Goal: Information Seeking & Learning: Learn about a topic

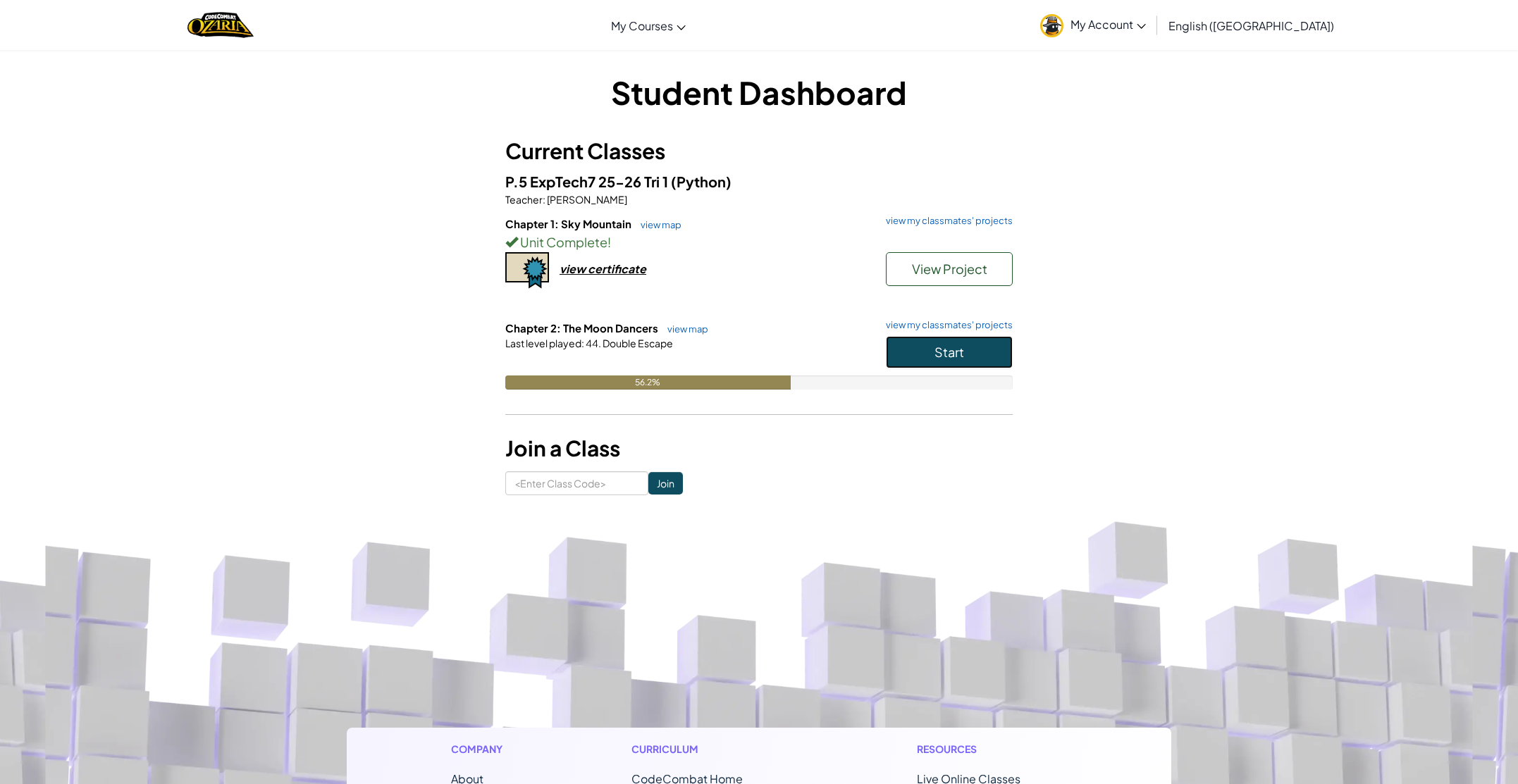
click at [998, 337] on button "Start" at bounding box center [949, 352] width 127 height 32
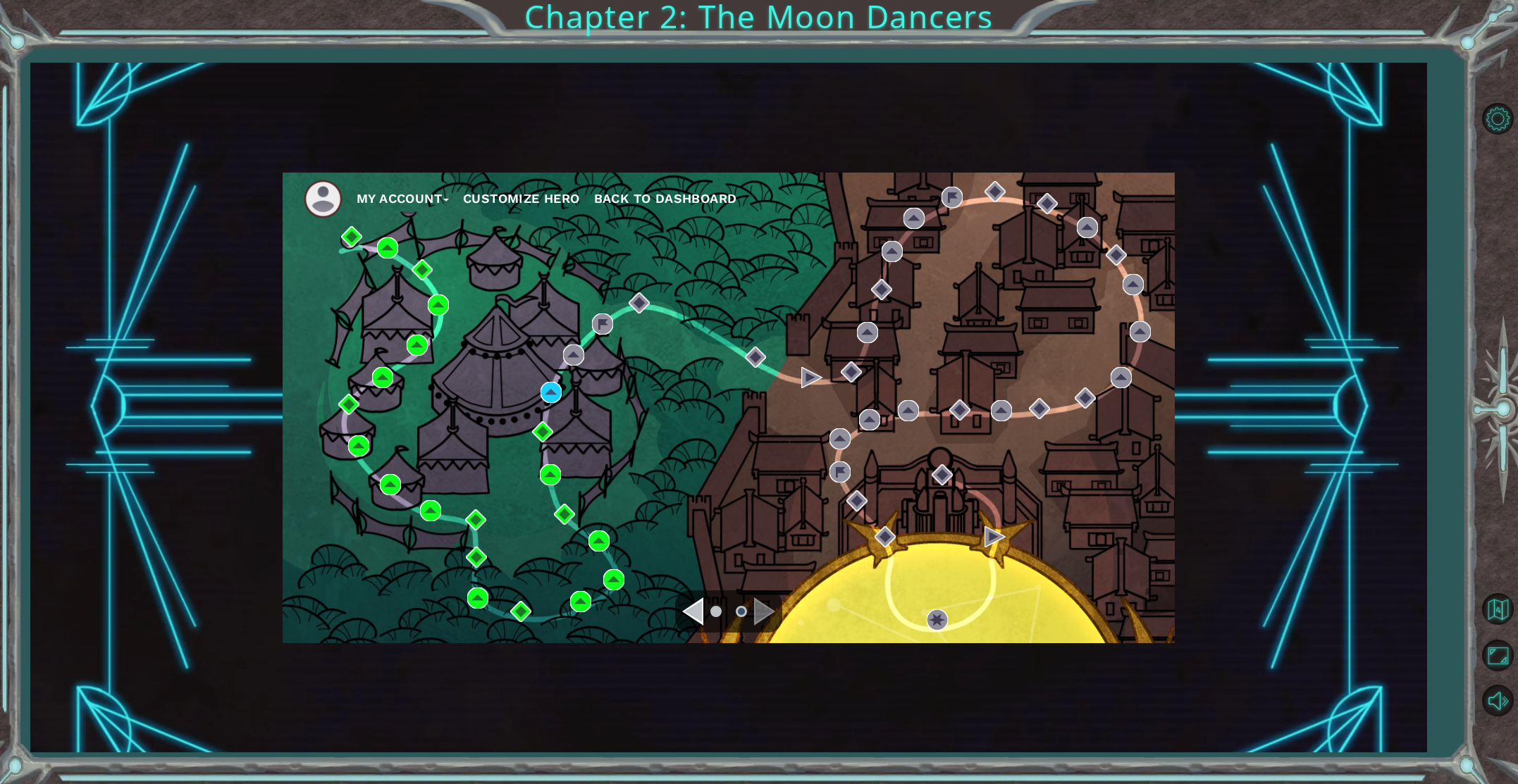
drag, startPoint x: 538, startPoint y: 397, endPoint x: 555, endPoint y: 393, distance: 17.5
click at [538, 398] on div "My Account Customize Hero Back to Dashboard" at bounding box center [729, 409] width 892 height 471
click at [558, 389] on img at bounding box center [551, 392] width 21 height 21
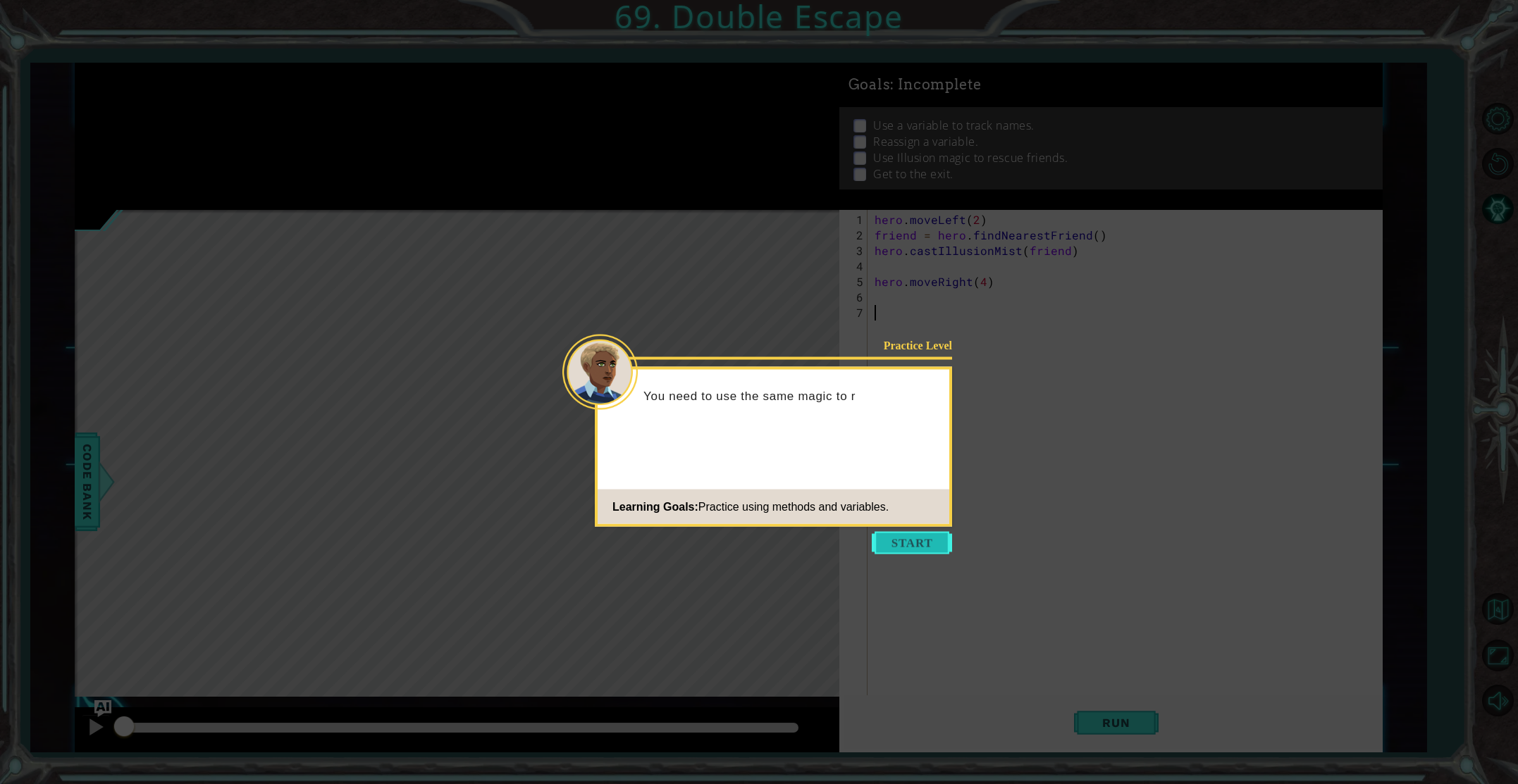
click at [909, 536] on button "Start" at bounding box center [912, 543] width 80 height 23
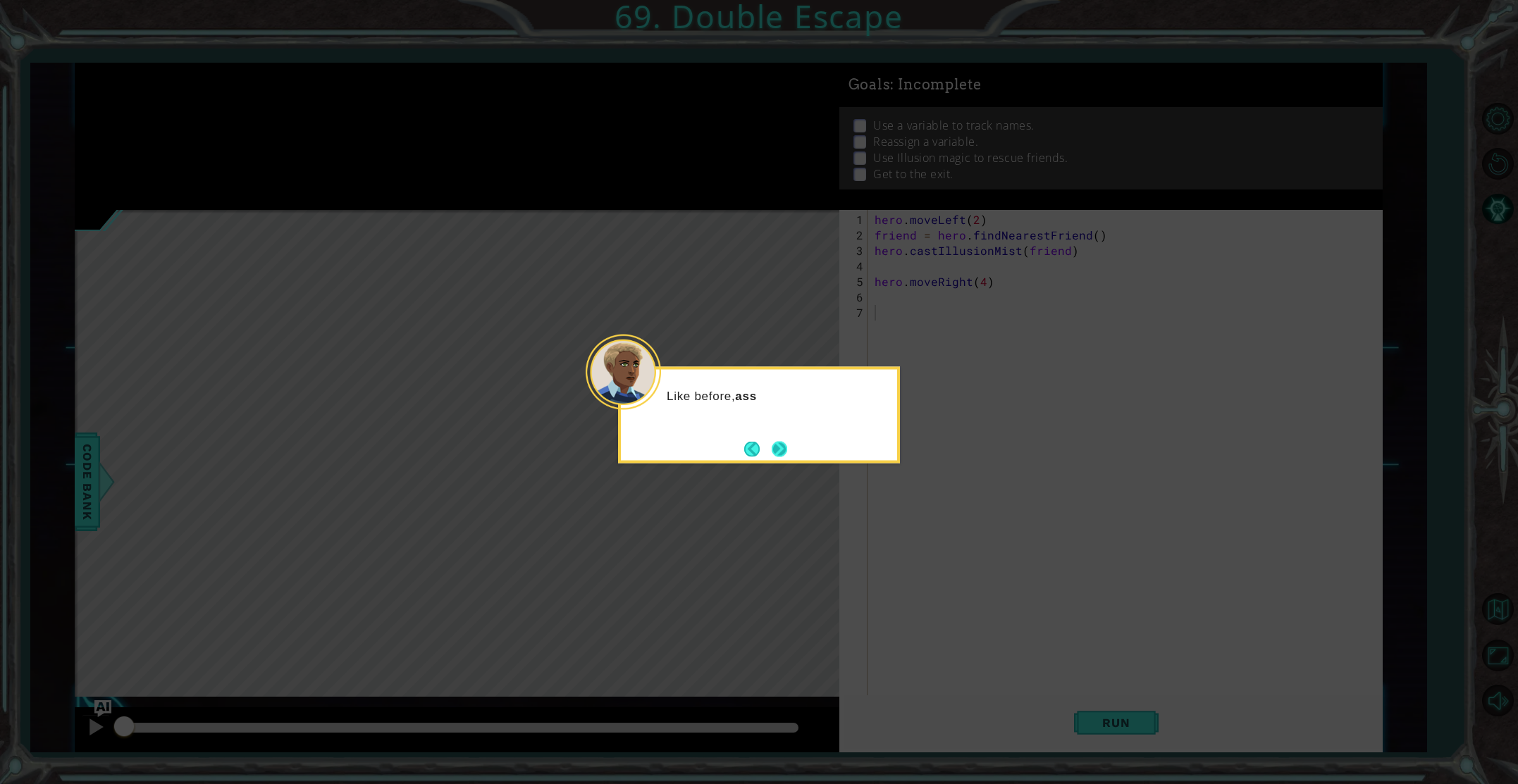
click at [781, 443] on button "Next" at bounding box center [780, 449] width 17 height 17
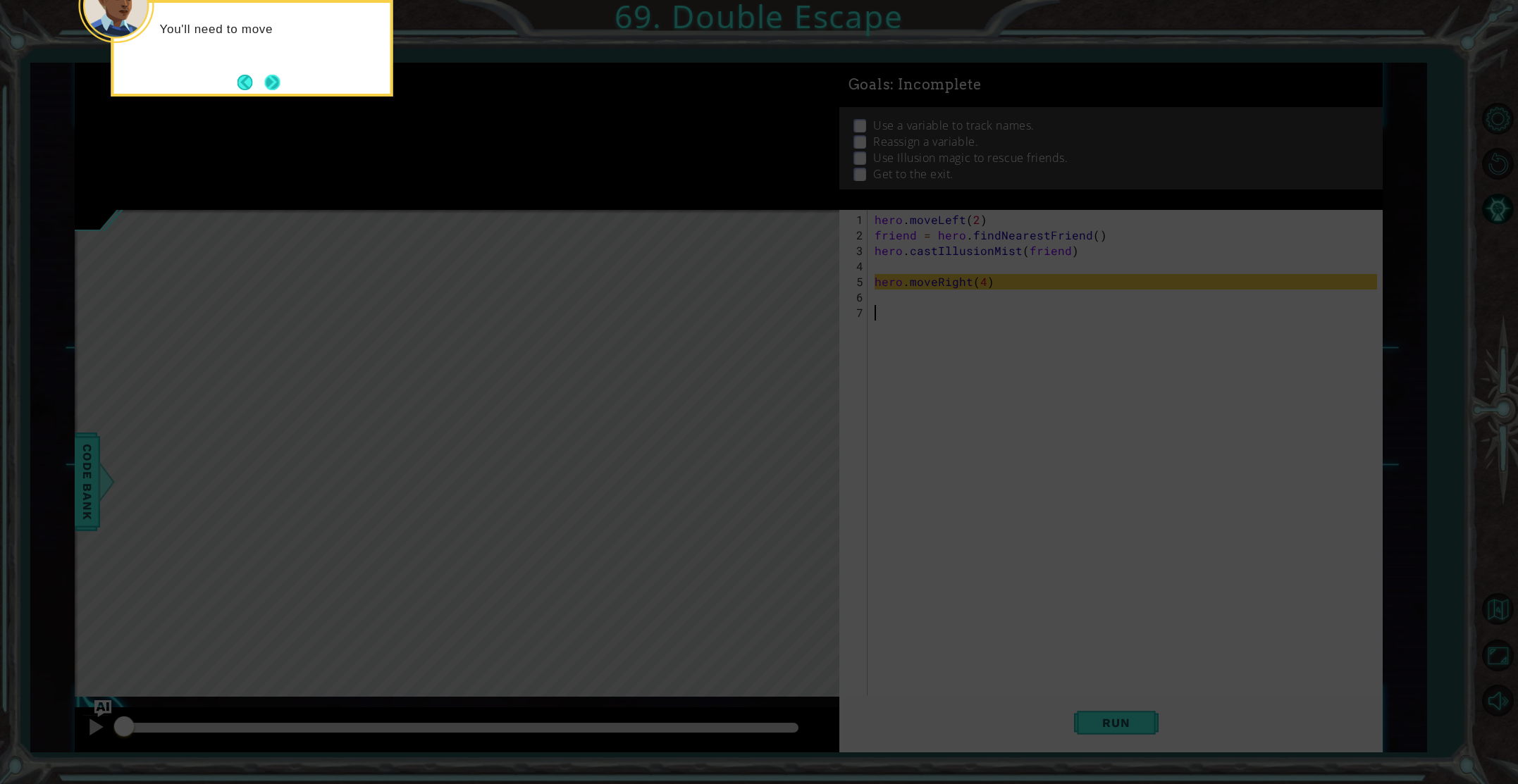
click at [271, 83] on button "Next" at bounding box center [272, 83] width 16 height 16
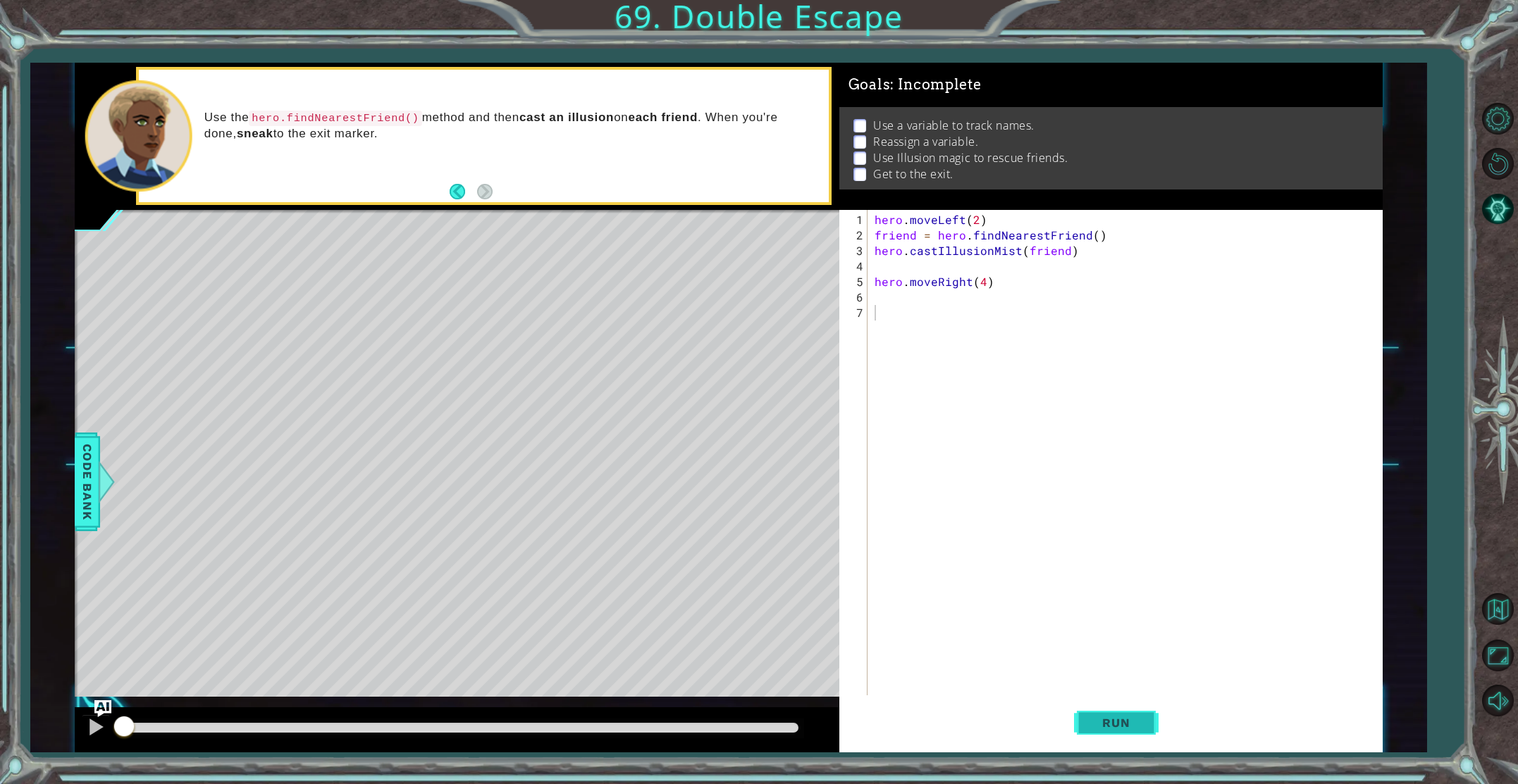
click at [1092, 708] on button "Run" at bounding box center [1116, 722] width 84 height 54
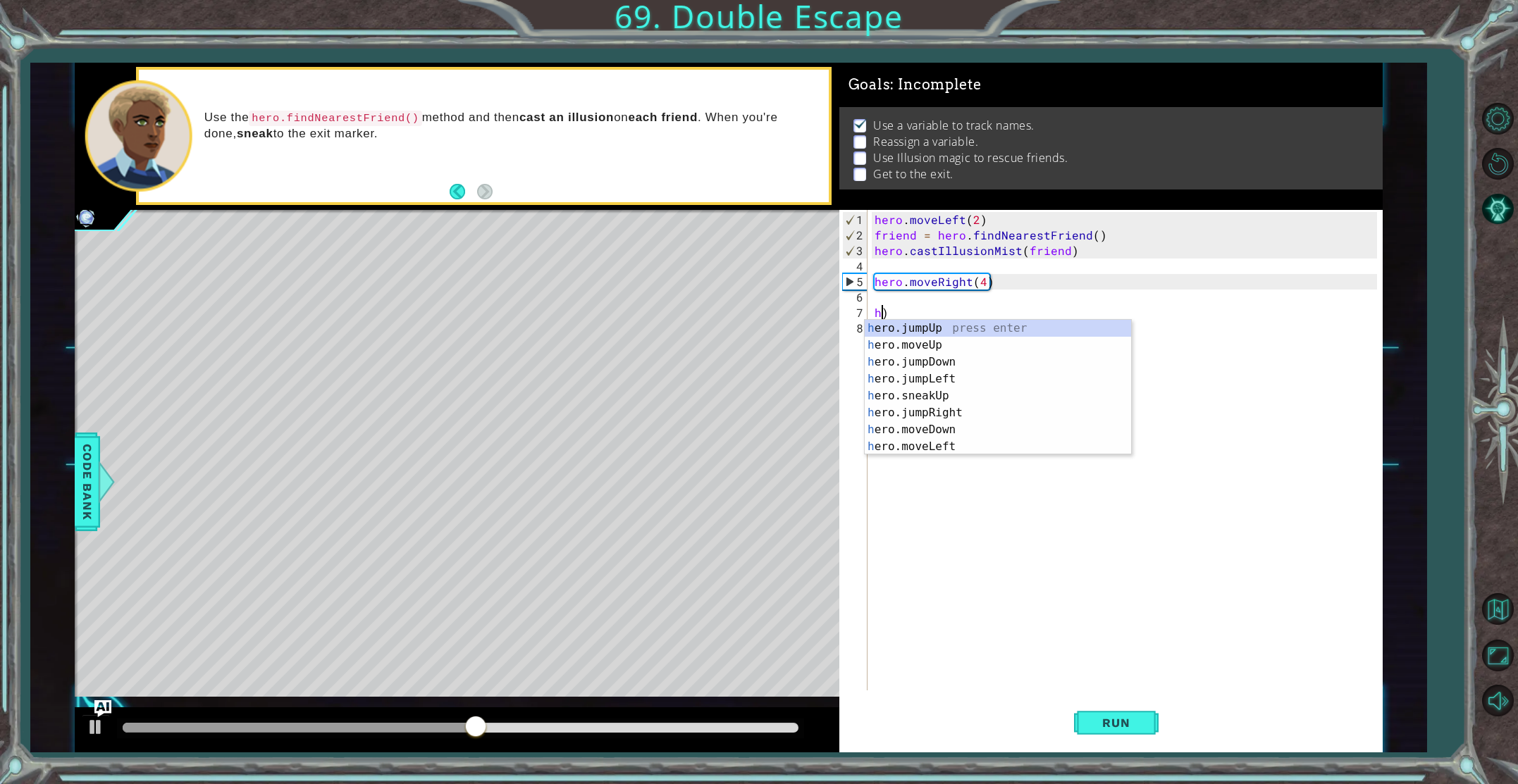
type textarea ")"
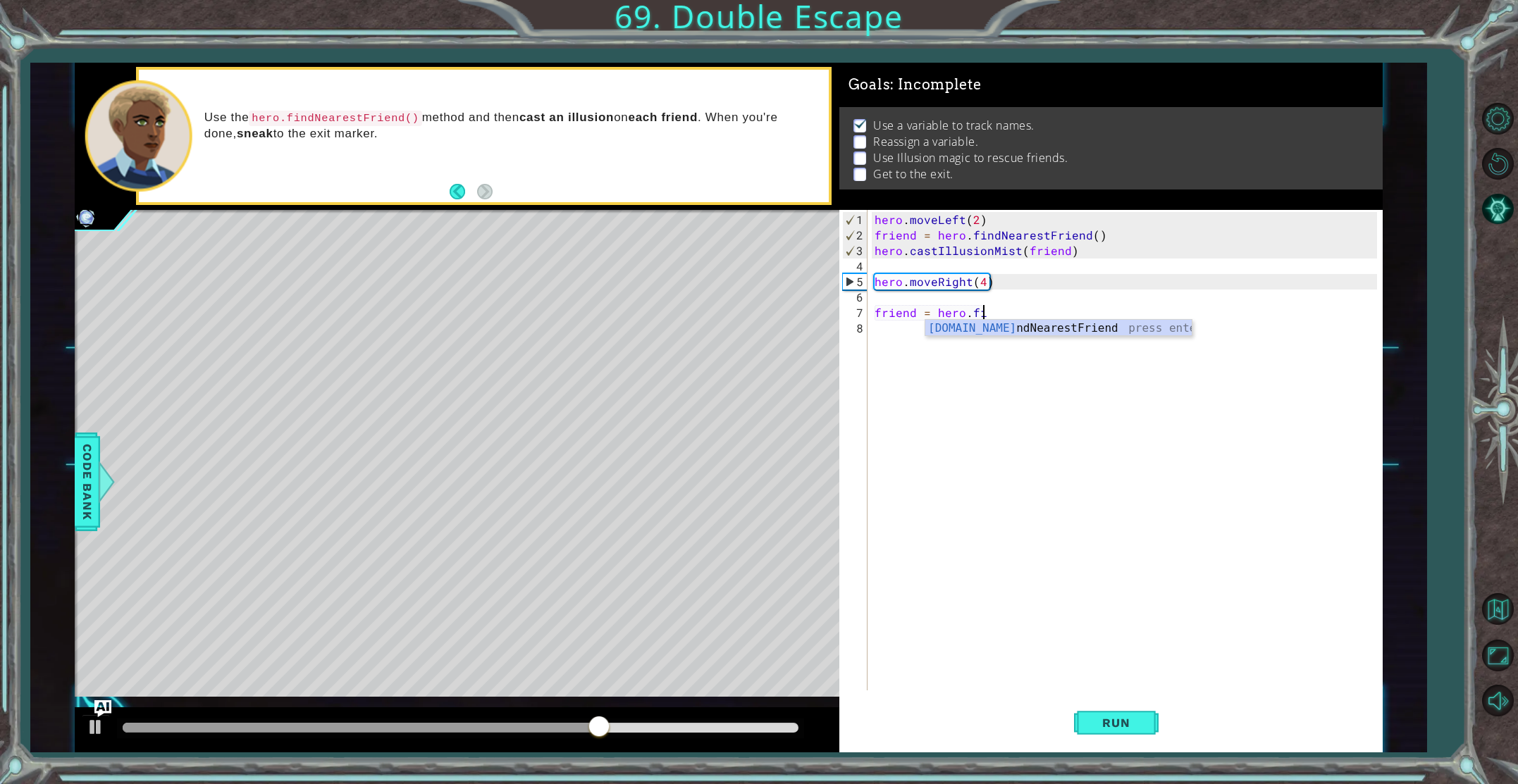
type textarea "friend = hero.fin"
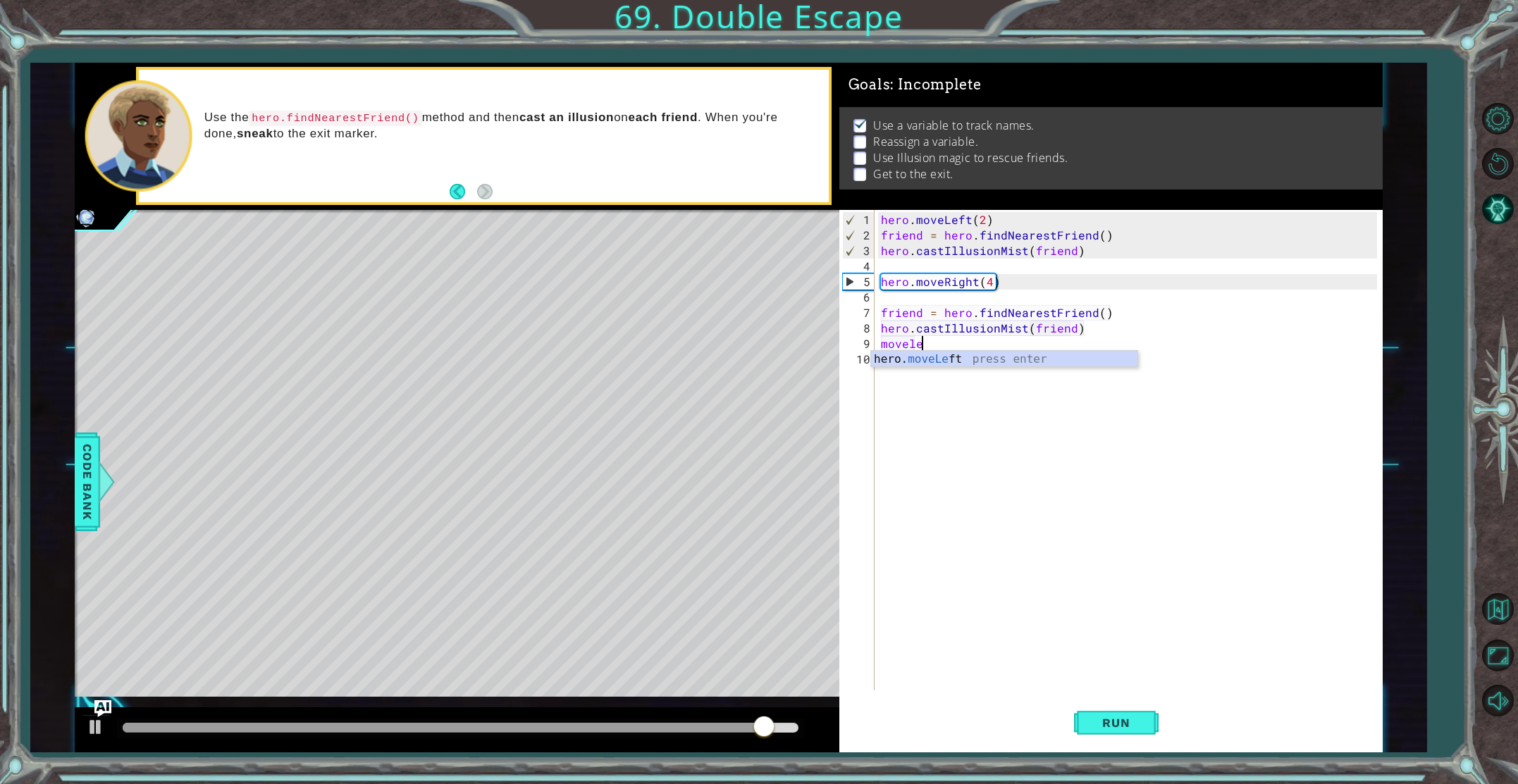
scroll to position [0, 14]
type textarea "hero.moveLeft(2)"
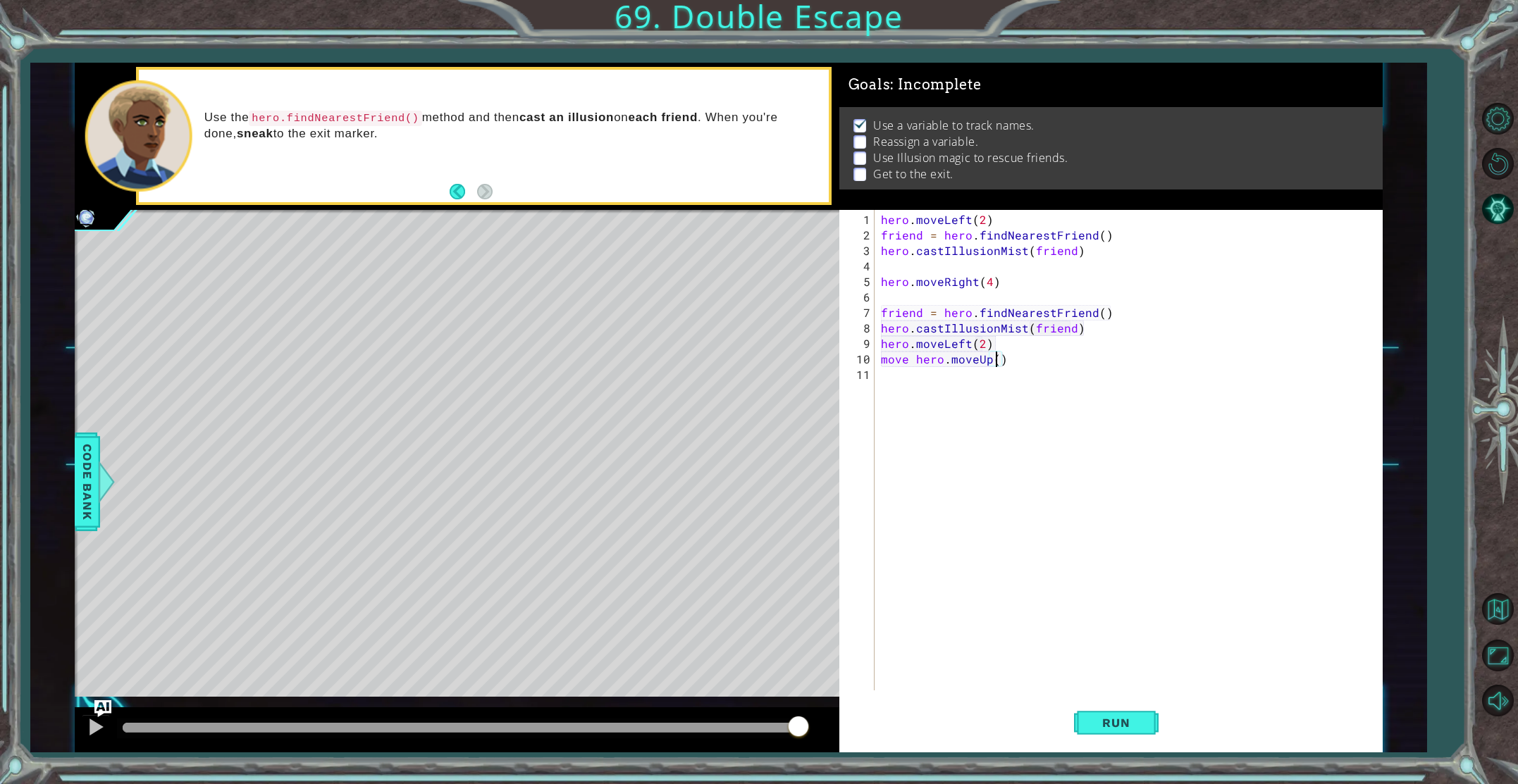
scroll to position [0, 7]
click at [1110, 711] on button "Run" at bounding box center [1116, 722] width 84 height 54
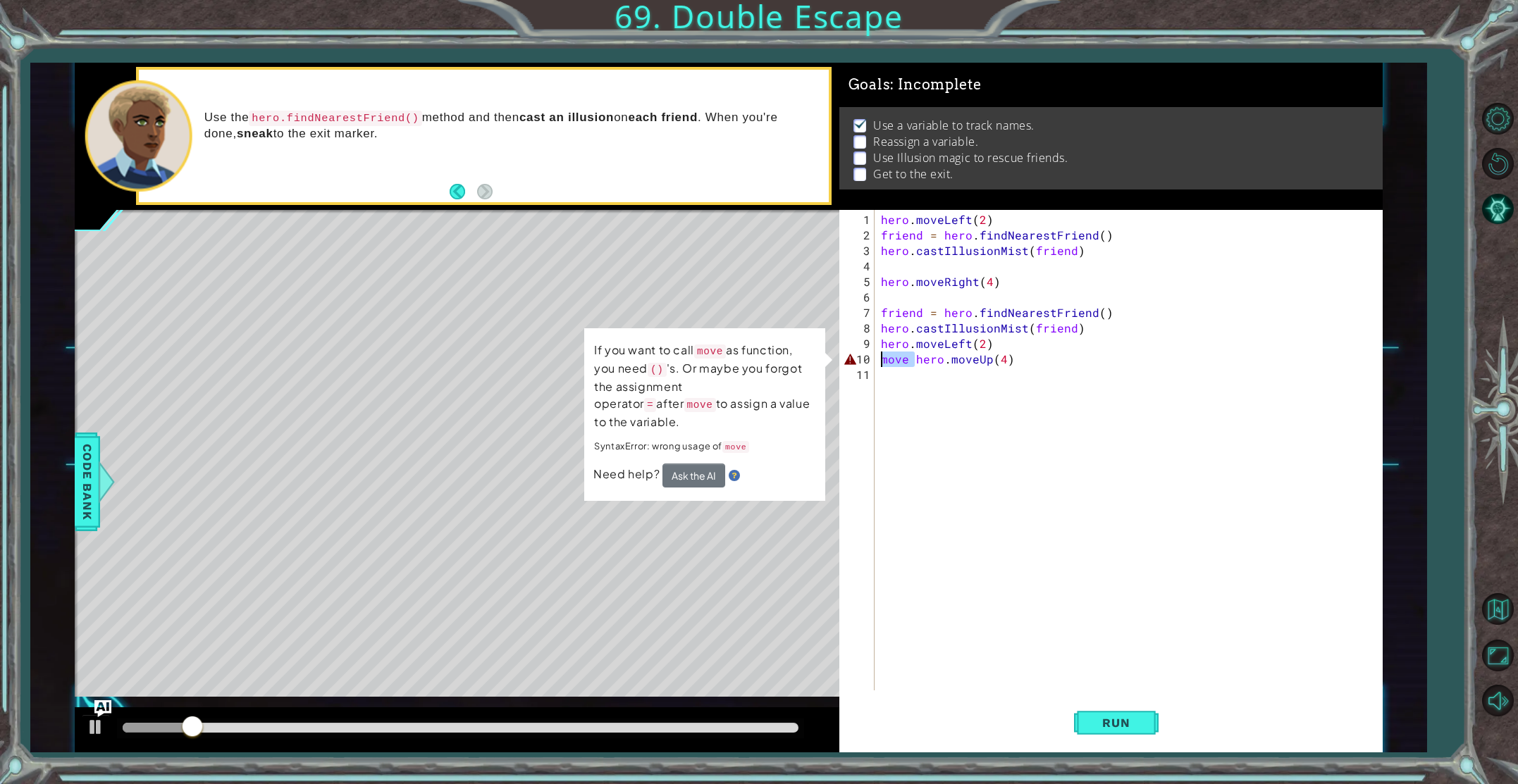
drag, startPoint x: 916, startPoint y: 361, endPoint x: 882, endPoint y: 360, distance: 34.0
click at [882, 360] on div "hero . moveLeft ( 2 ) friend = hero . findNearestFriend ( ) hero . castIllusion…" at bounding box center [1131, 468] width 507 height 512
type textarea "hero.moveUp(4)"
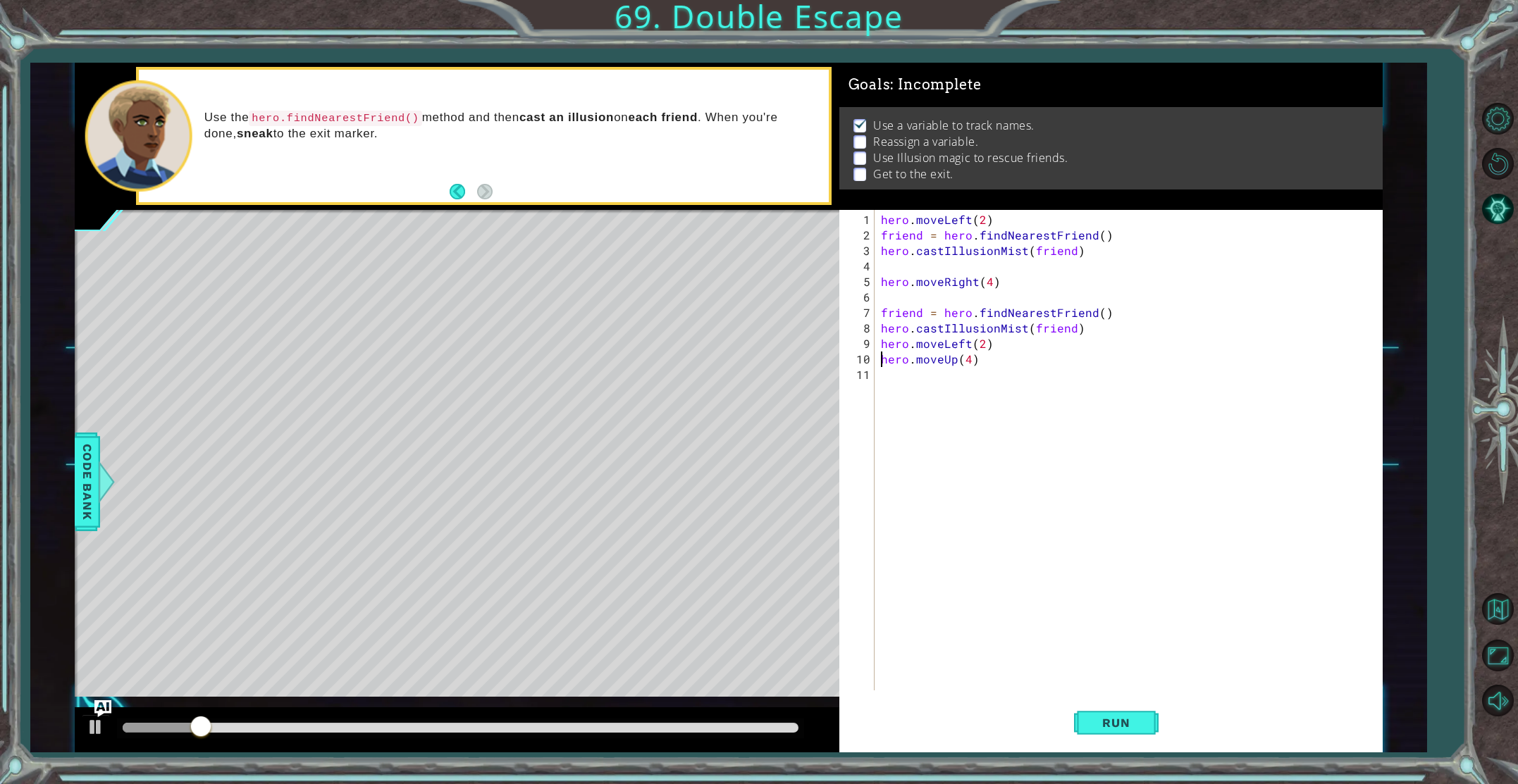
scroll to position [0, 5]
click at [1112, 716] on span "Run" at bounding box center [1116, 723] width 56 height 14
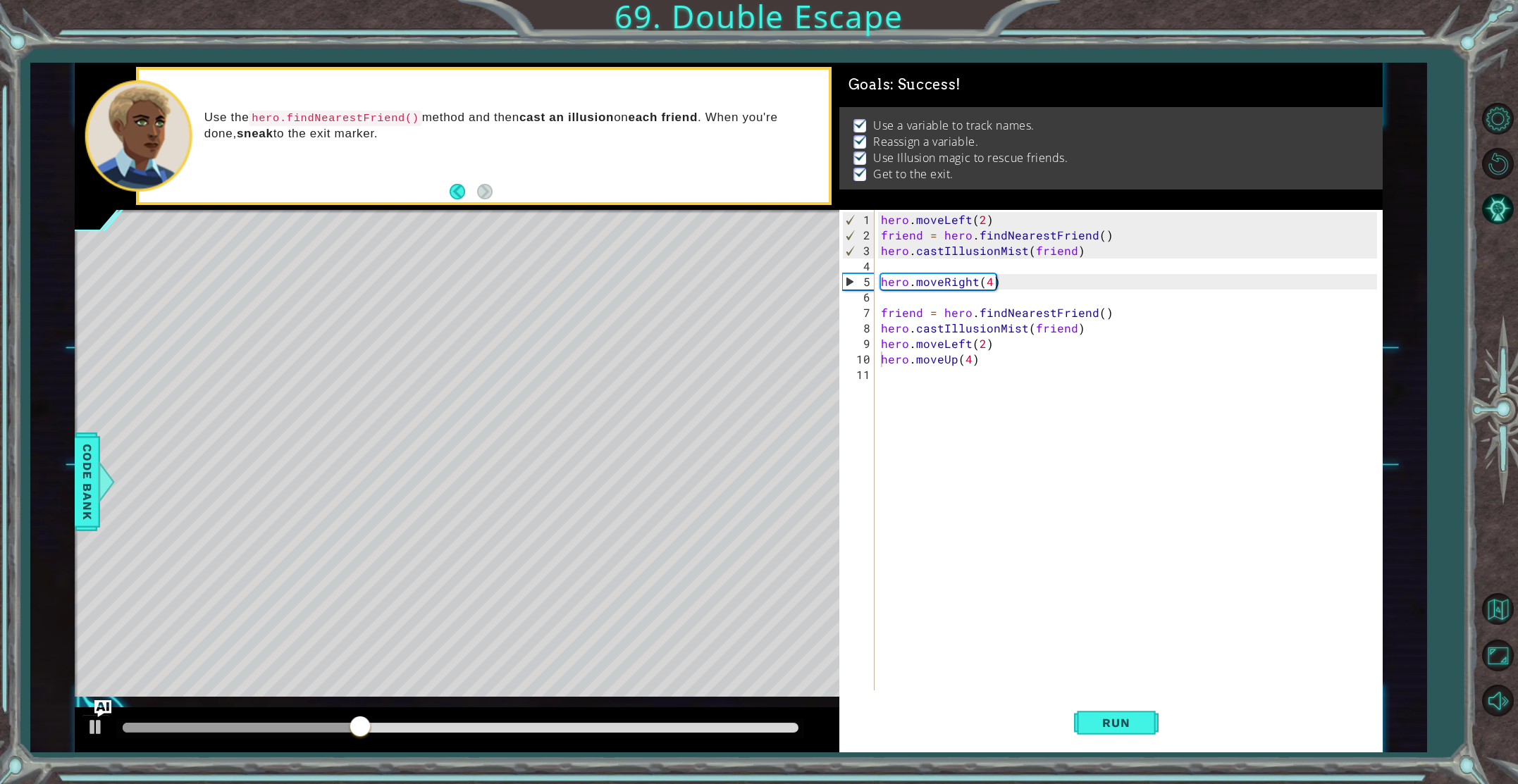
click at [761, 722] on div at bounding box center [461, 728] width 688 height 20
click at [759, 732] on div at bounding box center [461, 728] width 676 height 10
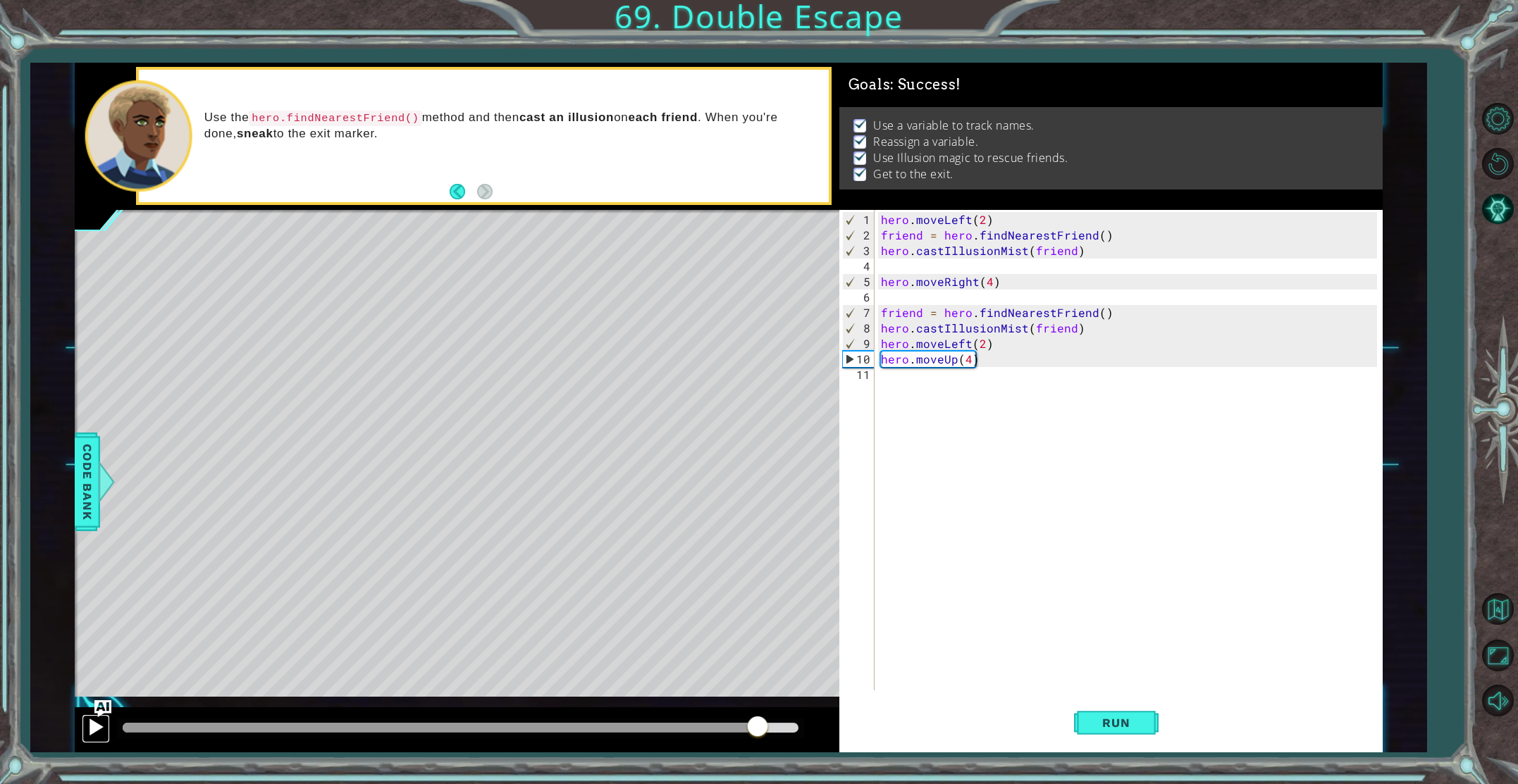
click at [92, 729] on div at bounding box center [96, 727] width 18 height 18
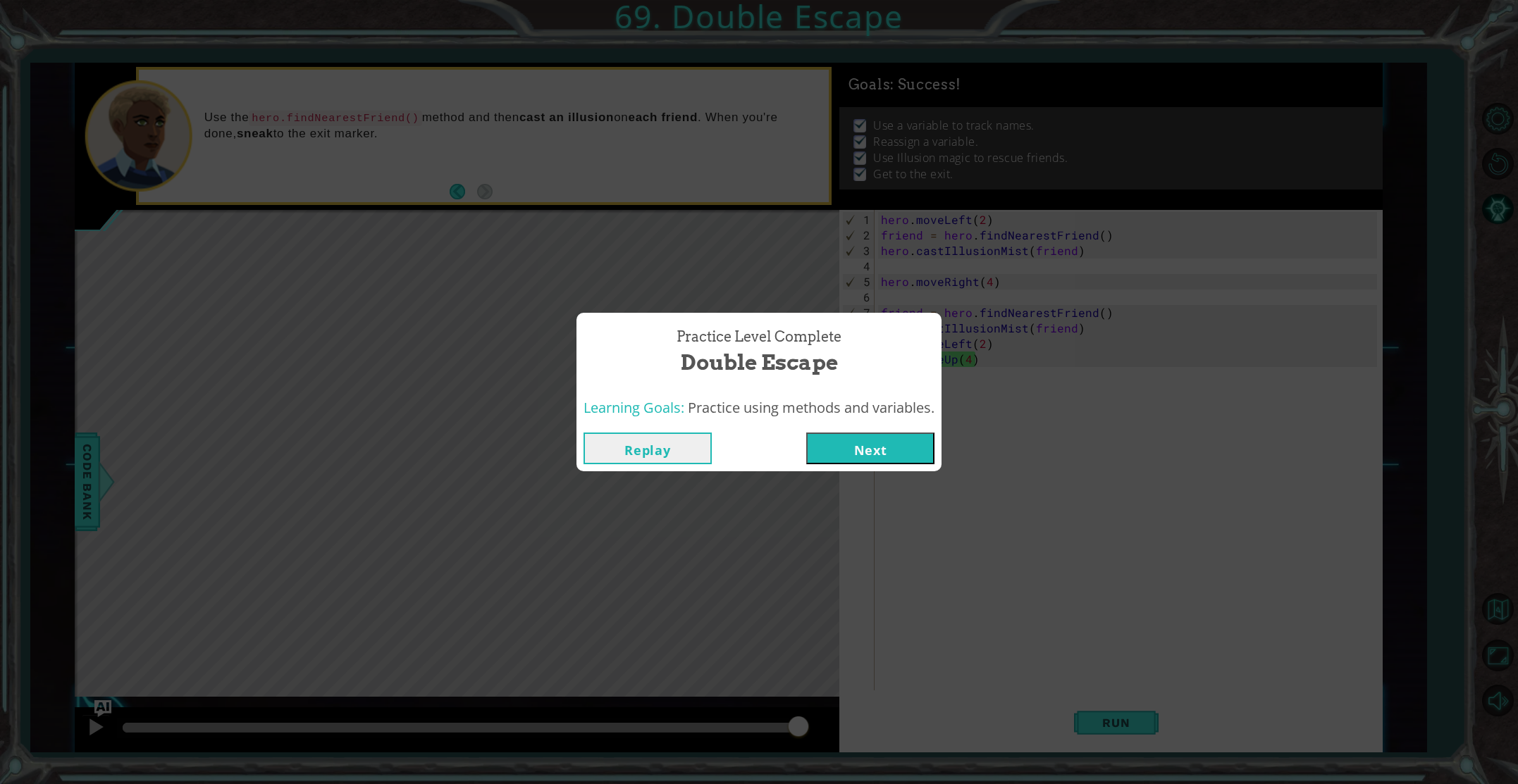
click at [853, 450] on button "Next" at bounding box center [871, 448] width 129 height 31
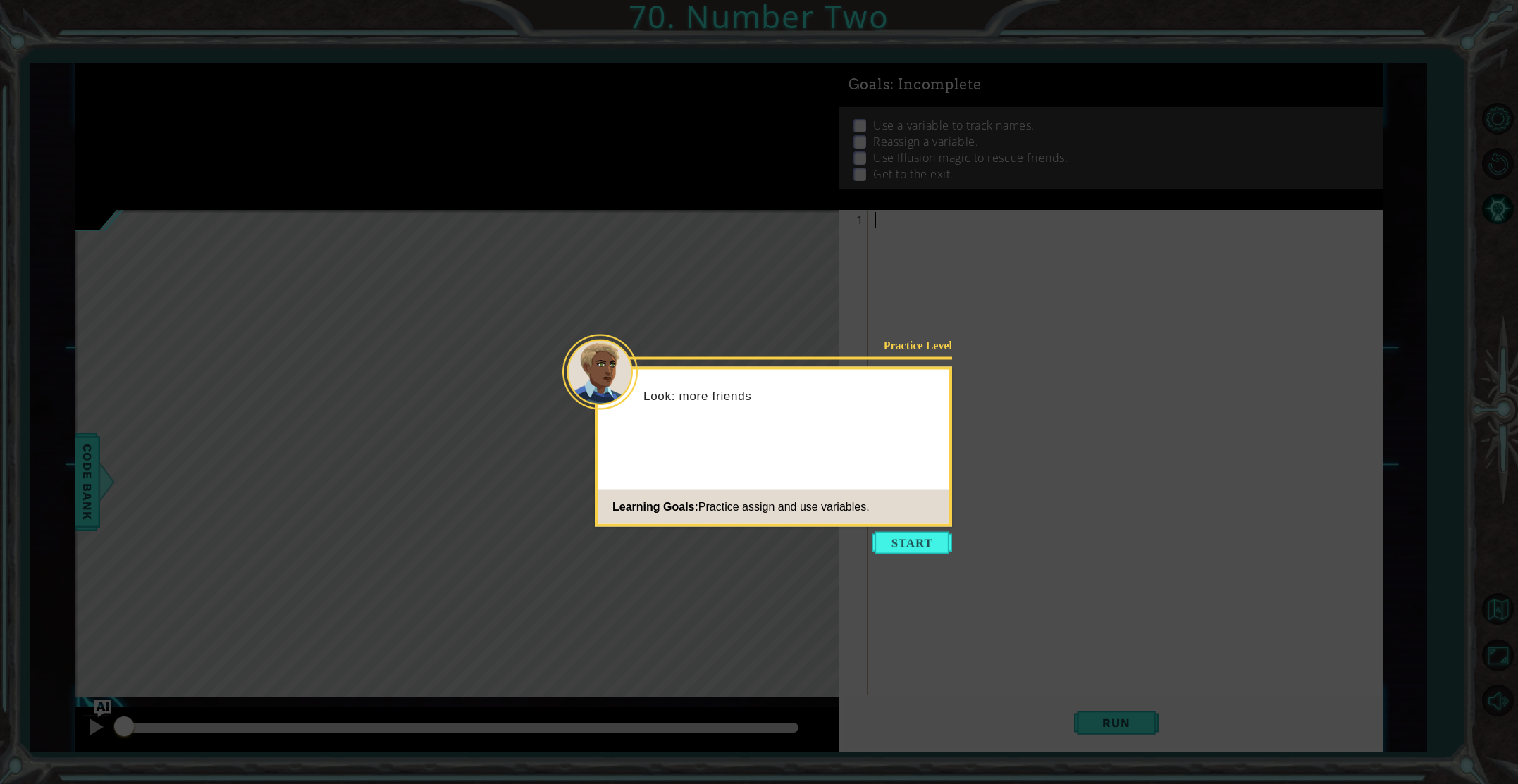
click at [910, 560] on icon at bounding box center [759, 392] width 1518 height 784
click at [890, 545] on button "Start" at bounding box center [912, 543] width 80 height 23
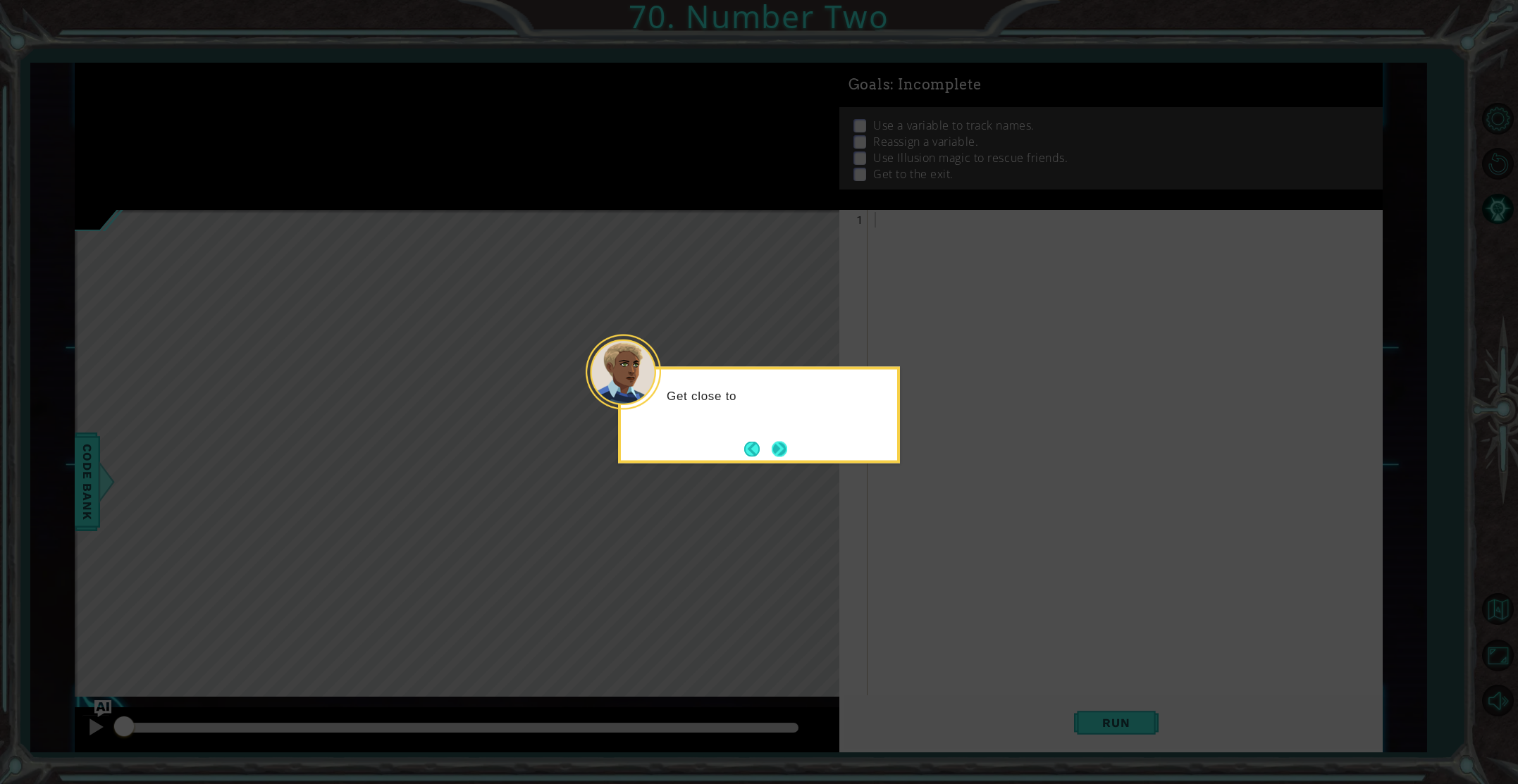
click at [780, 450] on button "Next" at bounding box center [780, 449] width 16 height 16
click at [790, 450] on div "Assign this to" at bounding box center [759, 415] width 282 height 96
click at [785, 451] on button "Next" at bounding box center [780, 449] width 17 height 17
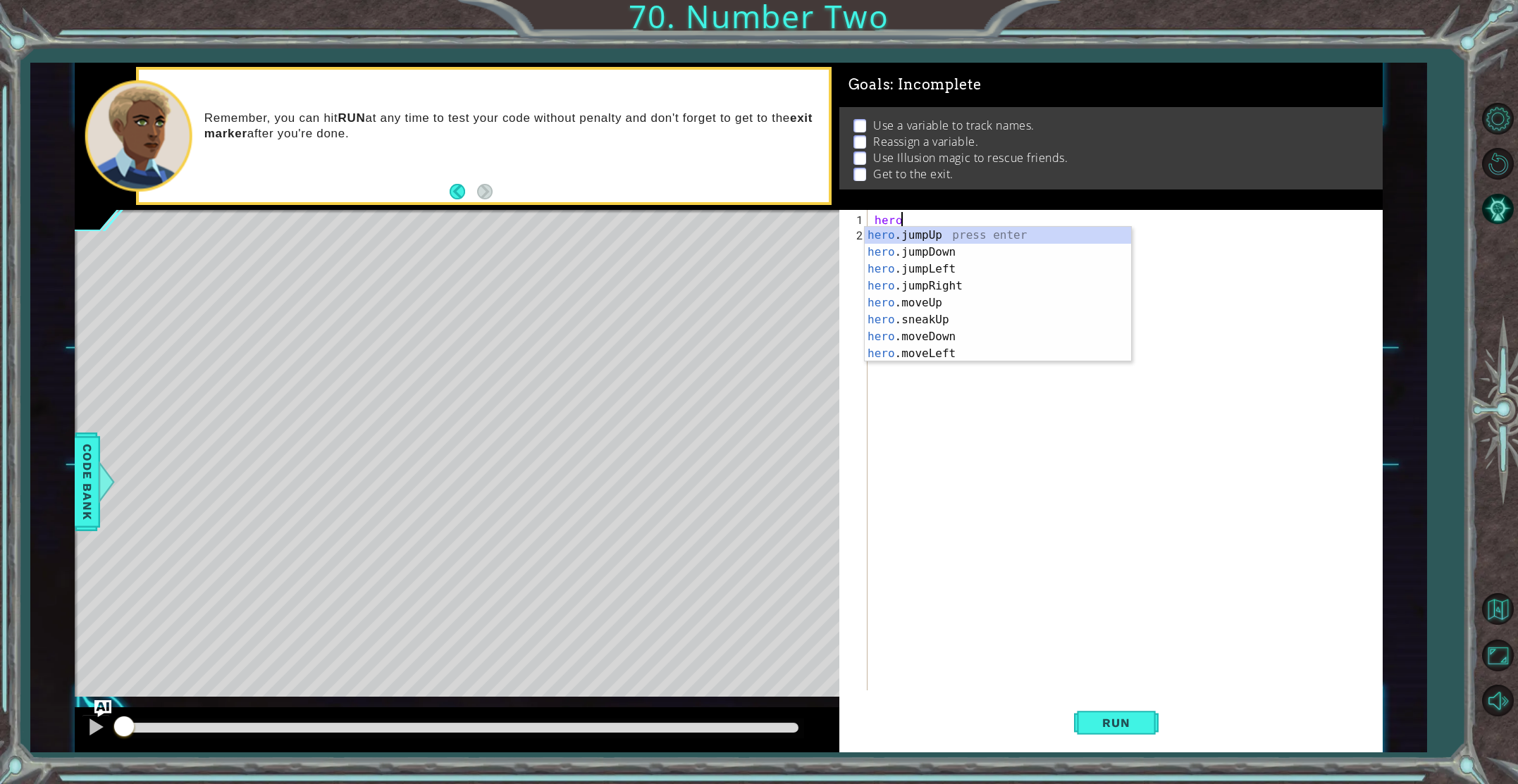
scroll to position [0, 1]
type textarea "h"
type textarea "fin"
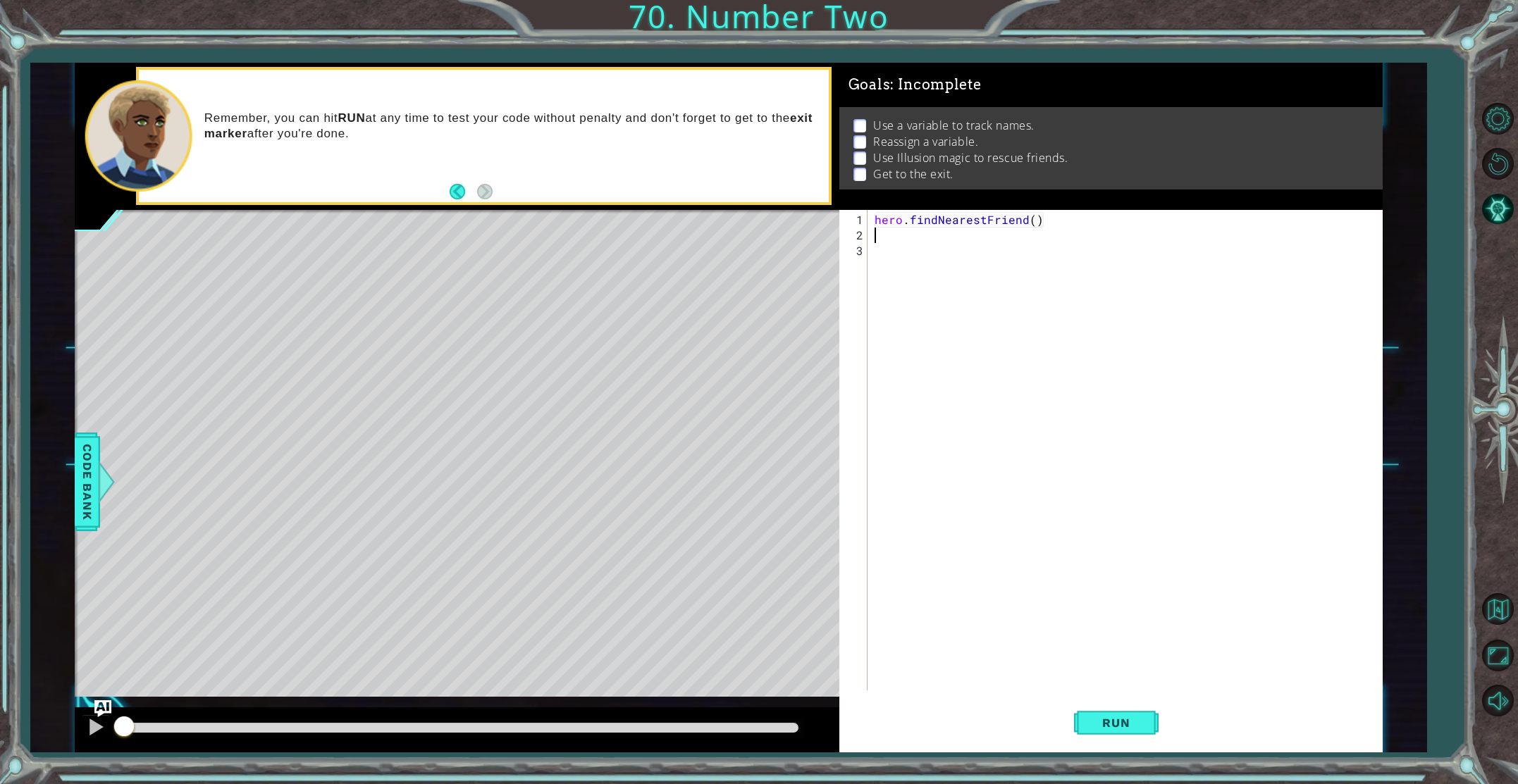
click at [1030, 226] on div "hero . findNearestFriend ( )" at bounding box center [1129, 468] width 513 height 512
click at [1031, 222] on div "hero . findNearestFriend ( )" at bounding box center [1129, 468] width 513 height 512
type textarea "hero.findNearestFriend(friend)"
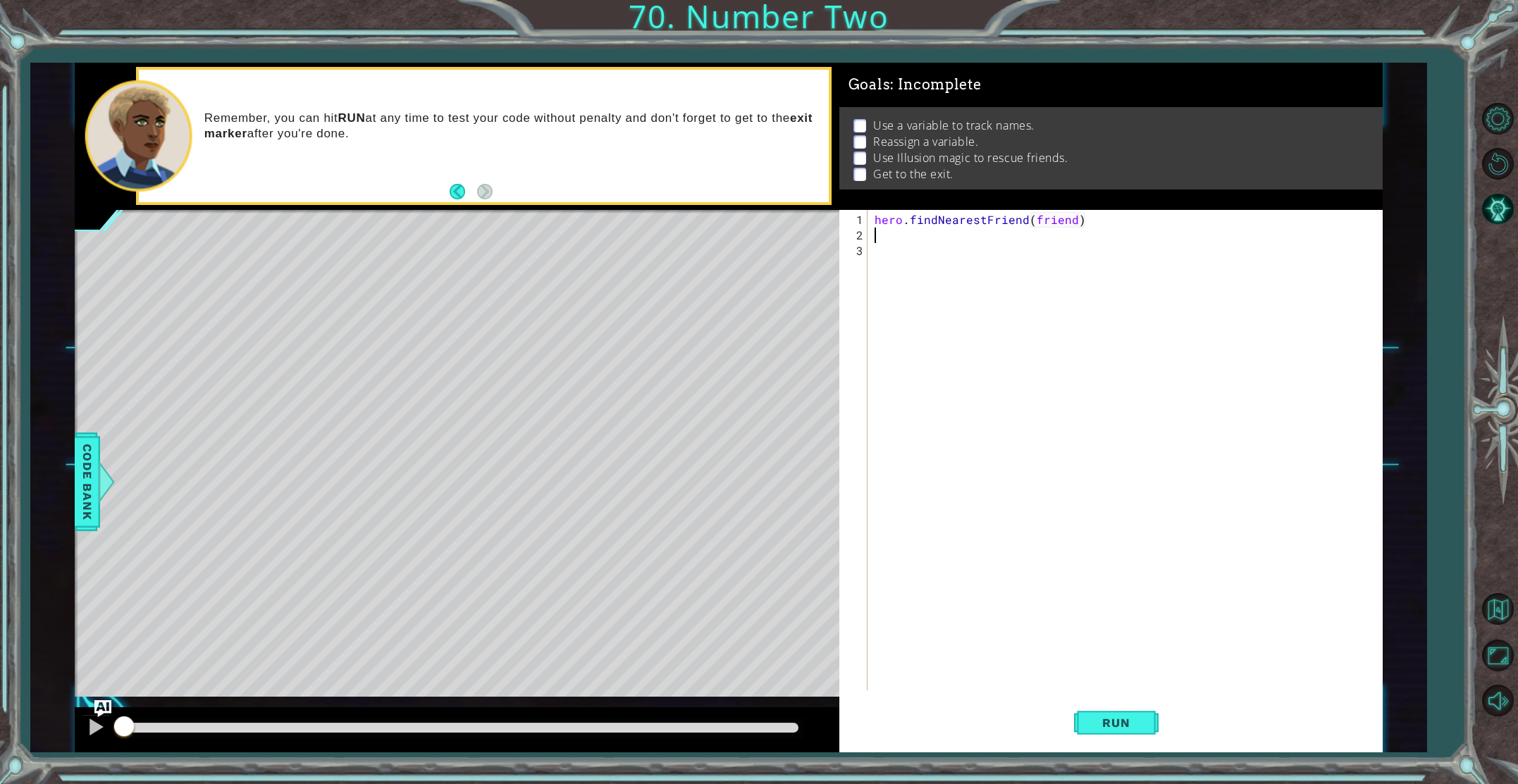
click at [1046, 241] on div "hero . findNearestFriend ( friend )" at bounding box center [1129, 468] width 513 height 512
click at [1049, 243] on div "hero . findNearestFriend ( friend )" at bounding box center [1129, 468] width 513 height 512
click at [1042, 241] on div "hero . findNearestFriend ( friend )" at bounding box center [1129, 468] width 513 height 512
click at [1040, 238] on div "hero . findNearestFriend ( friend )" at bounding box center [1129, 468] width 513 height 512
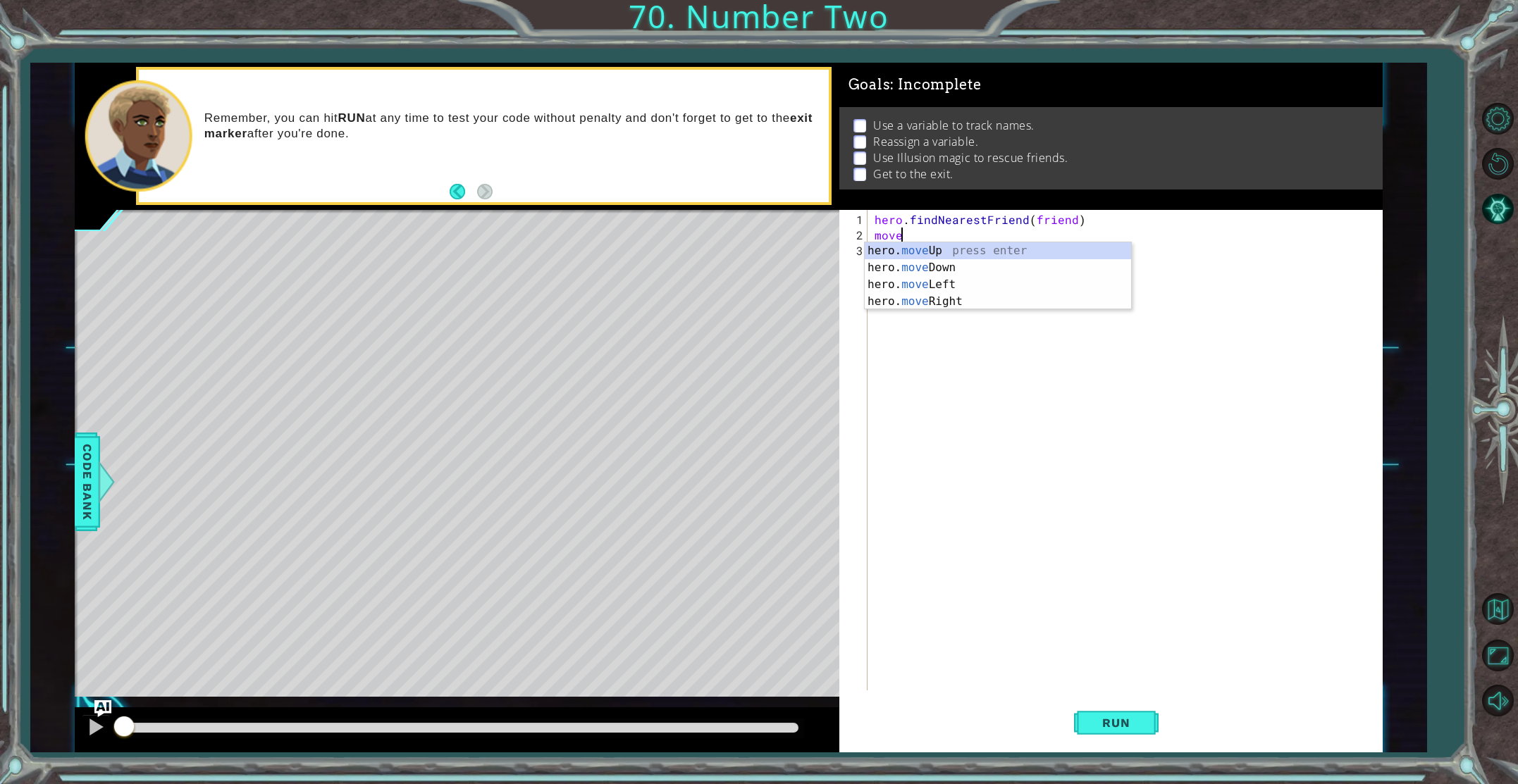
scroll to position [0, 2]
type textarea "hero.moveRight(3)"
type textarea "hero.moveRight(2)"
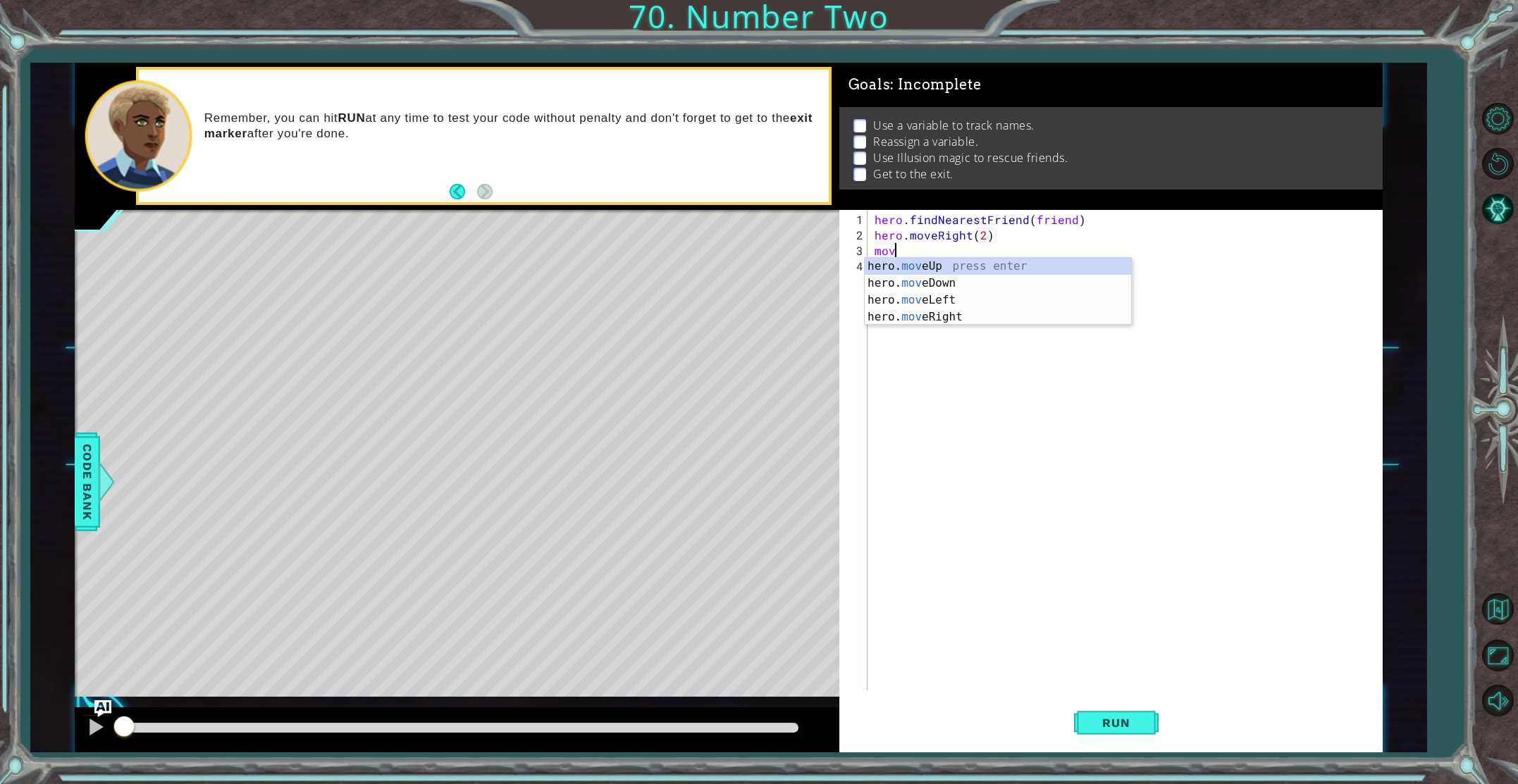
type textarea "m"
type textarea "hero.moveRight(2)"
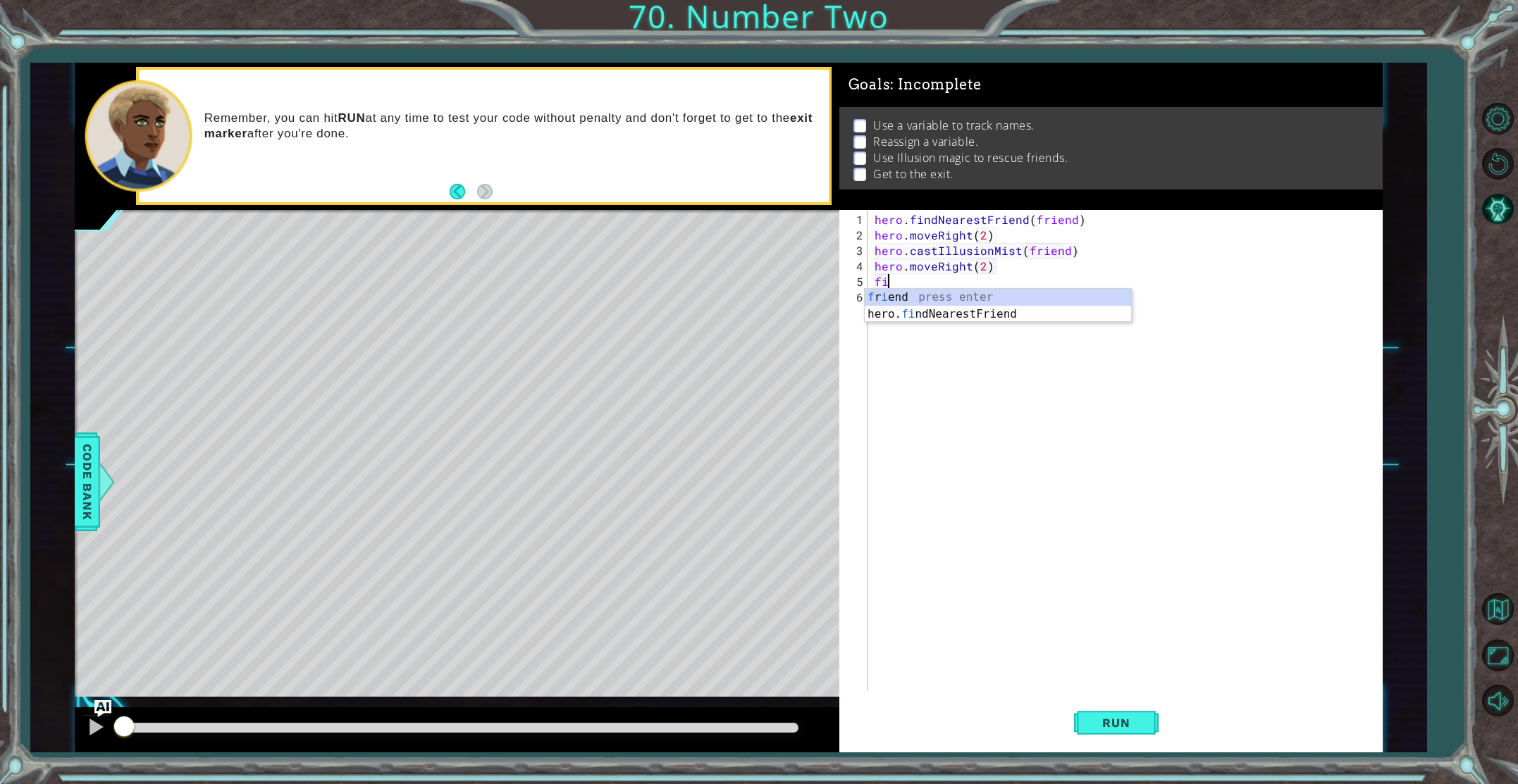
scroll to position [0, 0]
type textarea "findne"
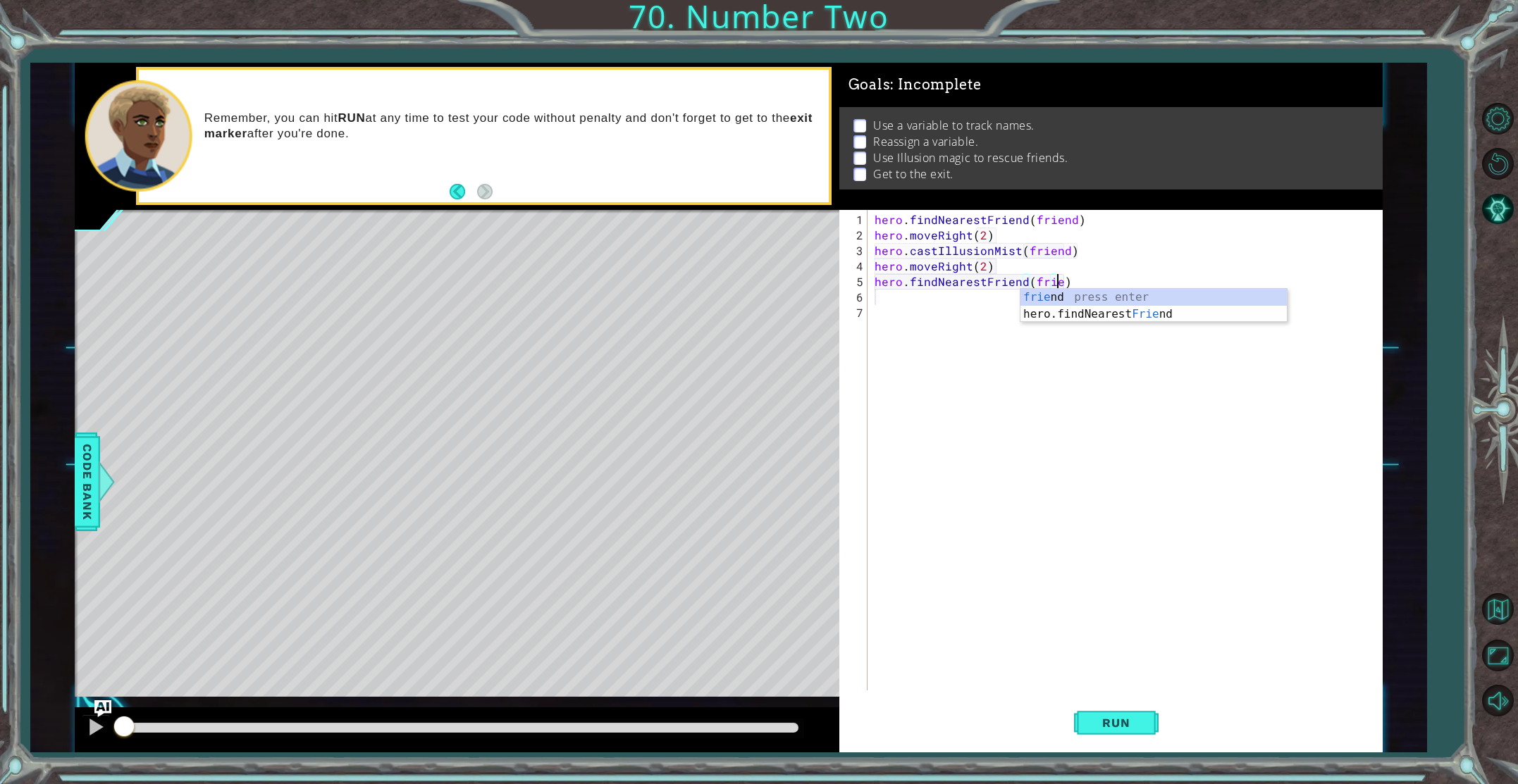
type textarea "hero.findNearestFriend(friend)"
click at [968, 302] on div "hero . findNearestFriend ( friend ) hero . moveRight ( 2 ) hero . castIllusionM…" at bounding box center [1129, 468] width 513 height 512
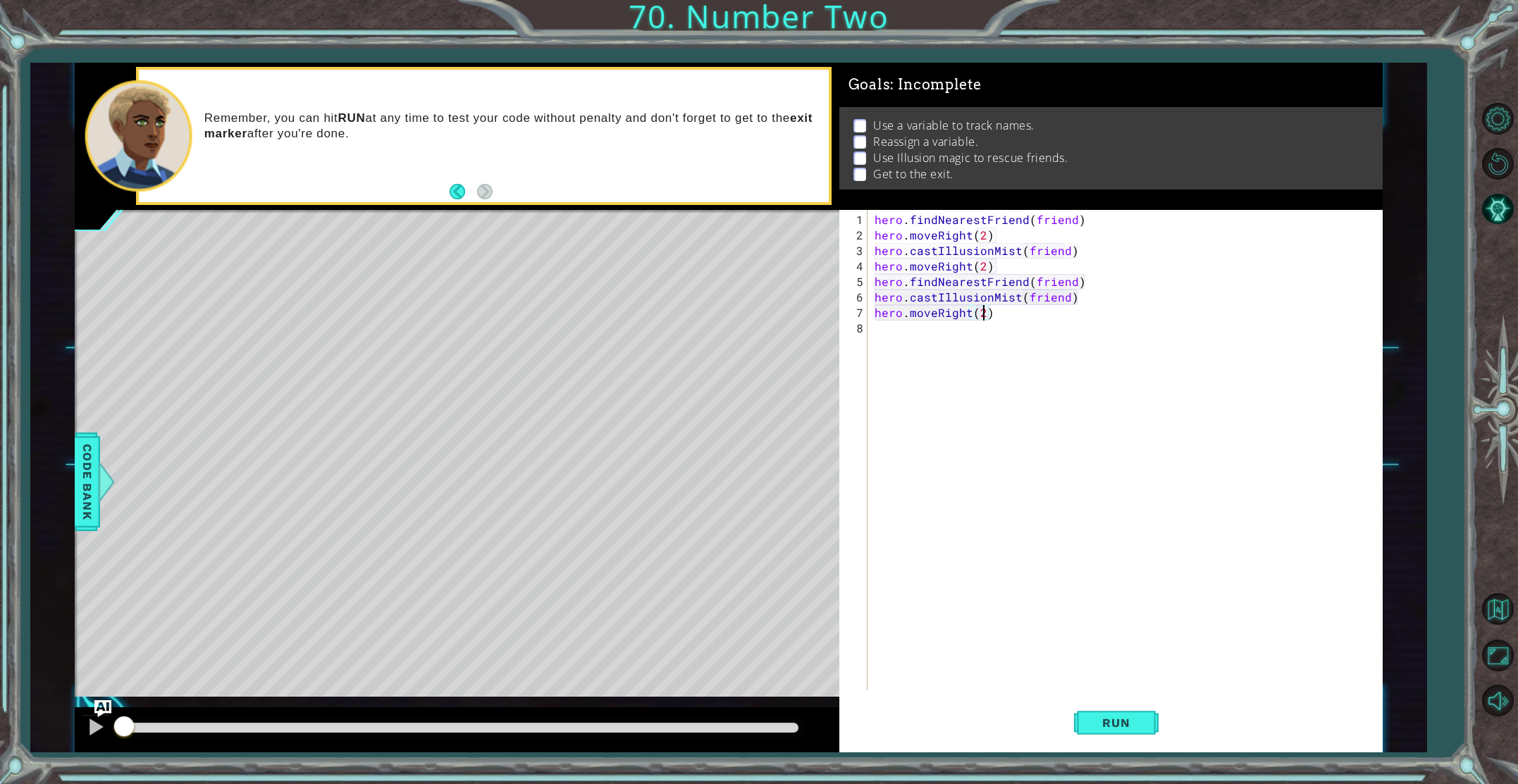
scroll to position [0, 6]
click at [1139, 724] on span "Run" at bounding box center [1116, 723] width 56 height 14
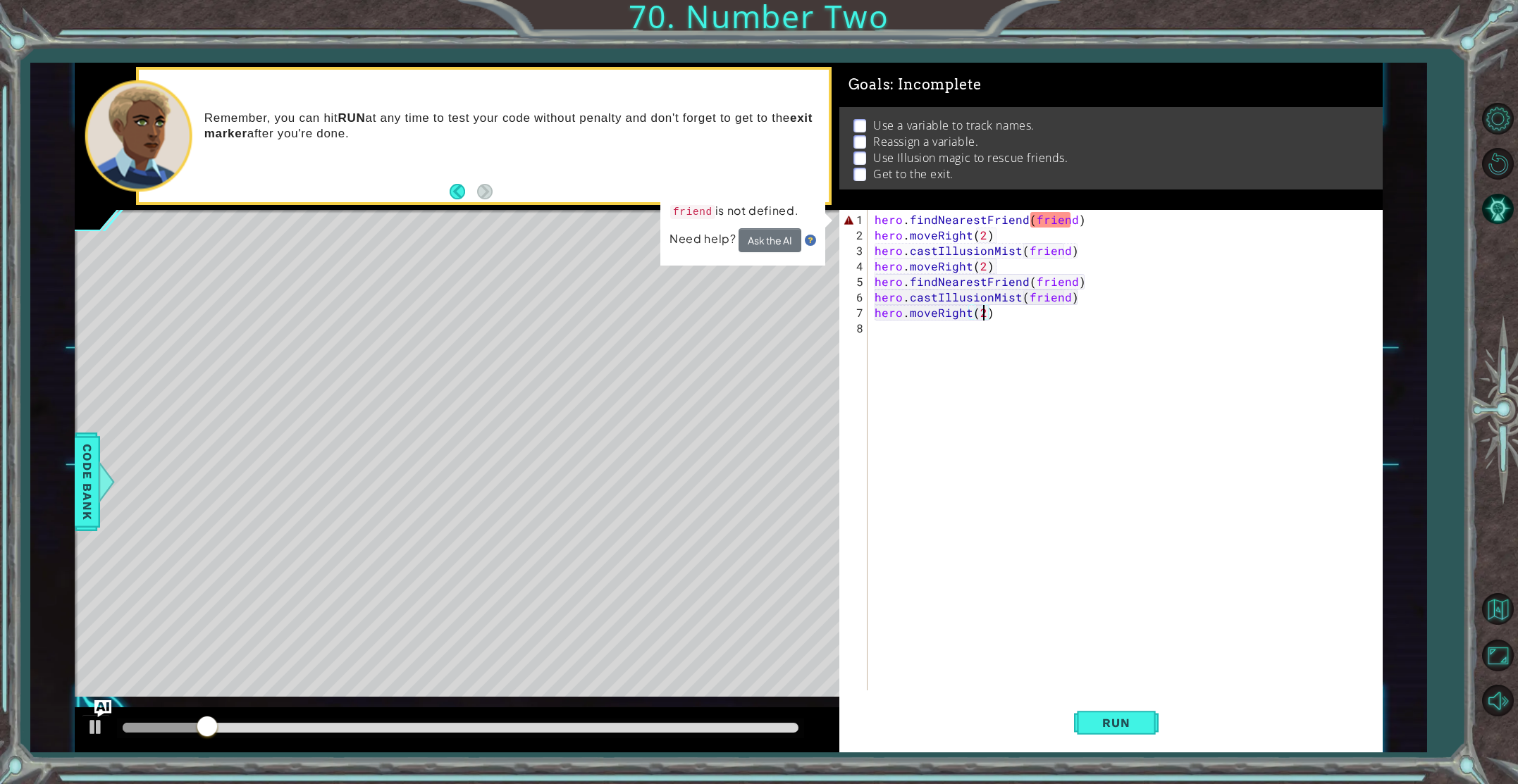
click at [1053, 214] on div "hero . findNearestFriend ( friend ) hero . moveRight ( 2 ) hero . castIllusionM…" at bounding box center [1129, 468] width 513 height 512
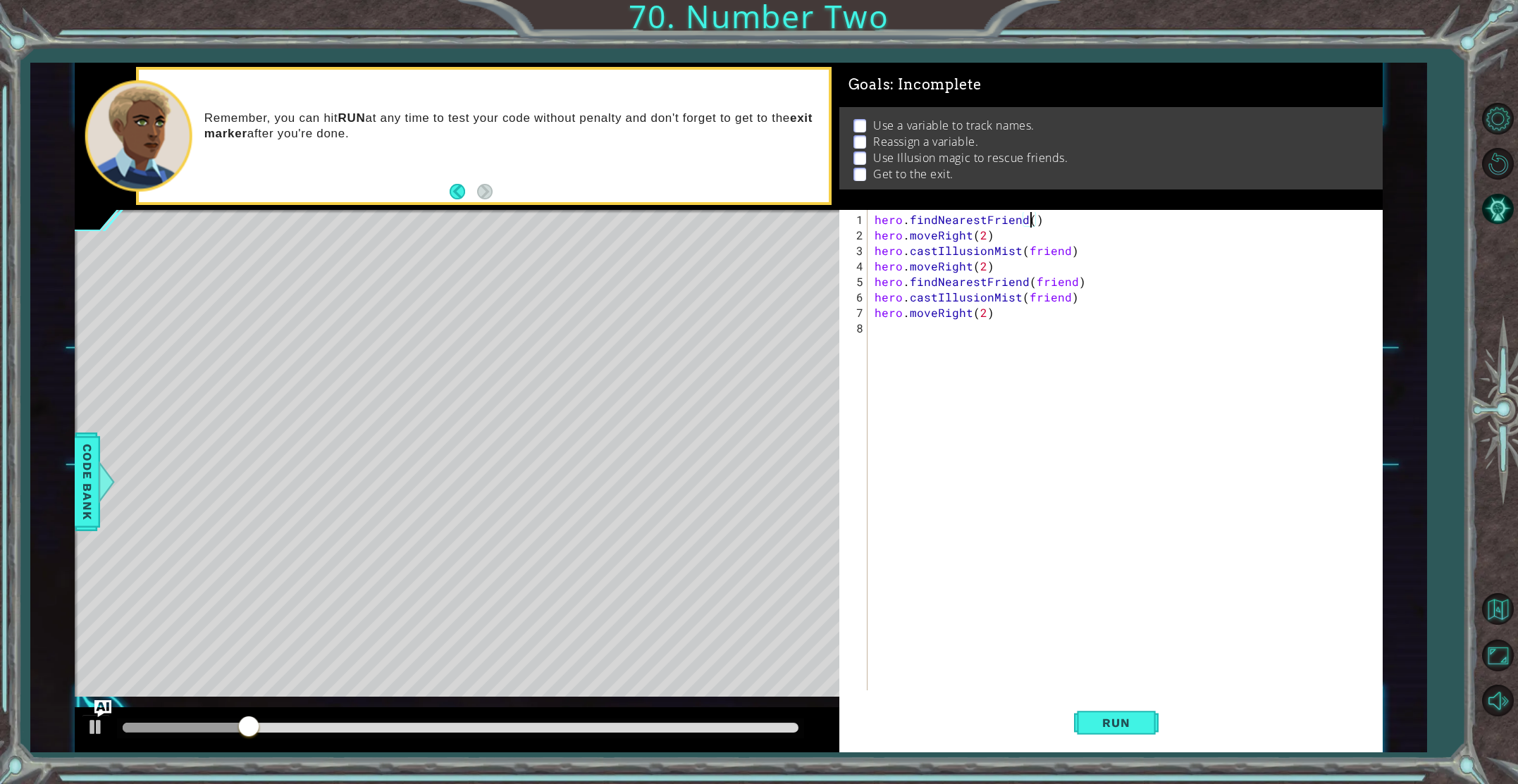
click at [1039, 250] on div "hero . findNearestFriend ( ) hero . moveRight ( 2 ) hero . castIllusionMist ( f…" at bounding box center [1129, 468] width 513 height 512
click at [1040, 251] on div "hero . findNearestFriend ( ) hero . moveRight ( 2 ) hero . castIllusionMist ( f…" at bounding box center [1129, 468] width 513 height 512
click at [1049, 287] on div "hero . findNearestFriend ( ) hero . moveRight ( 2 ) hero . castIllusionMist ( )…" at bounding box center [1129, 468] width 513 height 512
click at [1049, 288] on div "hero . findNearestFriend ( ) hero . moveRight ( 2 ) hero . castIllusionMist ( )…" at bounding box center [1129, 468] width 513 height 512
click at [1046, 282] on div "hero . findNearestFriend ( ) hero . moveRight ( 2 ) hero . castIllusionMist ( )…" at bounding box center [1129, 468] width 513 height 512
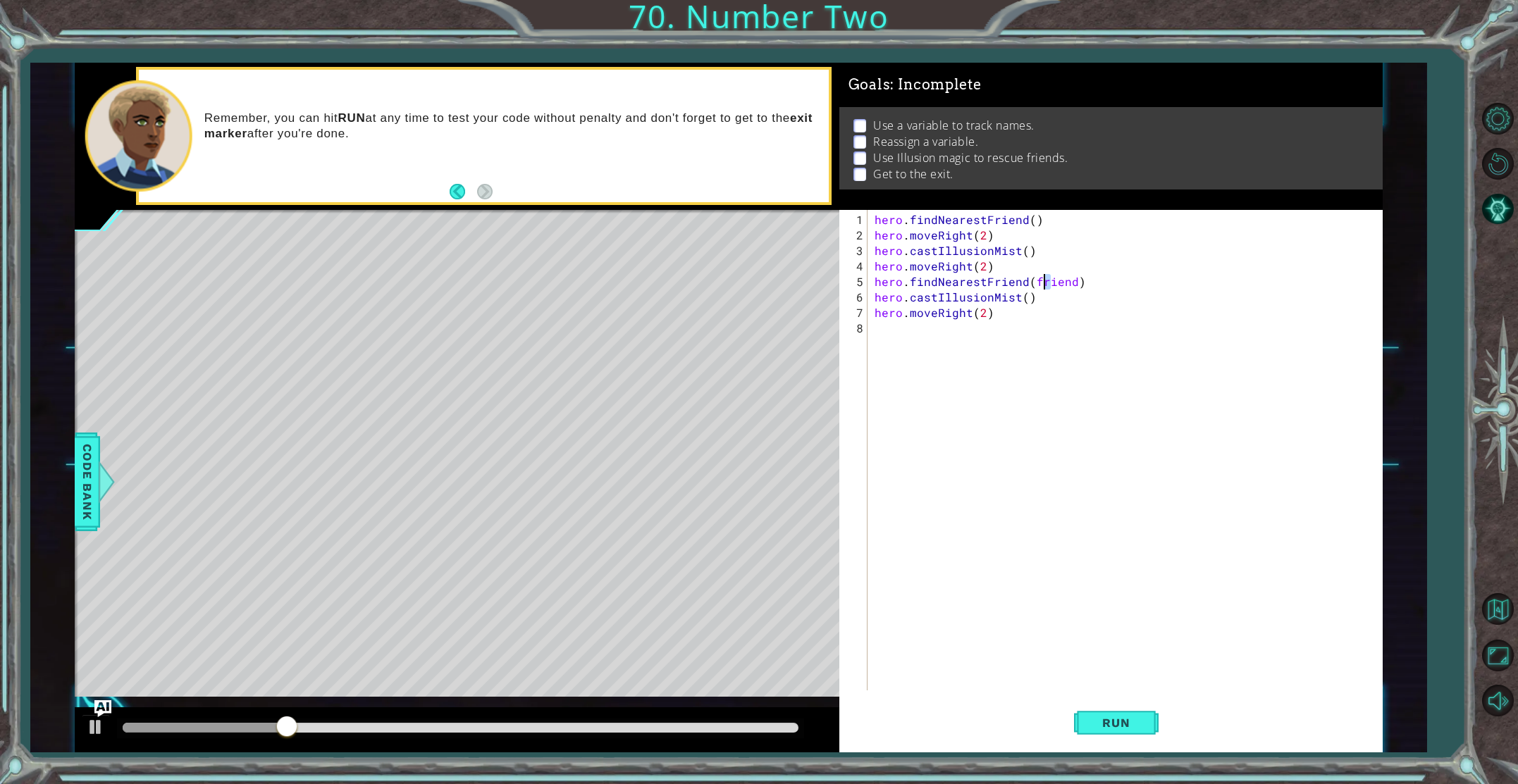
click at [1047, 282] on div "hero . findNearestFriend ( ) hero . moveRight ( 2 ) hero . castIllusionMist ( )…" at bounding box center [1129, 468] width 513 height 512
click at [1109, 733] on button "Run" at bounding box center [1116, 722] width 84 height 54
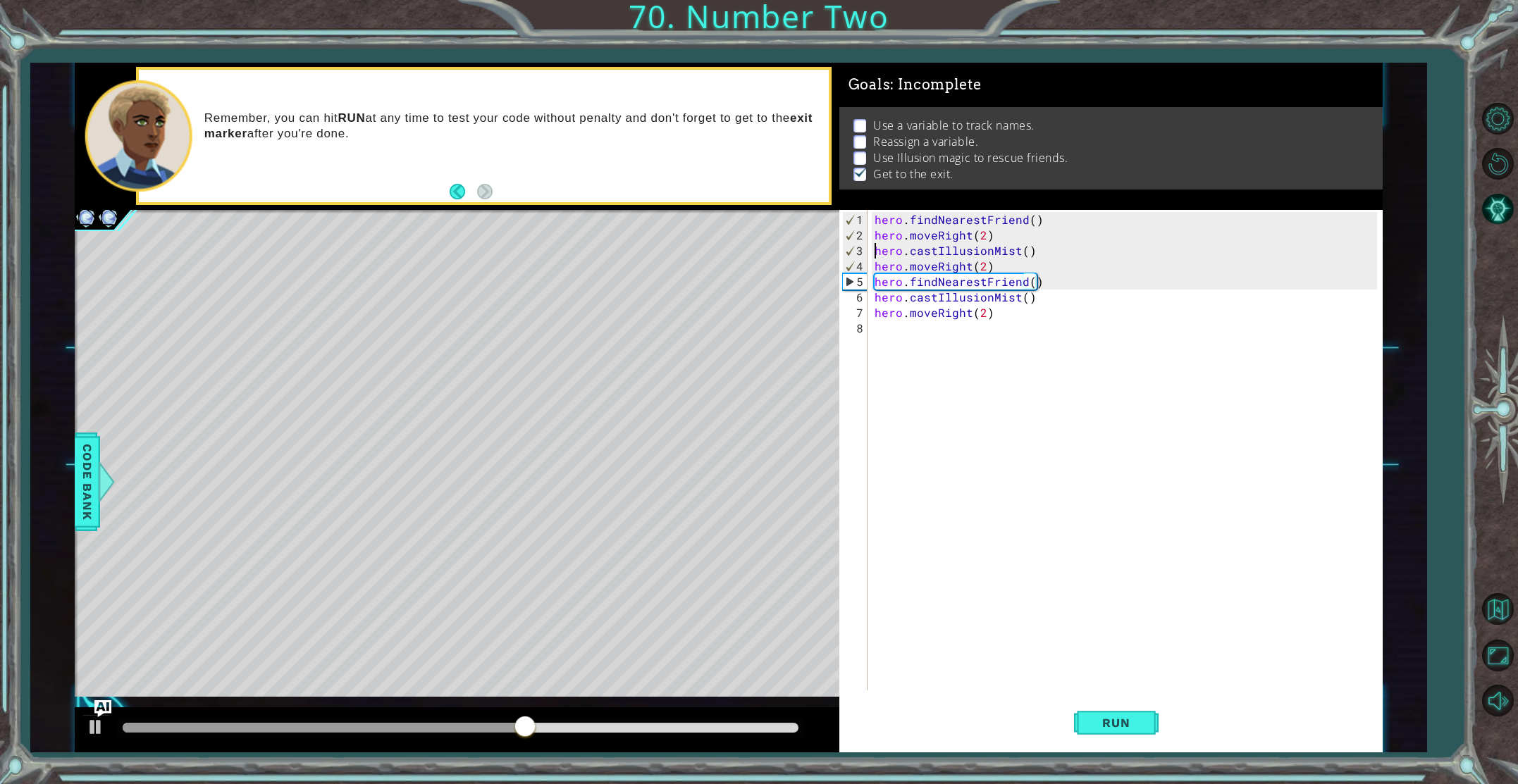
click at [873, 249] on div "hero . findNearestFriend ( ) hero . moveRight ( 2 ) hero . castIllusionMist ( )…" at bounding box center [1129, 468] width 513 height 512
click at [1033, 222] on div "hero . findNearestFriend ( ) hero . moveRight ( 2 ) hero . castIllusionMist ( )…" at bounding box center [1129, 468] width 513 height 512
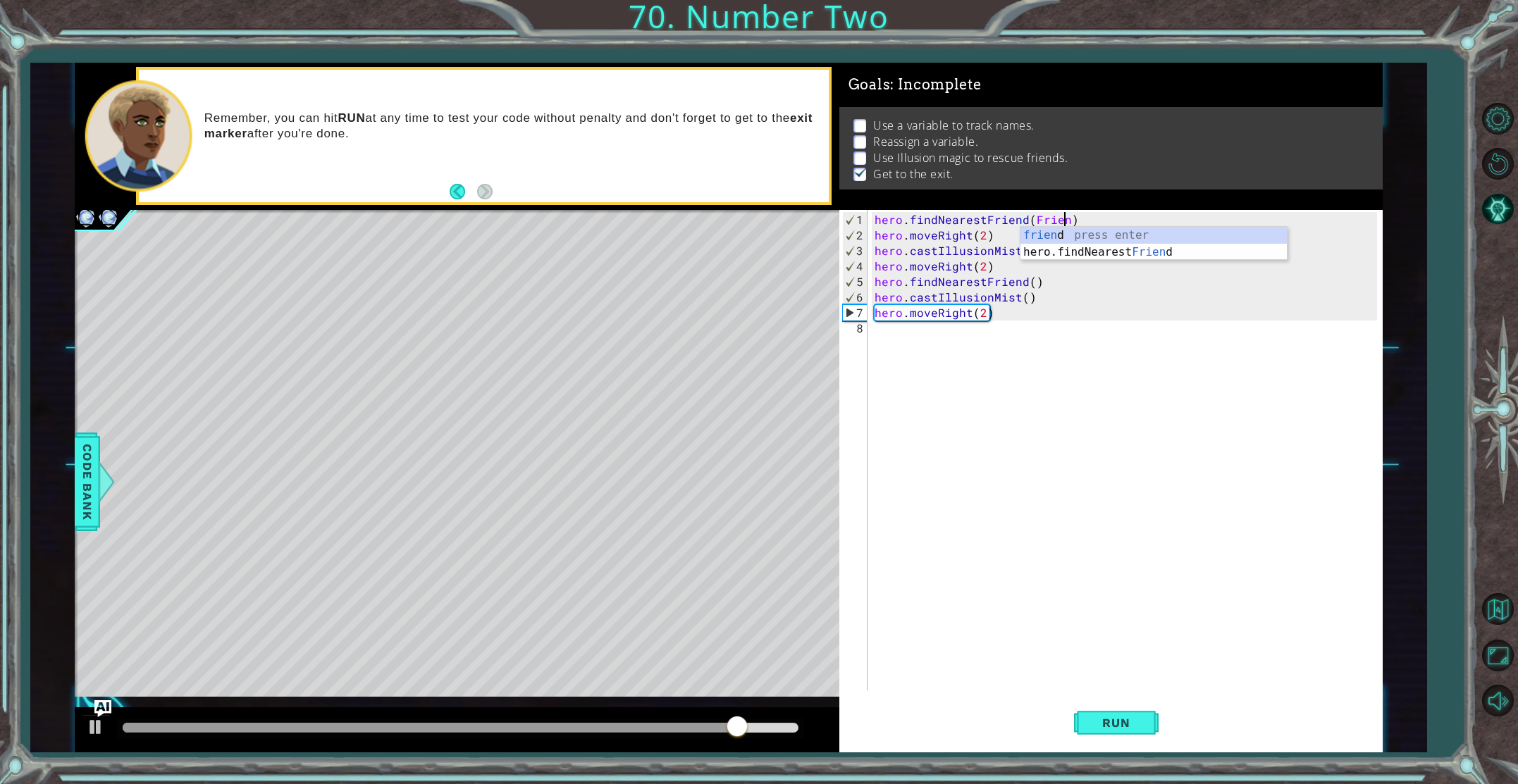
scroll to position [0, 12]
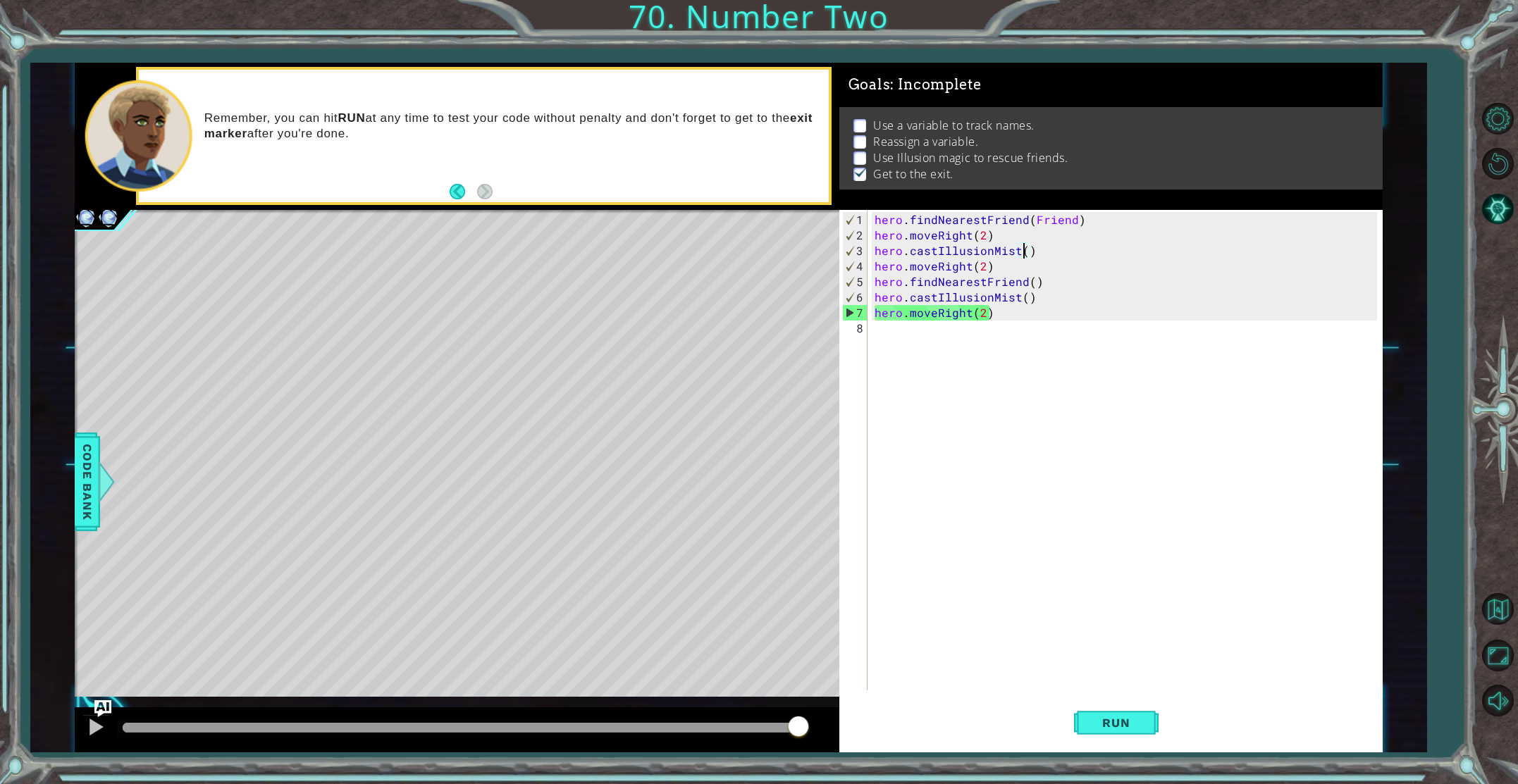
click at [1022, 252] on div "hero . findNearestFriend ( Friend ) hero . moveRight ( 2 ) hero . castIllusionM…" at bounding box center [1129, 468] width 513 height 512
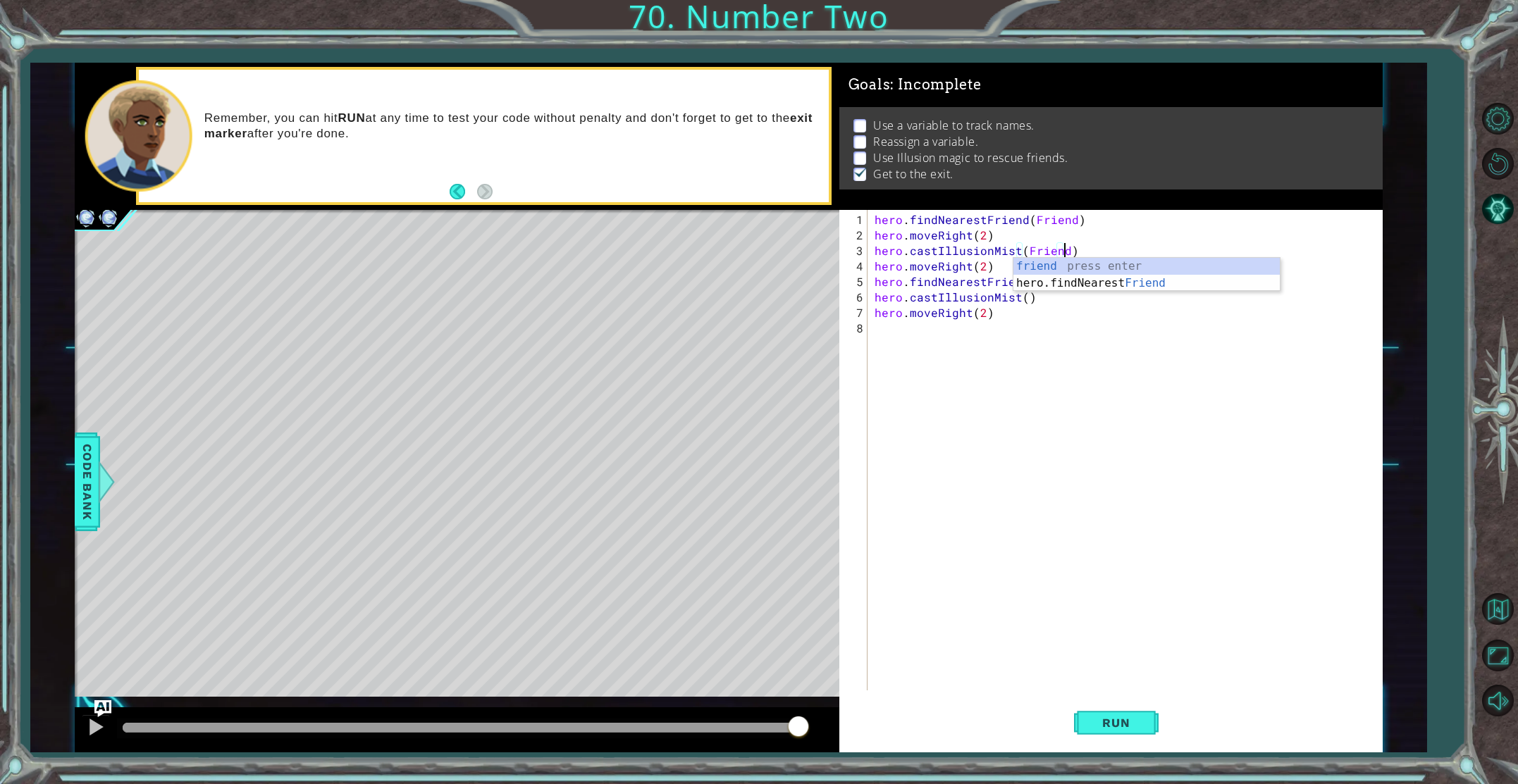
scroll to position [0, 11]
click at [1033, 287] on div "hero . findNearestFriend ( Friend ) hero . moveRight ( 2 ) hero . castIllusionM…" at bounding box center [1129, 468] width 513 height 512
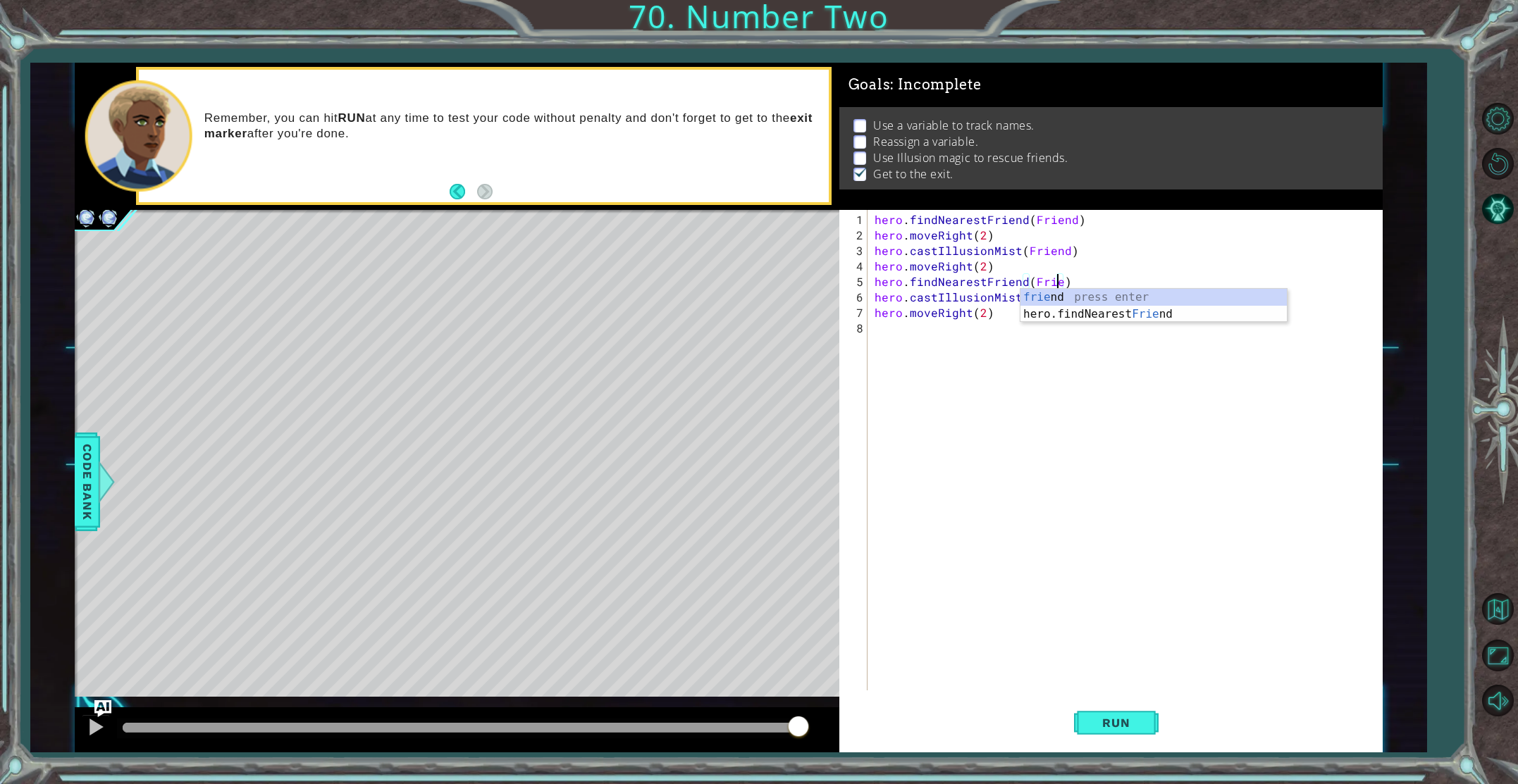
type textarea "hero.findNearestFriend(Friend)"
click at [1040, 350] on div "hero . findNearestFriend ( Friend ) hero . moveRight ( 2 ) hero . castIllusionM…" at bounding box center [1129, 468] width 513 height 512
click at [1025, 300] on div "hero . findNearestFriend ( Friend ) hero . moveRight ( 2 ) hero . castIllusionM…" at bounding box center [1129, 468] width 513 height 512
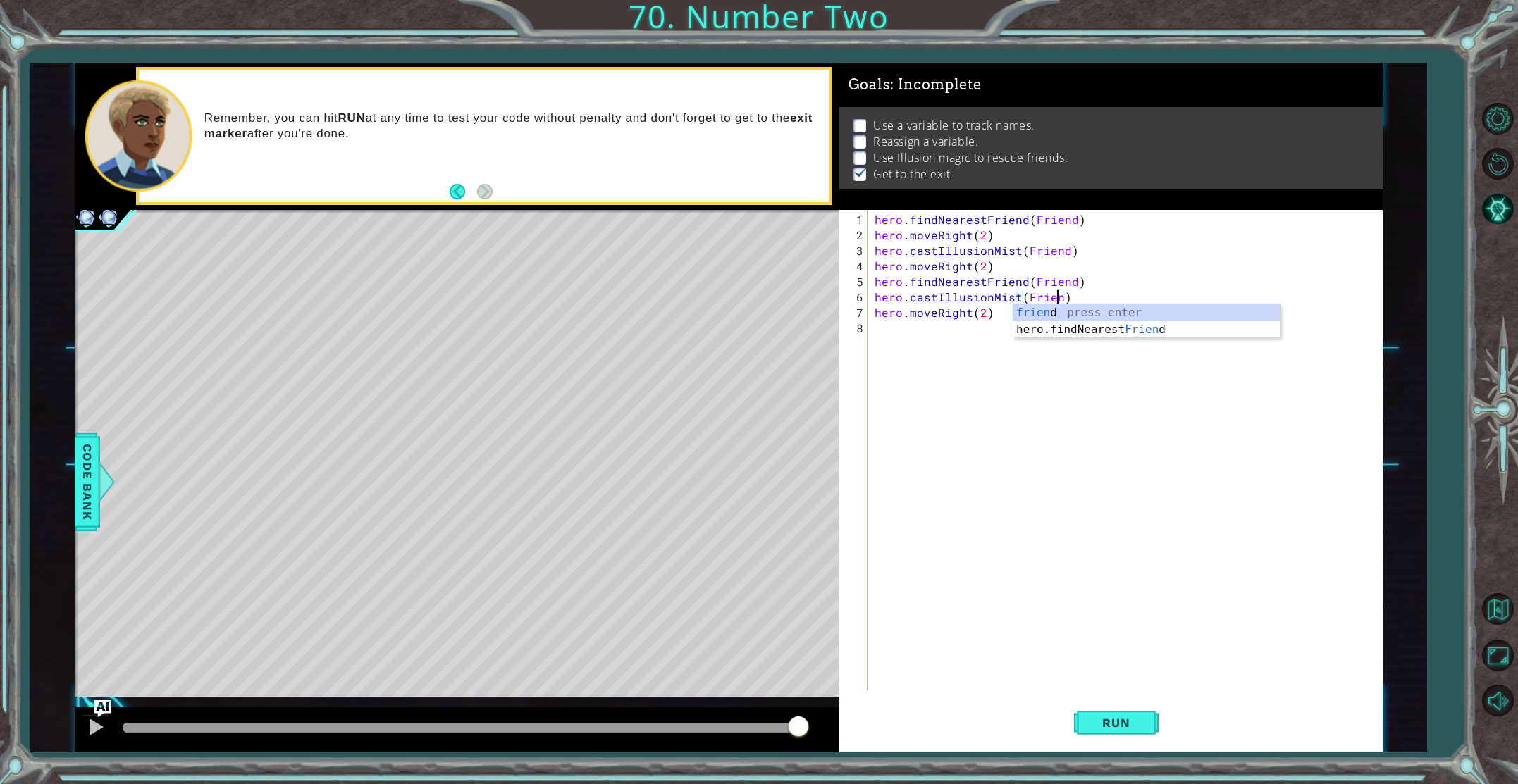
scroll to position [0, 11]
click at [1094, 706] on button "Run" at bounding box center [1116, 722] width 84 height 54
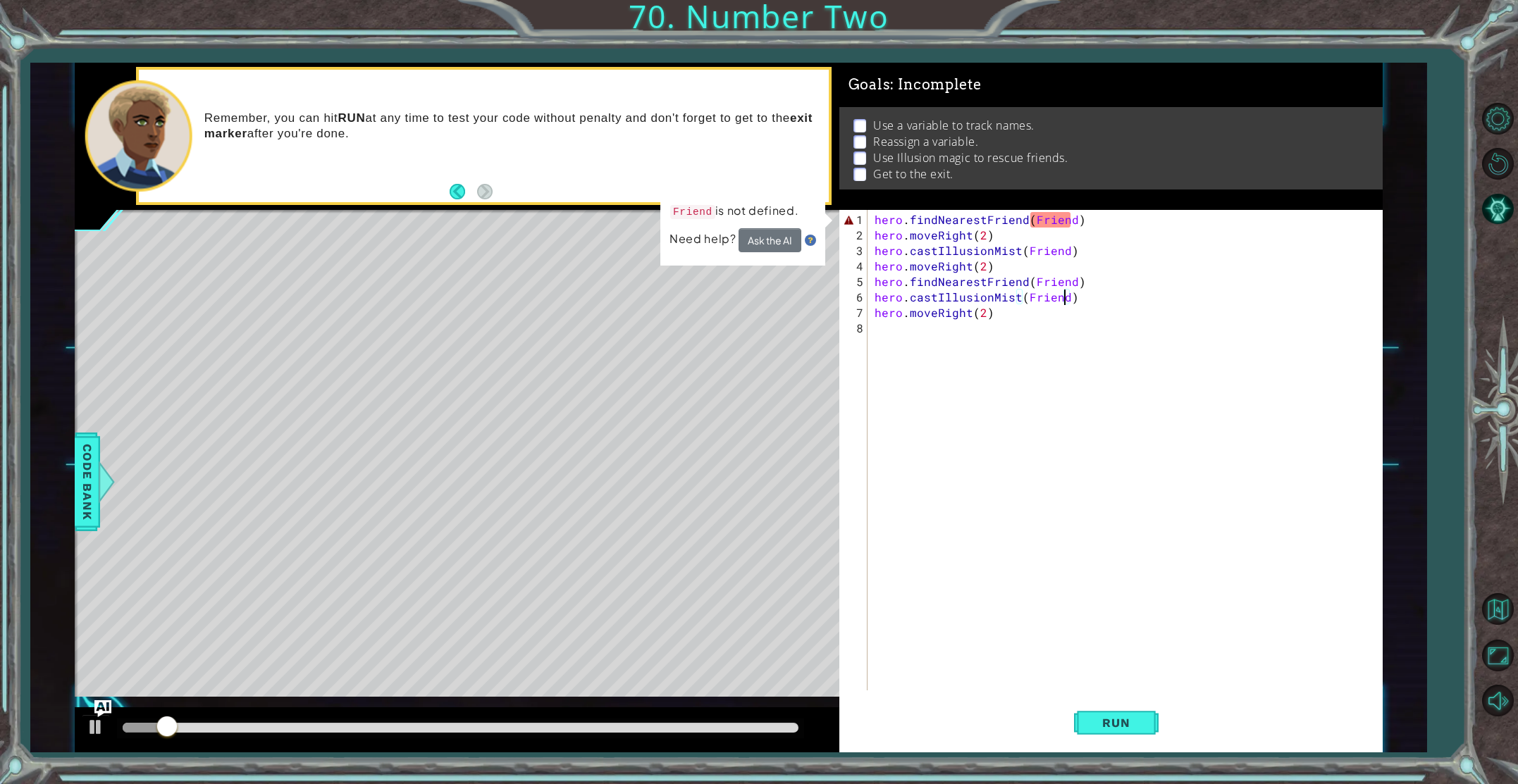
click at [1061, 215] on div "hero . findNearestFriend ( Friend ) hero . moveRight ( 2 ) hero . castIllusionM…" at bounding box center [1129, 468] width 513 height 512
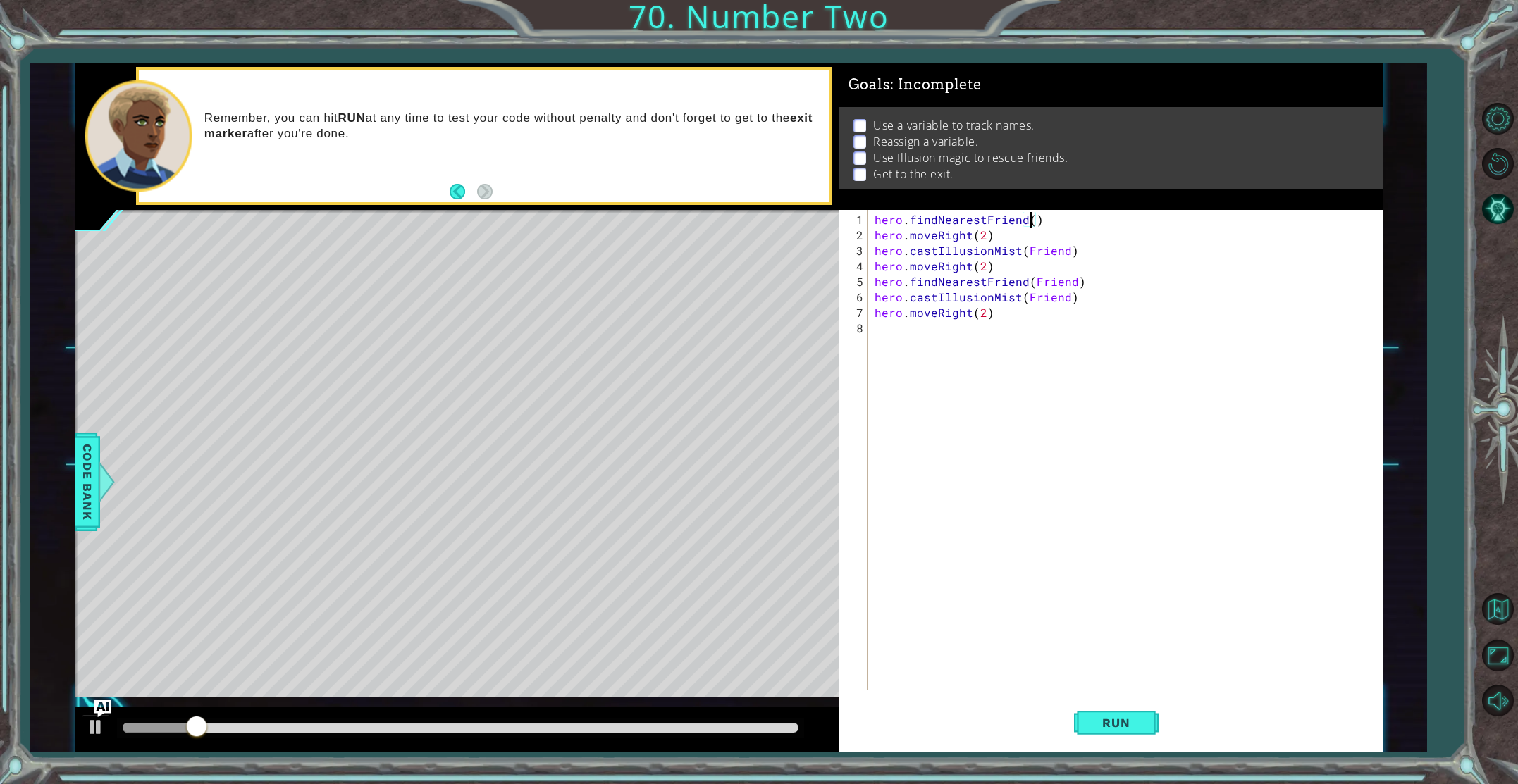
click at [1055, 249] on div "hero . findNearestFriend ( ) hero . moveRight ( 2 ) hero . castIllusionMist ( F…" at bounding box center [1129, 468] width 513 height 512
click at [1055, 250] on div "hero . findNearestFriend ( ) hero . moveRight ( 2 ) hero . castIllusionMist ( F…" at bounding box center [1129, 468] width 513 height 512
click at [1056, 279] on div "hero . findNearestFriend ( ) hero . moveRight ( 2 ) hero . castIllusionMist ( )…" at bounding box center [1129, 468] width 513 height 512
click at [1056, 281] on div "hero . findNearestFriend ( ) hero . moveRight ( 2 ) hero . castIllusionMist ( )…" at bounding box center [1129, 468] width 513 height 512
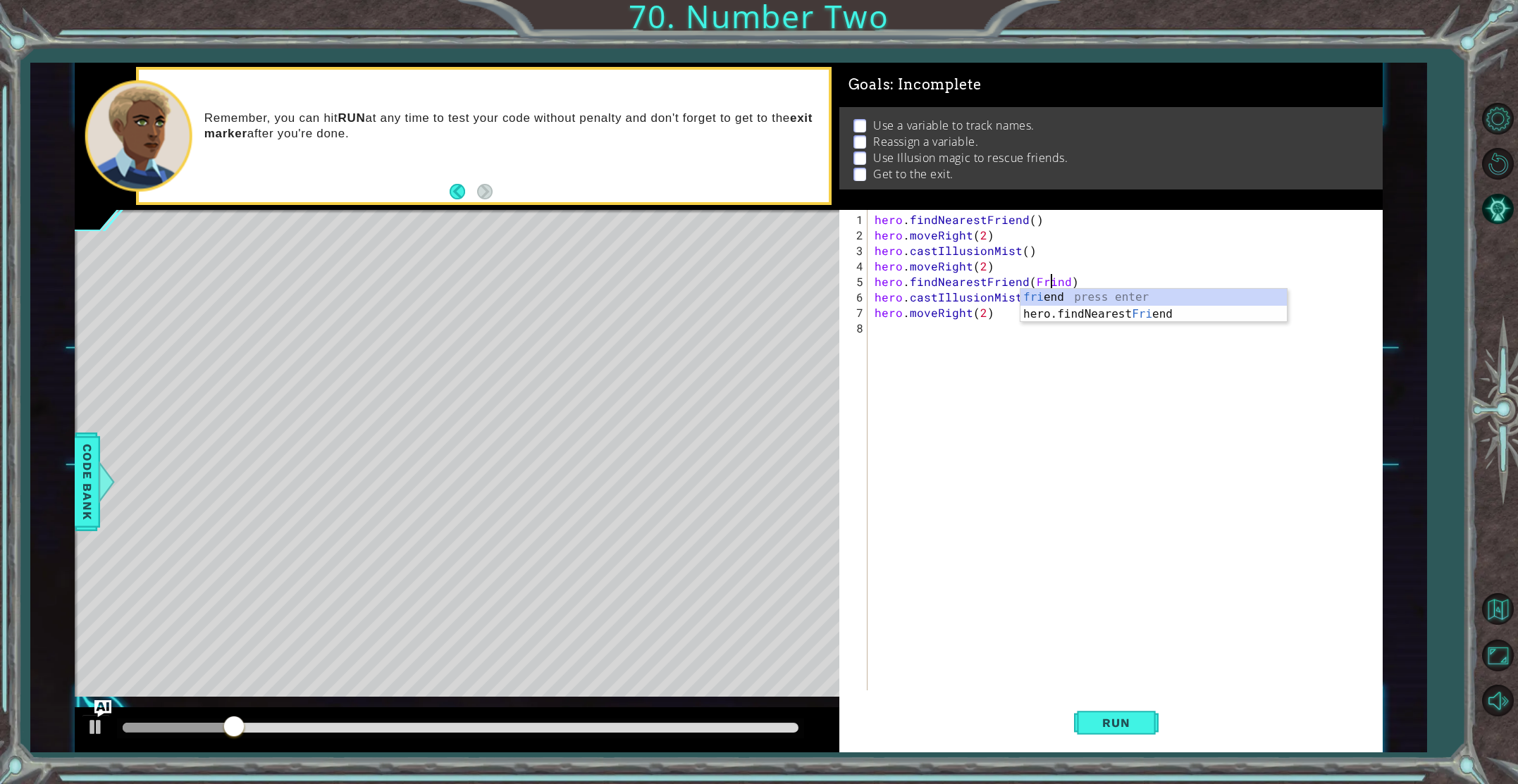
click at [1051, 283] on div "hero . findNearestFriend ( ) hero . moveRight ( 2 ) hero . castIllusionMist ( )…" at bounding box center [1129, 468] width 513 height 512
click at [1047, 292] on div "hero . findNearestFriend ( ) hero . moveRight ( 2 ) hero . castIllusionMist ( )…" at bounding box center [1129, 468] width 513 height 512
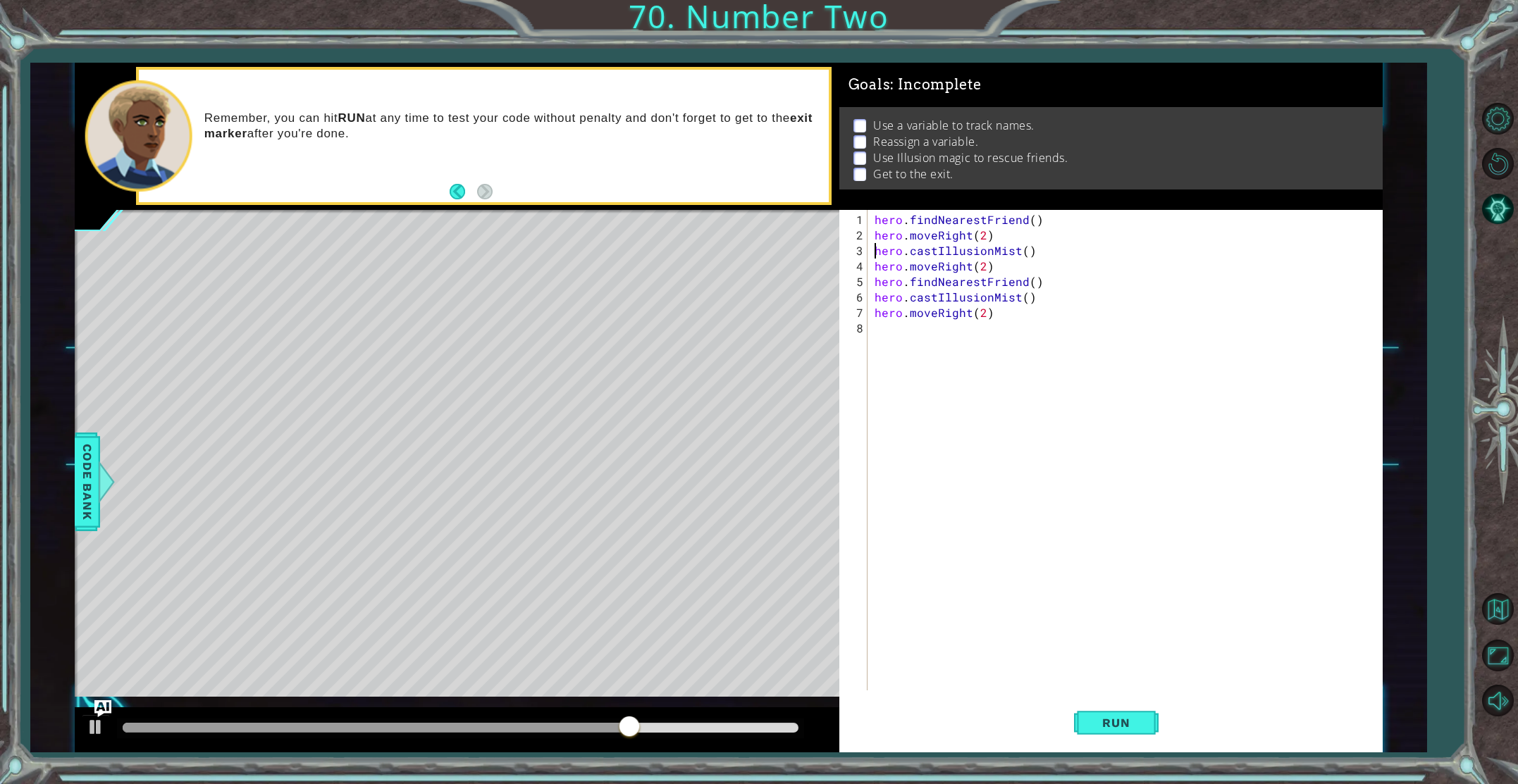
click at [876, 255] on div "hero . findNearestFriend ( ) hero . moveRight ( 2 ) hero . castIllusionMist ( )…" at bounding box center [1129, 468] width 513 height 512
click at [1026, 251] on div "hero . findNearestFriend ( ) hero . moveRight ( 2 ) hero . castIllusionMist ( )…" at bounding box center [1129, 468] width 513 height 512
click at [1046, 266] on div "fr iend press enter hero.findNearest Fr iend press enter" at bounding box center [1147, 292] width 266 height 68
click at [1022, 300] on div "hero . findNearestFriend ( ) hero . moveRight ( 2 ) hero . castIllusionMist ( f…" at bounding box center [1129, 468] width 513 height 512
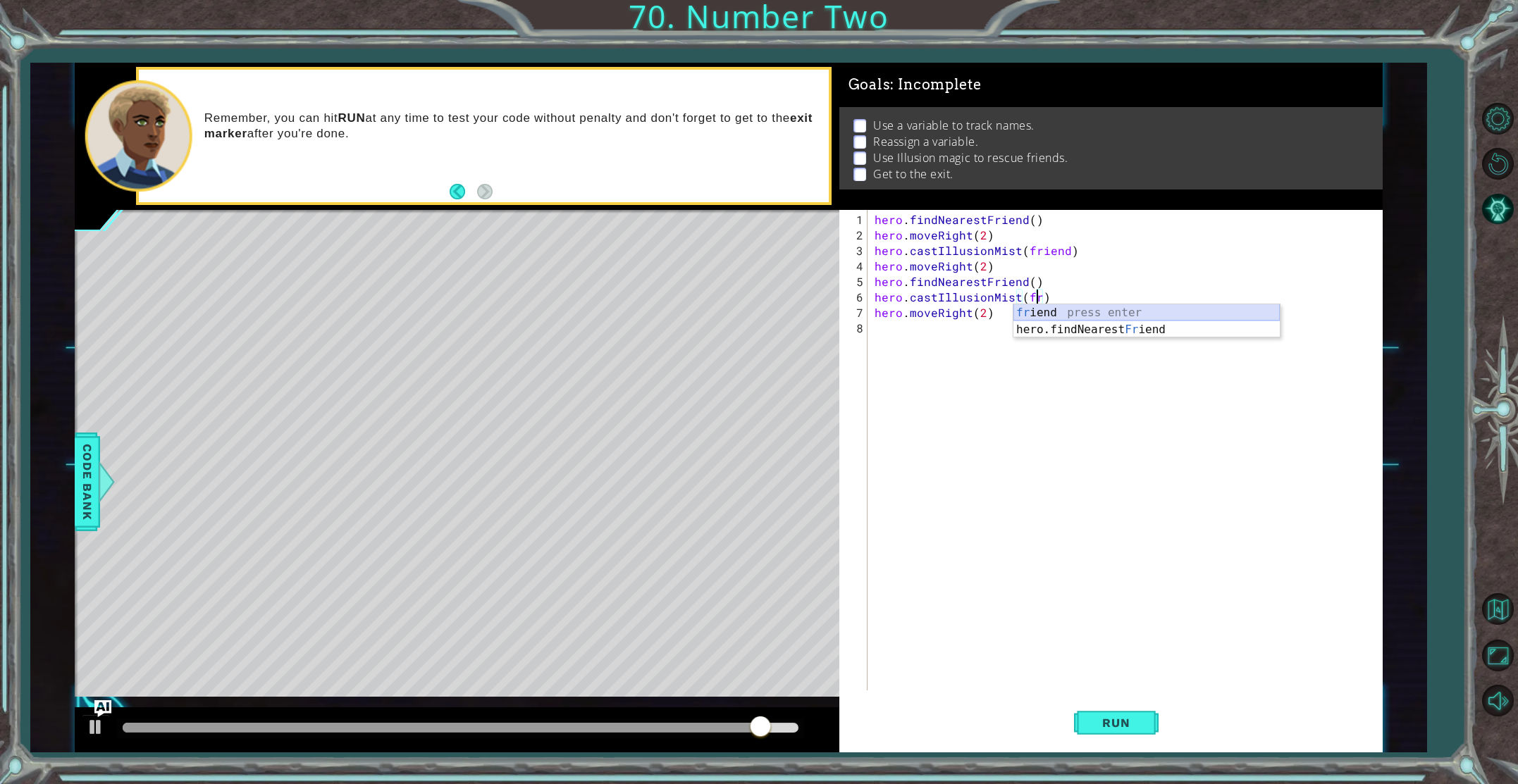
click at [1044, 308] on div "fr iend press enter hero.findNearest Fr iend press enter" at bounding box center [1147, 338] width 266 height 68
type textarea "hero.castIllusionMist(friend)"
click at [876, 251] on div "hero . findNearestFriend ( ) hero . moveRight ( 2 ) hero . castIllusionMist ( f…" at bounding box center [1129, 468] width 513 height 512
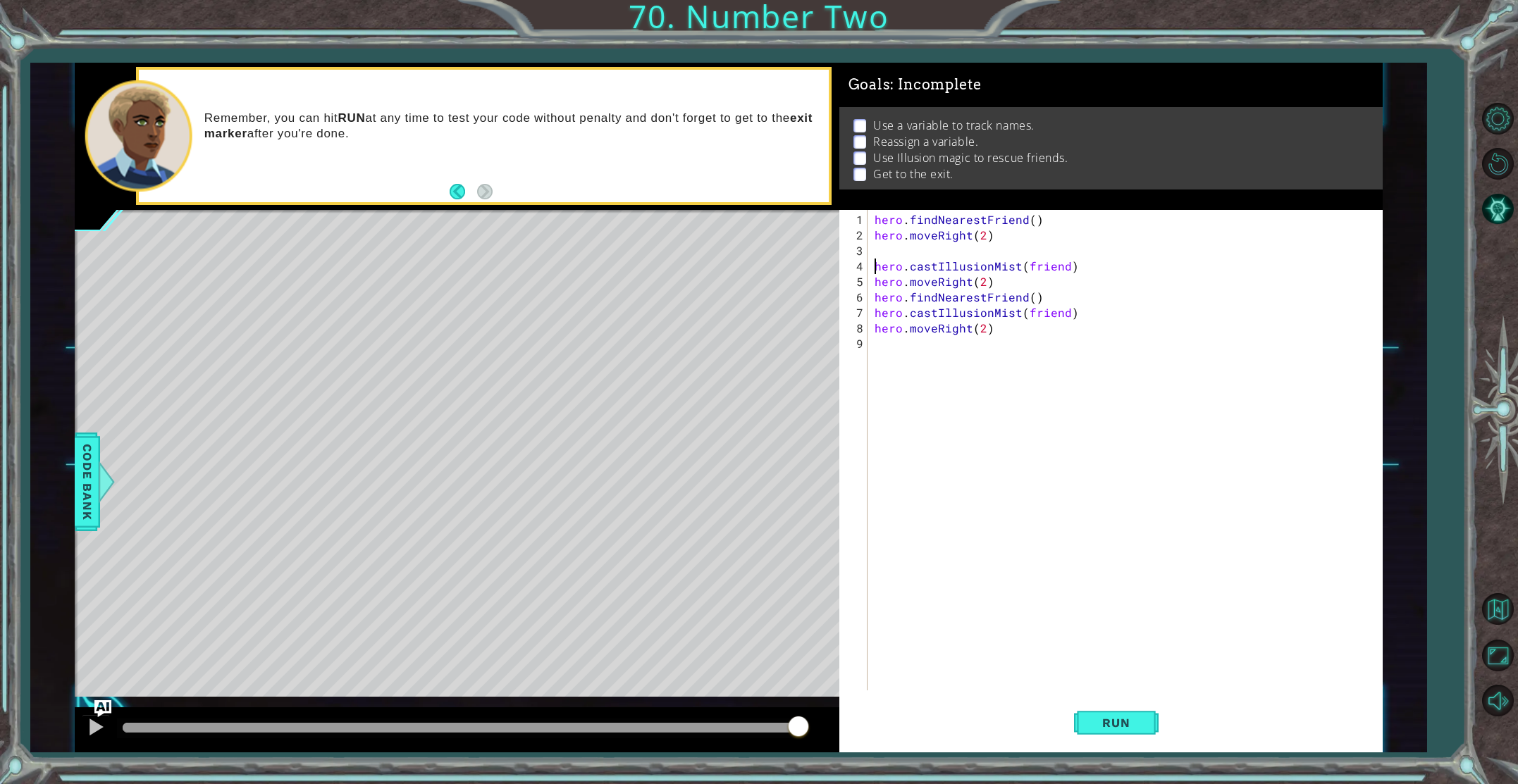
click at [915, 247] on div "hero . findNearestFriend ( ) hero . moveRight ( 2 ) hero . castIllusionMist ( f…" at bounding box center [1129, 468] width 513 height 512
click at [874, 316] on div "hero . findNearestFriend ( ) hero . moveRight ( 2 ) hero . moveUp ( 1 ) hero . …" at bounding box center [1128, 468] width 513 height 512
type textarea "hero.castIllusionMist(friend)"
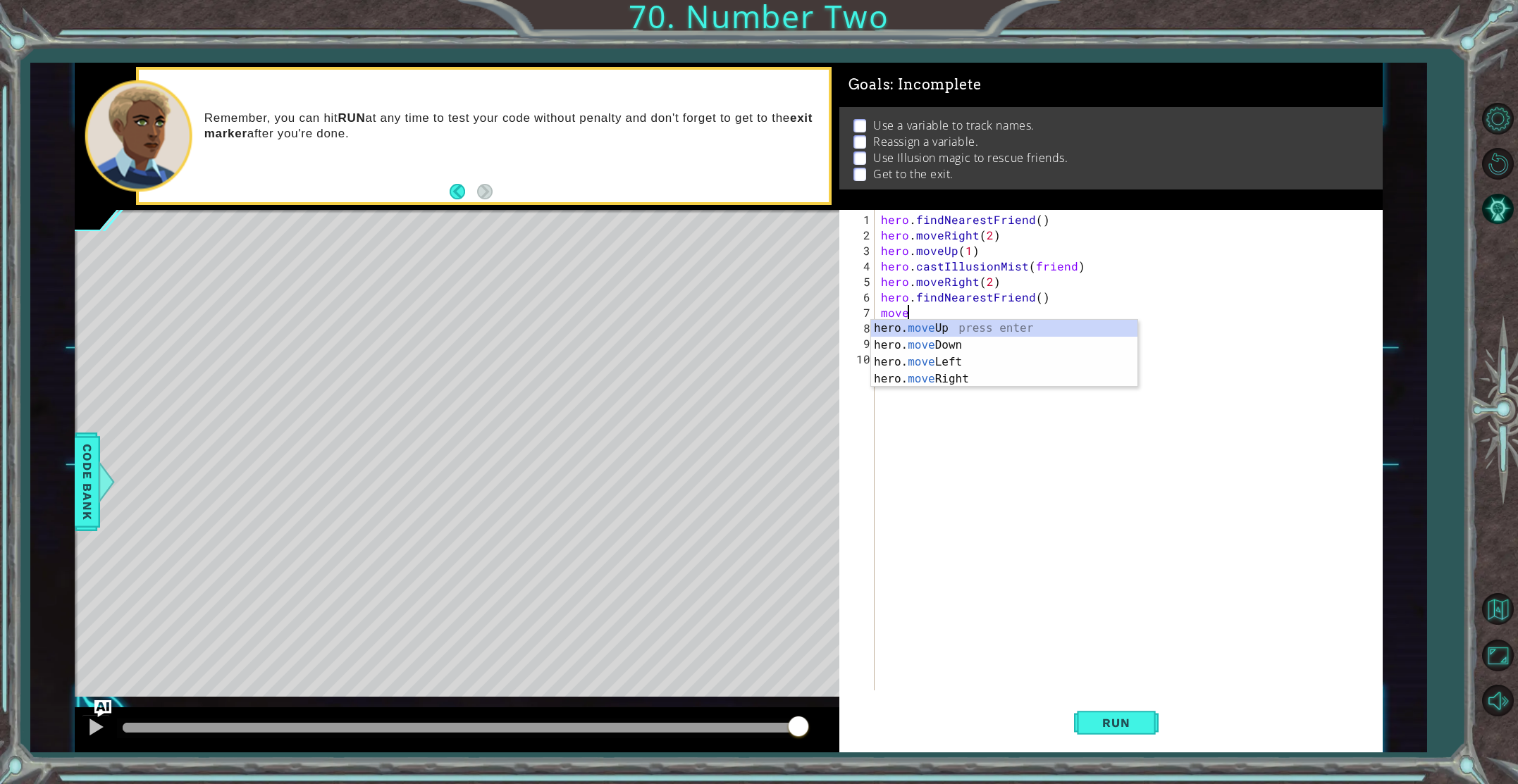
scroll to position [0, 1]
click at [1085, 709] on button "Run" at bounding box center [1116, 722] width 84 height 54
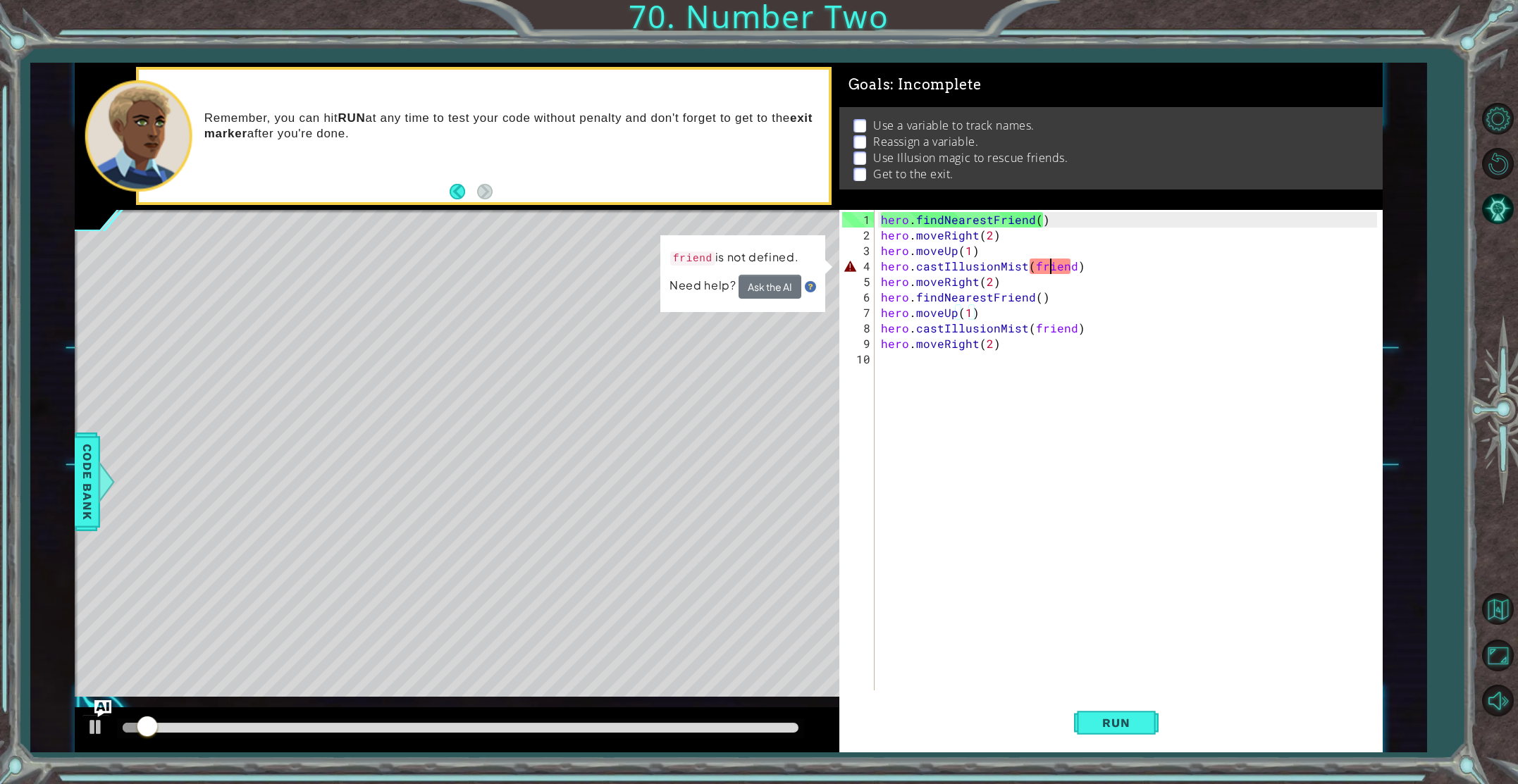
click at [1053, 270] on div "hero . findNearestFriend ( ) hero . moveRight ( 2 ) hero . moveUp ( 1 ) hero . …" at bounding box center [1131, 468] width 507 height 512
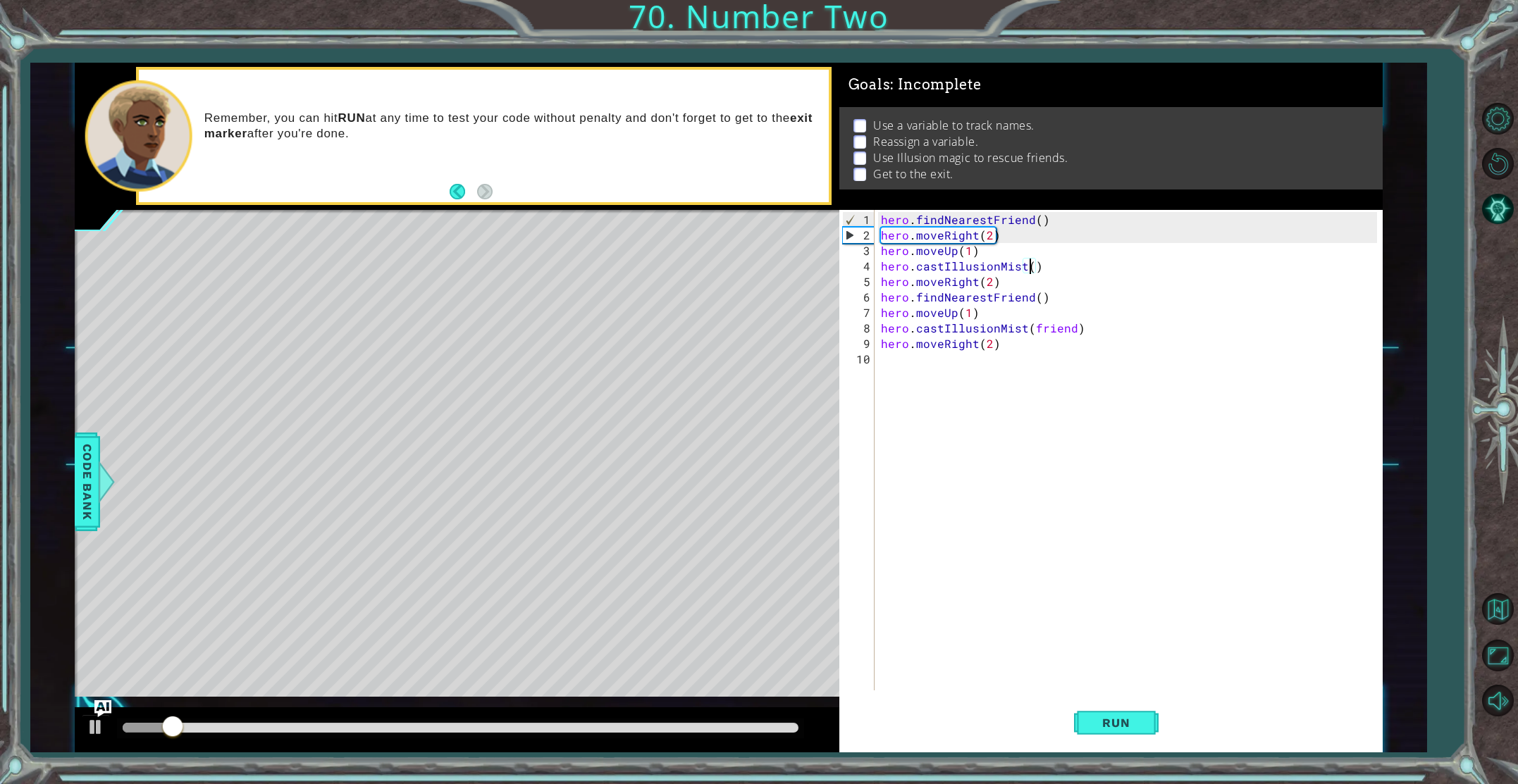
click at [1055, 333] on div "hero . findNearestFriend ( ) hero . moveRight ( 2 ) hero . moveUp ( 1 ) hero . …" at bounding box center [1131, 468] width 507 height 512
click at [1109, 704] on button "Run" at bounding box center [1116, 722] width 84 height 54
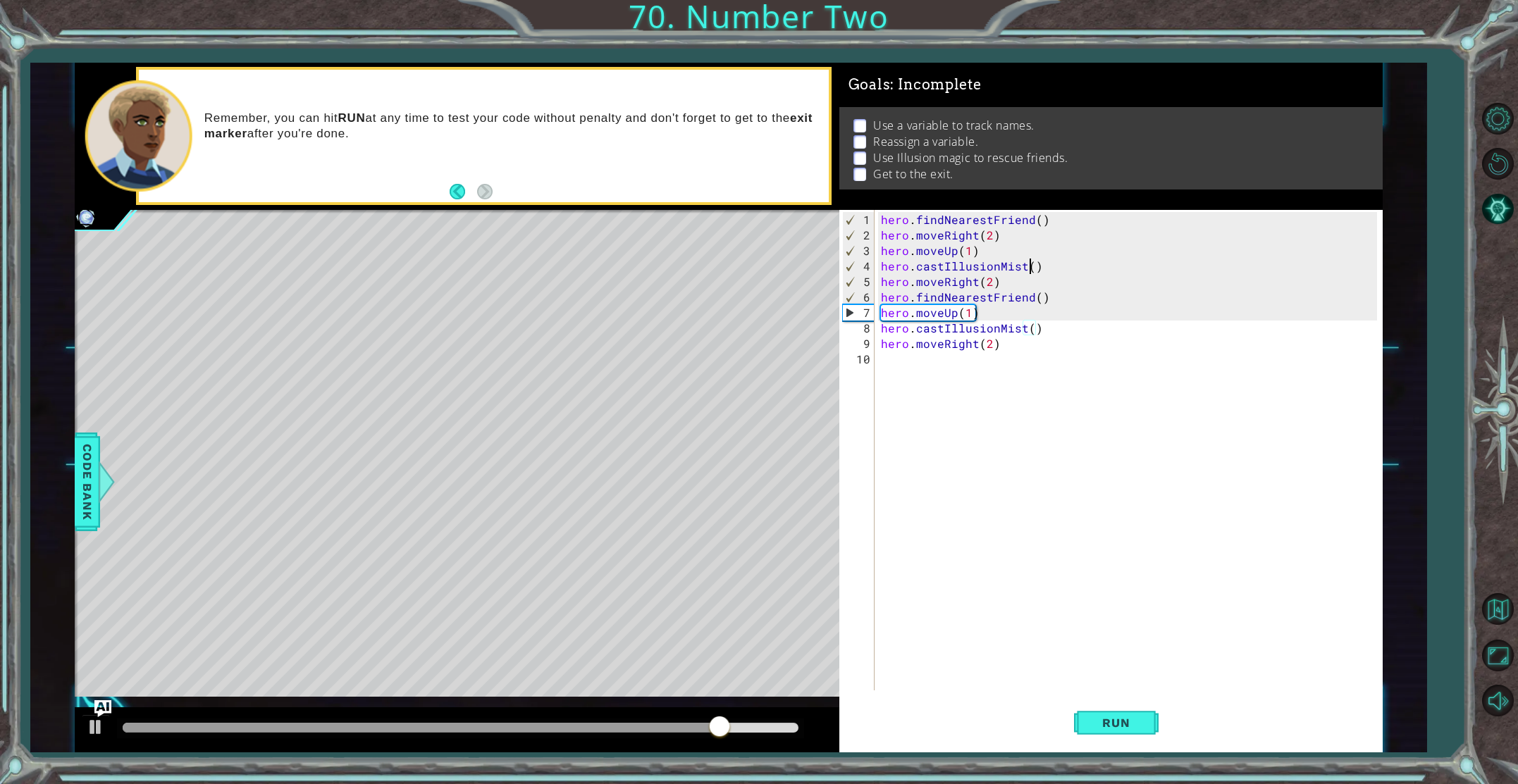
click at [1029, 269] on div "hero . findNearestFriend ( ) hero . moveRight ( 2 ) hero . moveUp ( 1 ) hero . …" at bounding box center [1131, 468] width 507 height 512
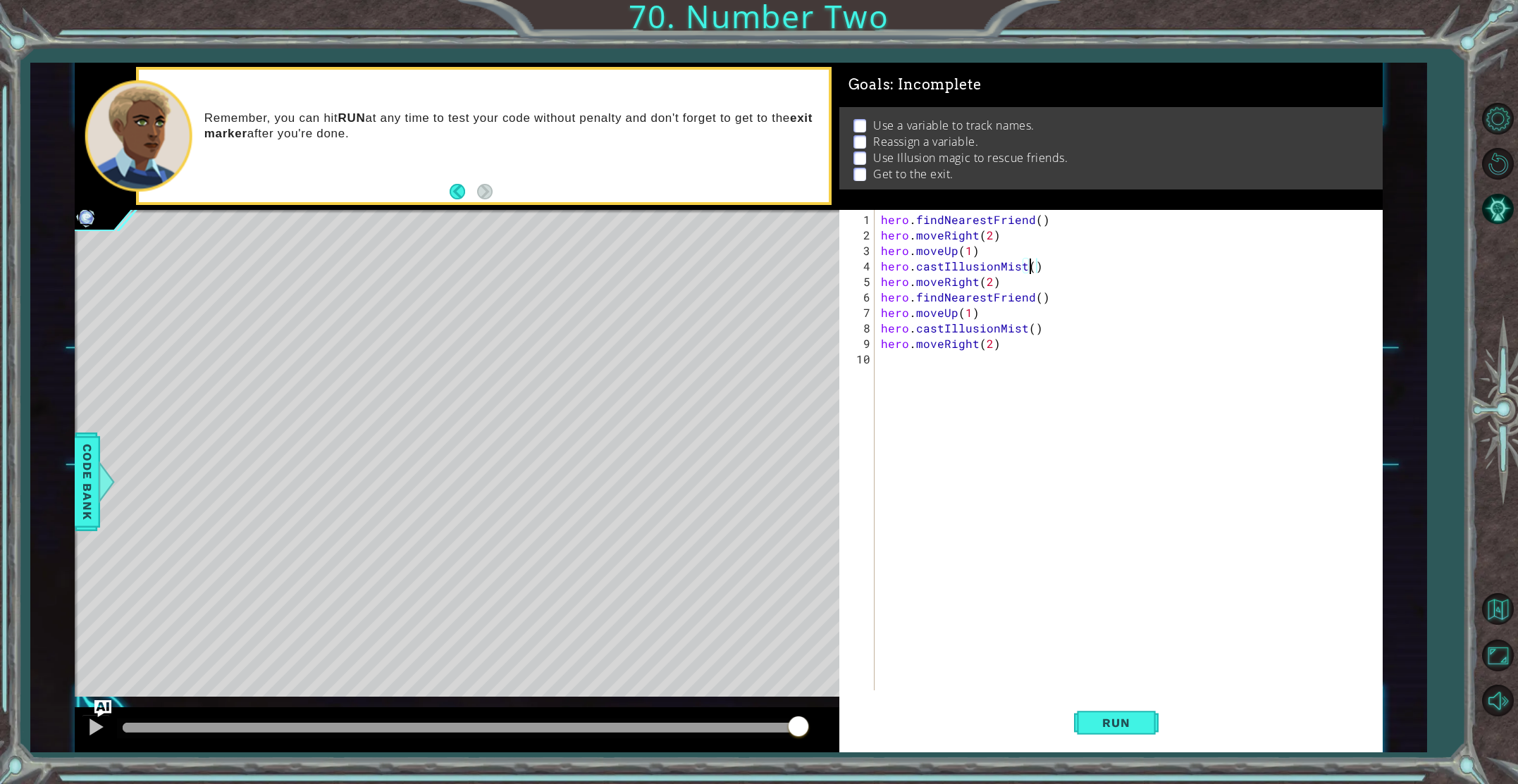
scroll to position [0, 10]
click at [877, 219] on div "hero.castIllusionMist() 1 2 3 4 5 6 7 8 9 10 hero . findNearestFriend ( ) hero …" at bounding box center [1109, 450] width 538 height 481
drag, startPoint x: 881, startPoint y: 219, endPoint x: 904, endPoint y: 225, distance: 23.8
click at [892, 222] on div "hero . findNearestFriend ( ) hero . moveRight ( 2 ) hero . moveUp ( 1 ) hero . …" at bounding box center [1131, 468] width 507 height 512
type textarea "hero.findNearestFriend()"
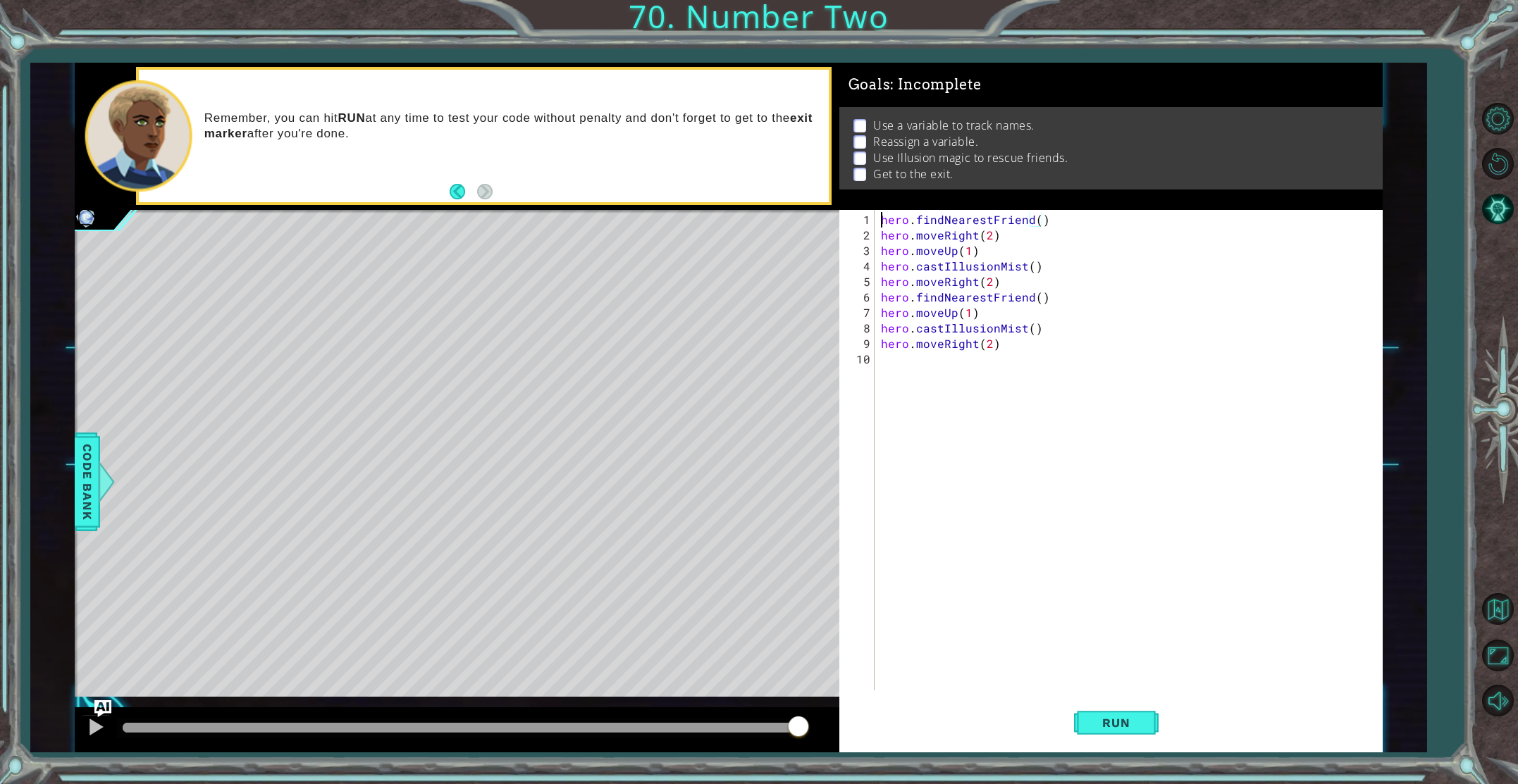
click at [881, 223] on div "hero . findNearestFriend ( ) hero . moveRight ( 2 ) hero . moveUp ( 1 ) hero . …" at bounding box center [1131, 468] width 507 height 512
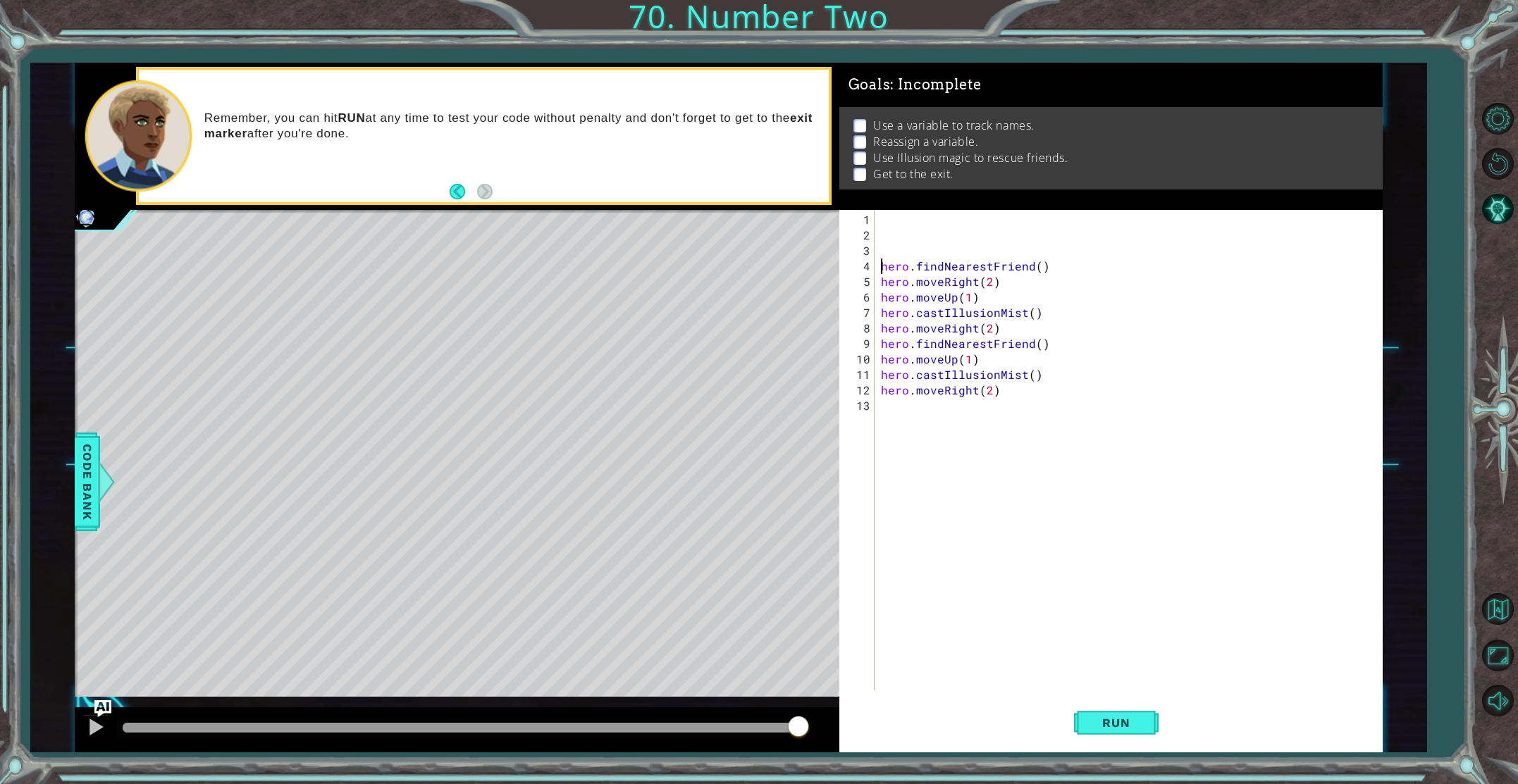
click at [889, 224] on div "hero . findNearestFriend ( ) hero . moveRight ( 2 ) hero . moveUp ( 1 ) hero . …" at bounding box center [1131, 468] width 507 height 512
click at [882, 266] on div "friend = bootes hero . findNearestFriend ( ) hero . moveRight ( 2 ) hero . move…" at bounding box center [1131, 468] width 507 height 512
click at [995, 216] on div "friend = bootes hero . findNearestFriend ( ) hero . moveRight ( 2 ) hero . move…" at bounding box center [1131, 468] width 507 height 512
click at [942, 223] on div "friend = bootes " hero . findNearestFriend ( ) hero . moveRight ( 2 ) hero . mo…" at bounding box center [1131, 468] width 507 height 512
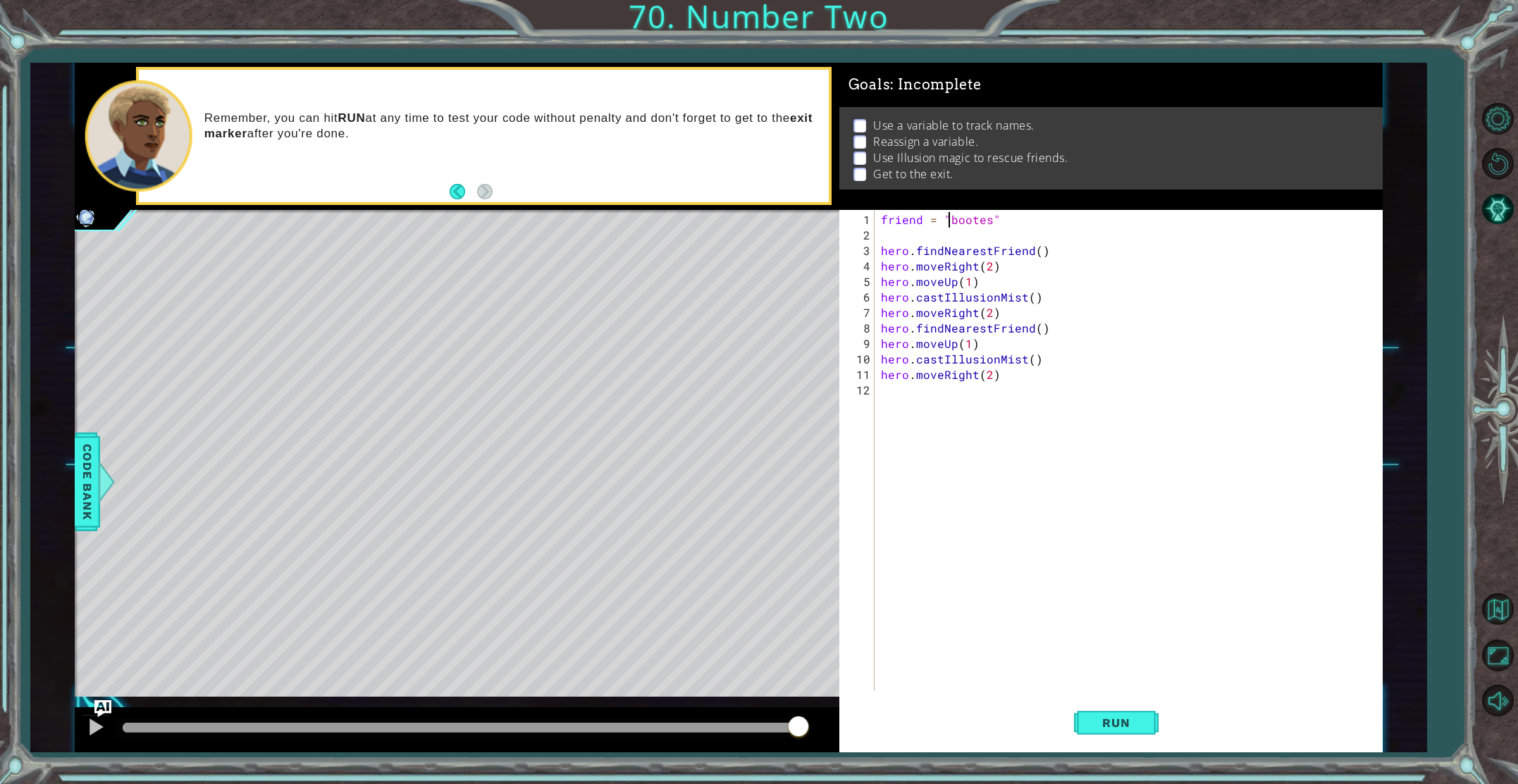
scroll to position [0, 4]
click at [1101, 717] on span "Run" at bounding box center [1116, 723] width 56 height 14
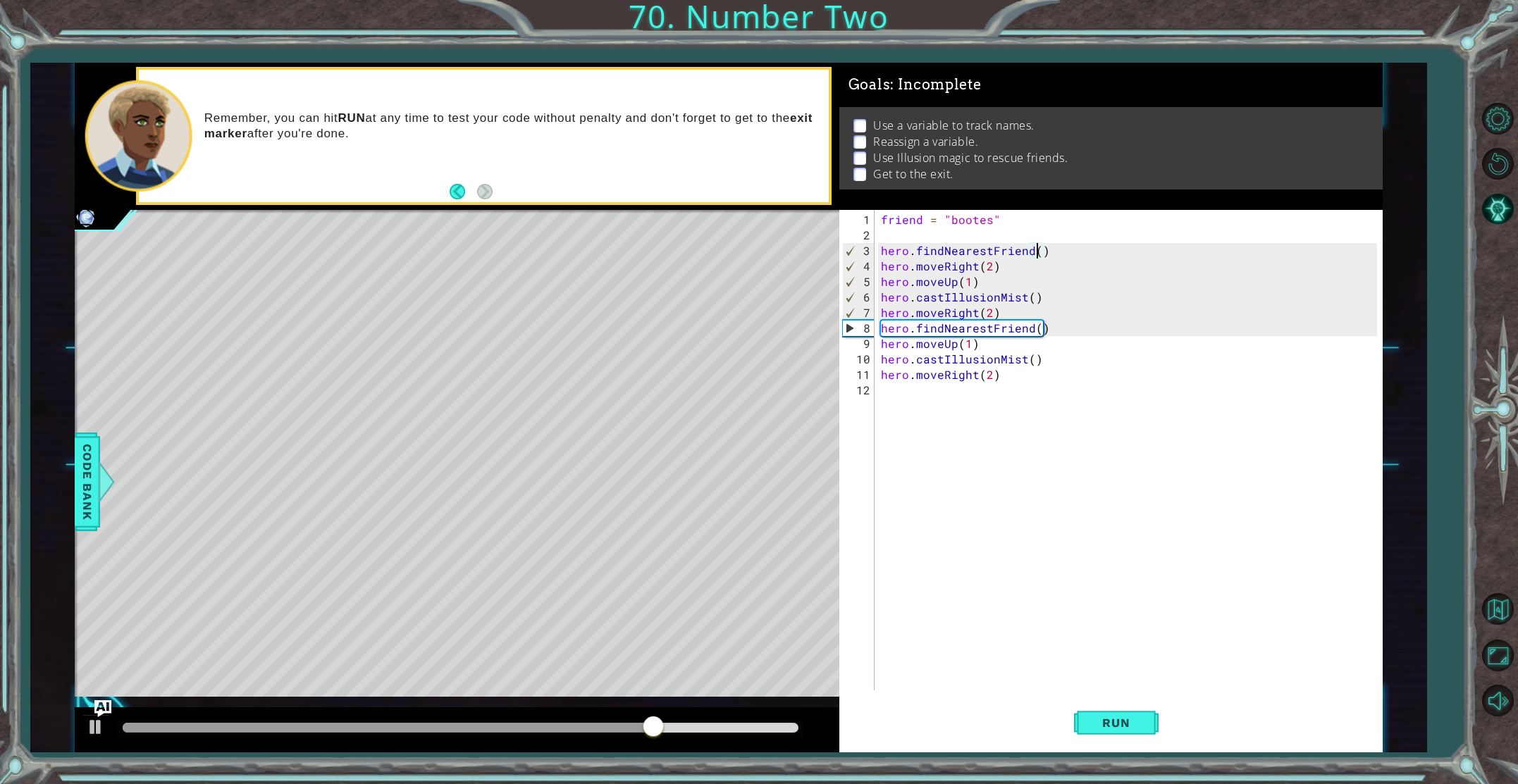
click at [1040, 249] on div "friend = "bootes" hero . findNearestFriend ( ) hero . moveRight ( 2 ) hero . mo…" at bounding box center [1131, 468] width 507 height 512
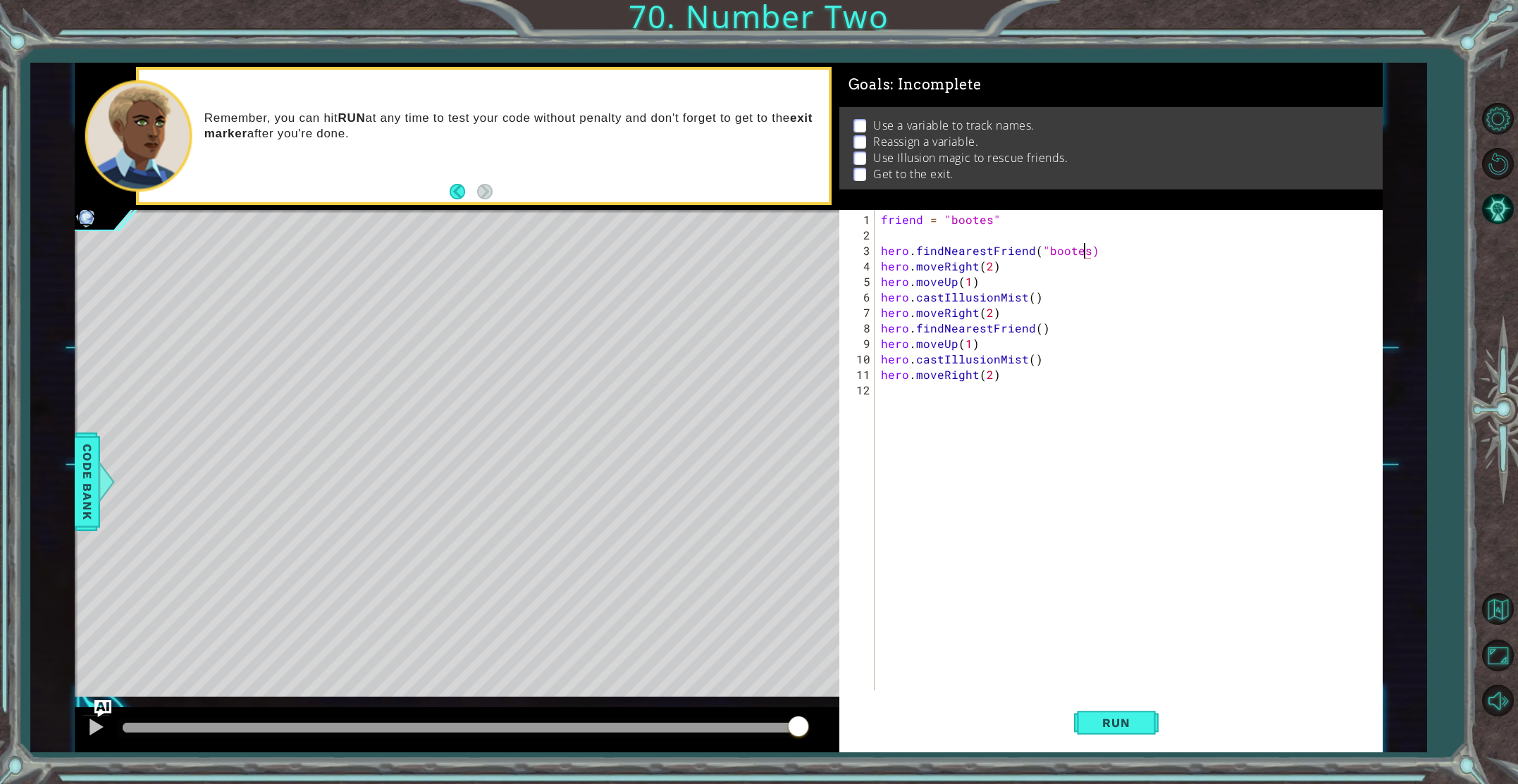
scroll to position [0, 13]
click at [1035, 298] on div "friend = "bootes" hero . findNearestFriend ( "bootes" ) hero . moveRight ( 2 ) …" at bounding box center [1131, 468] width 507 height 512
click at [1034, 298] on div "friend = "bootes" hero . findNearestFriend ( "bootes" ) hero . moveRight ( 2 ) …" at bounding box center [1131, 468] width 507 height 512
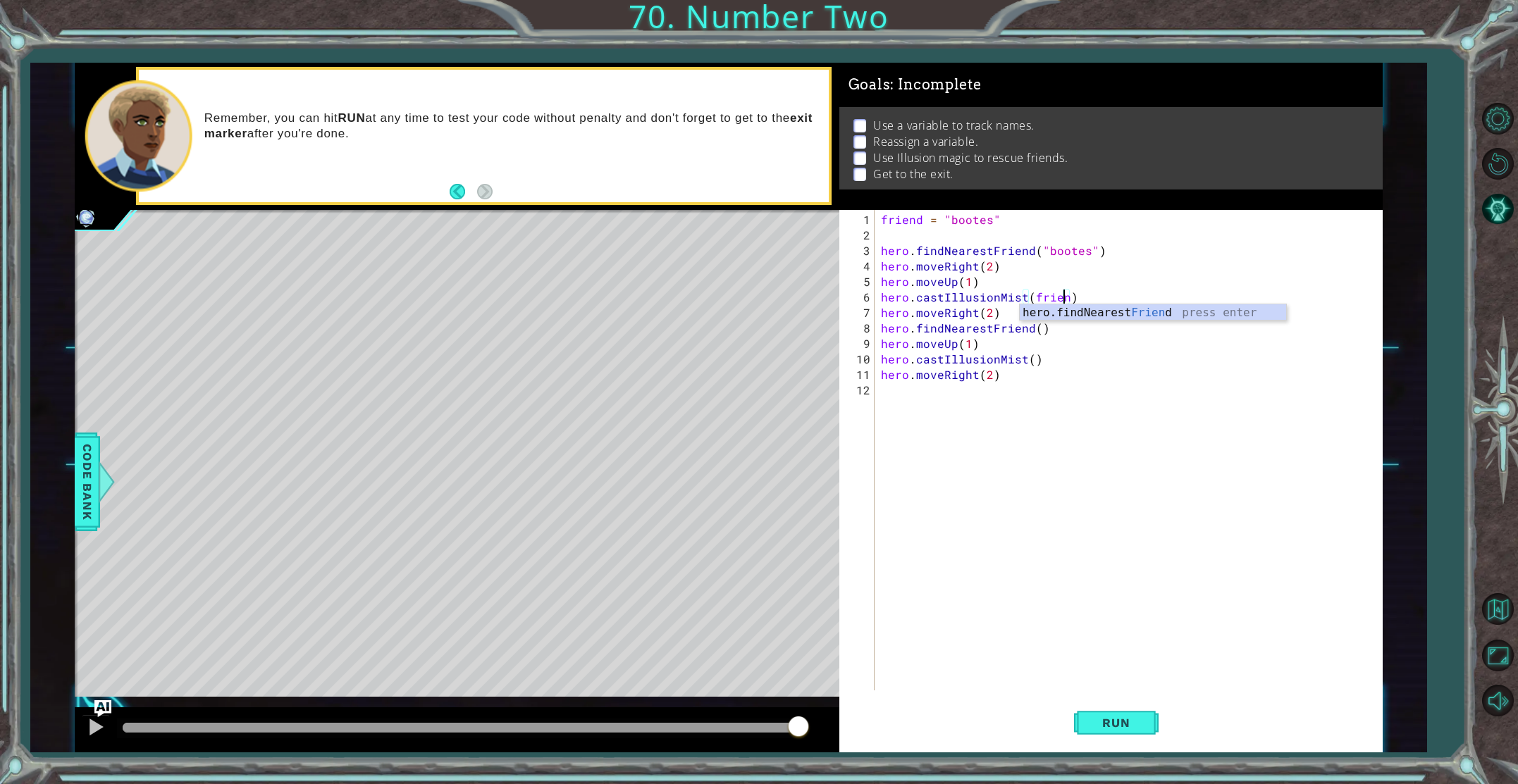
type textarea "hero.castIllusionMist(friend)"
click at [1109, 482] on div "friend = "bootes" hero . findNearestFriend ( "bootes" ) hero . moveRight ( 2 ) …" at bounding box center [1131, 468] width 507 height 512
click at [1101, 721] on span "Run" at bounding box center [1116, 723] width 56 height 14
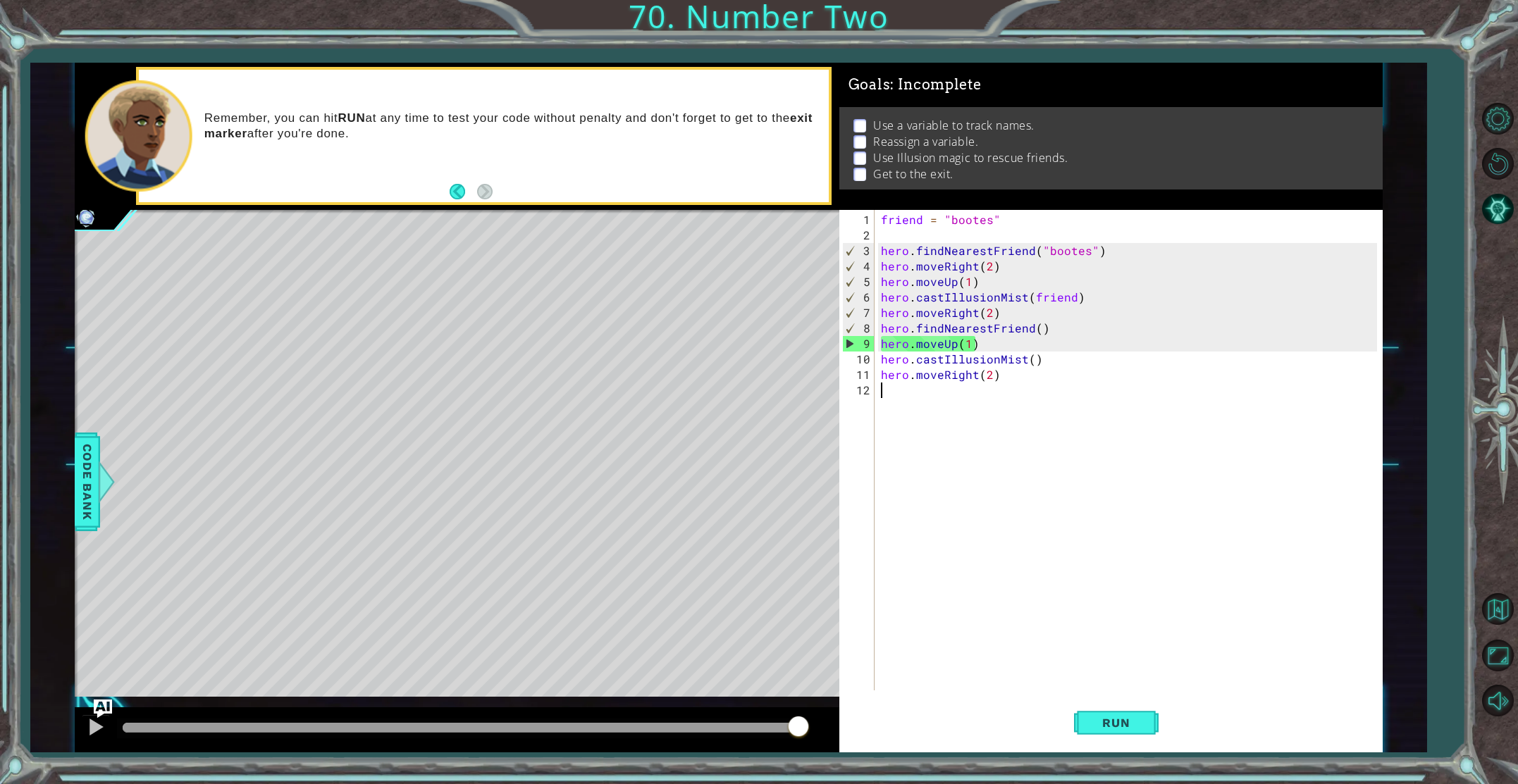
click at [105, 705] on img "Ask AI" at bounding box center [103, 708] width 18 height 18
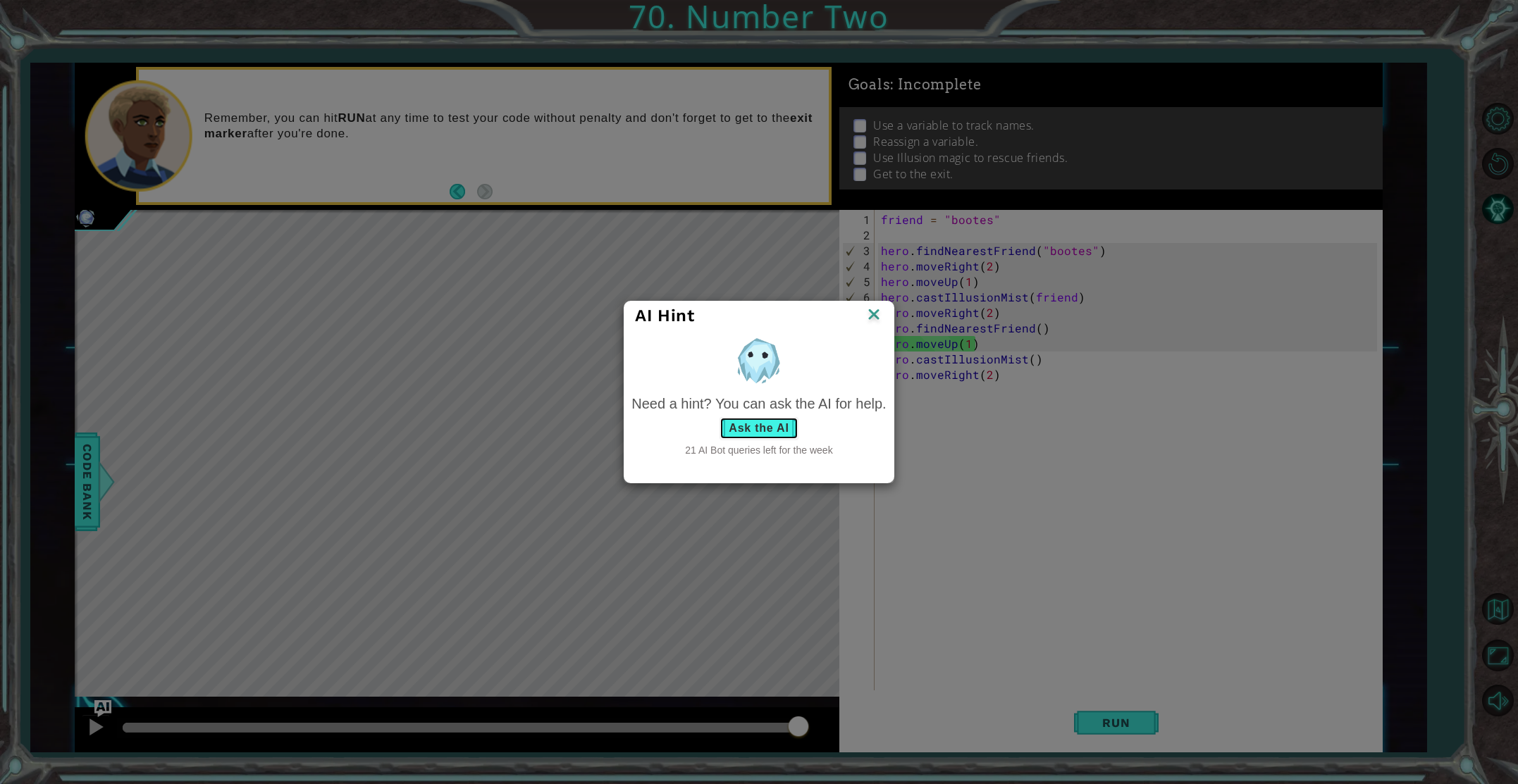
click at [763, 433] on button "Ask the AI" at bounding box center [759, 429] width 78 height 23
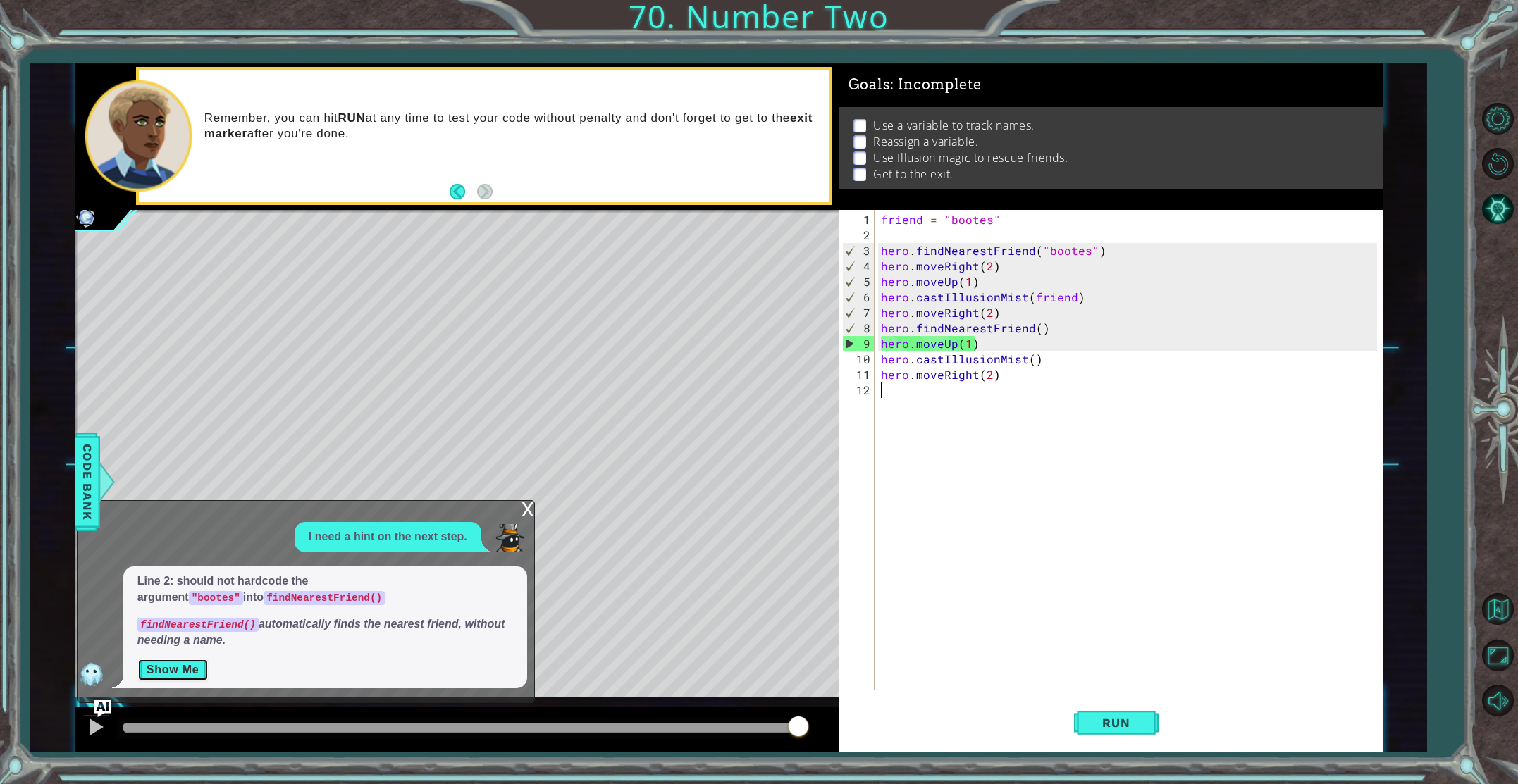
click at [151, 661] on button "Show Me" at bounding box center [173, 670] width 71 height 23
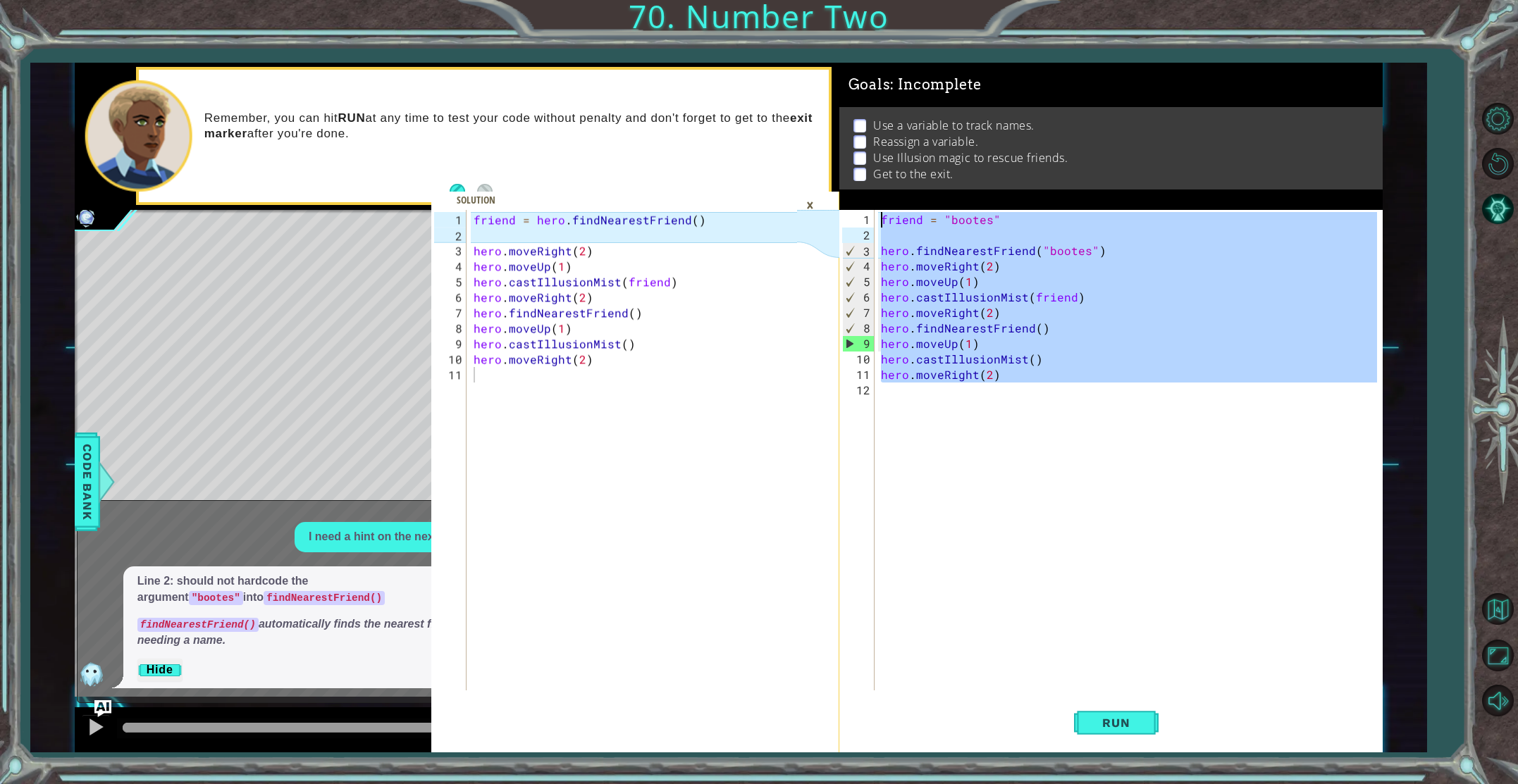
drag, startPoint x: 1039, startPoint y: 407, endPoint x: 893, endPoint y: 203, distance: 250.9
click at [893, 203] on div "Goals : Incomplete Use а variable to track names. Reassign a variable. Use Illu…" at bounding box center [1111, 408] width 543 height 690
type textarea "friend = "bootes""
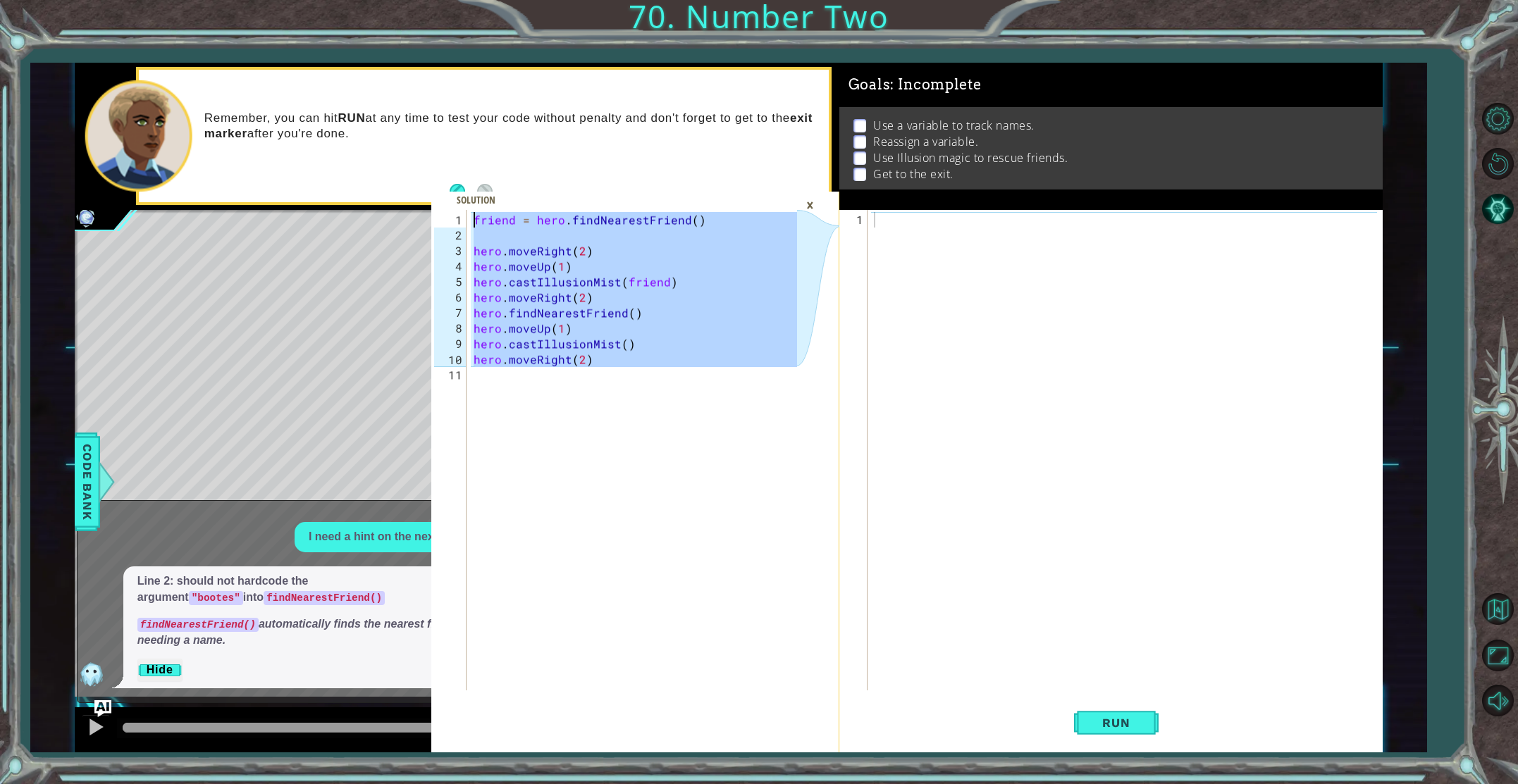
drag, startPoint x: 662, startPoint y: 382, endPoint x: 515, endPoint y: 201, distance: 233.2
click at [515, 210] on div "1 2 3 4 5 6 7 8 9 10 11 friend = hero . findNearestFriend ( ) hero . moveRight …" at bounding box center [635, 482] width 408 height 543
drag, startPoint x: 515, startPoint y: 201, endPoint x: 546, endPoint y: 255, distance: 62.3
click at [522, 214] on div "friend = hero.findNearestFriend() 1 2 3 4 5 6 7 8 9 10 11 friend = hero . findN…" at bounding box center [635, 482] width 408 height 543
click at [553, 269] on div "friend = hero . findNearestFriend ( ) hero . moveRight ( 2 ) hero . moveUp ( 1 …" at bounding box center [637, 468] width 333 height 512
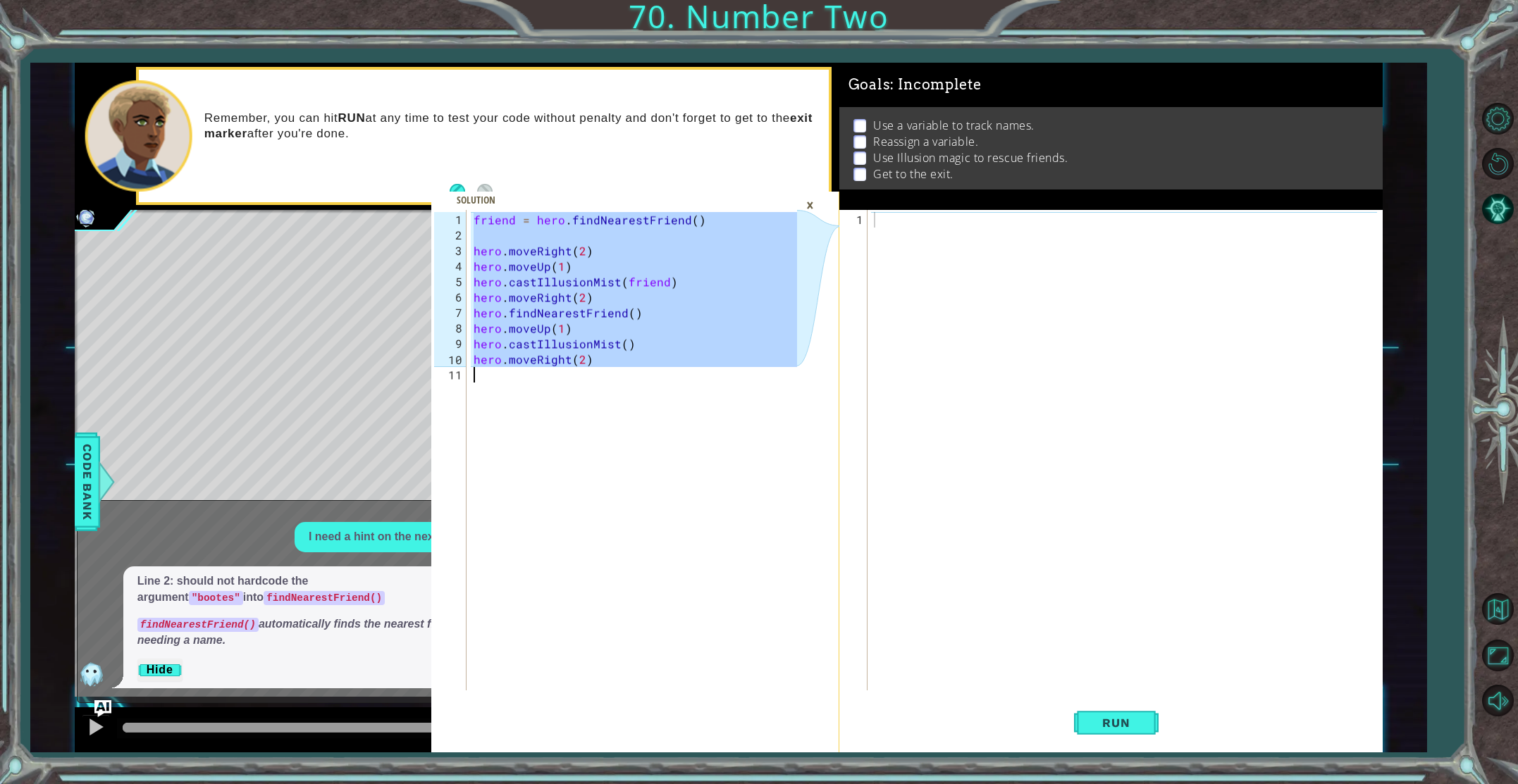
drag, startPoint x: 471, startPoint y: 216, endPoint x: 603, endPoint y: 372, distance: 204.4
click at [603, 372] on div "friend = hero . findNearestFriend ( ) hero . moveRight ( 2 ) hero . moveUp ( 1 …" at bounding box center [637, 468] width 333 height 512
type textarea "hero.moveRight(2)"
click at [916, 251] on div at bounding box center [1128, 468] width 513 height 512
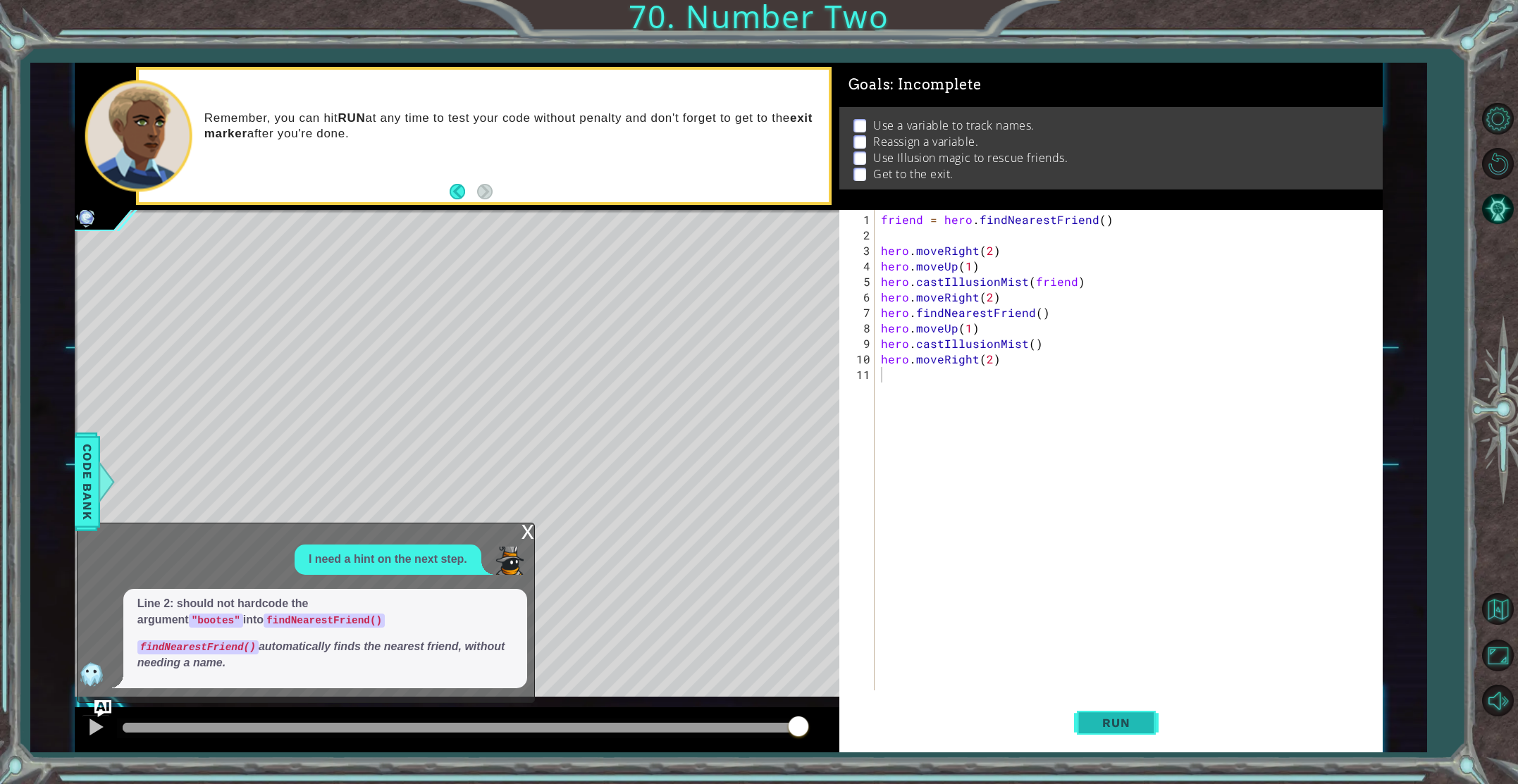
click at [1112, 721] on span "Run" at bounding box center [1116, 723] width 56 height 14
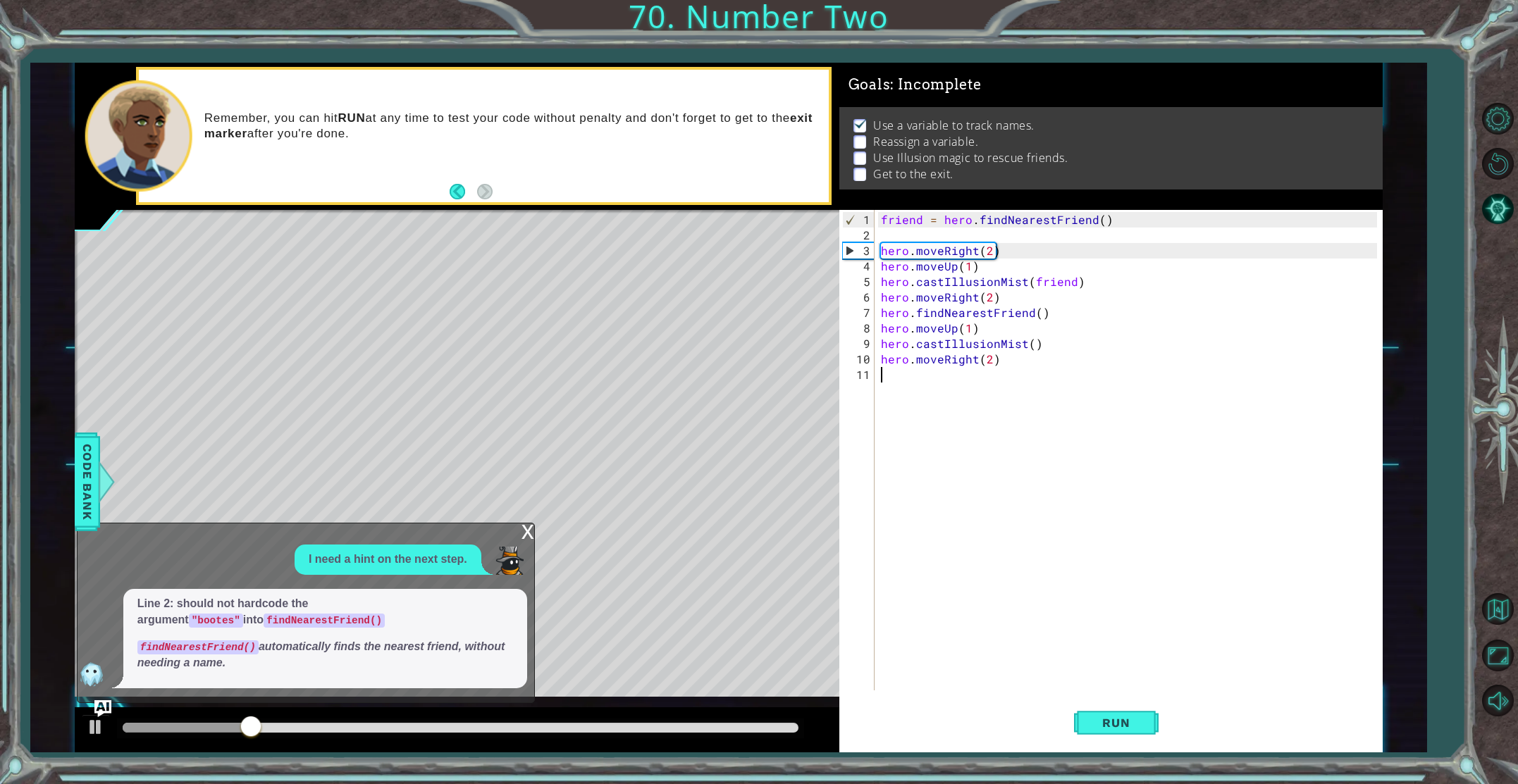
click at [520, 535] on div "x I need a hint on the next step. Line 2: should not hardcode the argument "boo…" at bounding box center [305, 614] width 458 height 181
click at [523, 537] on div "x" at bounding box center [528, 530] width 13 height 14
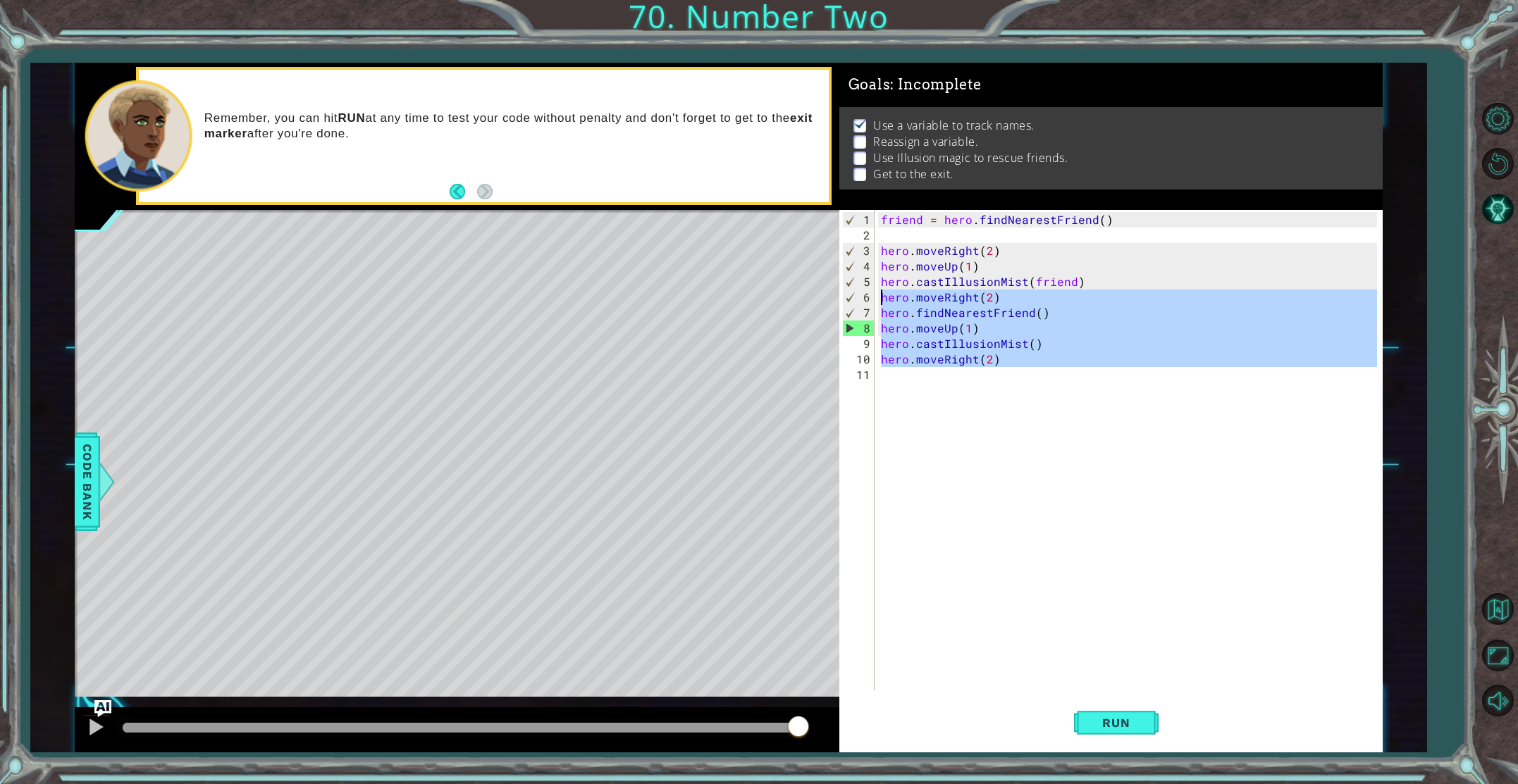
drag, startPoint x: 1004, startPoint y: 370, endPoint x: 874, endPoint y: 298, distance: 148.6
click at [874, 298] on div "1 2 3 4 5 6 7 8 9 10 11 friend = hero . findNearestFriend ( ) hero . moveRight …" at bounding box center [1109, 450] width 538 height 481
type textarea "hero.moveRight(2) hero.findNearestFriend()"
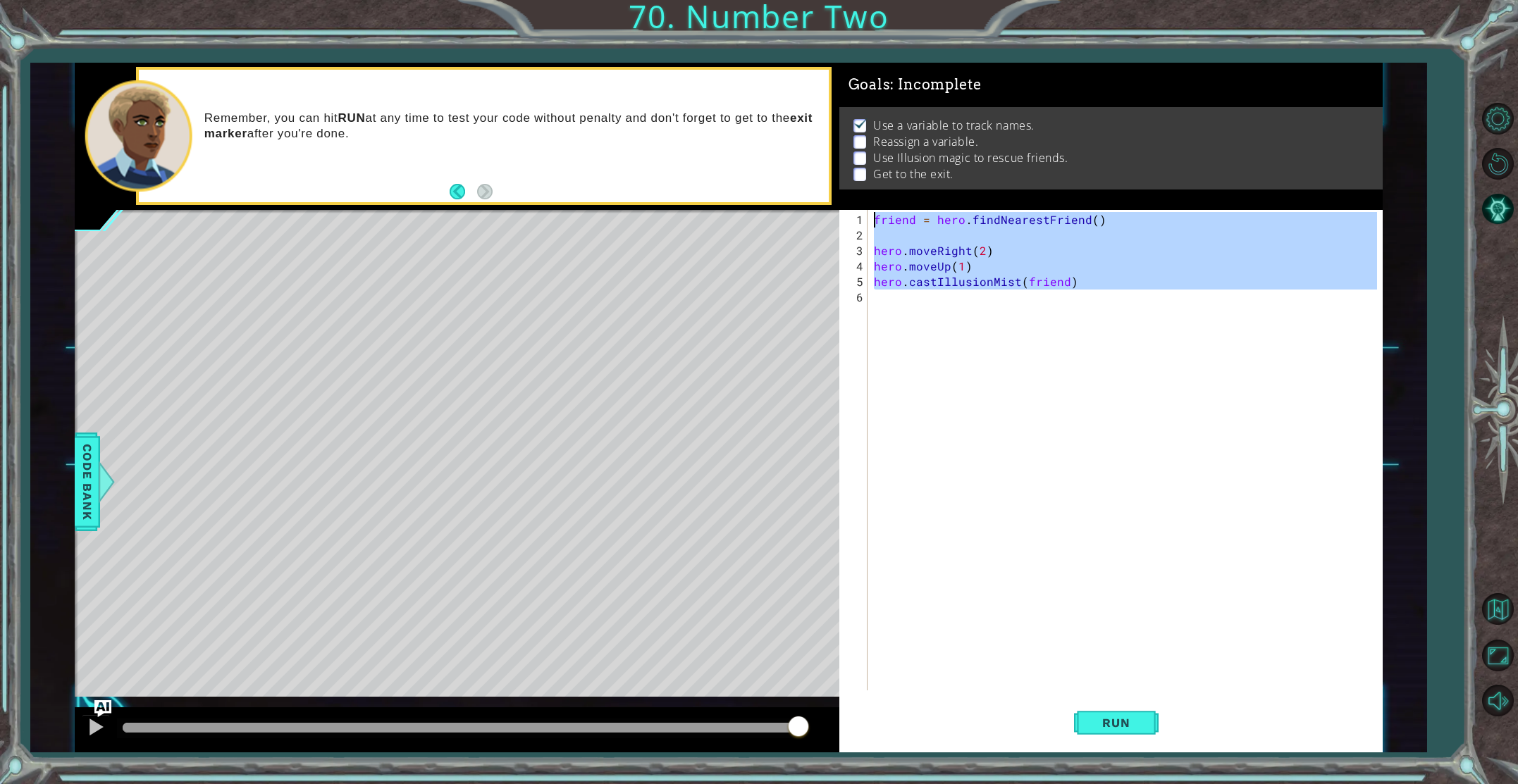
drag, startPoint x: 1070, startPoint y: 294, endPoint x: 843, endPoint y: 216, distance: 240.0
click at [843, 216] on div "1 2 3 4 5 6 friend = hero . findNearestFriend ( ) hero . moveRight ( 2 ) hero .…" at bounding box center [1109, 450] width 538 height 481
type textarea "friend = hero.findNearestFriend()"
click at [889, 325] on div "friend = hero . findNearestFriend ( ) hero . moveRight ( 2 ) hero . moveUp ( 1 …" at bounding box center [1128, 468] width 513 height 512
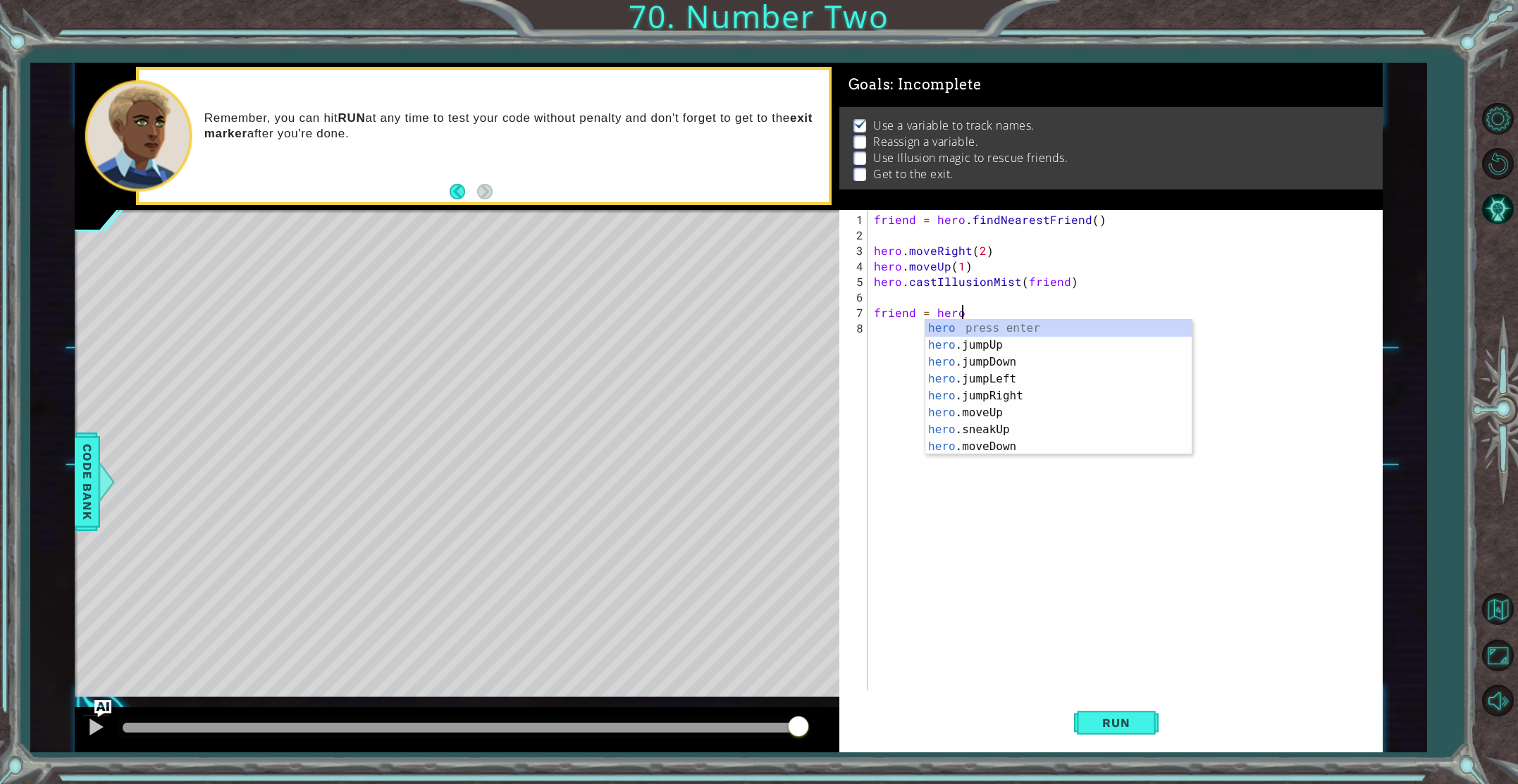
scroll to position [0, 5]
type textarea "friend = hero.find"
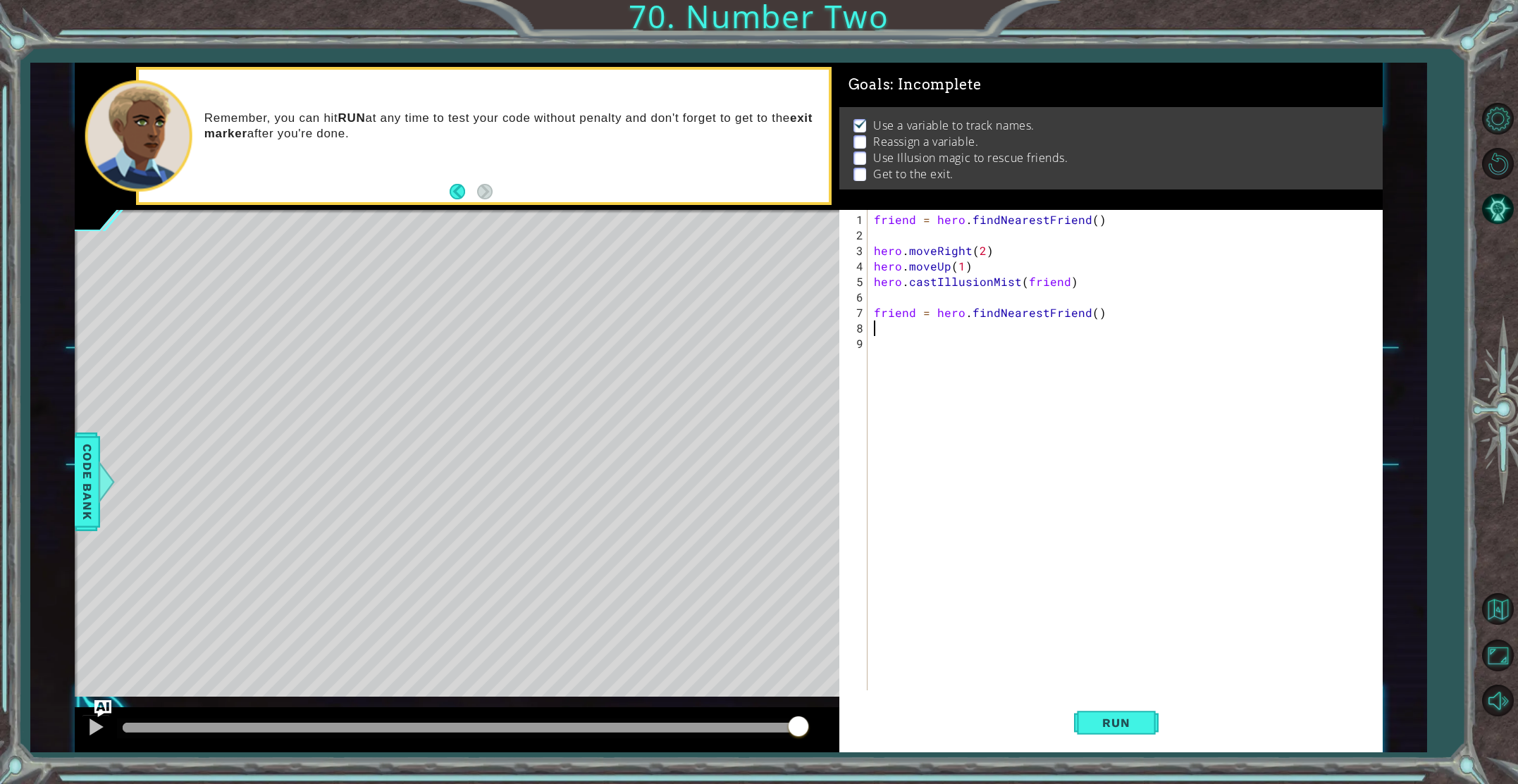
scroll to position [0, 0]
paste textarea "hero.moveRight(2)"
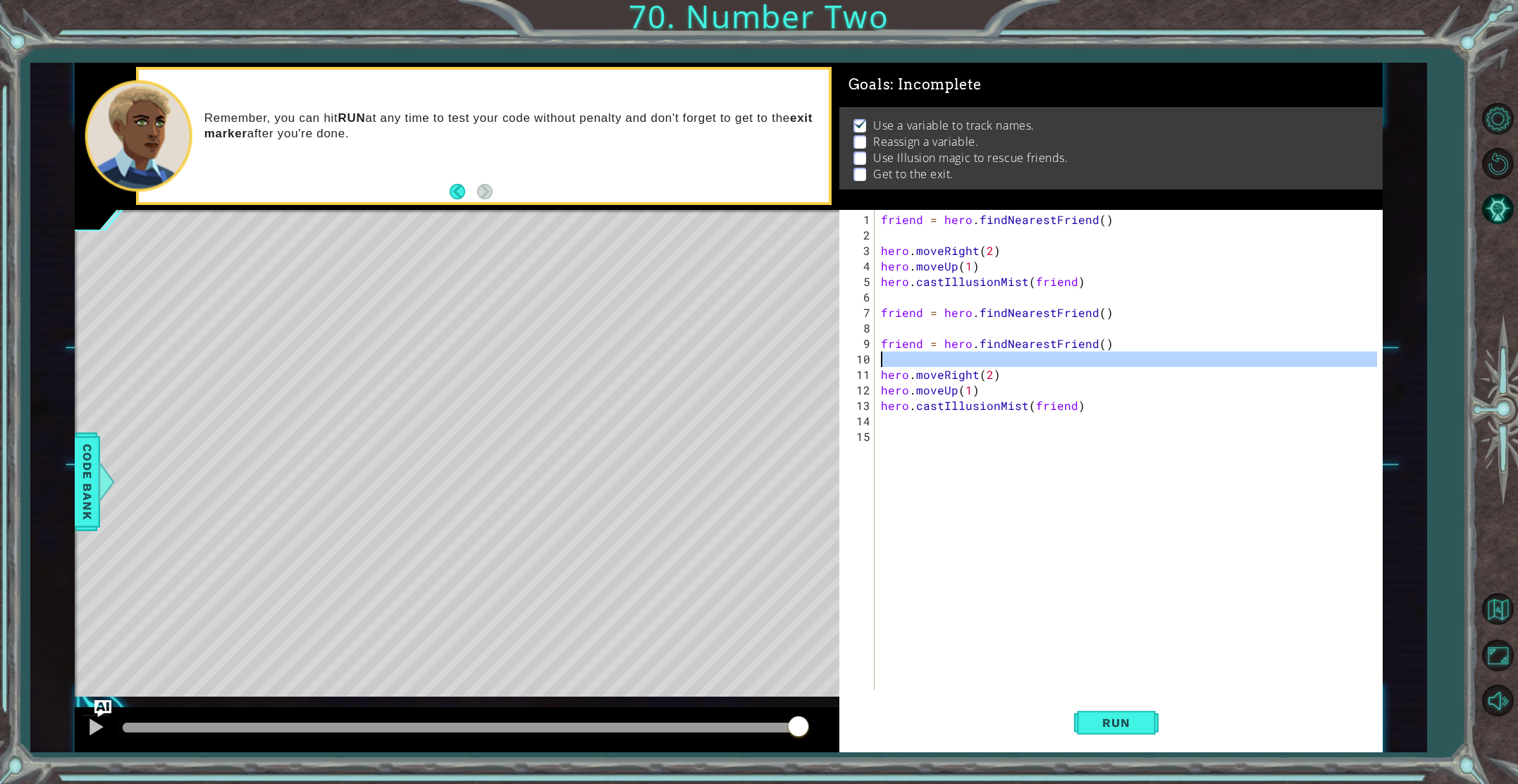
click at [876, 358] on div "1 2 3 4 5 6 7 8 9 10 11 12 13 14 15 friend = hero . findNearestFriend ( ) hero …" at bounding box center [1109, 450] width 538 height 481
type textarea "hero.moveRight(2)"
click at [877, 360] on div "hero.moveRight(2) 1 2 3 4 5 6 7 8 9 10 11 12 13 14 15 friend = hero . findNeare…" at bounding box center [1109, 450] width 538 height 481
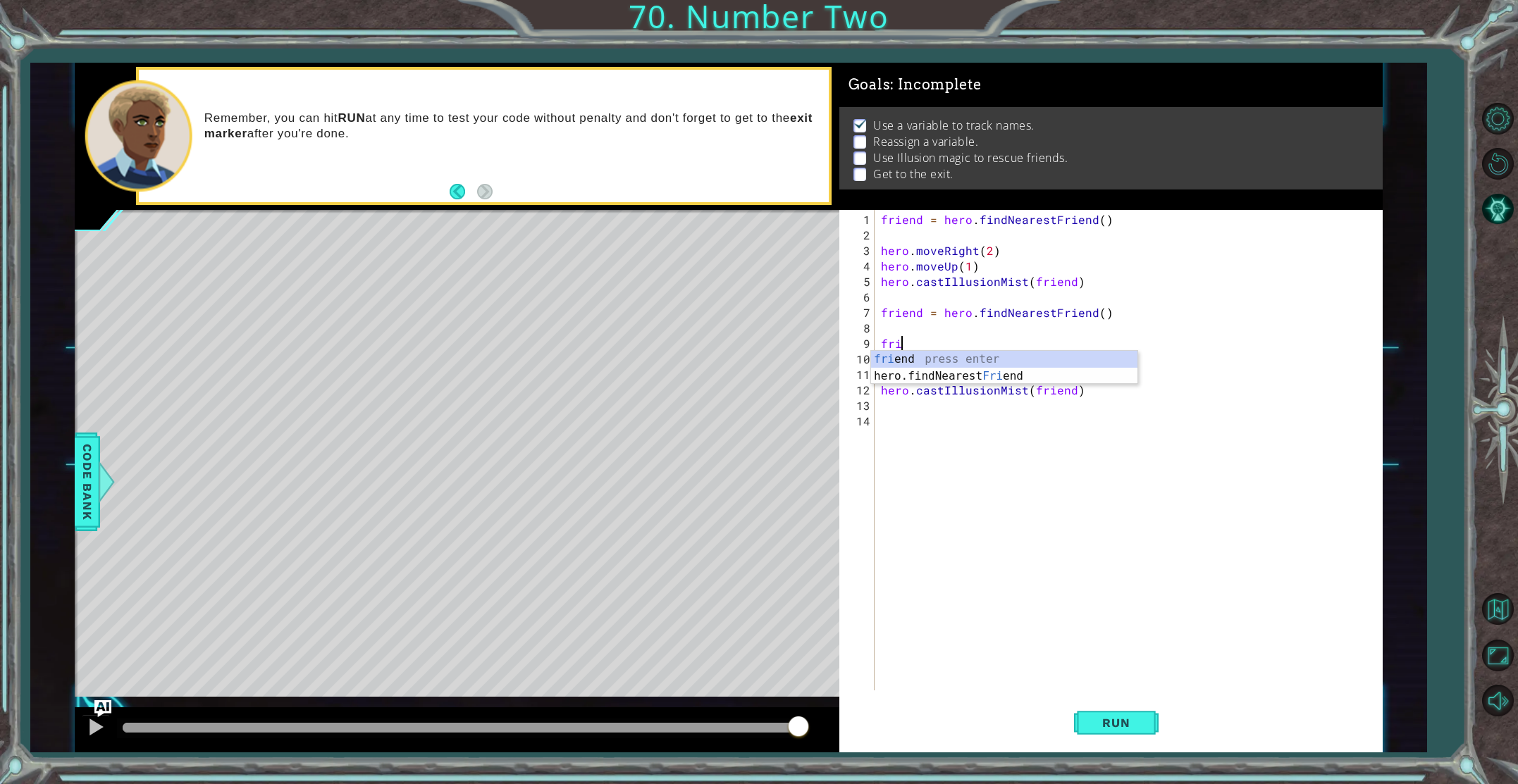
type textarea "f"
type textarea "friend = hero.findNearestFriend()"
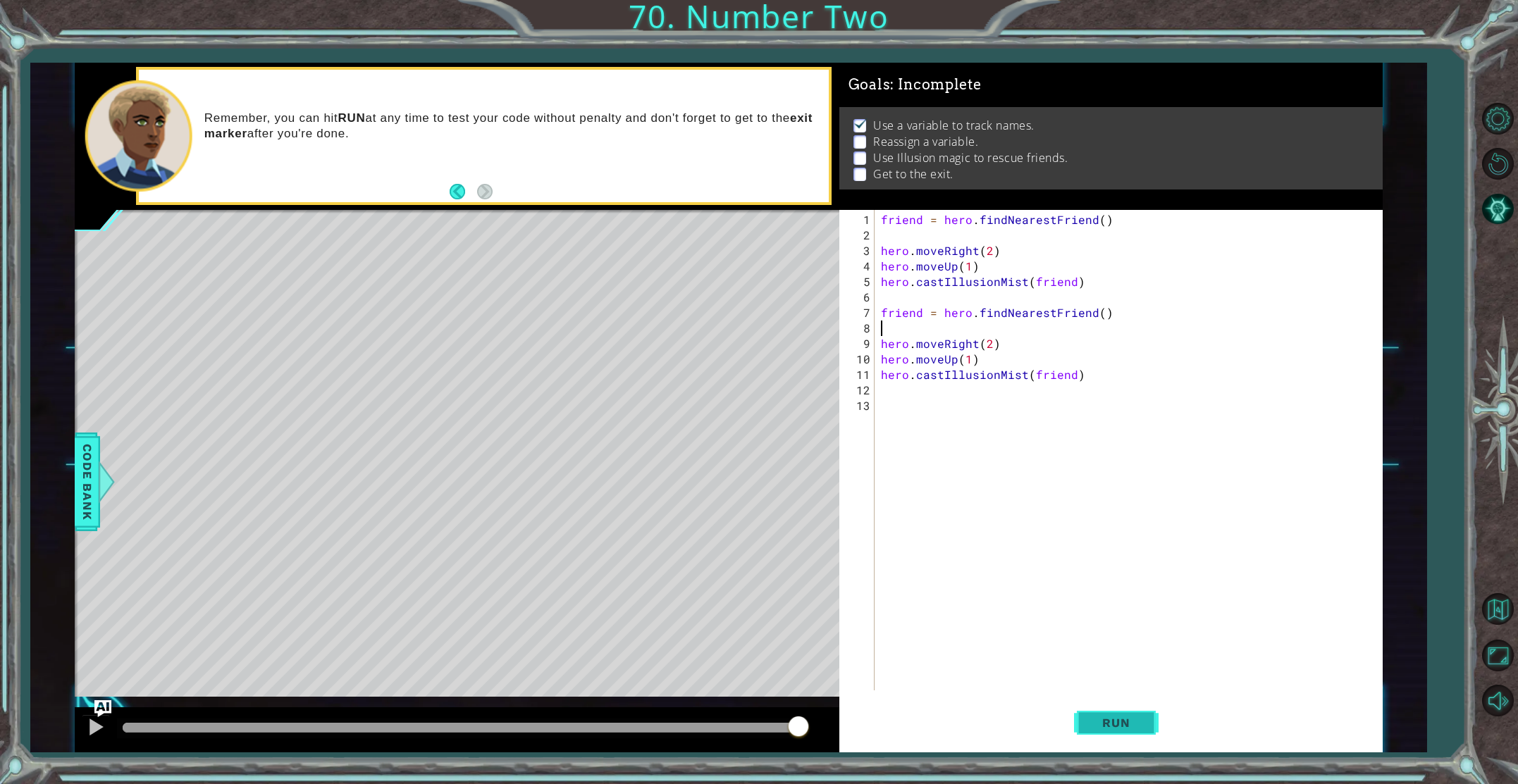
click at [1097, 722] on span "Run" at bounding box center [1116, 723] width 56 height 14
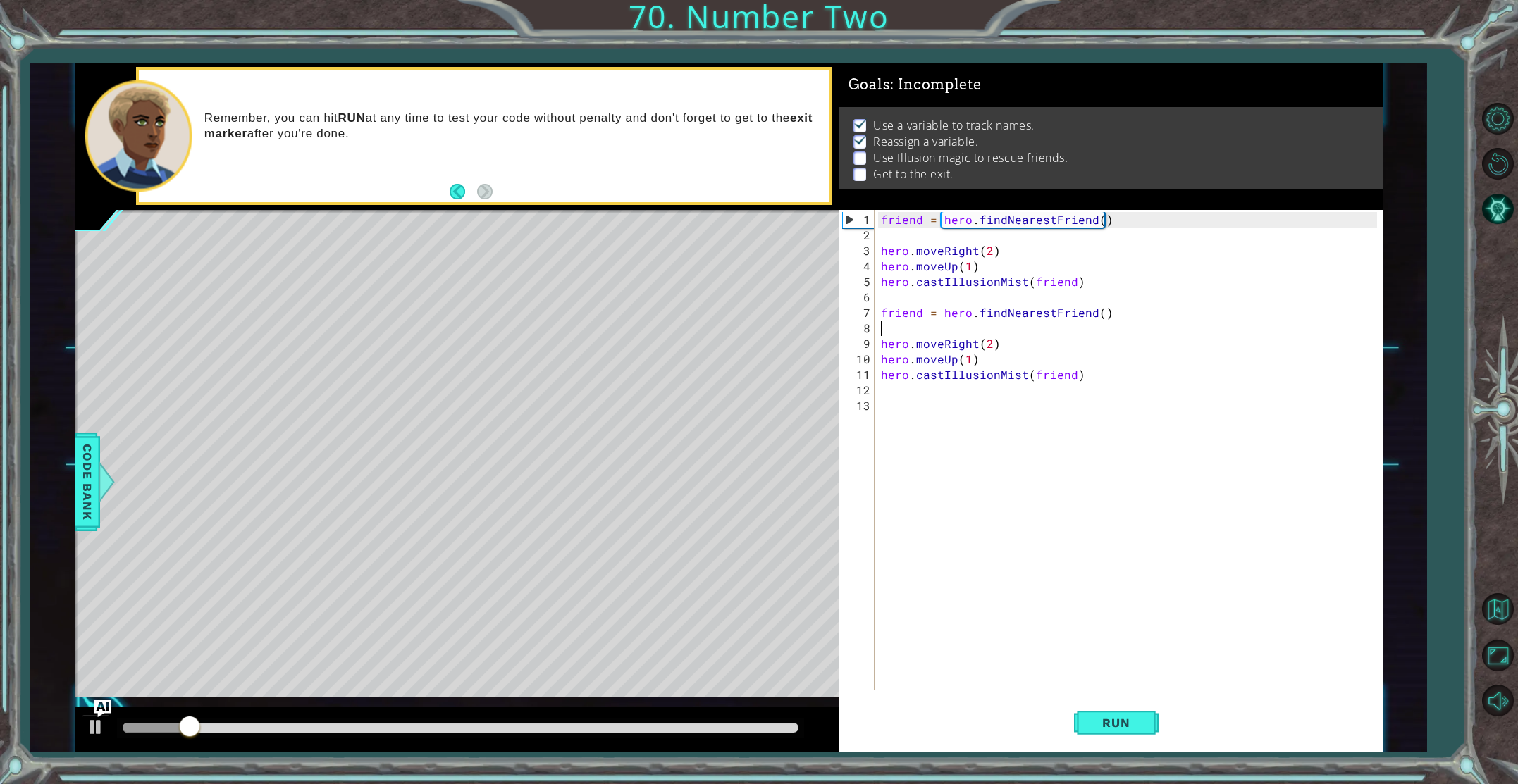
click at [769, 731] on div at bounding box center [461, 728] width 676 height 10
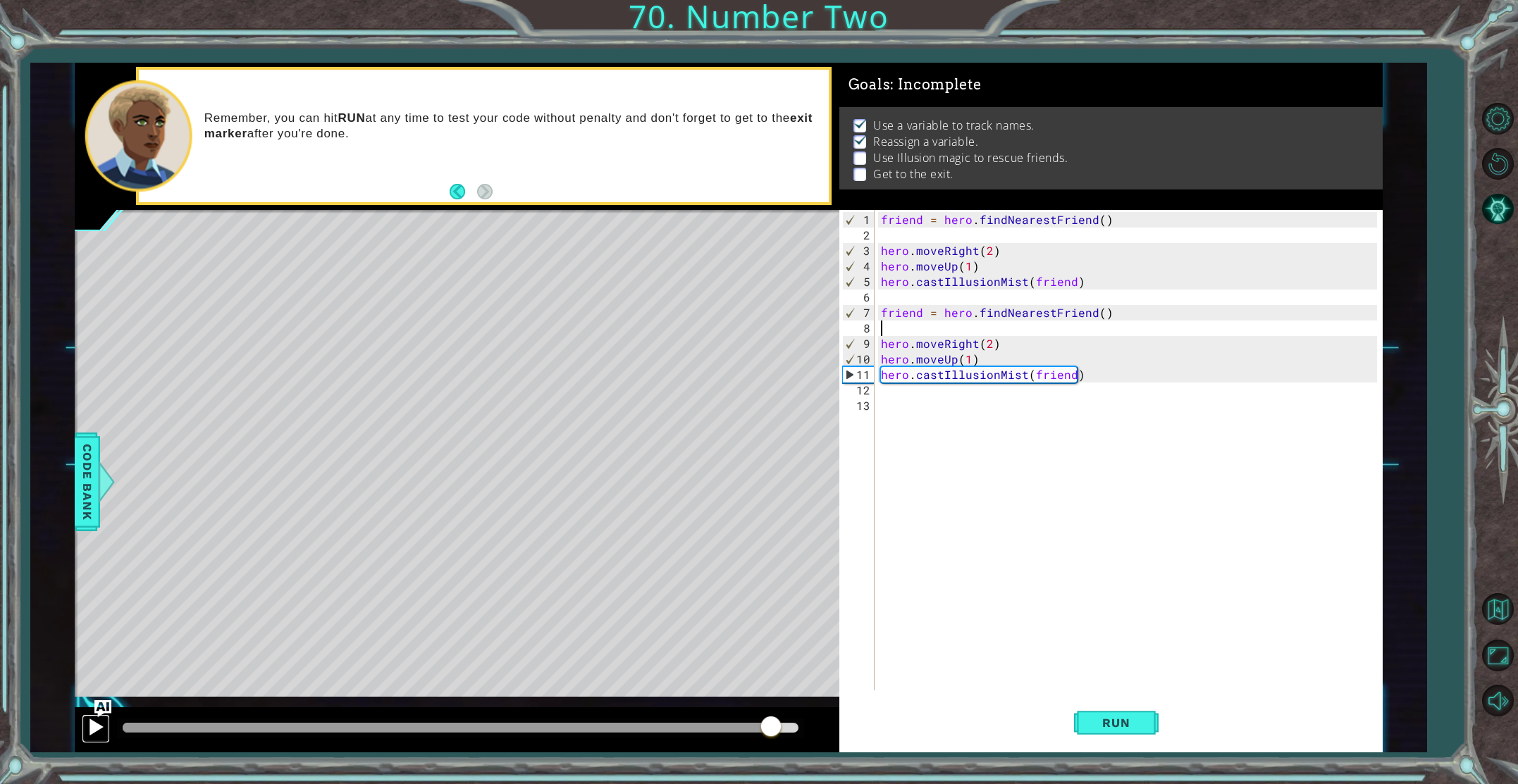
click at [95, 733] on div at bounding box center [96, 727] width 18 height 18
click at [1127, 722] on span "Run" at bounding box center [1116, 723] width 56 height 14
click at [881, 315] on div "friend = hero . findNearestFriend ( ) hero . moveRight ( 2 ) hero . moveUp ( 1 …" at bounding box center [1131, 468] width 507 height 512
type textarea "friend = hero.findNearestFriend()"
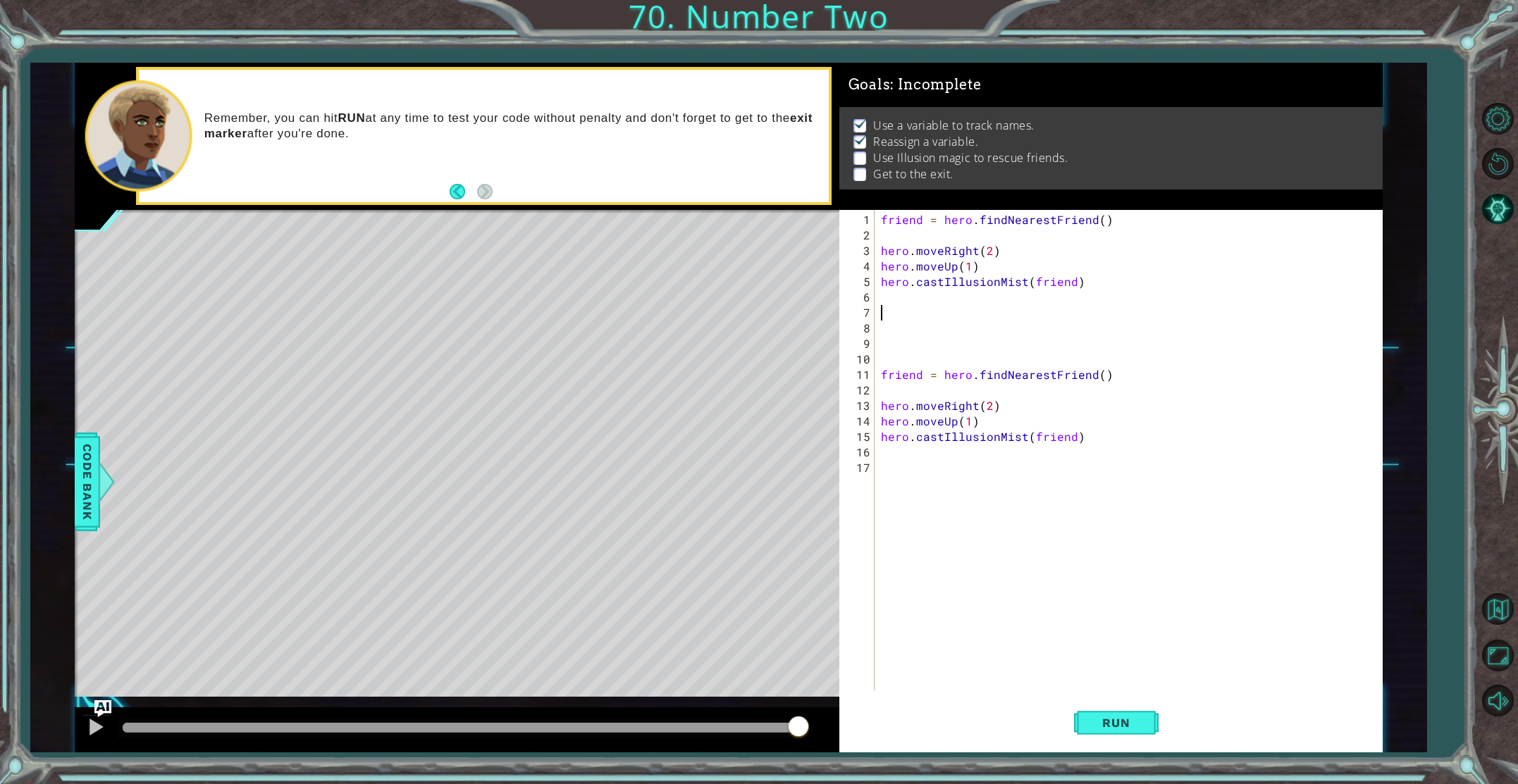
click at [881, 313] on div "friend = hero . findNearestFriend ( ) hero . moveRight ( 2 ) hero . moveUp ( 1 …" at bounding box center [1131, 468] width 507 height 512
type textarea "hero.moveDown(2)"
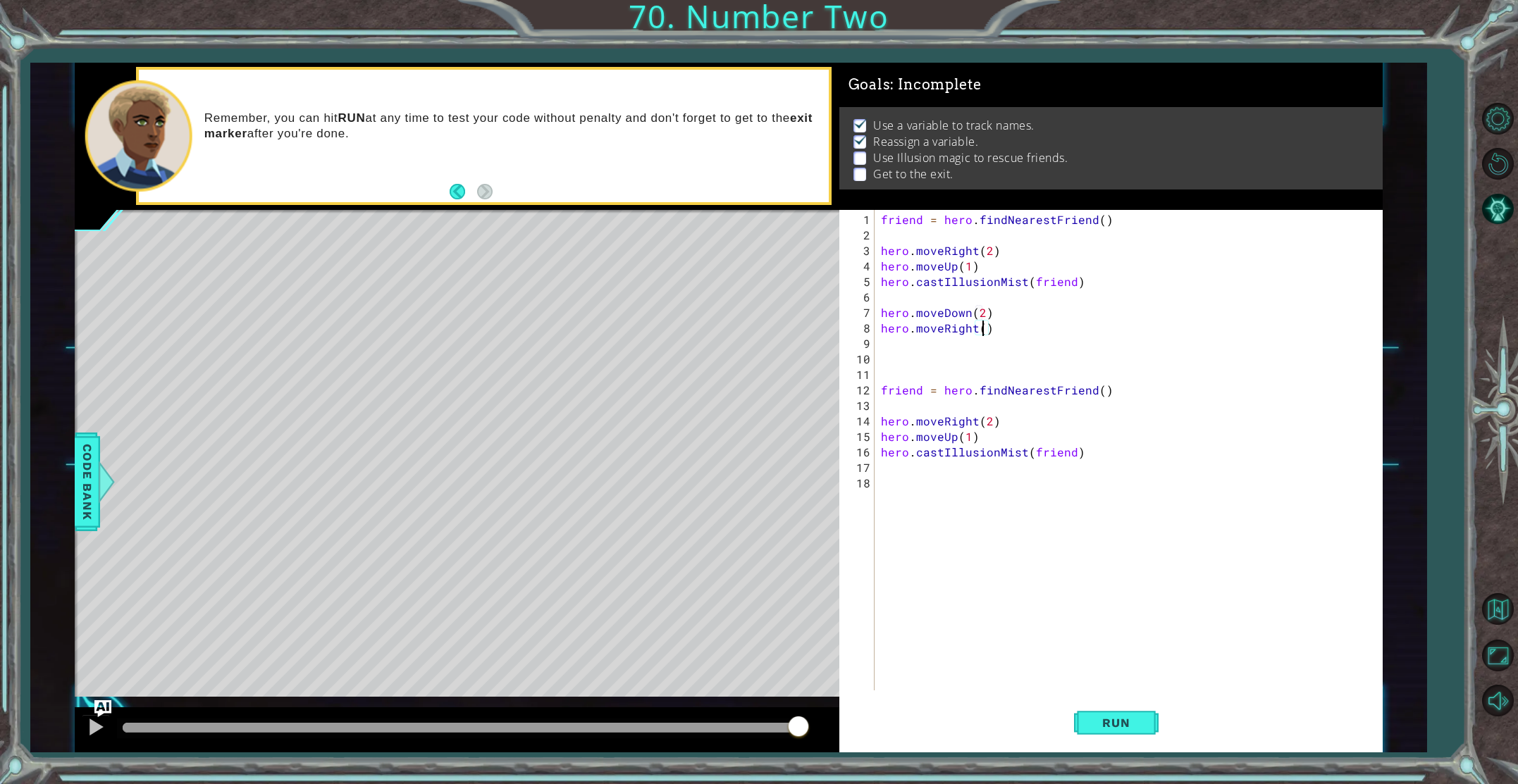
scroll to position [0, 6]
click at [877, 392] on div "hero.moveRight(2) 1 2 3 4 5 6 7 8 9 10 11 12 13 14 15 16 17 18 friend = hero . …" at bounding box center [1109, 450] width 538 height 481
click at [882, 389] on div "friend = hero . findNearestFriend ( ) hero . moveRight ( 2 ) hero . moveUp ( 1 …" at bounding box center [1131, 468] width 507 height 512
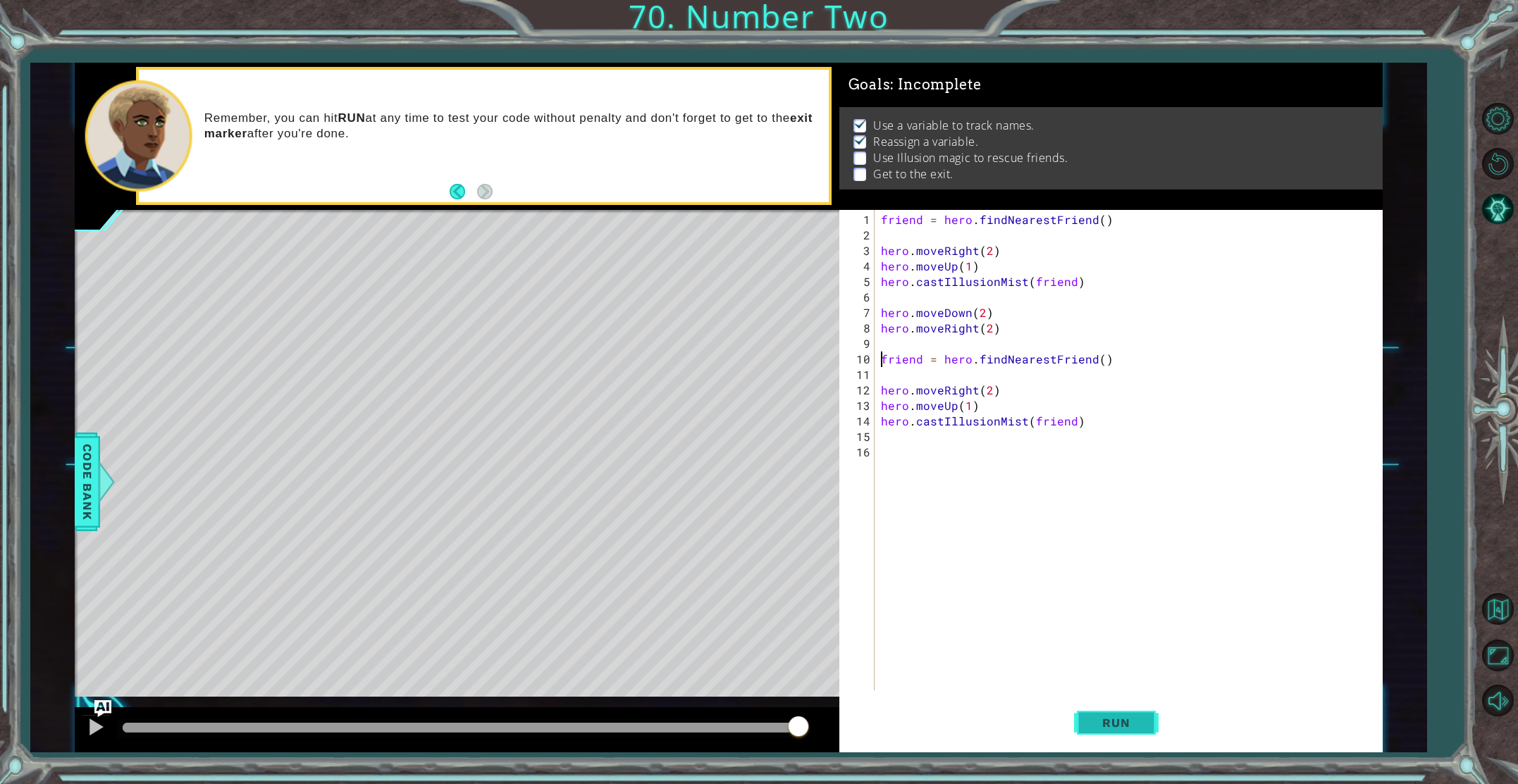
click at [1109, 731] on button "Run" at bounding box center [1116, 722] width 84 height 54
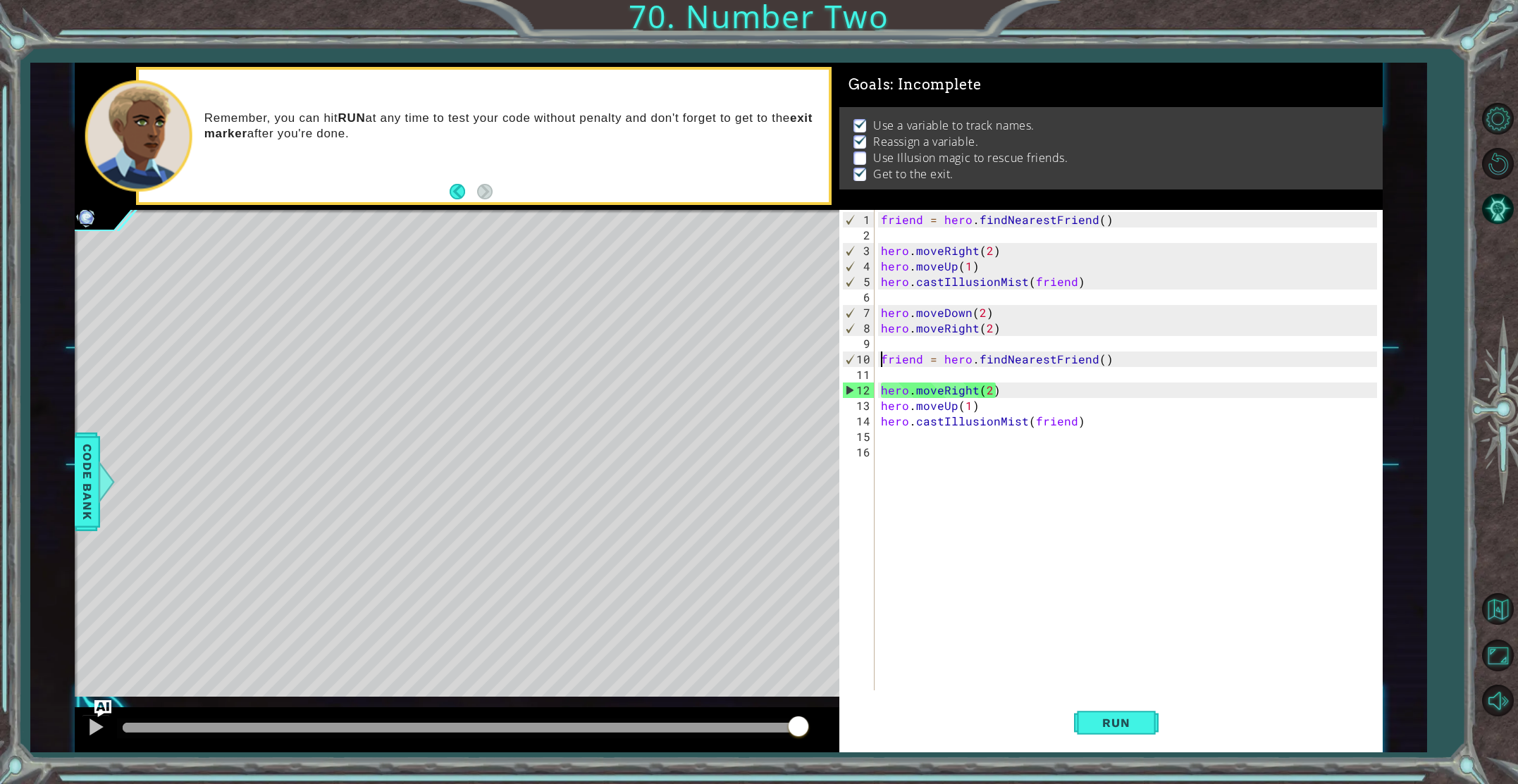
click at [885, 382] on div "friend = hero . findNearestFriend ( ) hero . moveRight ( 2 ) hero . moveUp ( 1 …" at bounding box center [1131, 468] width 507 height 512
click at [879, 386] on div "friend = hero . findNearestFriend ( ) hero . moveRight ( 2 ) hero . moveUp ( 1 …" at bounding box center [1131, 468] width 507 height 512
click at [882, 391] on div "friend = hero . findNearestFriend ( ) hero . moveRight ( 2 ) hero . moveUp ( 1 …" at bounding box center [1131, 468] width 507 height 512
click at [1113, 735] on button "Run" at bounding box center [1116, 722] width 84 height 54
drag, startPoint x: 989, startPoint y: 391, endPoint x: 996, endPoint y: 389, distance: 7.3
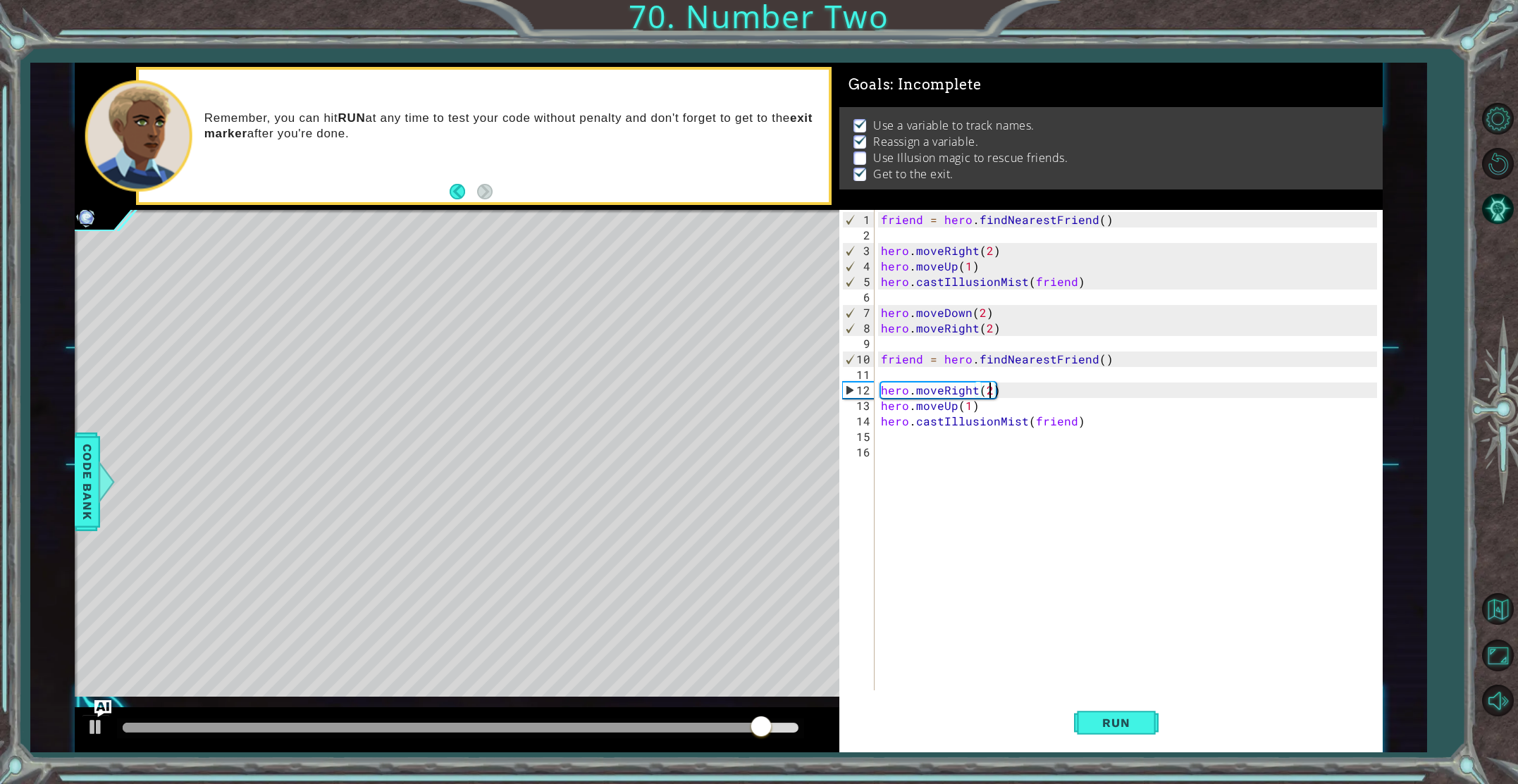
click at [996, 389] on div "friend = hero . findNearestFriend ( ) hero . moveRight ( 2 ) hero . moveUp ( 1 …" at bounding box center [1131, 468] width 507 height 512
type textarea "he)ro.moveRight(2"
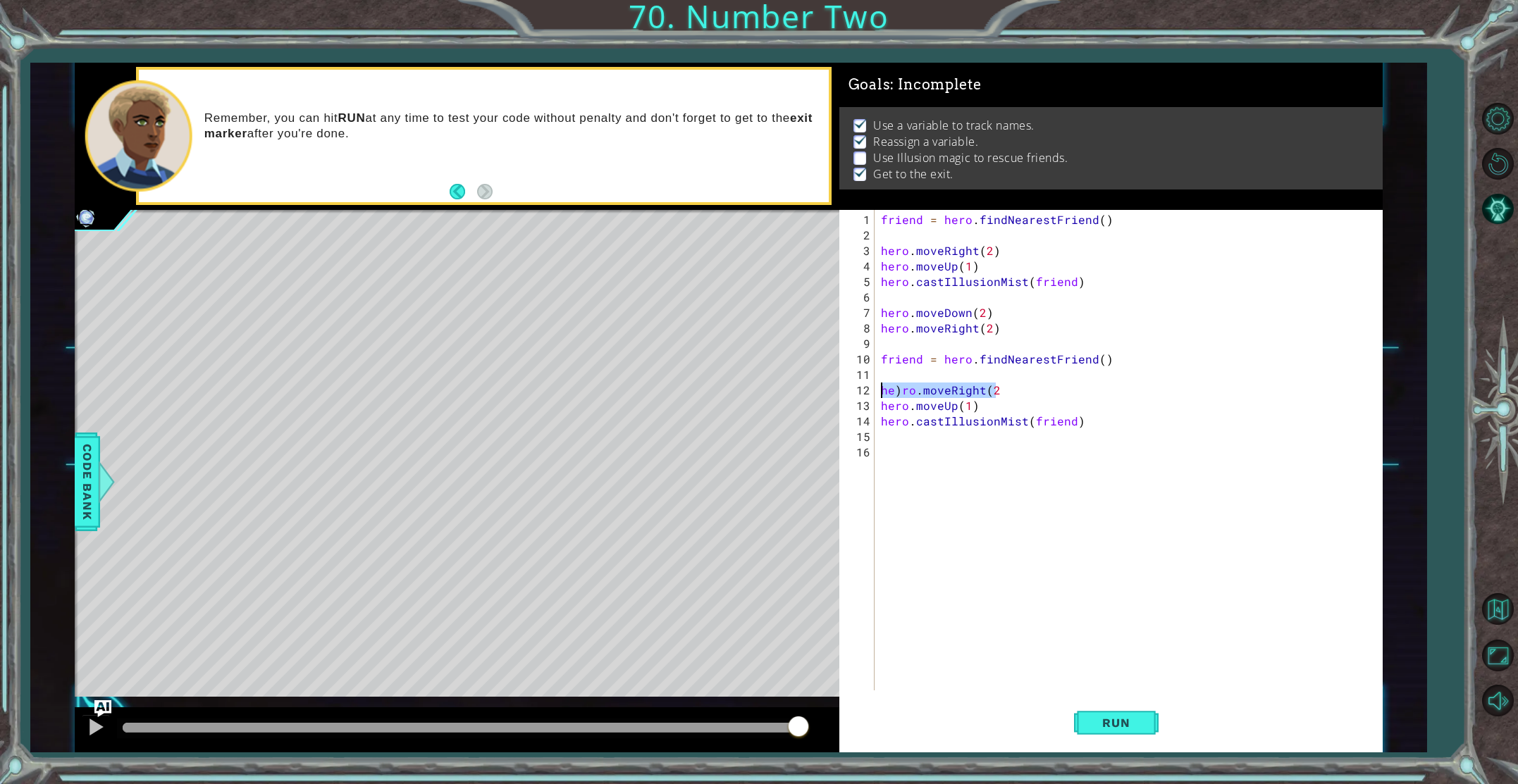
drag, startPoint x: 1008, startPoint y: 389, endPoint x: 861, endPoint y: 393, distance: 147.1
click at [861, 393] on div "he)ro.moveRight(2 1 2 3 4 5 6 7 8 9 10 11 12 13 14 15 16 friend = hero . findNe…" at bounding box center [1109, 450] width 538 height 481
click at [1102, 721] on span "Run" at bounding box center [1116, 723] width 56 height 14
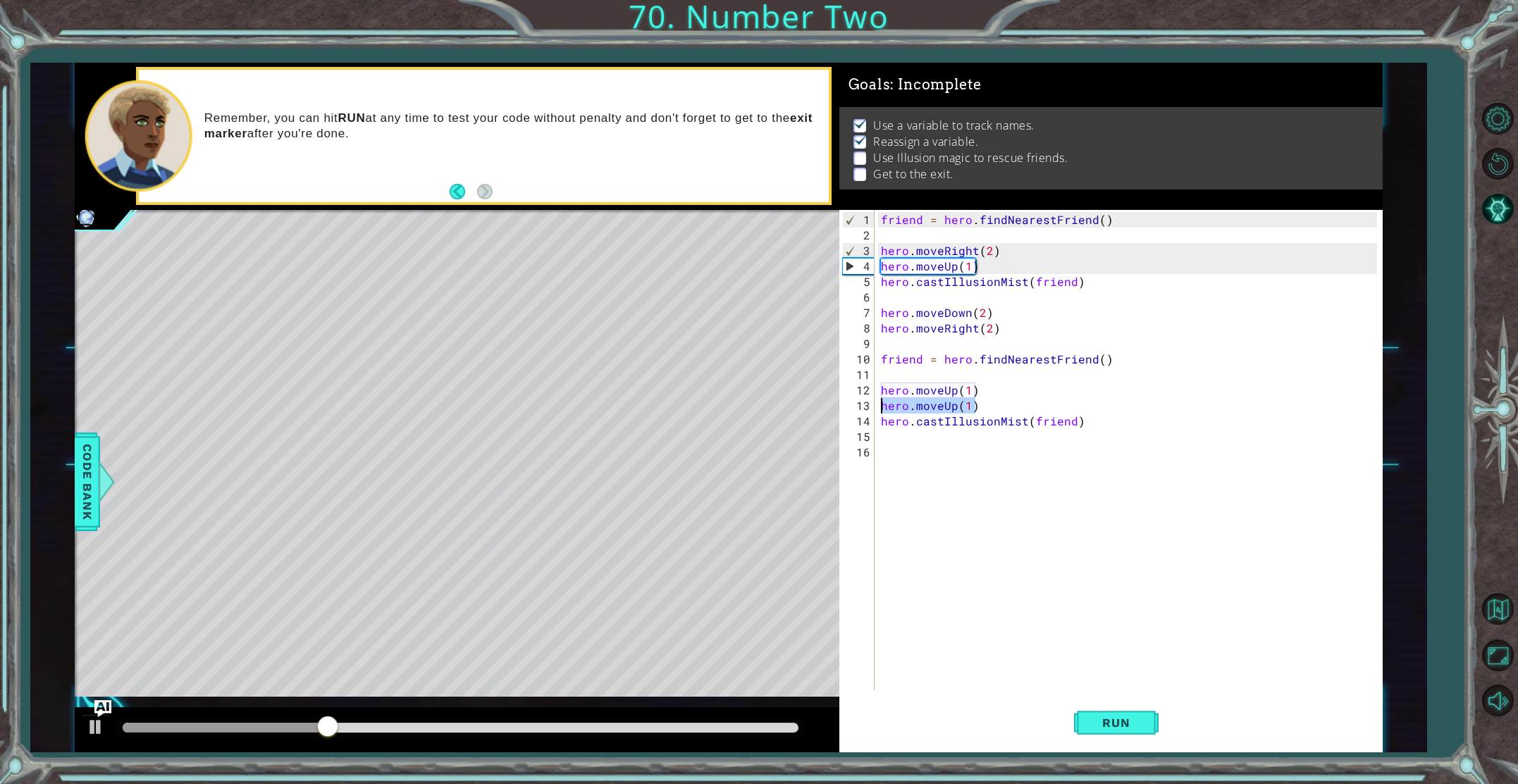
drag, startPoint x: 975, startPoint y: 409, endPoint x: 871, endPoint y: 408, distance: 104.0
click at [871, 408] on div "hero.moveUp(1) 1 2 3 4 5 6 7 8 9 10 11 12 13 14 15 16 friend = hero . findNeare…" at bounding box center [1109, 450] width 538 height 481
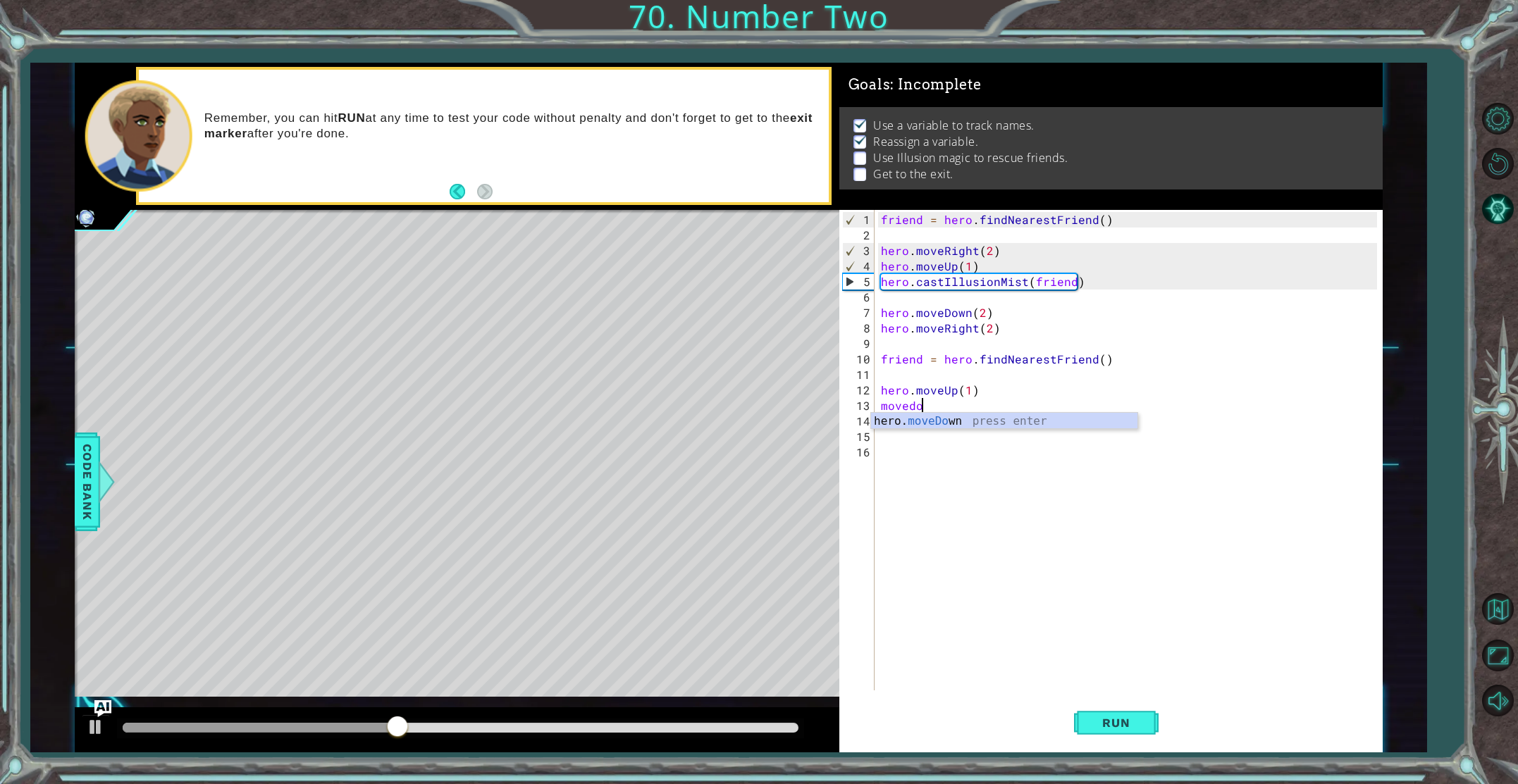
scroll to position [0, 2]
type textarea "hero.moveDown(2)"
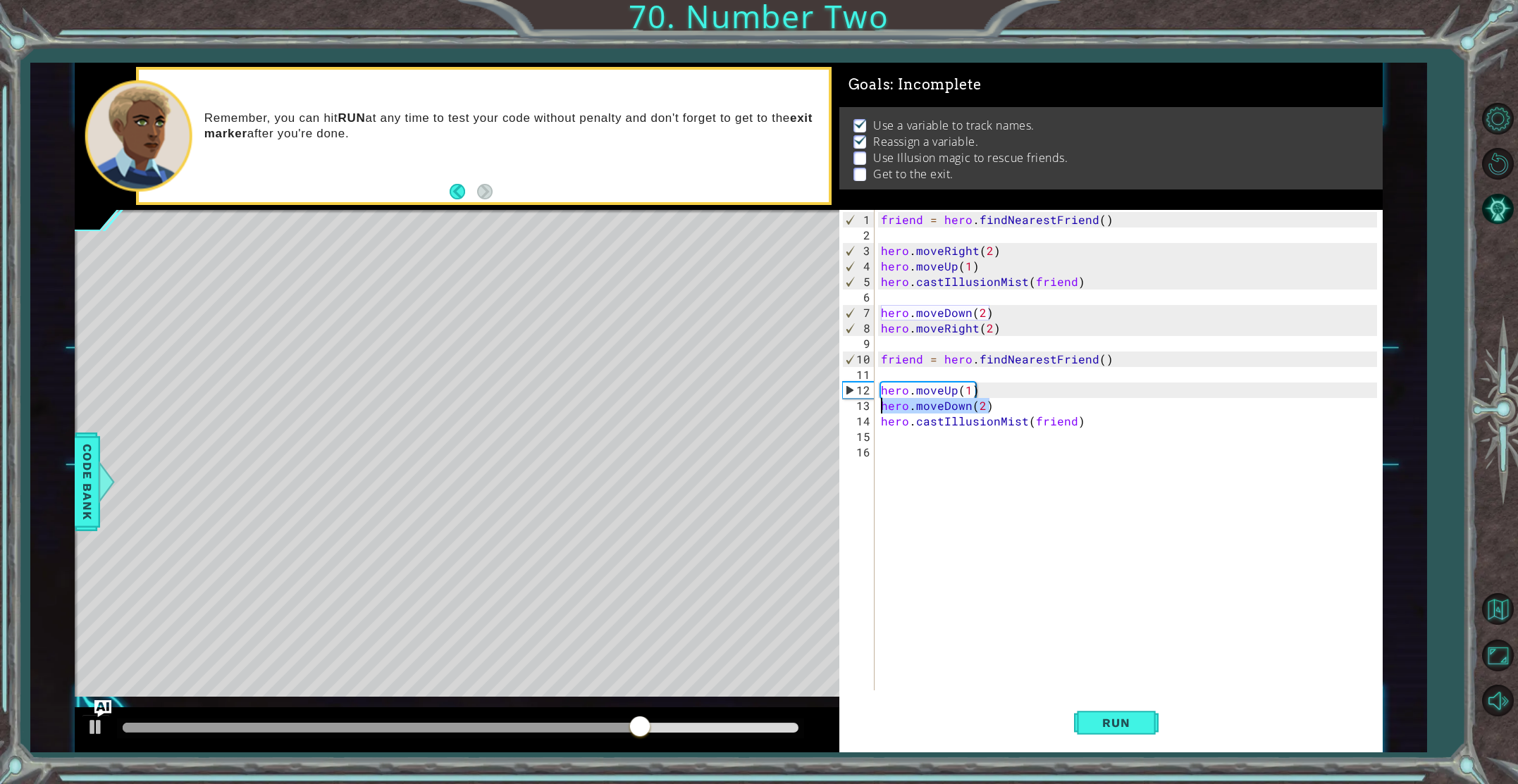
drag, startPoint x: 982, startPoint y: 411, endPoint x: 876, endPoint y: 400, distance: 106.6
click at [876, 400] on div "hero.moveDown(2) 1 2 3 4 5 6 7 8 9 10 11 12 13 14 15 16 friend = hero . findNea…" at bounding box center [1109, 450] width 538 height 481
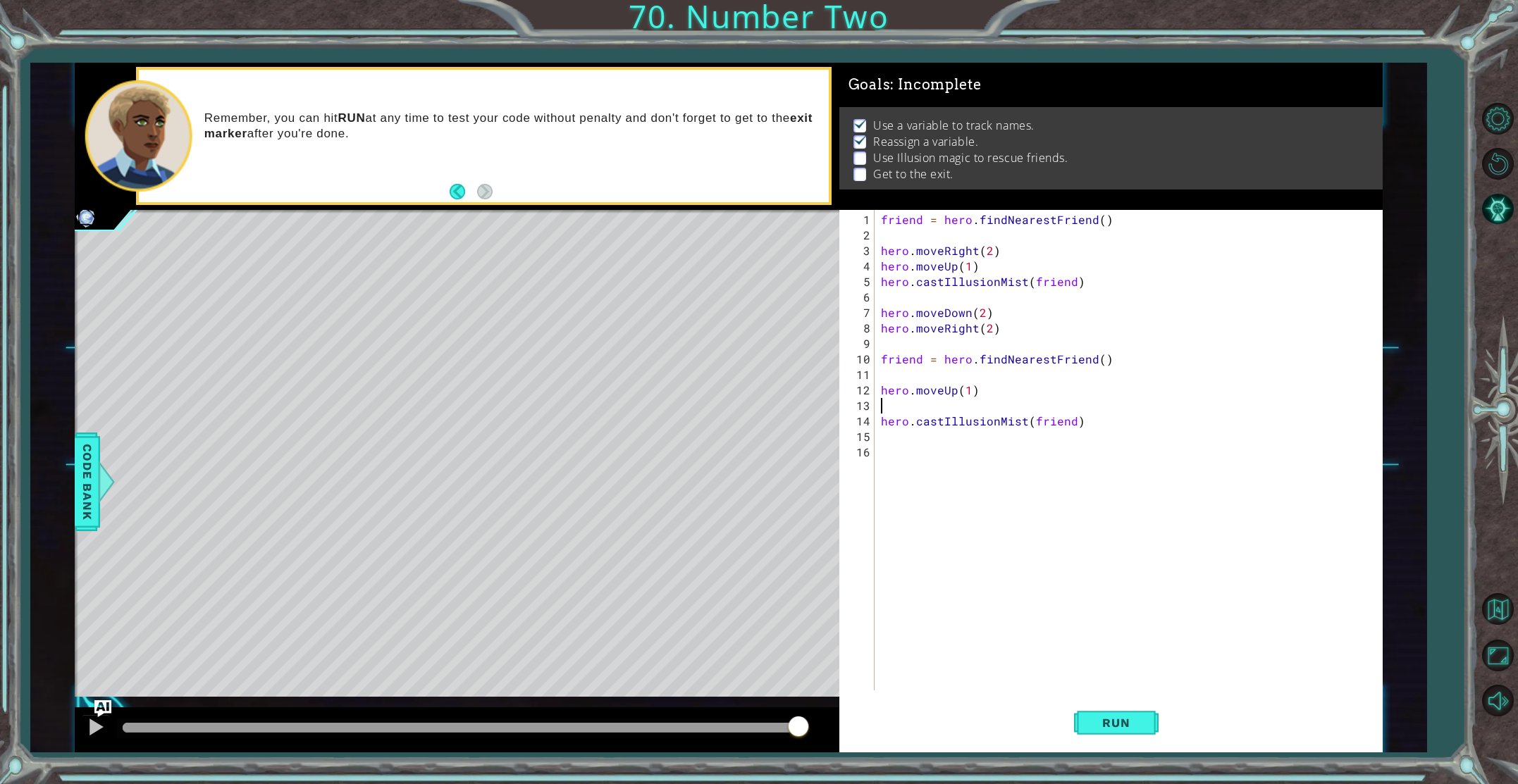
type textarea "hero.moveUp(1)"
click at [1004, 444] on div "friend = hero . findNearestFriend ( ) hero . moveRight ( 2 ) hero . moveUp ( 1 …" at bounding box center [1131, 468] width 507 height 512
click at [995, 428] on div "friend = hero . findNearestFriend ( ) hero . moveRight ( 2 ) hero . moveUp ( 1 …" at bounding box center [1131, 468] width 507 height 512
click at [994, 427] on div "friend = hero . findNearestFriend ( ) hero . moveRight ( 2 ) hero . moveUp ( 1 …" at bounding box center [1131, 468] width 507 height 512
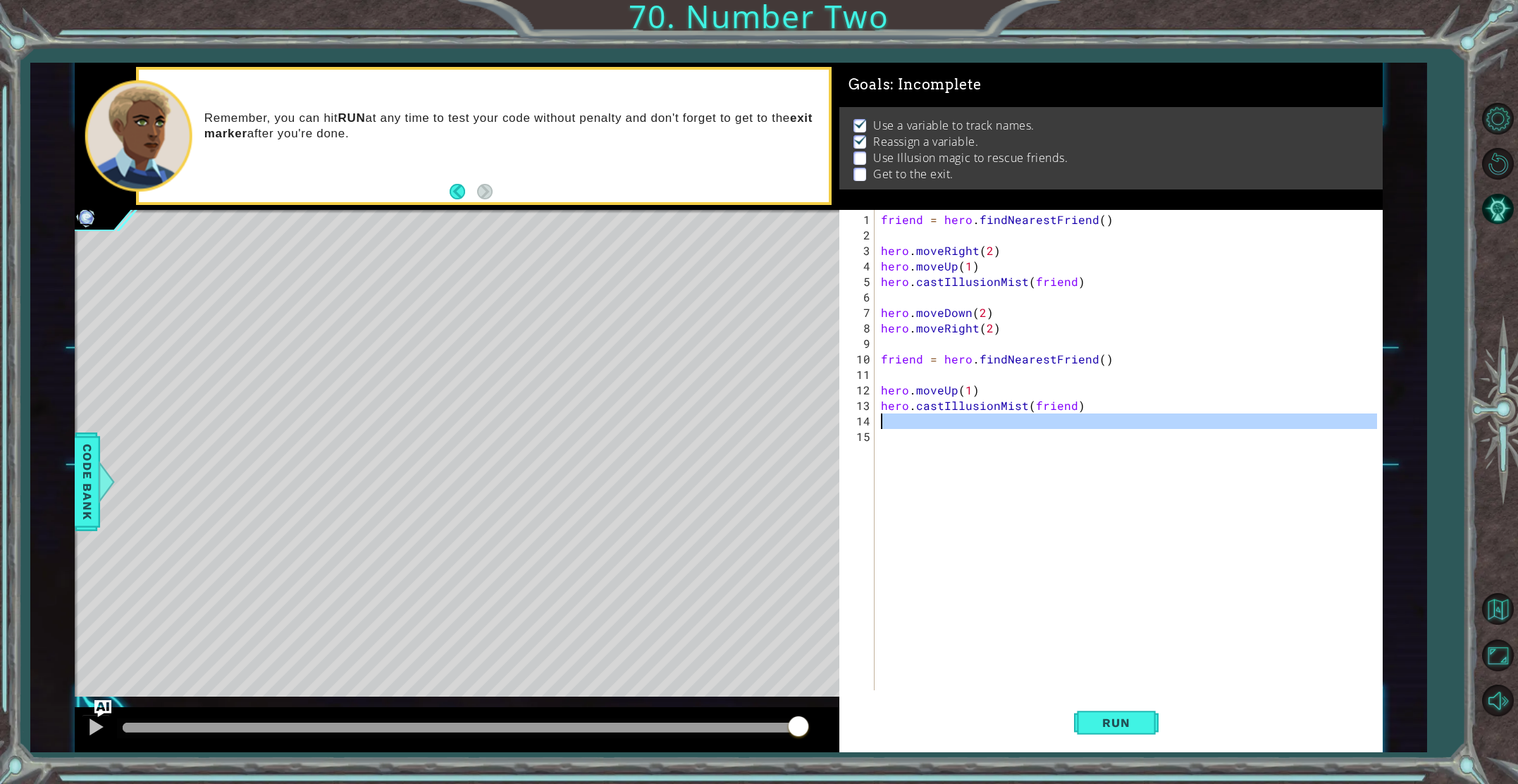
click at [993, 422] on div "friend = hero . findNearestFriend ( ) hero . moveRight ( 2 ) hero . moveUp ( 1 …" at bounding box center [1131, 468] width 507 height 512
type textarea "mvoedo"
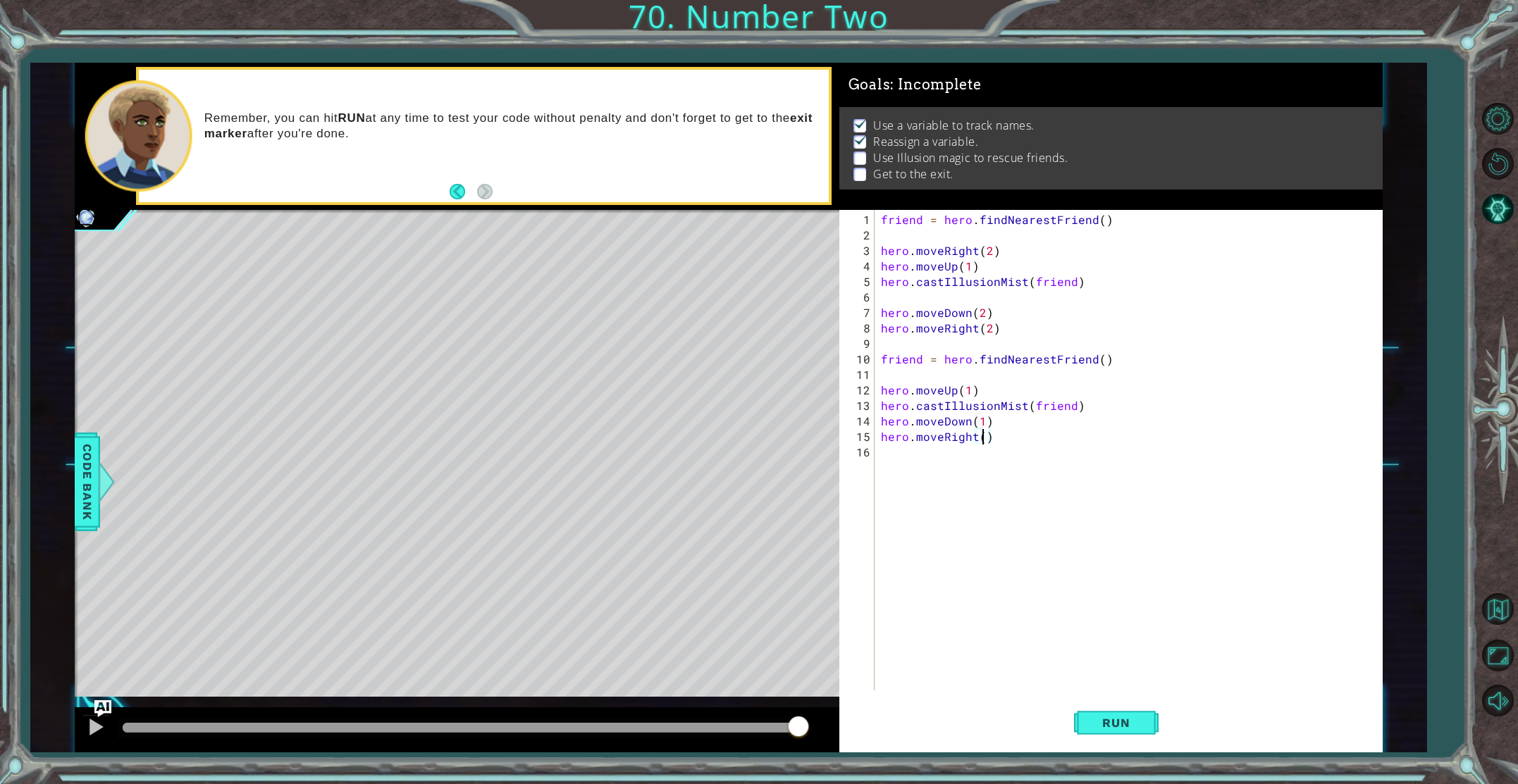
scroll to position [0, 6]
click at [1116, 730] on button "Run" at bounding box center [1116, 722] width 84 height 54
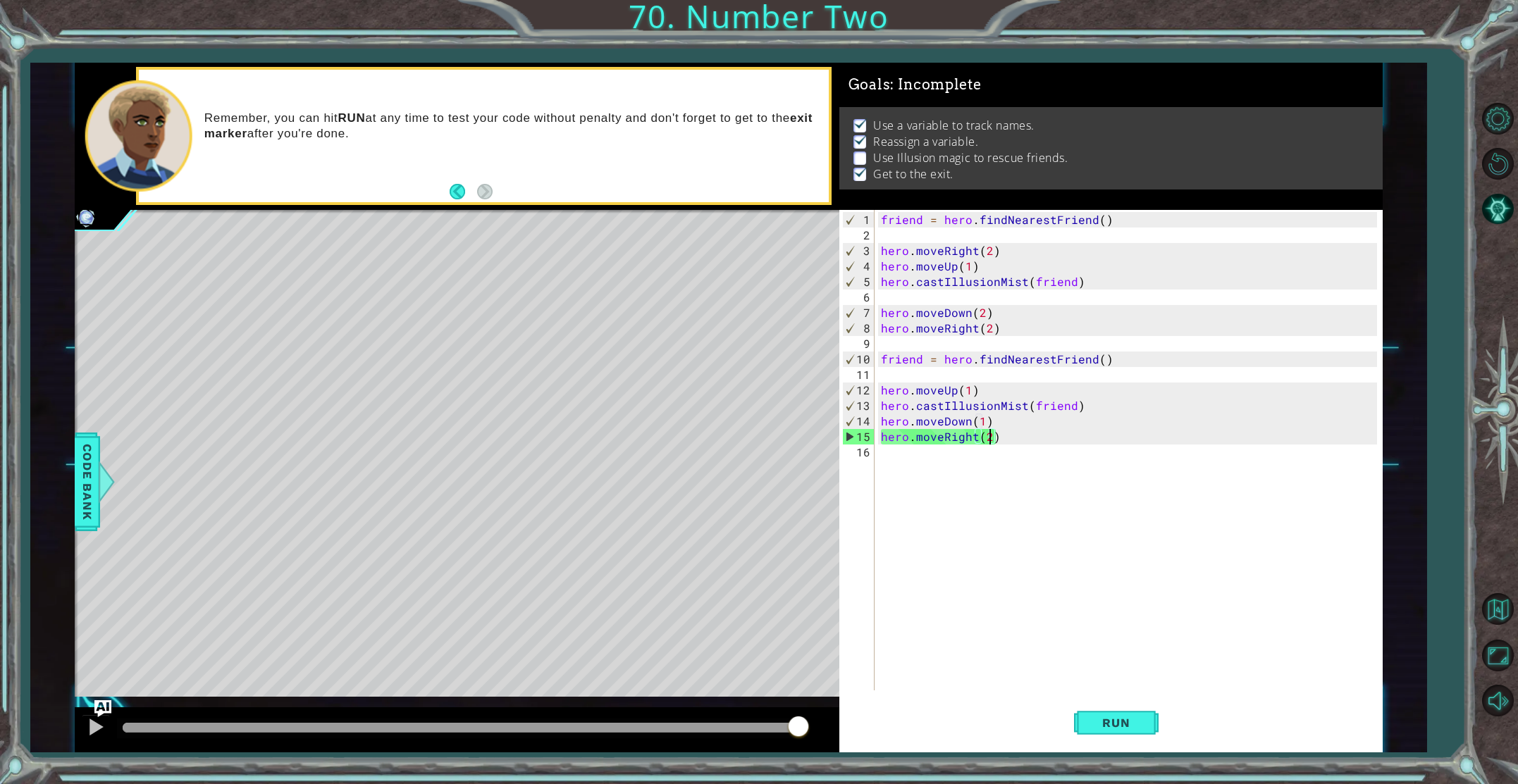
click at [1046, 404] on div "friend = hero . findNearestFriend ( ) hero . moveRight ( 2 ) hero . moveUp ( 1 …" at bounding box center [1131, 468] width 507 height 512
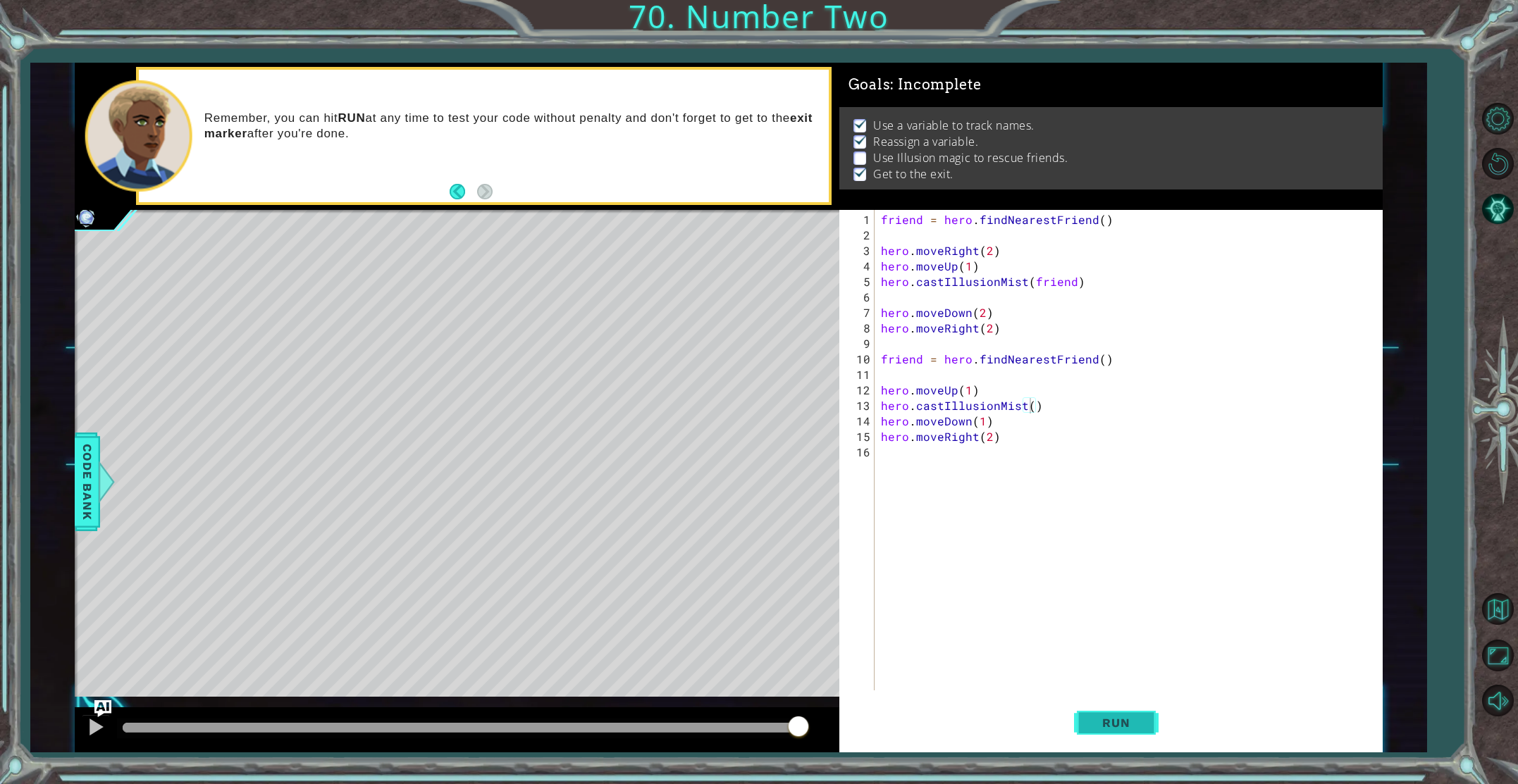
click at [1082, 714] on button "Run" at bounding box center [1116, 722] width 84 height 54
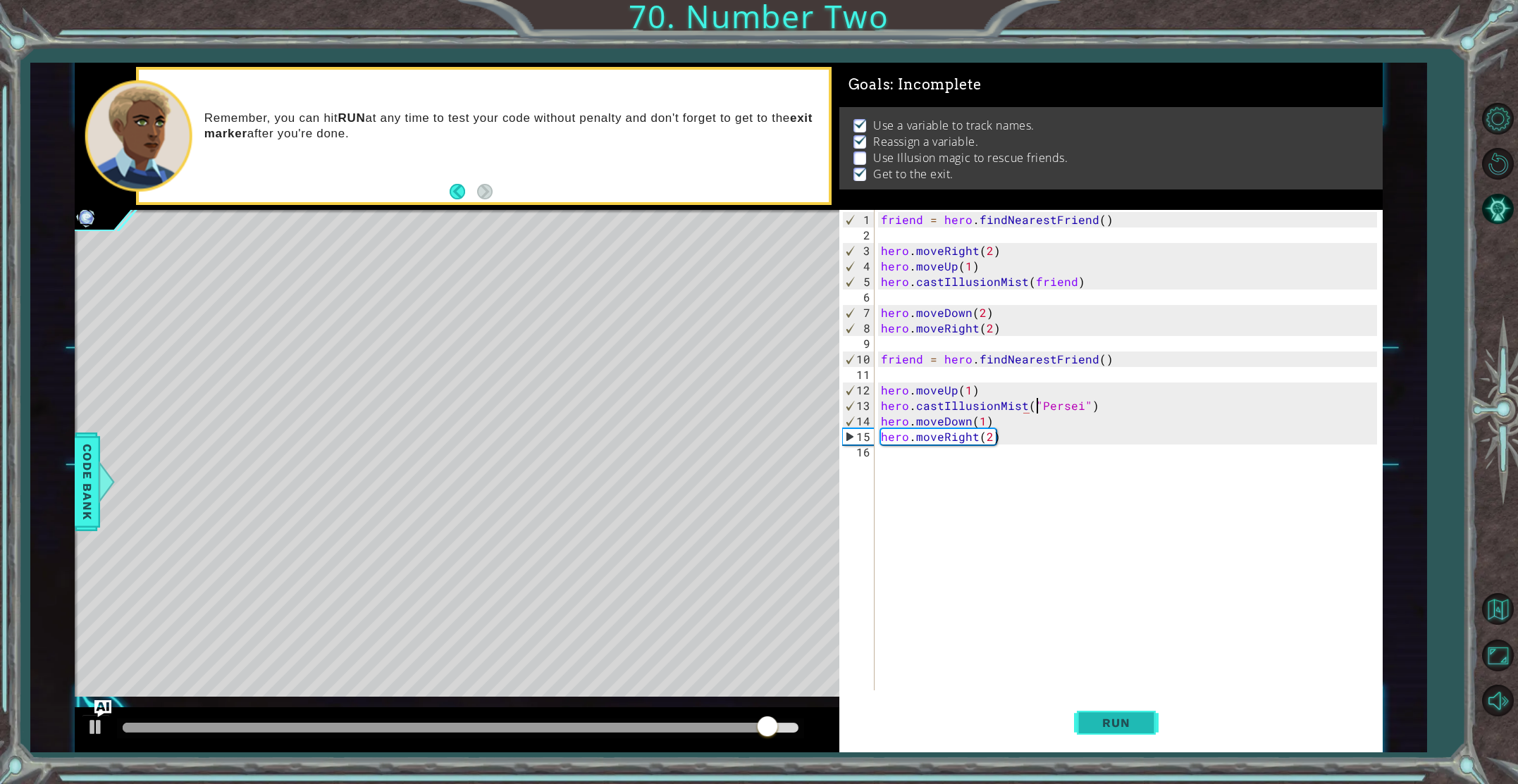
scroll to position [0, 10]
type textarea "hero.castIllusionMist("Persei")"
drag, startPoint x: 1101, startPoint y: 701, endPoint x: 1105, endPoint y: 710, distance: 9.8
click at [1103, 706] on button "Run" at bounding box center [1116, 722] width 84 height 54
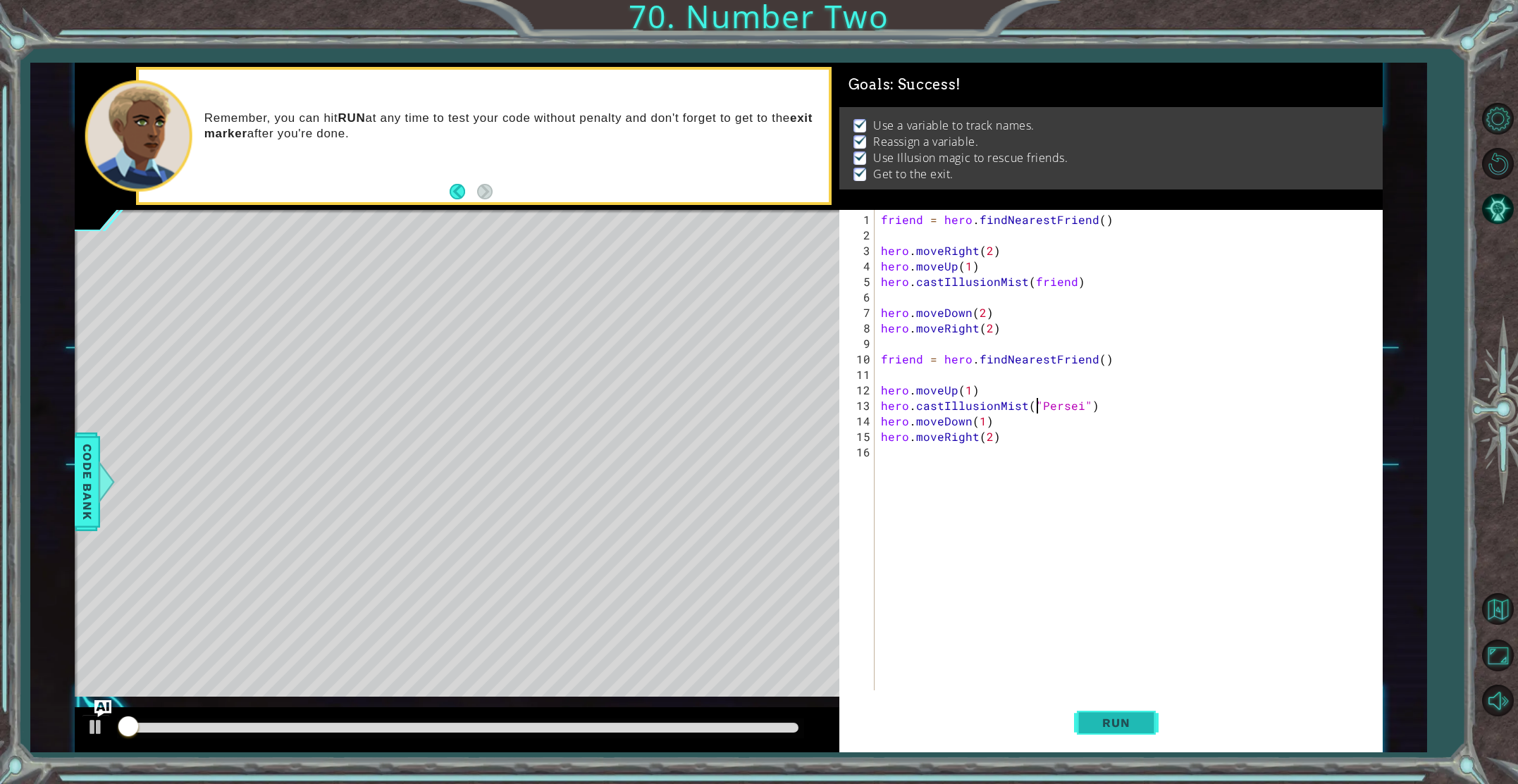
click at [1105, 712] on button "Run" at bounding box center [1116, 722] width 84 height 54
click at [1104, 714] on button "Run" at bounding box center [1116, 722] width 84 height 54
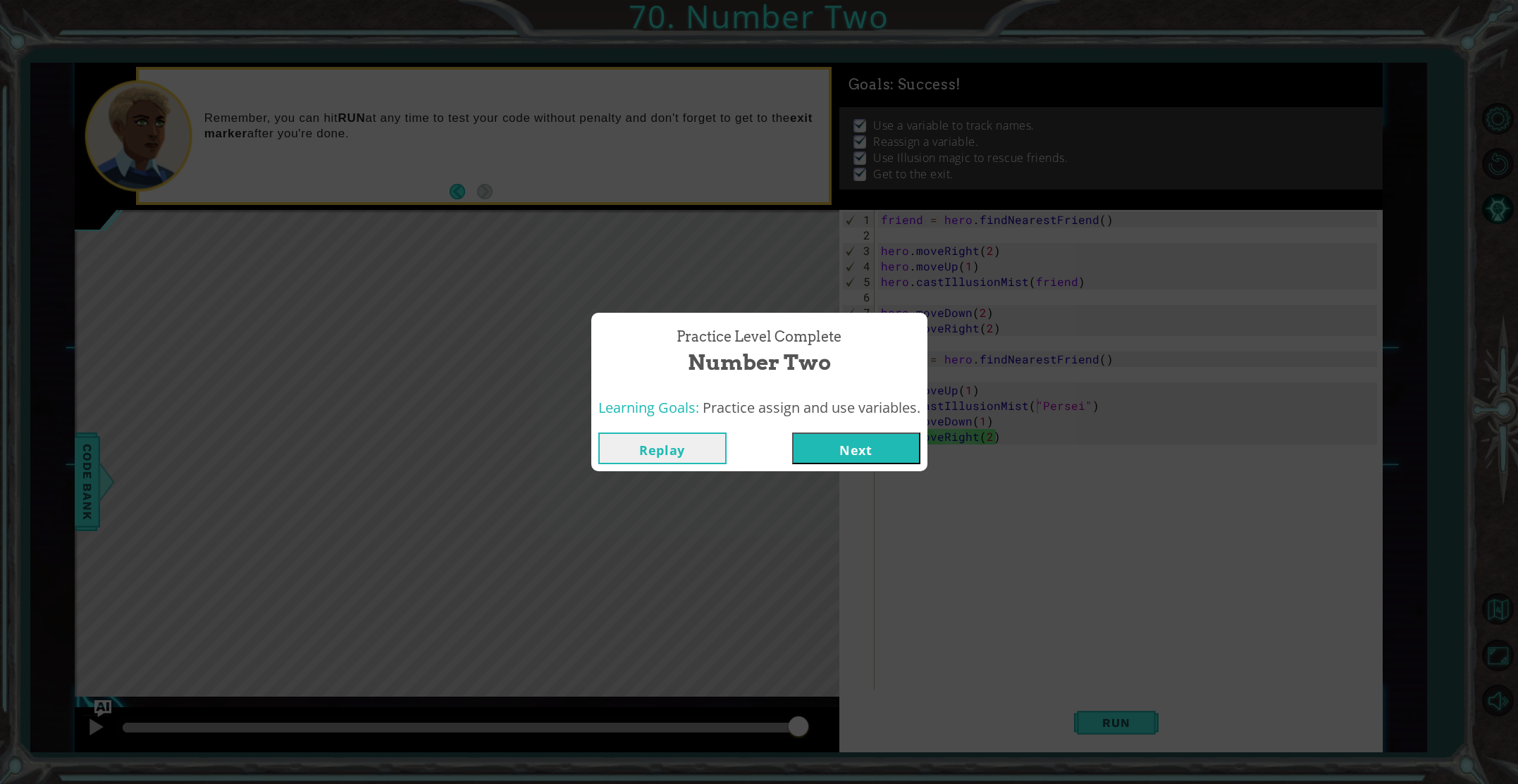
click at [898, 455] on button "Next" at bounding box center [856, 448] width 129 height 31
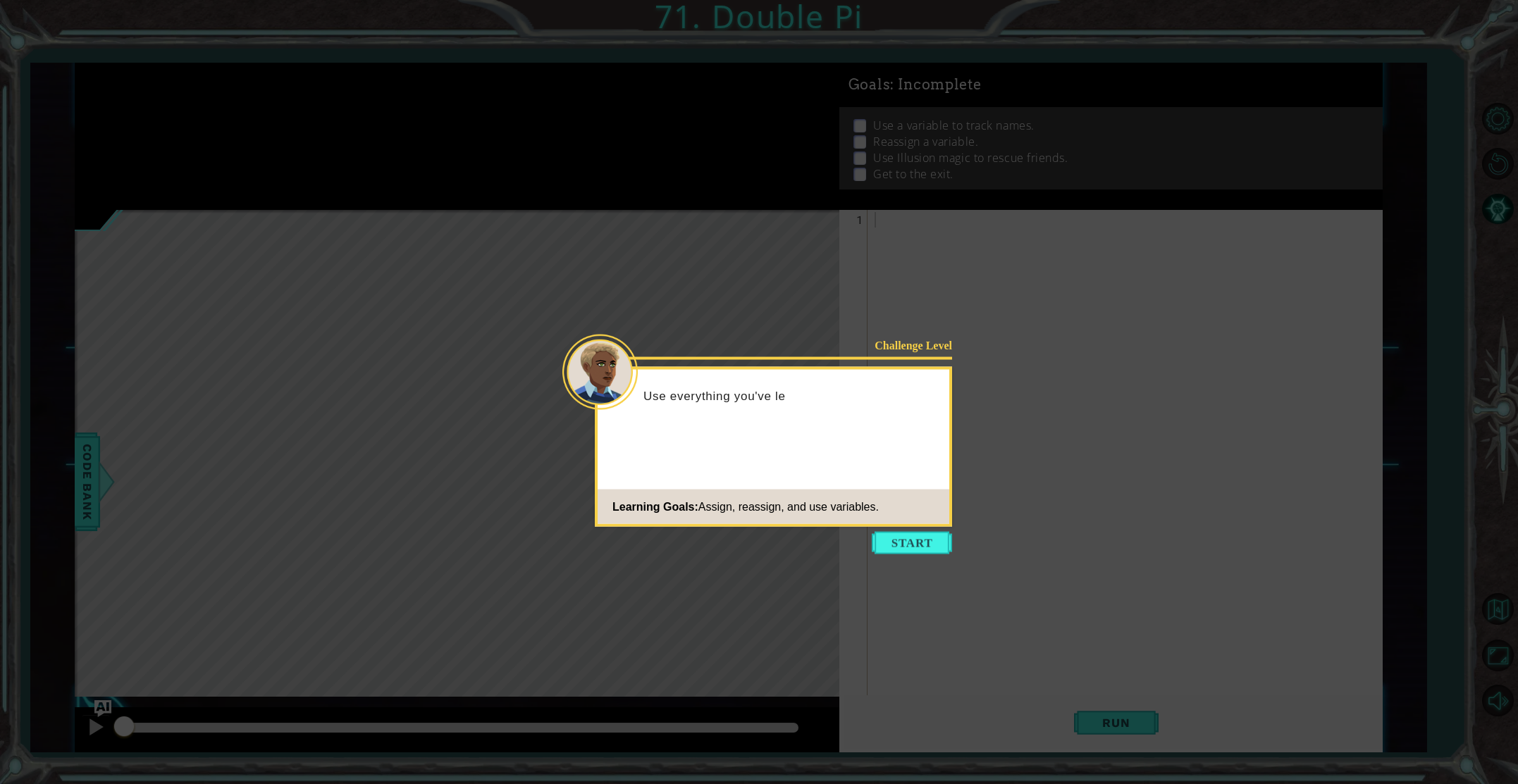
click at [922, 529] on body "1 ההההההההההההההההההההההההההההההההההההההההההההההההההההההההההההההההההההההההההההה…" at bounding box center [759, 392] width 1518 height 784
click at [919, 541] on button "Start" at bounding box center [912, 543] width 80 height 23
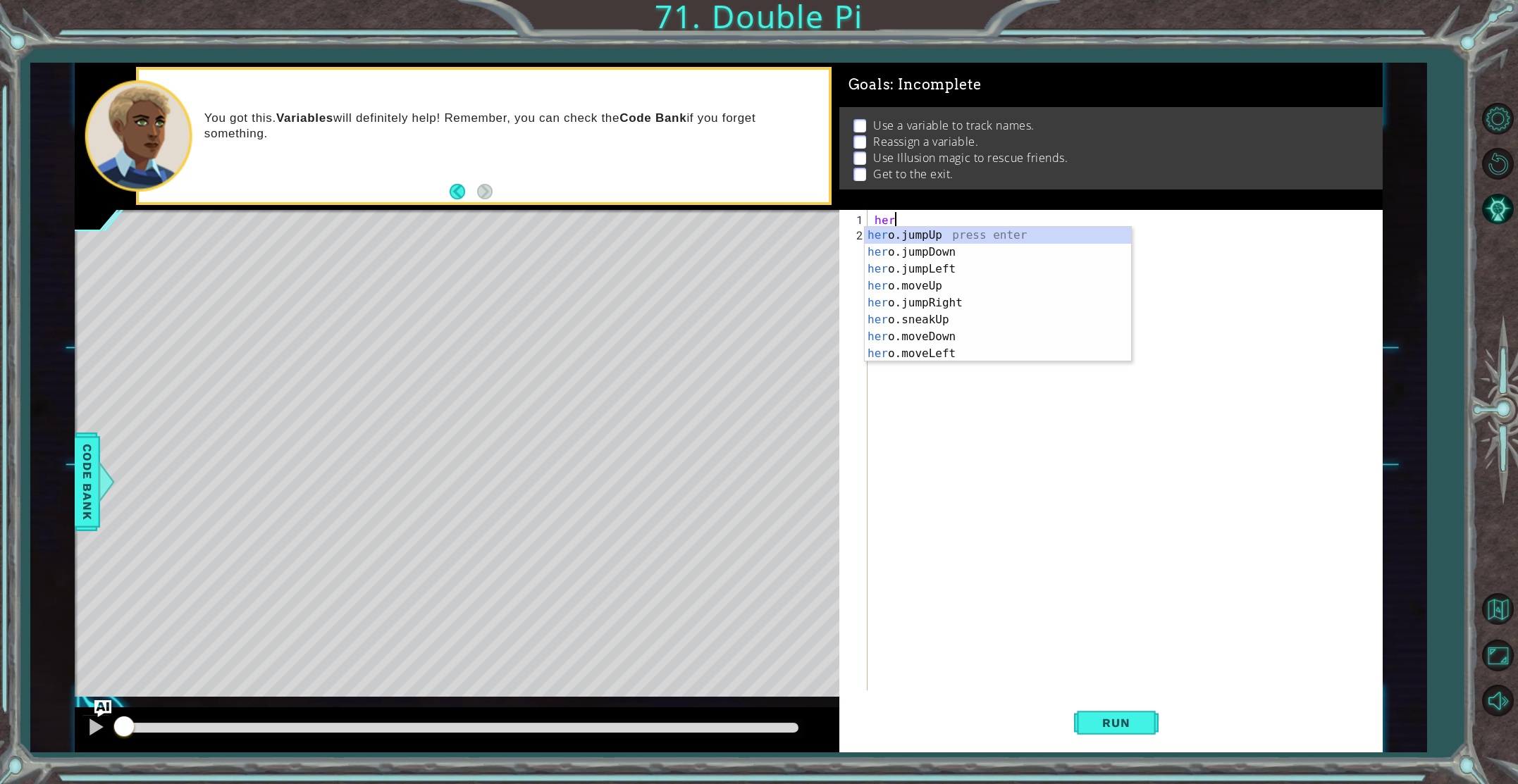
scroll to position [0, 1]
type textarea "[DOMAIN_NAME]"
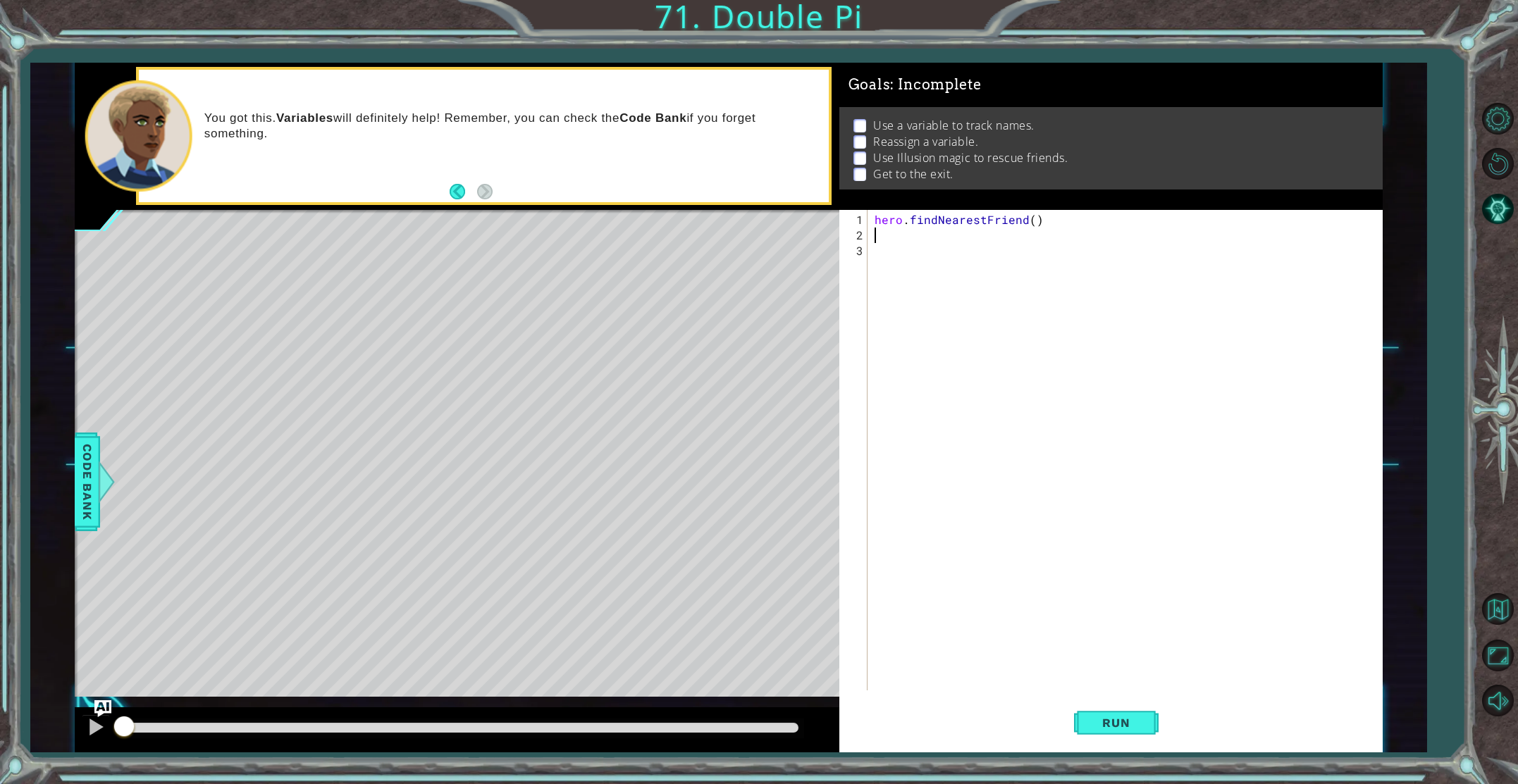
scroll to position [0, 0]
type textarea "moveou"
type textarea "hero.moveUp(2)"
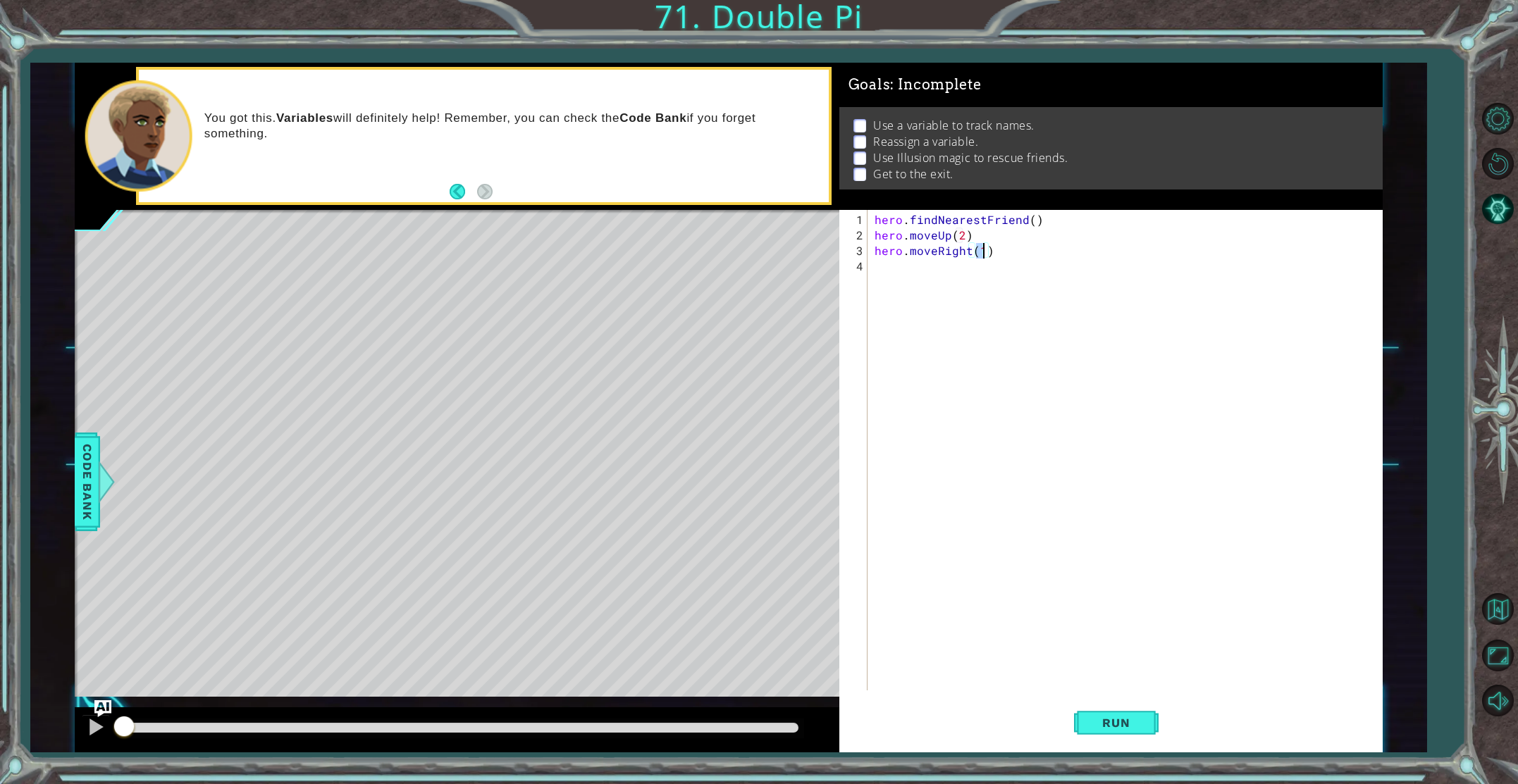
type textarea "hero.moveRight(2)"
type textarea "hero.moveDown(2)"
type textarea "u"
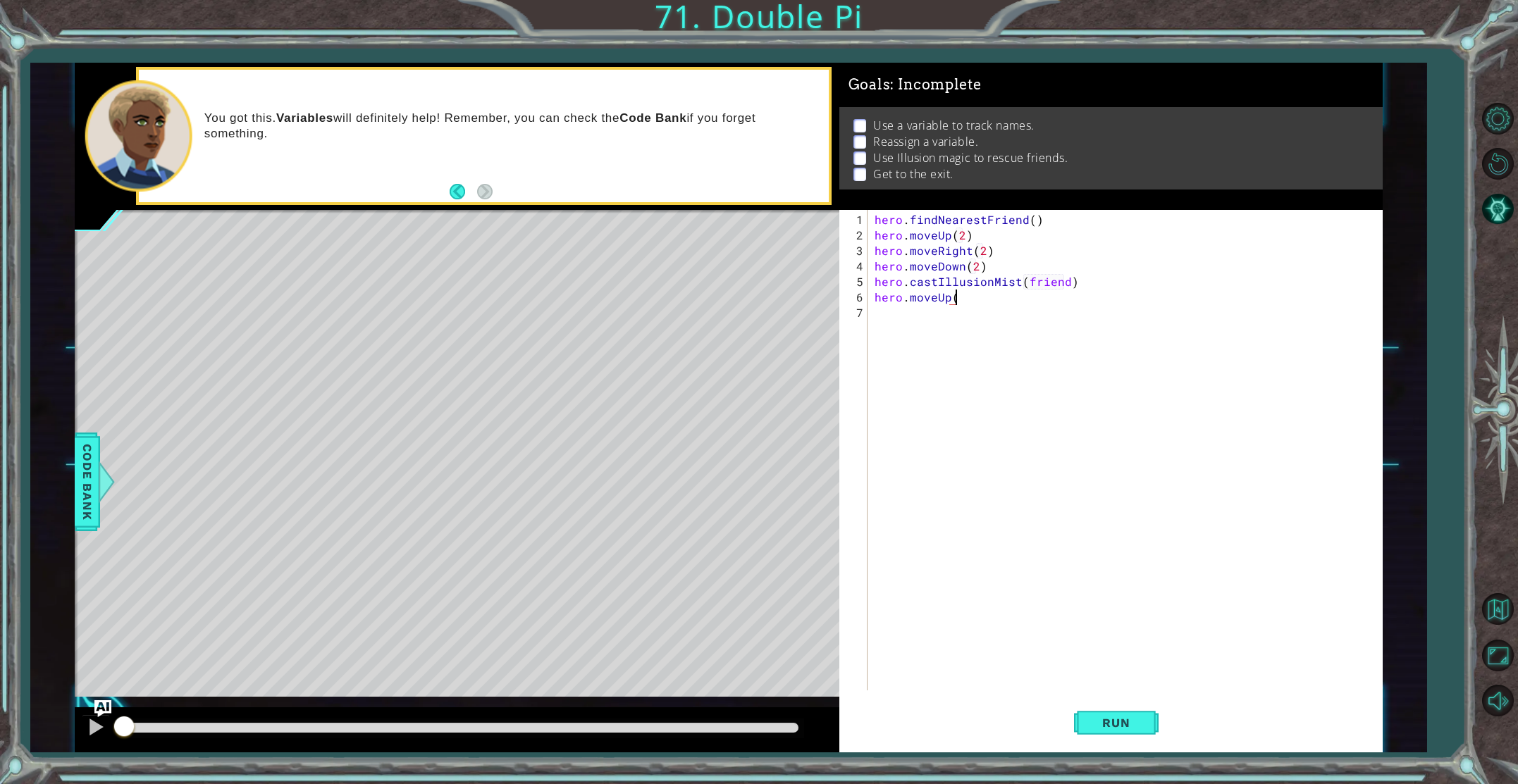
scroll to position [0, 4]
type textarea "hero.moveUp(4)"
type textarea "hero.moveRight(4)"
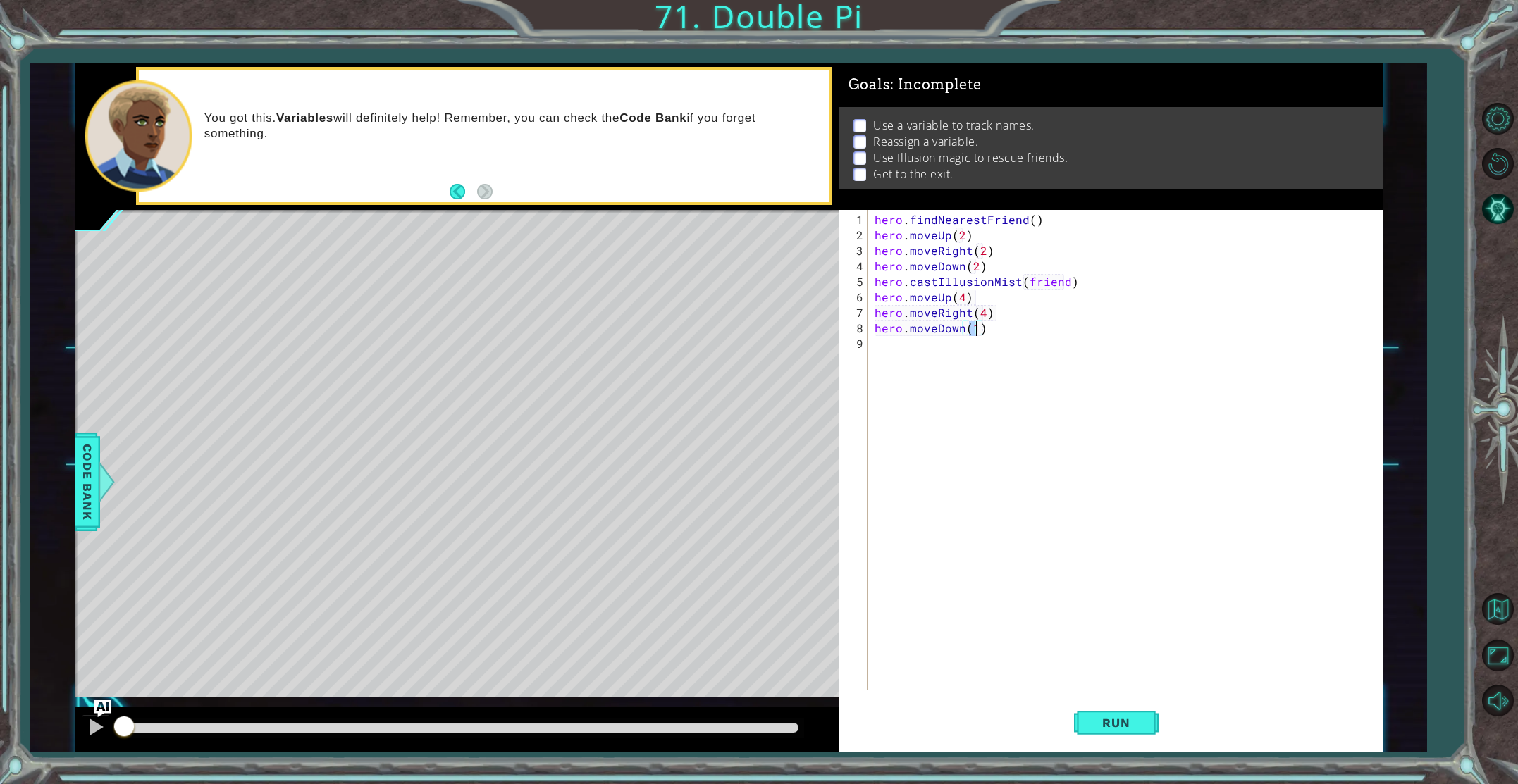
type textarea "hero.moveDown(3)"
click at [1123, 717] on span "Run" at bounding box center [1116, 723] width 56 height 14
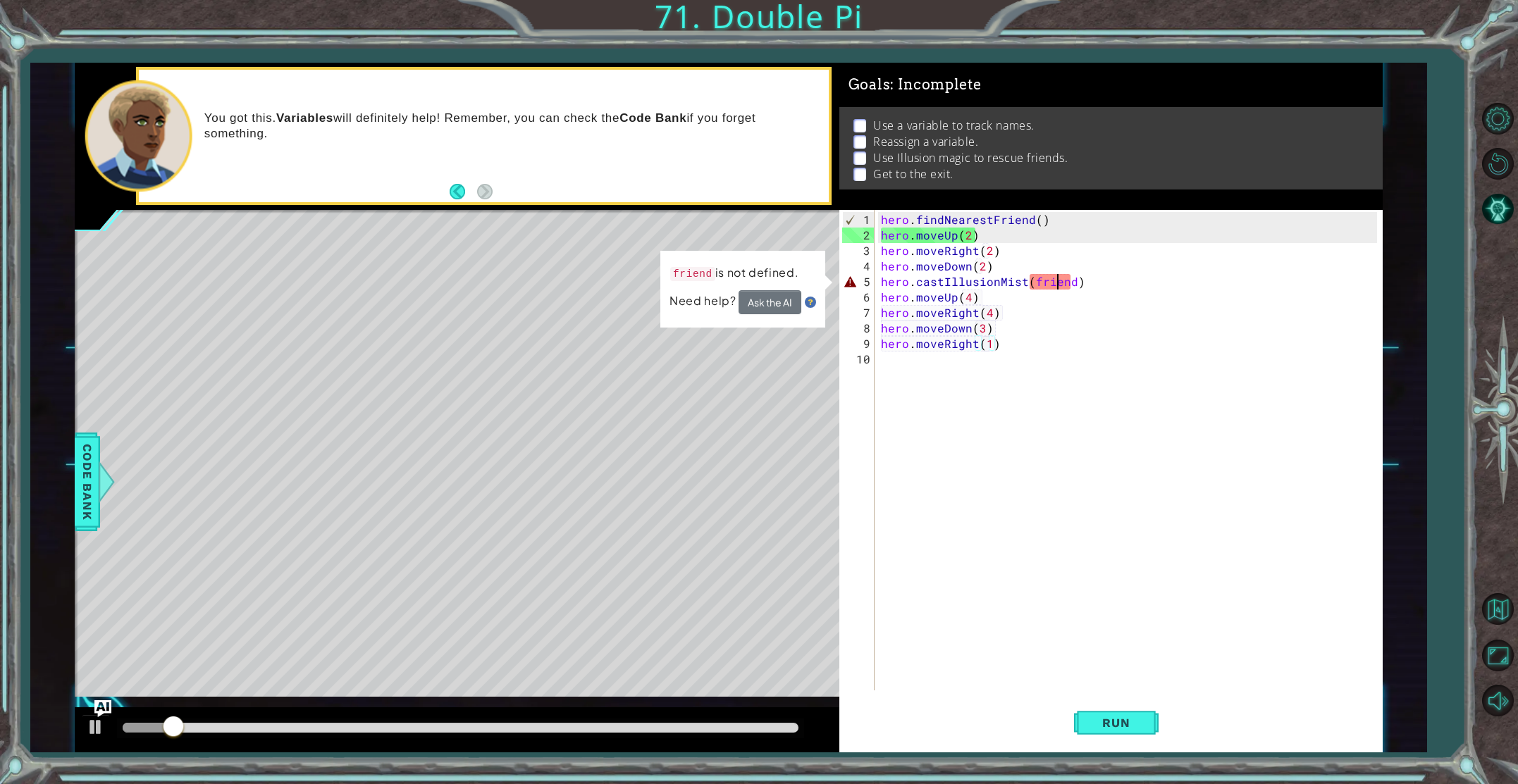
click at [1059, 285] on div "hero . findNearestFriend ( ) hero . moveUp ( 2 ) hero . moveRight ( 2 ) hero . …" at bounding box center [1131, 468] width 507 height 512
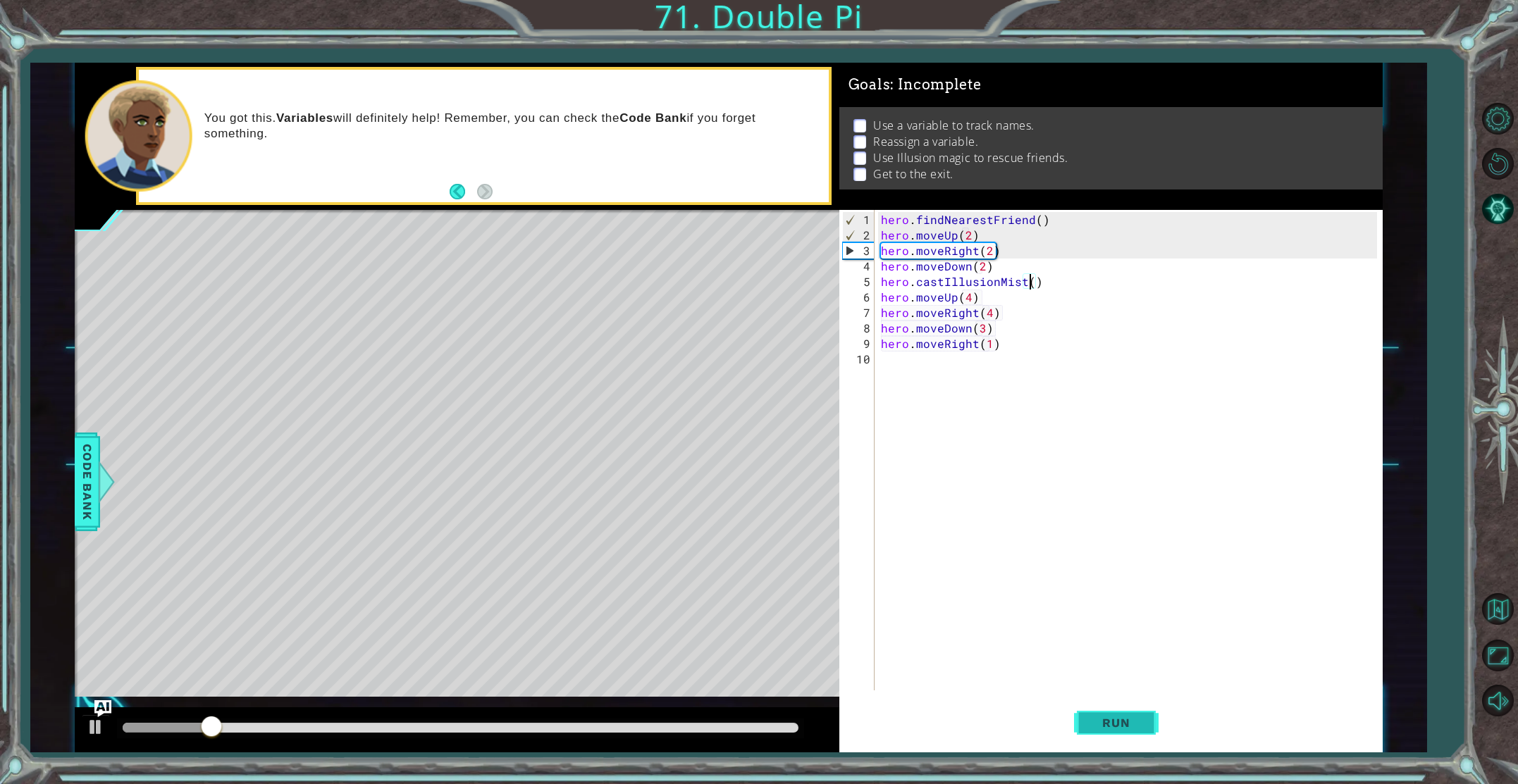
click at [1122, 730] on button "Run" at bounding box center [1116, 722] width 84 height 54
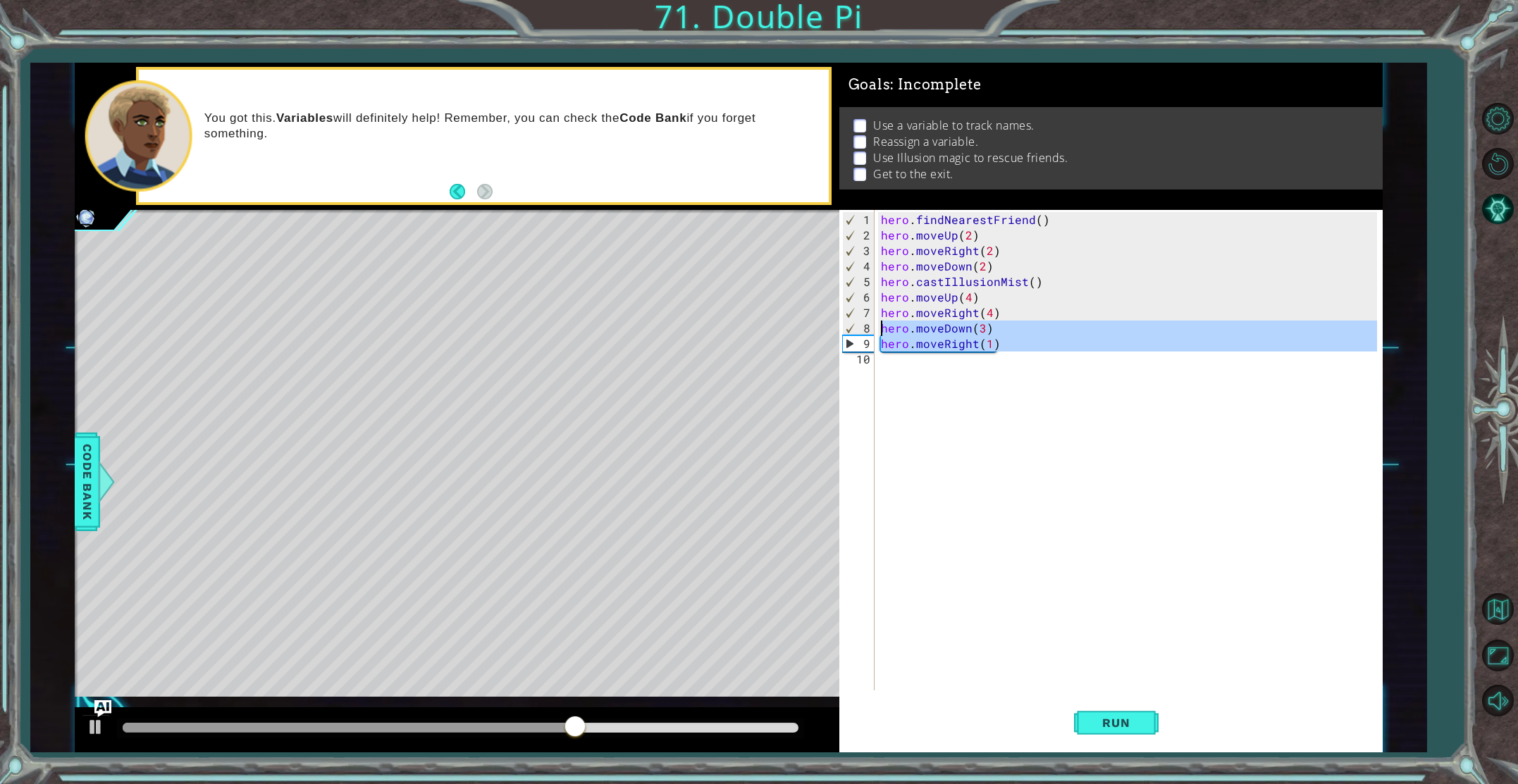
drag, startPoint x: 1011, startPoint y: 349, endPoint x: 865, endPoint y: 326, distance: 147.8
click at [865, 326] on div "hero.castIllusionMist() 1 2 3 4 5 6 7 8 9 10 hero . findNearestFriend ( ) hero …" at bounding box center [1109, 450] width 538 height 481
type textarea "hero.moveDown(3) hero.moveRight(1)"
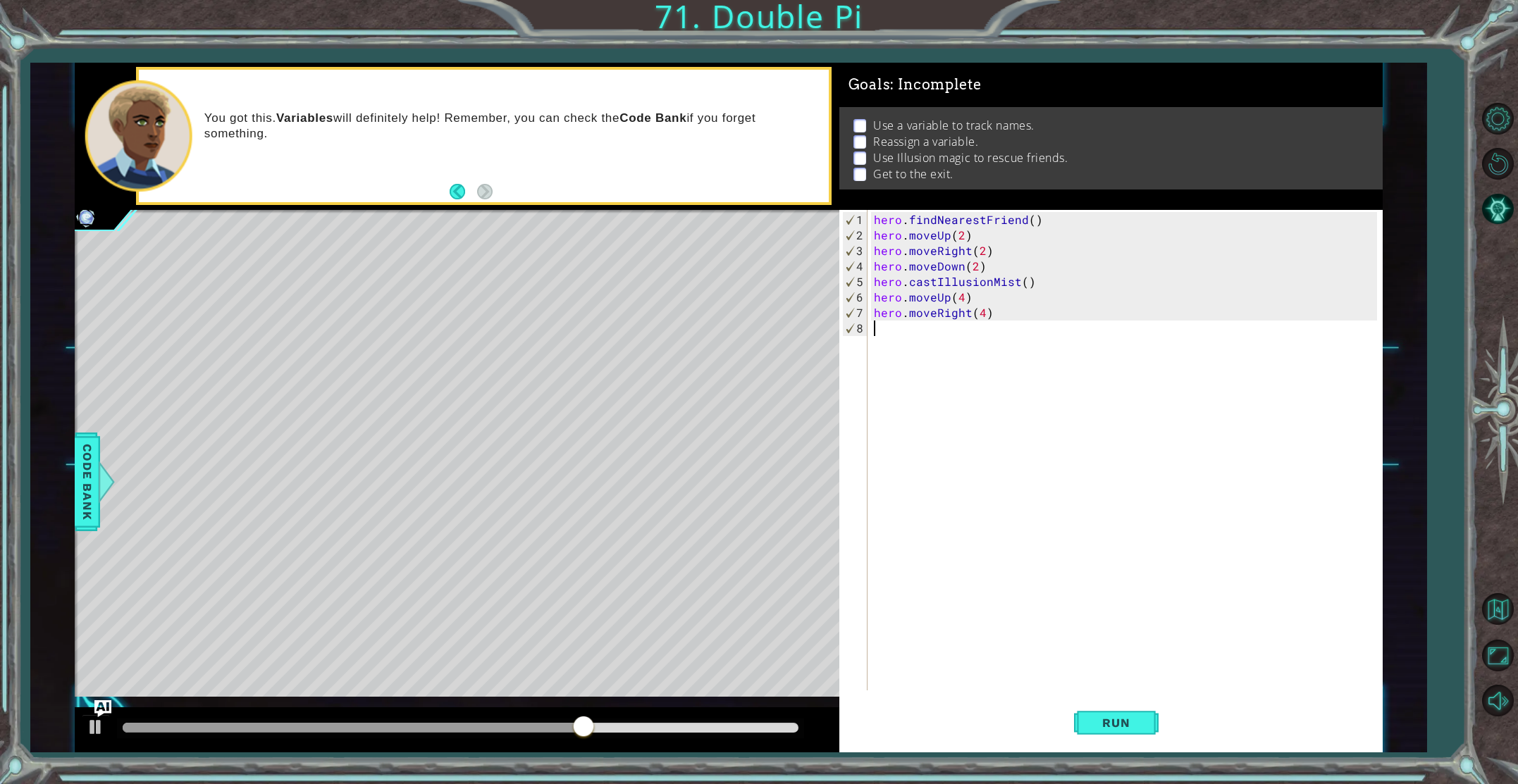
scroll to position [0, 0]
click at [1022, 283] on div "hero . findNearestFriend ( ) hero . moveUp ( 2 ) hero . moveRight ( 2 ) hero . …" at bounding box center [1128, 468] width 513 height 512
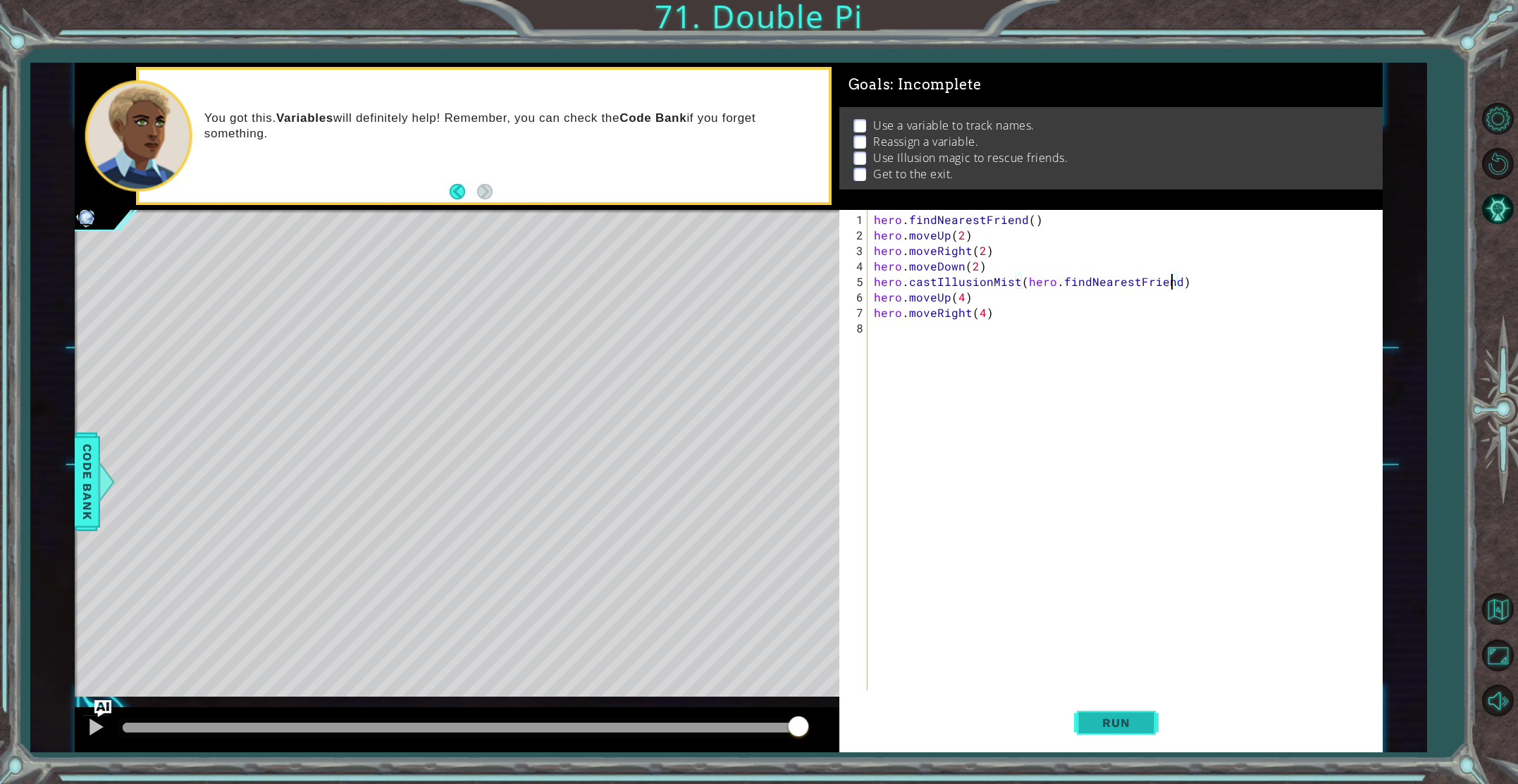
type textarea "hero.castIllusionMist(hero.findNearestFriend)"
click at [1123, 743] on button "Run" at bounding box center [1116, 722] width 84 height 54
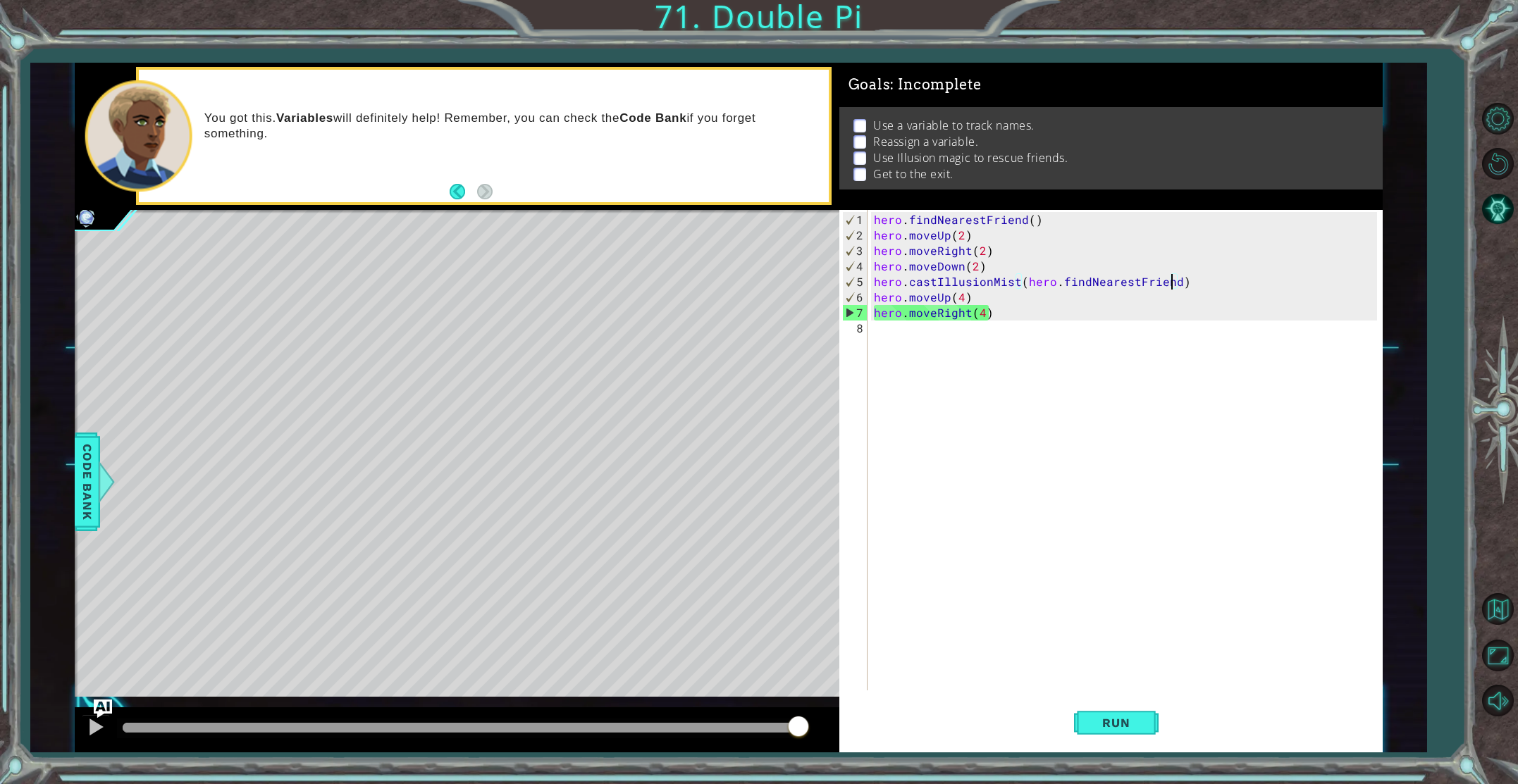
click at [97, 714] on img "Ask AI" at bounding box center [103, 708] width 18 height 18
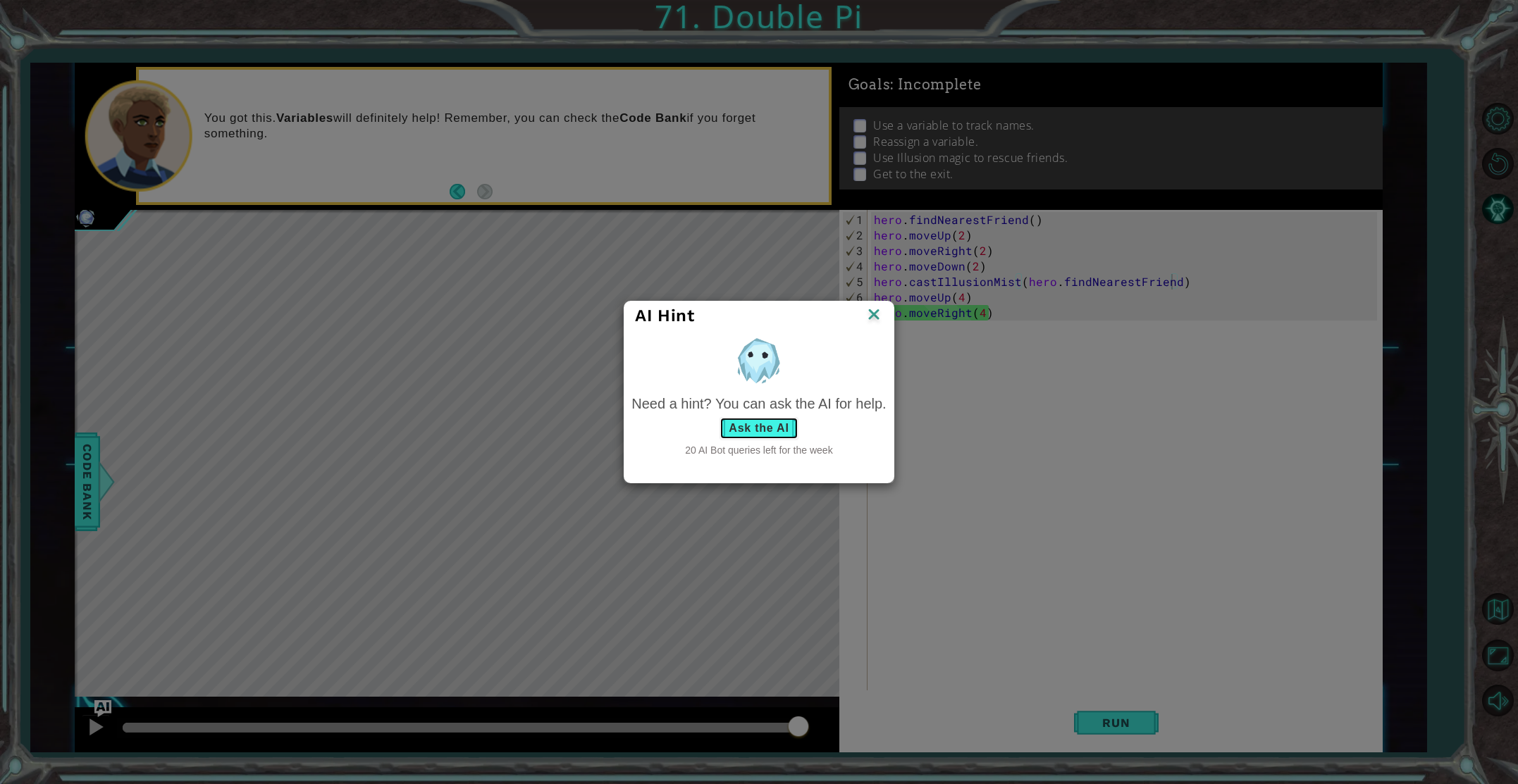
click at [740, 427] on button "Ask the AI" at bounding box center [759, 429] width 78 height 23
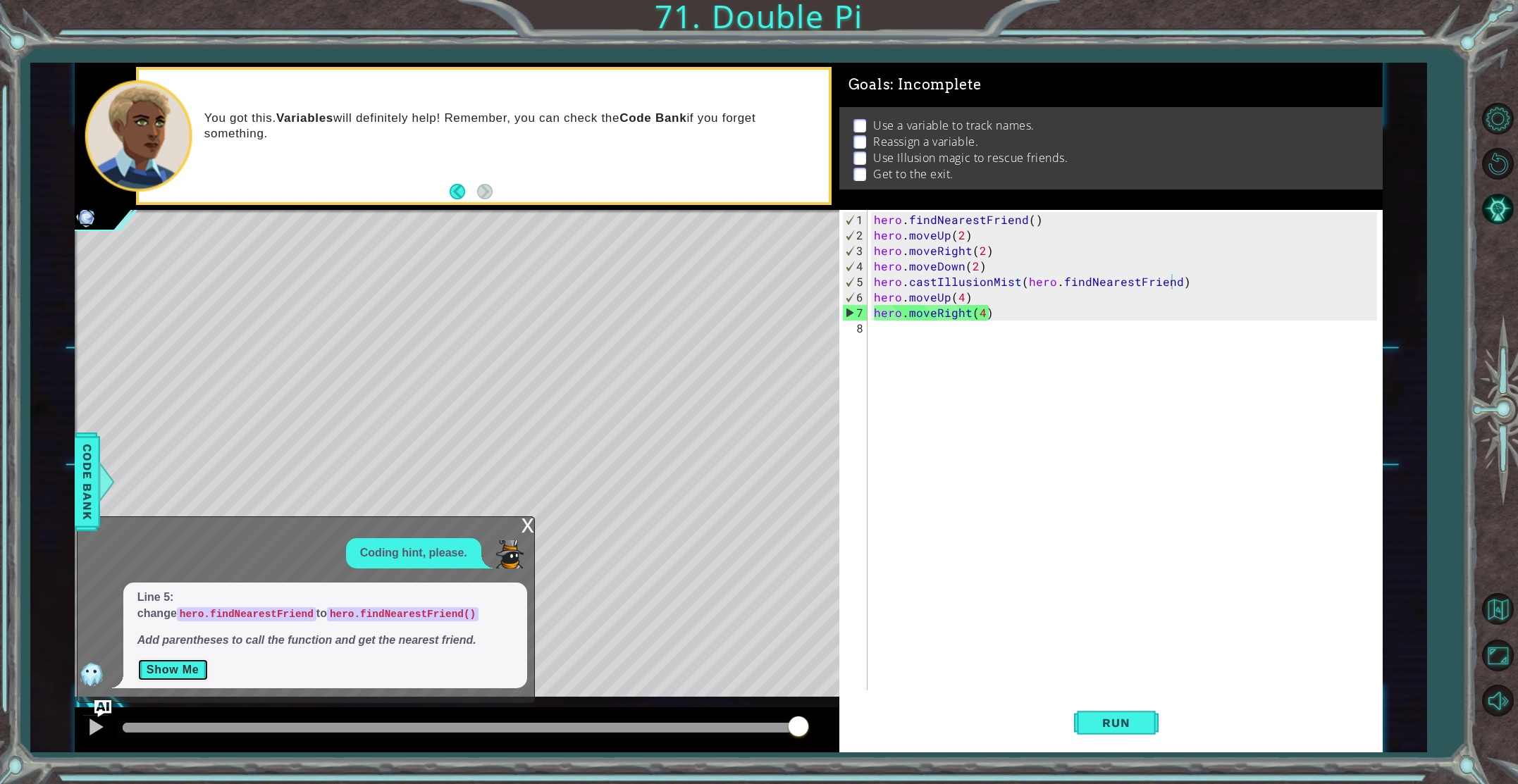
click at [171, 673] on button "Show Me" at bounding box center [173, 670] width 71 height 23
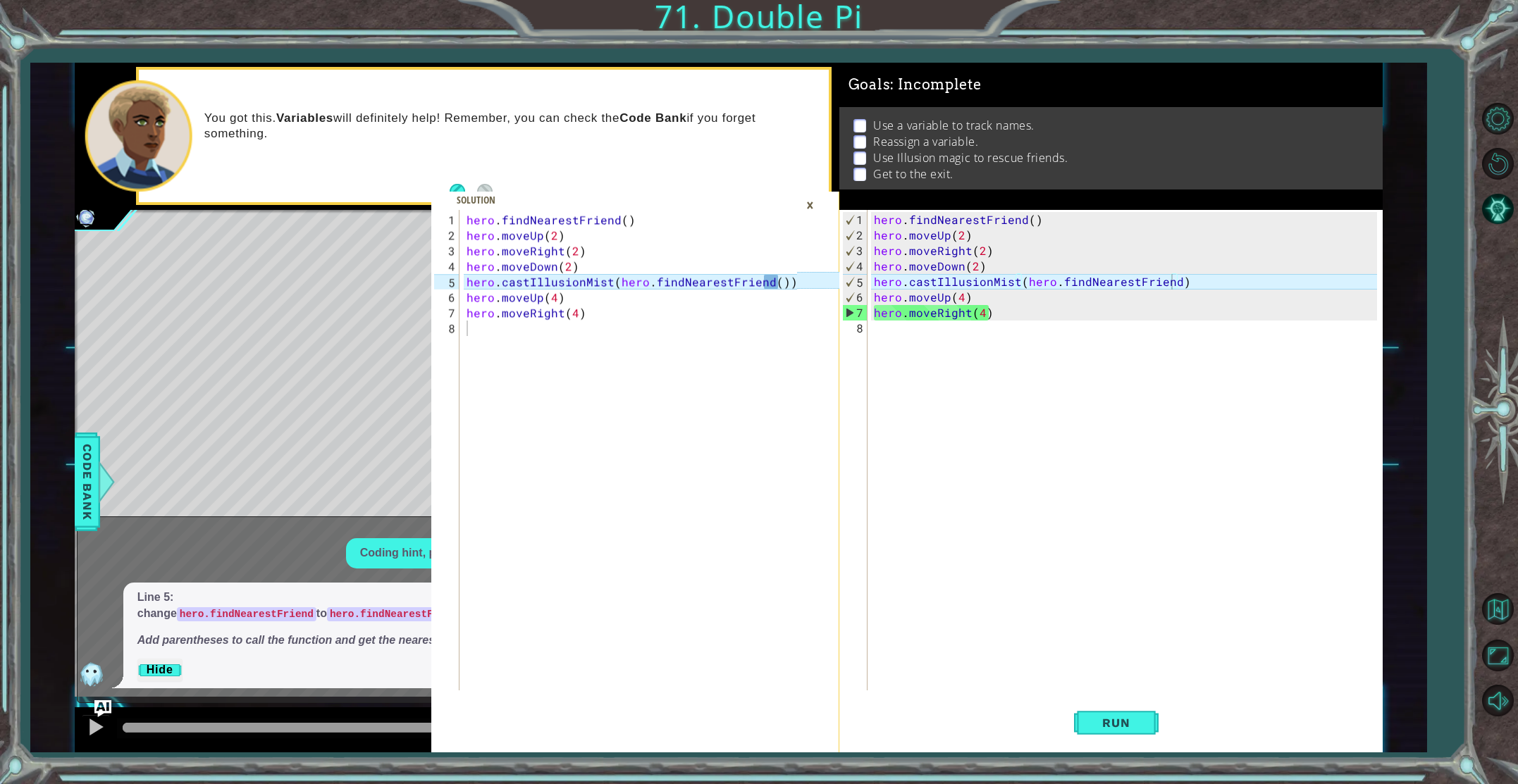
scroll to position [0, 0]
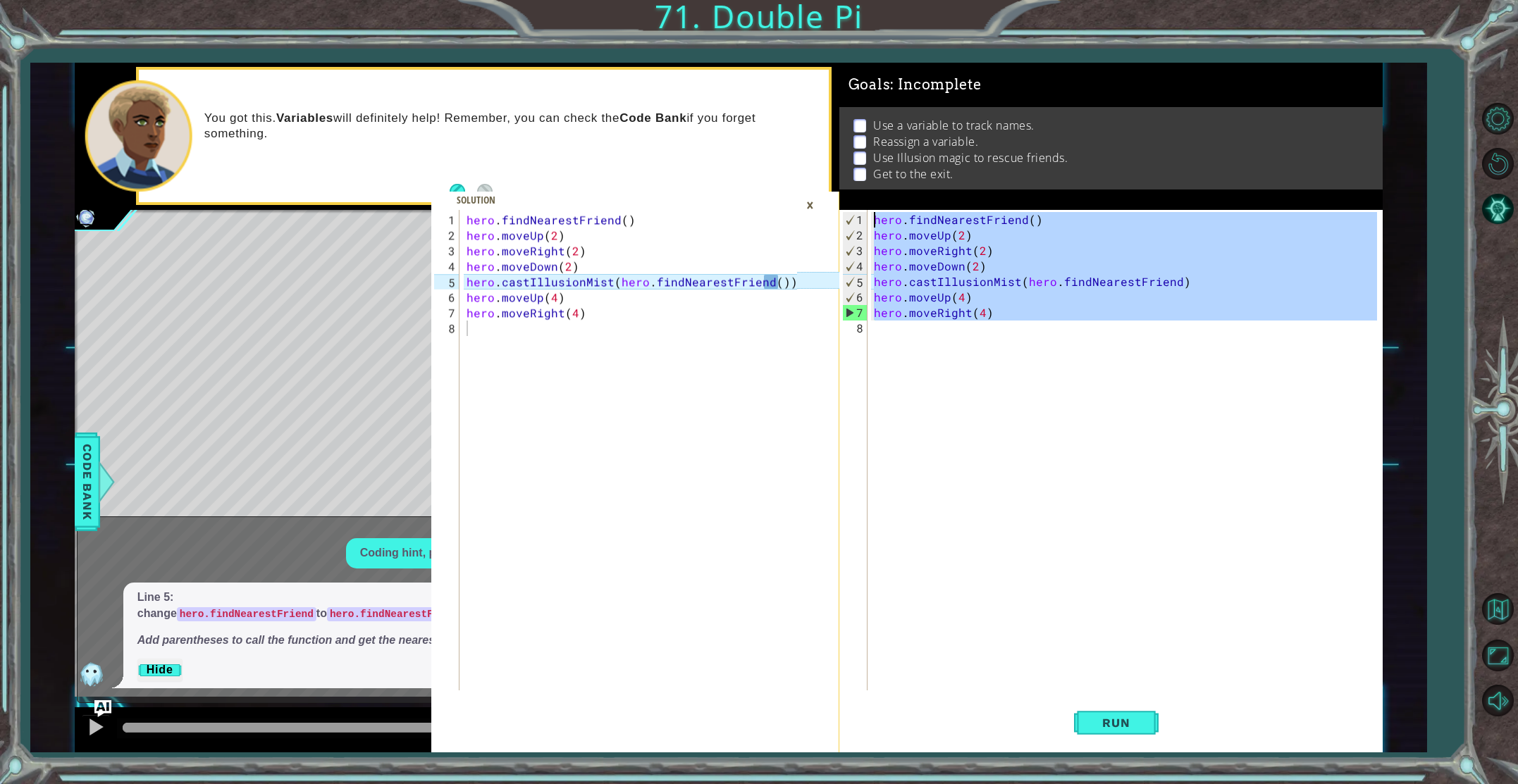
drag, startPoint x: 1018, startPoint y: 365, endPoint x: 803, endPoint y: 199, distance: 271.6
click at [803, 199] on div "1 2 3 4 5 6 7 8 hero . findNearestFriend ( ) hero . moveUp ( 2 ) hero . moveRig…" at bounding box center [729, 408] width 1308 height 690
type textarea "hero.findNearestFriend() hero.moveUp(2)"
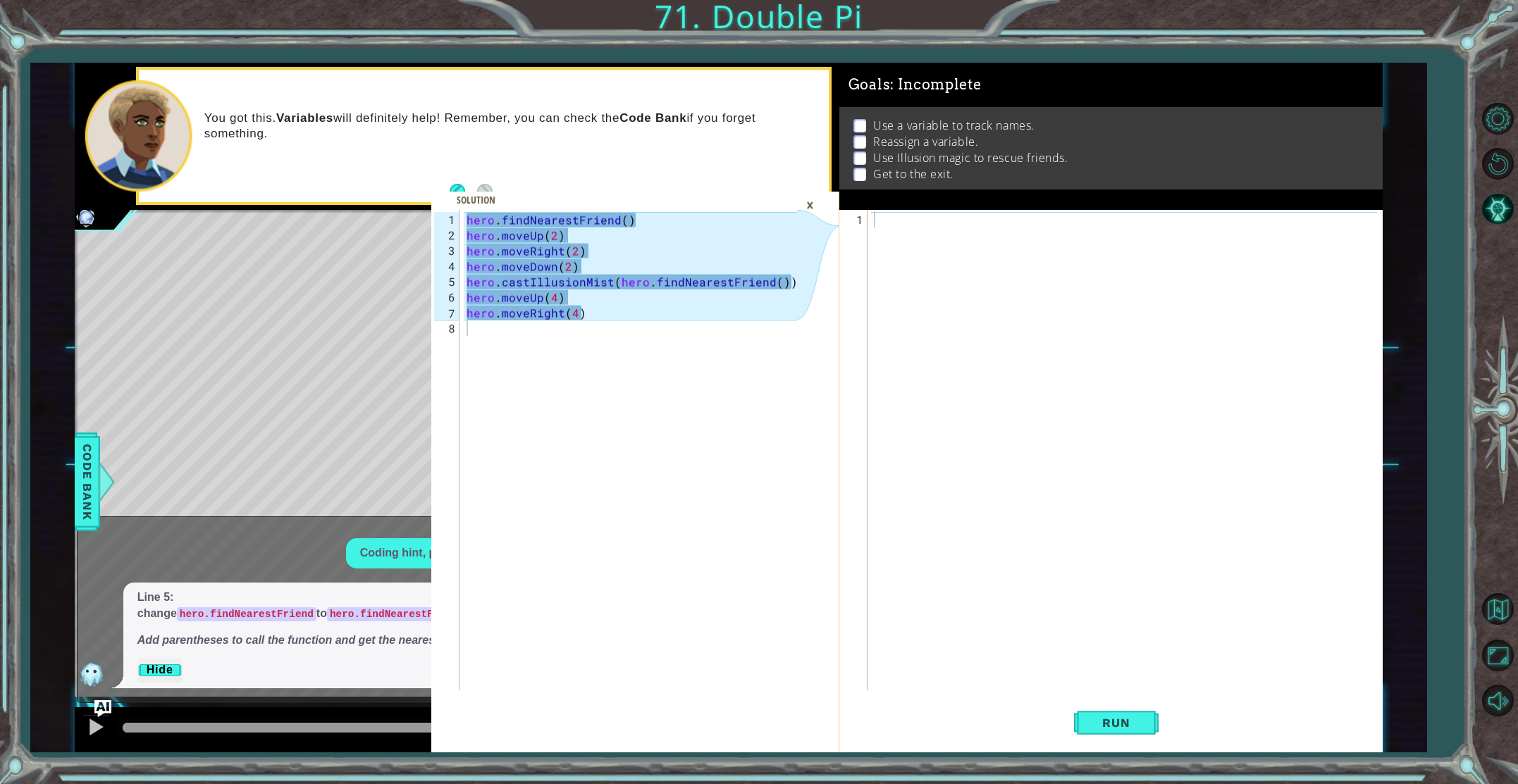
drag, startPoint x: 459, startPoint y: 205, endPoint x: 519, endPoint y: 262, distance: 82.8
click at [546, 280] on div "1 2 3 4 5 6 7 8 hero . findNearestFriend ( ) hero . moveUp ( 2 ) hero . moveRig…" at bounding box center [635, 482] width 408 height 543
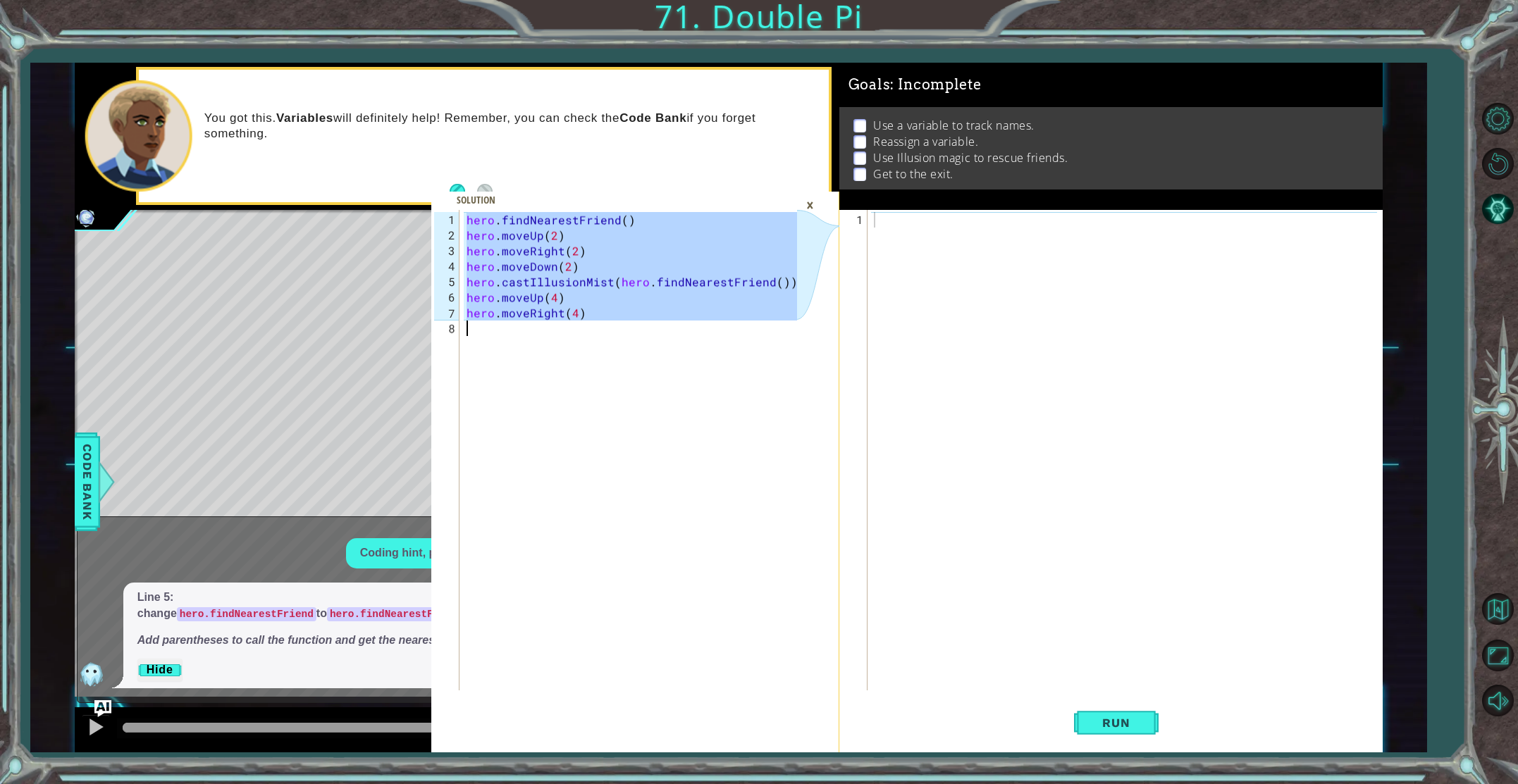
drag, startPoint x: 465, startPoint y: 213, endPoint x: 597, endPoint y: 343, distance: 185.3
click at [591, 344] on div "hero . findNearestFriend ( ) hero . moveUp ( 2 ) hero . moveRight ( 2 ) hero . …" at bounding box center [634, 468] width 340 height 512
type textarea "hero.moveRight(4)"
click at [901, 216] on div at bounding box center [1128, 468] width 513 height 512
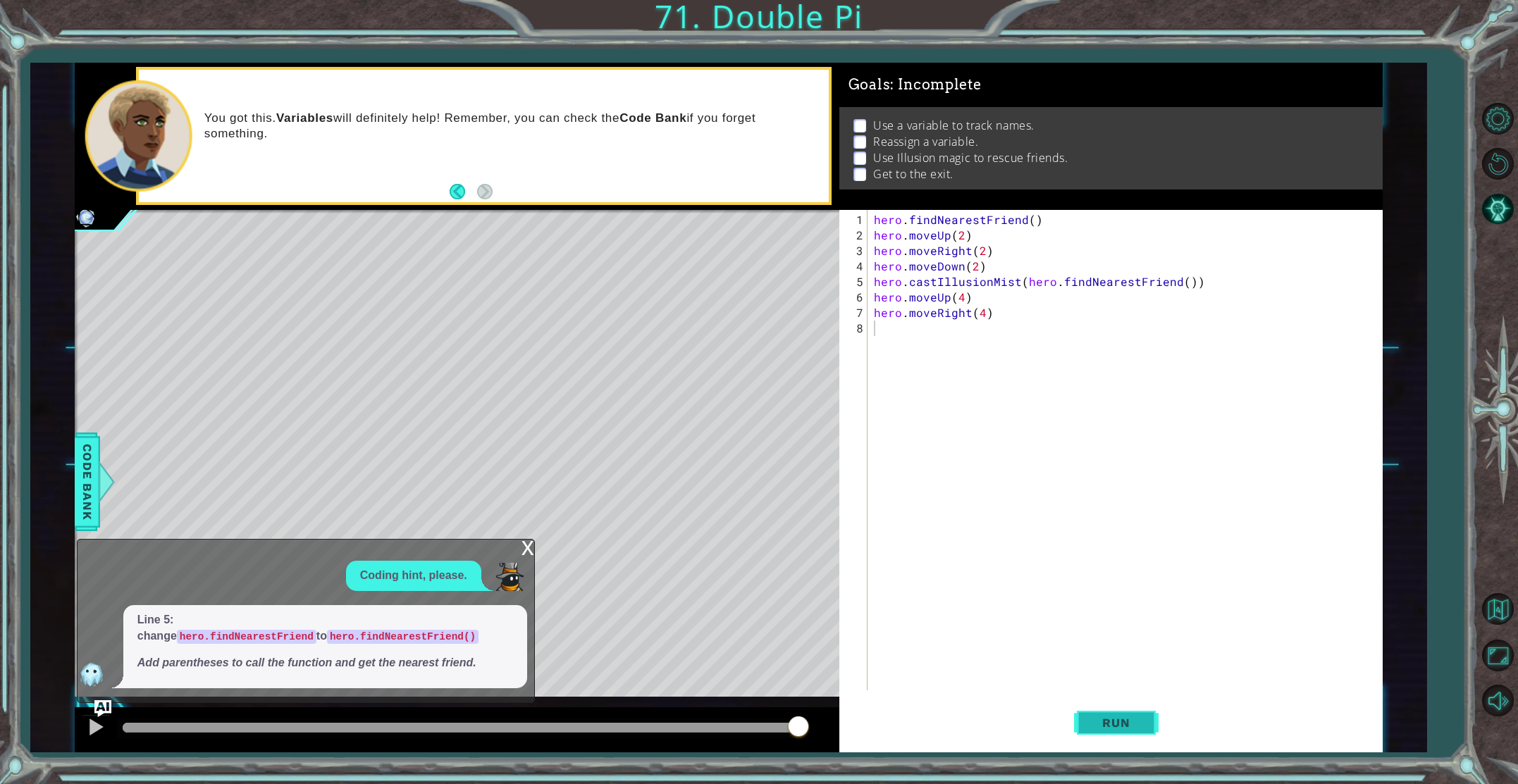
click at [1123, 738] on button "Run" at bounding box center [1116, 722] width 84 height 54
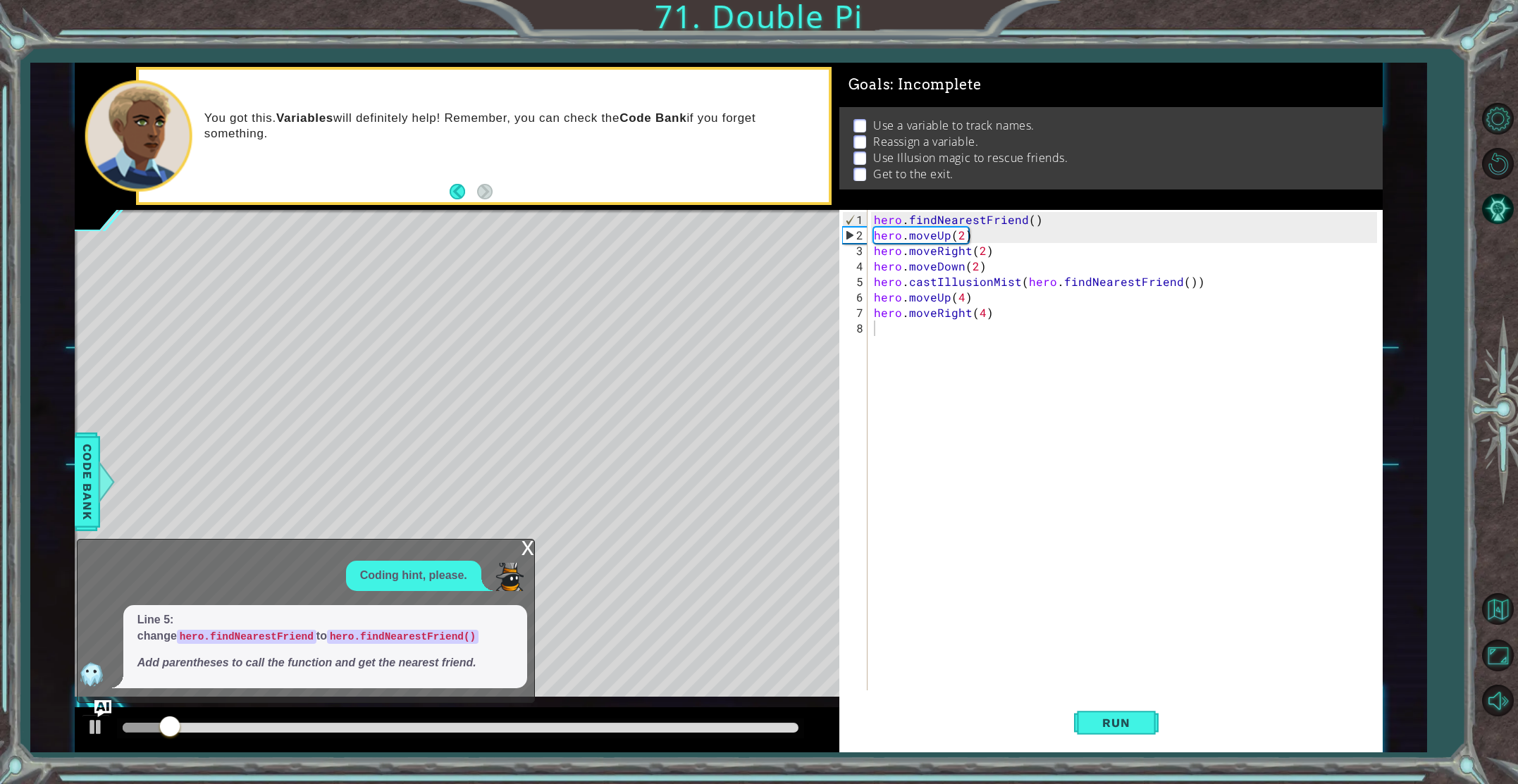
click at [533, 548] on div "x" at bounding box center [528, 547] width 13 height 14
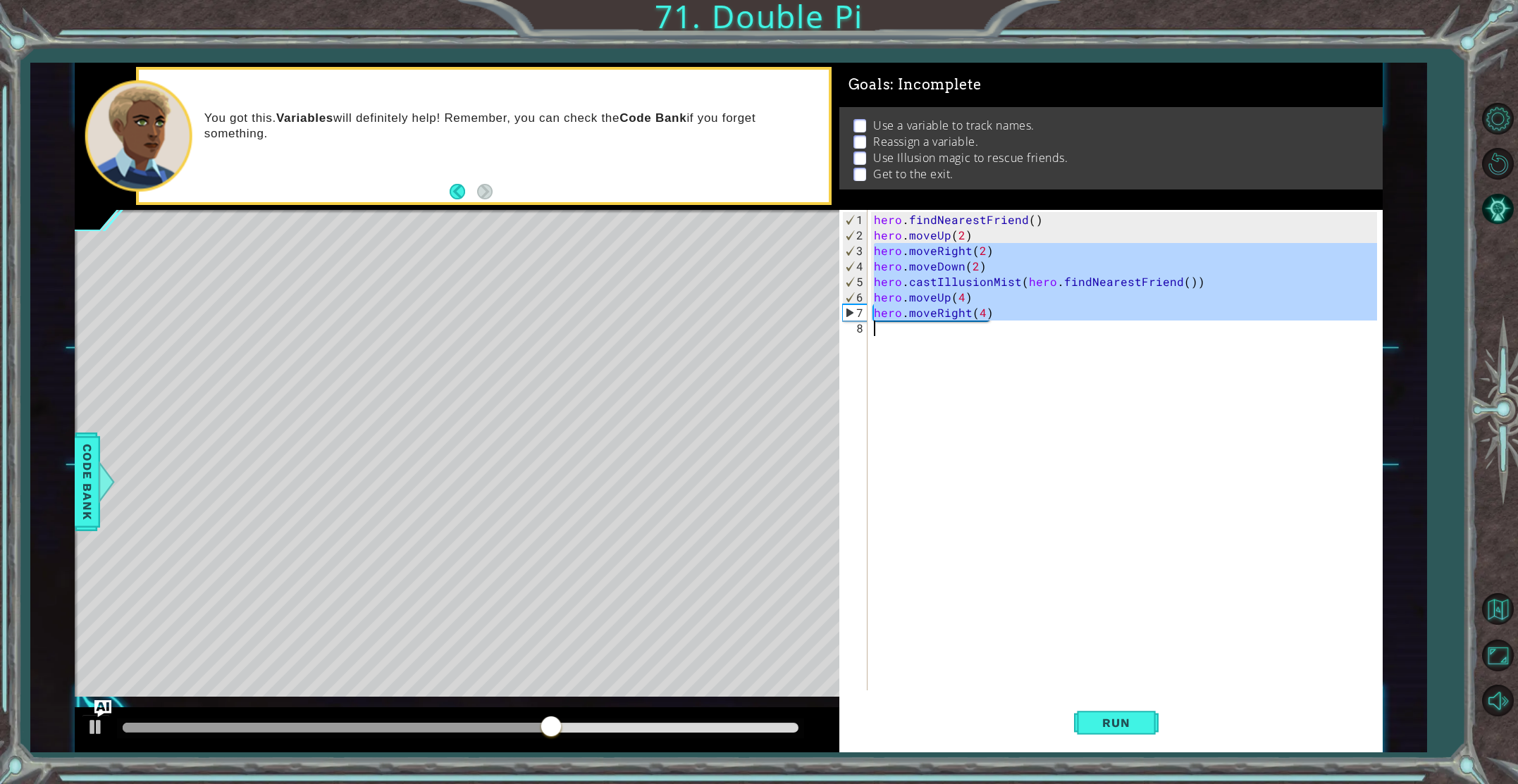
drag, startPoint x: 871, startPoint y: 246, endPoint x: 1063, endPoint y: 331, distance: 210.0
click at [1063, 331] on div "hero . findNearestFriend ( ) hero . moveUp ( 2 ) hero . moveRight ( 2 ) hero . …" at bounding box center [1128, 468] width 513 height 512
type textarea "hero.moveRight(4)"
paste textarea "Code Area"
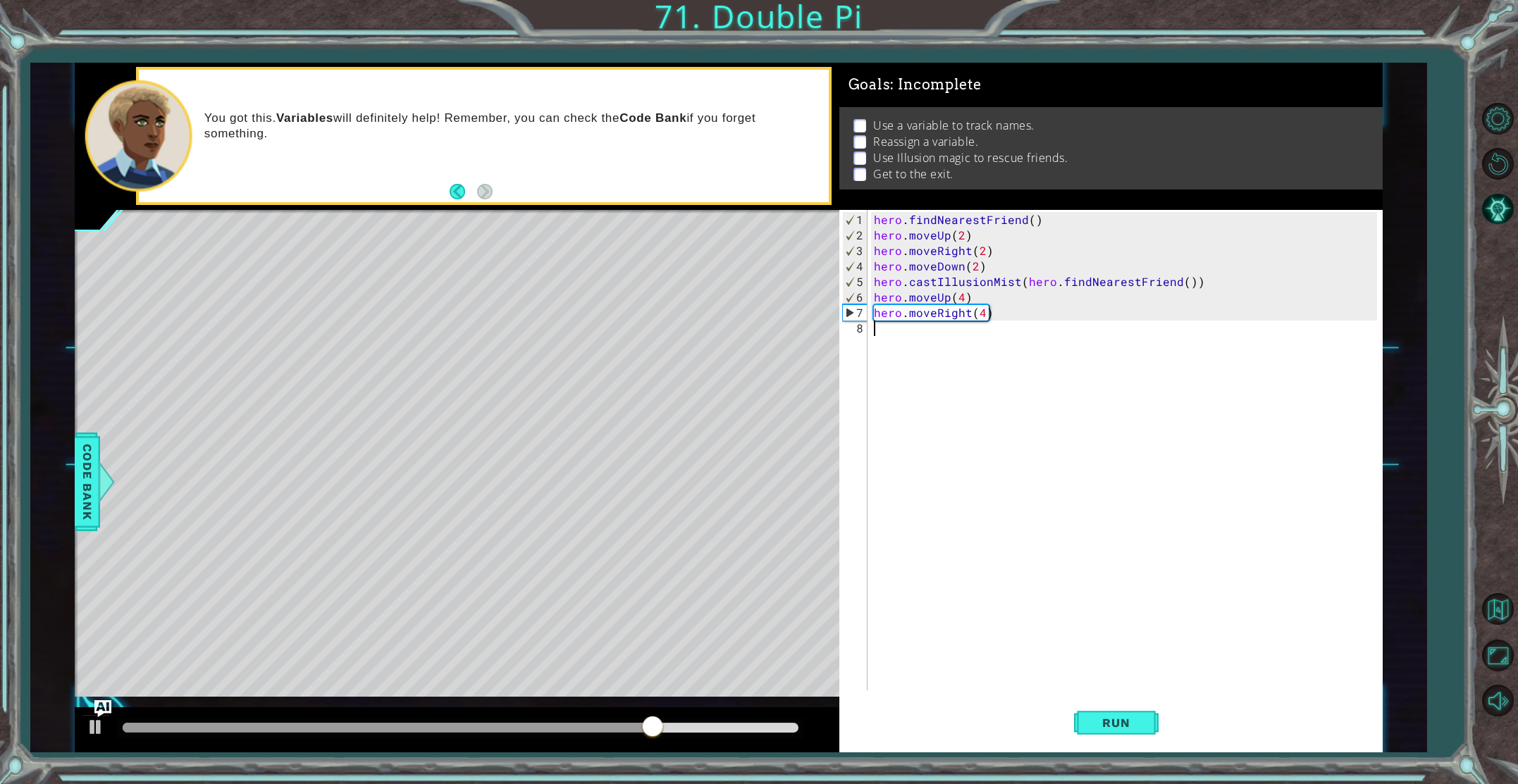
click at [881, 334] on div "hero . findNearestFriend ( ) hero . moveUp ( 2 ) hero . moveRight ( 2 ) hero . …" at bounding box center [1128, 468] width 513 height 512
type textarea "v"
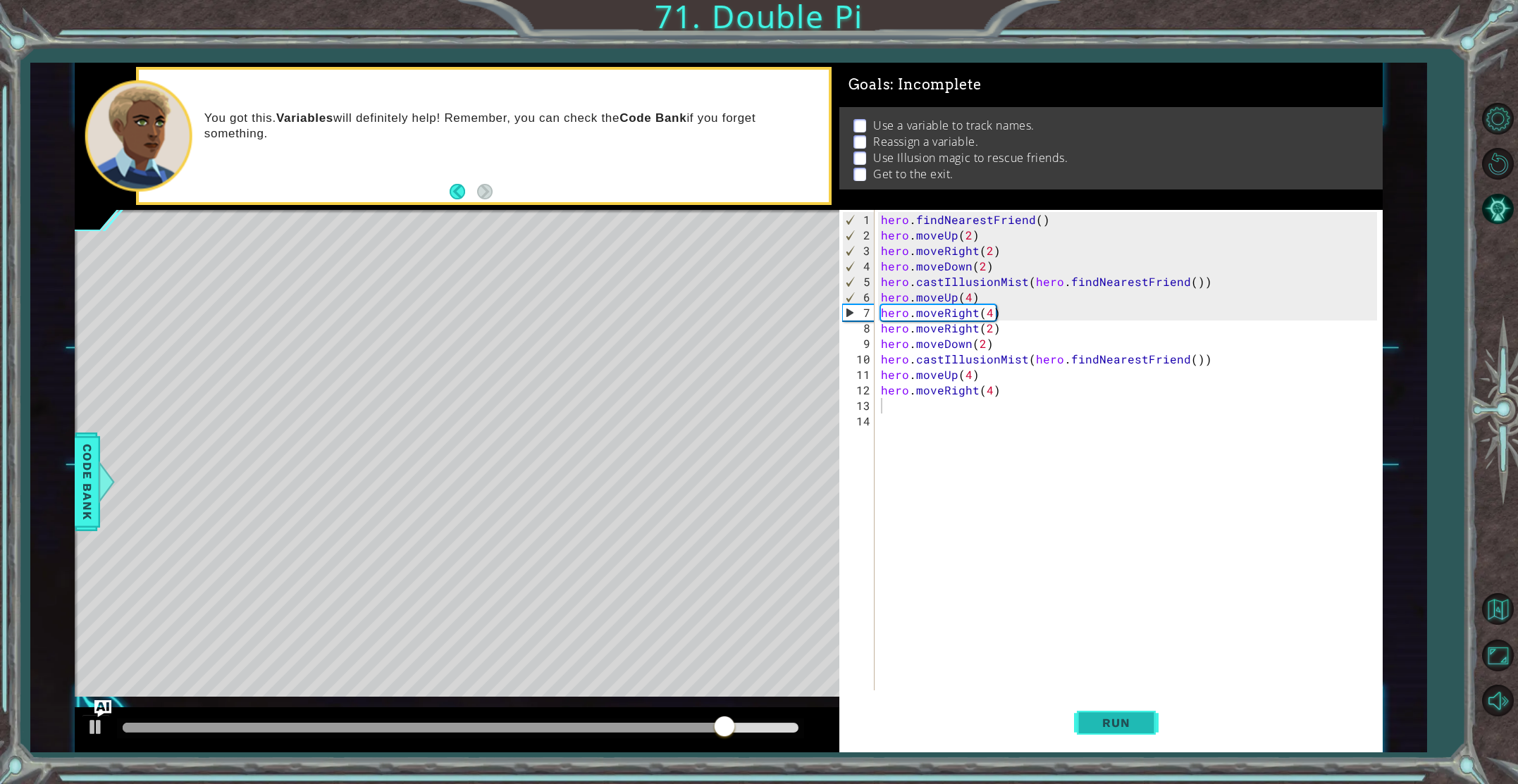
click at [1115, 737] on button "Run" at bounding box center [1116, 722] width 84 height 54
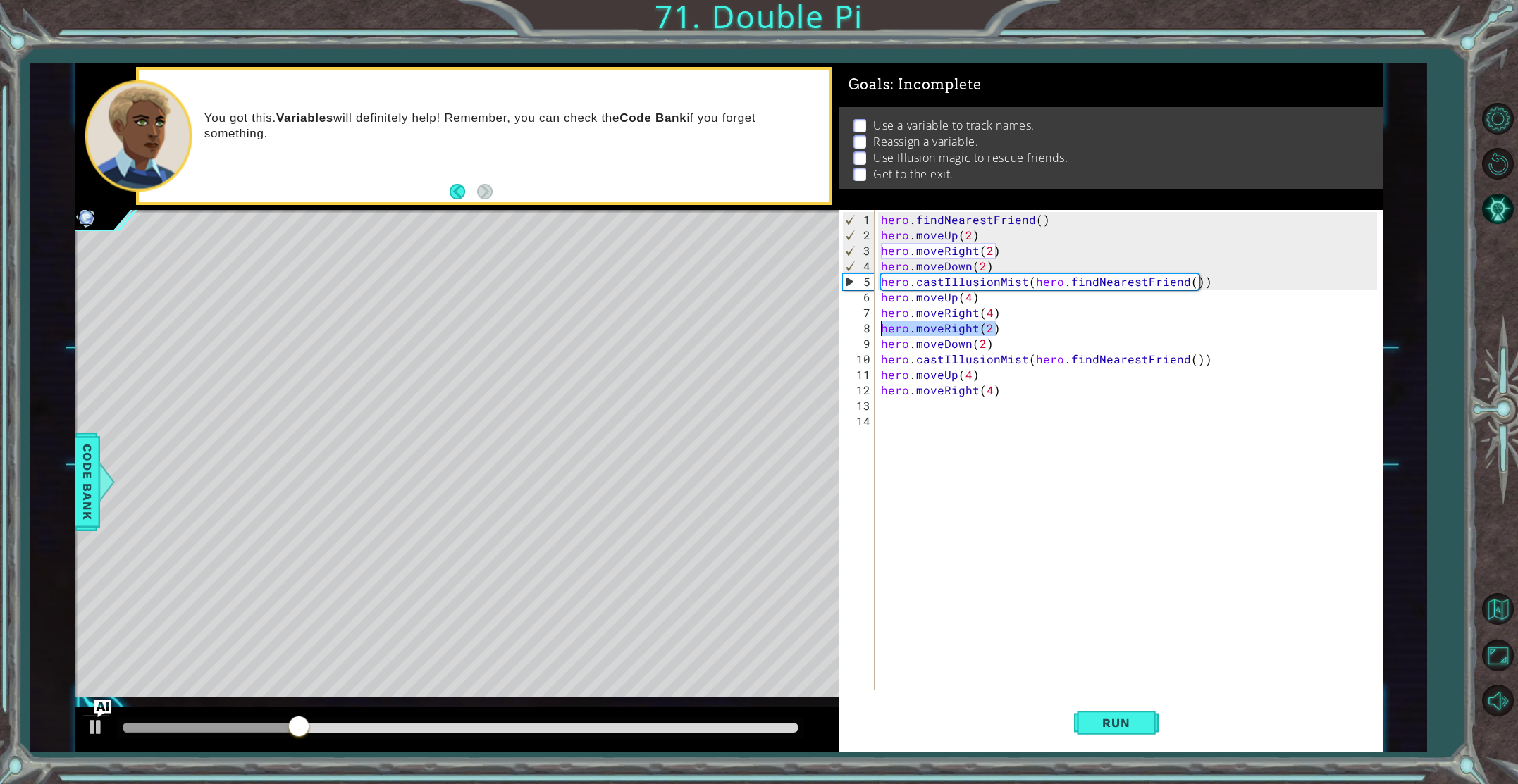
drag, startPoint x: 1008, startPoint y: 328, endPoint x: 870, endPoint y: 326, distance: 138.0
click at [870, 326] on div "1 2 3 4 5 6 7 8 9 10 11 12 13 14 hero . findNearestFriend ( ) hero . moveUp ( 2…" at bounding box center [1109, 450] width 538 height 481
type textarea "hero.moveRight(2)"
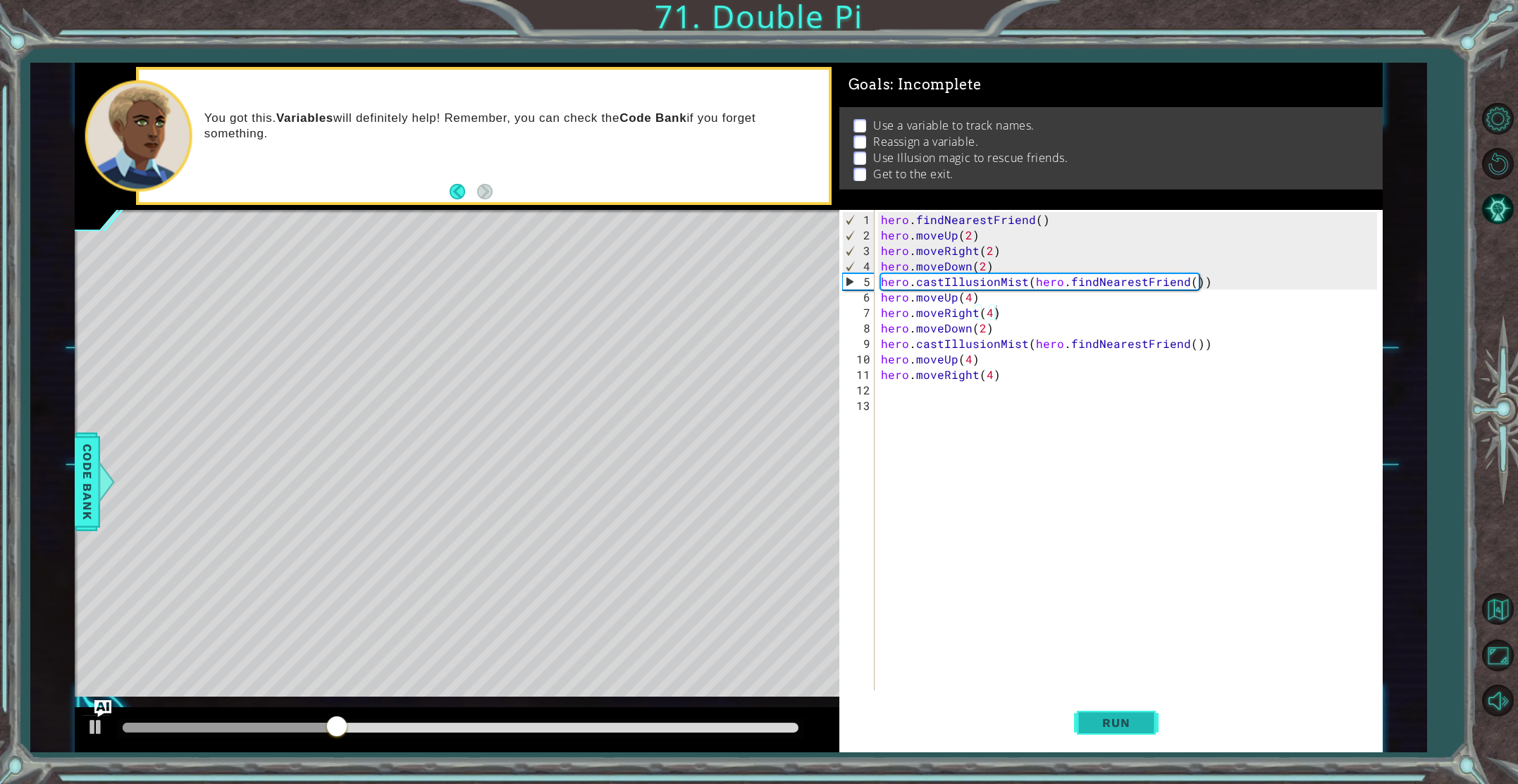
click at [1149, 721] on button "Run" at bounding box center [1116, 722] width 84 height 54
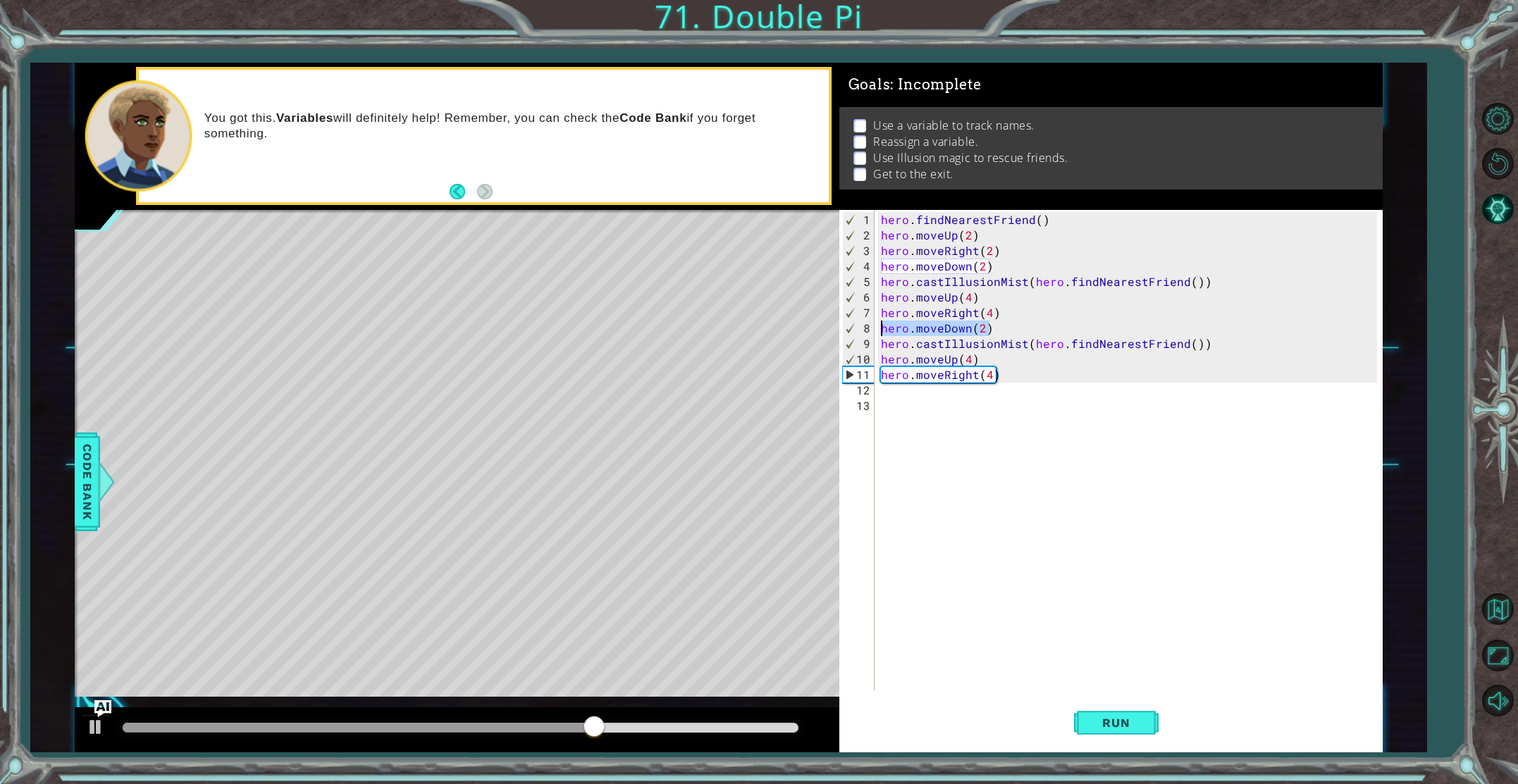
drag, startPoint x: 989, startPoint y: 329, endPoint x: 869, endPoint y: 322, distance: 120.2
click at [869, 322] on div "hero.moveRight(4) 1 2 3 4 5 6 7 8 9 10 11 12 13 hero . findNearestFriend ( ) he…" at bounding box center [1109, 450] width 538 height 481
type textarea "hero.moveDown(2)"
click at [1135, 732] on button "Run" at bounding box center [1116, 722] width 84 height 54
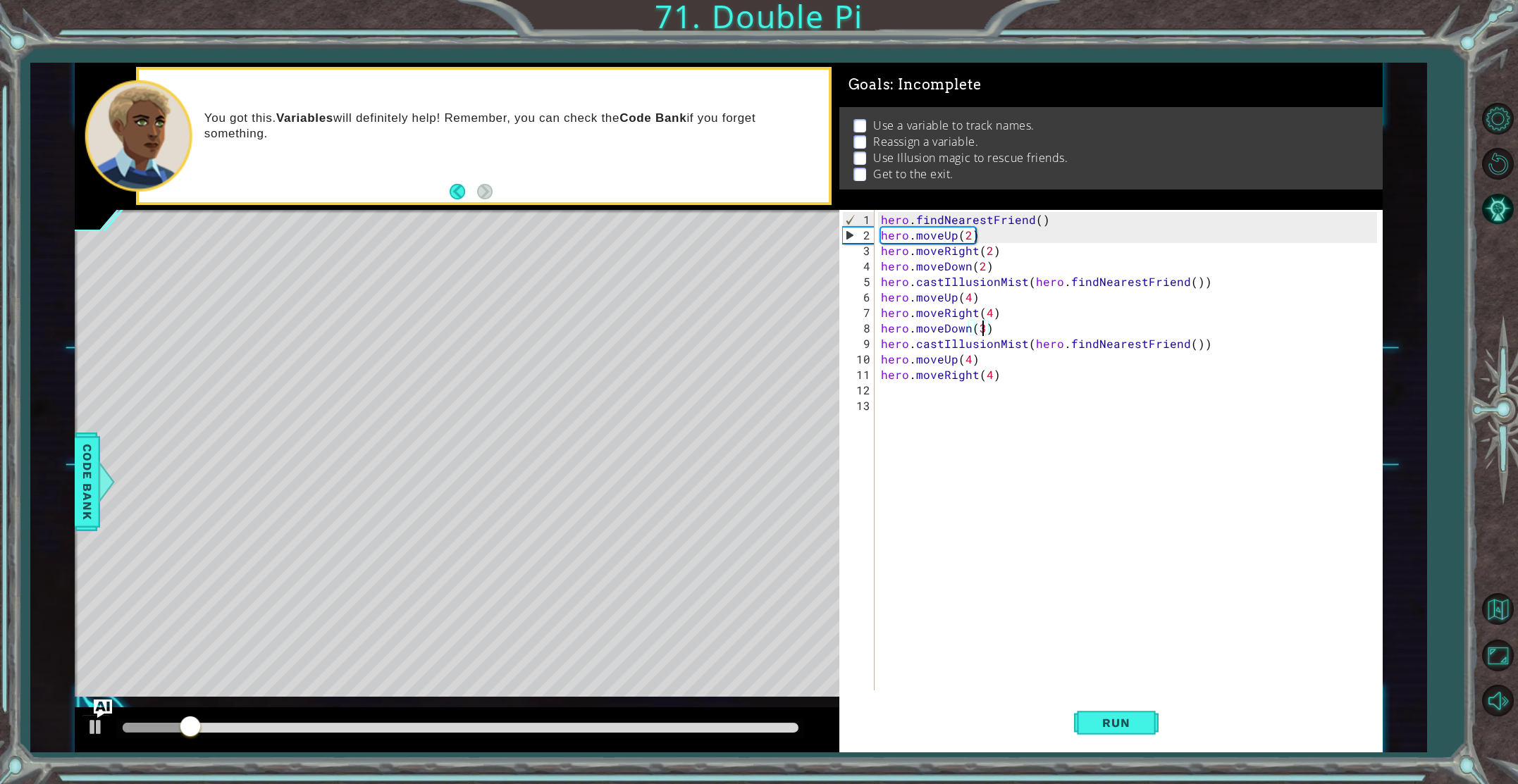
click at [102, 705] on img "Ask AI" at bounding box center [103, 708] width 18 height 18
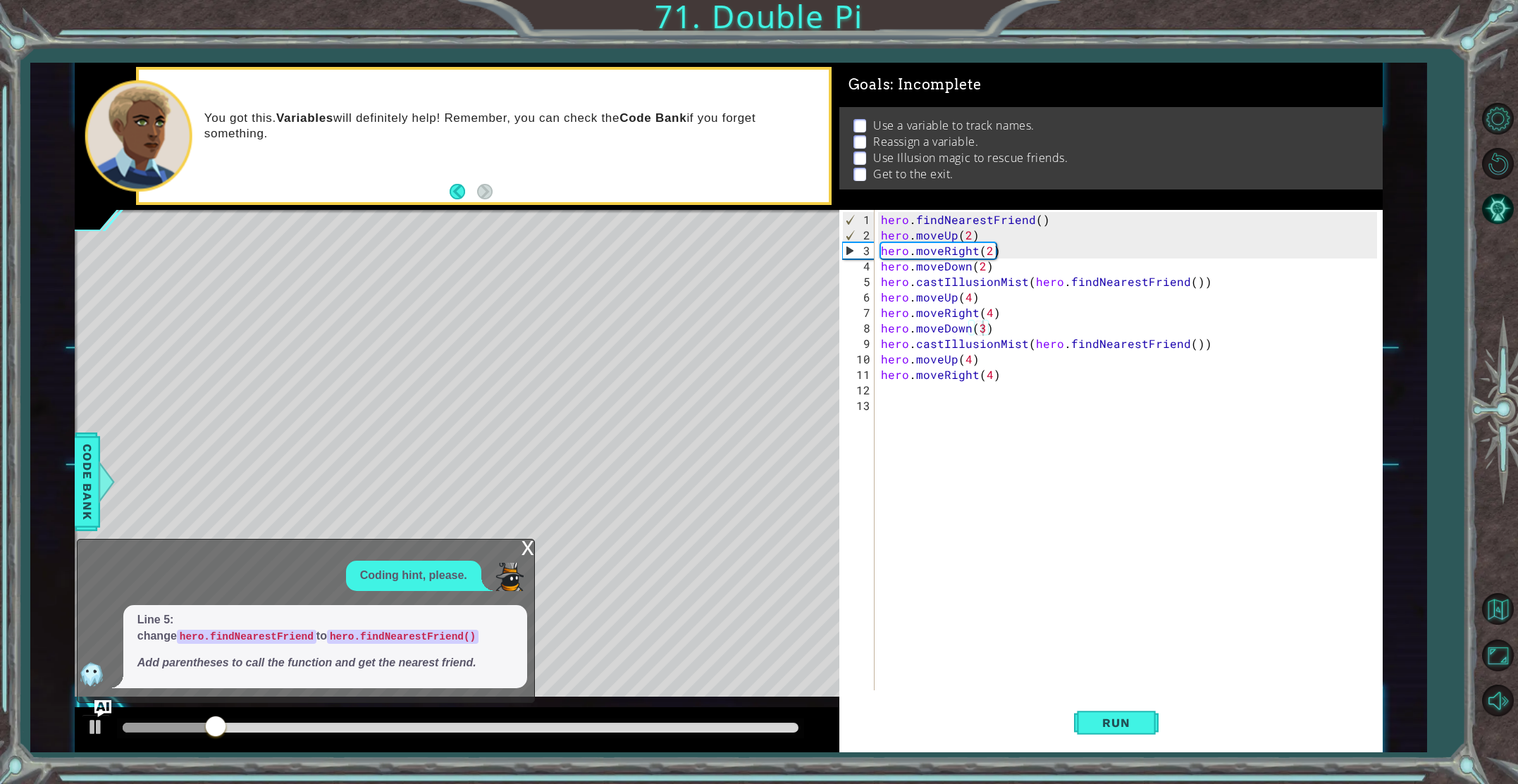
click at [229, 661] on em "Add parentheses to call the function and get the nearest friend." at bounding box center [307, 663] width 339 height 12
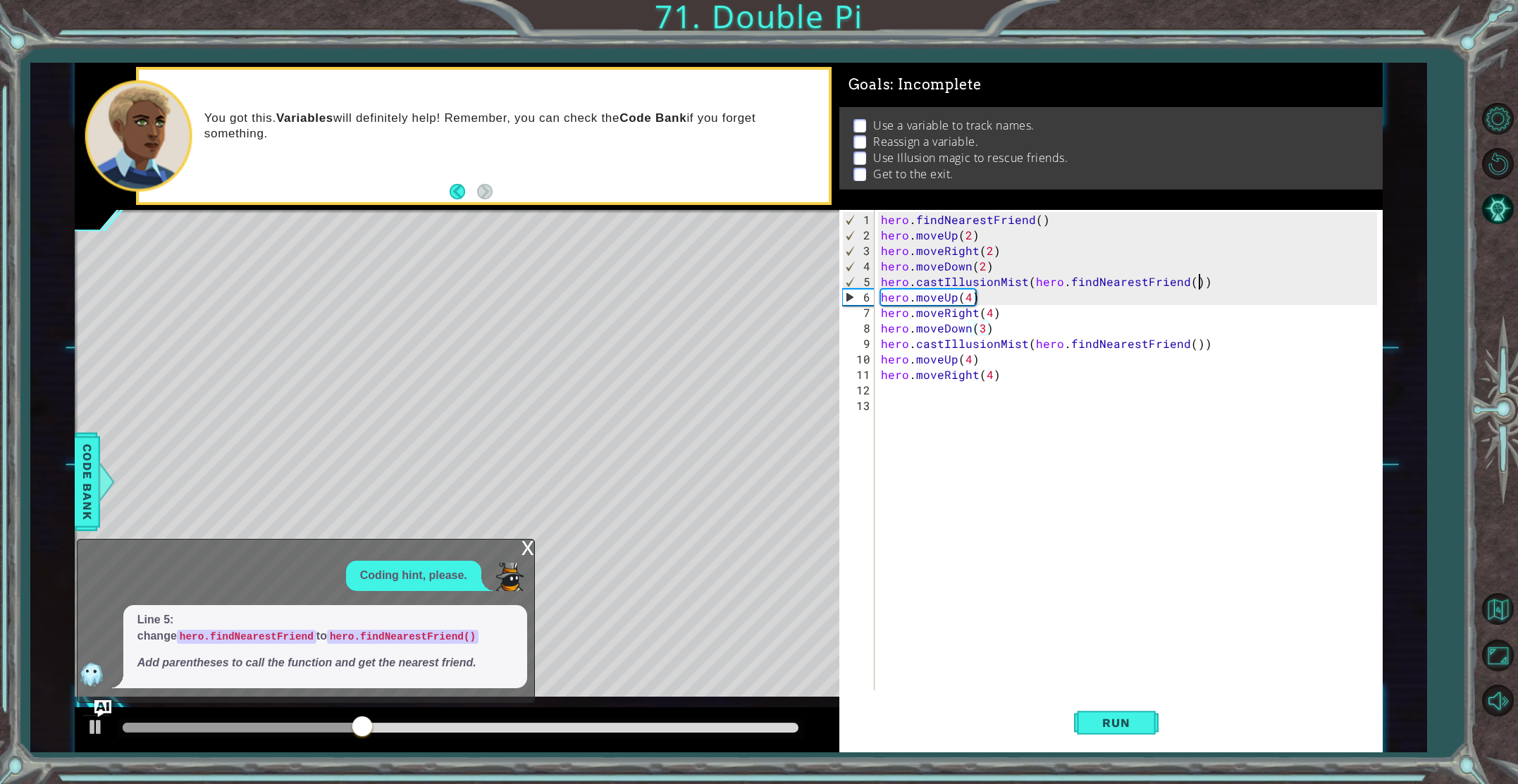
click at [1201, 285] on div "hero . findNearestFriend ( ) hero . moveUp ( 2 ) hero . moveRight ( 2 ) hero . …" at bounding box center [1131, 468] width 507 height 512
click at [1082, 735] on button "Run" at bounding box center [1116, 722] width 84 height 54
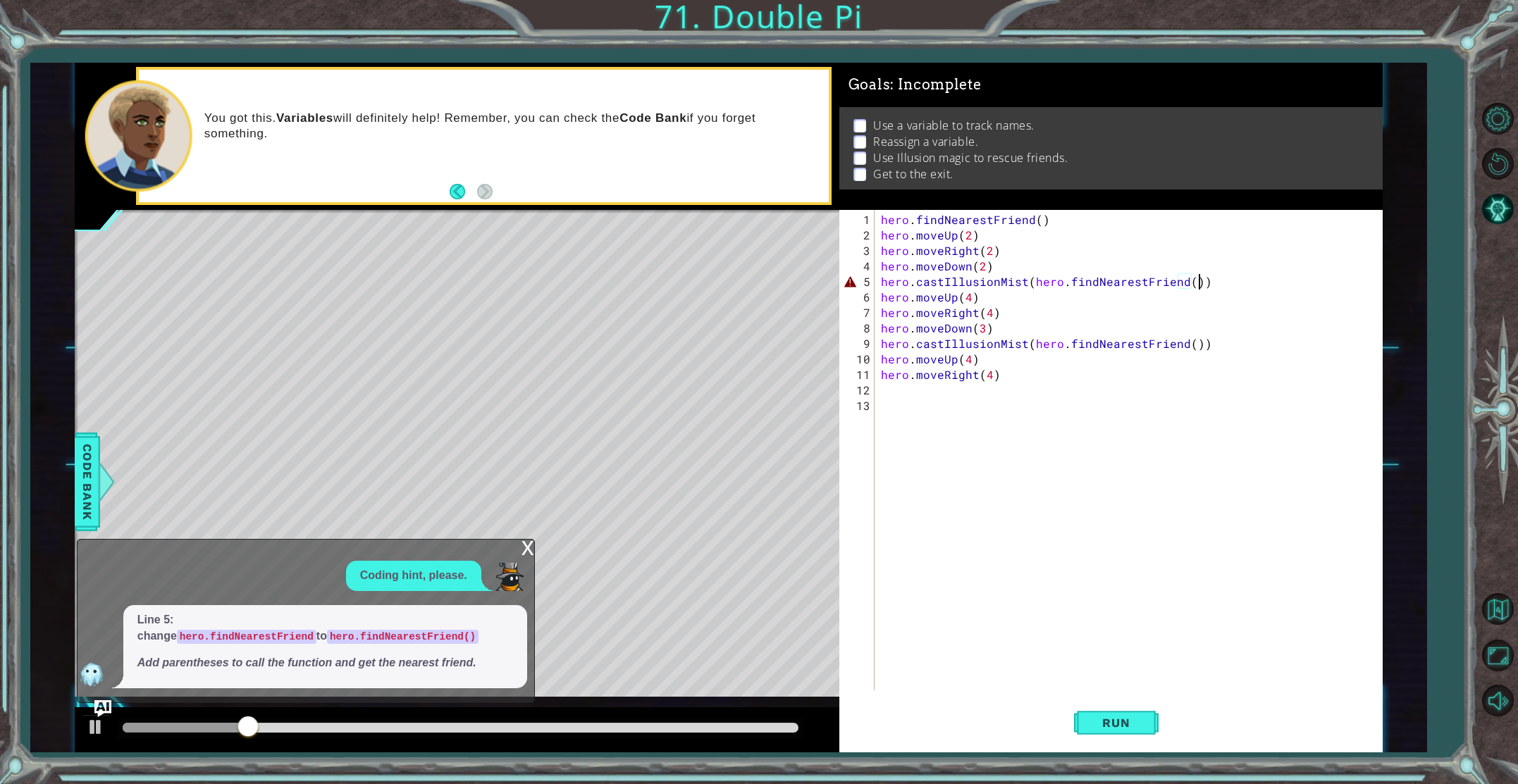
scroll to position [0, 19]
type textarea "hero.castIllusionMist(hero.findNearestFriend())"
click at [1088, 729] on button "Run" at bounding box center [1116, 722] width 84 height 54
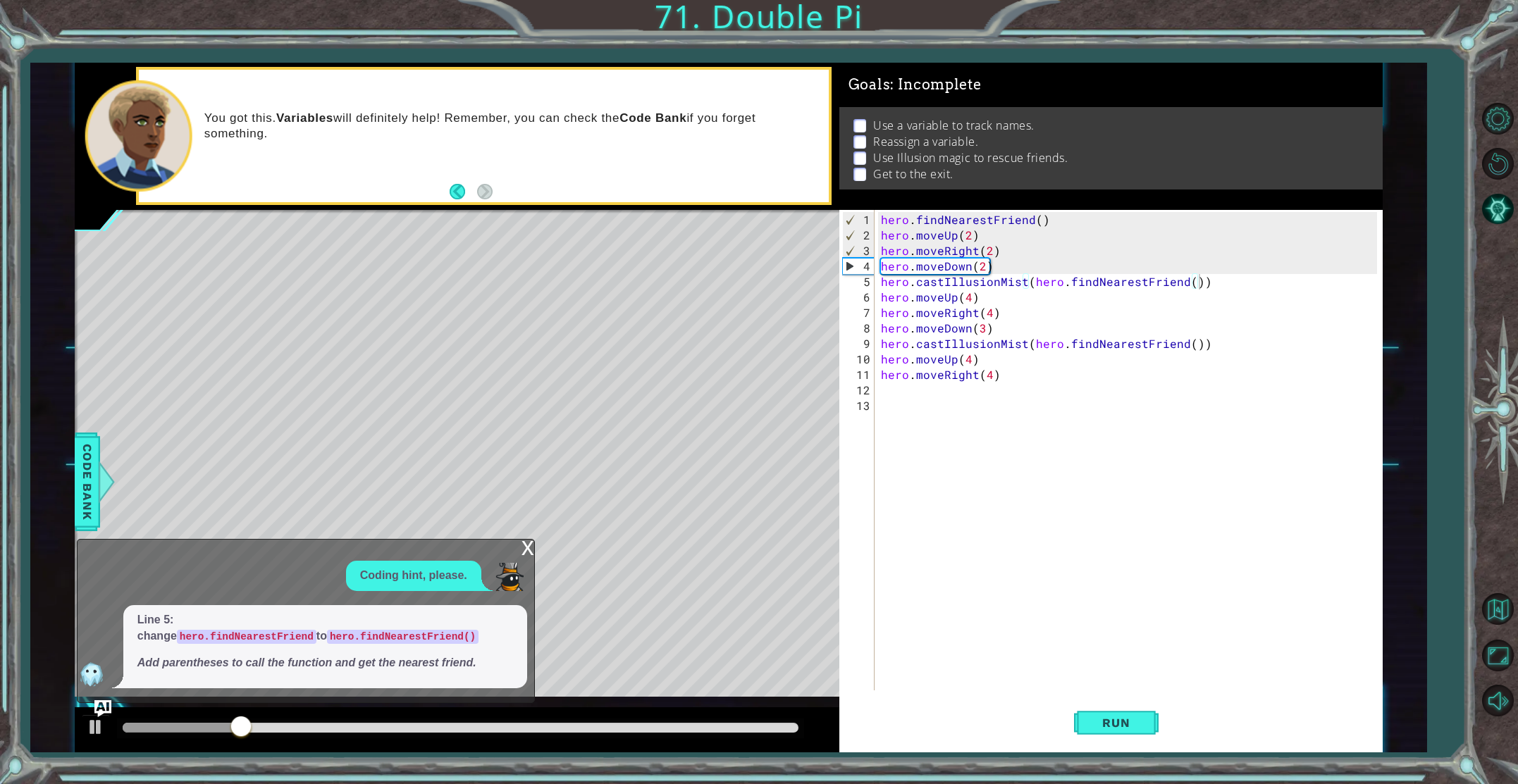
drag, startPoint x: 538, startPoint y: 561, endPoint x: 529, endPoint y: 557, distance: 9.8
click at [536, 561] on div "Level Map" at bounding box center [400, 418] width 651 height 415
click at [527, 554] on div "x" at bounding box center [528, 547] width 13 height 14
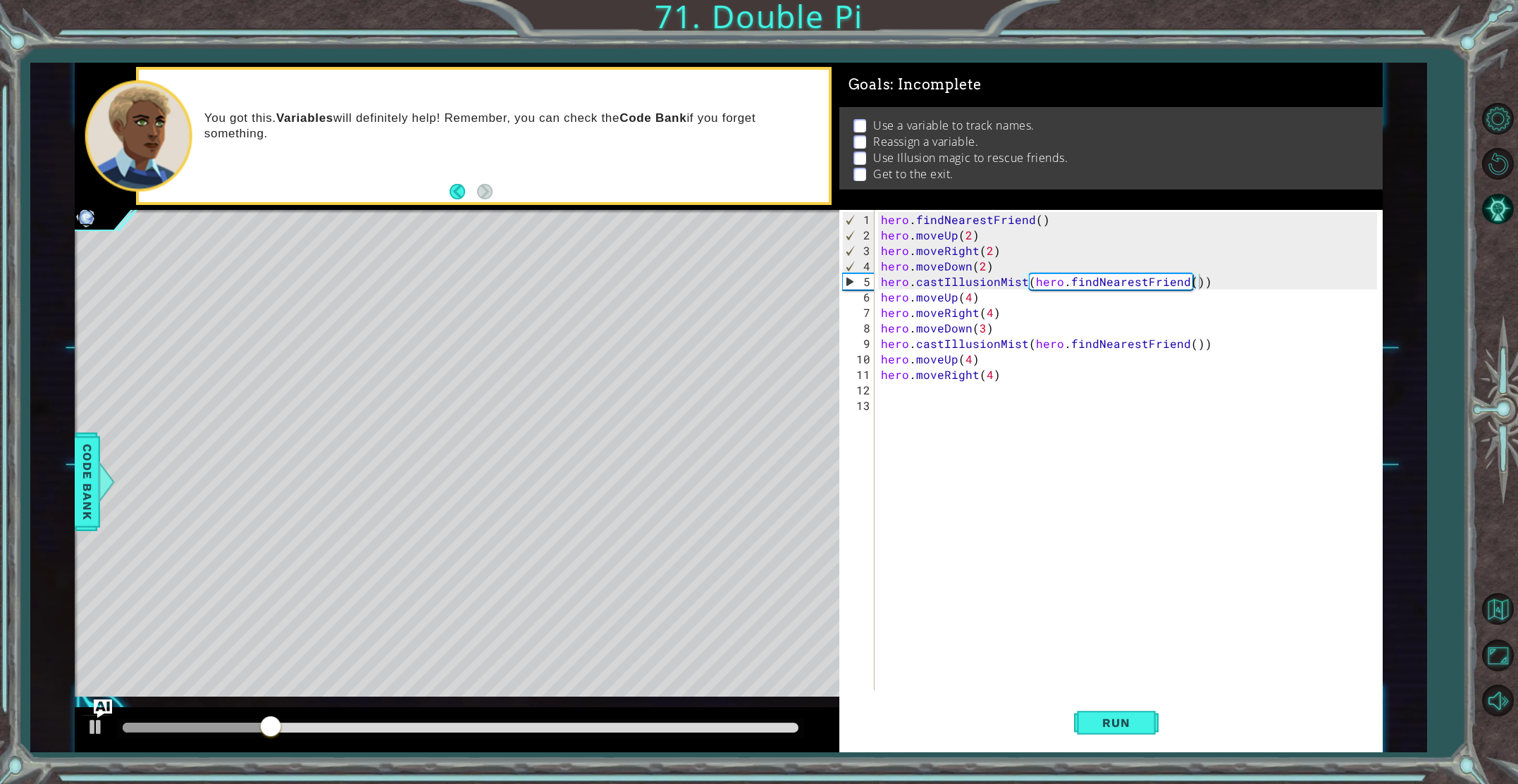
click at [106, 706] on img "Ask AI" at bounding box center [103, 708] width 18 height 18
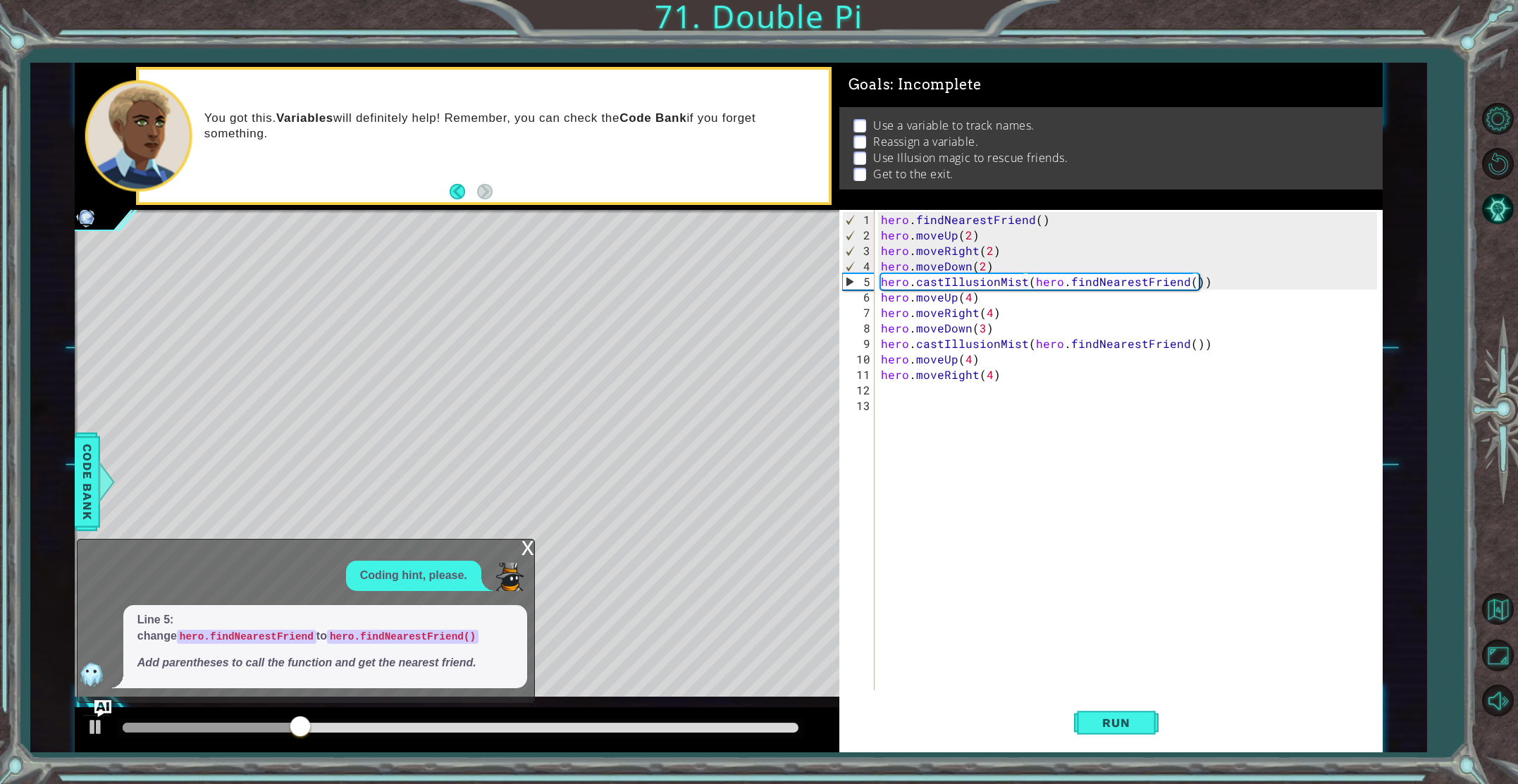
click at [523, 546] on div "x" at bounding box center [528, 547] width 13 height 14
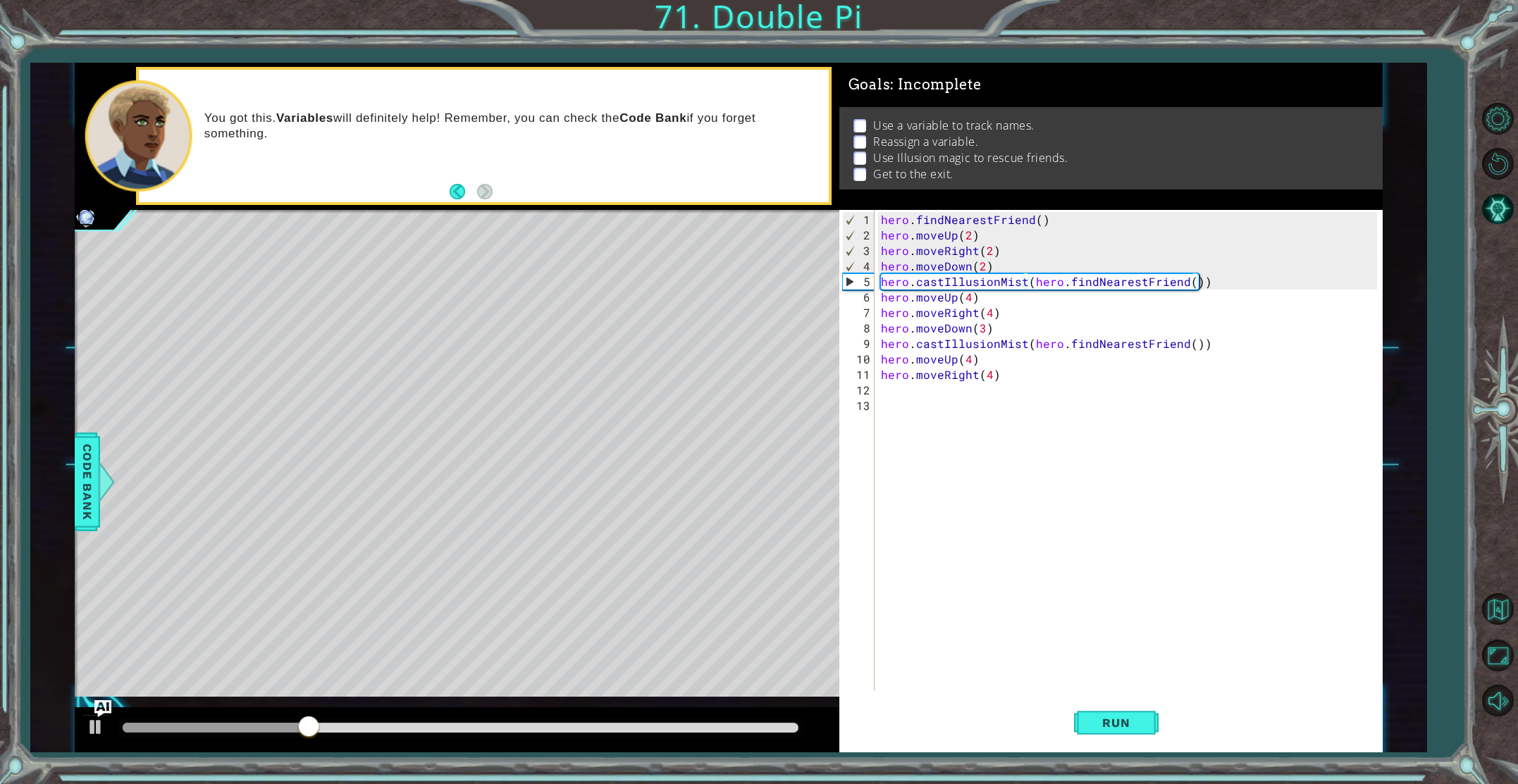
click at [525, 546] on div "Level Map" at bounding box center [400, 418] width 651 height 415
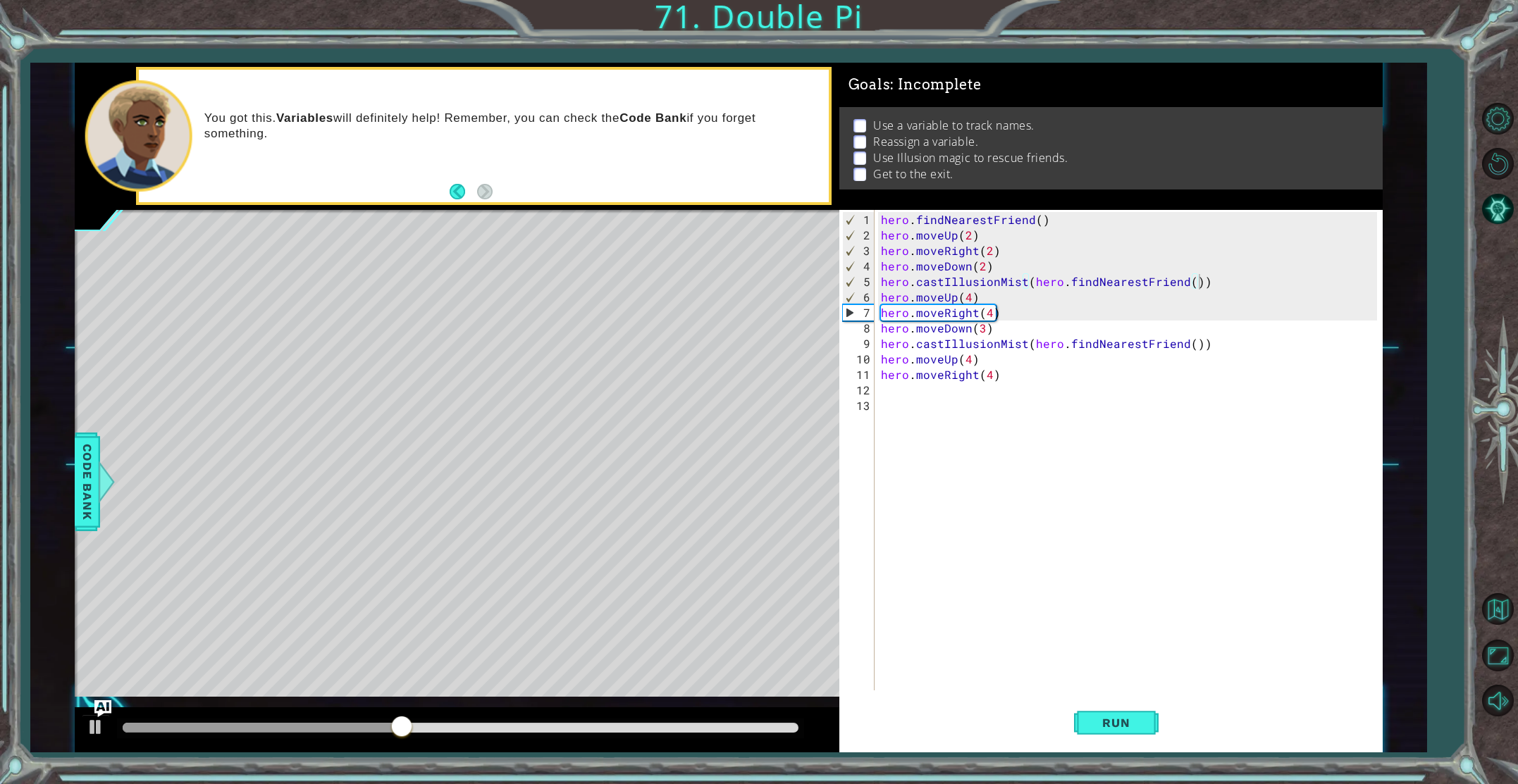
scroll to position [0, 0]
click at [923, 401] on div "hero . findNearestFriend ( ) hero . moveUp ( 2 ) hero . moveRight ( 2 ) hero . …" at bounding box center [1131, 468] width 507 height 512
click at [922, 389] on div "hero . findNearestFriend ( ) hero . moveUp ( 2 ) hero . moveRight ( 2 ) hero . …" at bounding box center [1131, 468] width 507 height 512
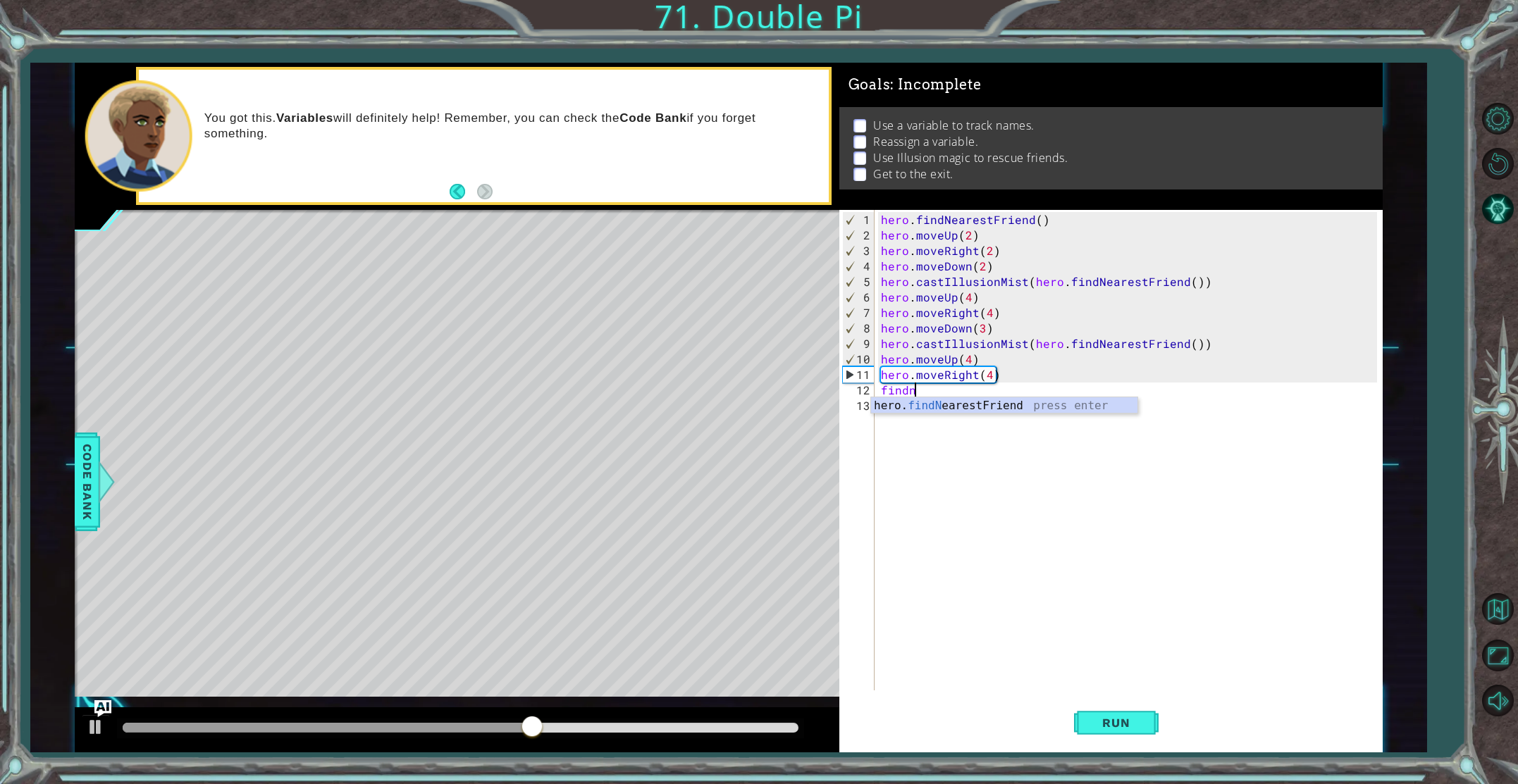
type textarea "findne"
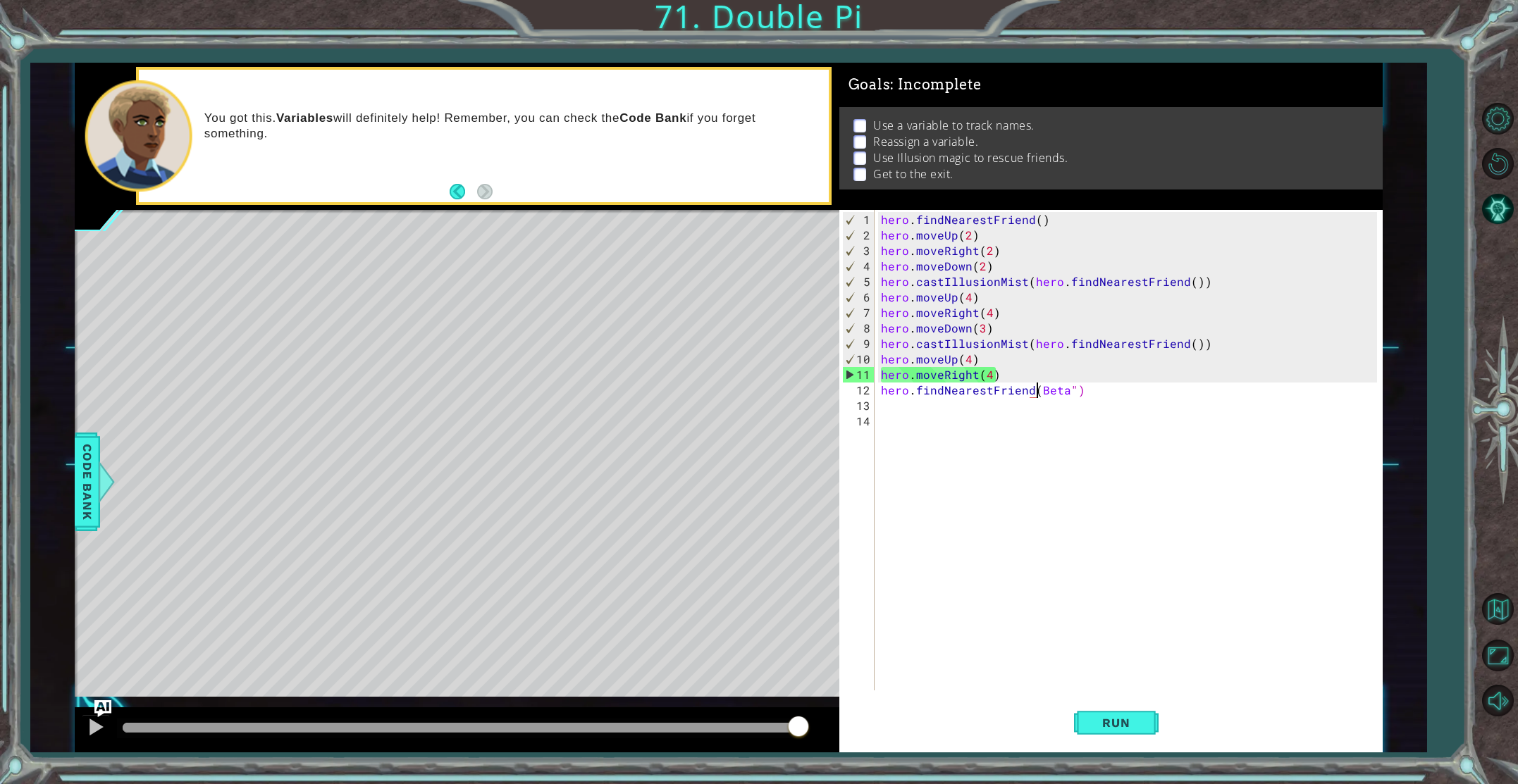
scroll to position [0, 10]
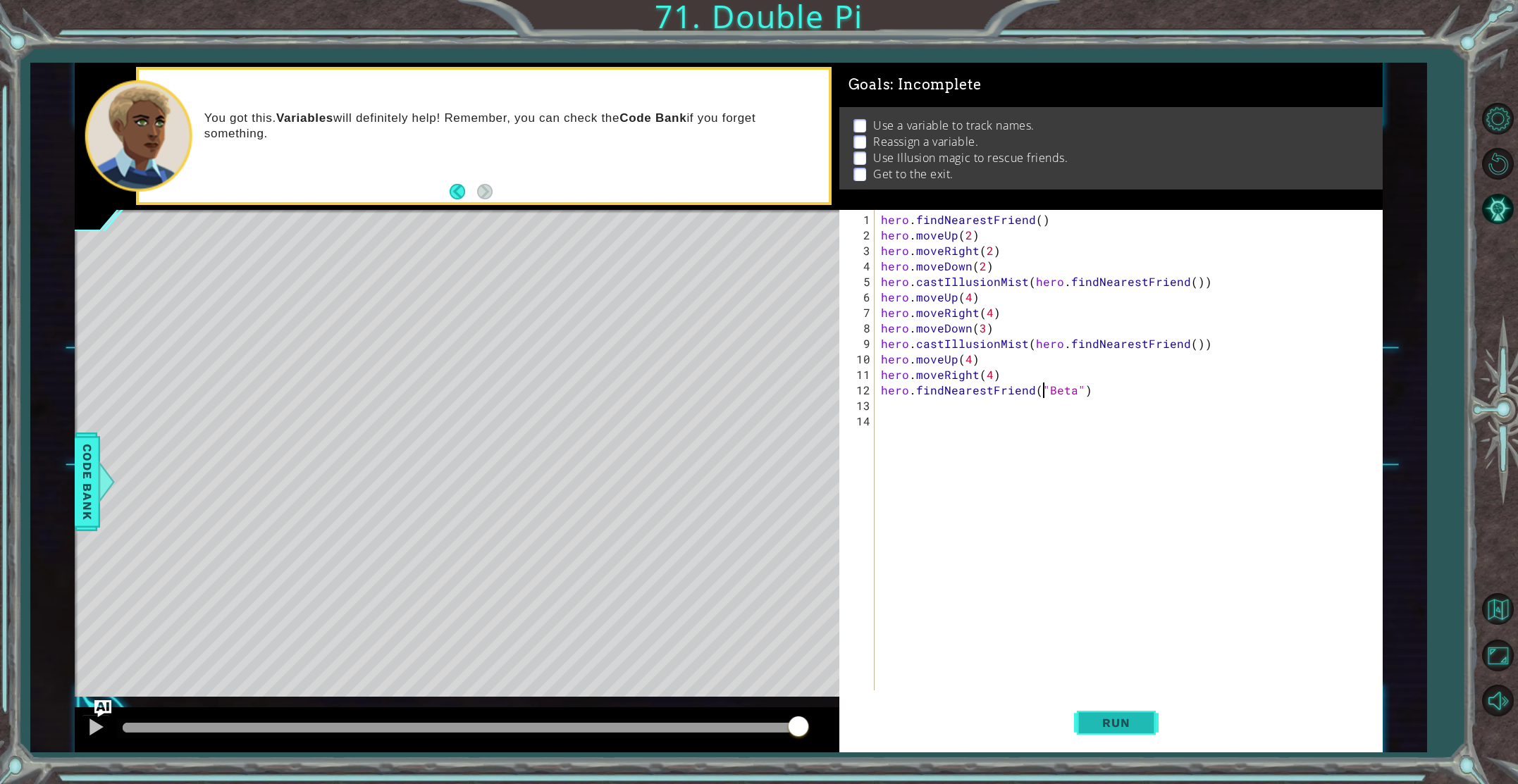
click at [1105, 720] on span "Run" at bounding box center [1116, 723] width 56 height 14
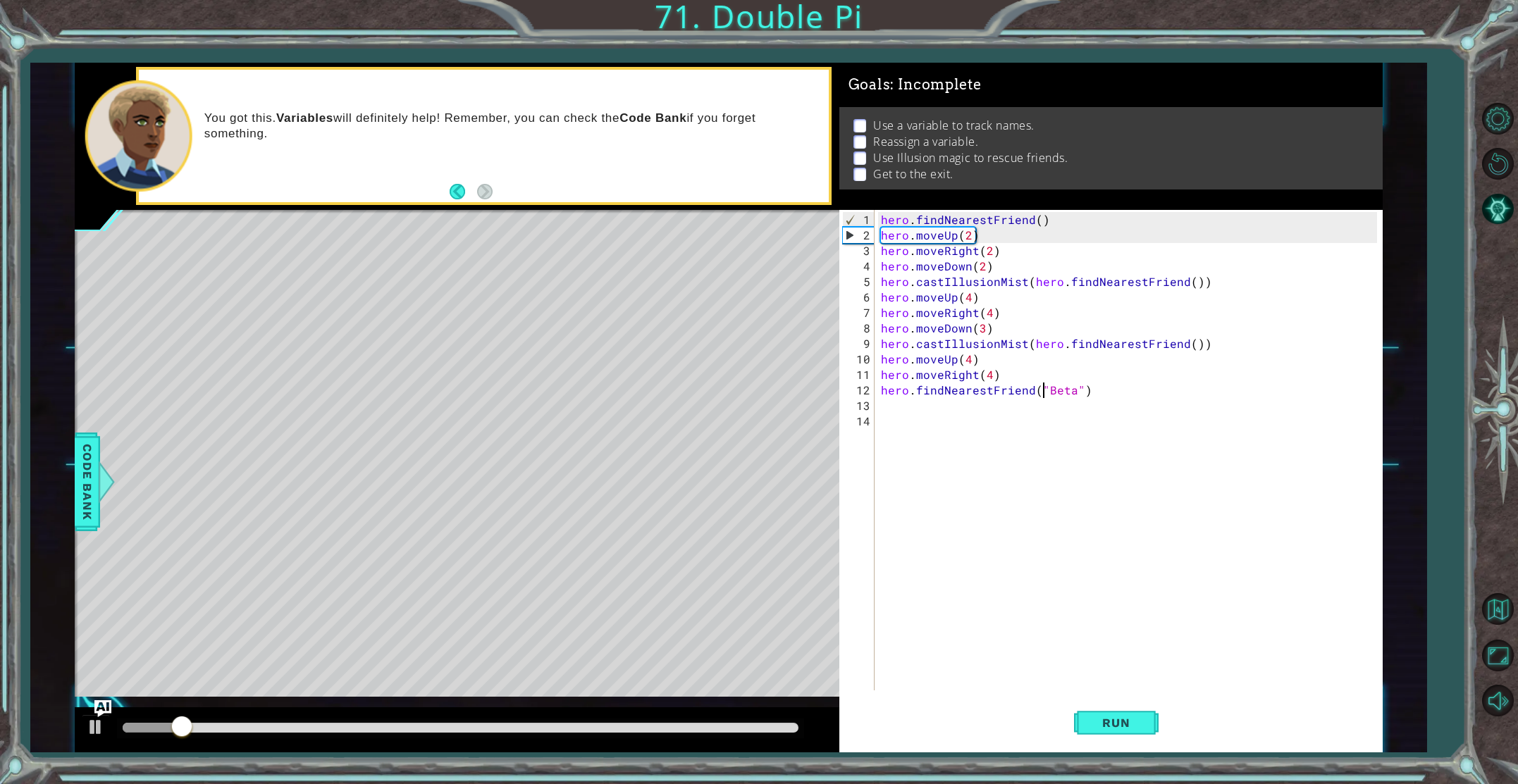
click at [750, 728] on div at bounding box center [461, 728] width 676 height 10
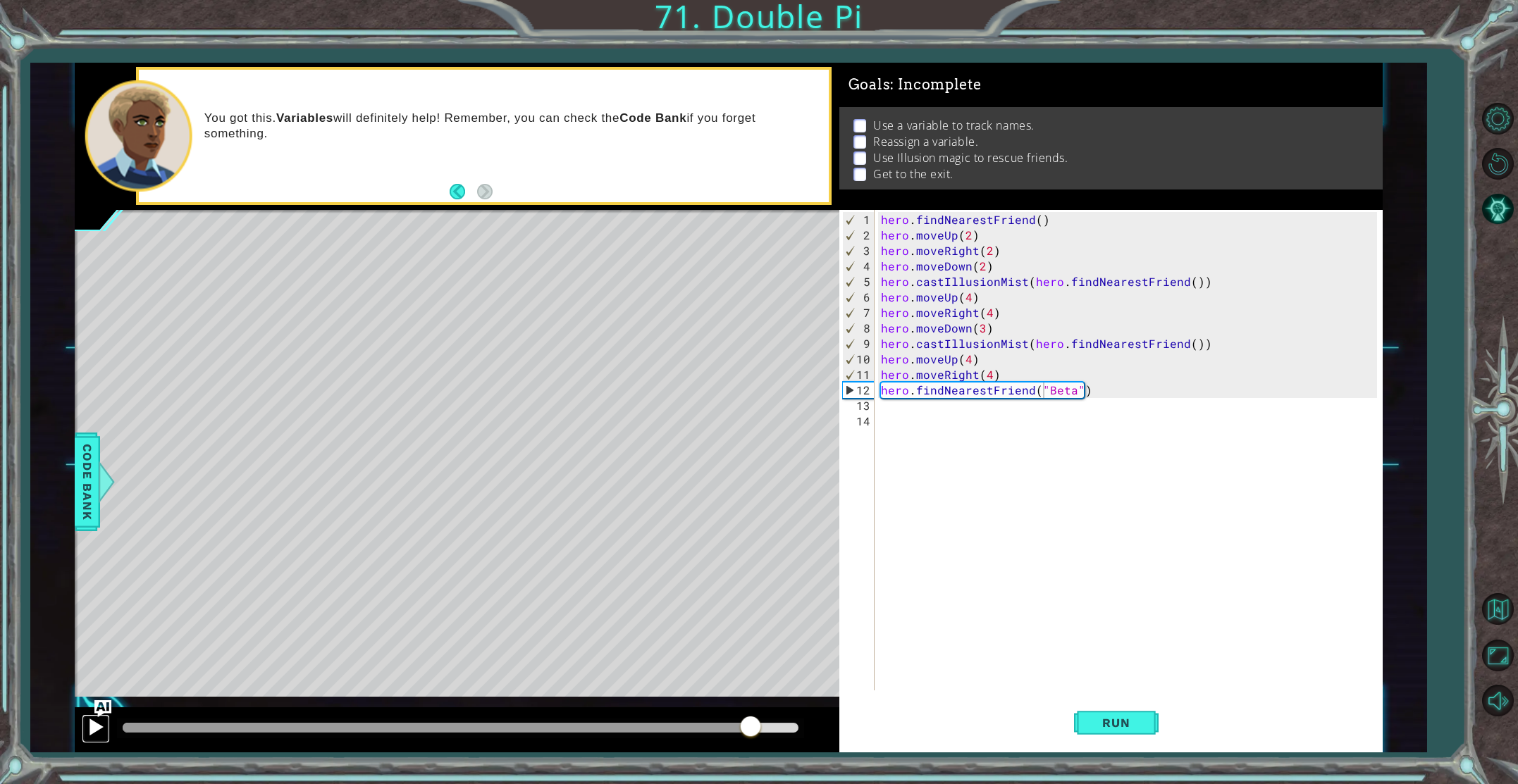
click at [90, 726] on div at bounding box center [96, 727] width 18 height 18
click at [90, 728] on div at bounding box center [96, 727] width 18 height 18
click at [95, 727] on div at bounding box center [96, 727] width 18 height 18
click at [110, 700] on img "Ask AI" at bounding box center [103, 708] width 18 height 18
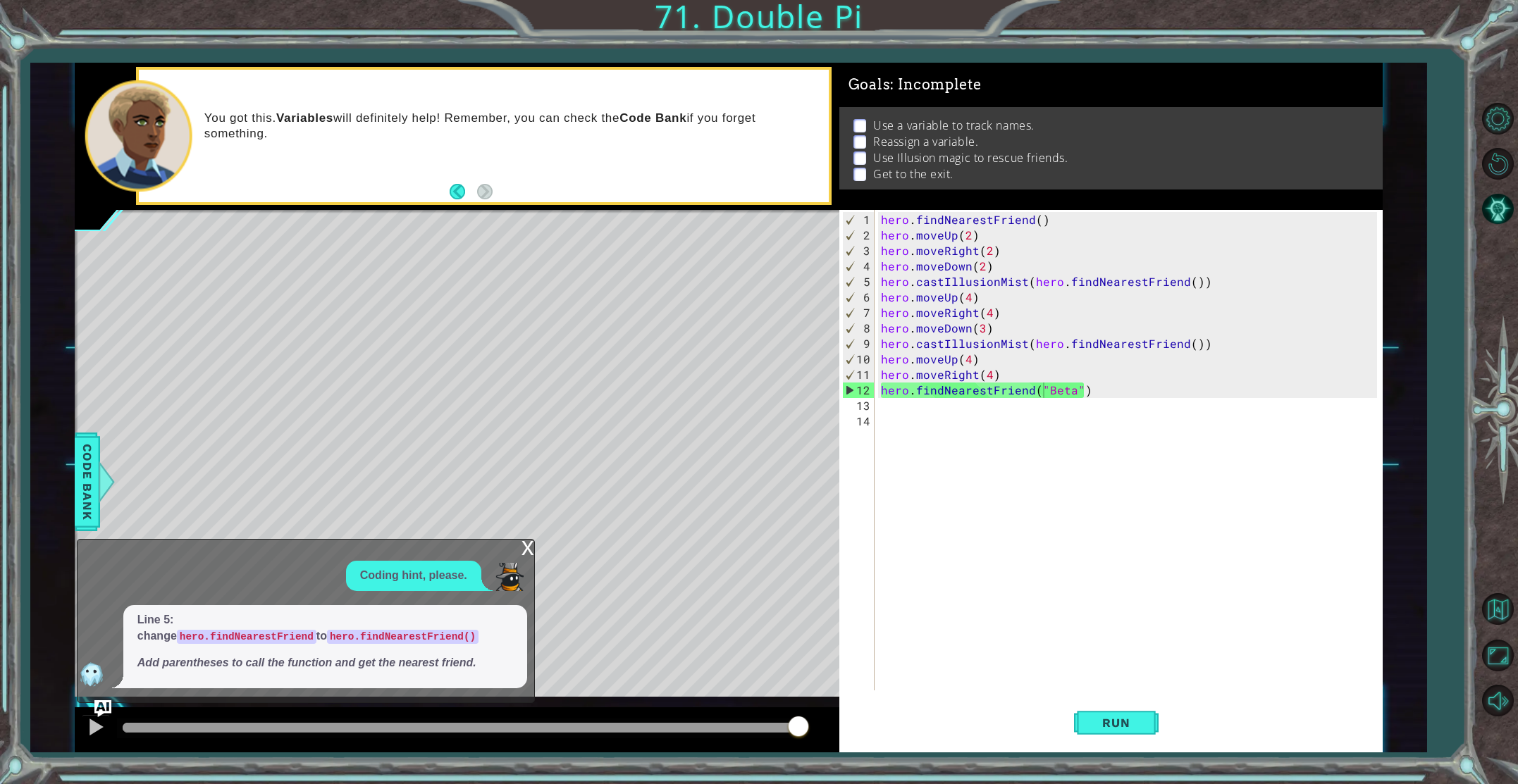
click at [523, 553] on div "x" at bounding box center [528, 547] width 13 height 14
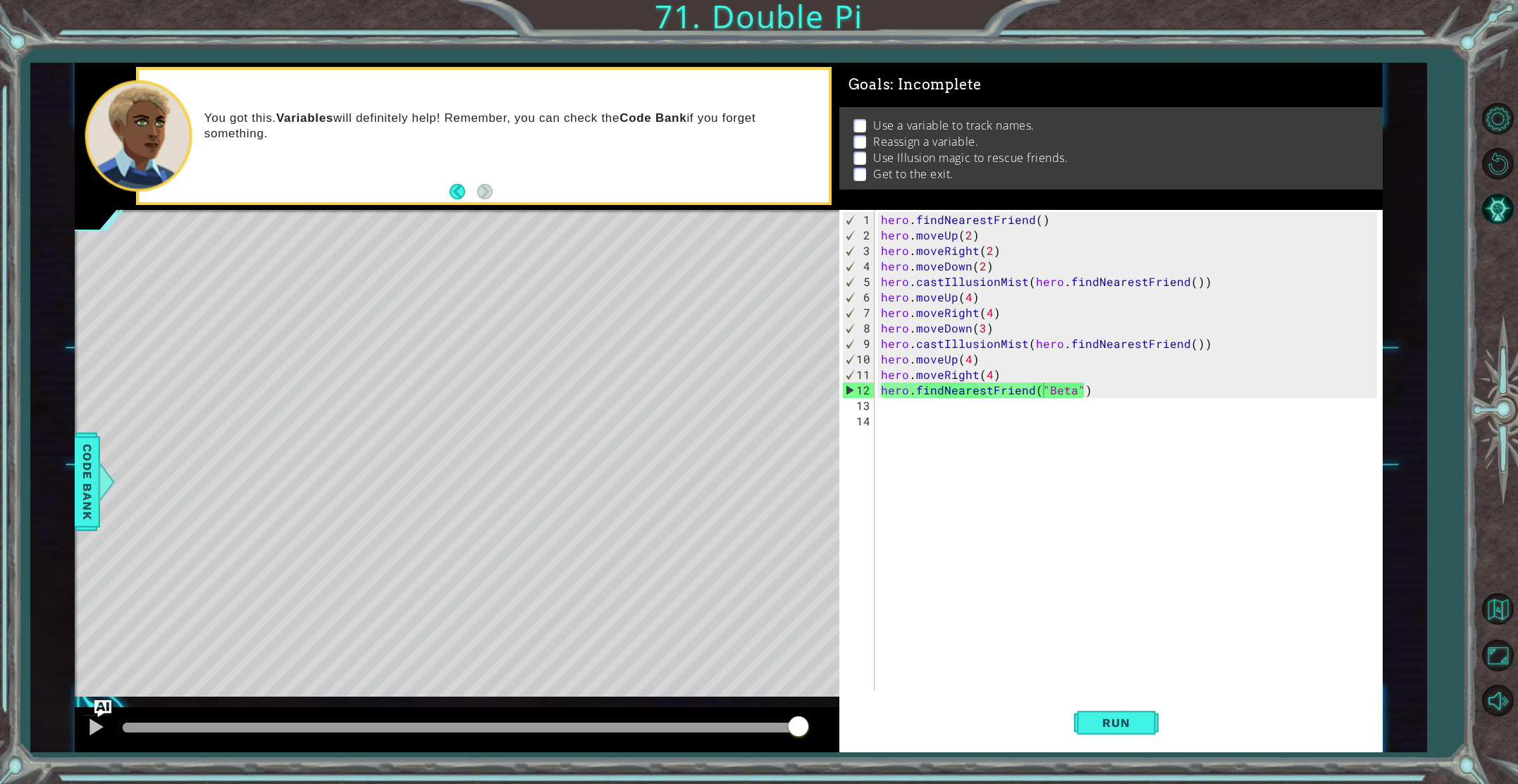
click at [1194, 279] on div "hero . findNearestFriend ( ) hero . moveUp ( 2 ) hero . moveRight ( 2 ) hero . …" at bounding box center [1131, 468] width 507 height 512
click at [876, 217] on div "hero.castIllusionMist(hero.findNearestFriend()) 1 2 3 4 5 6 7 8 9 10 11 12 13 1…" at bounding box center [1109, 450] width 538 height 481
click at [880, 218] on div "hero . findNearestFriend ( ) hero . moveUp ( 2 ) hero . moveRight ( 2 ) hero . …" at bounding box center [1131, 468] width 507 height 512
type textarea "hero.findNearestFriend()"
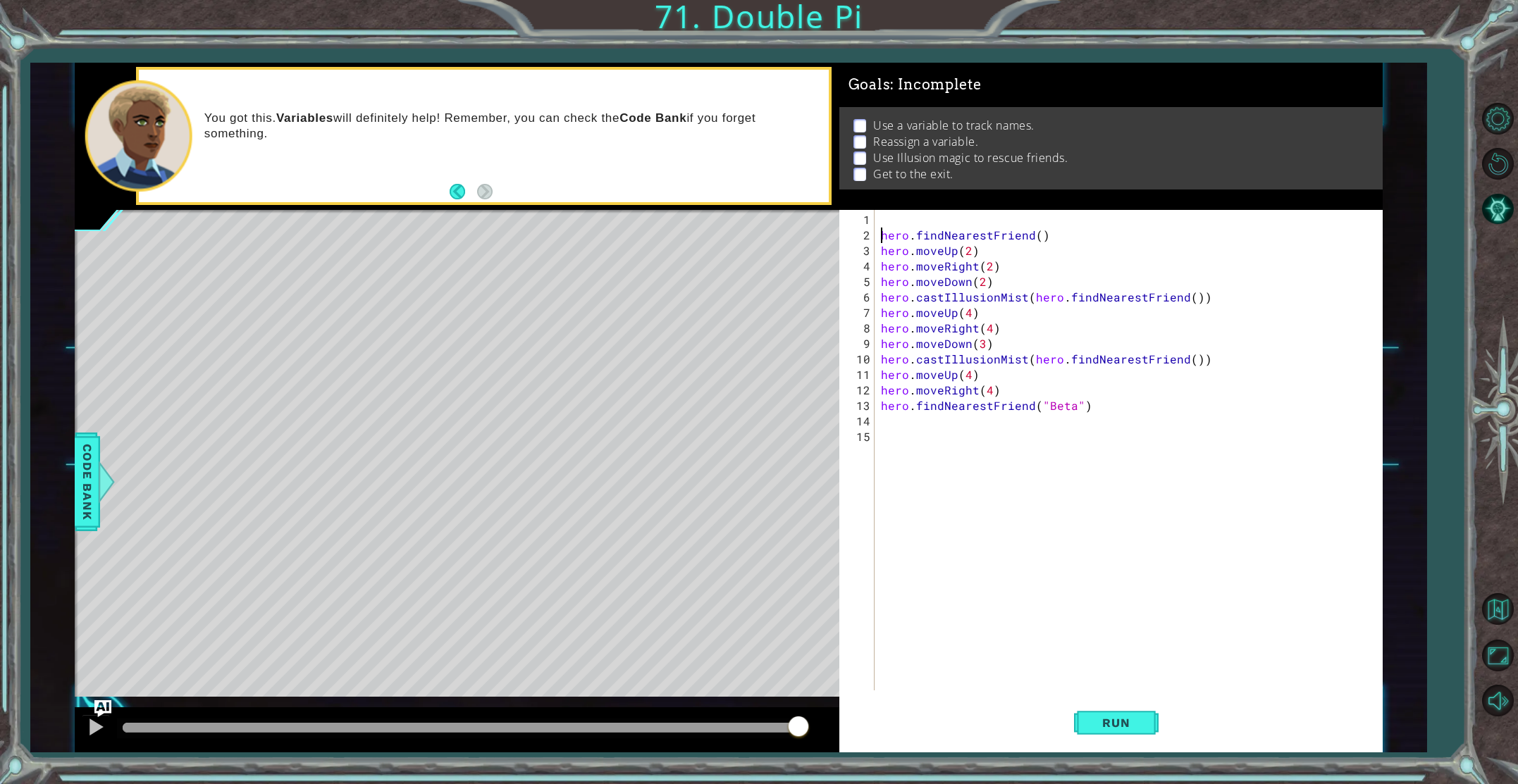
click at [895, 222] on div "hero . findNearestFriend ( ) hero . moveUp ( 2 ) hero . moveRight ( 2 ) hero . …" at bounding box center [1131, 468] width 507 height 512
type textarea "friend ="
click at [975, 430] on div "friend = hero . findNearestFriend ( ) hero . moveUp ( 2 ) hero . moveRight ( 2 …" at bounding box center [1131, 468] width 507 height 512
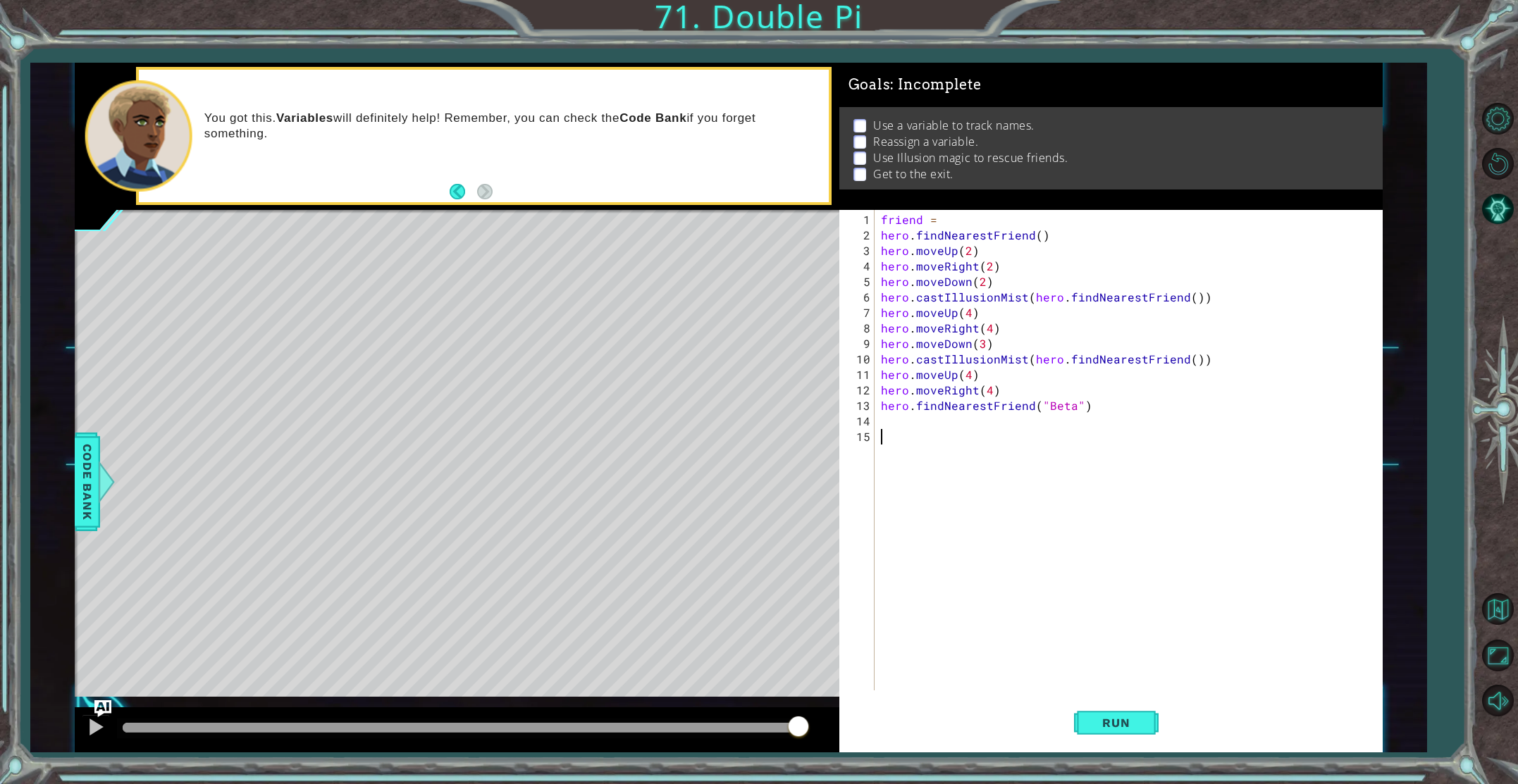
click at [978, 405] on div "friend = hero . findNearestFriend ( ) hero . moveUp ( 2 ) hero . moveRight ( 2 …" at bounding box center [1131, 468] width 507 height 512
type textarea "hero.findNearestFriend("Beta")"
click at [979, 418] on div "friend = hero . findNearestFriend ( ) hero . moveUp ( 2 ) hero . moveRight ( 2 …" at bounding box center [1131, 468] width 507 height 512
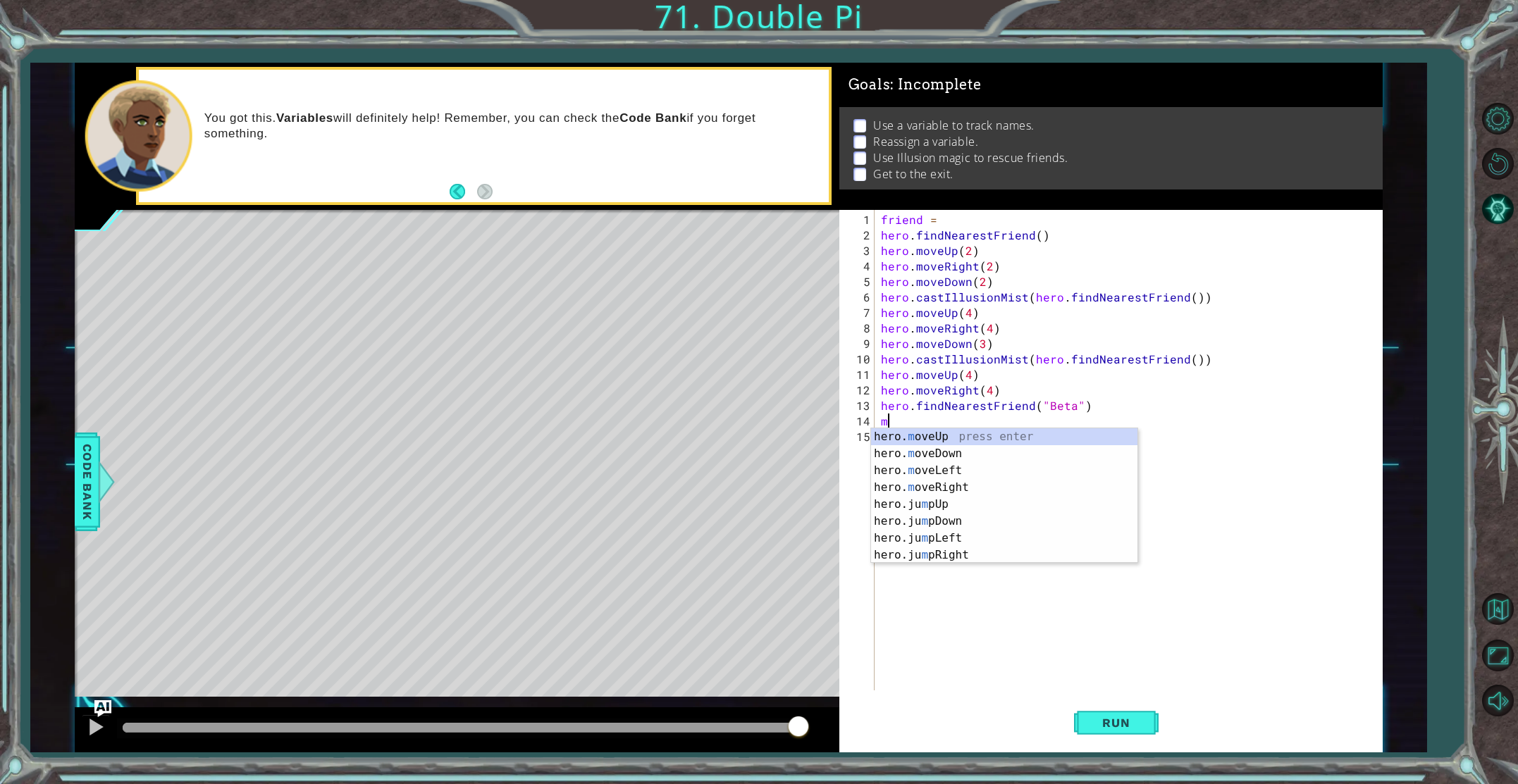
click at [1262, 378] on div "friend = hero . findNearestFriend ( ) hero . moveUp ( 2 ) hero . moveRight ( 2 …" at bounding box center [1131, 468] width 507 height 512
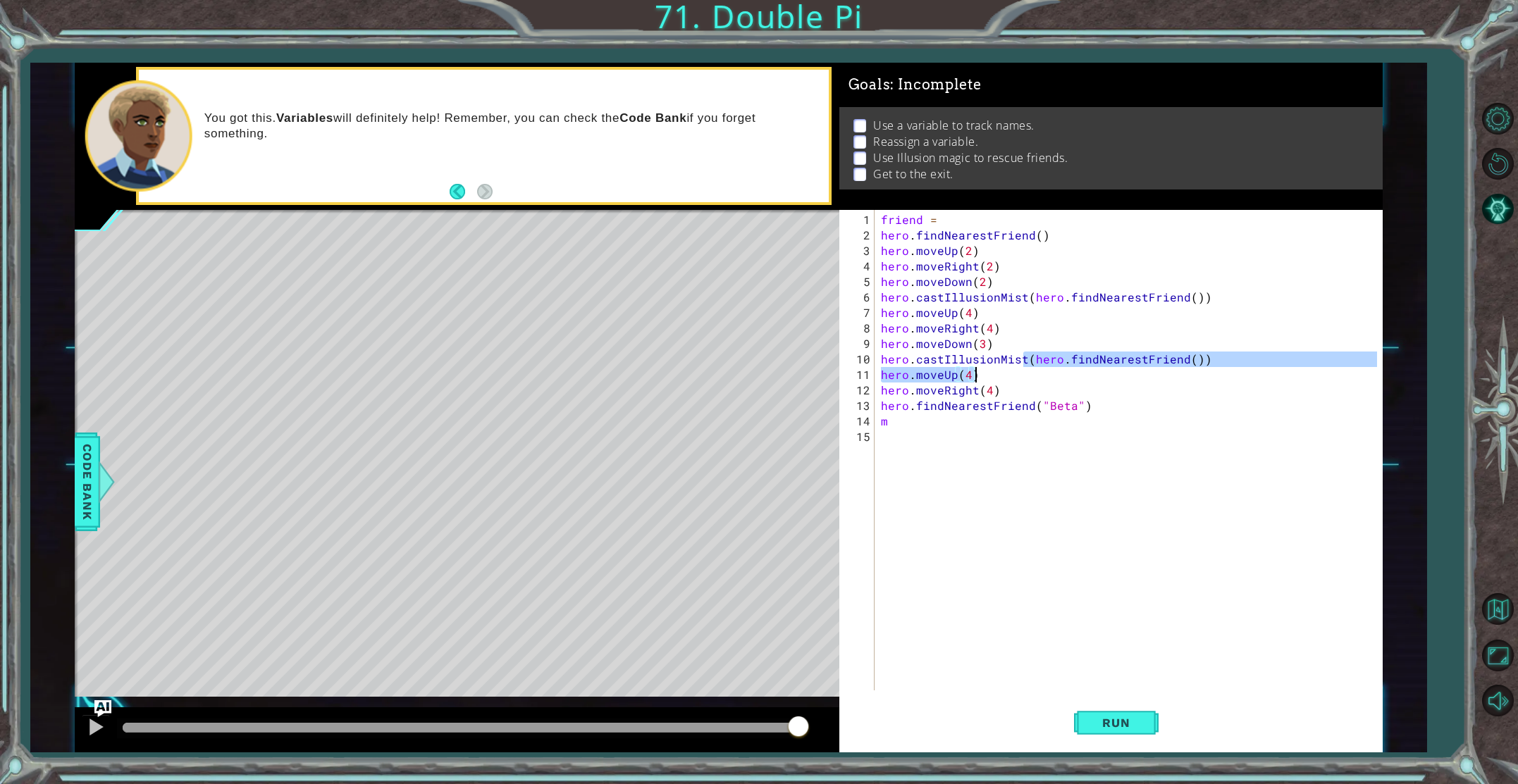
drag, startPoint x: 1023, startPoint y: 358, endPoint x: 1242, endPoint y: 367, distance: 219.2
click at [1242, 367] on div "friend = hero . findNearestFriend ( ) hero . moveUp ( 2 ) hero . moveRight ( 2 …" at bounding box center [1131, 468] width 507 height 512
click at [1206, 359] on div "friend = hero . findNearestFriend ( ) hero . moveUp ( 2 ) hero . moveRight ( 2 …" at bounding box center [1131, 468] width 507 height 512
type textarea "hero.castIllusionMist(hero.findNearestFriend()"
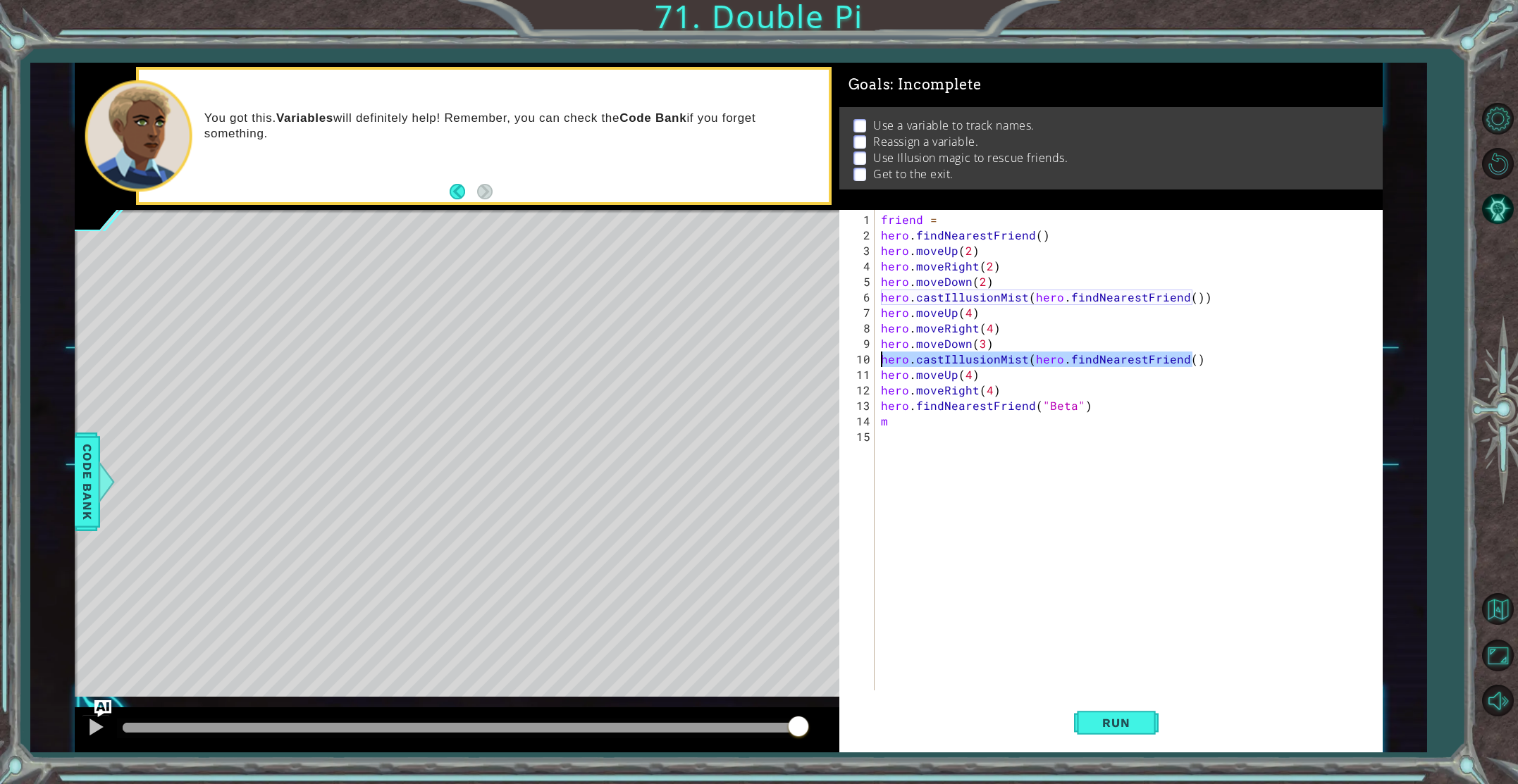
drag, startPoint x: 1210, startPoint y: 358, endPoint x: 880, endPoint y: 362, distance: 330.0
click at [880, 362] on div "friend = hero . findNearestFriend ( ) hero . moveUp ( 2 ) hero . moveRight ( 2 …" at bounding box center [1131, 468] width 507 height 512
click at [1042, 433] on div "friend = hero . findNearestFriend ( ) hero . moveUp ( 2 ) hero . moveRight ( 2 …" at bounding box center [1131, 468] width 507 height 512
click at [1022, 420] on div "friend = hero . findNearestFriend ( ) hero . moveUp ( 2 ) hero . moveRight ( 2 …" at bounding box center [1131, 468] width 507 height 512
type textarea "m"
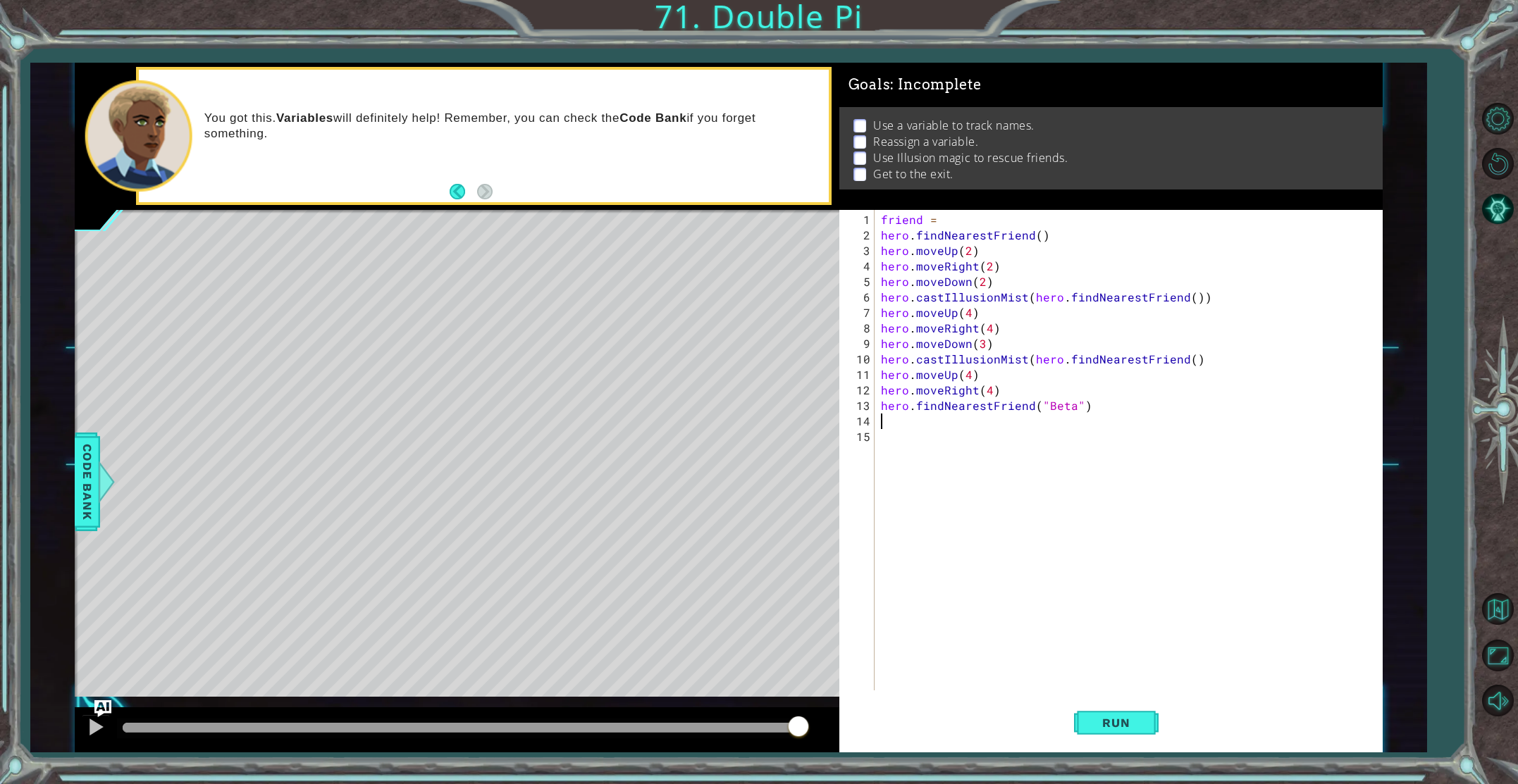
paste textarea "hero.castIllusionMist(hero.findNearestFriend()"
click at [1135, 714] on button "Run" at bounding box center [1116, 722] width 84 height 54
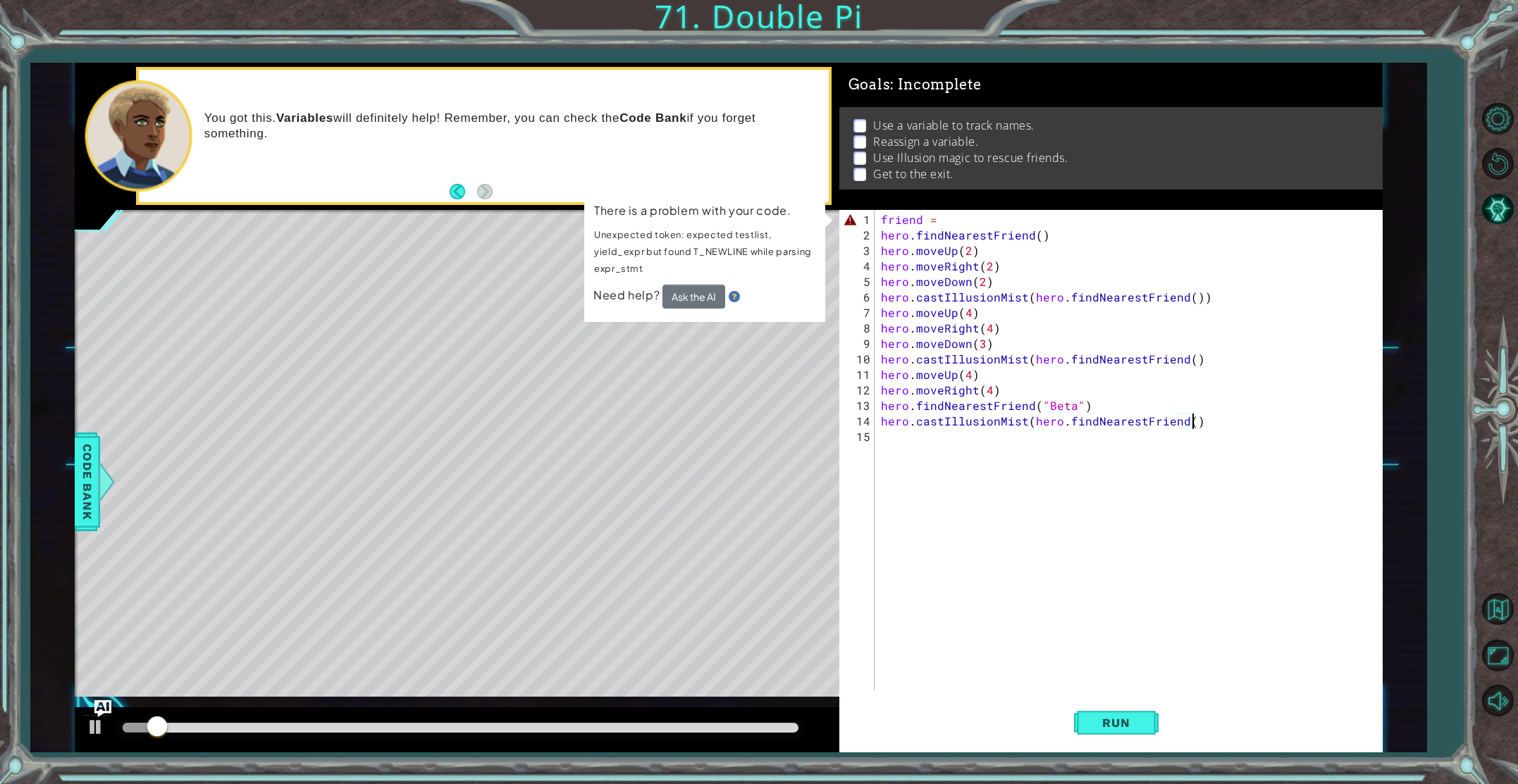
click at [983, 215] on div "friend = hero . findNearestFriend ( ) hero . moveUp ( 2 ) hero . moveRight ( 2 …" at bounding box center [1131, 468] width 507 height 512
click at [709, 296] on button "Ask the AI" at bounding box center [694, 297] width 63 height 24
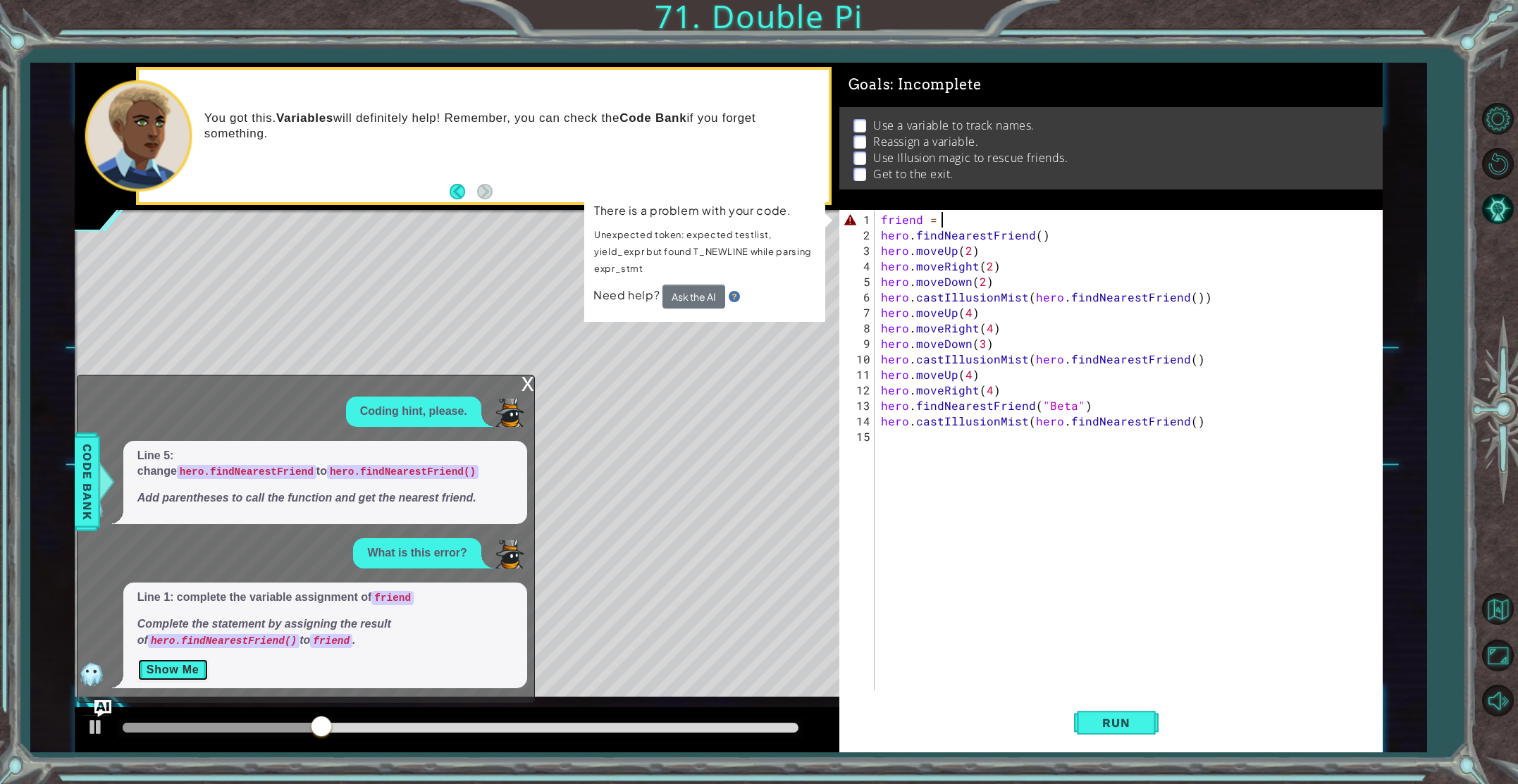
click at [195, 671] on button "Show Me" at bounding box center [173, 670] width 71 height 23
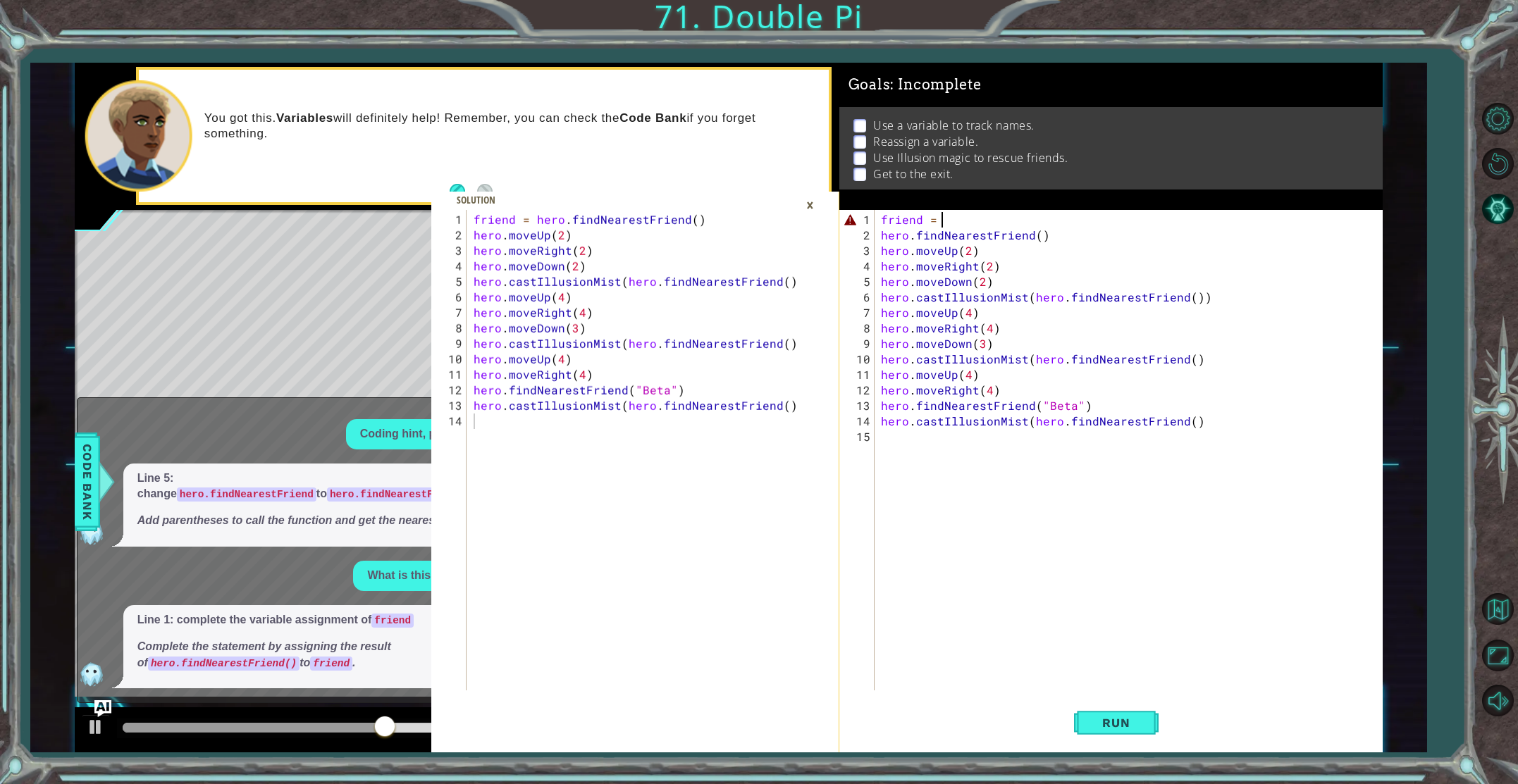
click at [979, 214] on div "friend = hero . findNearestFriend ( ) hero . moveUp ( 2 ) hero . moveRight ( 2 …" at bounding box center [1131, 468] width 507 height 512
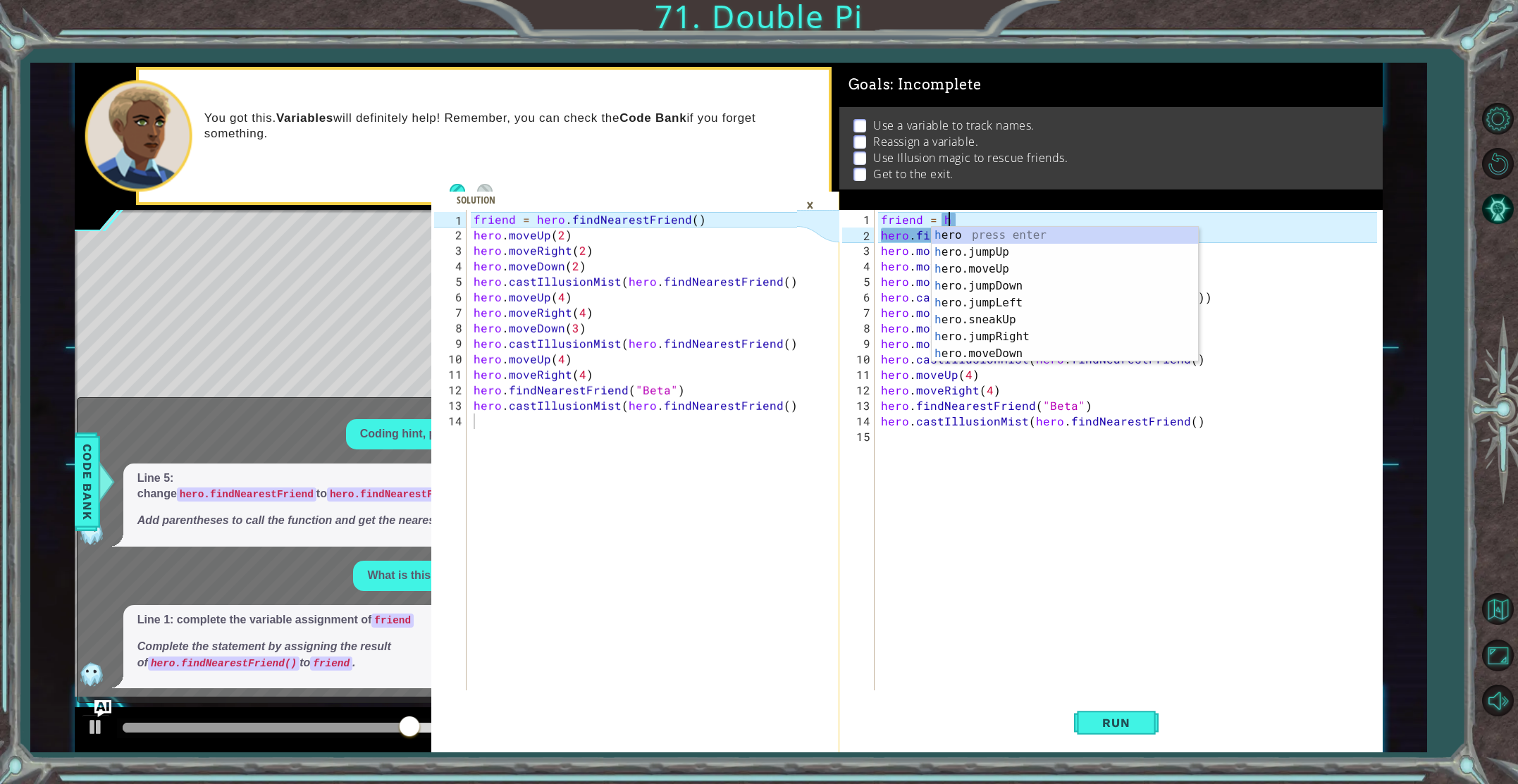
scroll to position [0, 3]
type textarea "friend = h"
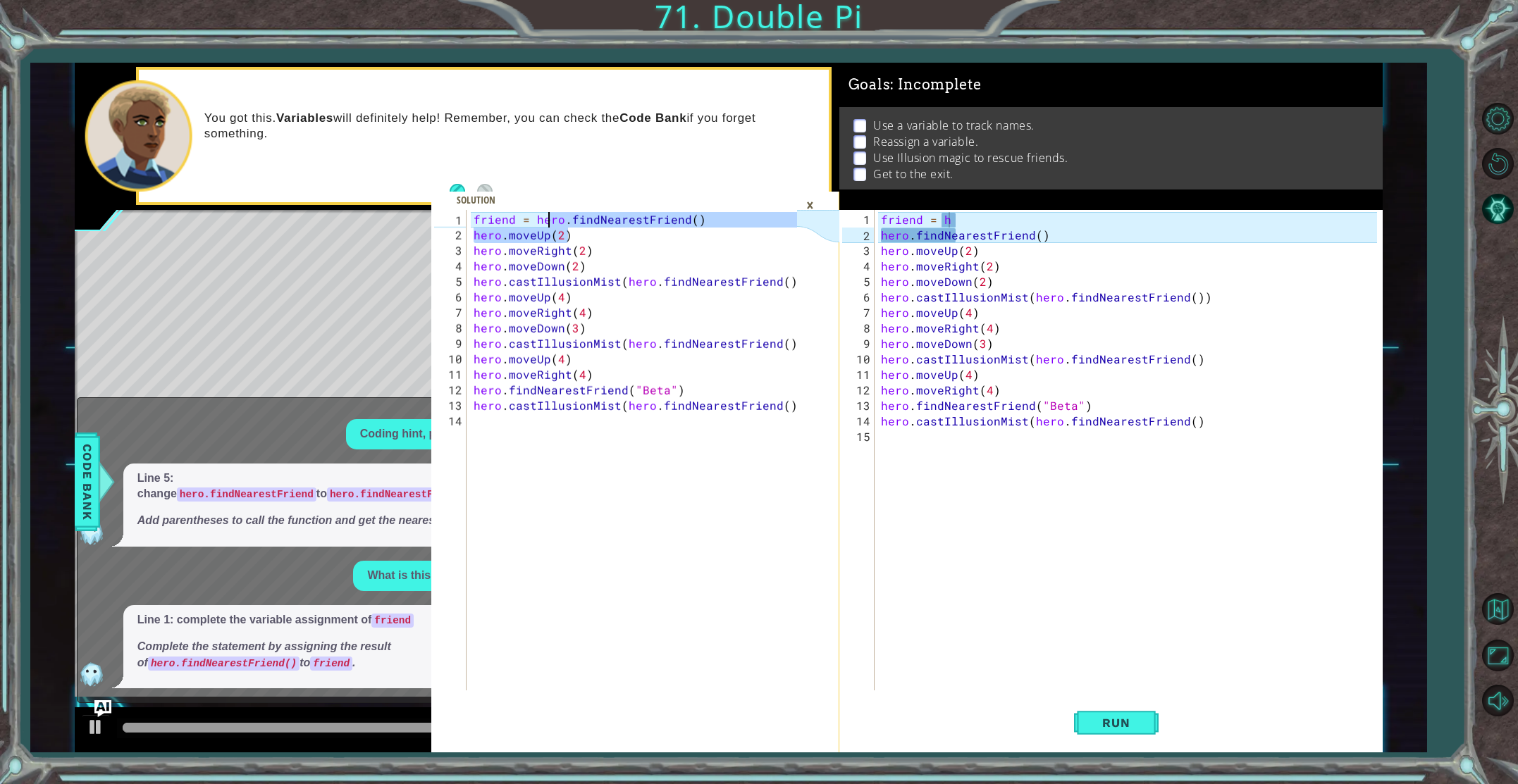
drag, startPoint x: 714, startPoint y: 225, endPoint x: 545, endPoint y: 219, distance: 169.1
click at [549, 220] on div "friend = hero . findNearestFriend ( ) hero . moveUp ( 2 ) hero . moveRight ( 2 …" at bounding box center [637, 468] width 333 height 512
click at [536, 219] on div "friend = hero . findNearestFriend ( ) hero . moveUp ( 2 ) hero . moveRight ( 2 …" at bounding box center [637, 468] width 333 height 512
type textarea "friend = hero.findNearestFriend()"
drag, startPoint x: 534, startPoint y: 219, endPoint x: 703, endPoint y: 216, distance: 169.0
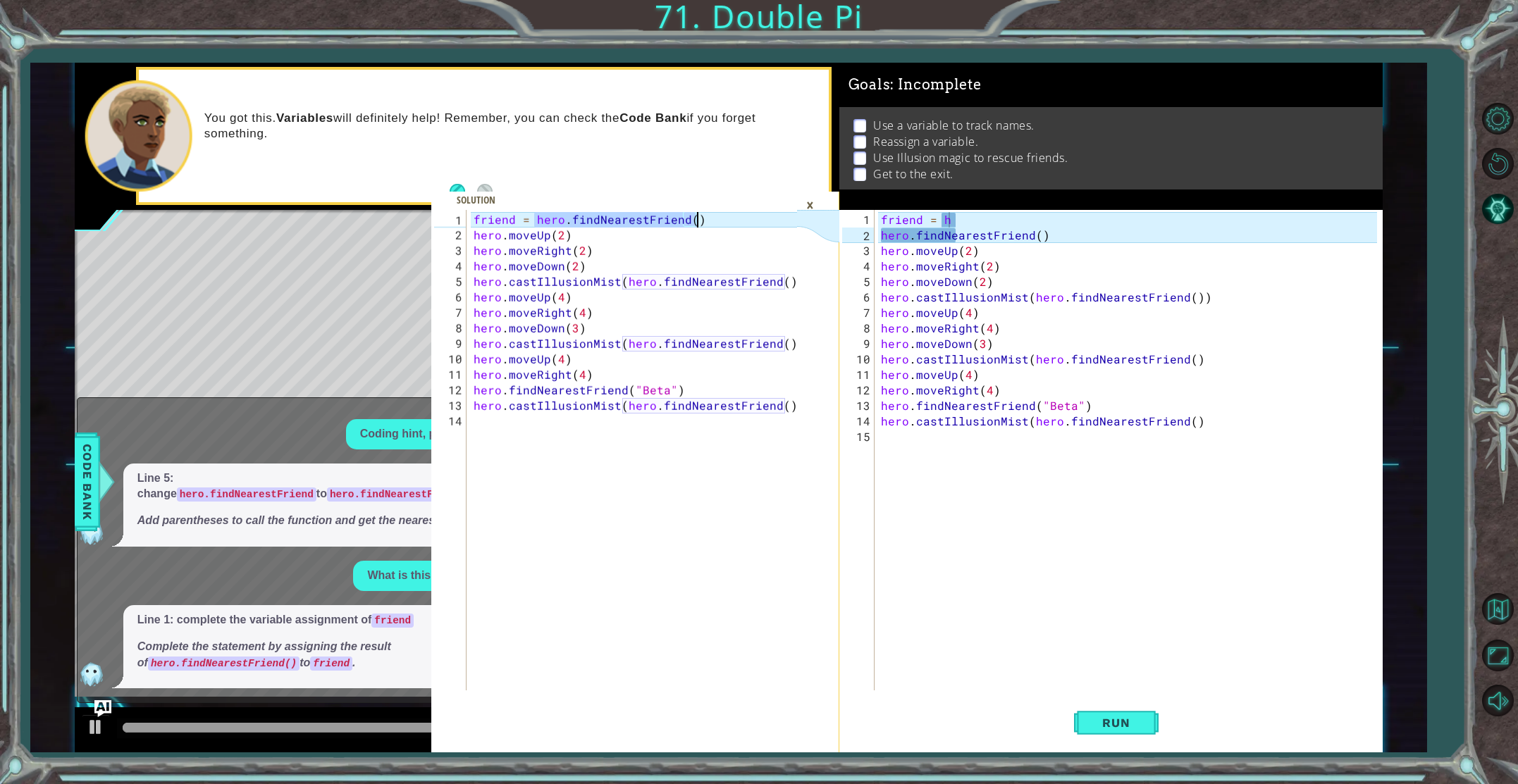
click at [703, 216] on div "friend = hero . findNearestFriend ( ) hero . moveUp ( 2 ) hero . moveRight ( 2 …" at bounding box center [637, 468] width 333 height 512
click at [983, 223] on div "friend = h hero . findNearestFriend ( ) hero . moveUp ( 2 ) hero . moveRight ( …" at bounding box center [1131, 468] width 507 height 512
paste textarea "hero.findNearestFriend()"
type textarea "friend = hhero.findNearestFriend()"
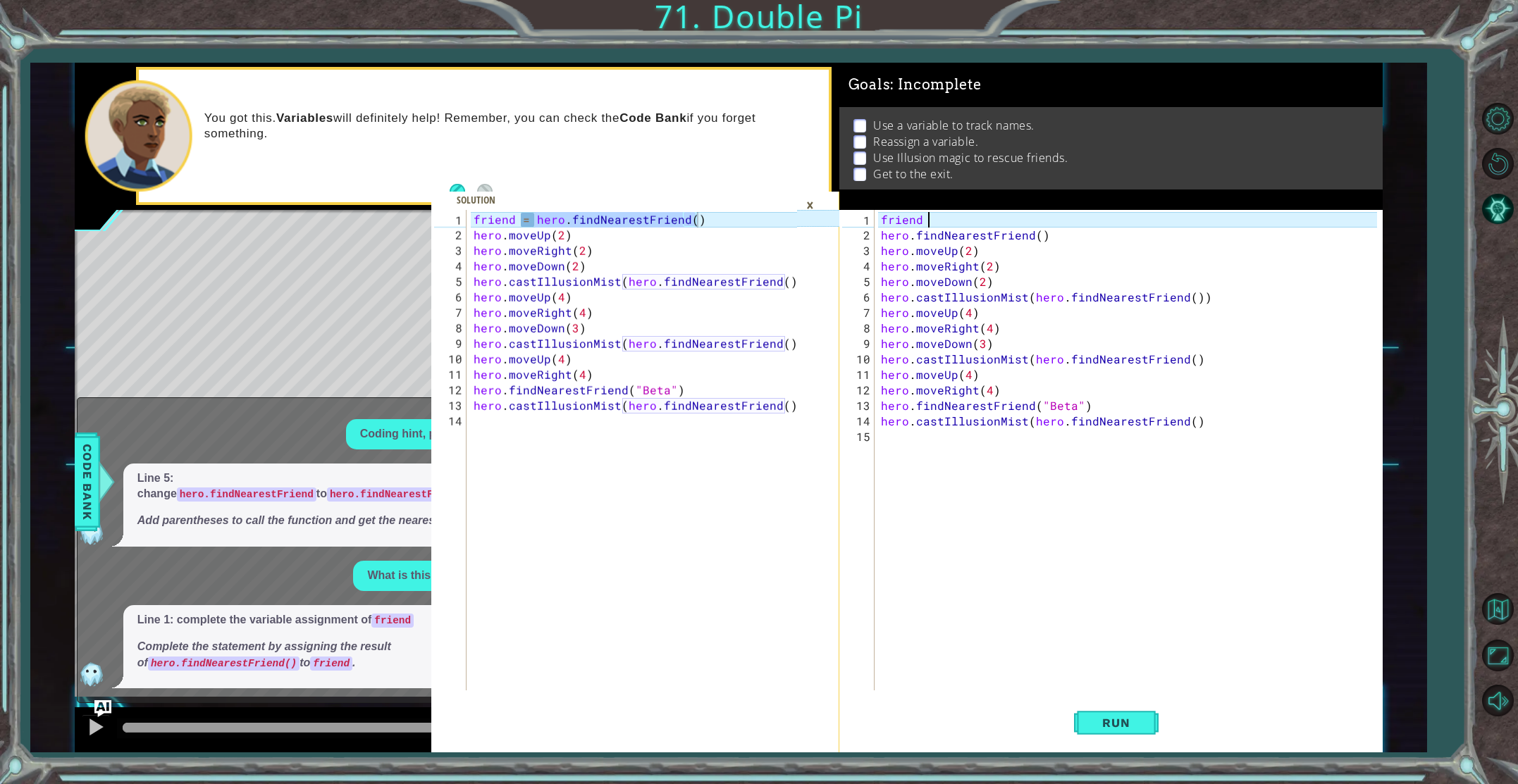
scroll to position [0, 2]
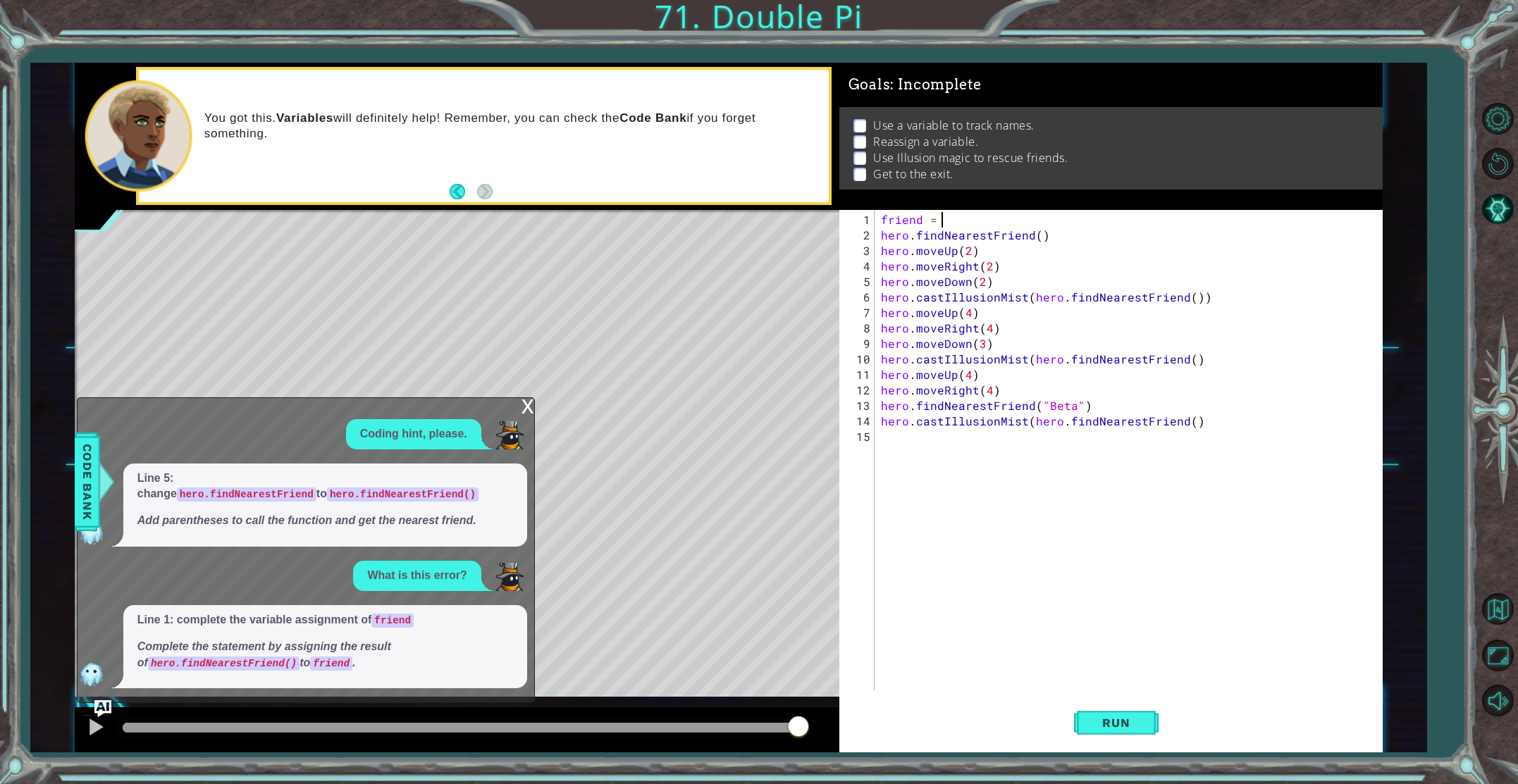
paste textarea "hero.findNearestFriend()"
click at [1109, 714] on button "Run" at bounding box center [1116, 722] width 84 height 54
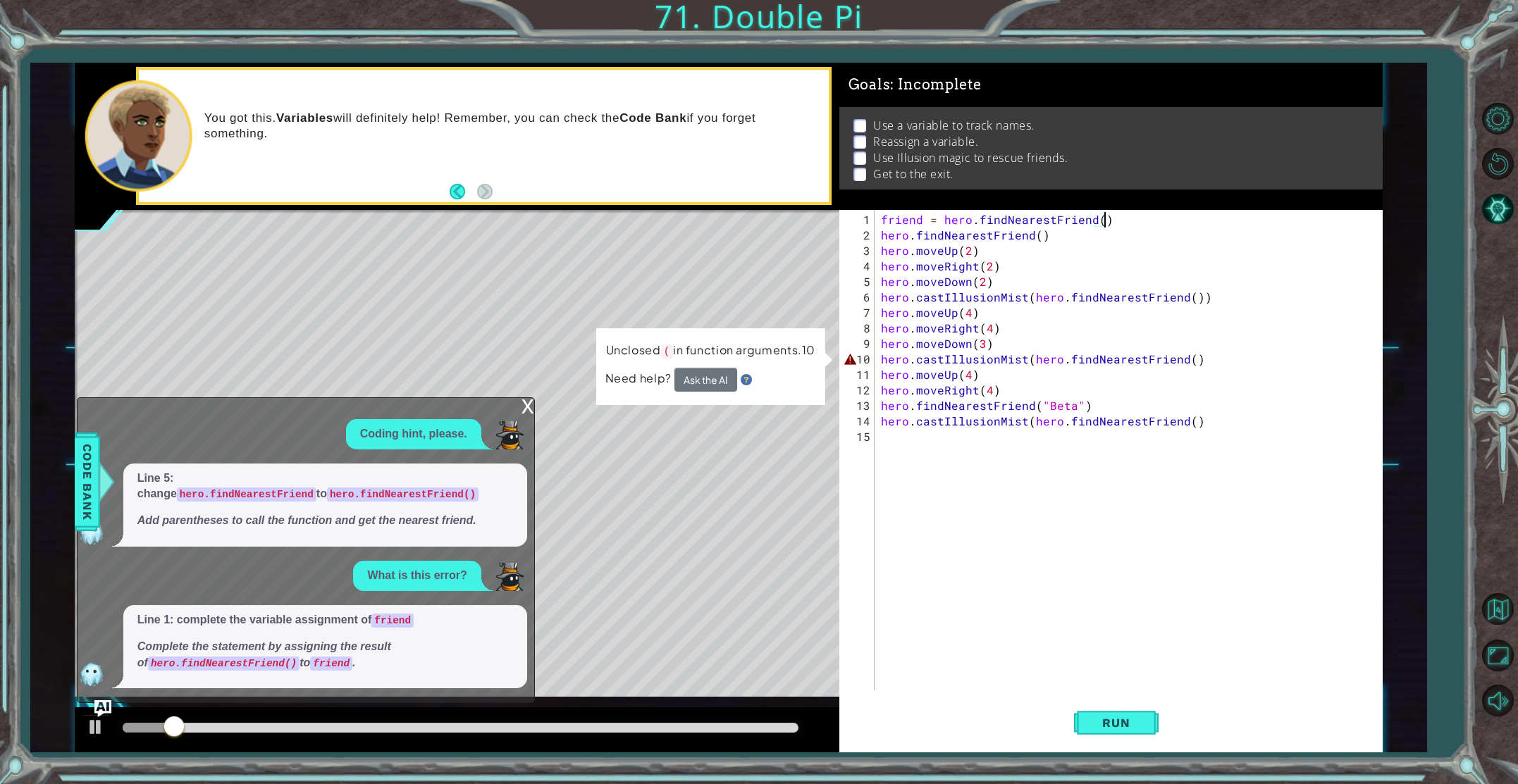
click at [1202, 356] on div "friend = hero . findNearestFriend ( ) hero . findNearestFriend ( ) hero . moveU…" at bounding box center [1131, 468] width 507 height 512
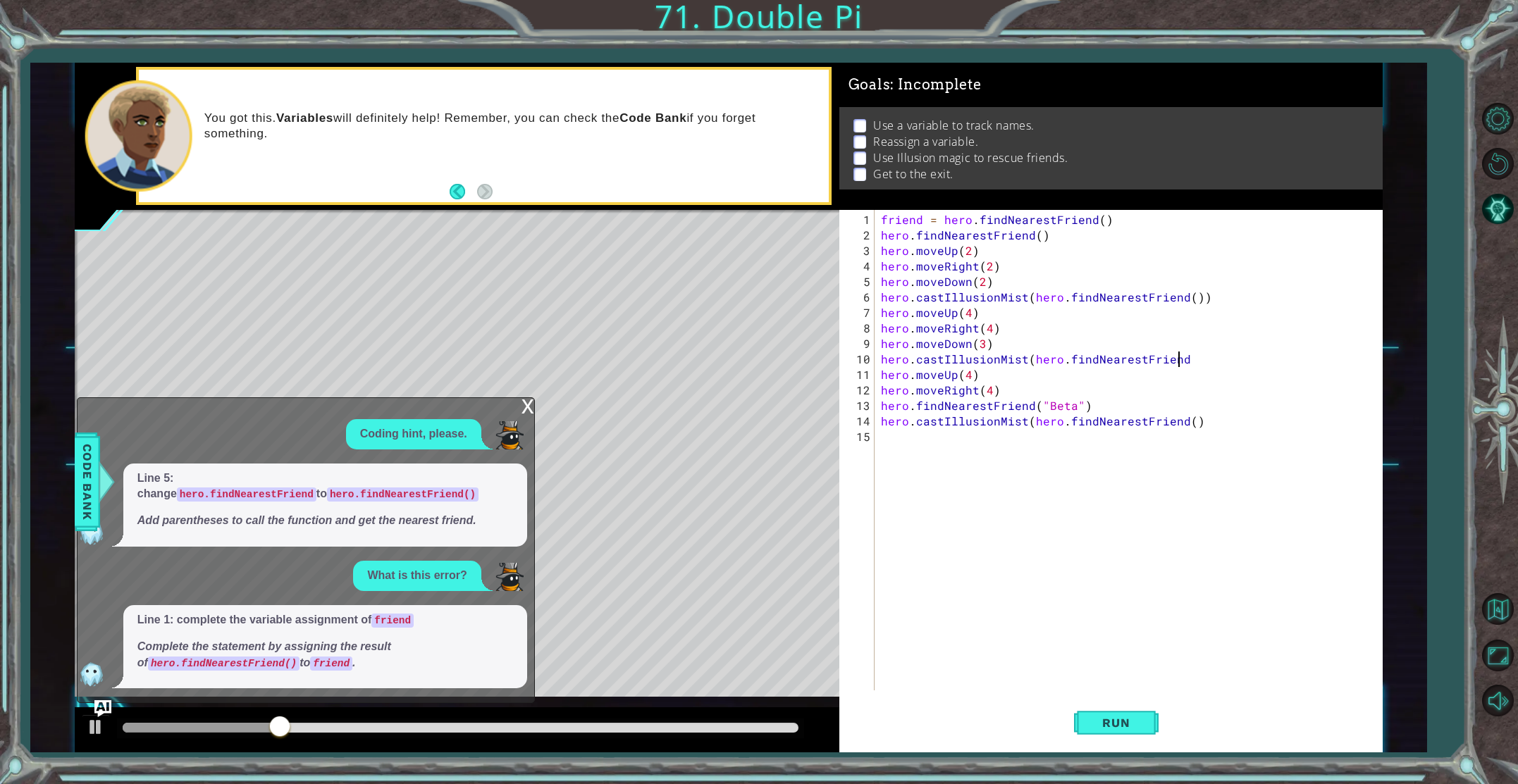
scroll to position [0, 18]
type textarea "hero.castIllusionMist(hero.findNearestFriend)"
click at [1120, 742] on button "Run" at bounding box center [1116, 722] width 84 height 54
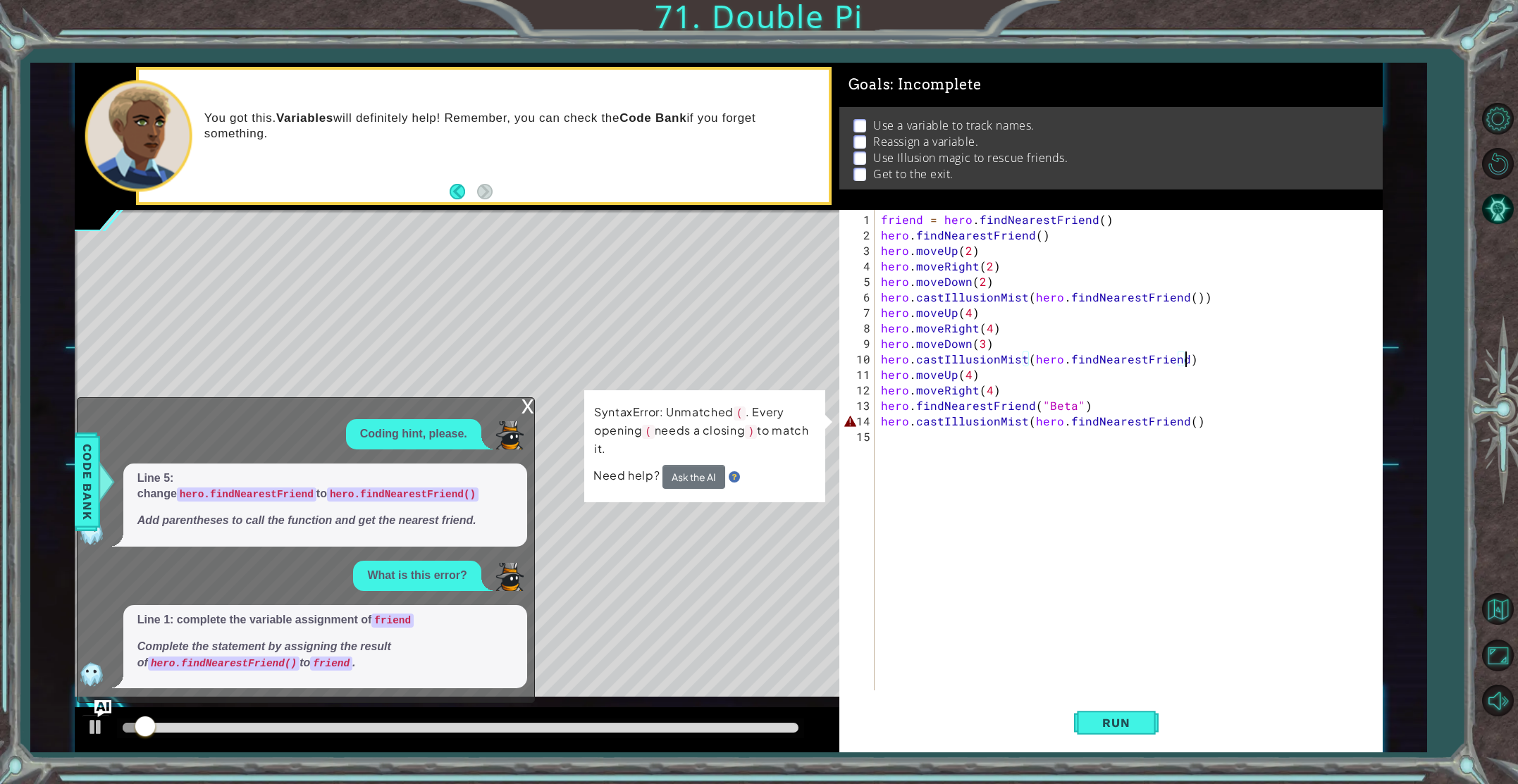
click at [1223, 432] on div "friend = hero . findNearestFriend ( ) hero . findNearestFriend ( ) hero . moveU…" at bounding box center [1131, 468] width 507 height 512
click at [1215, 421] on div "friend = hero . findNearestFriend ( ) hero . findNearestFriend ( ) hero . moveU…" at bounding box center [1131, 468] width 507 height 512
click at [1193, 422] on div "friend = hero . findNearestFriend ( ) hero . findNearestFriend ( ) hero . moveU…" at bounding box center [1131, 468] width 507 height 512
click at [1187, 420] on div "friend = hero . findNearestFriend ( ) hero . findNearestFriend ( ) hero . moveU…" at bounding box center [1131, 468] width 507 height 512
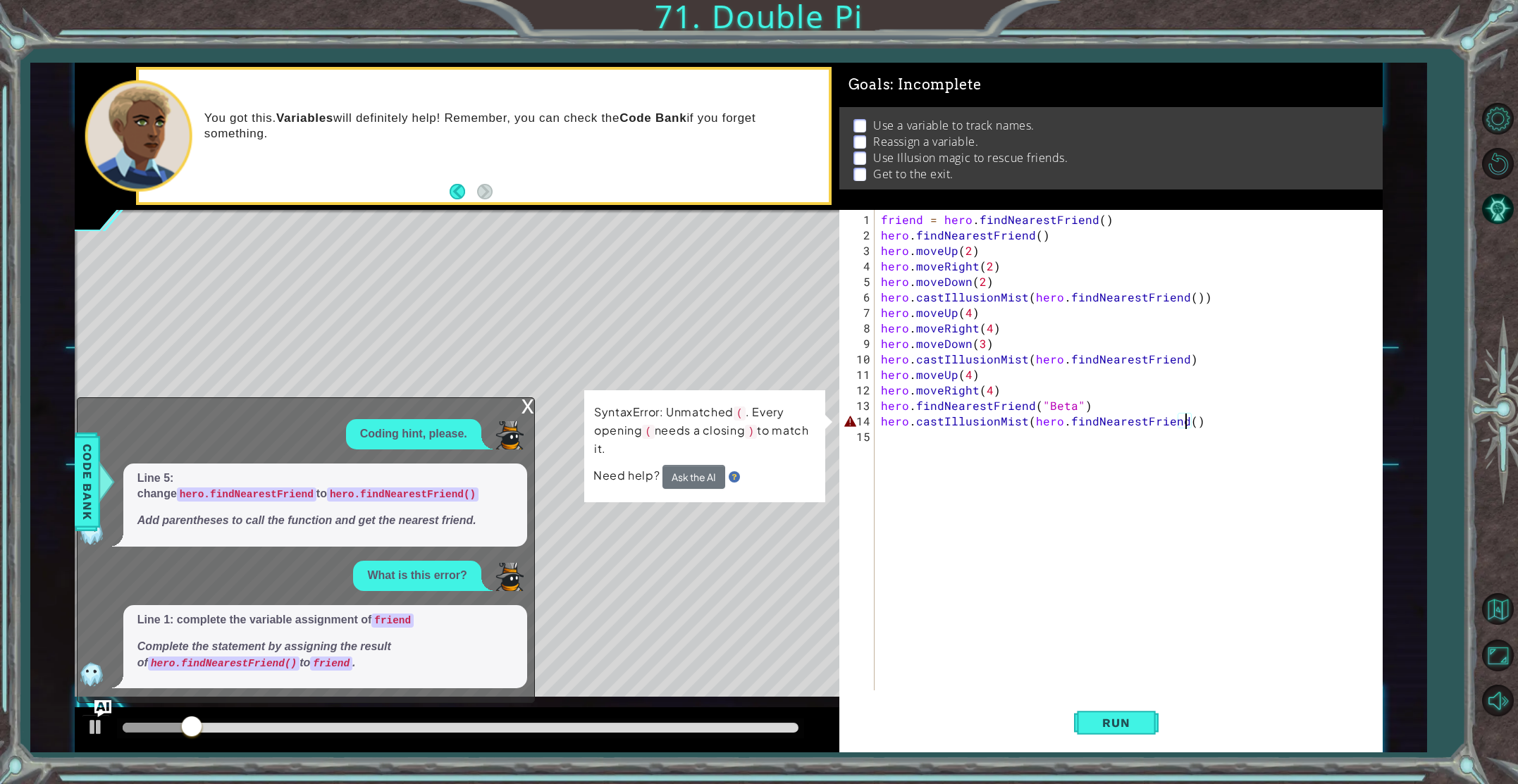
type textarea "hero.castIllusionMist(hero.findNearestFriend)"
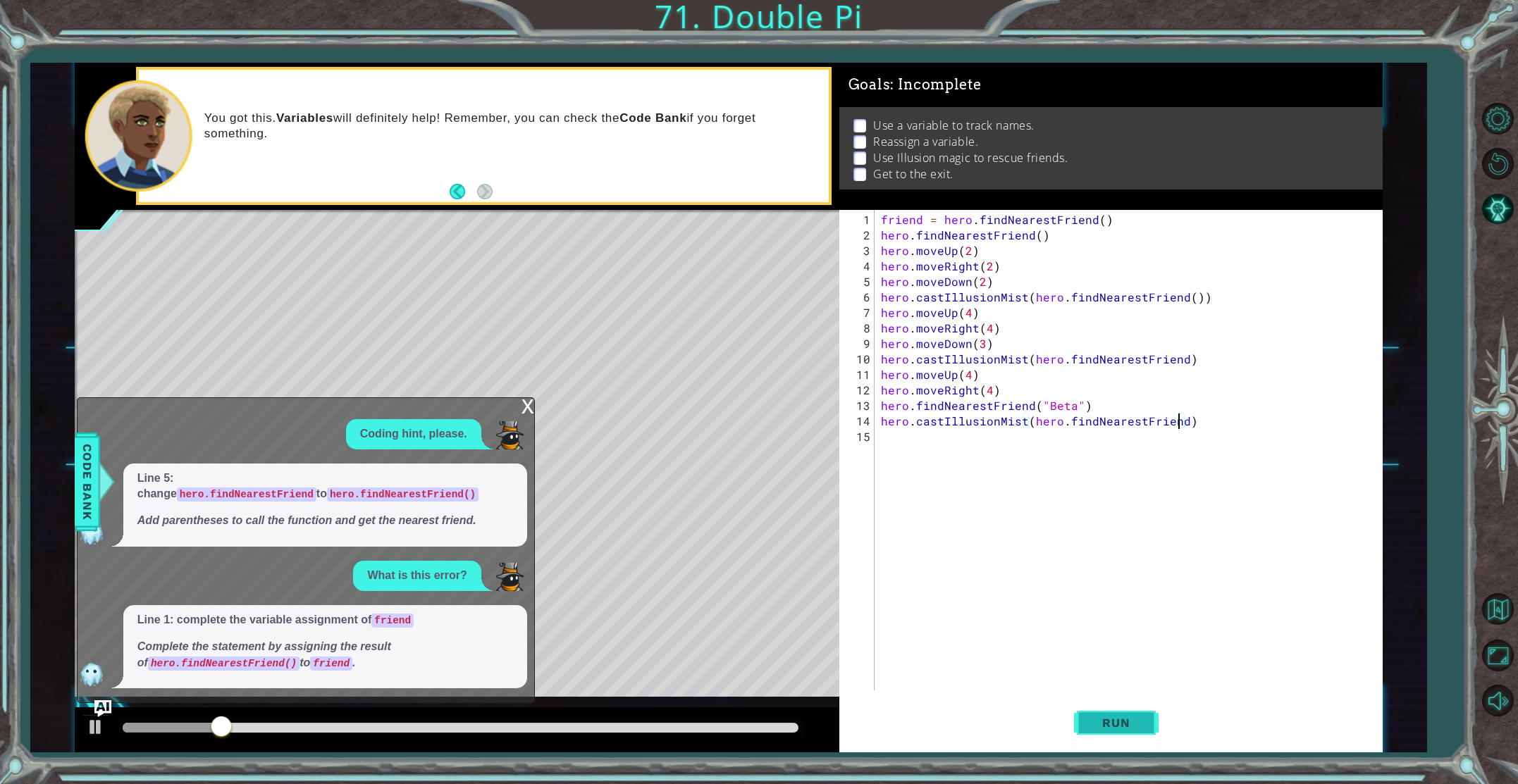
click at [1142, 710] on button "Run" at bounding box center [1116, 722] width 84 height 54
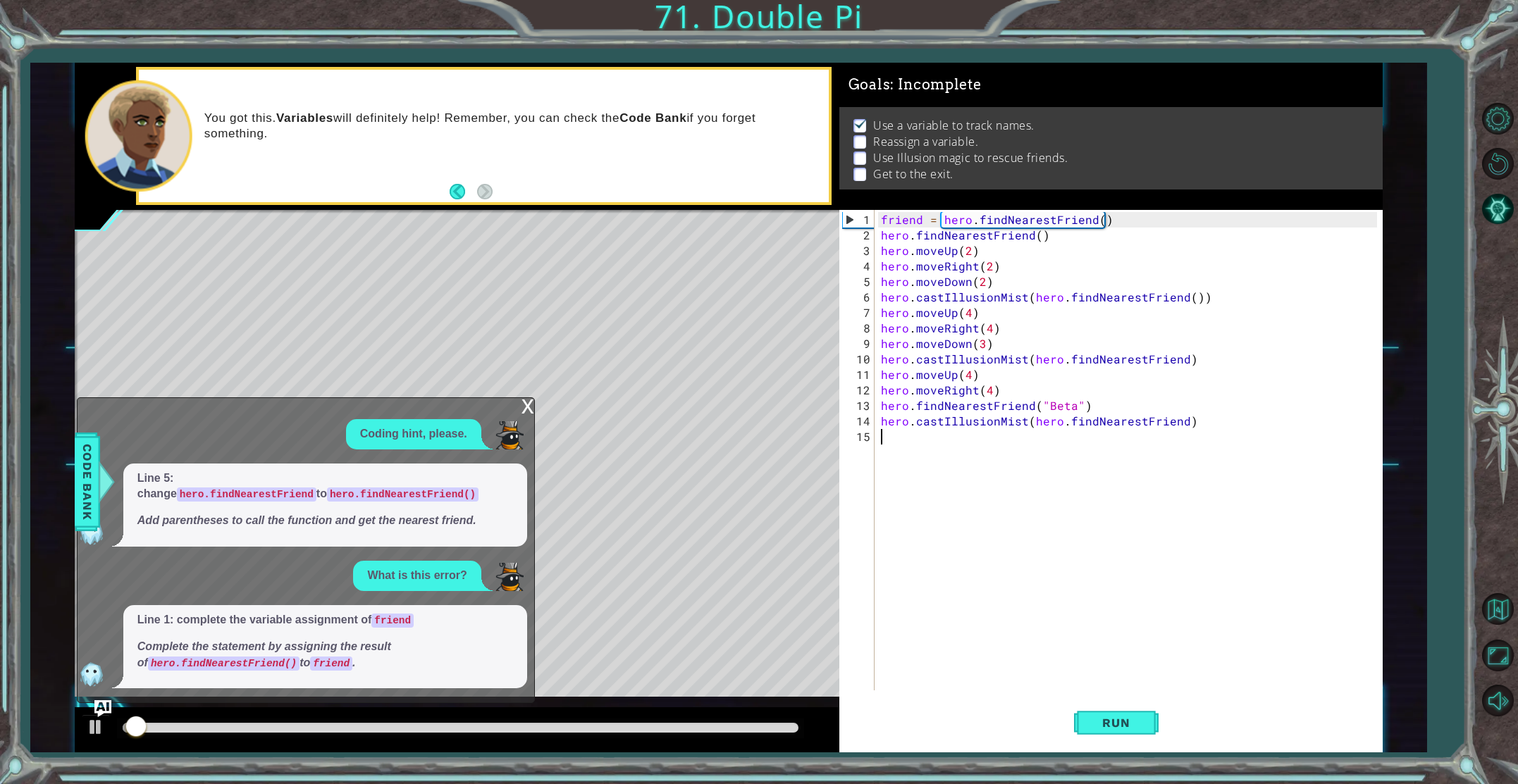
click at [1174, 650] on div "friend = hero . findNearestFriend ( ) hero . findNearestFriend ( ) hero . moveU…" at bounding box center [1131, 468] width 507 height 512
click at [1089, 451] on div "friend = hero . findNearestFriend ( ) hero . findNearestFriend ( ) hero . moveU…" at bounding box center [1131, 468] width 507 height 512
click at [1065, 441] on div "friend = hero . findNearestFriend ( ) hero . findNearestFriend ( ) hero . moveU…" at bounding box center [1131, 468] width 507 height 512
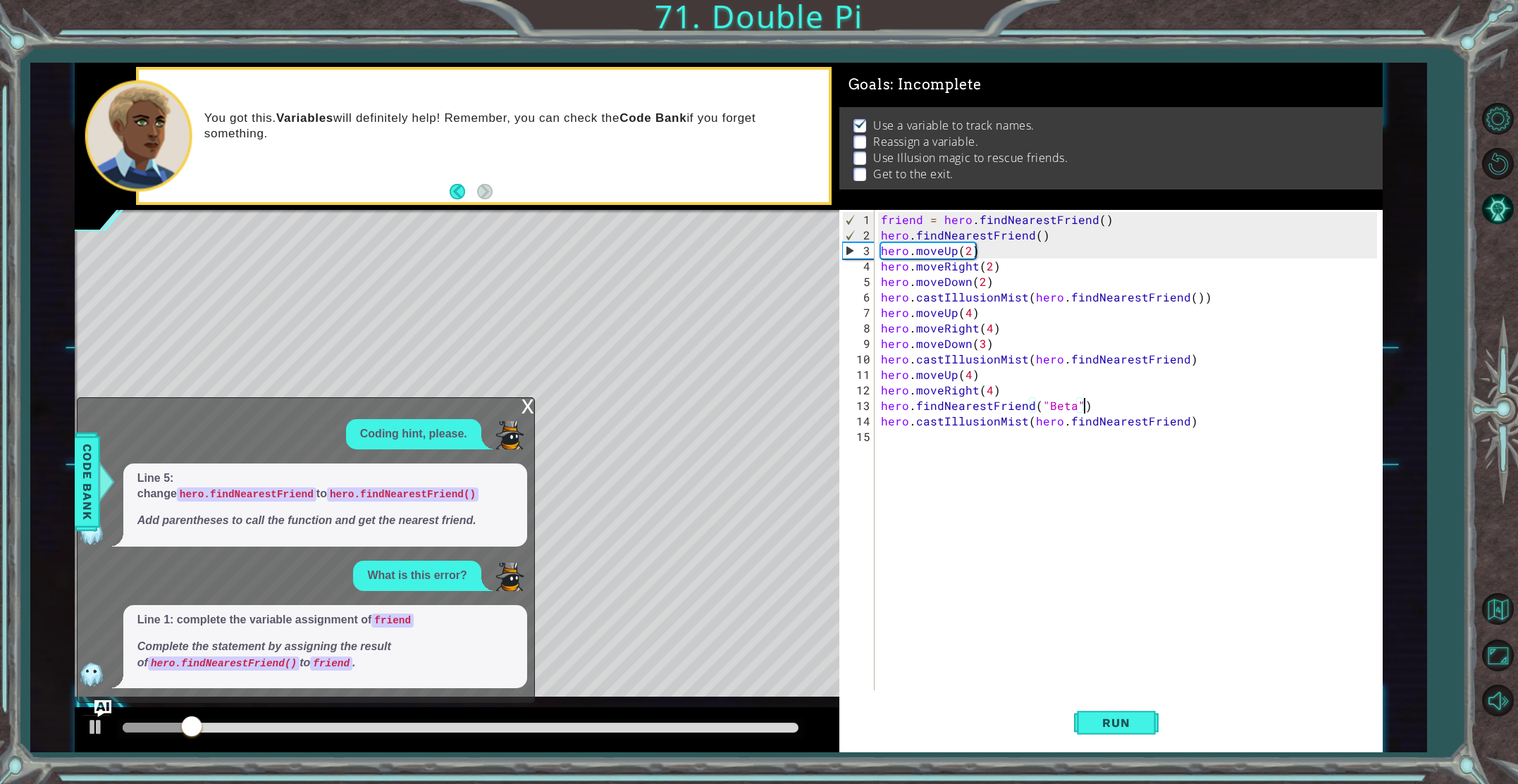
click at [1147, 410] on div "friend = hero . findNearestFriend ( ) hero . findNearestFriend ( ) hero . moveU…" at bounding box center [1131, 468] width 507 height 512
type textarea "hero.findNearestFriend("Beta")"
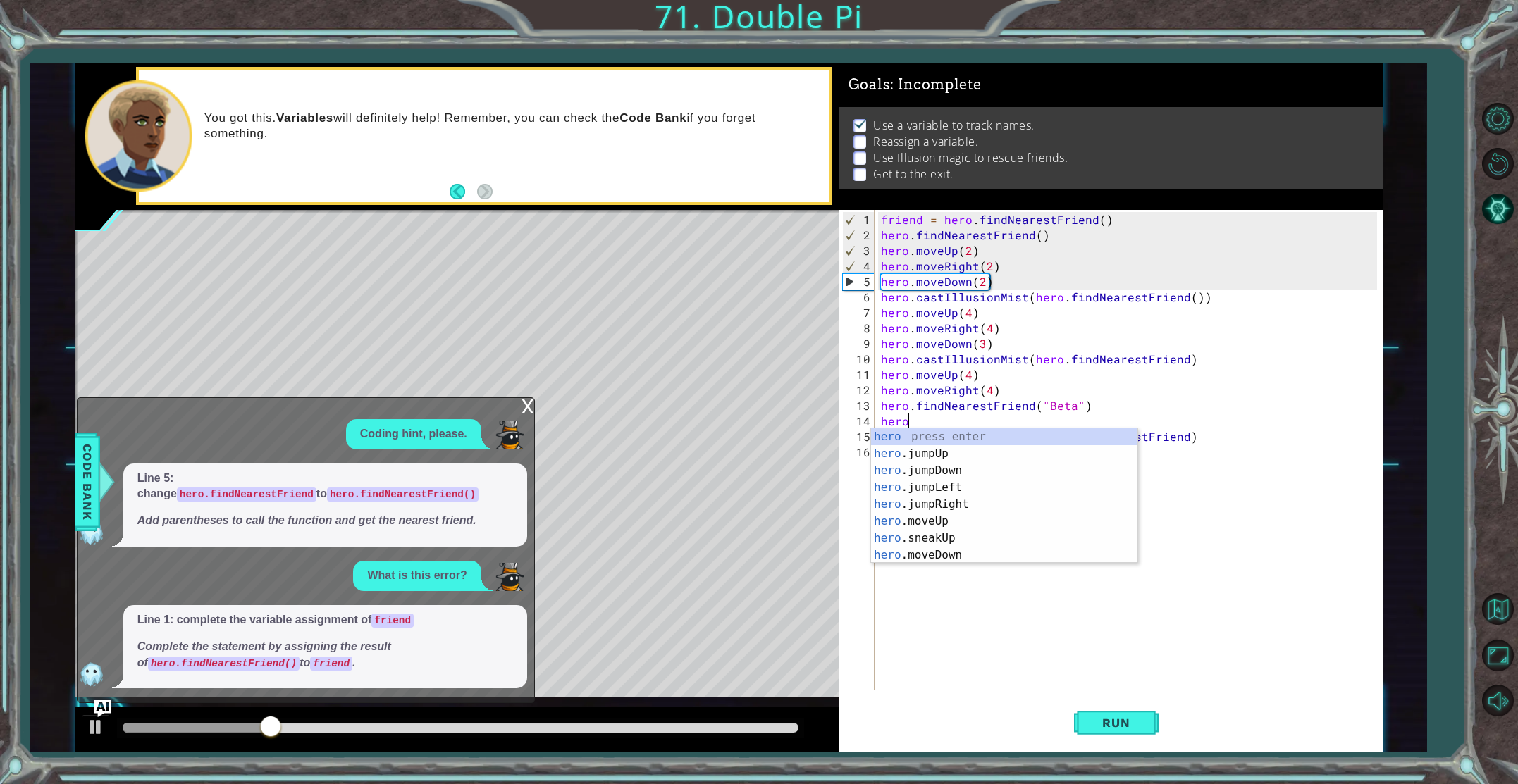
type textarea "herod"
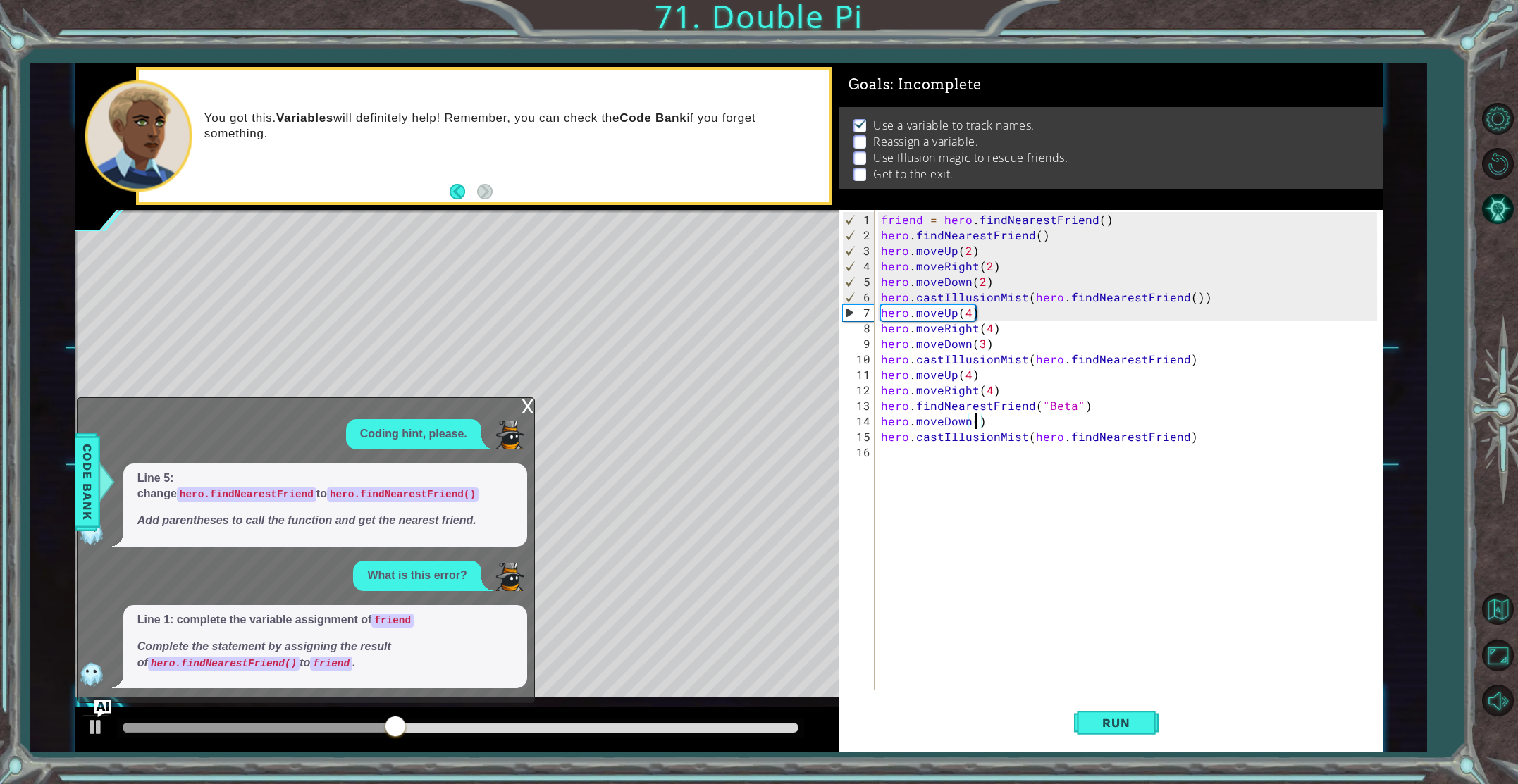
scroll to position [0, 5]
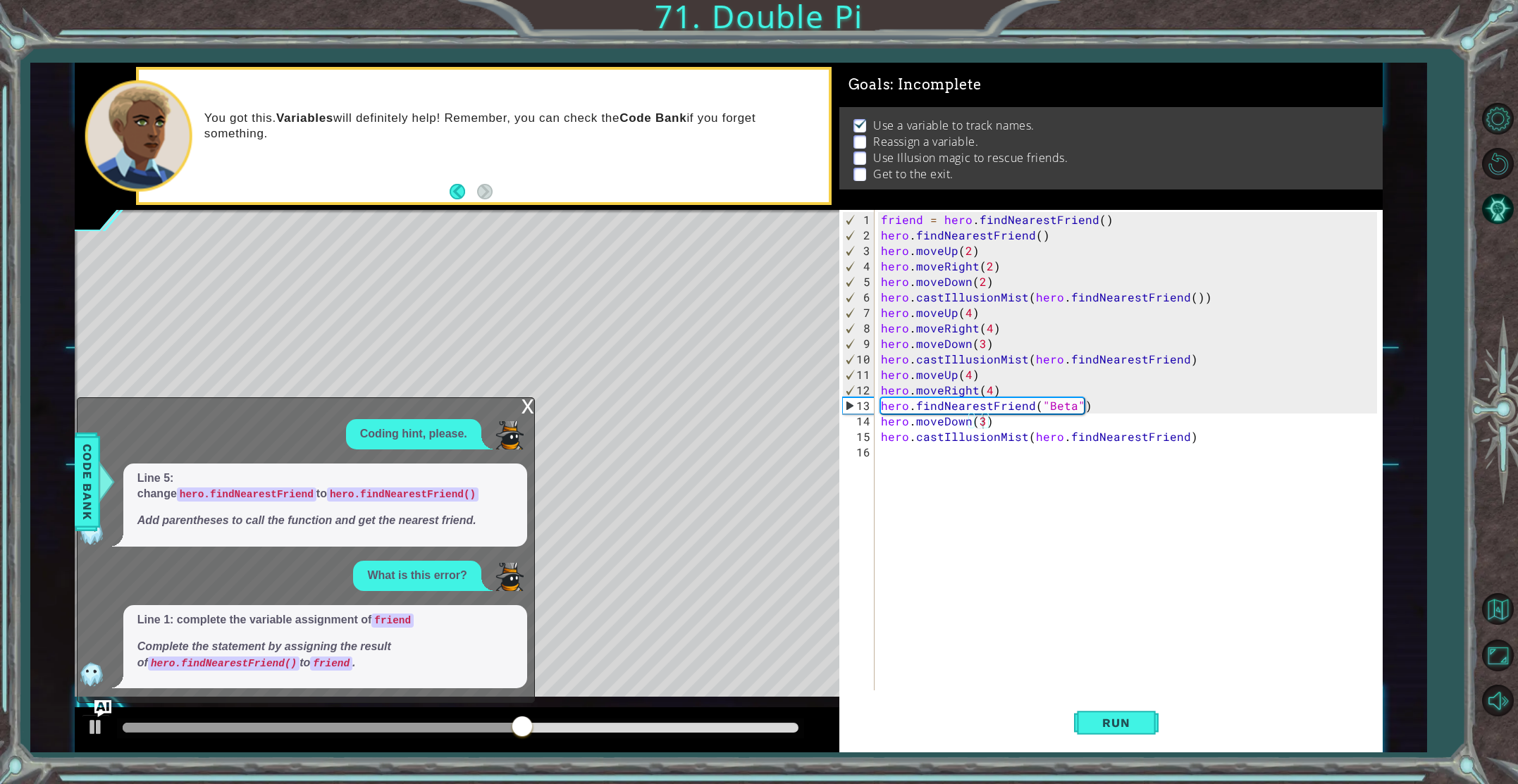
click at [526, 401] on div "x" at bounding box center [528, 405] width 13 height 14
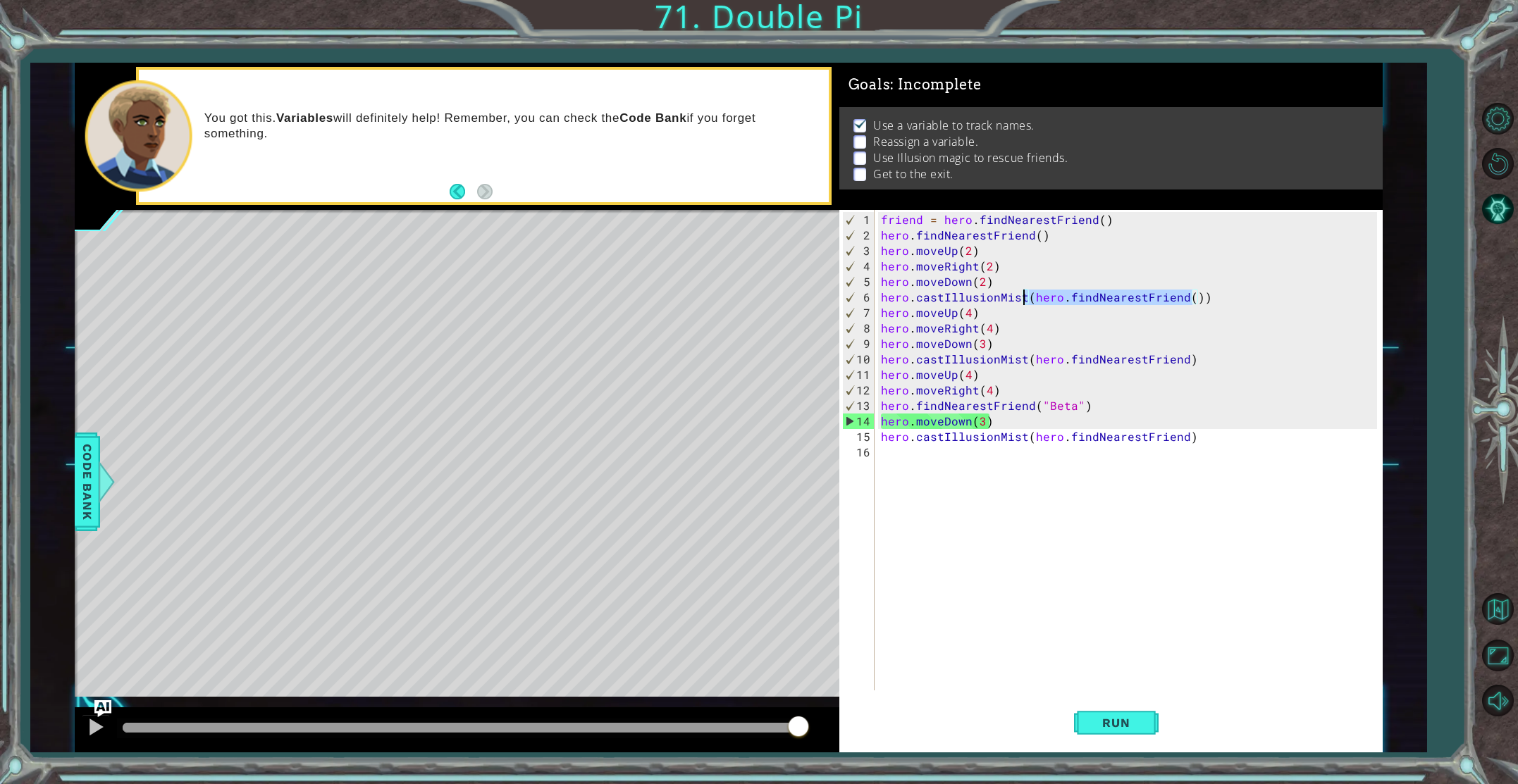
drag, startPoint x: 1191, startPoint y: 296, endPoint x: 1027, endPoint y: 300, distance: 164.0
click at [1027, 300] on div "friend = hero . findNearestFriend ( ) hero . findNearestFriend ( ) hero . moveU…" at bounding box center [1131, 468] width 507 height 512
click at [1099, 300] on div "friend = hero . findNearestFriend ( ) hero . findNearestFriend ( ) hero . moveU…" at bounding box center [1131, 468] width 507 height 512
click at [1105, 300] on div "friend = hero . findNearestFriend ( ) hero . findNearestFriend ( ) hero . moveU…" at bounding box center [1131, 468] width 507 height 512
click at [1105, 299] on div "friend = hero . findNearestFriend ( ) hero . findNearestFriend ( ) hero . moveU…" at bounding box center [1131, 468] width 507 height 512
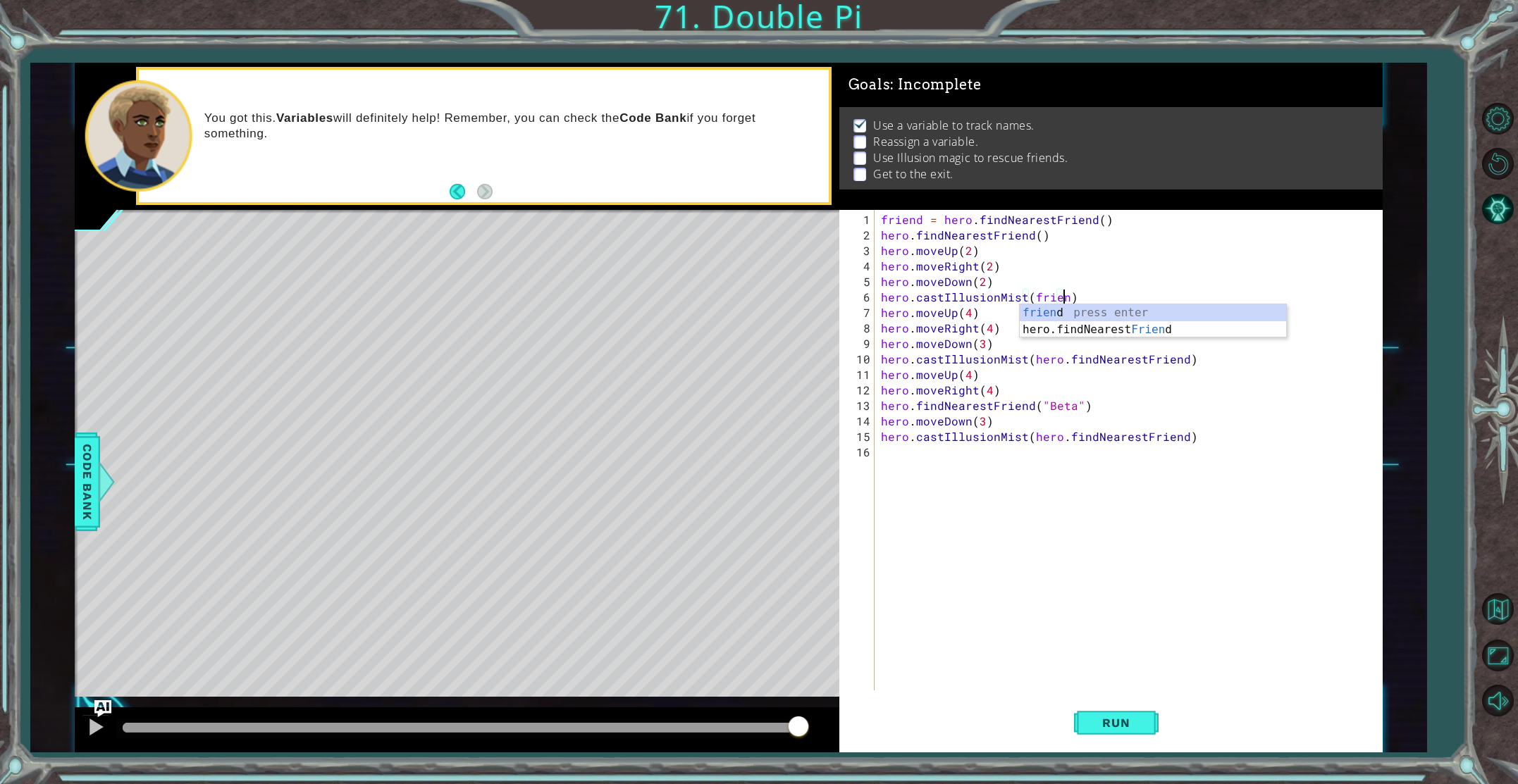
scroll to position [0, 11]
click at [1110, 362] on div "friend = hero . findNearestFriend ( ) hero . findNearestFriend ( ) hero . moveU…" at bounding box center [1131, 468] width 507 height 512
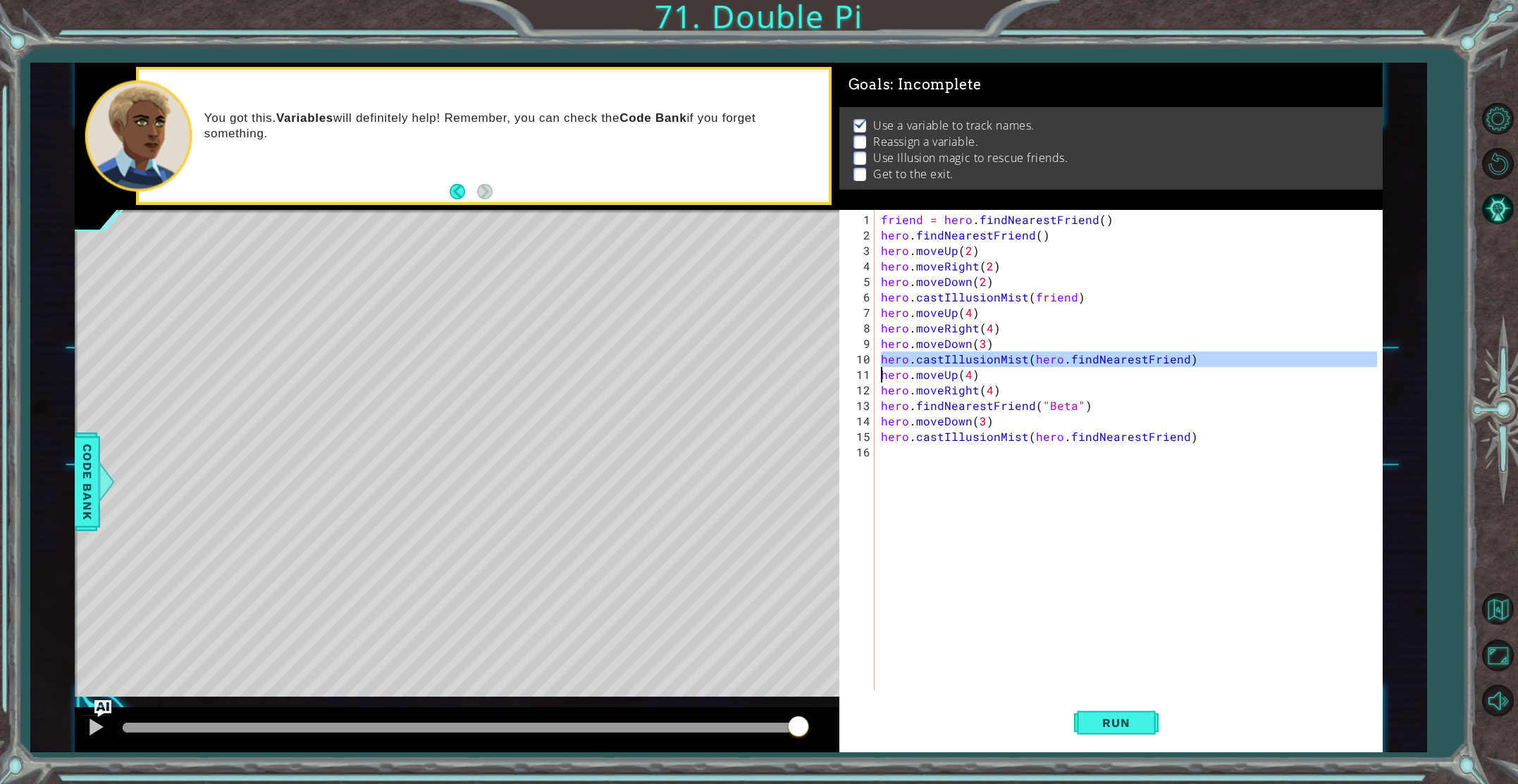
click at [1110, 362] on div "friend = hero . findNearestFriend ( ) hero . findNearestFriend ( ) hero . moveU…" at bounding box center [1131, 468] width 507 height 512
click at [1110, 362] on div "friend = hero . findNearestFriend ( ) hero . findNearestFriend ( ) hero . moveU…" at bounding box center [1131, 468] width 507 height 512
click at [1110, 362] on div "friend = hero . findNearestFriend ( ) hero . findNearestFriend ( ) hero . moveU…" at bounding box center [1131, 468] width 507 height 512
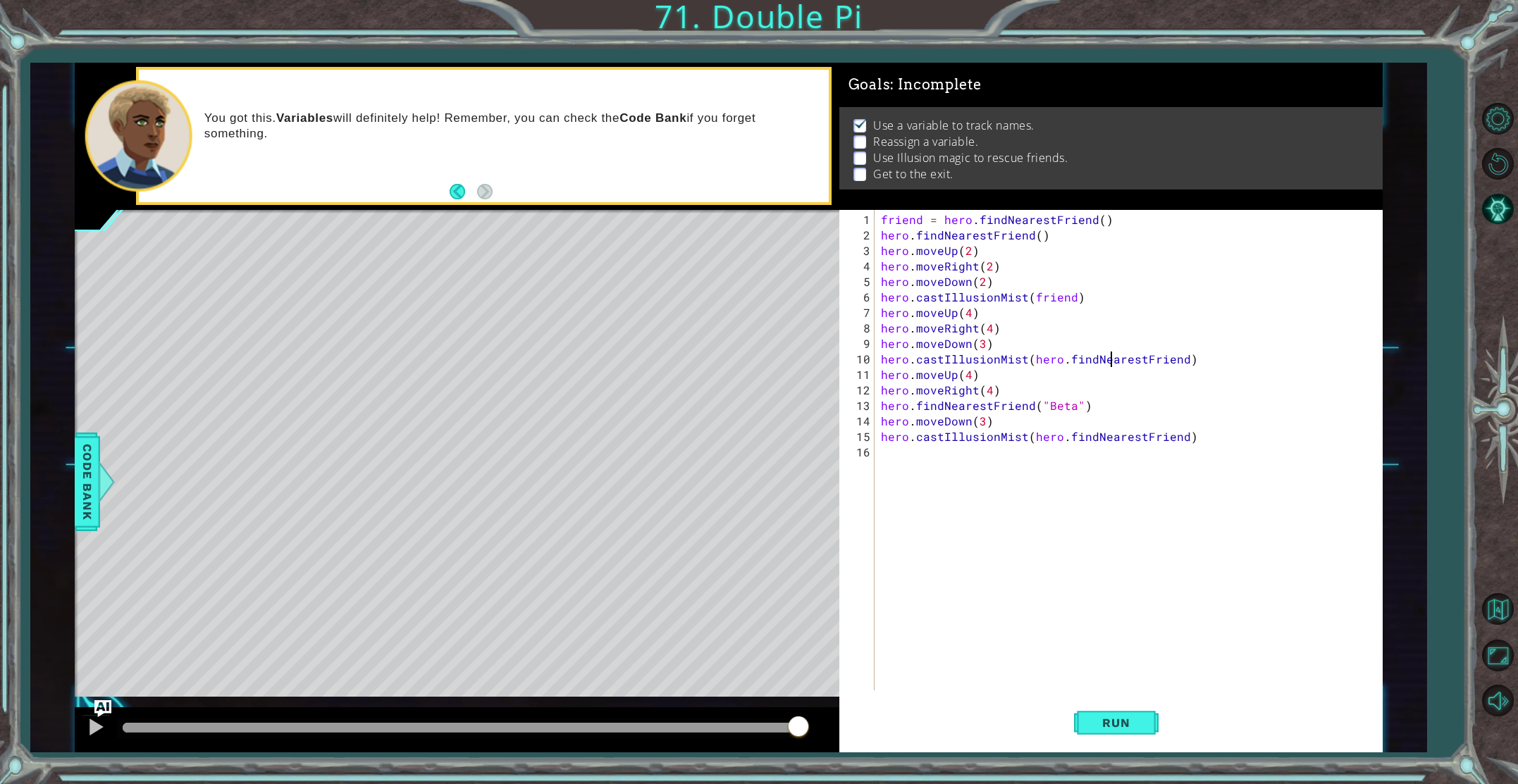
click at [1110, 362] on div "friend = hero . findNearestFriend ( ) hero . findNearestFriend ( ) hero . moveU…" at bounding box center [1131, 468] width 507 height 512
click at [1123, 438] on div "friend = hero . findNearestFriend ( ) hero . findNearestFriend ( ) hero . moveU…" at bounding box center [1131, 468] width 507 height 512
click at [1122, 438] on div "friend = hero . findNearestFriend ( ) hero . findNearestFriend ( ) hero . moveU…" at bounding box center [1131, 468] width 507 height 512
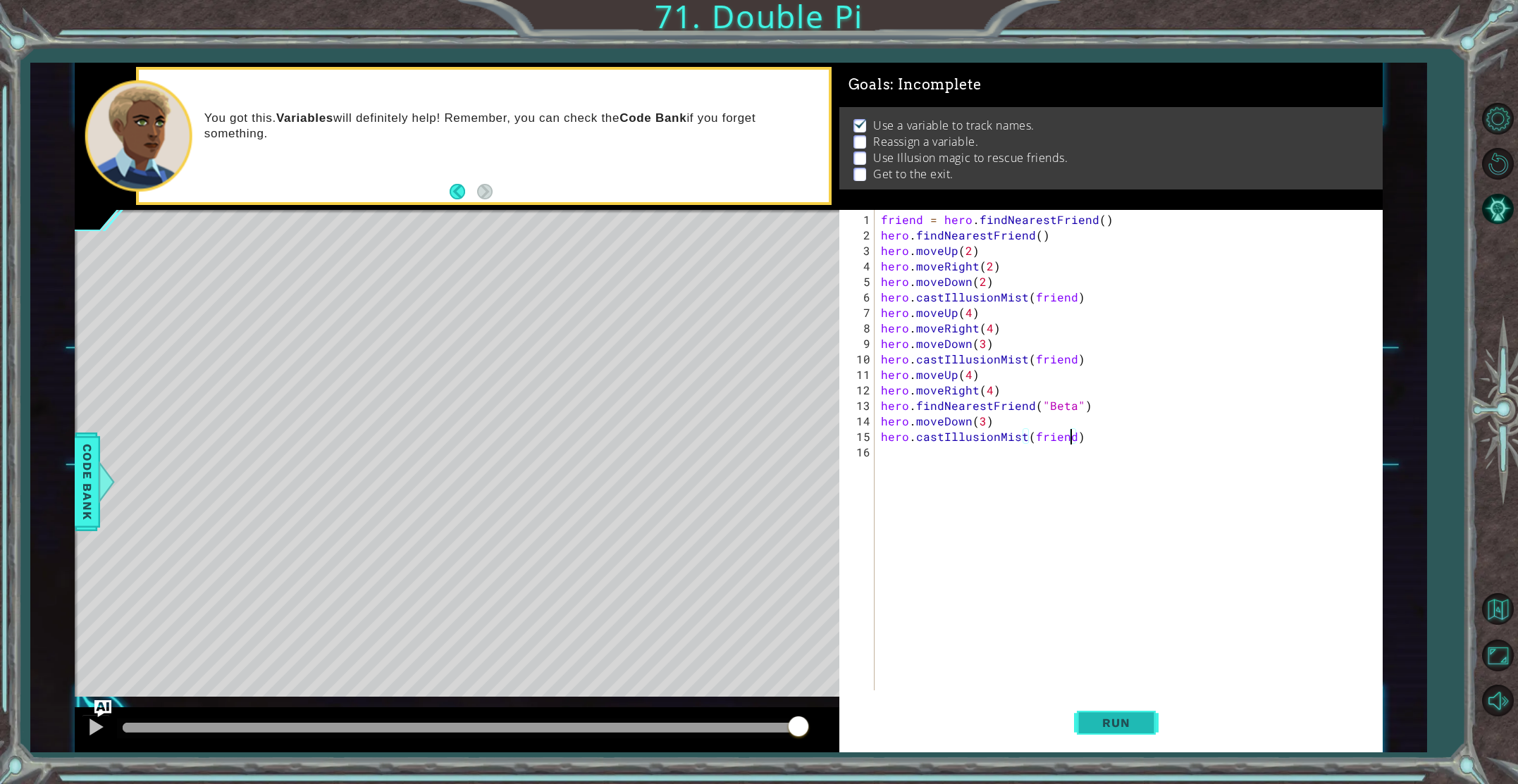
click at [1129, 732] on button "Run" at bounding box center [1116, 722] width 84 height 54
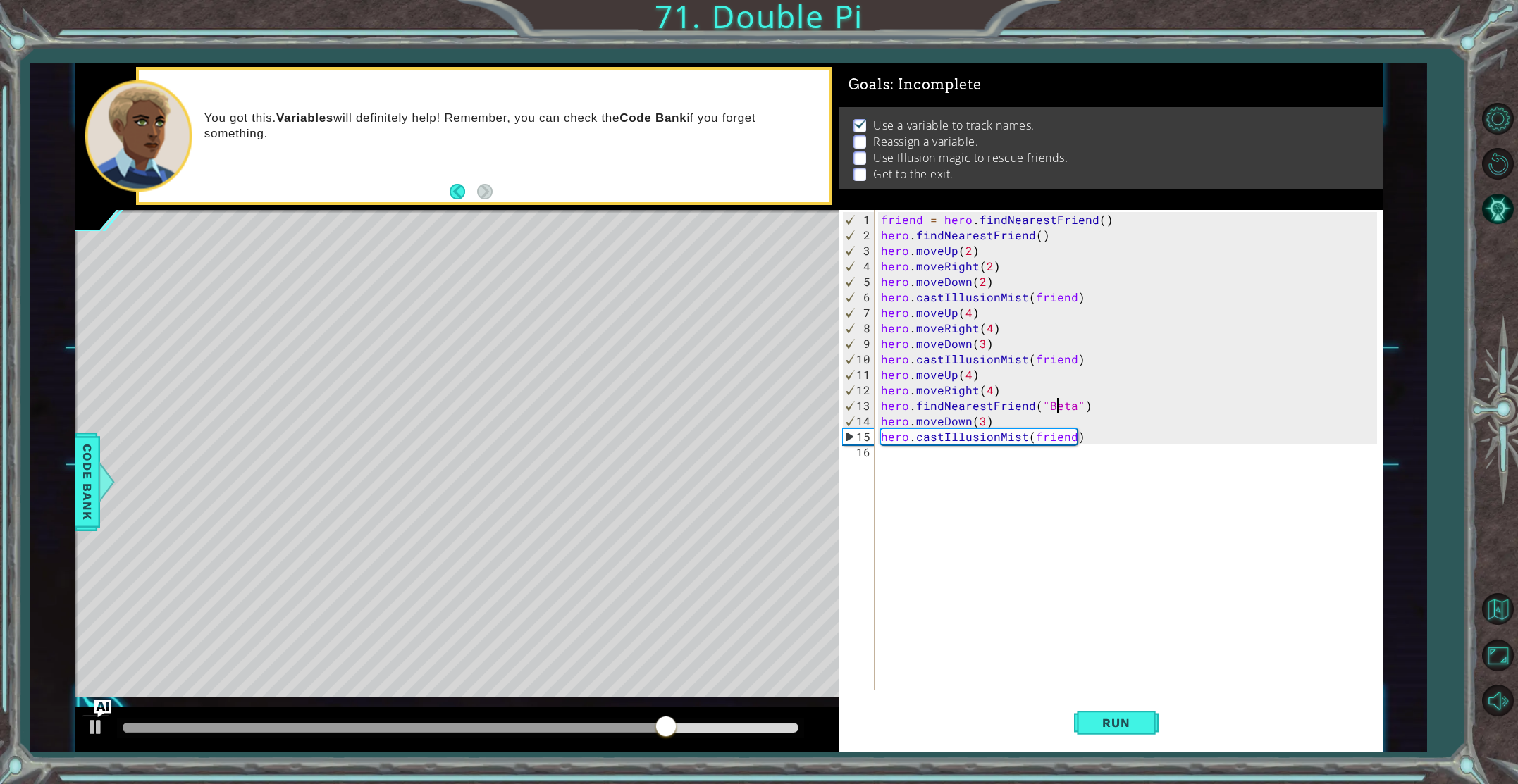
click at [1060, 408] on div "friend = hero . findNearestFriend ( ) hero . findNearestFriend ( ) hero . moveU…" at bounding box center [1131, 468] width 507 height 512
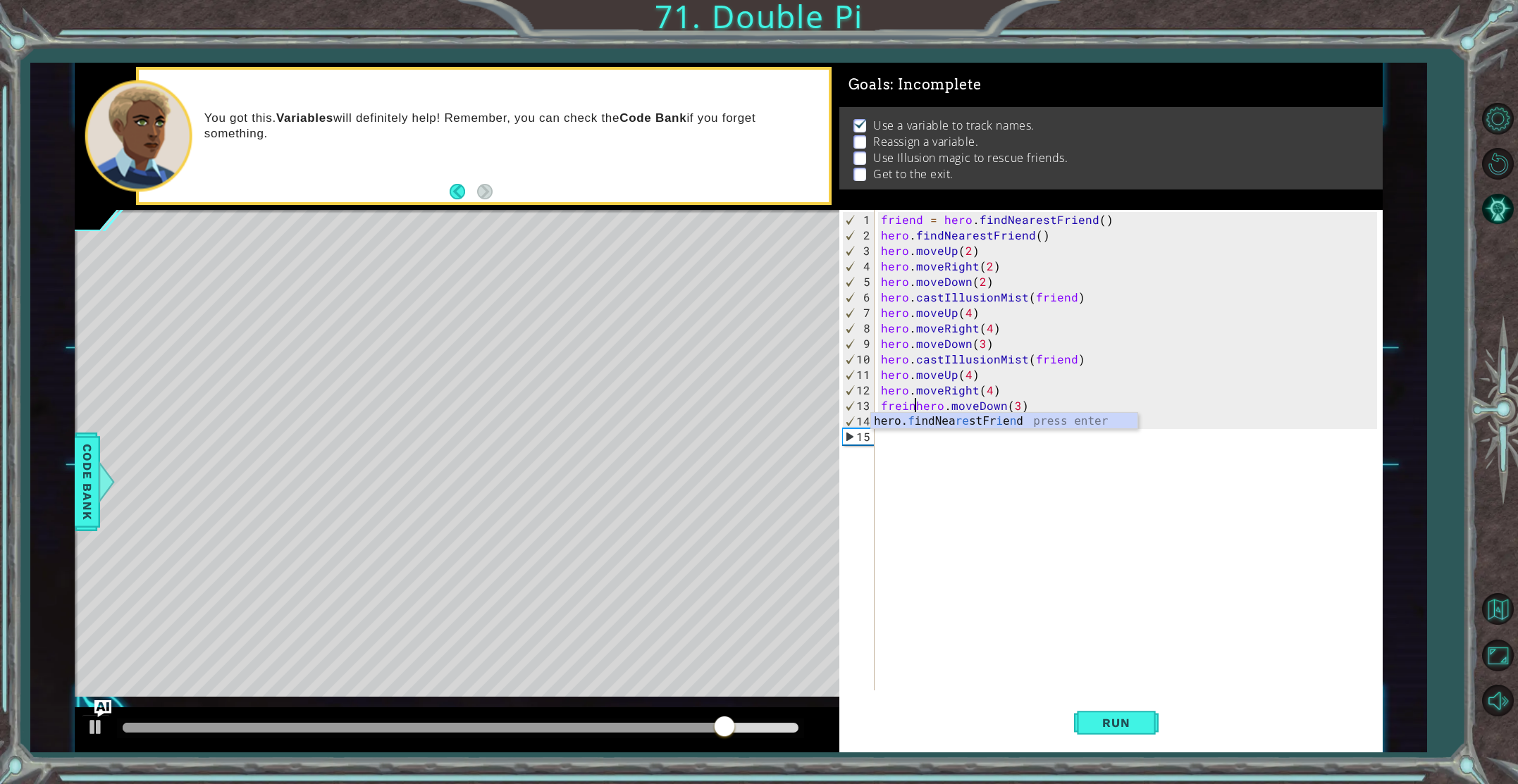
scroll to position [0, 2]
click at [915, 410] on div "friend = hero . findNearestFriend ( ) hero . findNearestFriend ( ) hero . moveU…" at bounding box center [1131, 468] width 507 height 512
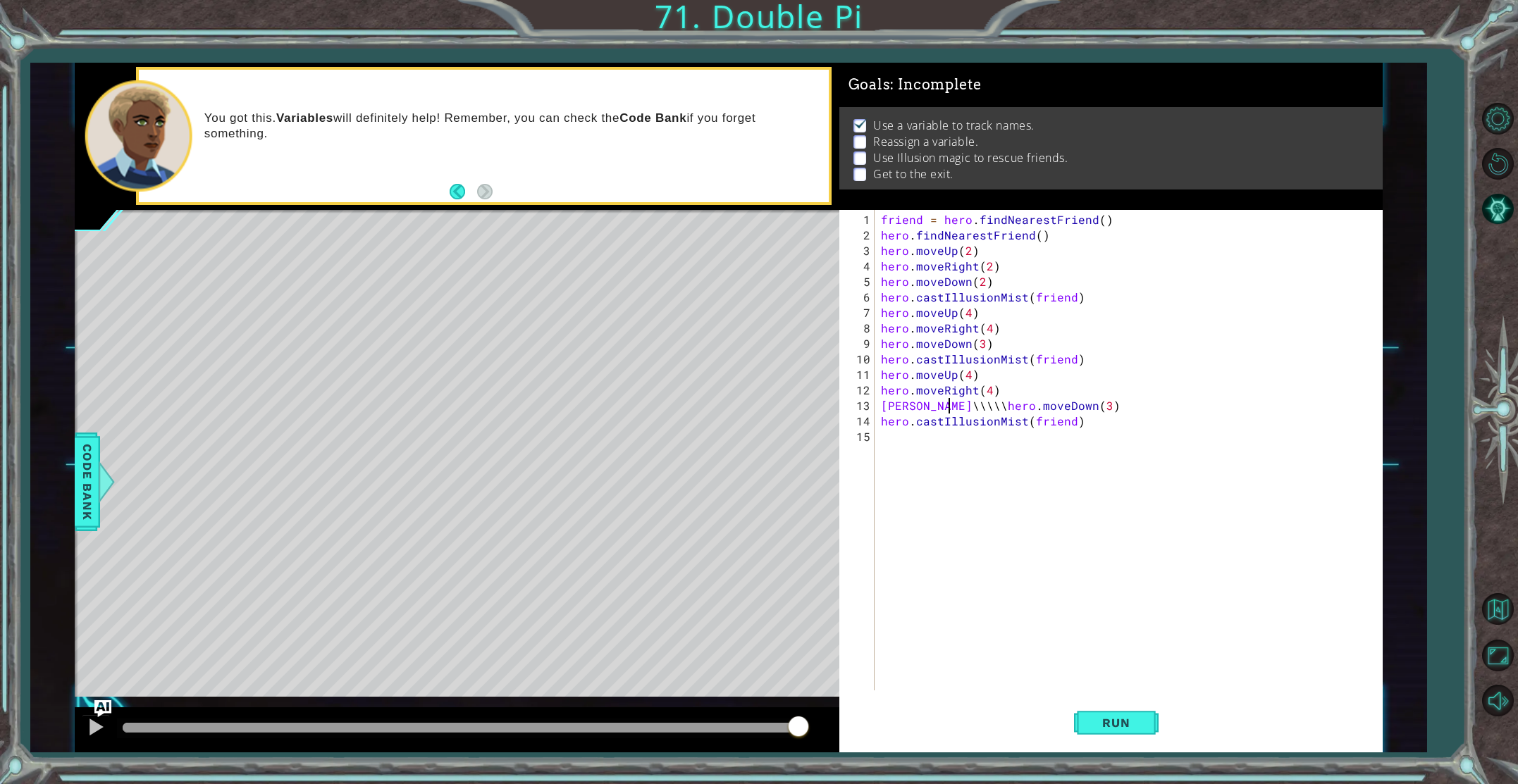
scroll to position [0, 4]
click at [881, 427] on div "friend = hero . findNearestFriend ( ) hero . findNearestFriend ( ) hero . moveU…" at bounding box center [1131, 468] width 507 height 512
type textarea "hero.castIllusionMist(friend)"
click at [885, 419] on div "friend = hero . findNearestFriend ( ) hero . findNearestFriend ( ) hero . moveU…" at bounding box center [1131, 468] width 507 height 512
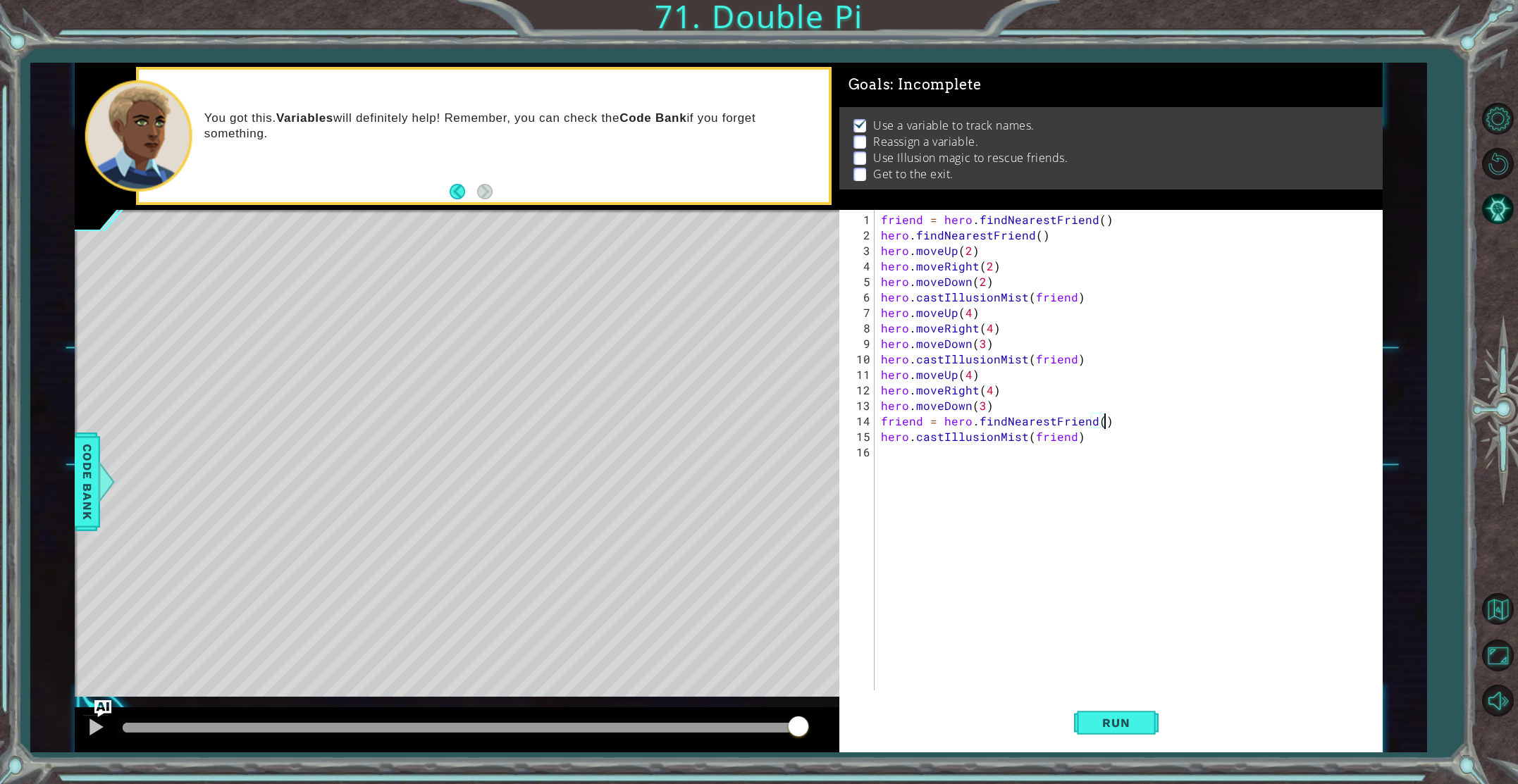
click at [1095, 753] on div "friend = hero.findNearestFriend() 1 2 3 4 5 6 7 8 9 10 11 12 13 14 friend = her…" at bounding box center [759, 392] width 1518 height 784
click at [1091, 741] on button "Run" at bounding box center [1116, 722] width 84 height 54
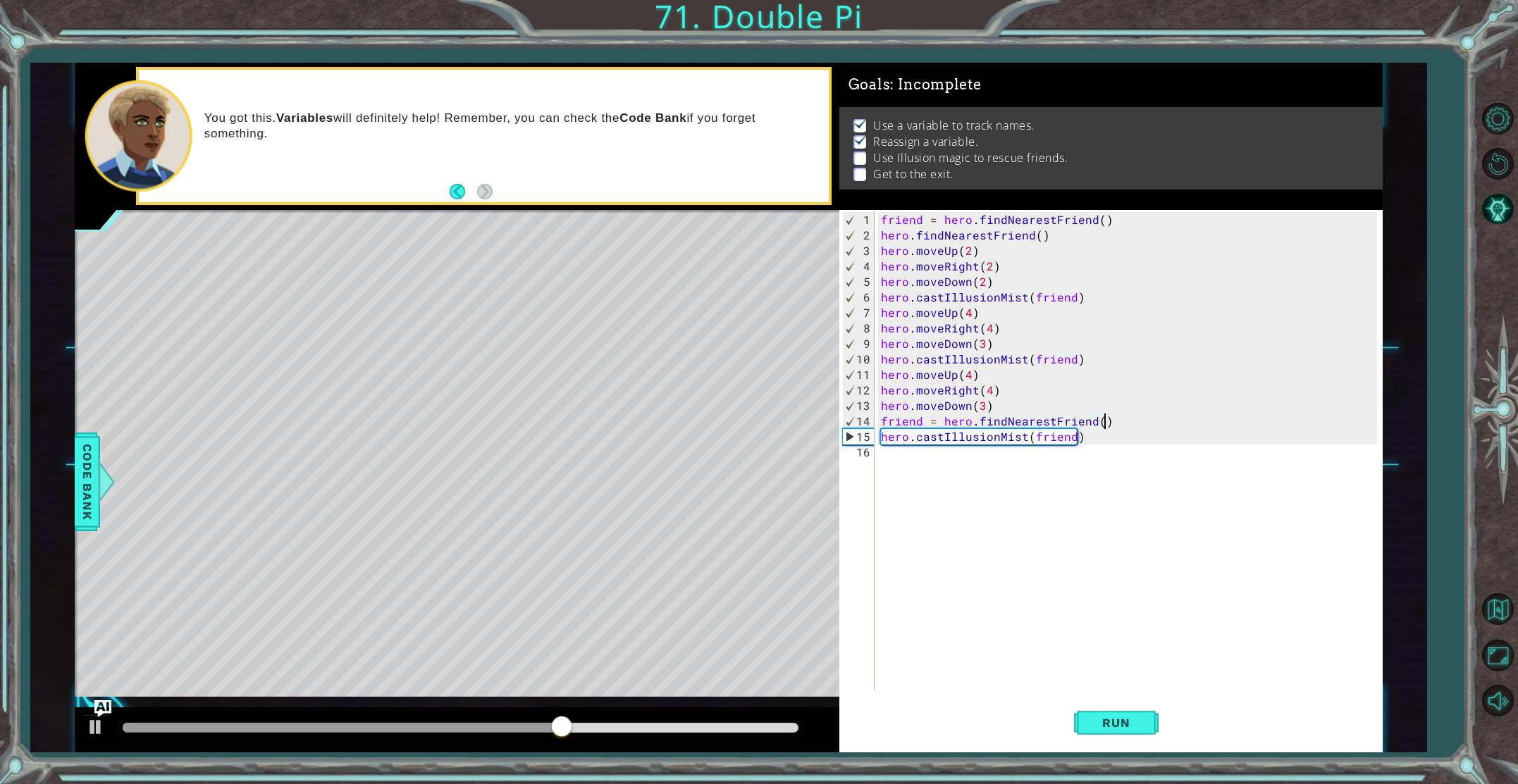
click at [985, 409] on div "friend = hero . findNearestFriend ( ) hero . findNearestFriend ( ) hero . moveU…" at bounding box center [1131, 468] width 507 height 512
type textarea "hero.moveDown(4)"
drag, startPoint x: 1120, startPoint y: 728, endPoint x: 1112, endPoint y: 728, distance: 8.0
click at [1120, 728] on span "Run" at bounding box center [1116, 723] width 56 height 14
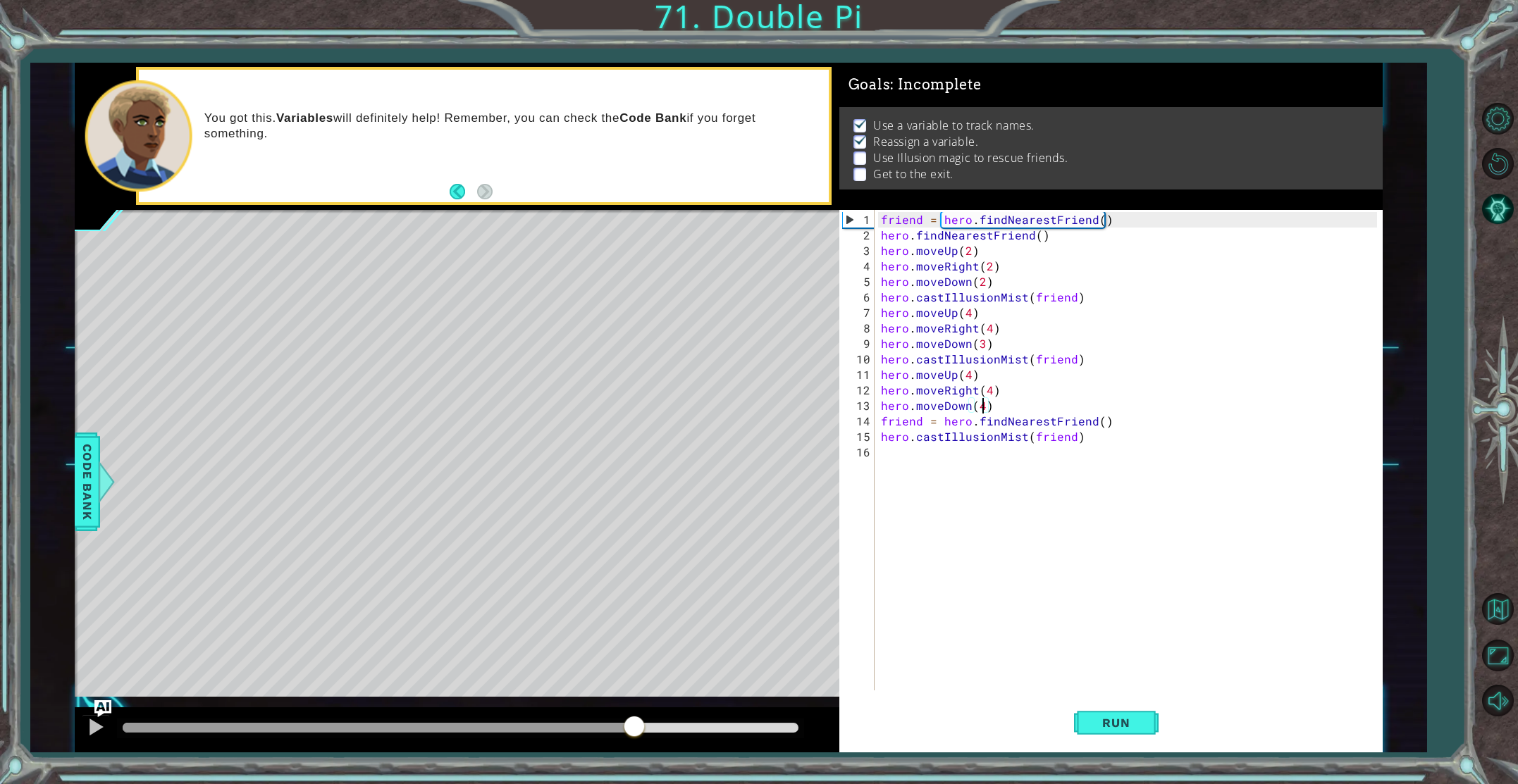
click at [636, 730] on div at bounding box center [461, 728] width 676 height 10
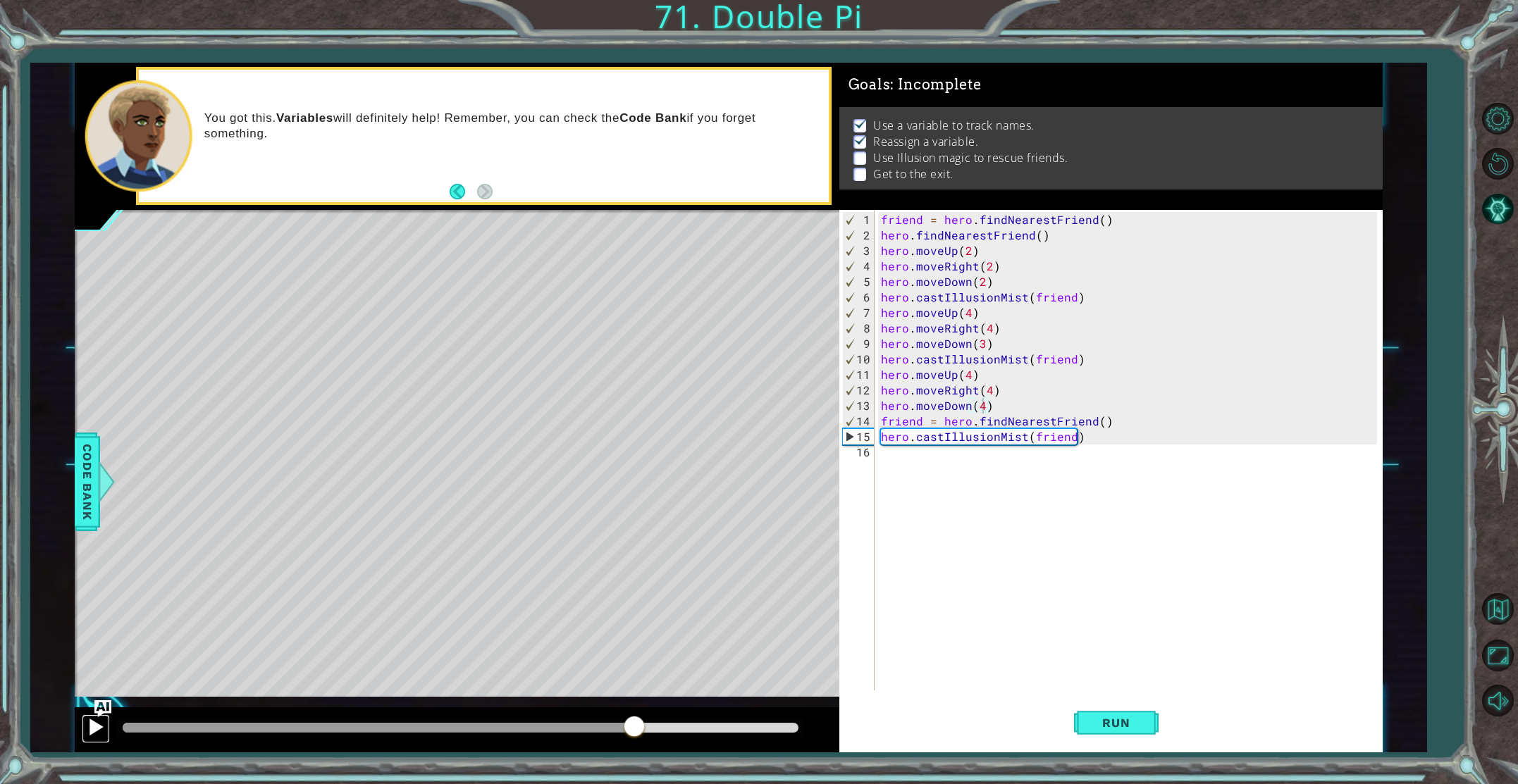
click at [91, 731] on div at bounding box center [96, 727] width 18 height 18
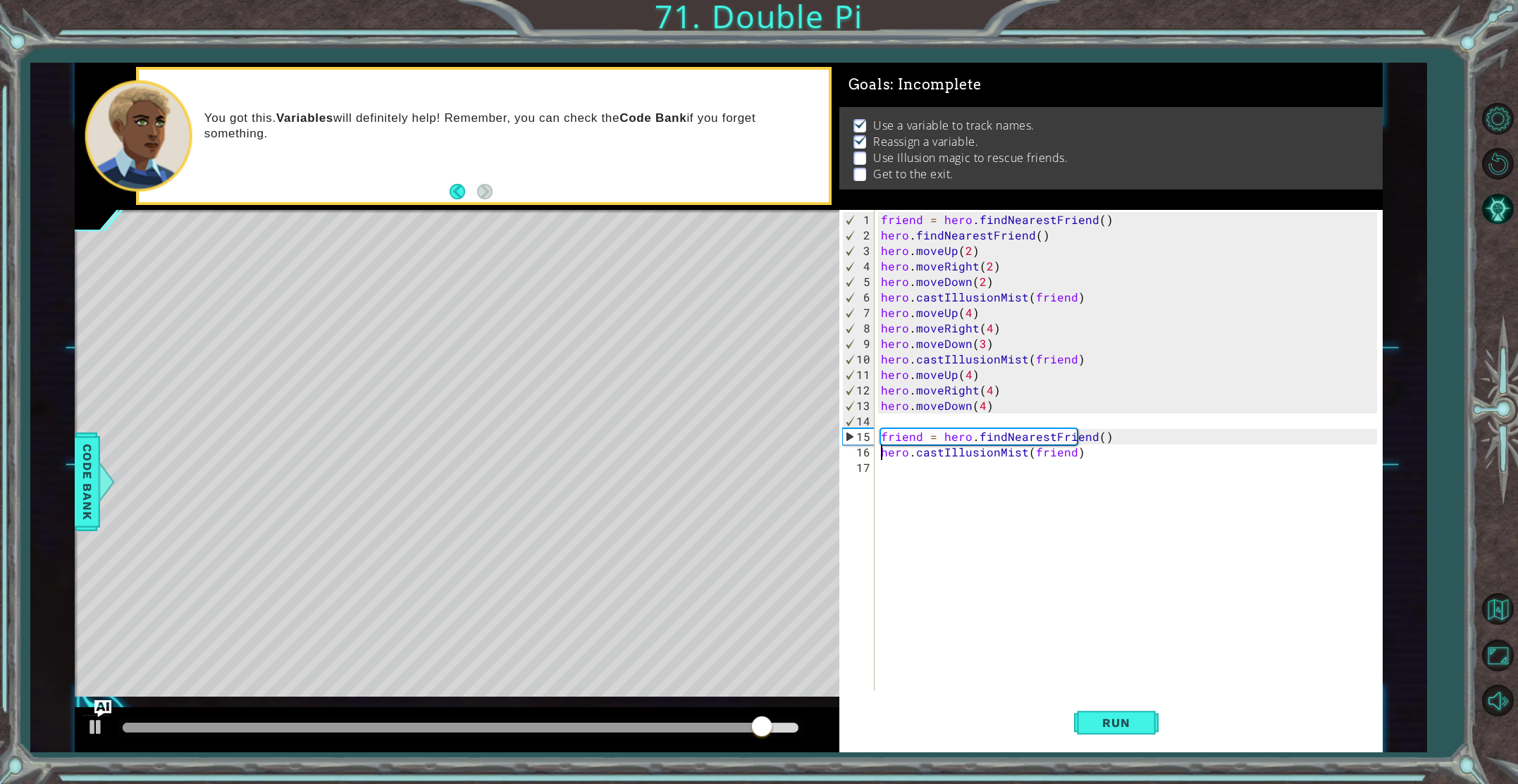
drag, startPoint x: 882, startPoint y: 450, endPoint x: 929, endPoint y: 462, distance: 48.5
click at [892, 453] on div "friend = hero . findNearestFriend ( ) hero . findNearestFriend ( ) hero . moveU…" at bounding box center [1131, 468] width 507 height 512
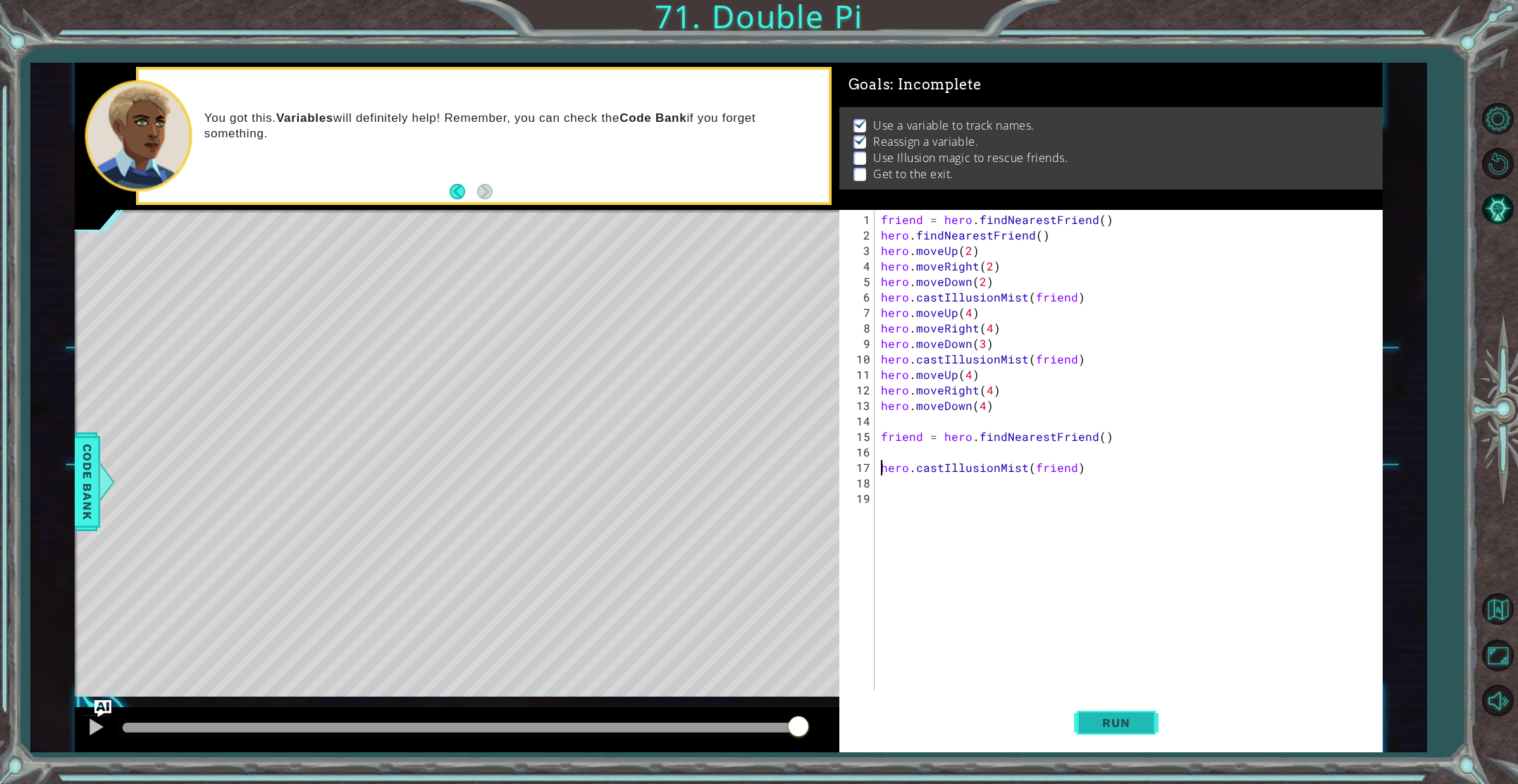
click at [1114, 728] on span "Run" at bounding box center [1116, 723] width 56 height 14
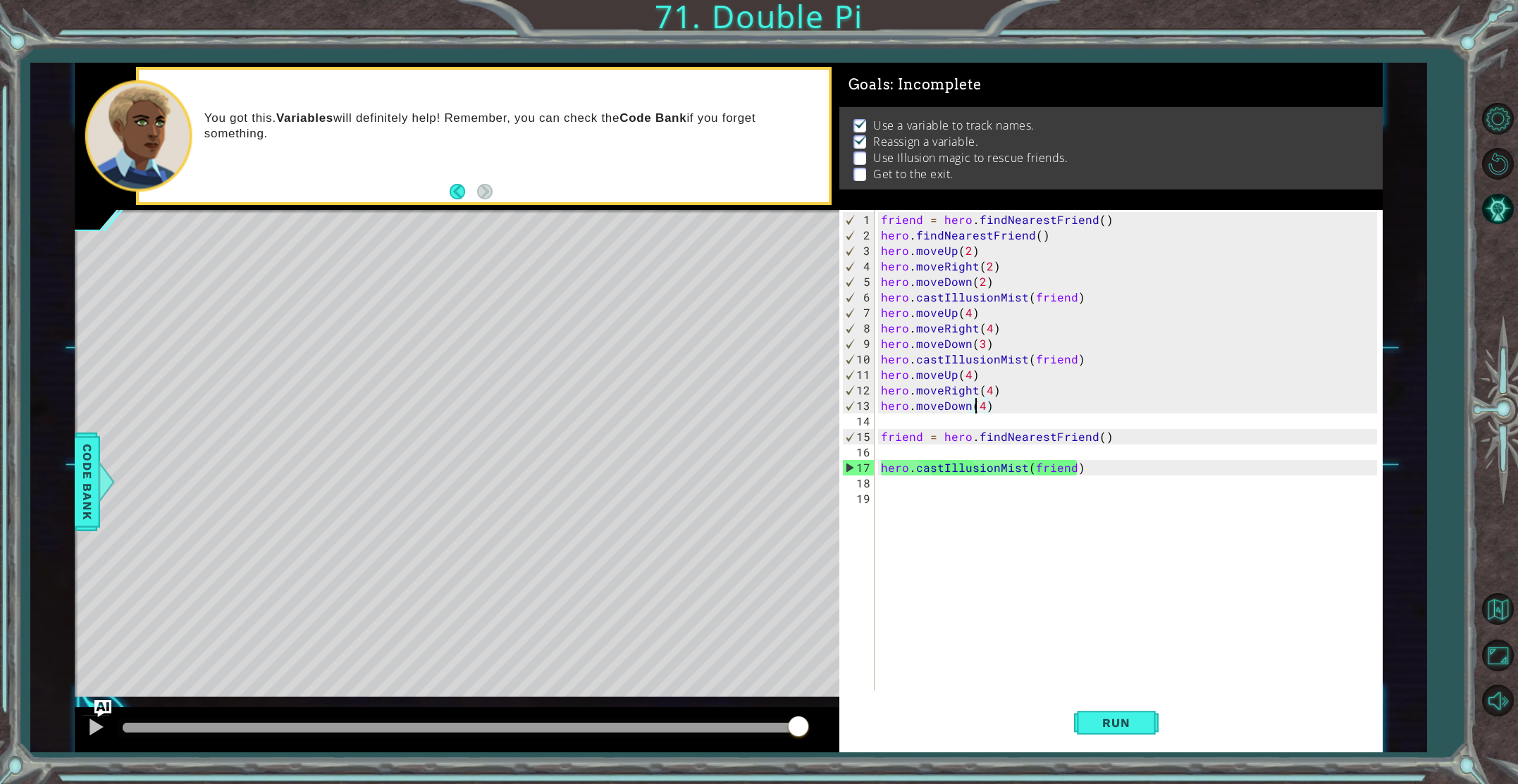
drag, startPoint x: 978, startPoint y: 403, endPoint x: 989, endPoint y: 402, distance: 11.0
click at [978, 403] on div "friend = hero . findNearestFriend ( ) hero . findNearestFriend ( ) hero . moveU…" at bounding box center [1131, 468] width 507 height 512
click at [989, 402] on div "friend = hero . findNearestFriend ( ) hero . findNearestFriend ( ) hero . moveU…" at bounding box center [1131, 468] width 507 height 512
click at [979, 408] on div "friend = hero . findNearestFriend ( ) hero . findNearestFriend ( ) hero . moveU…" at bounding box center [1131, 468] width 507 height 512
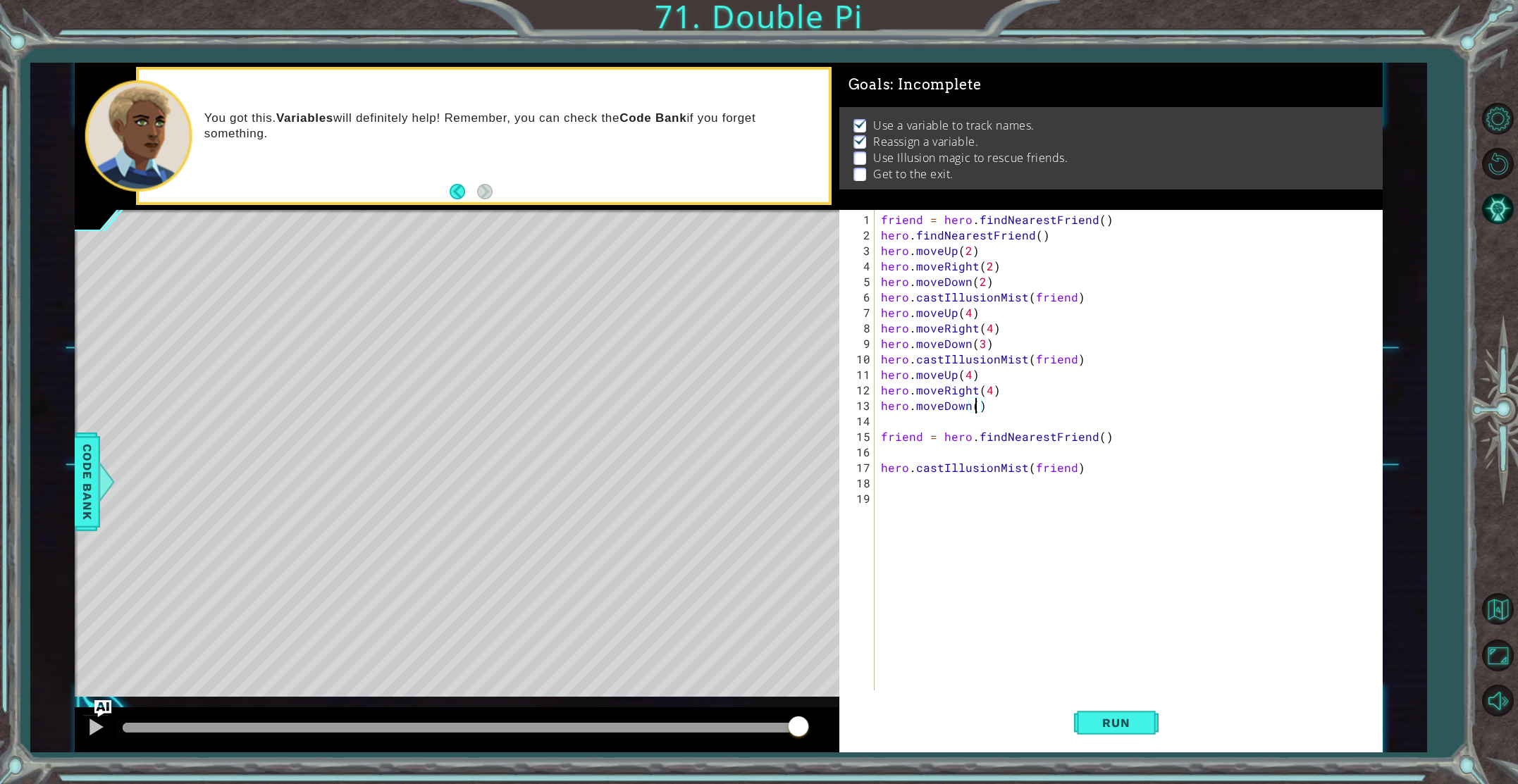
scroll to position [0, 5]
click at [1155, 714] on button "Run" at bounding box center [1116, 722] width 84 height 54
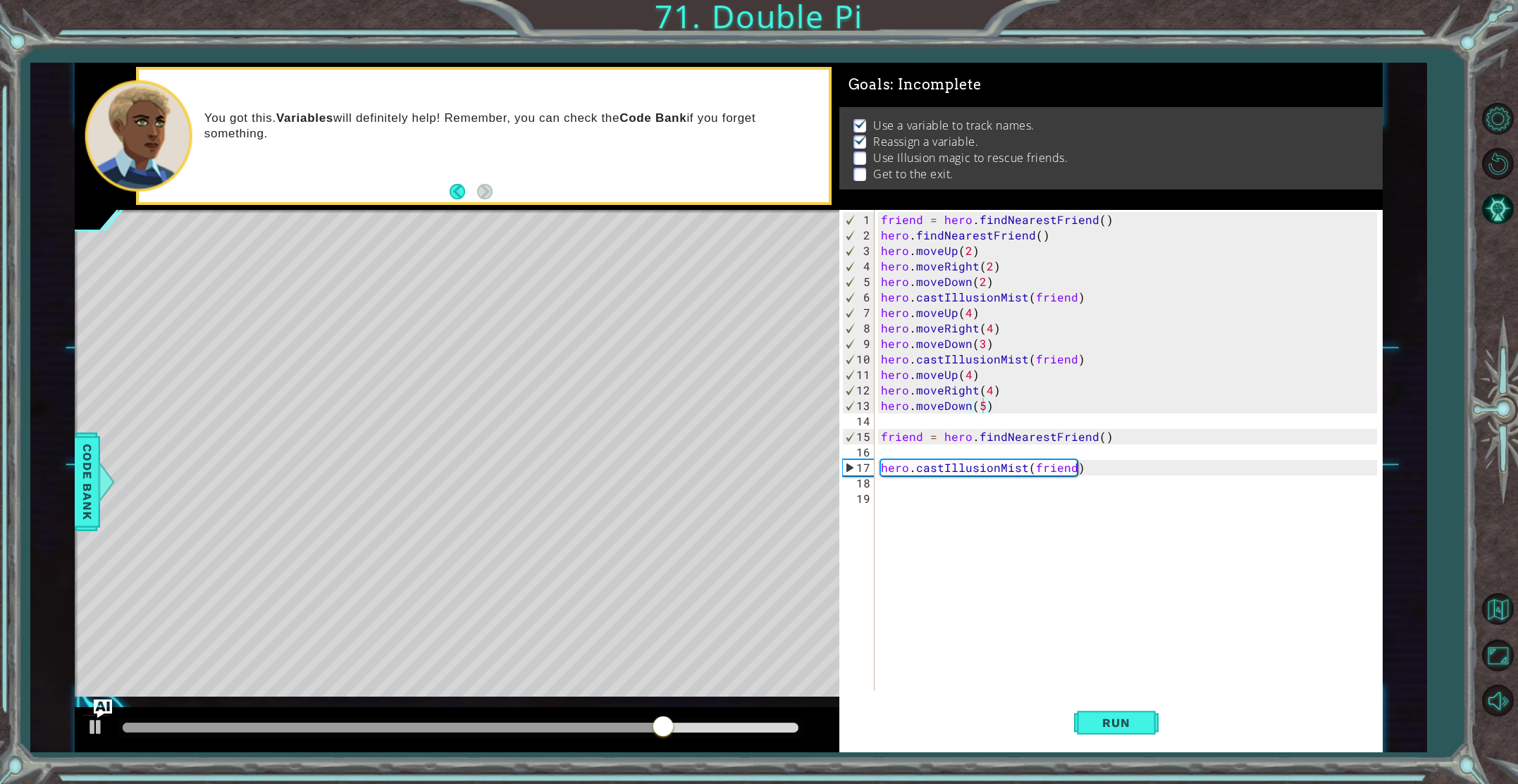
click at [106, 709] on img "Ask AI" at bounding box center [103, 708] width 18 height 18
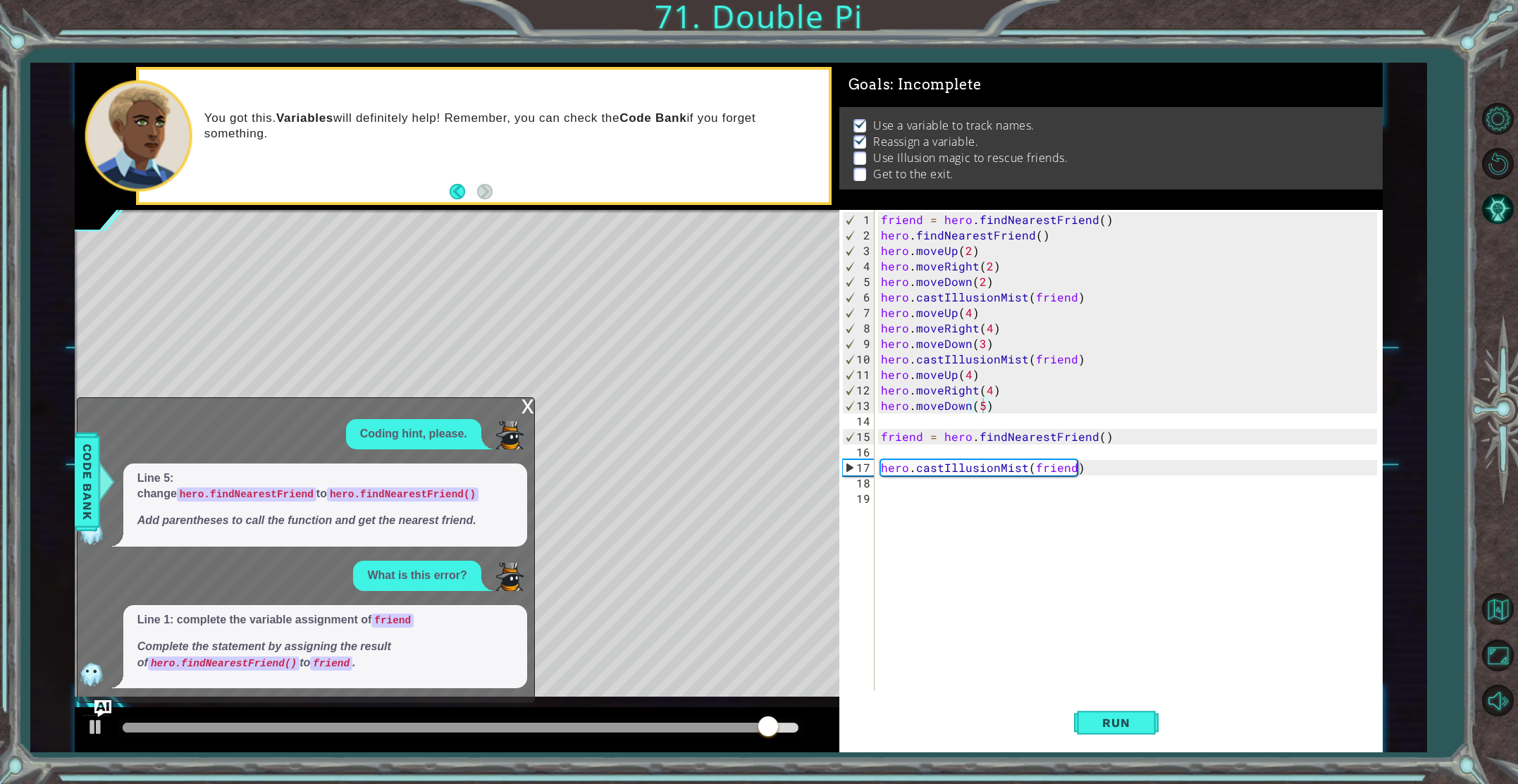
click at [525, 409] on div "x" at bounding box center [528, 405] width 13 height 14
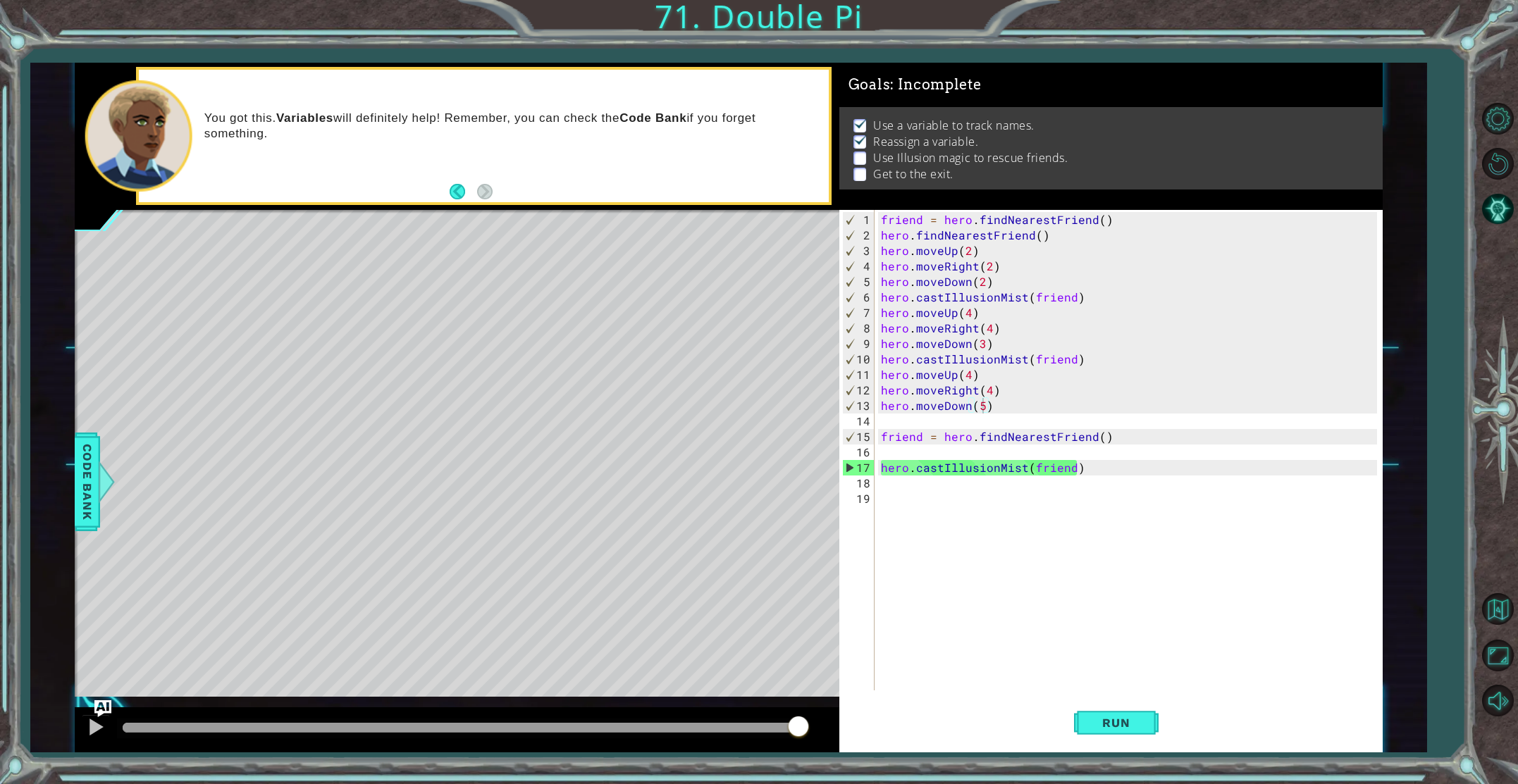
click at [880, 465] on div "friend = hero . findNearestFriend ( ) hero . findNearestFriend ( ) hero . moveU…" at bounding box center [1131, 468] width 507 height 512
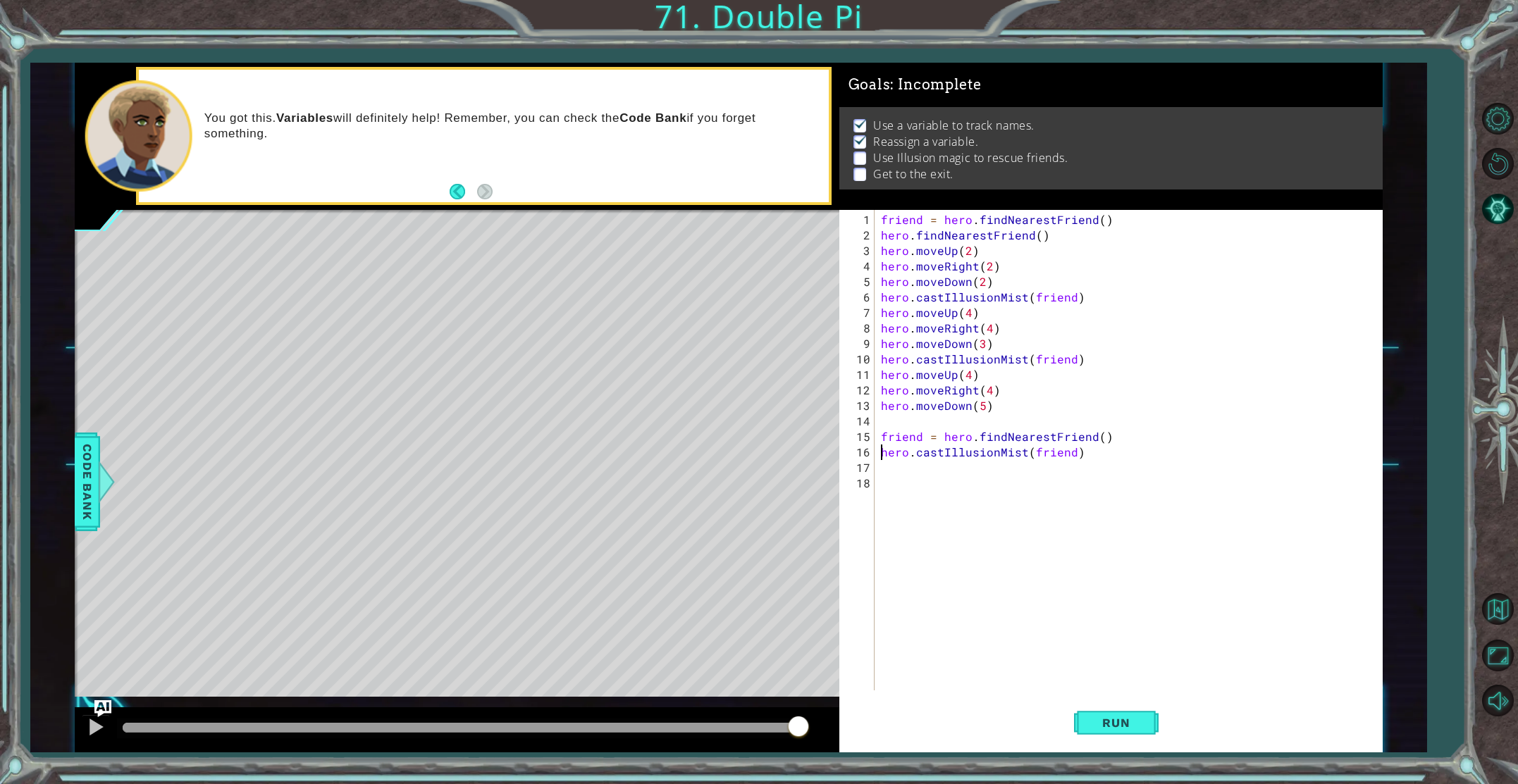
click at [882, 438] on div "friend = hero . findNearestFriend ( ) hero . findNearestFriend ( ) hero . moveU…" at bounding box center [1131, 468] width 507 height 512
click at [1152, 722] on button "Run" at bounding box center [1116, 722] width 84 height 54
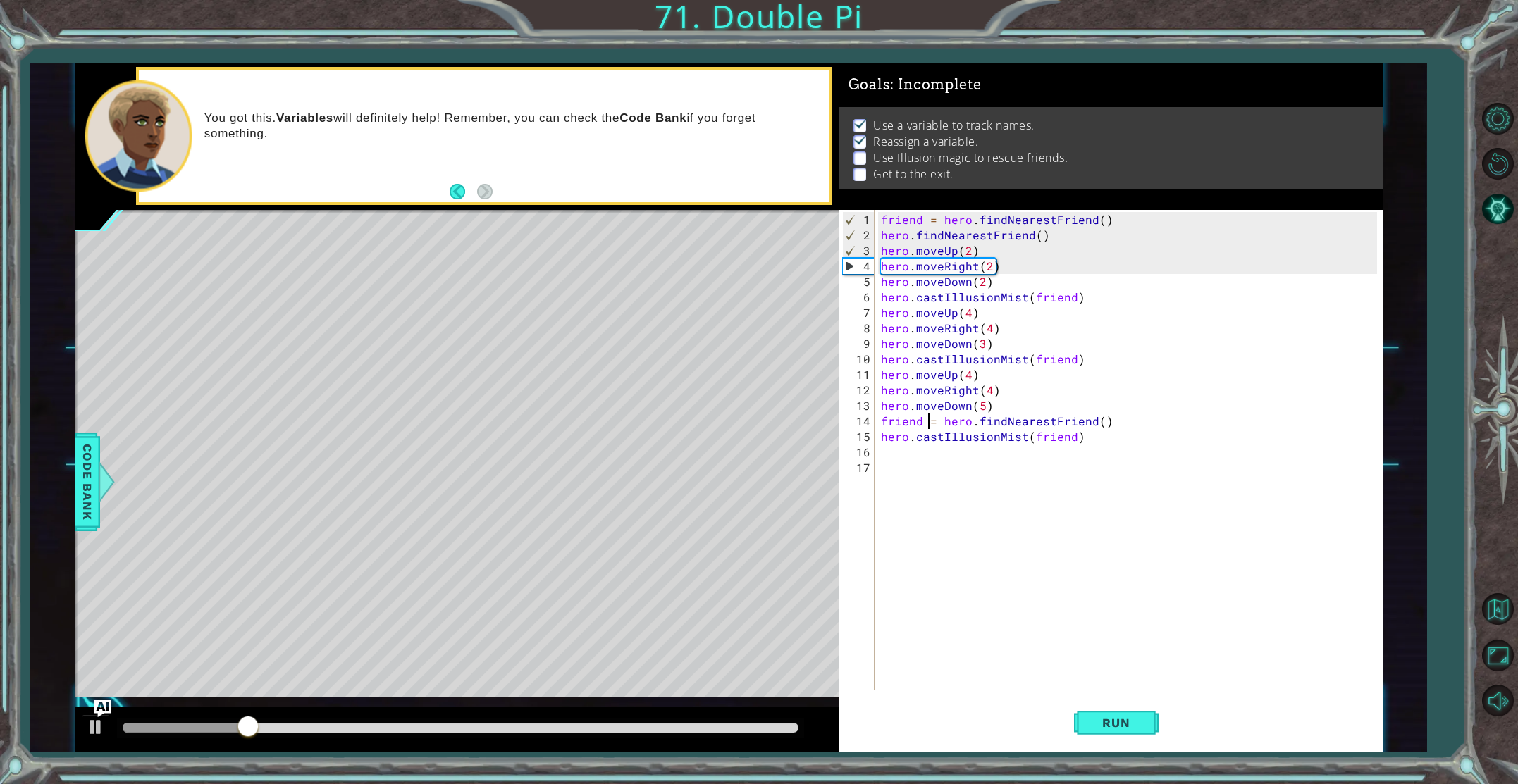
click at [929, 418] on div "friend = hero . findNearestFriend ( ) hero . findNearestFriend ( ) hero . moveU…" at bounding box center [1131, 468] width 507 height 512
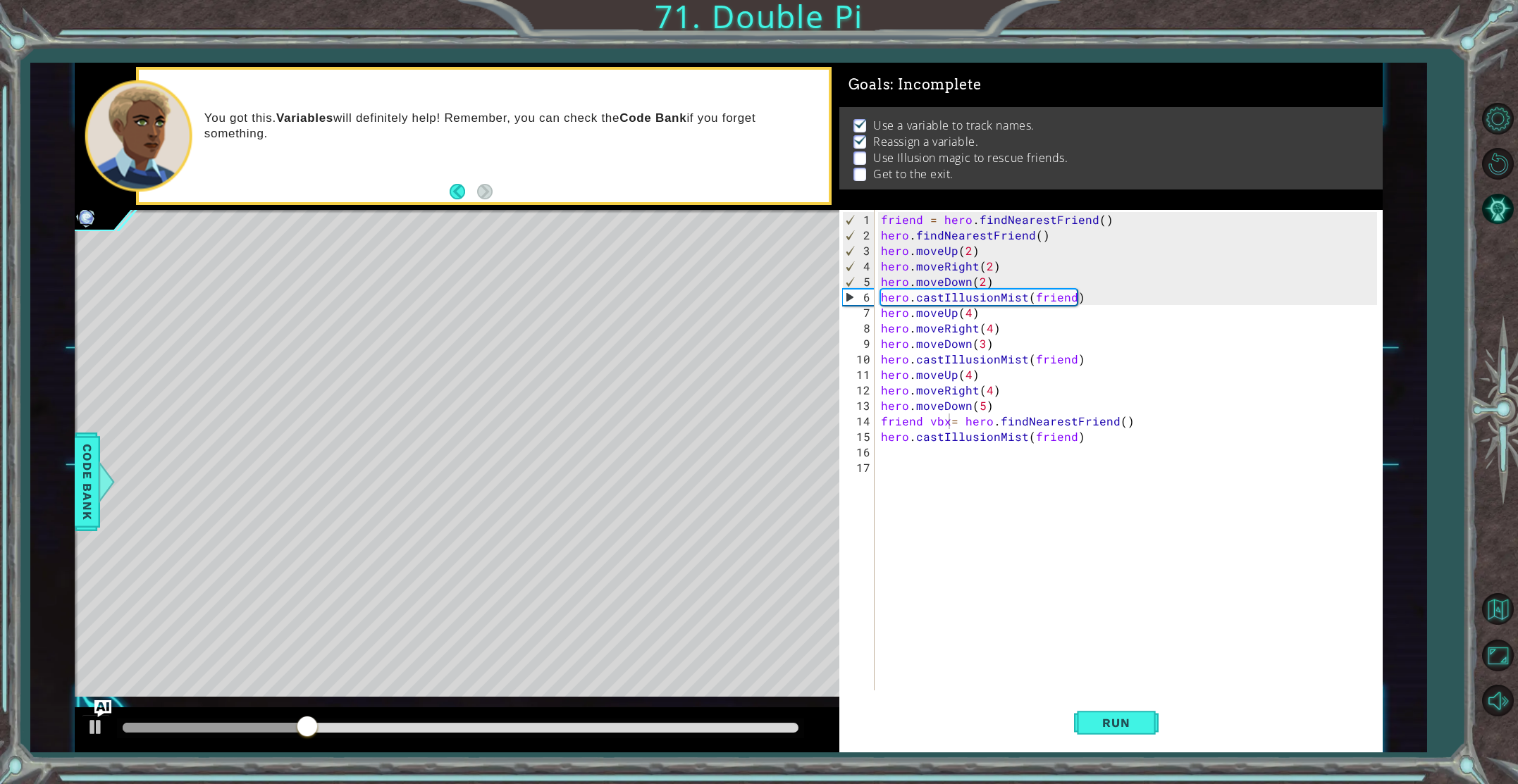
drag, startPoint x: 1132, startPoint y: 712, endPoint x: 1080, endPoint y: 685, distance: 58.6
click at [1135, 714] on button "Run" at bounding box center [1116, 722] width 84 height 54
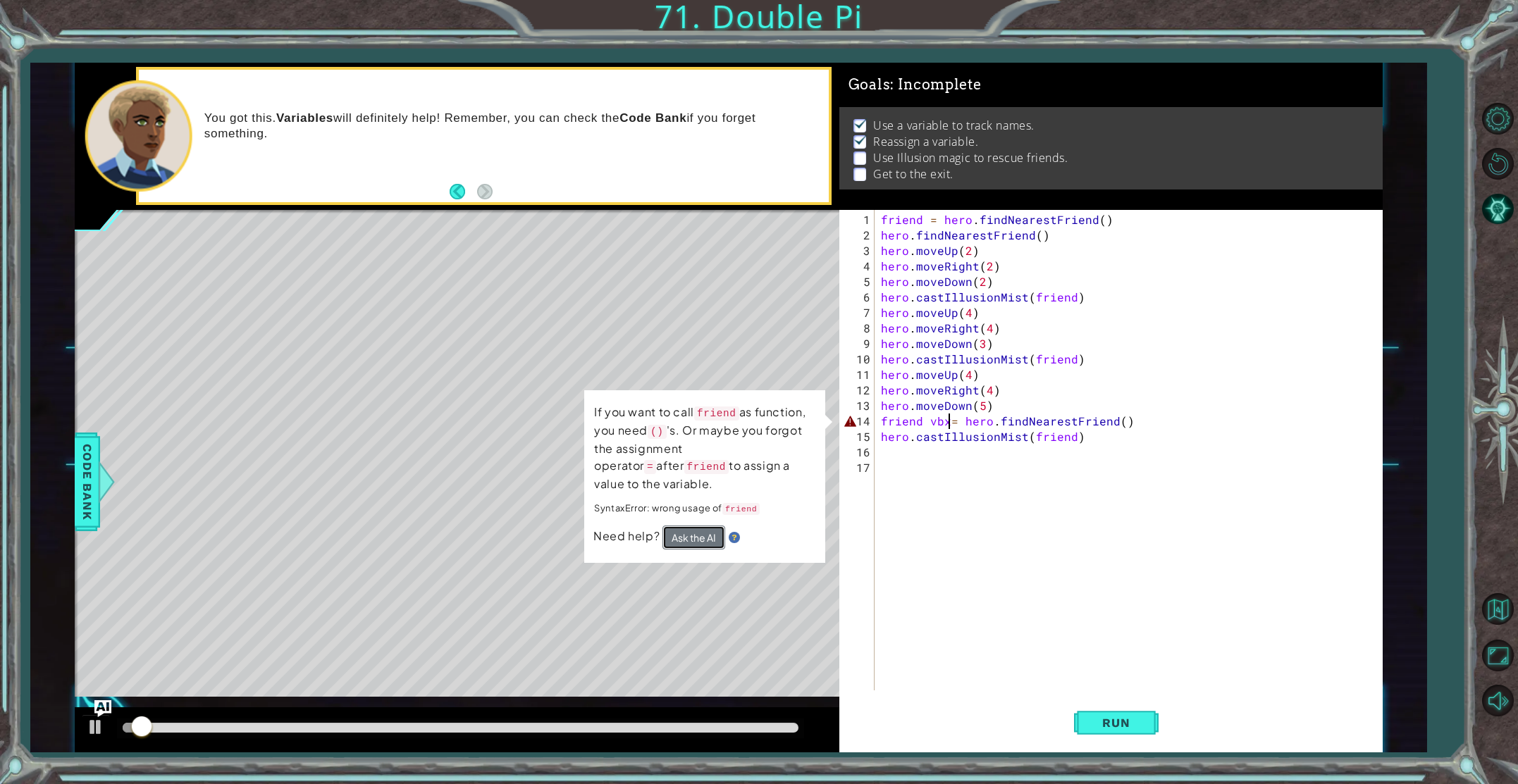
click at [699, 529] on button "Ask the AI" at bounding box center [694, 538] width 63 height 24
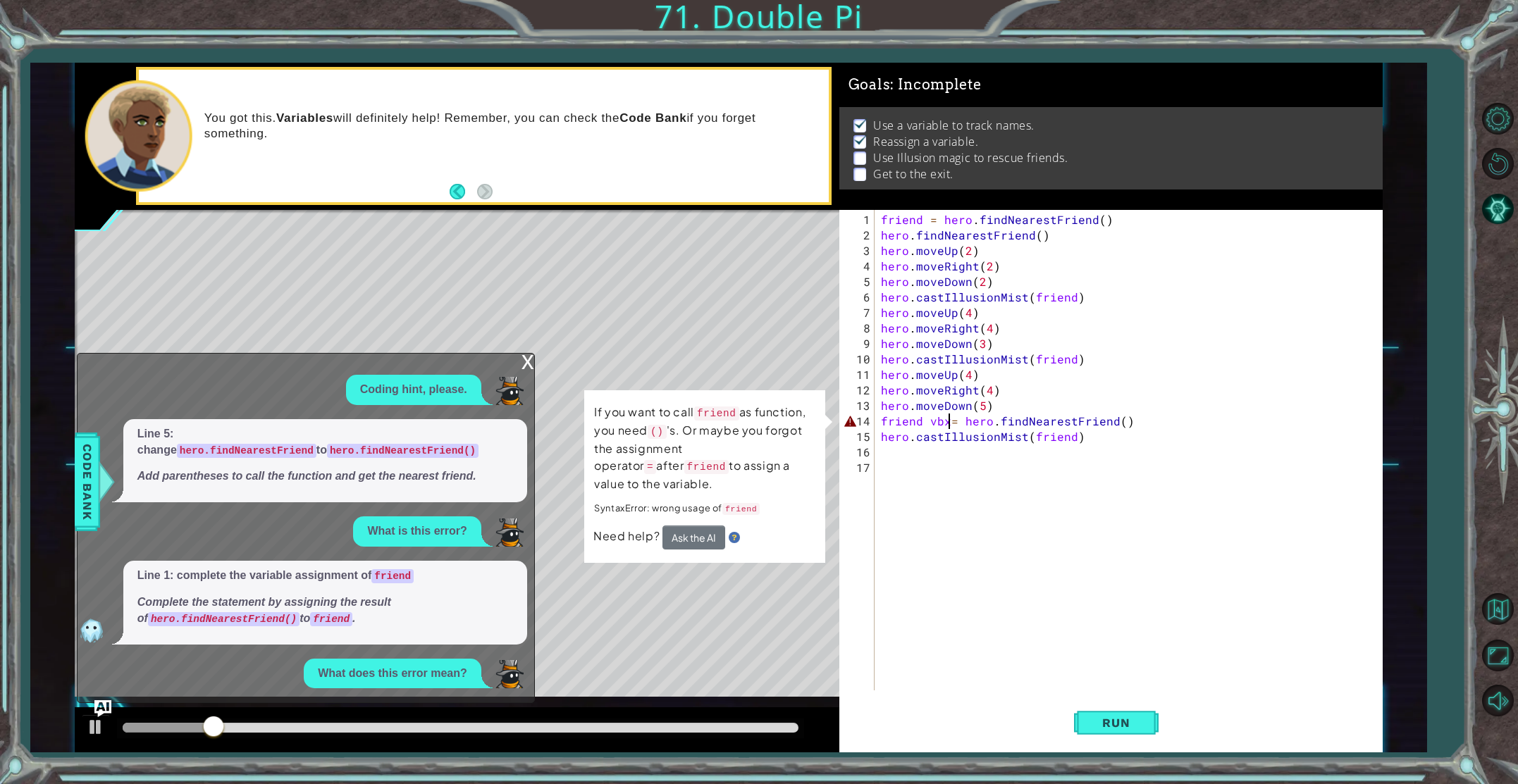
scroll to position [31, 0]
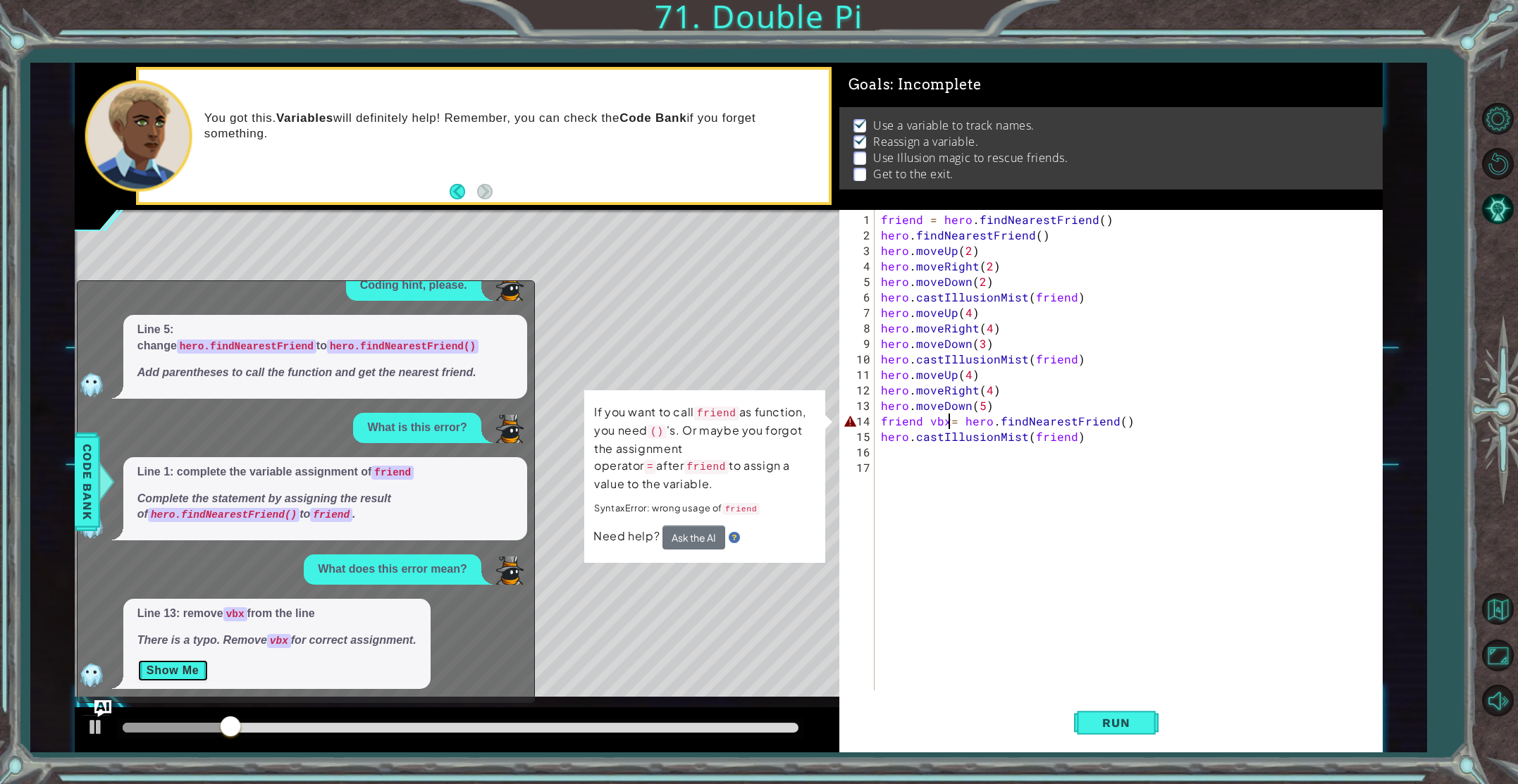
click at [183, 677] on button "Show Me" at bounding box center [173, 671] width 71 height 23
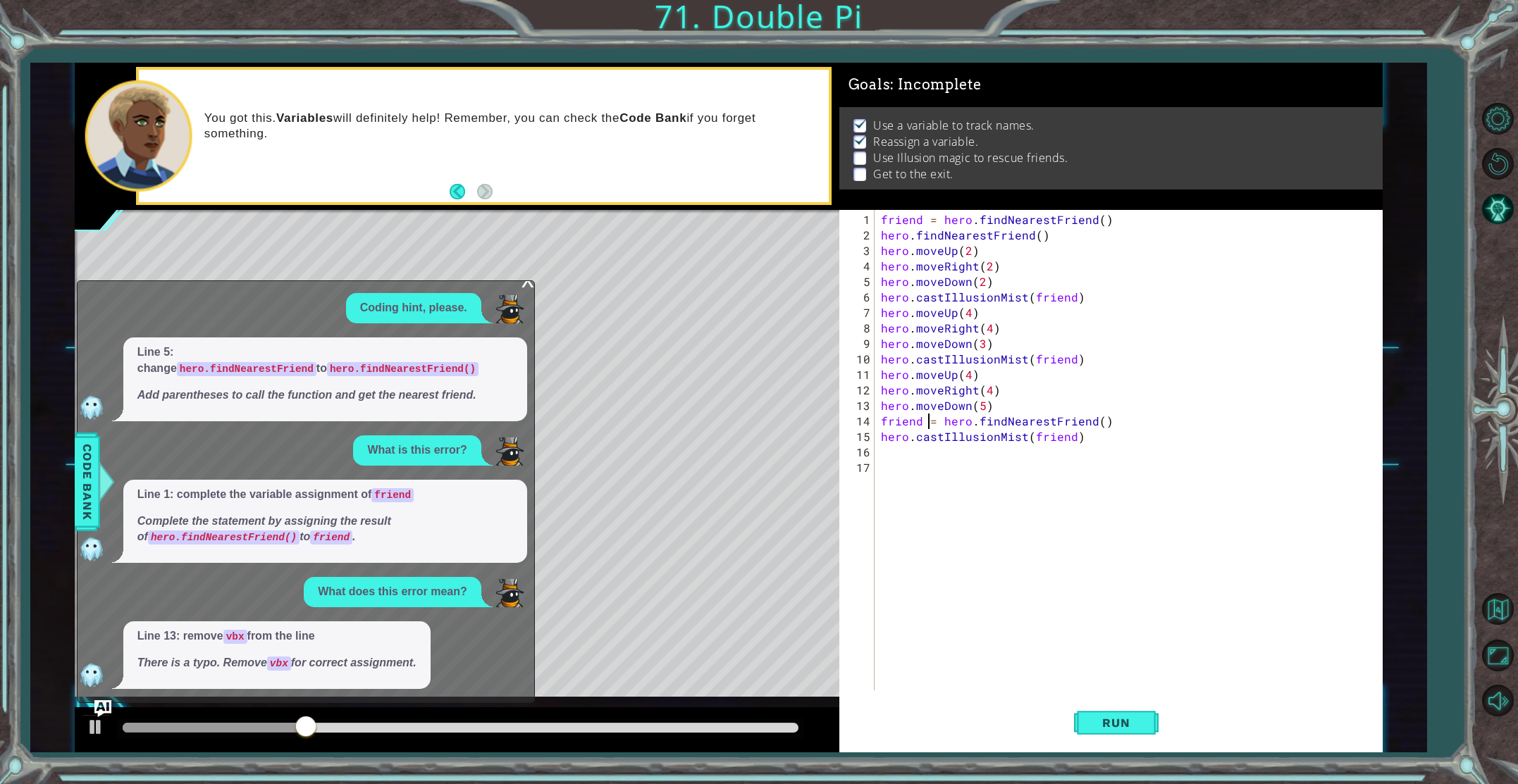
scroll to position [10, 0]
click at [1114, 739] on button "Run" at bounding box center [1116, 722] width 84 height 54
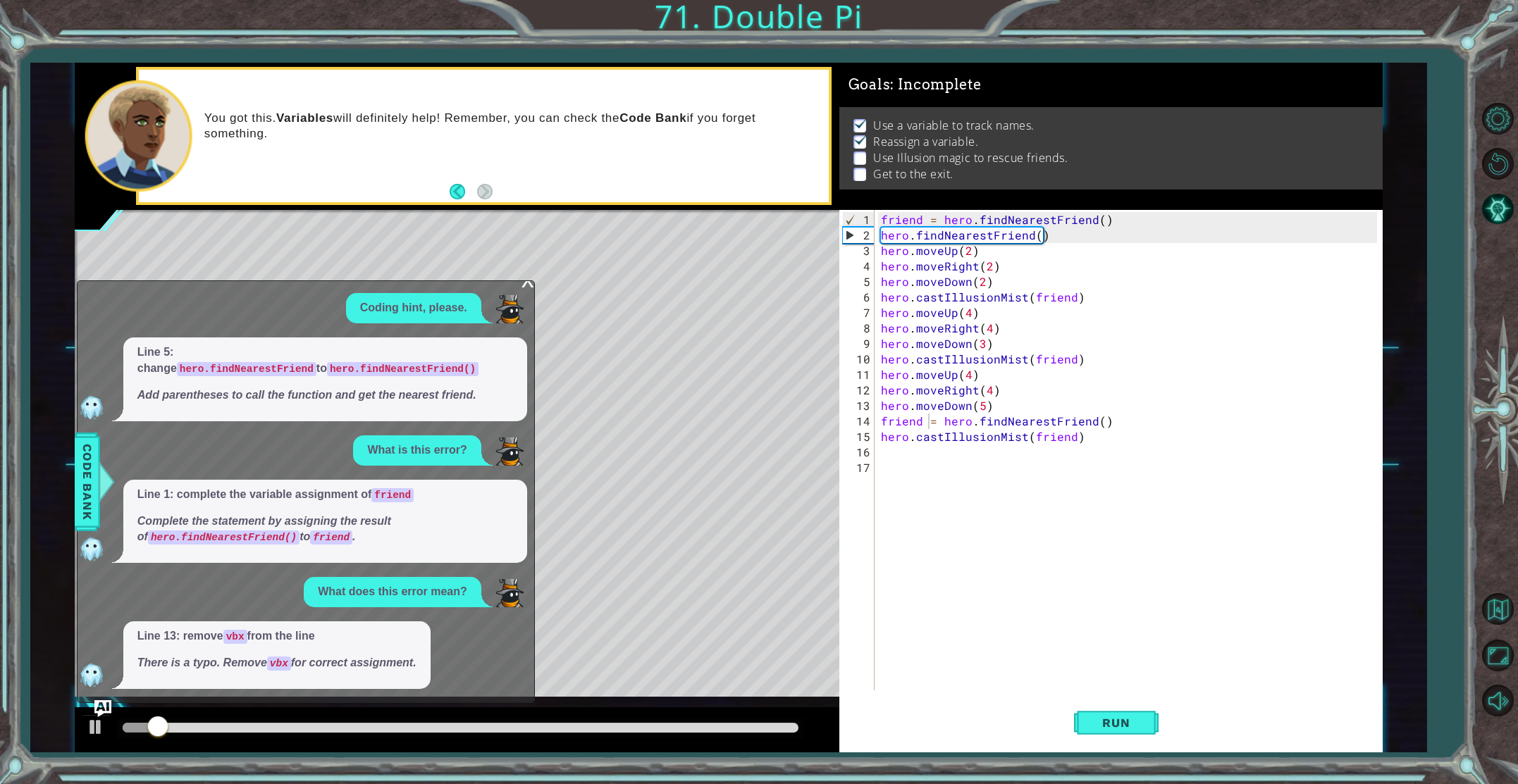
click at [527, 286] on div "x" at bounding box center [528, 279] width 13 height 14
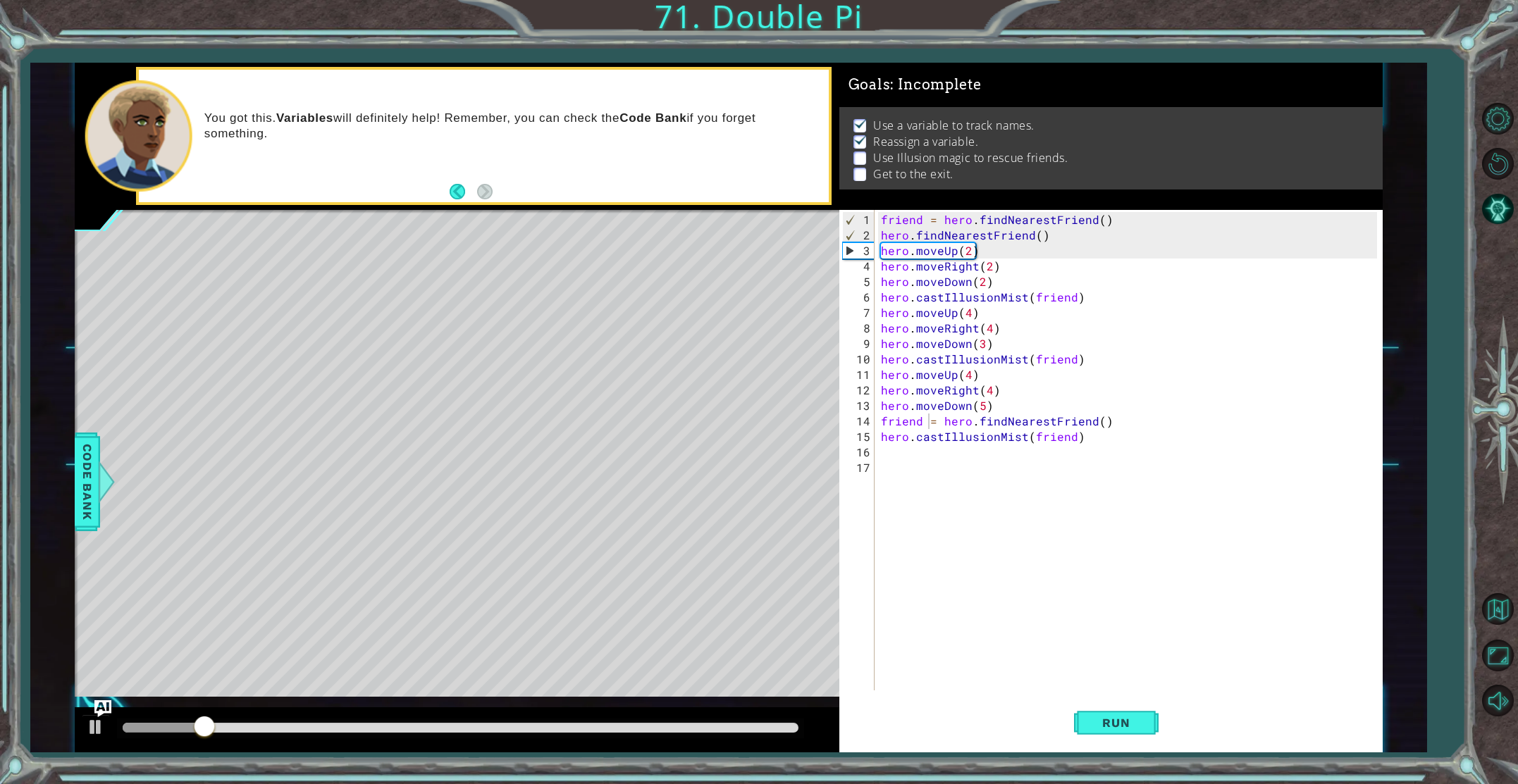
click at [982, 412] on div "friend = hero . findNearestFriend ( ) hero . findNearestFriend ( ) hero . moveU…" at bounding box center [1131, 468] width 507 height 512
click at [982, 409] on div "friend = hero . findNearestFriend ( ) hero . findNearestFriend ( ) hero . moveU…" at bounding box center [1131, 468] width 507 height 512
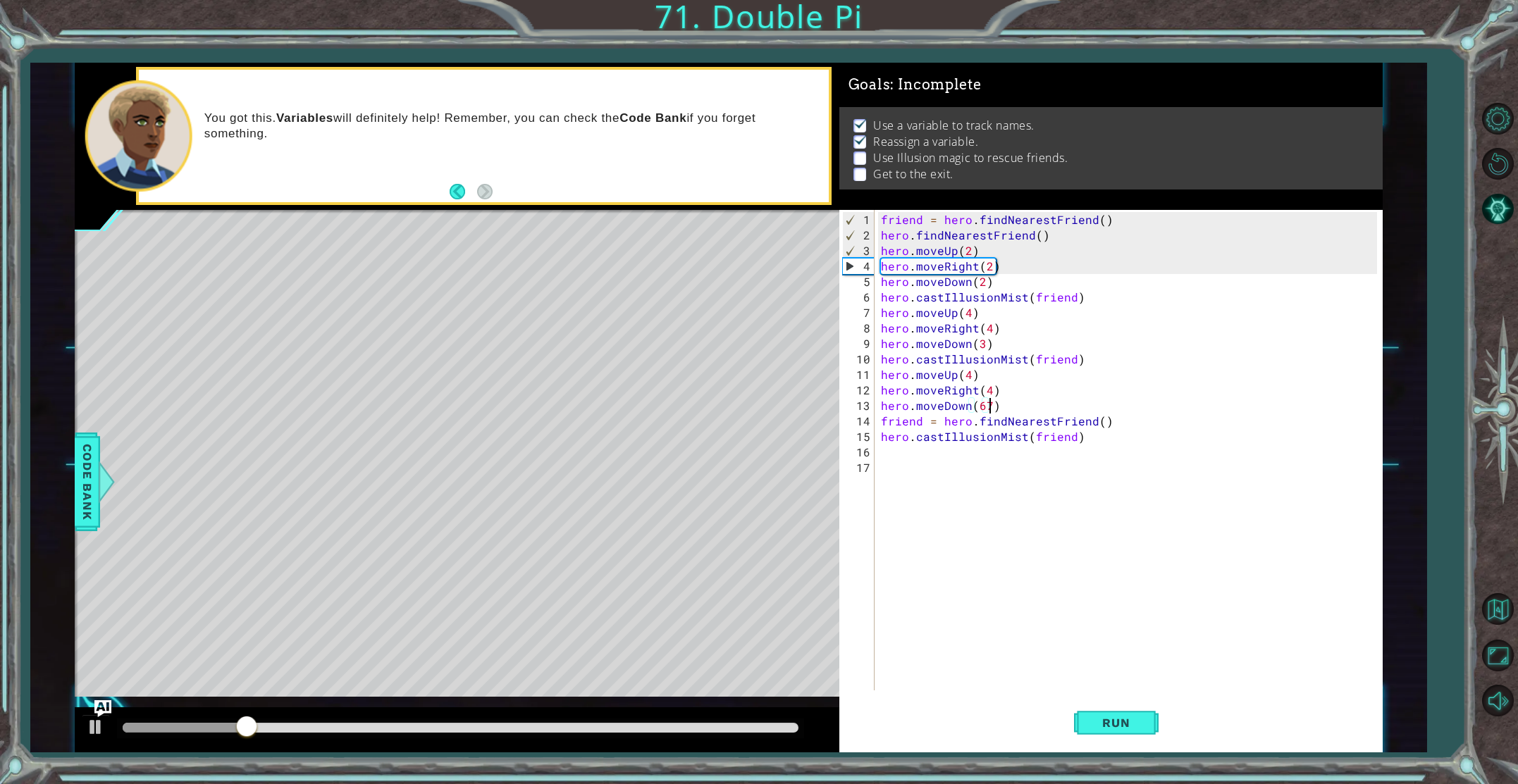
scroll to position [0, 6]
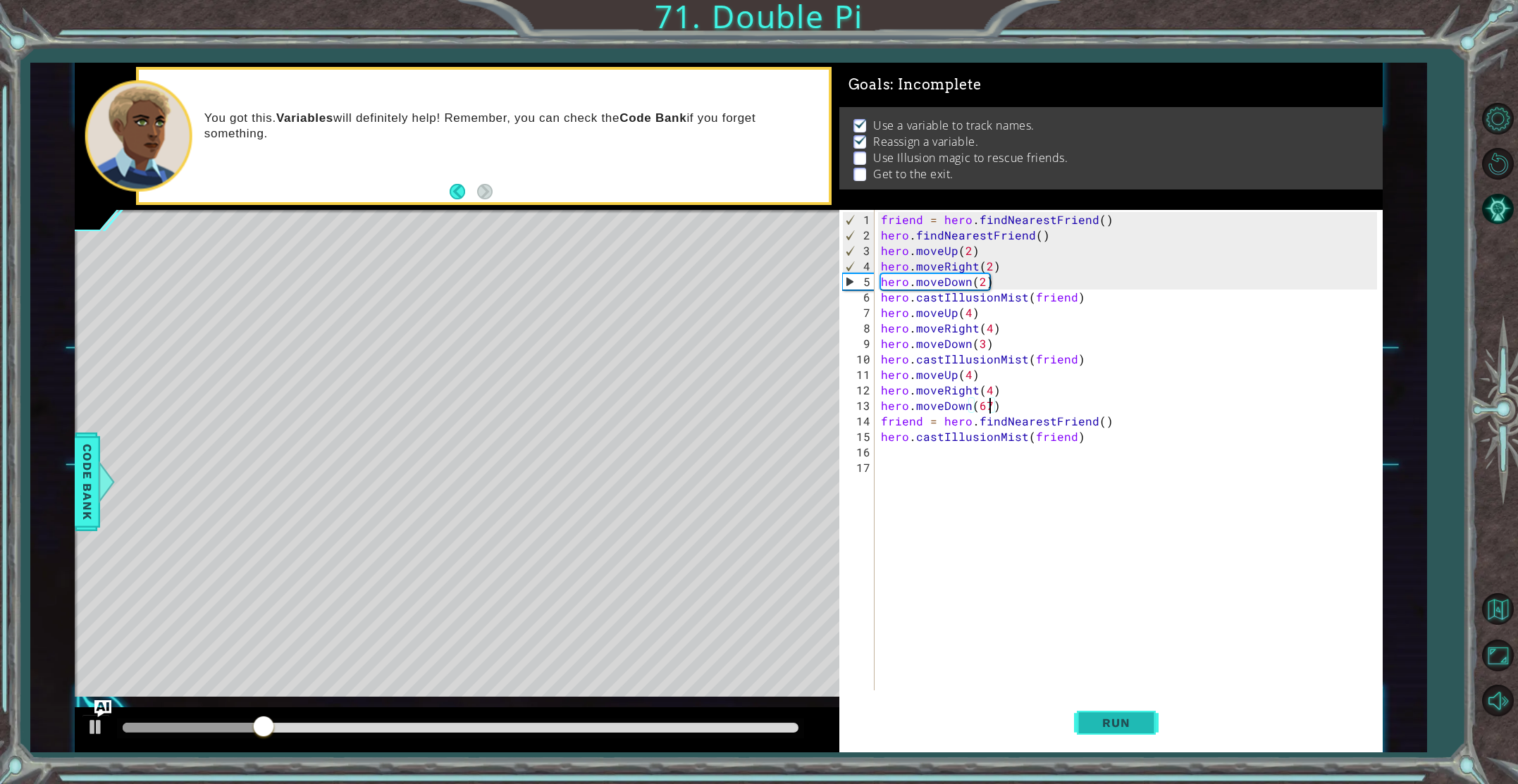
click at [1137, 734] on button "Run" at bounding box center [1116, 722] width 84 height 54
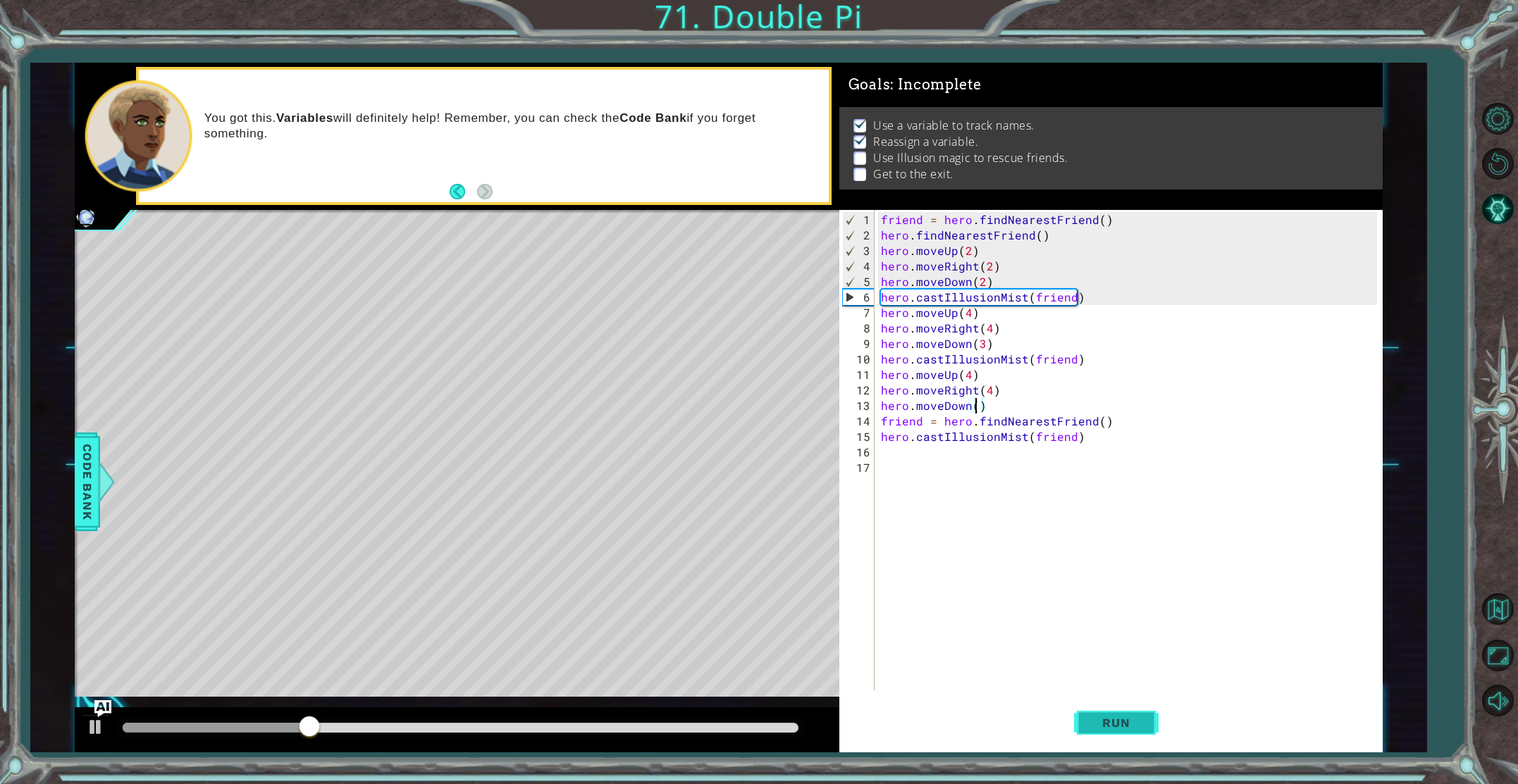
scroll to position [0, 5]
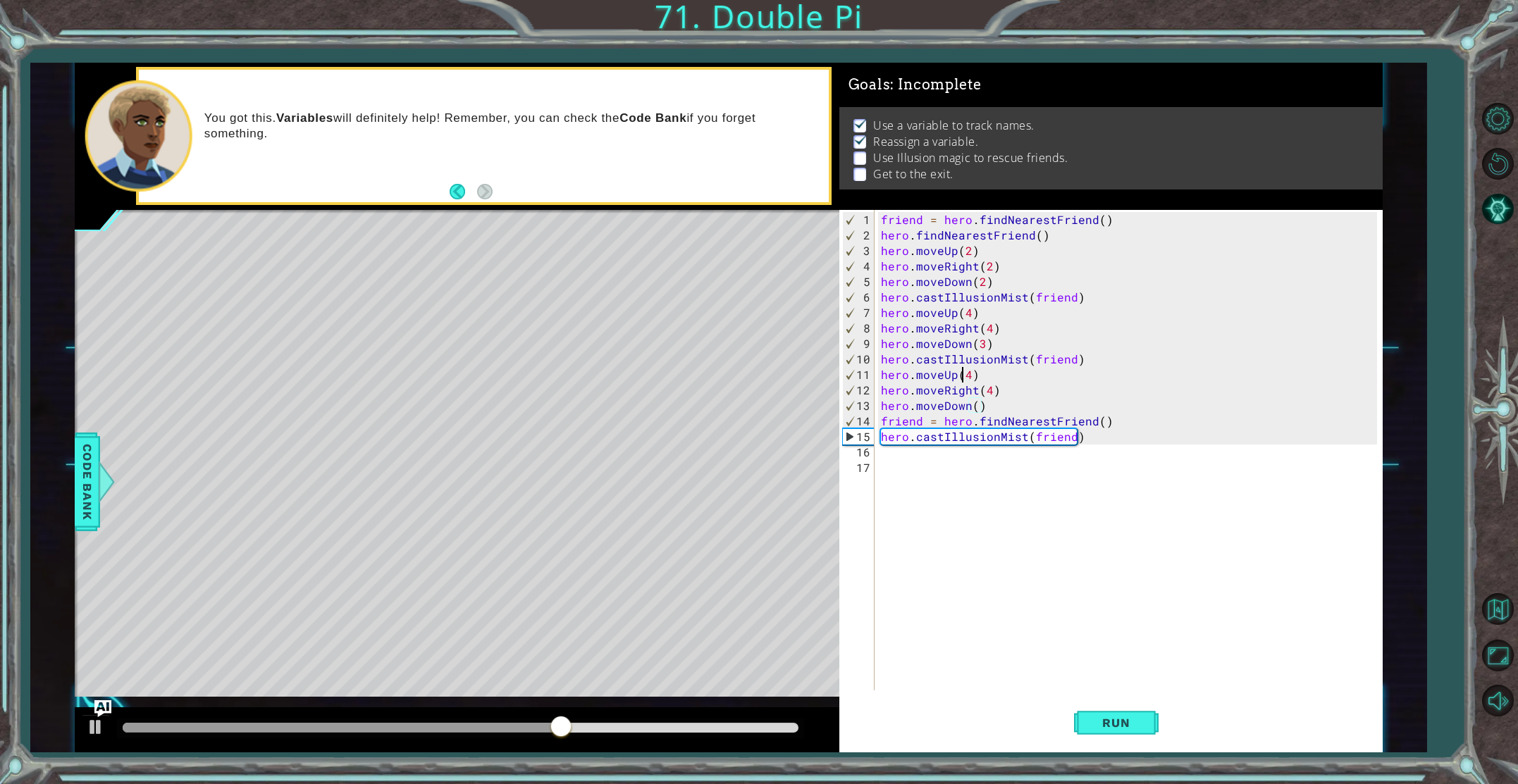
click at [961, 365] on div "friend = hero . findNearestFriend ( ) hero . findNearestFriend ( ) hero . moveU…" at bounding box center [1131, 468] width 507 height 512
click at [957, 362] on div "friend = hero . findNearestFriend ( ) hero . findNearestFriend ( ) hero . moveU…" at bounding box center [1131, 468] width 507 height 512
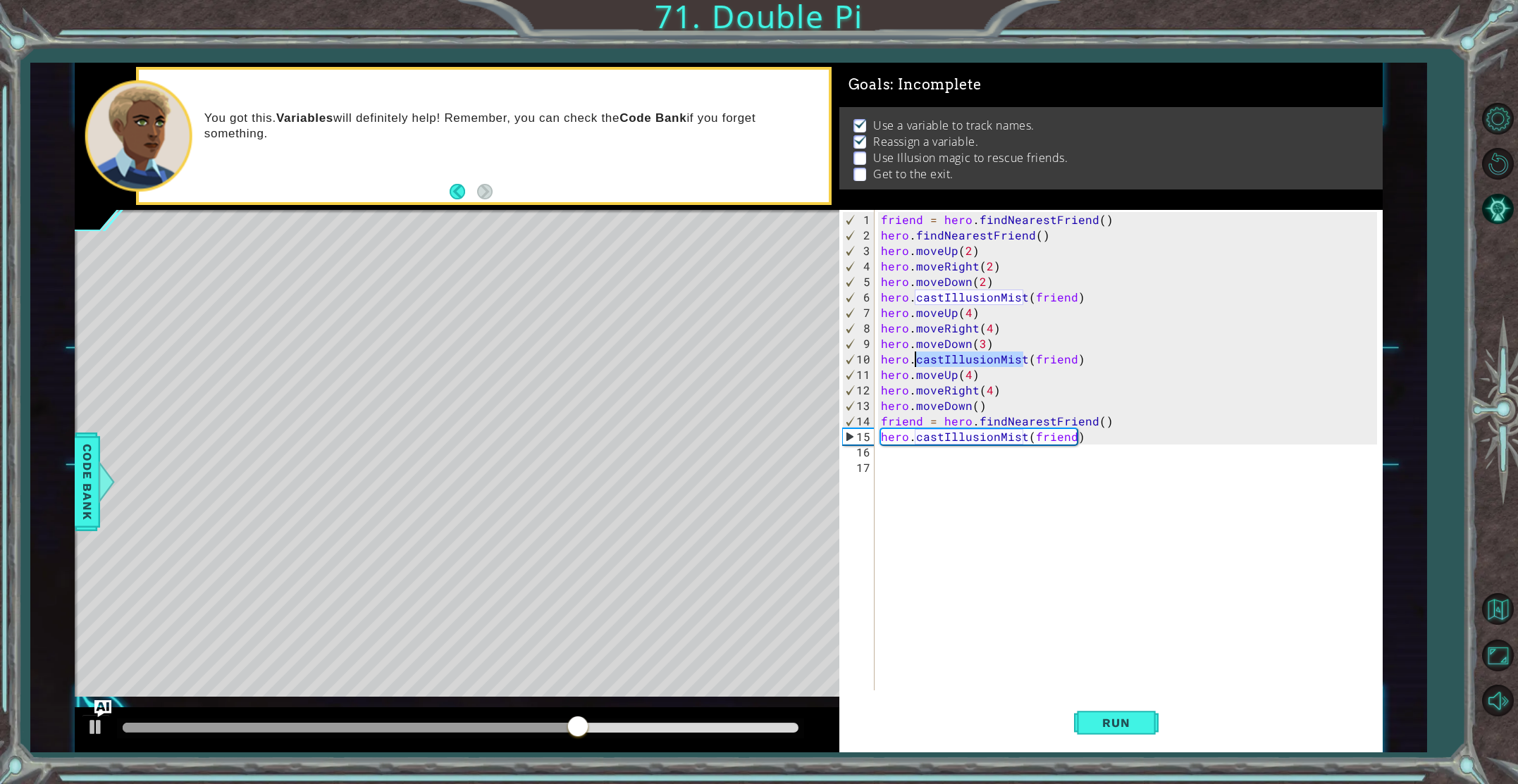
click at [957, 362] on div "friend = hero . findNearestFriend ( ) hero . findNearestFriend ( ) hero . moveU…" at bounding box center [1131, 468] width 507 height 512
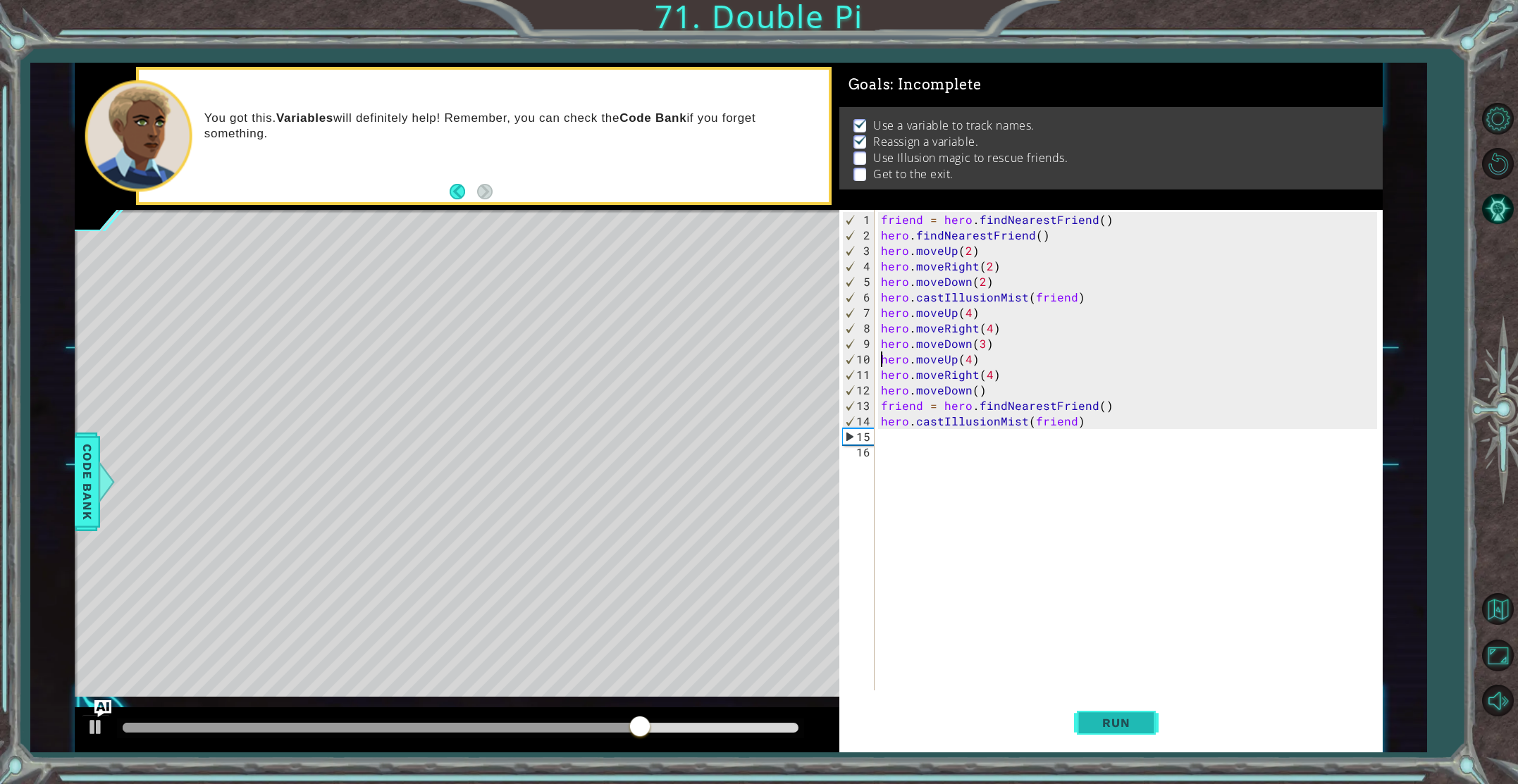
click at [1105, 706] on button "Run" at bounding box center [1116, 722] width 84 height 54
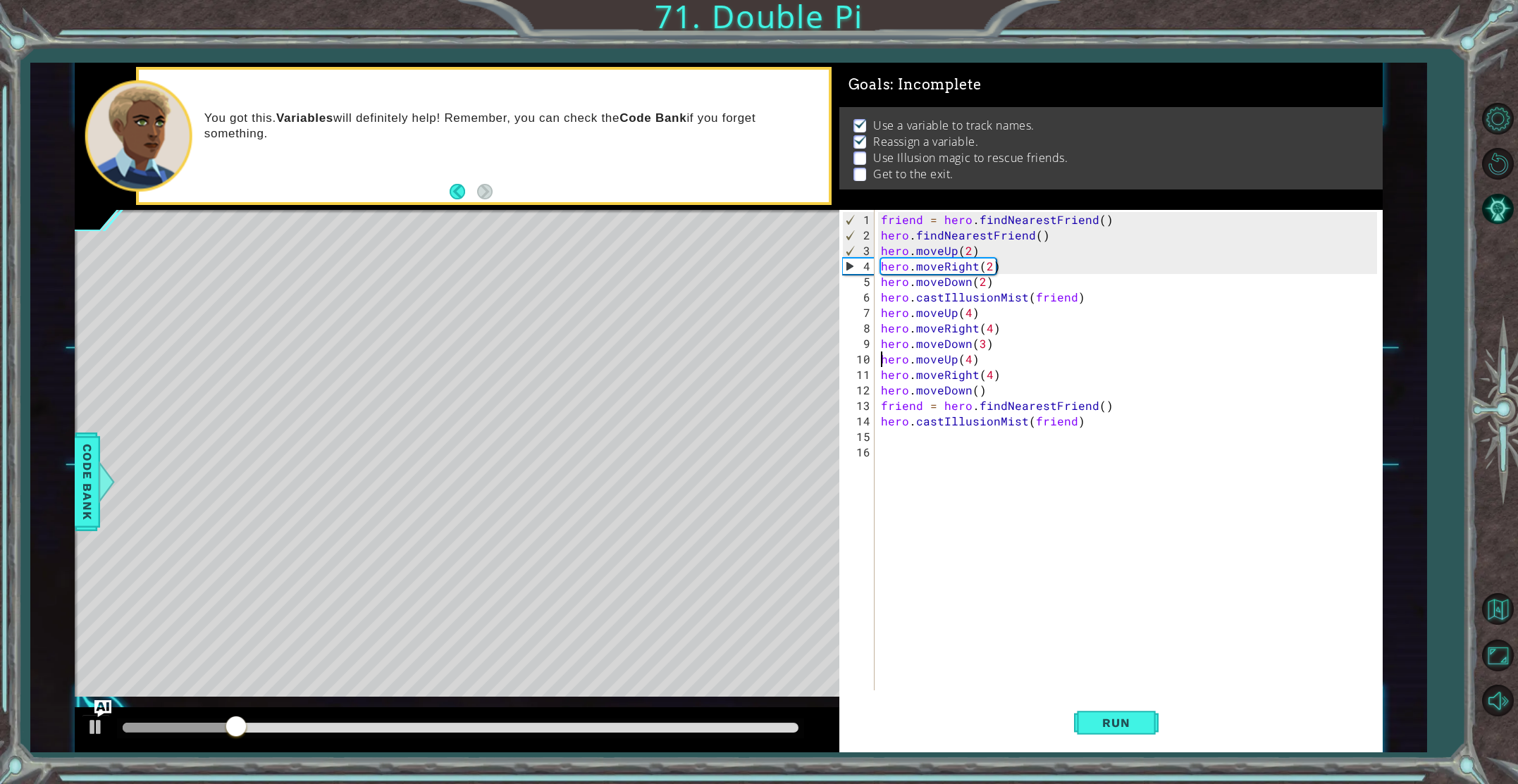
click at [989, 329] on div "friend = hero . findNearestFriend ( ) hero . findNearestFriend ( ) hero . moveU…" at bounding box center [1131, 468] width 507 height 512
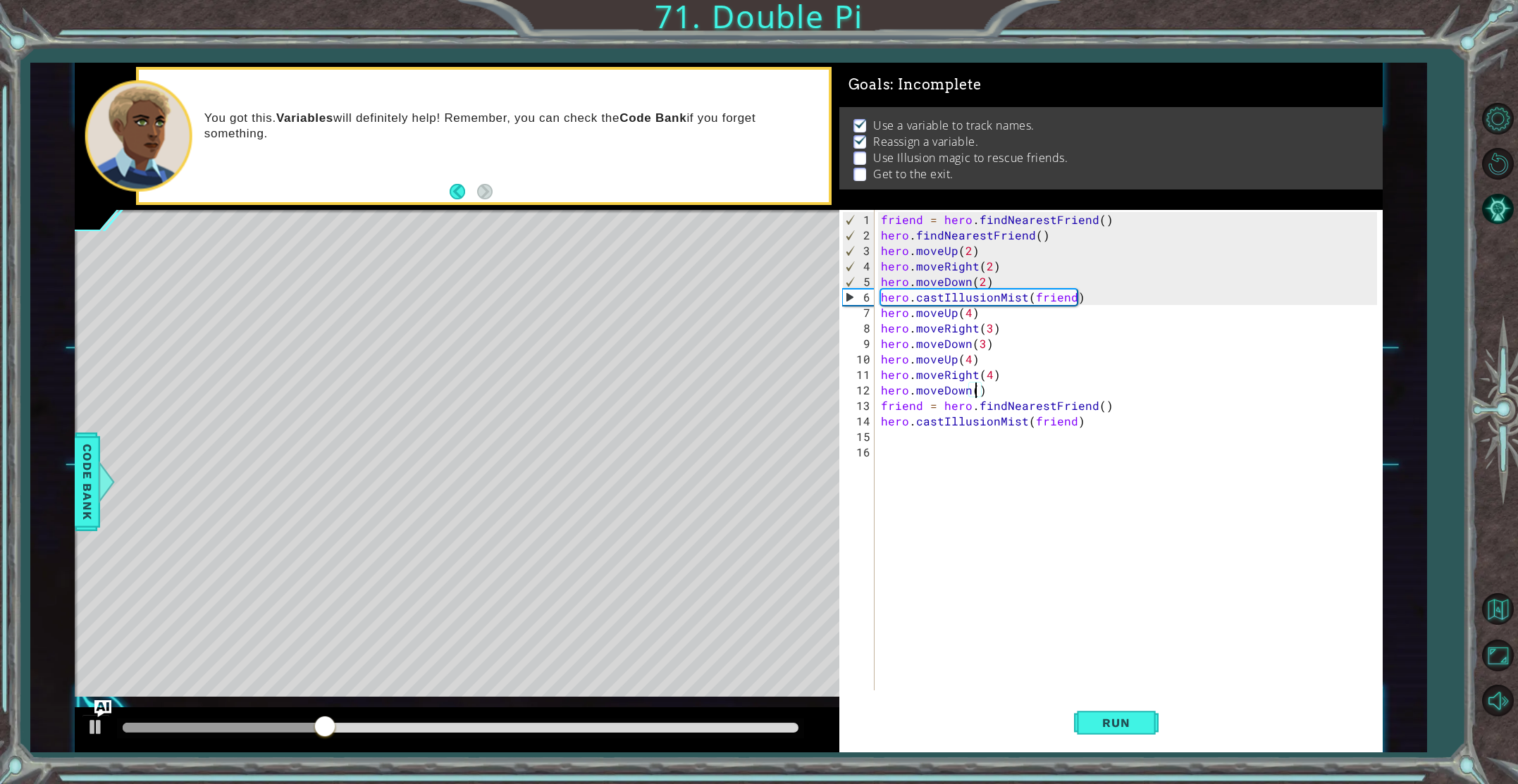
click at [975, 392] on div "friend = hero . findNearestFriend ( ) hero . findNearestFriend ( ) hero . moveU…" at bounding box center [1131, 468] width 507 height 512
click at [1102, 720] on span "Run" at bounding box center [1116, 723] width 56 height 14
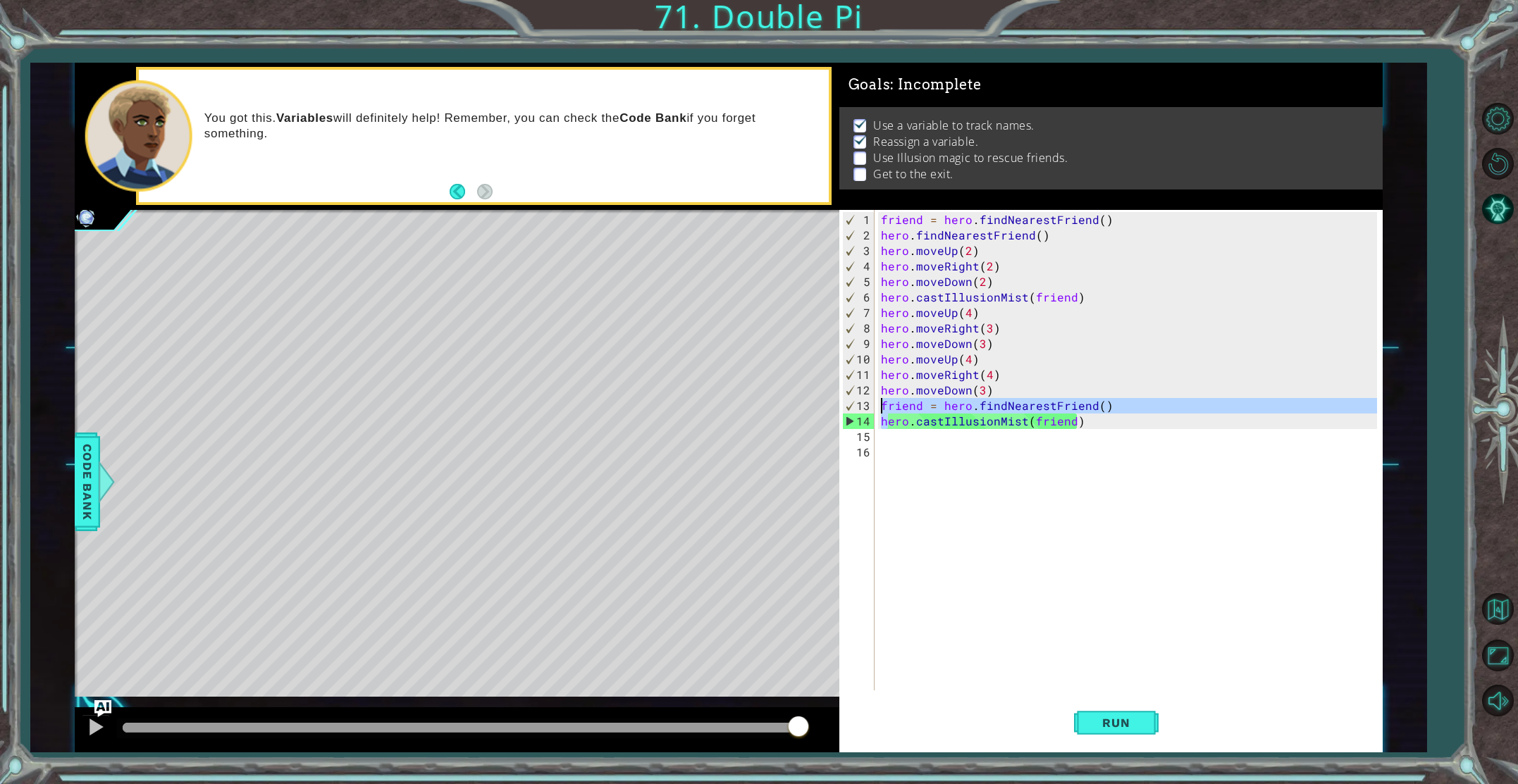
drag, startPoint x: 889, startPoint y: 412, endPoint x: 911, endPoint y: 424, distance: 25.1
click at [876, 404] on div "hero.moveDown(3) 1 2 3 4 5 6 7 8 9 10 11 12 13 14 15 16 friend = hero . findNea…" at bounding box center [1109, 450] width 538 height 481
type textarea "friend = hero.findNearestFriend() hero.castIllusionMist(friend)"
click at [1008, 484] on div "friend = hero . findNearestFriend ( ) hero . findNearestFriend ( ) hero . moveU…" at bounding box center [1131, 468] width 507 height 512
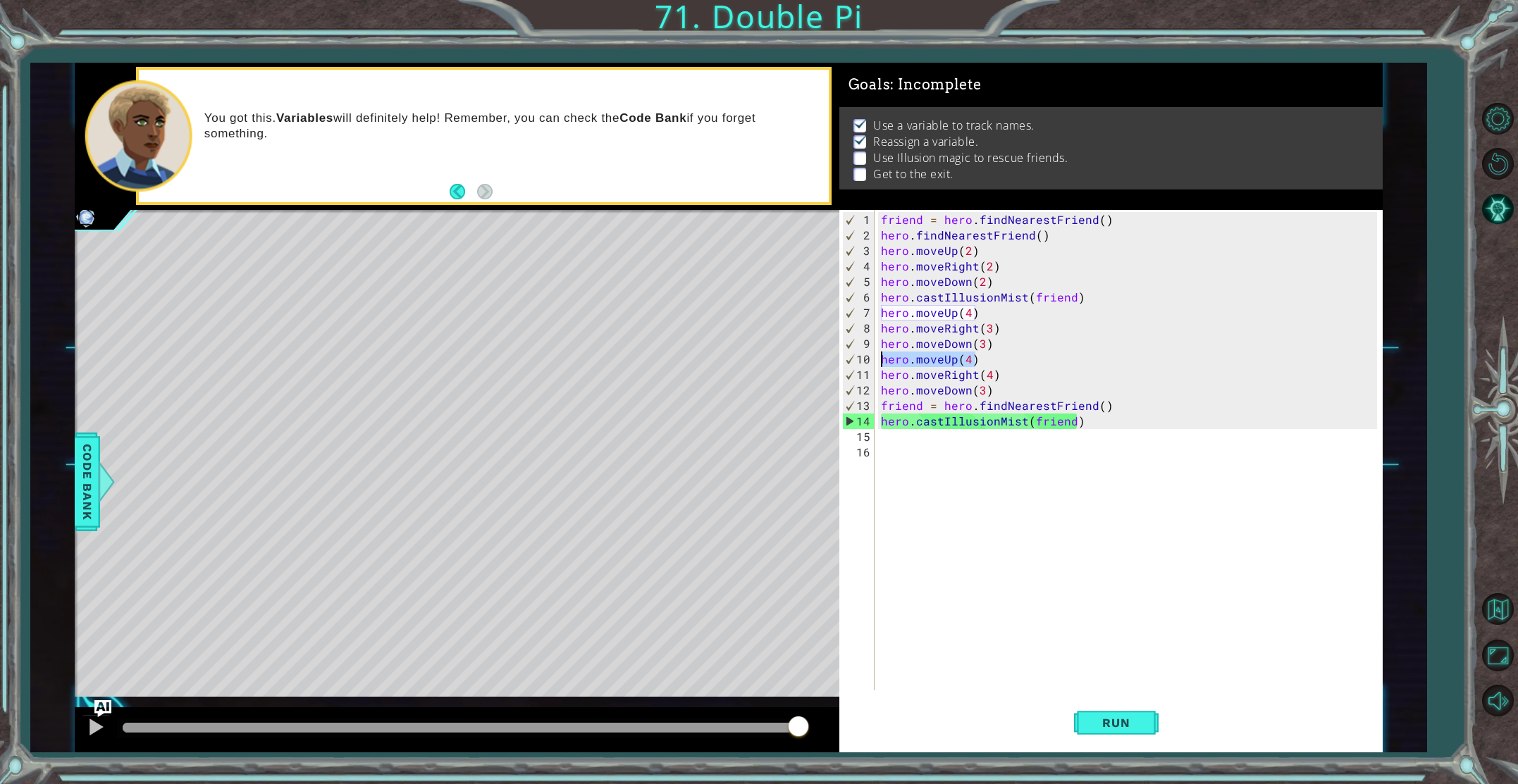
drag, startPoint x: 995, startPoint y: 355, endPoint x: 868, endPoint y: 355, distance: 127.0
click at [868, 355] on div "1 2 3 4 5 6 7 8 9 10 11 12 13 14 15 16 friend = hero . findNearestFriend ( ) he…" at bounding box center [1109, 450] width 538 height 481
type textarea "="
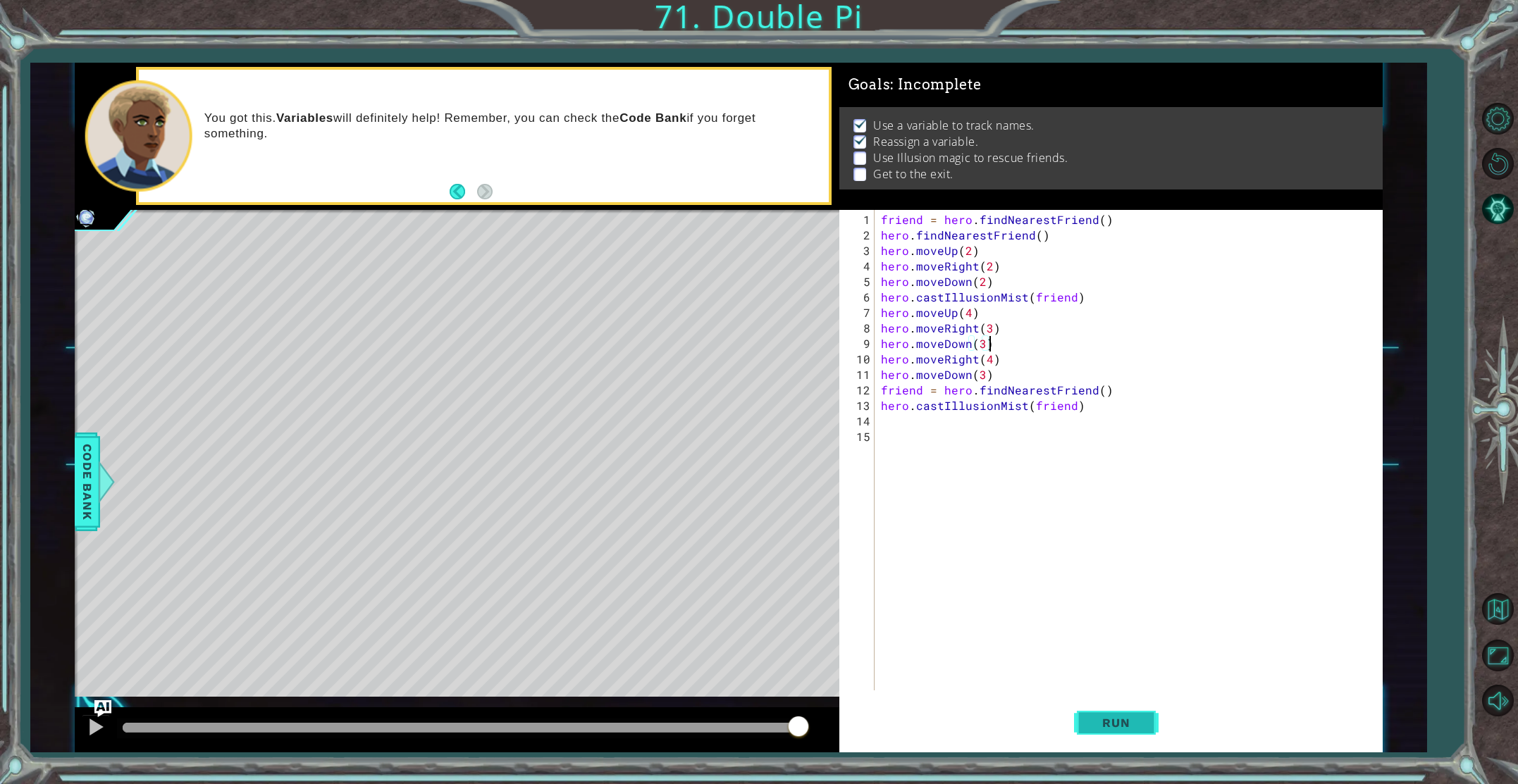
click at [1089, 725] on span "Run" at bounding box center [1116, 723] width 56 height 14
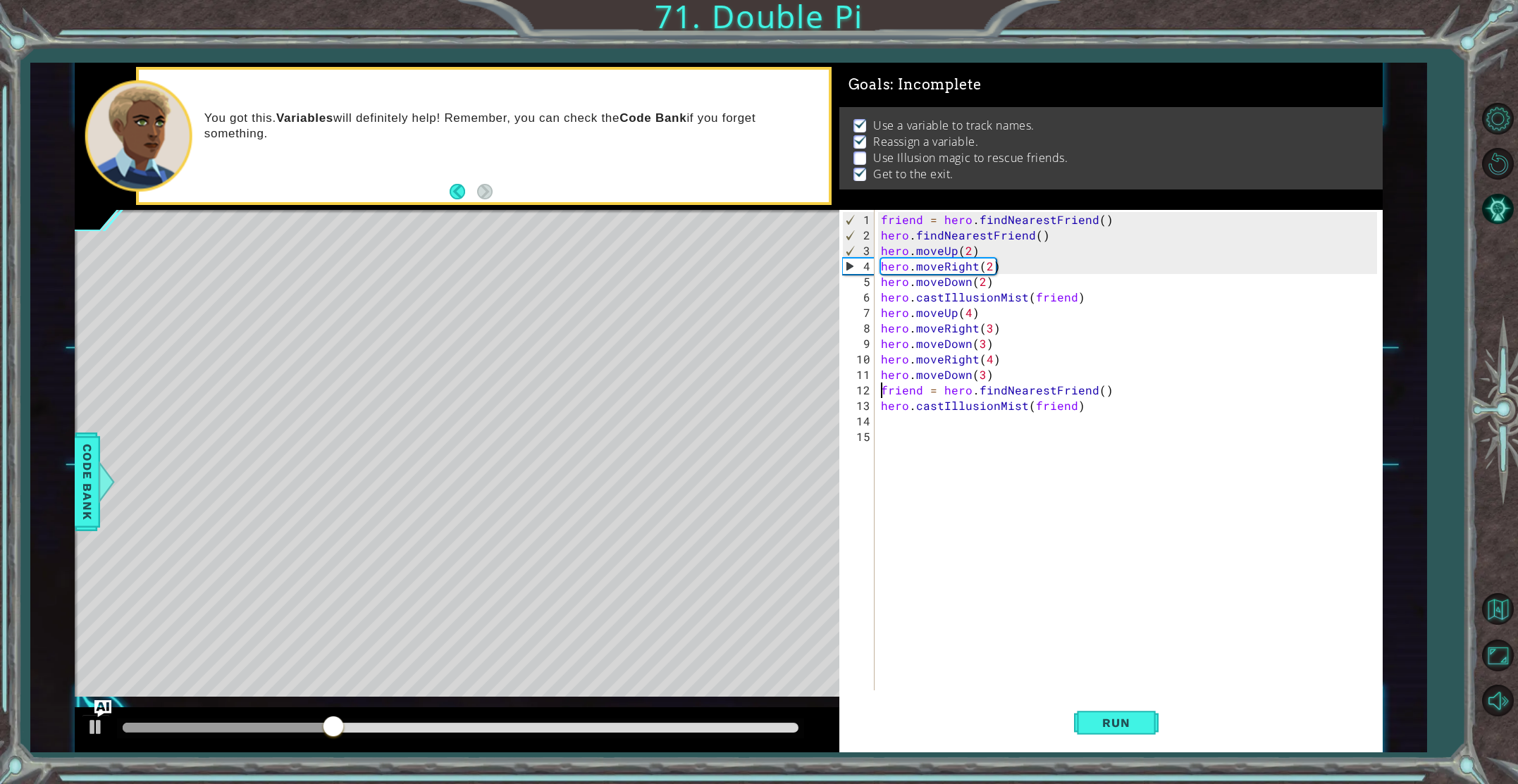
click at [881, 389] on div "friend = hero . findNearestFriend ( ) hero . findNearestFriend ( ) hero . moveU…" at bounding box center [1131, 468] width 507 height 512
type textarea "friend = hero.findNearestFriend()"
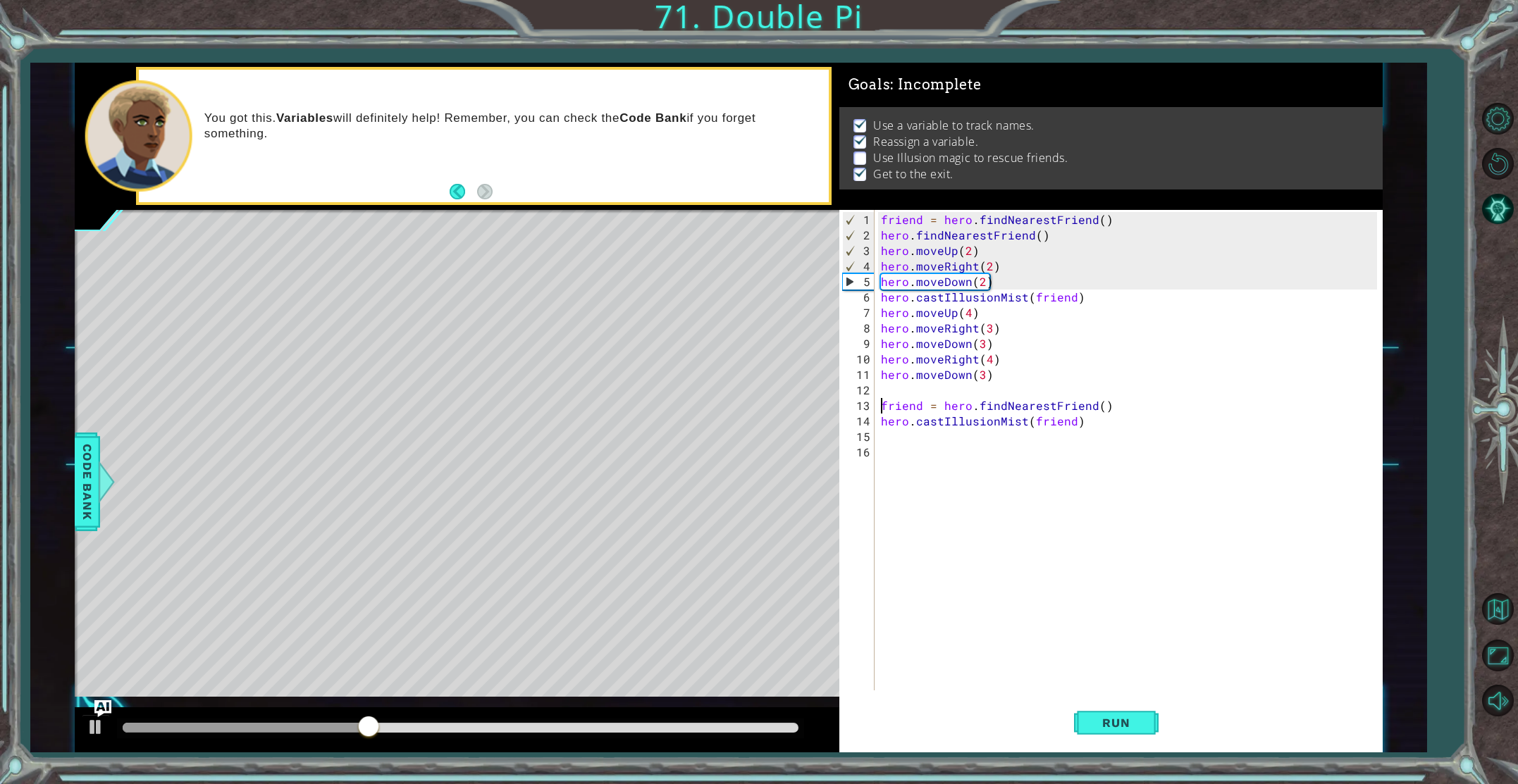
click at [889, 388] on div "friend = hero . findNearestFriend ( ) hero . findNearestFriend ( ) hero . moveU…" at bounding box center [1131, 468] width 507 height 512
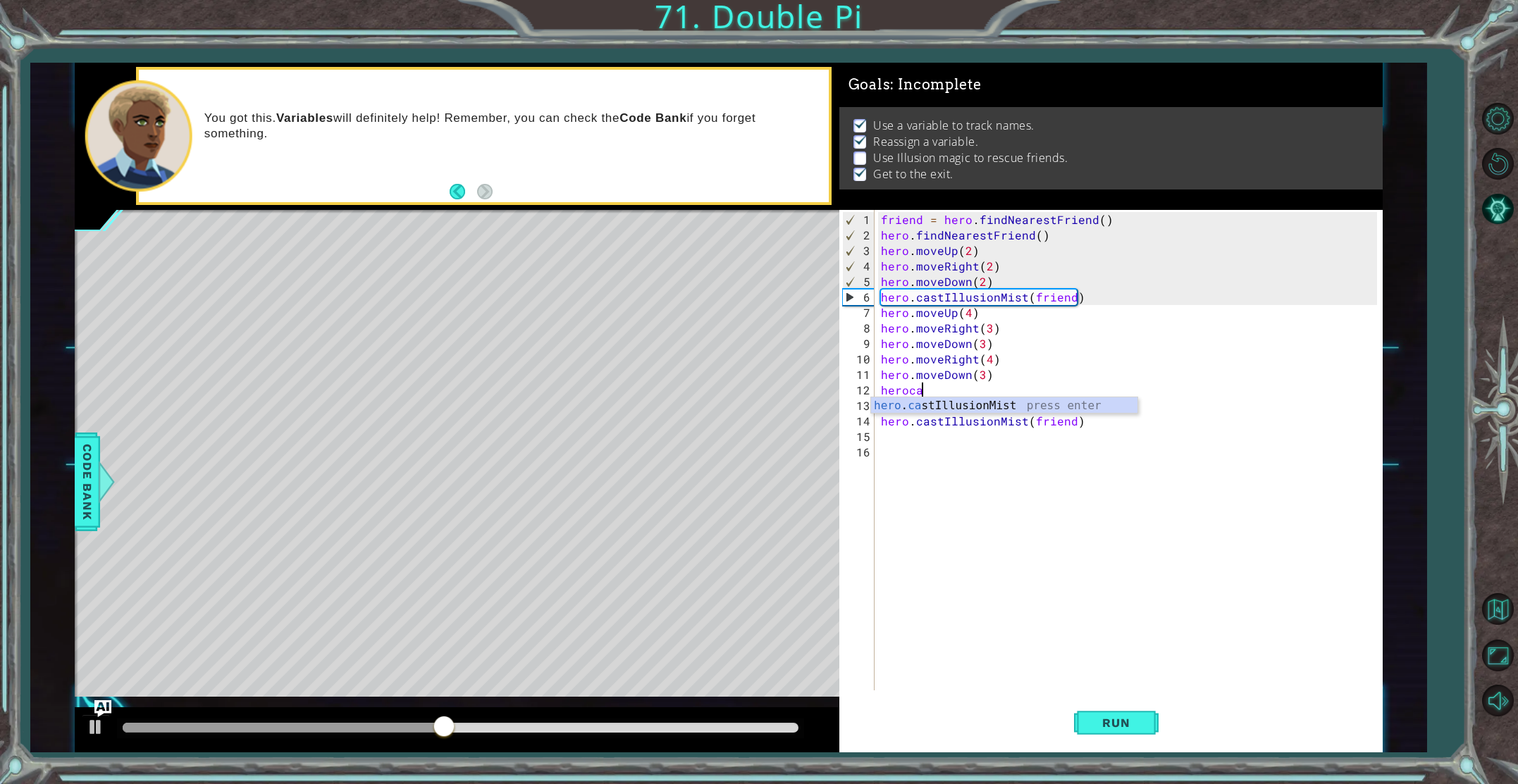
scroll to position [0, 2]
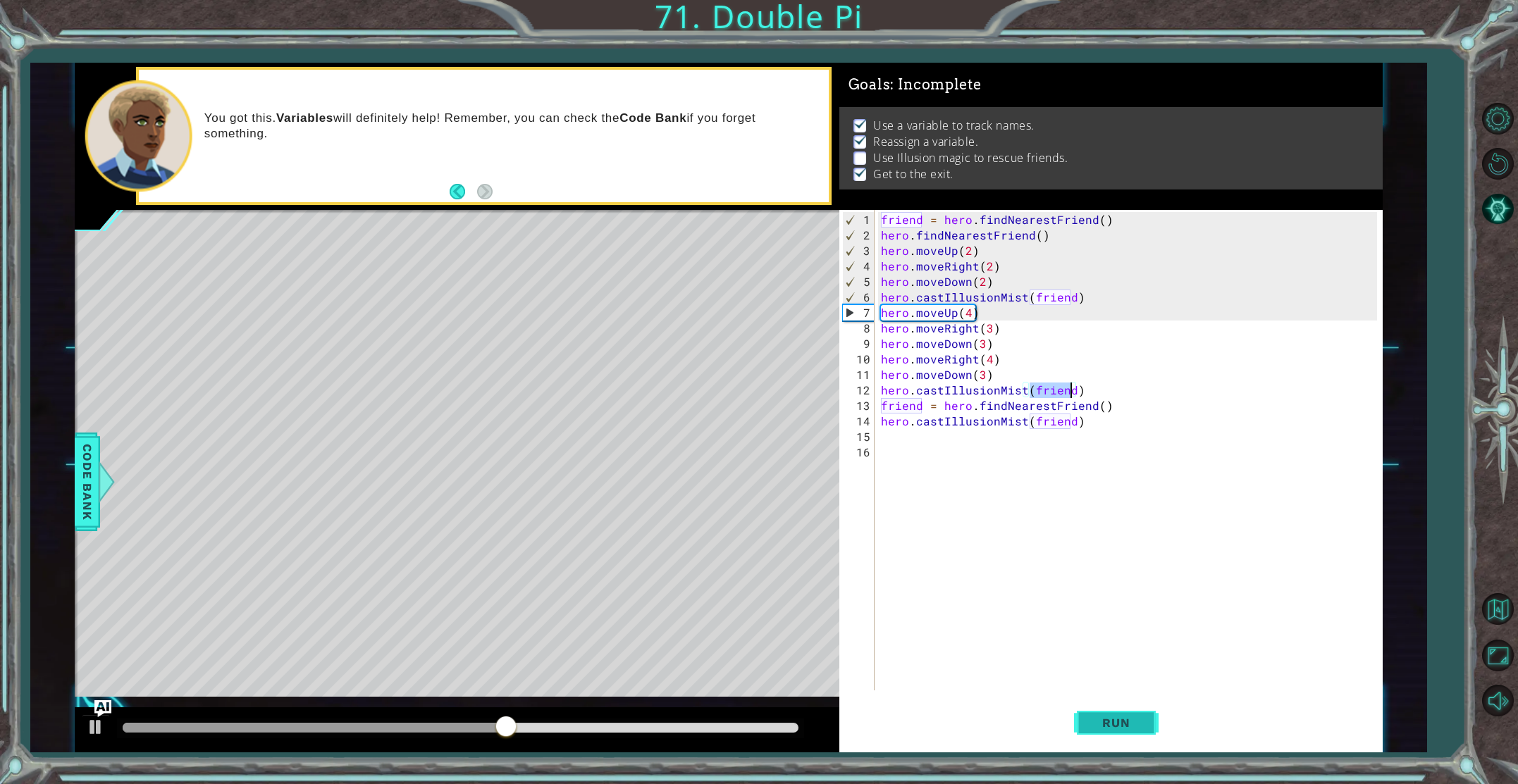
click at [1138, 721] on span "Run" at bounding box center [1116, 723] width 56 height 14
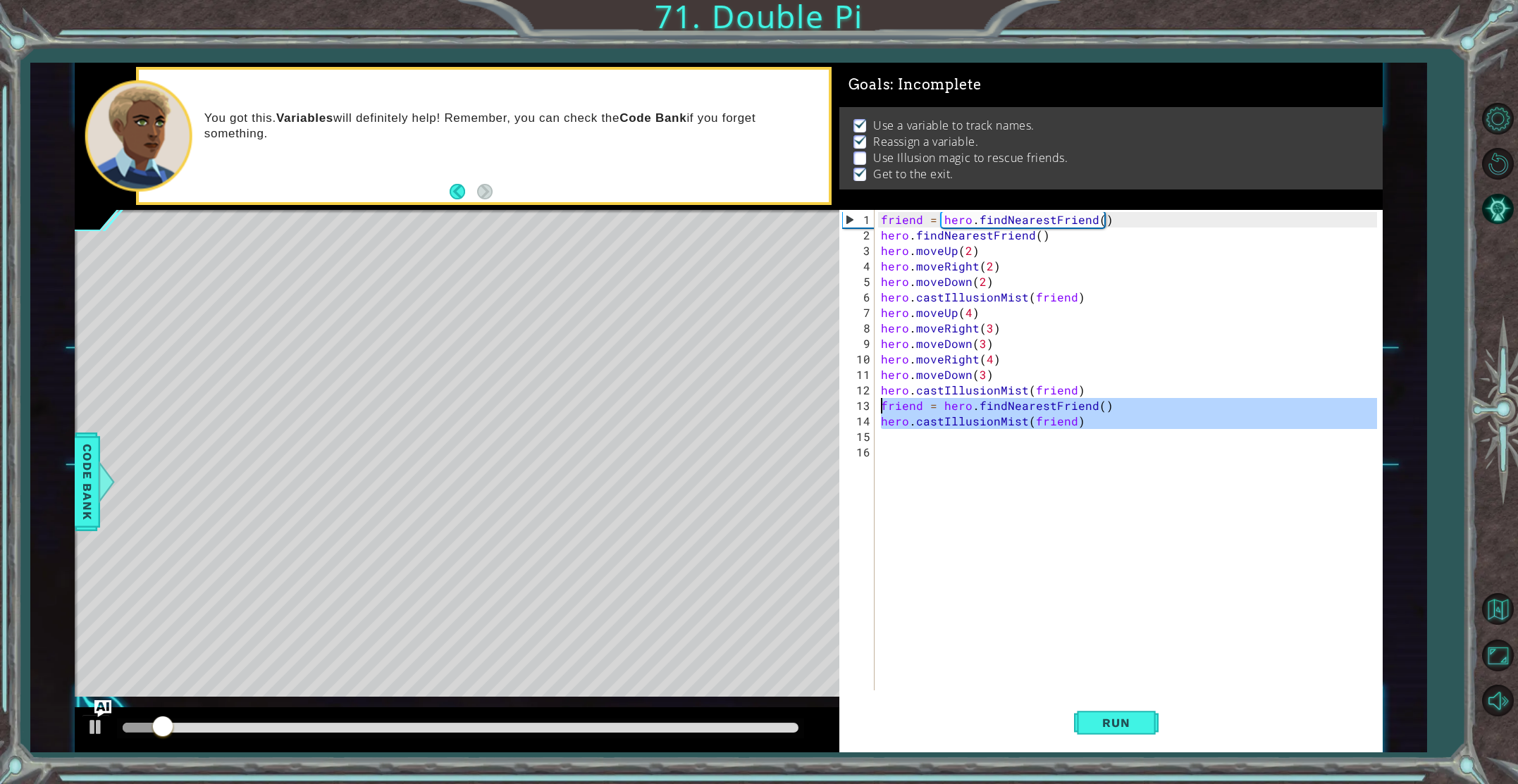
drag, startPoint x: 1092, startPoint y: 433, endPoint x: 860, endPoint y: 410, distance: 233.1
click at [860, 410] on div "hero.castIllusionMist(friend) 1 2 3 4 5 6 7 8 9 10 11 12 13 14 15 16 friend = h…" at bounding box center [1109, 450] width 538 height 481
type textarea "friend = hero.findNearestFriend() hero.castIllusionMist(friend)"
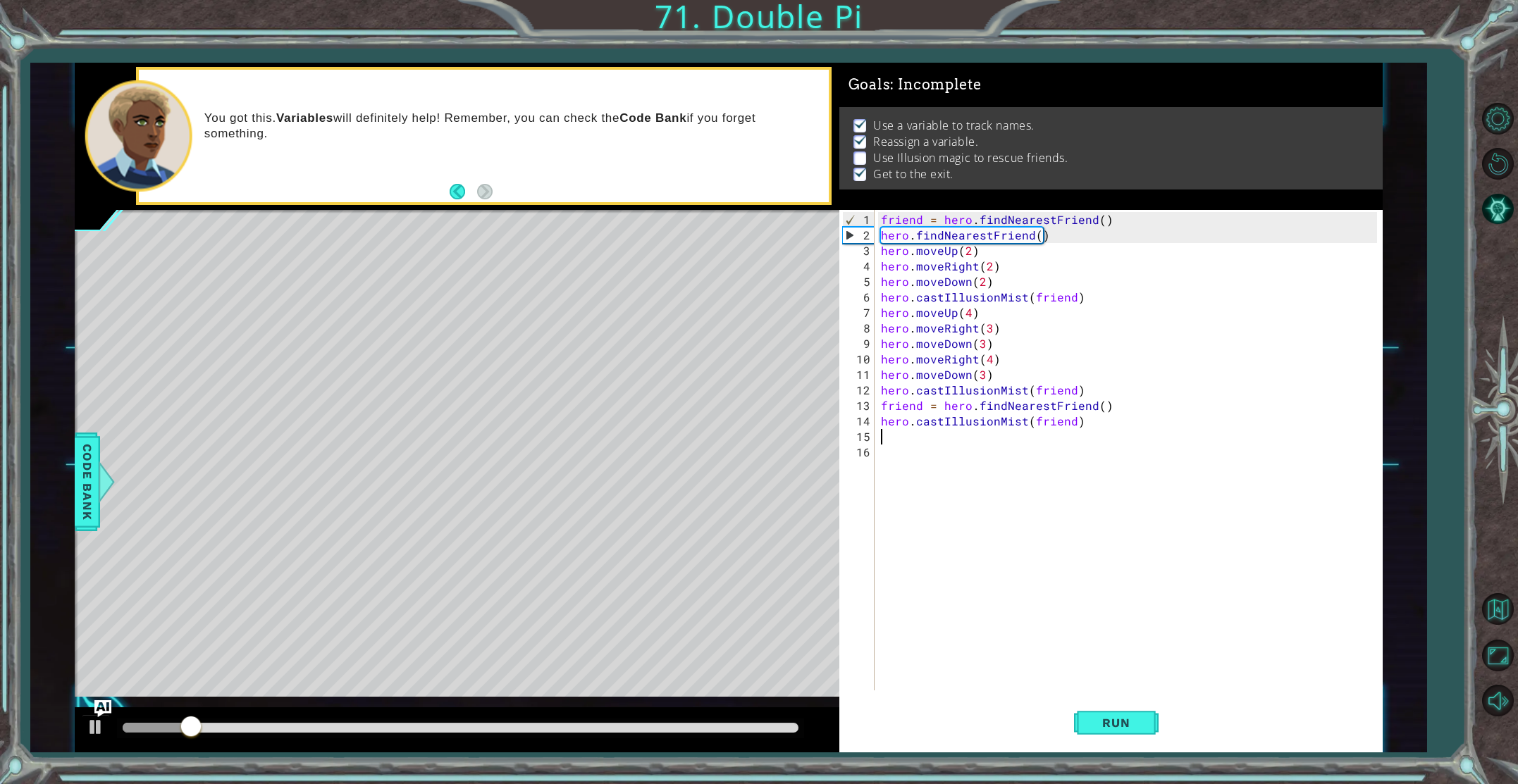
drag, startPoint x: 1006, startPoint y: 441, endPoint x: 1012, endPoint y: 433, distance: 10.0
click at [1007, 441] on div "friend = hero . findNearestFriend ( ) hero . findNearestFriend ( ) hero . moveU…" at bounding box center [1131, 468] width 507 height 512
click at [1011, 430] on div "friend = hero . findNearestFriend ( ) hero . findNearestFriend ( ) hero . moveU…" at bounding box center [1131, 468] width 507 height 512
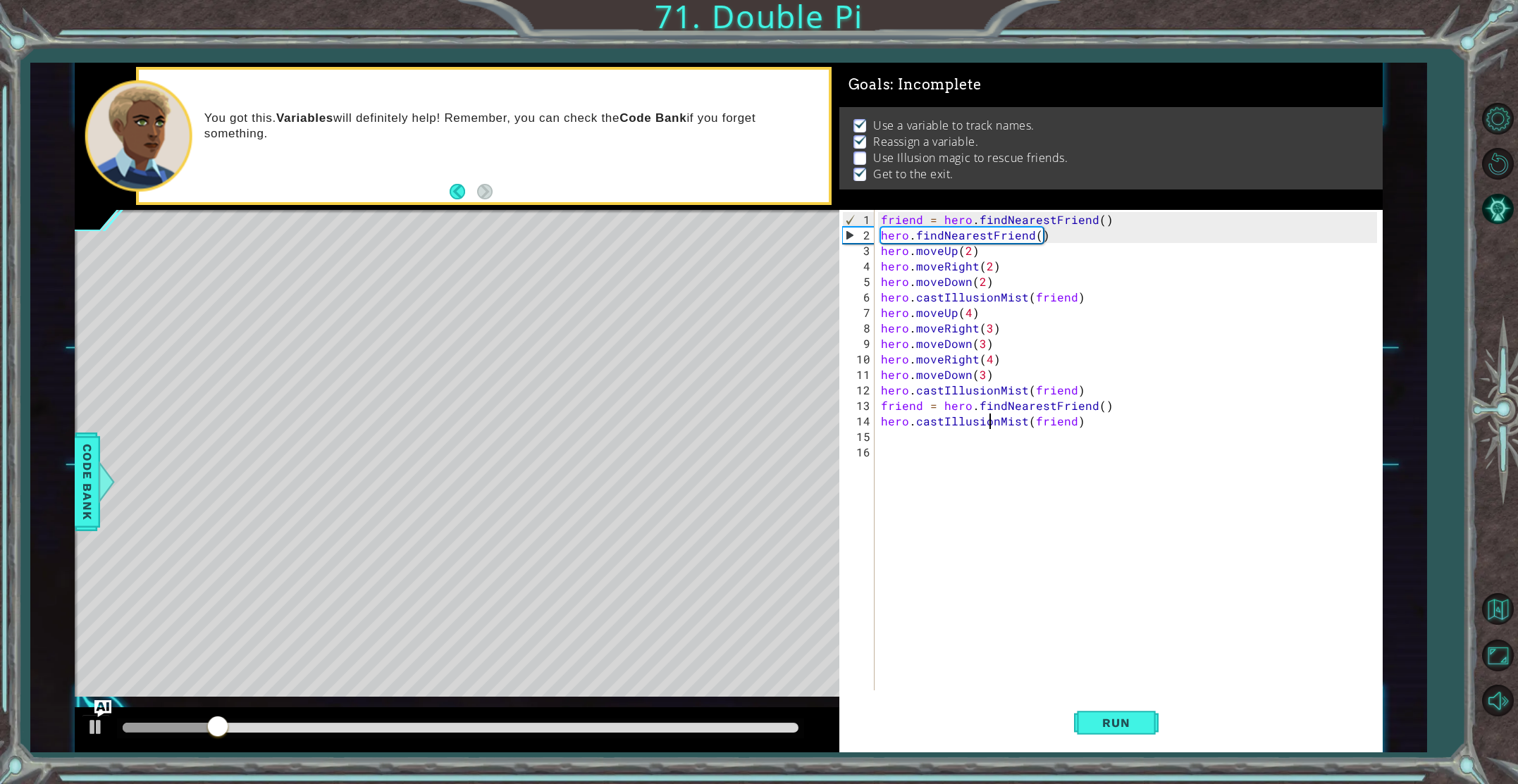
click at [993, 419] on div "friend = hero . findNearestFriend ( ) hero . findNearestFriend ( ) hero . moveU…" at bounding box center [1131, 468] width 507 height 512
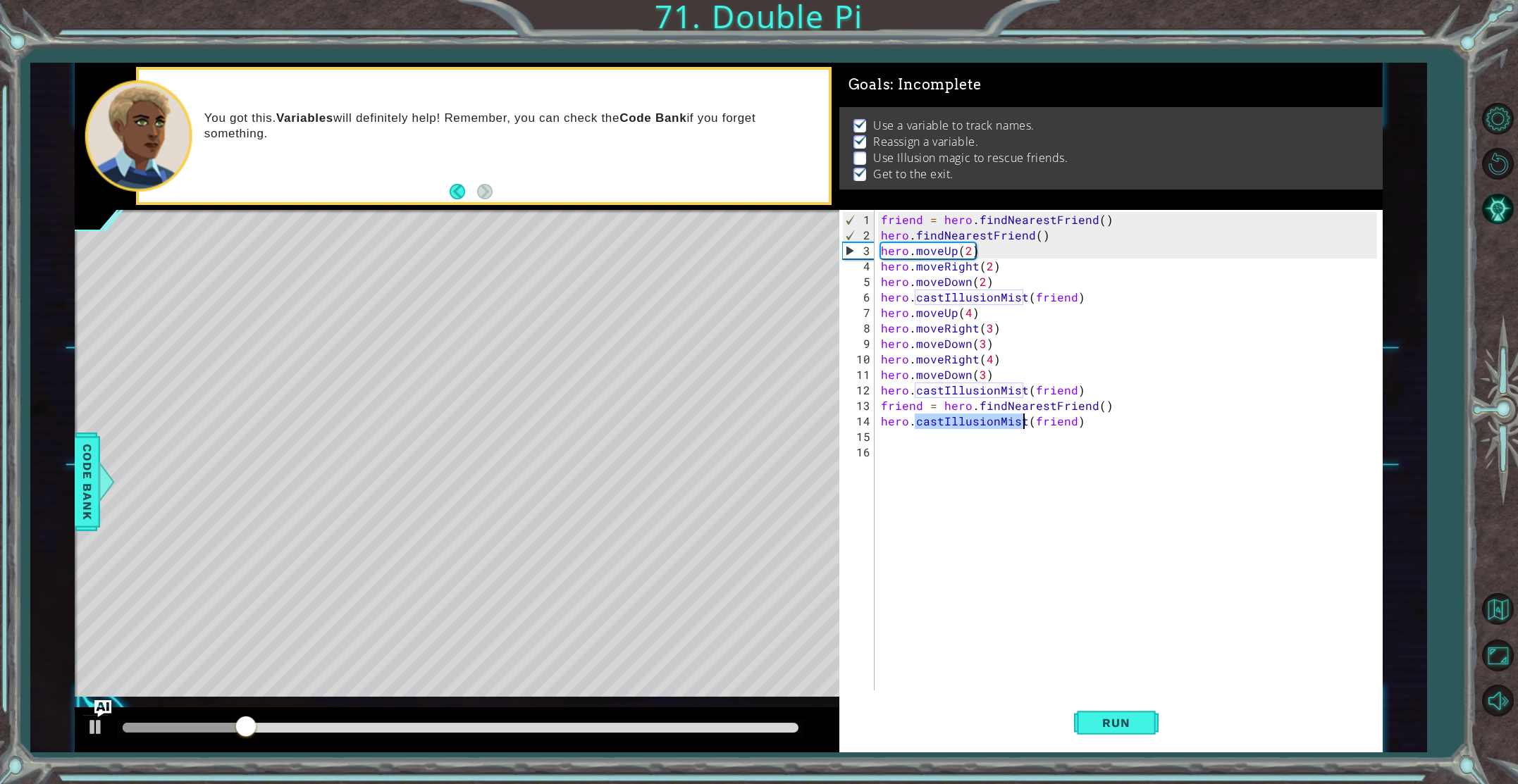
click at [992, 420] on div "friend = hero . findNearestFriend ( ) hero . findNearestFriend ( ) hero . moveU…" at bounding box center [1131, 468] width 507 height 512
type textarea "hero.castIllusionMist(friend)"
click at [992, 420] on div "friend = hero . findNearestFriend ( ) hero . findNearestFriend ( ) hero . moveU…" at bounding box center [1131, 468] width 507 height 512
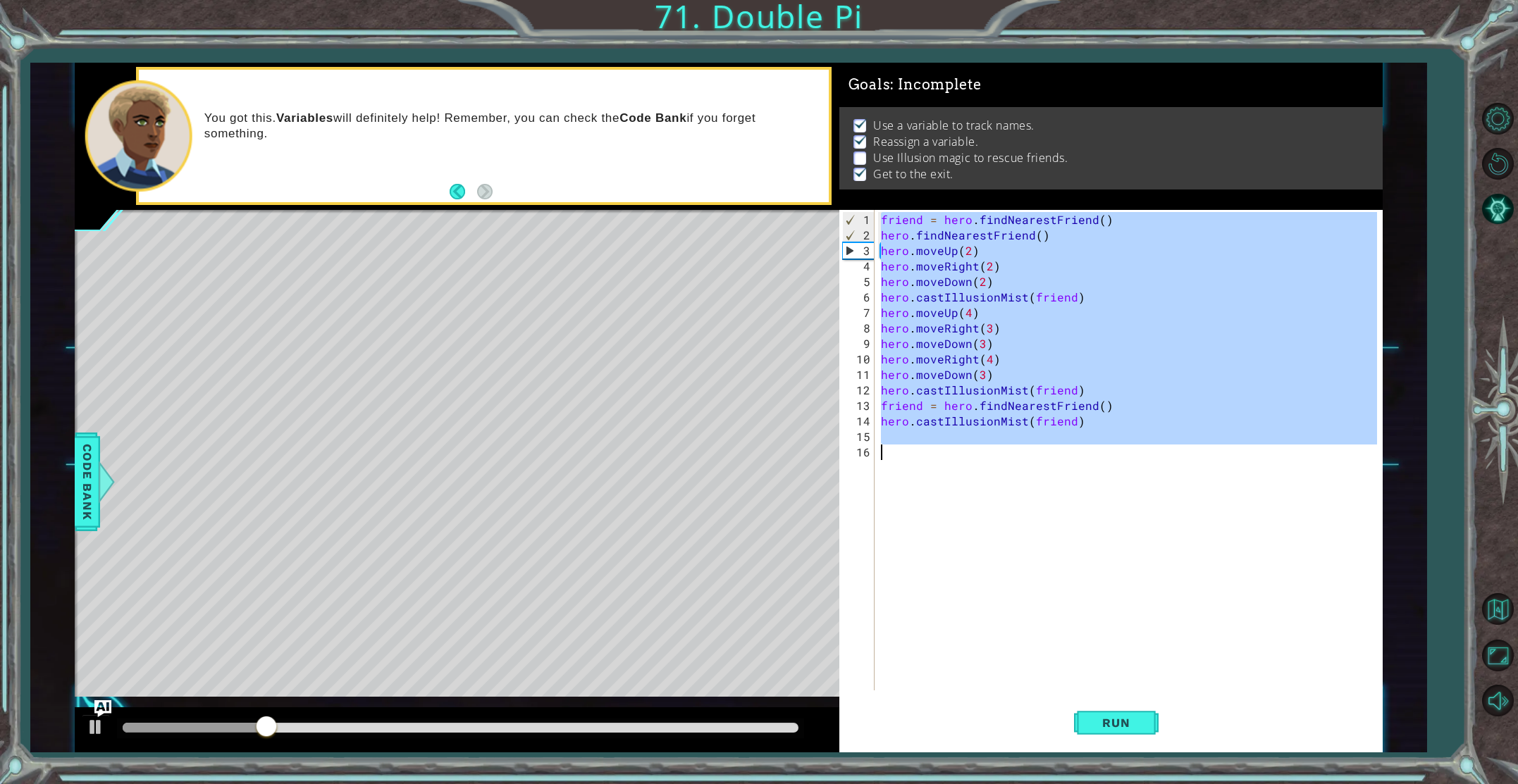
drag, startPoint x: 992, startPoint y: 421, endPoint x: 1022, endPoint y: 434, distance: 32.7
click at [995, 422] on div "friend = hero . findNearestFriend ( ) hero . findNearestFriend ( ) hero . moveU…" at bounding box center [1131, 468] width 507 height 512
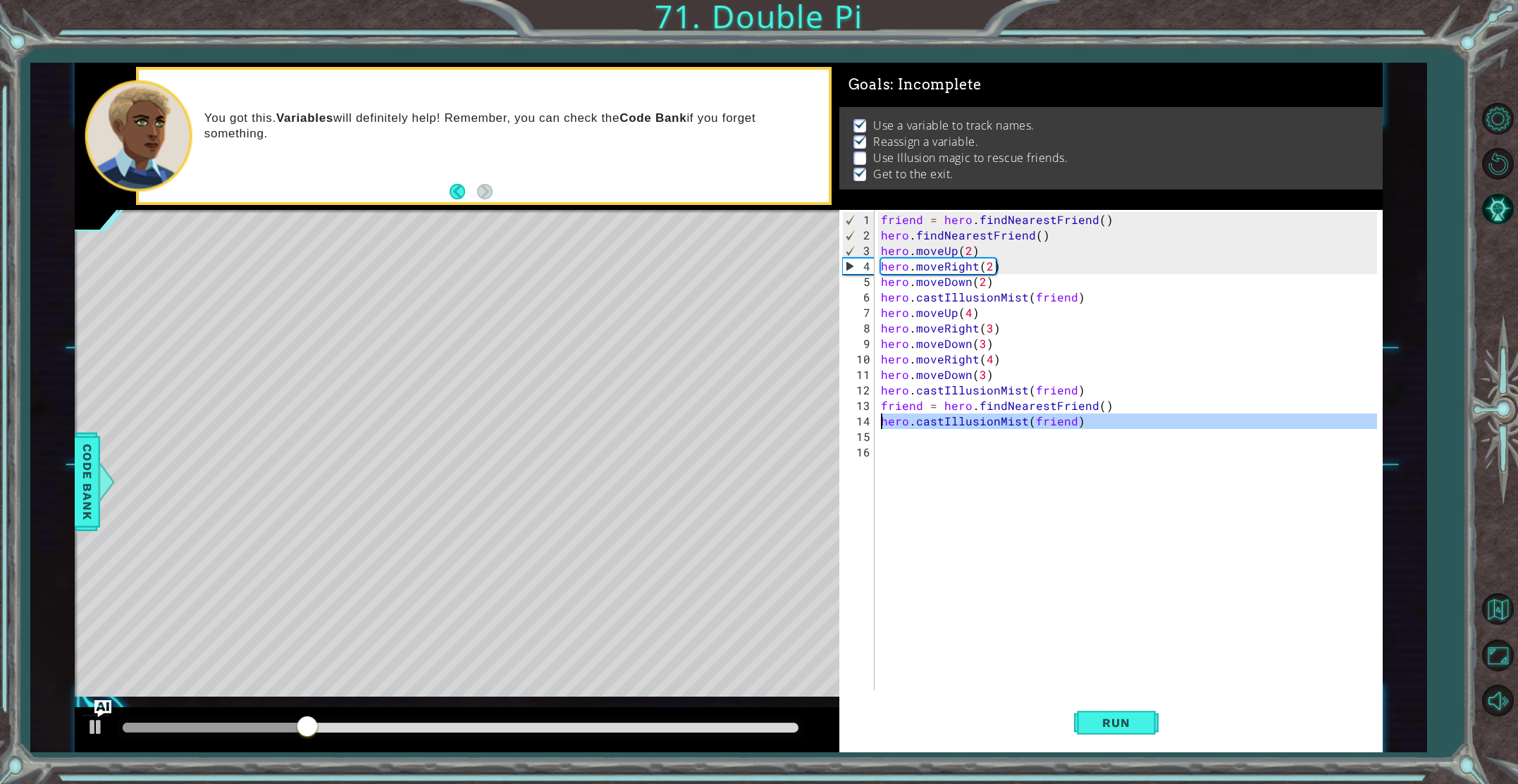
drag, startPoint x: 1082, startPoint y: 429, endPoint x: 849, endPoint y: 422, distance: 233.1
click at [849, 422] on div "hero.castIllusionMist(friend) 1 2 3 4 5 6 7 8 9 10 11 12 13 14 15 16 friend = h…" at bounding box center [1109, 450] width 538 height 481
type textarea "hero.castIllusionMist(friend)"
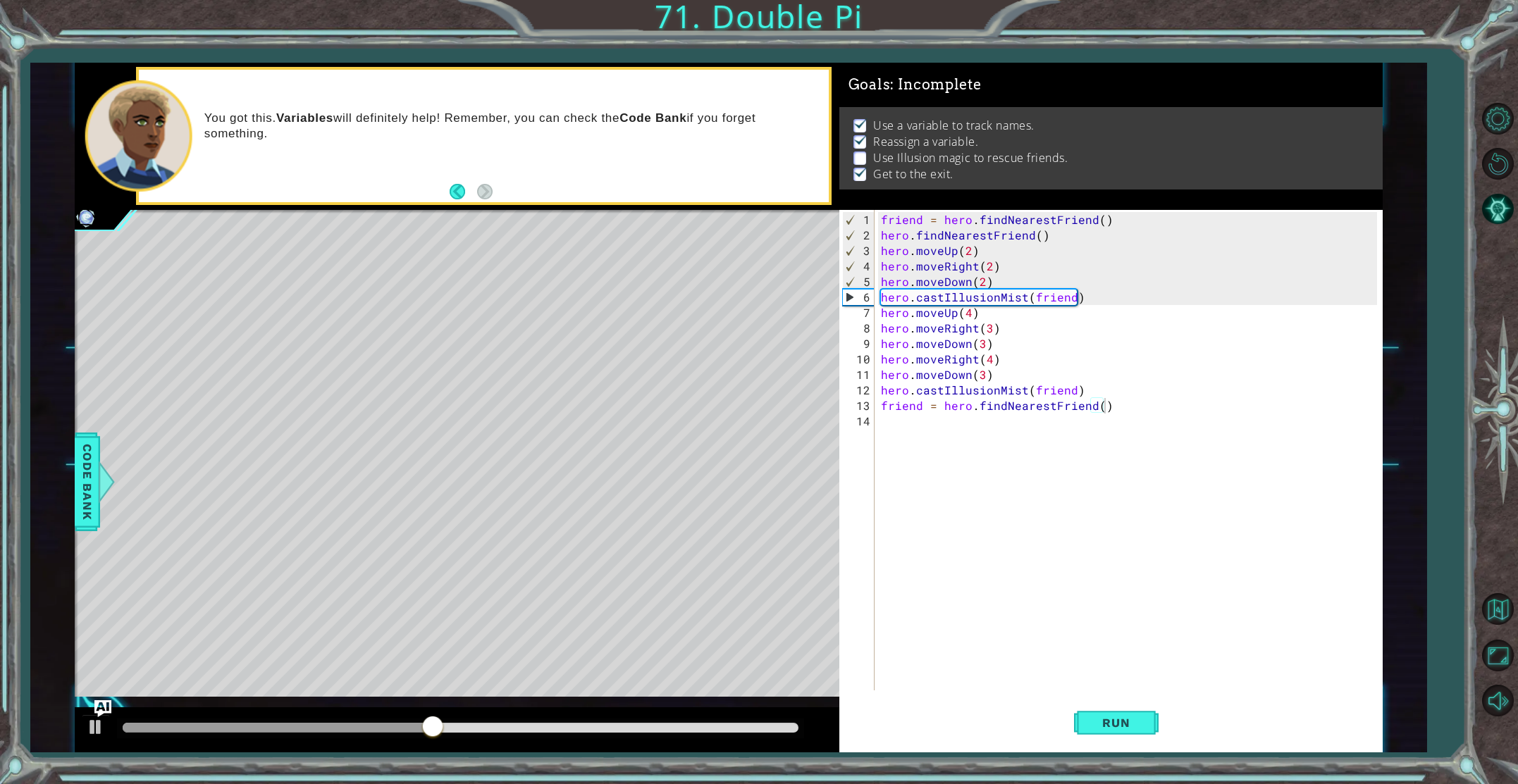
click at [669, 733] on div at bounding box center [461, 728] width 688 height 20
click at [654, 725] on div at bounding box center [461, 728] width 676 height 10
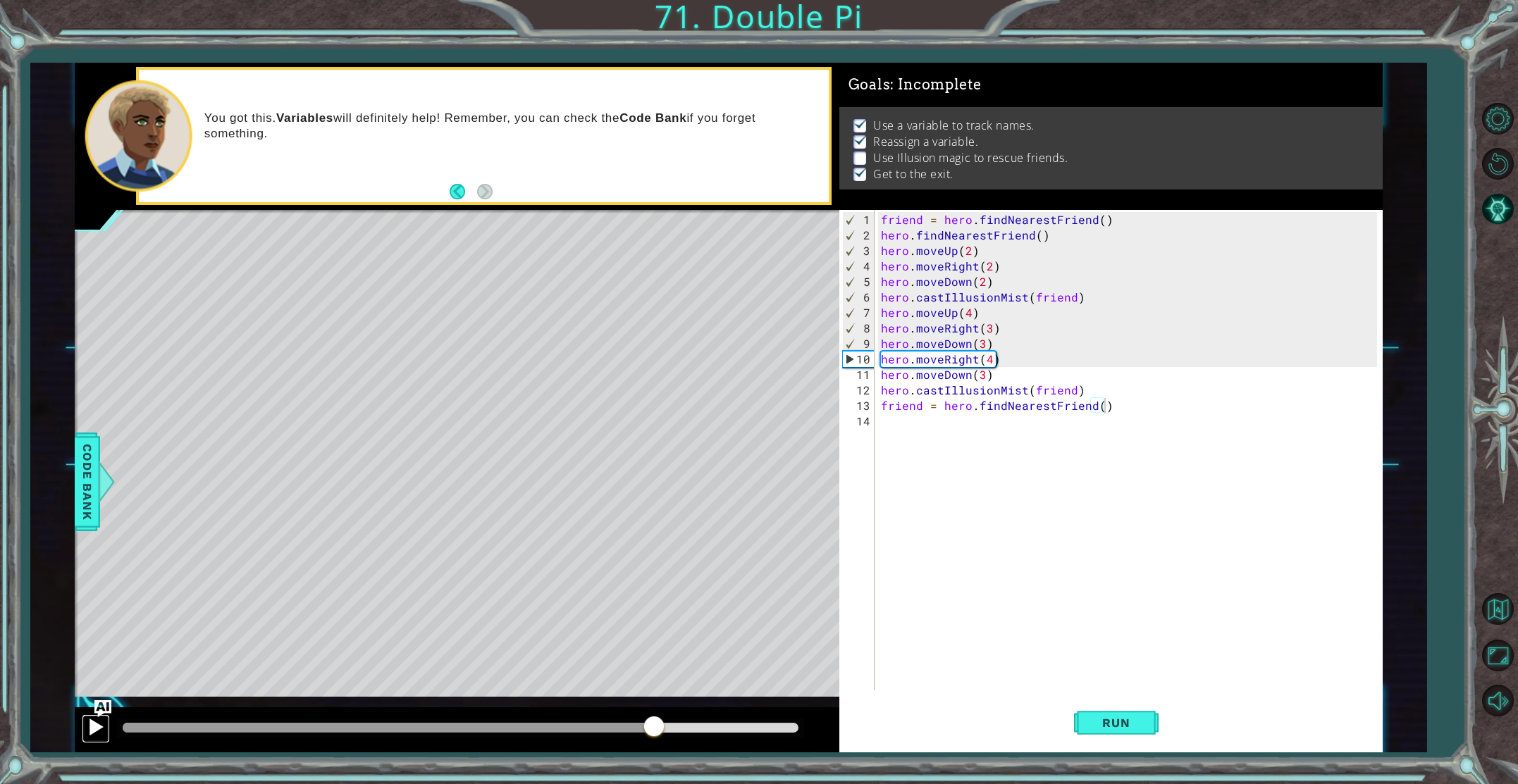
click at [103, 728] on div at bounding box center [96, 727] width 18 height 18
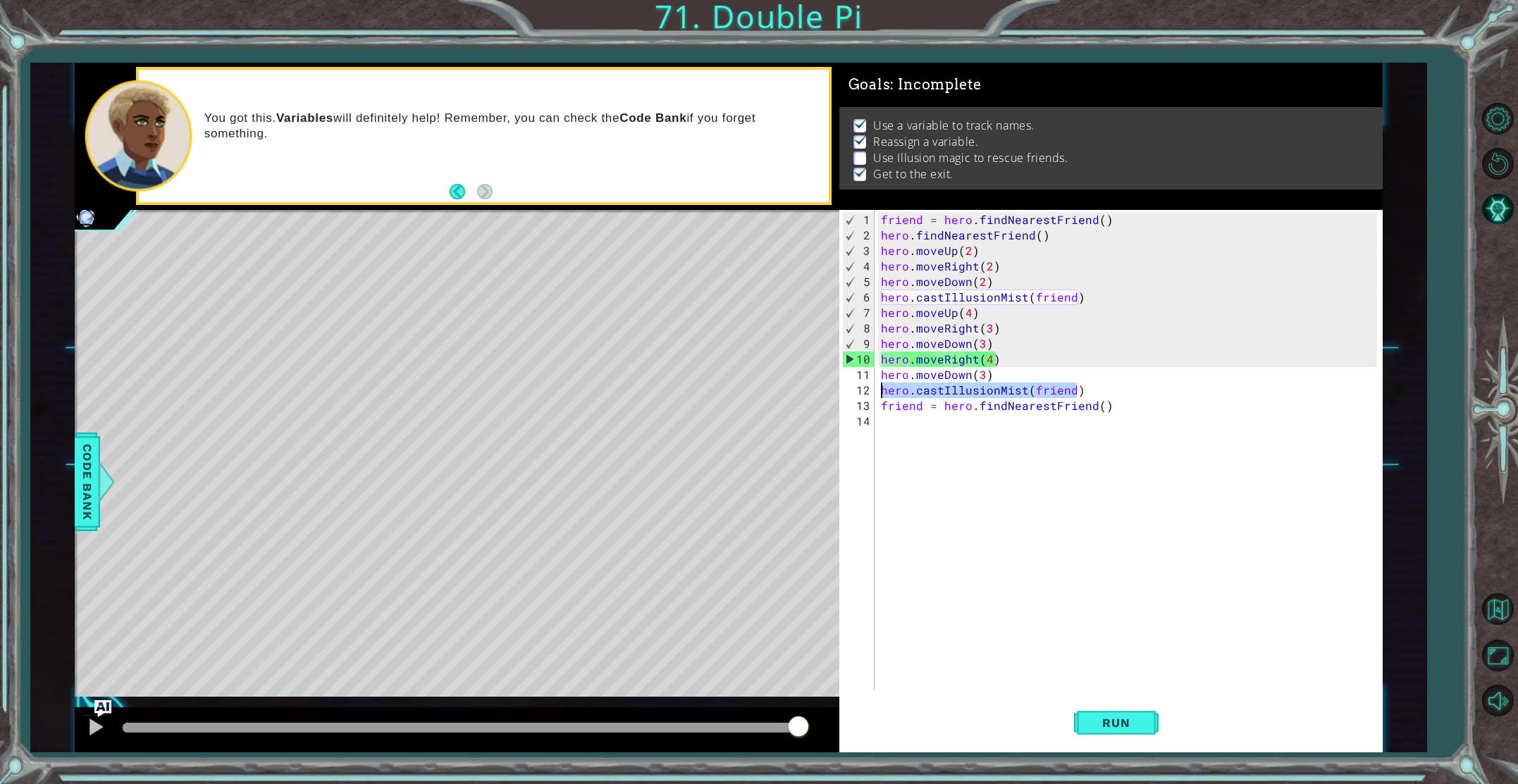
drag, startPoint x: 1076, startPoint y: 385, endPoint x: 866, endPoint y: 393, distance: 210.2
click at [866, 393] on div "friend = hero.findNearestFriend() 1 2 3 4 5 6 7 8 9 10 11 12 13 14 friend = her…" at bounding box center [1109, 450] width 538 height 481
type textarea "hero.castIllusionMist(friend)"
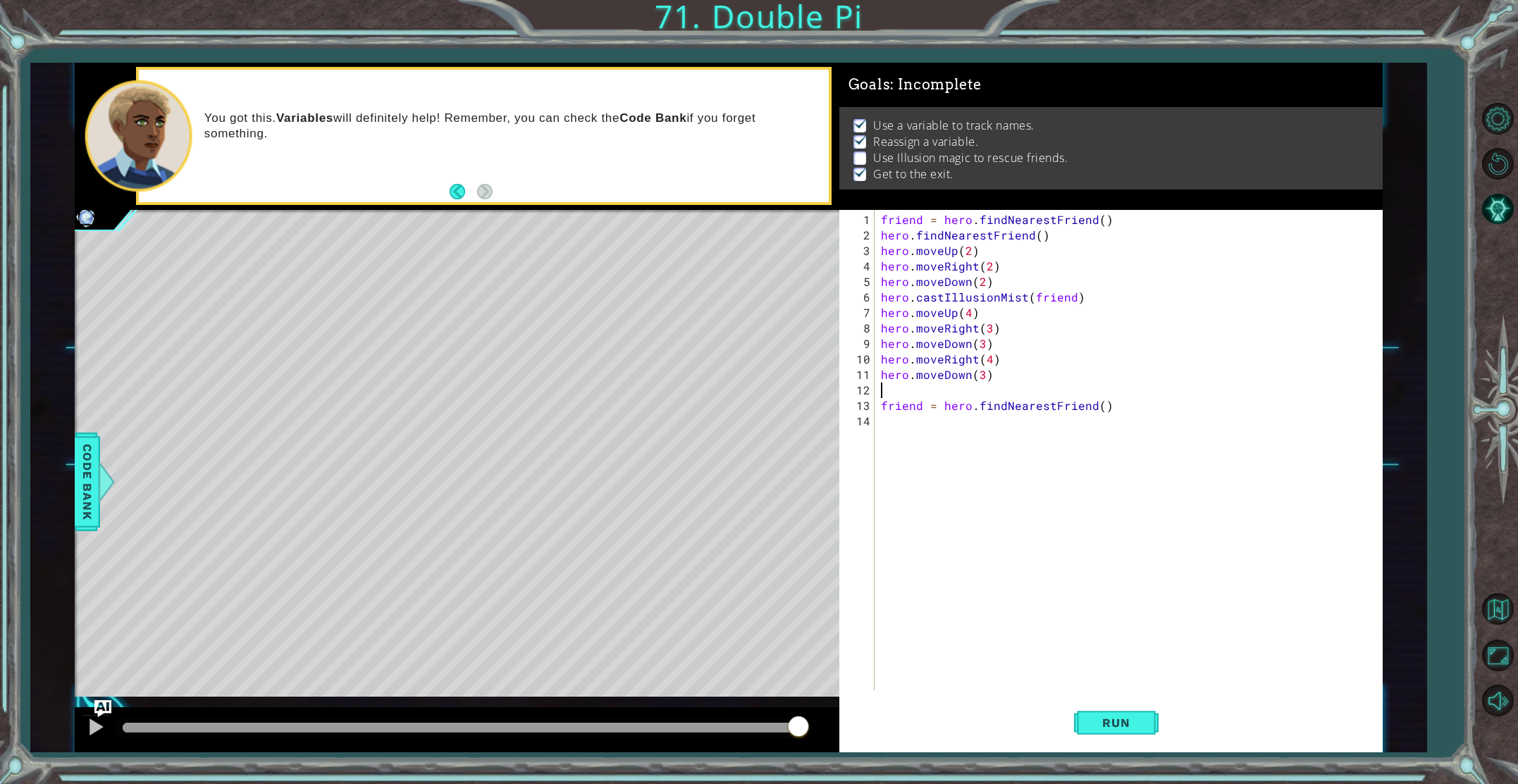
type textarea "hero.moveDown(3)"
click at [915, 408] on div "friend = hero . findNearestFriend ( ) hero . findNearestFriend ( ) hero . moveU…" at bounding box center [1131, 468] width 507 height 512
drag, startPoint x: 1122, startPoint y: 725, endPoint x: 1029, endPoint y: 755, distance: 97.7
click at [1119, 726] on span "Run" at bounding box center [1116, 723] width 56 height 14
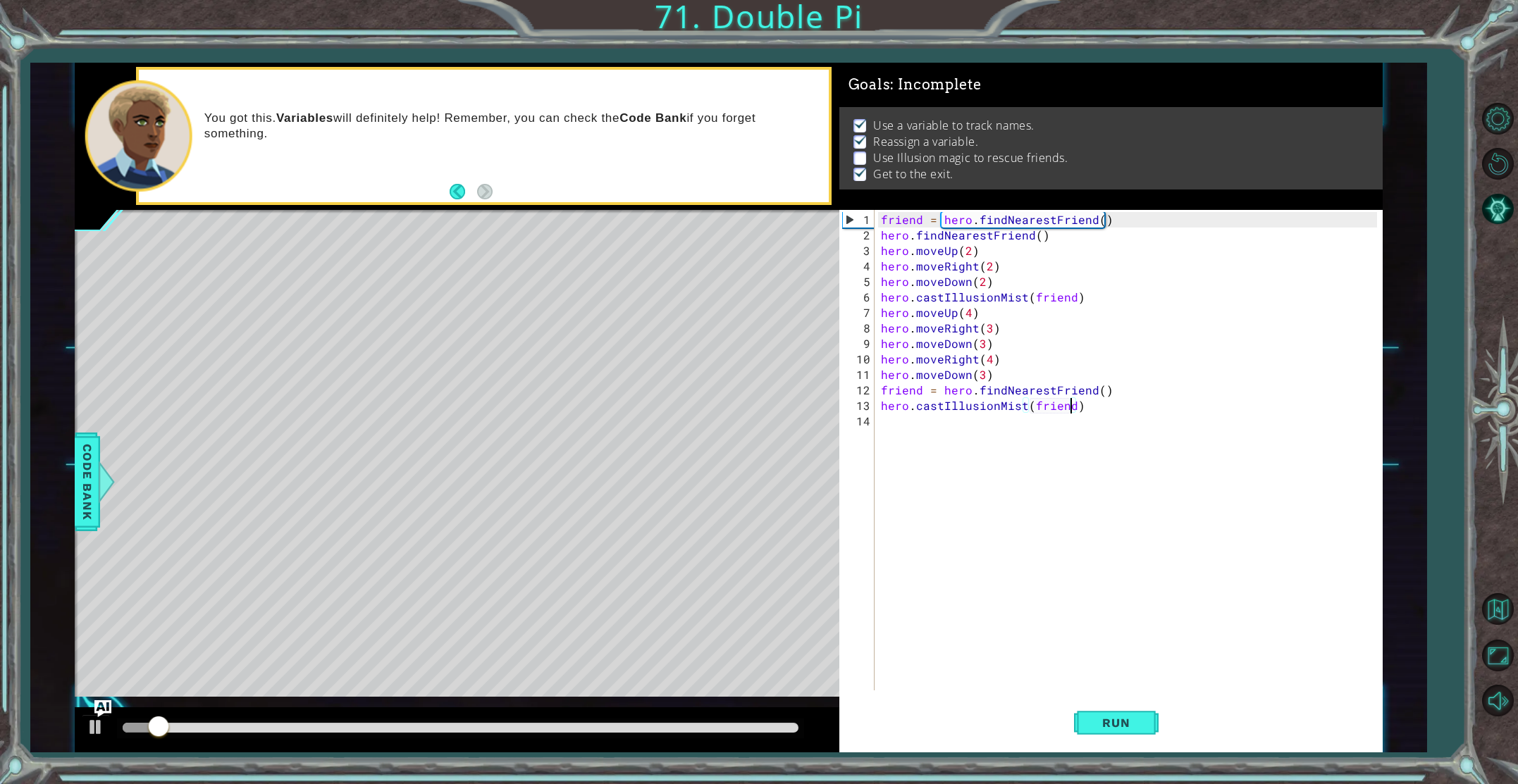
click at [743, 728] on div at bounding box center [461, 728] width 676 height 10
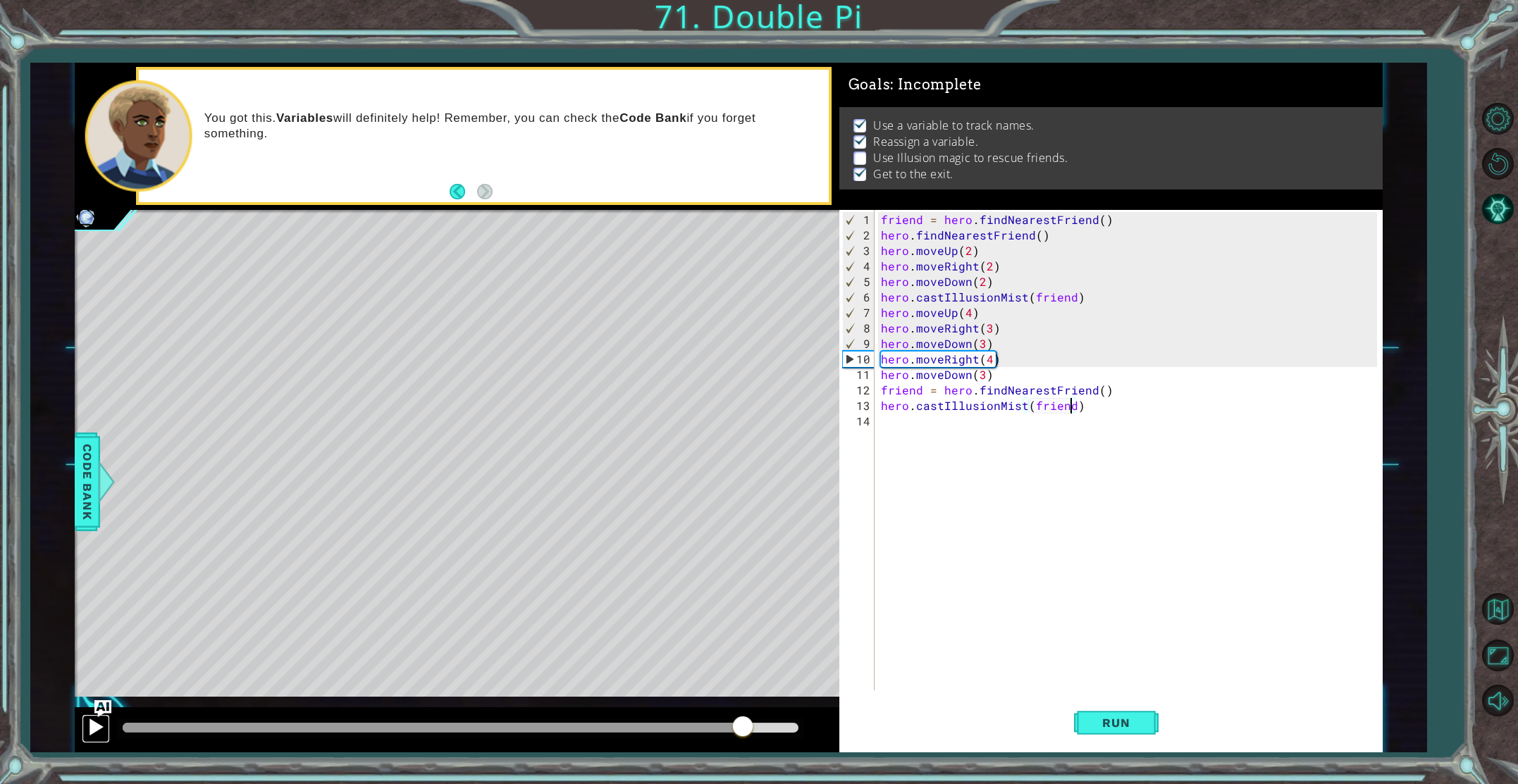
click at [97, 729] on div at bounding box center [96, 727] width 18 height 18
click at [1137, 719] on span "Run" at bounding box center [1116, 723] width 56 height 14
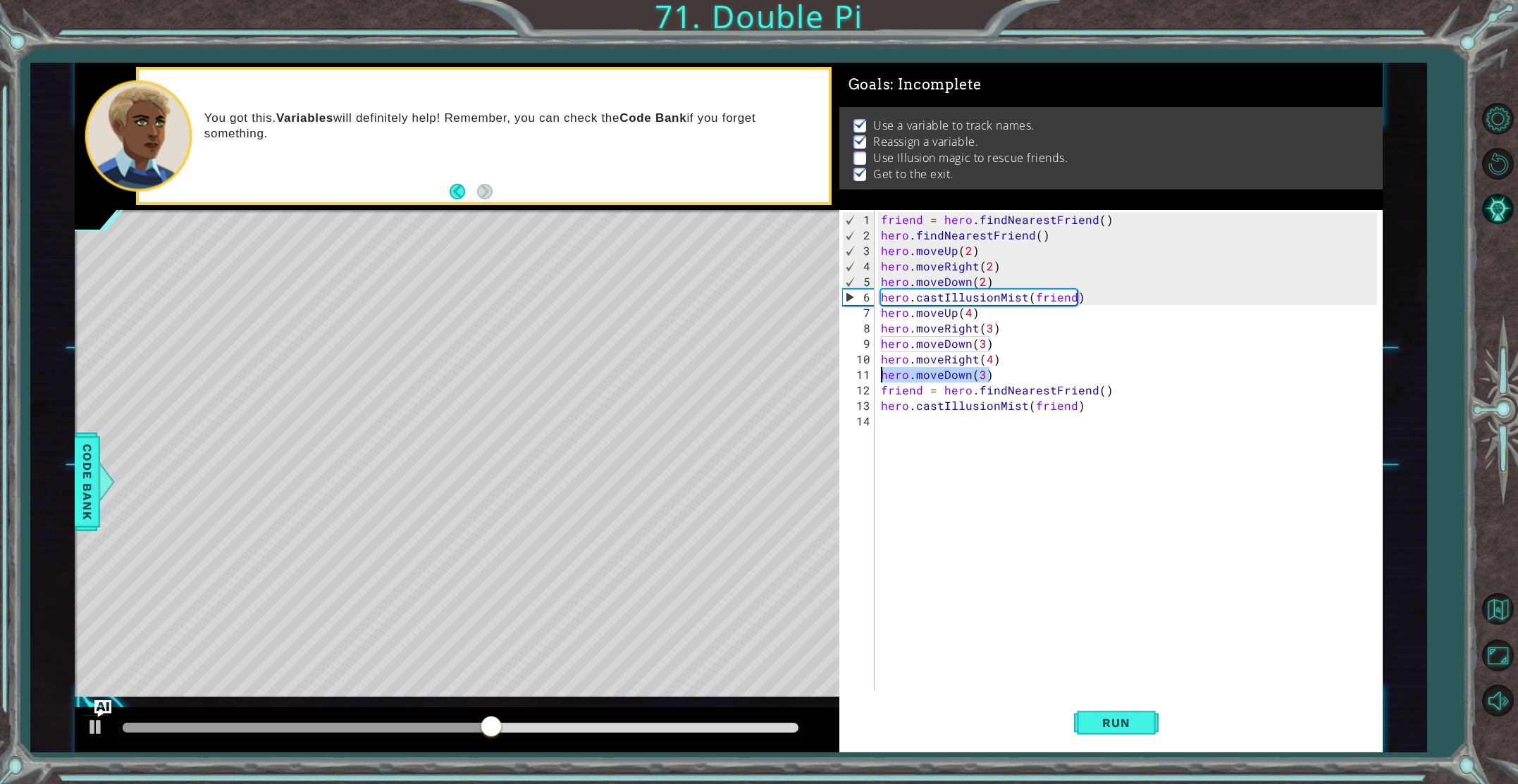
drag, startPoint x: 992, startPoint y: 375, endPoint x: 877, endPoint y: 371, distance: 115.1
click at [877, 371] on div "hero.castIllusionMist(friend) 1 2 3 4 5 6 7 8 9 10 11 12 13 14 friend = hero . …" at bounding box center [1109, 450] width 538 height 481
type textarea "hero.moveDown(3)"
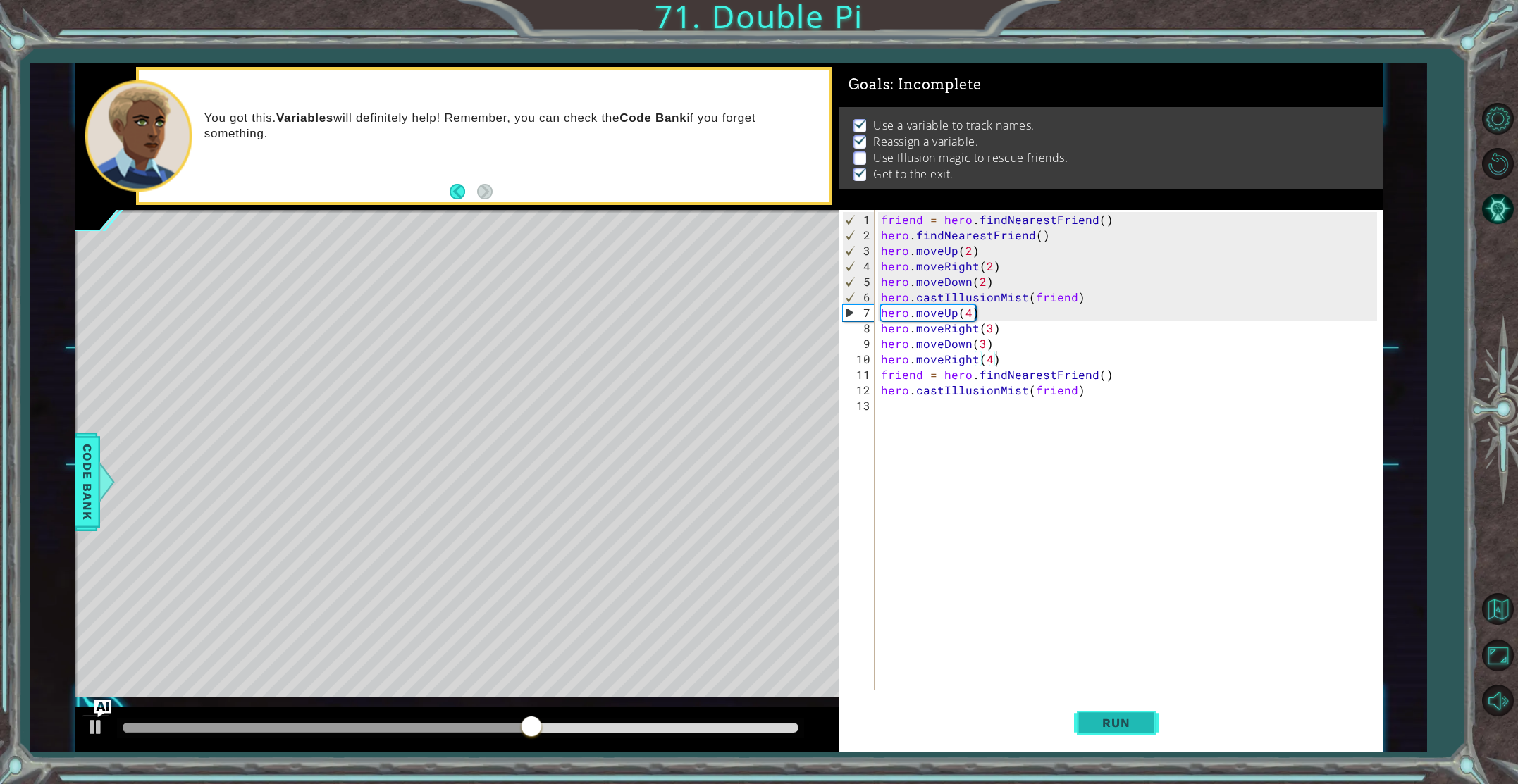
click at [1102, 735] on button "Run" at bounding box center [1116, 722] width 84 height 54
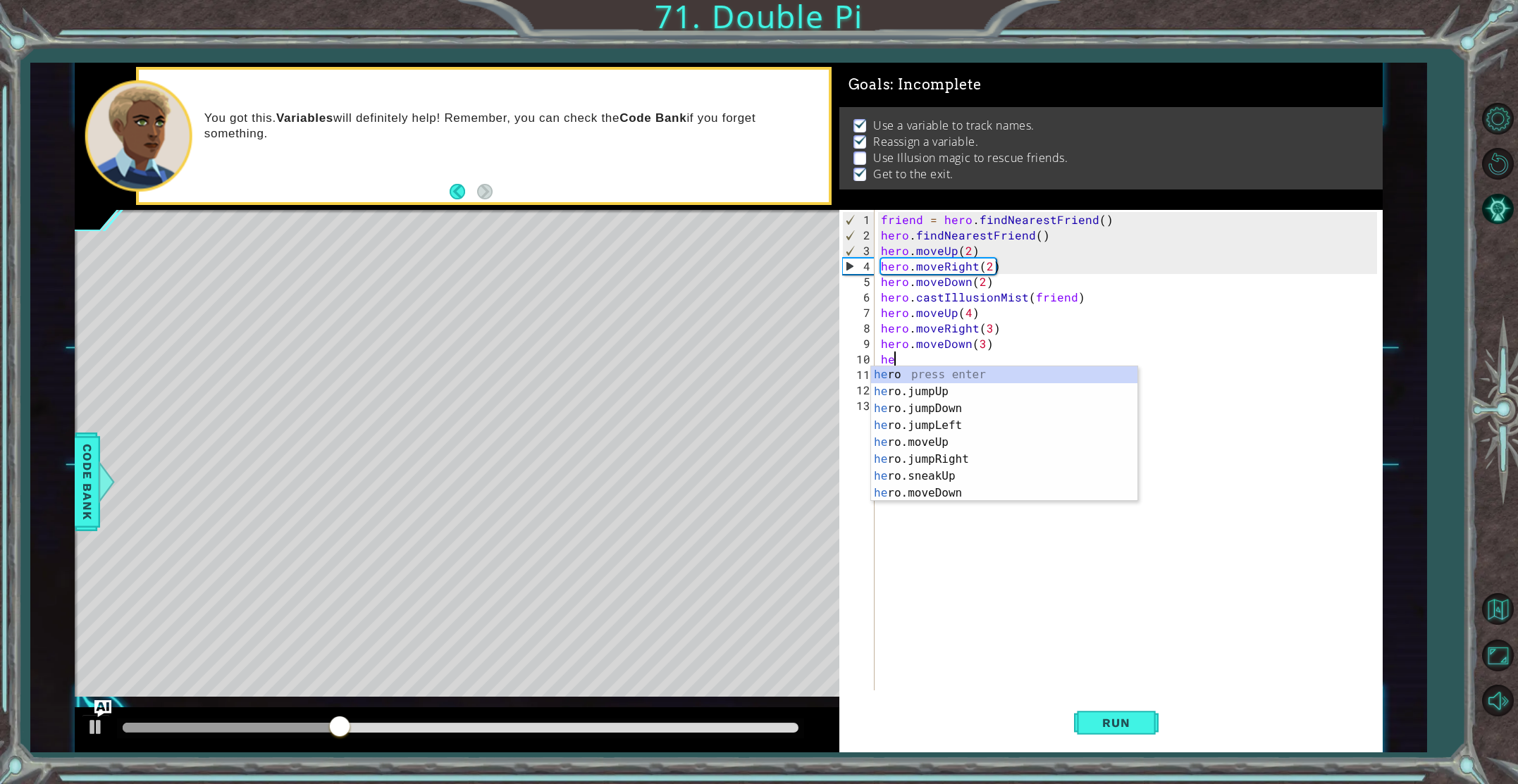
type textarea "h"
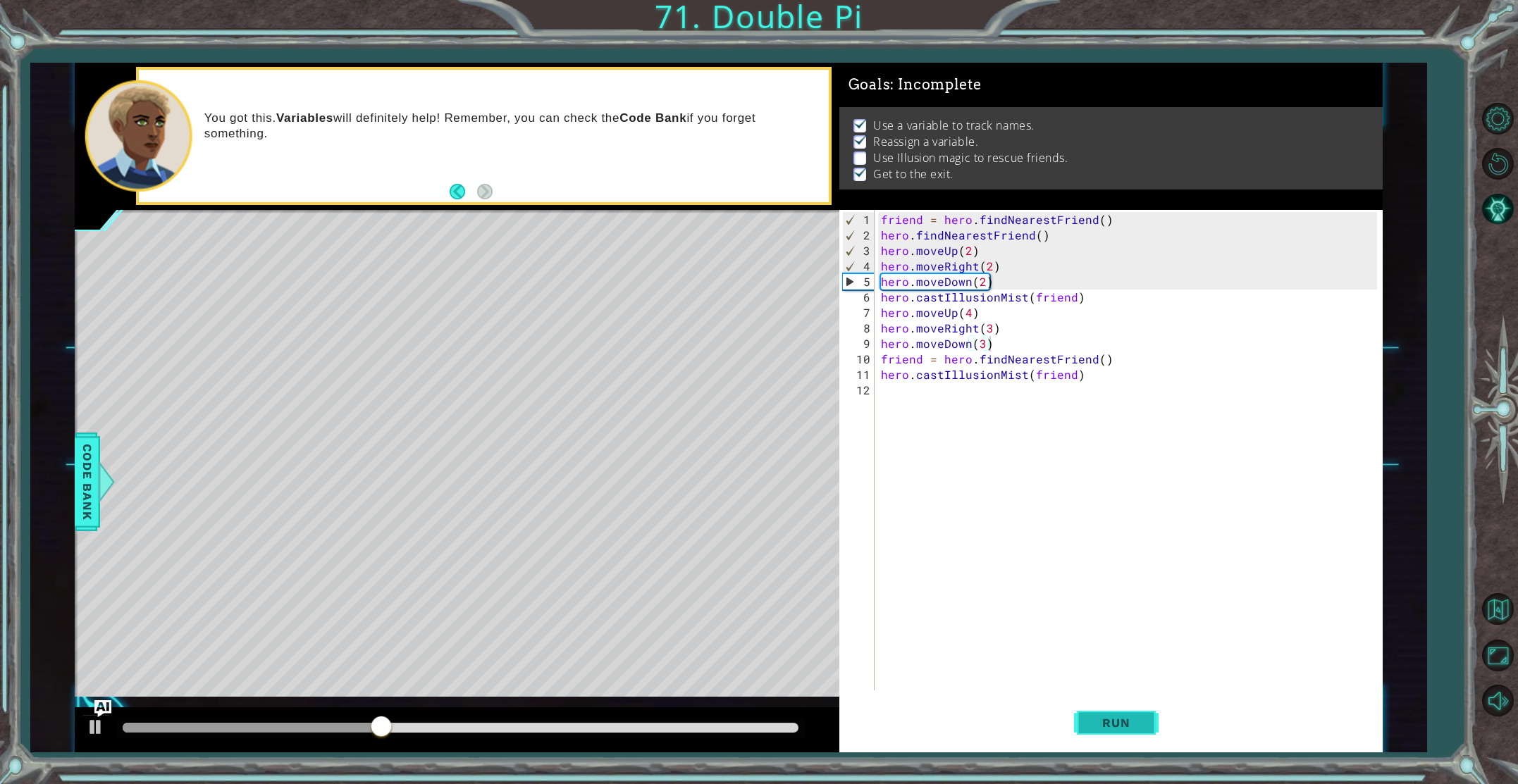
click at [1137, 728] on span "Run" at bounding box center [1116, 723] width 56 height 14
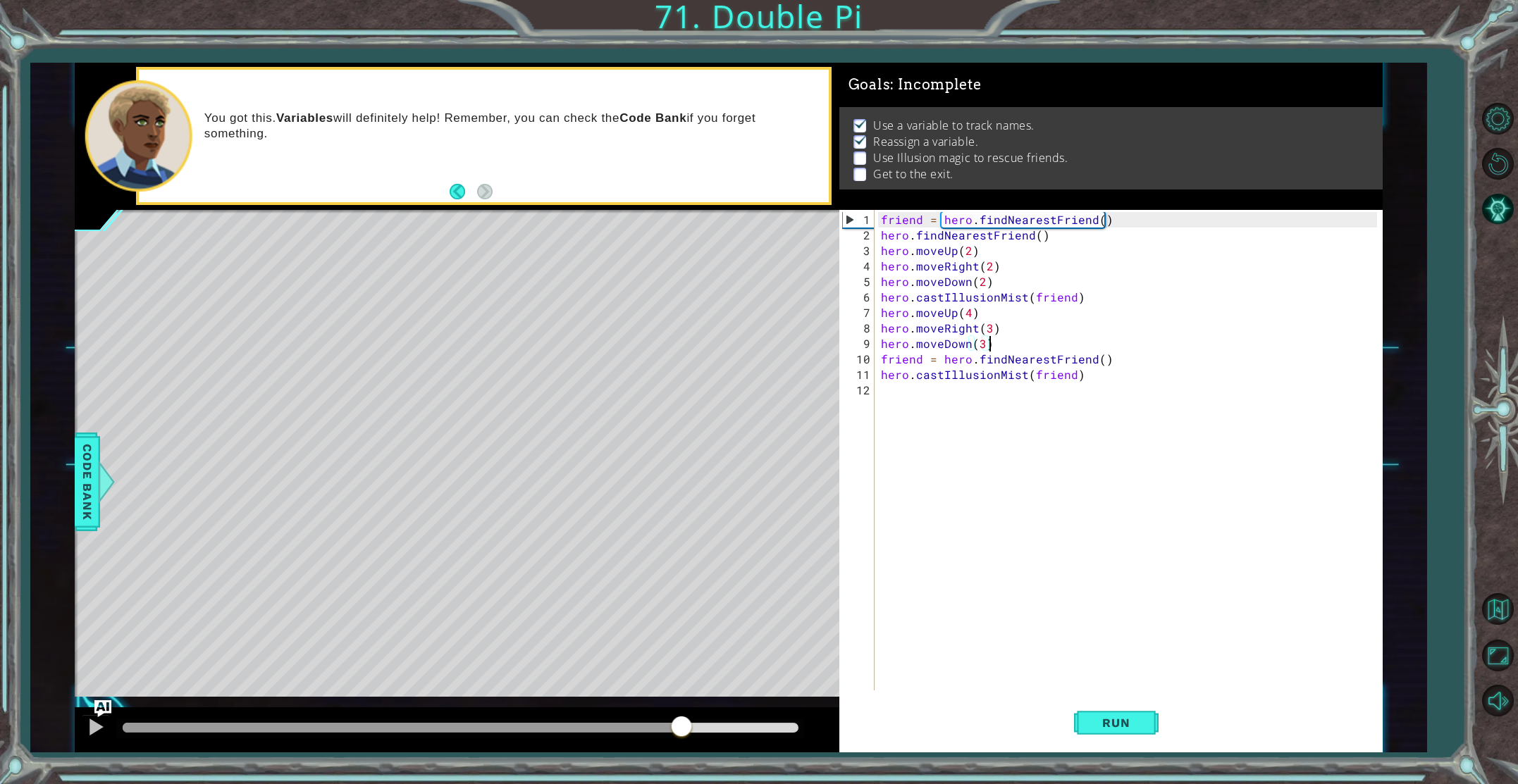
click at [682, 724] on div at bounding box center [461, 728] width 676 height 10
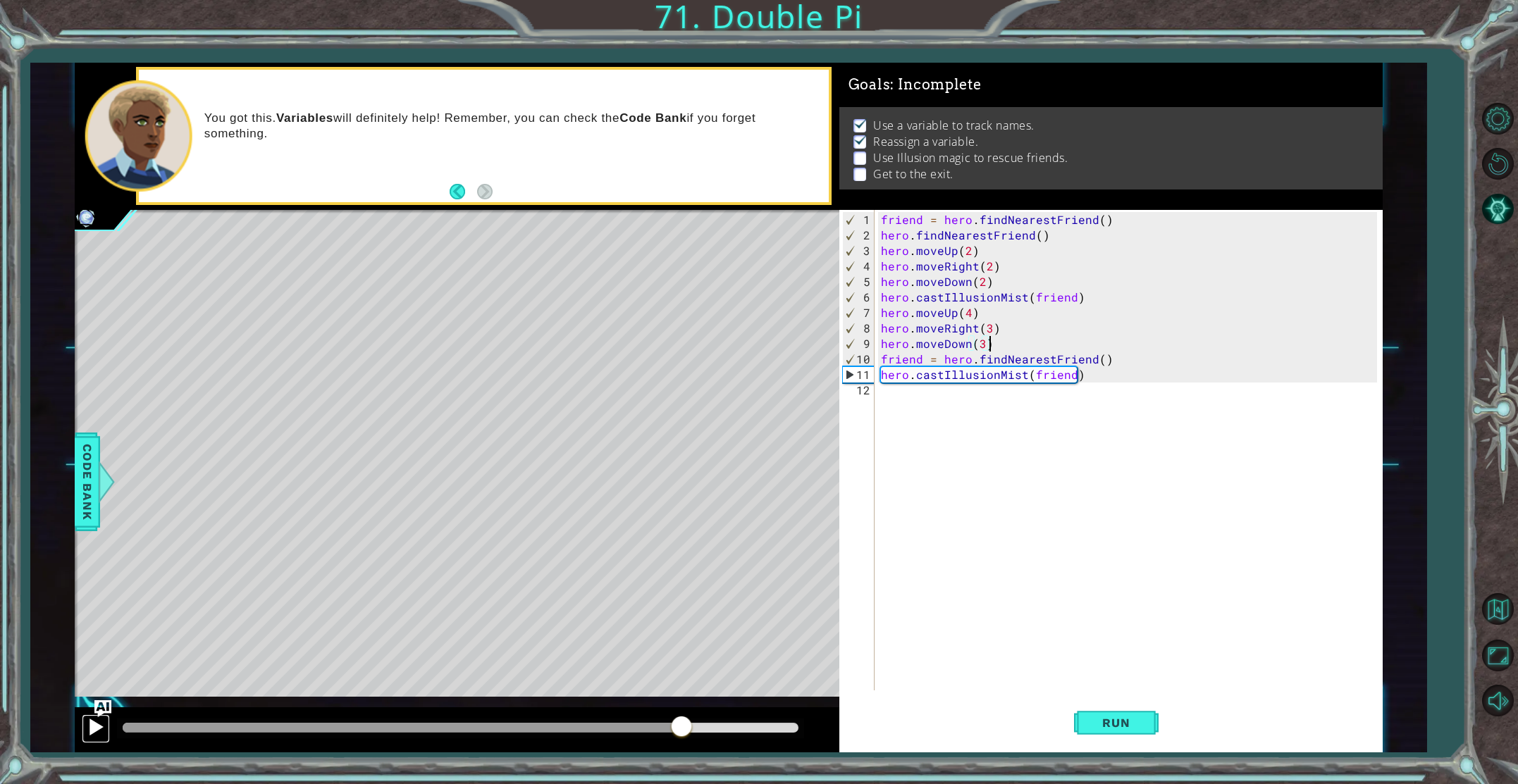
click at [91, 728] on div at bounding box center [96, 727] width 18 height 18
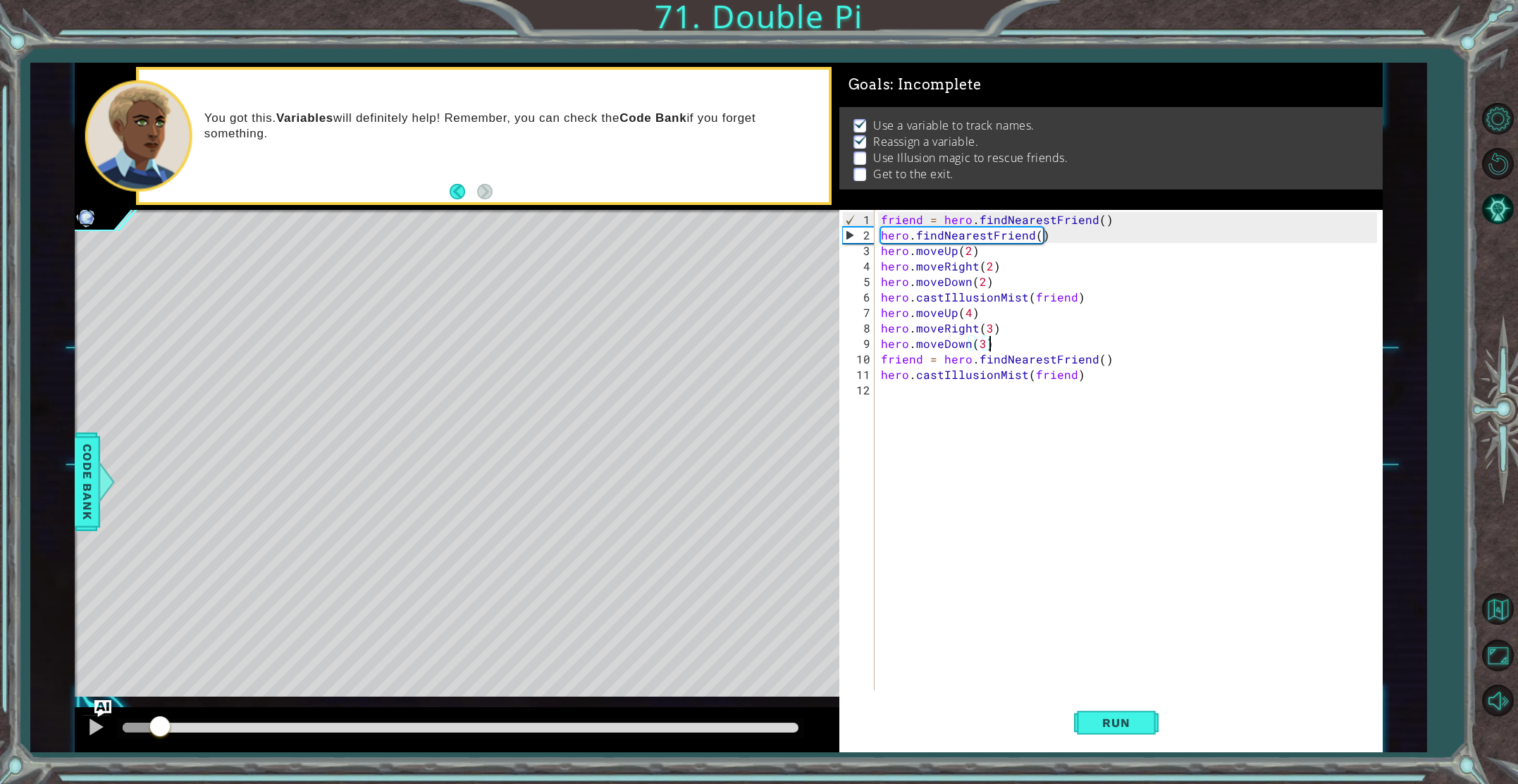
click at [160, 727] on div at bounding box center [141, 728] width 37 height 10
click at [98, 727] on div at bounding box center [96, 727] width 18 height 18
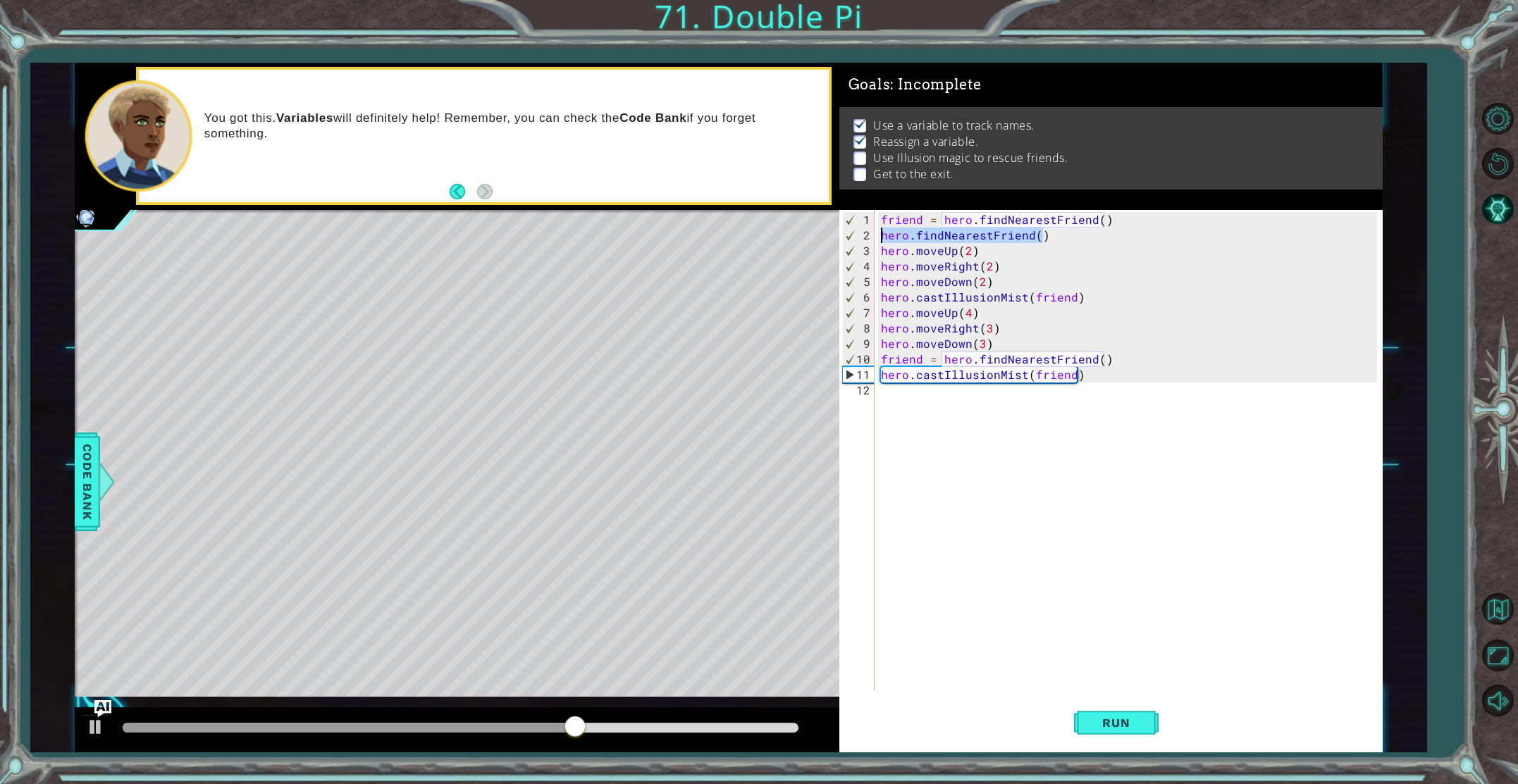
drag, startPoint x: 1072, startPoint y: 233, endPoint x: 874, endPoint y: 239, distance: 198.1
click at [874, 239] on div "hero.moveDown(3) 1 2 3 4 5 6 7 8 9 10 11 12 friend = hero . findNearestFriend (…" at bounding box center [1109, 450] width 538 height 481
click at [1154, 362] on div "friend = hero . findNearestFriend ( ) hero . findNearestFriend ( ) hero . moveU…" at bounding box center [1131, 468] width 507 height 512
type textarea "friend = hero.findNearestFriend()"
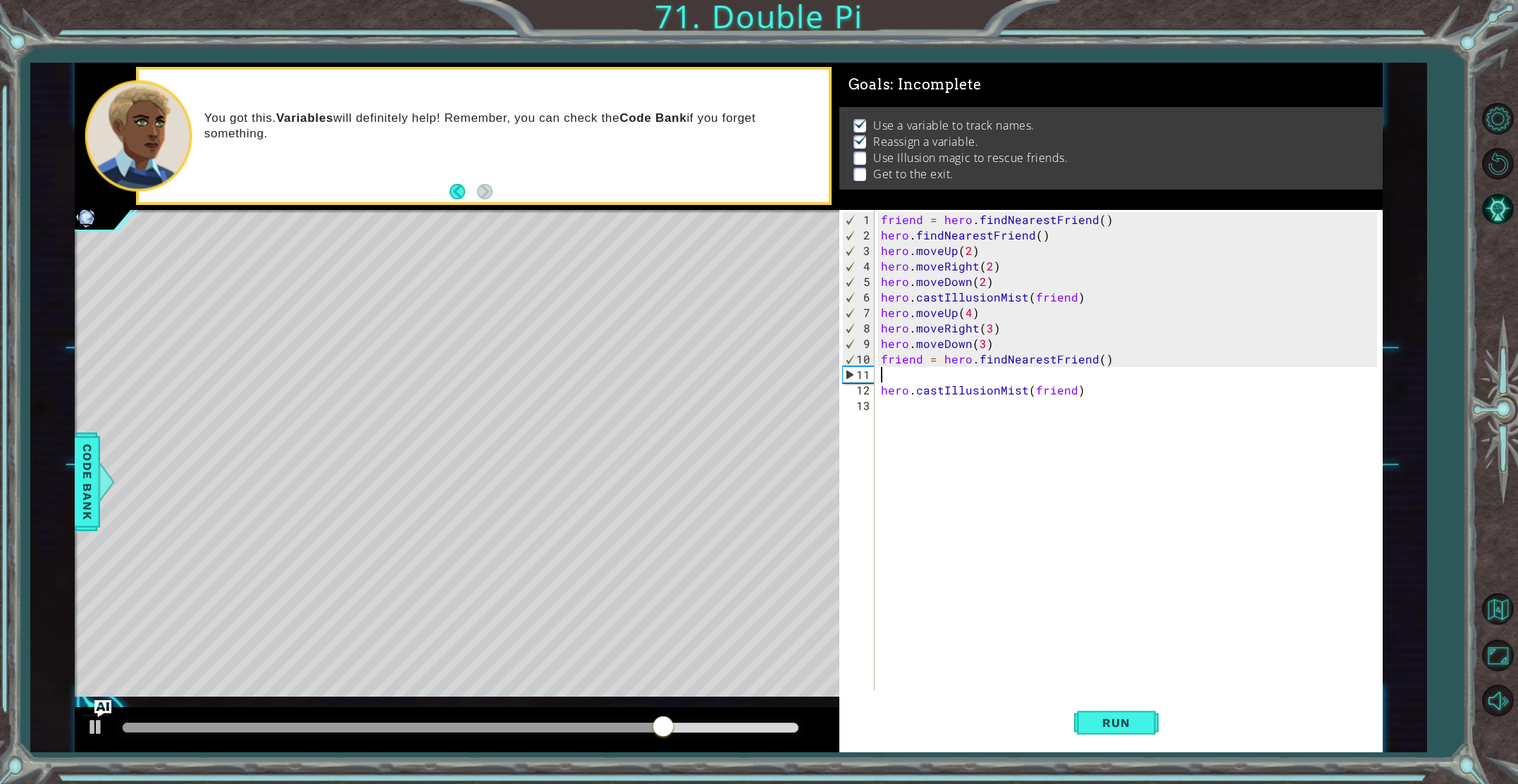
paste textarea "hero.findNearestFriend()"
click at [1107, 718] on span "Run" at bounding box center [1116, 723] width 56 height 14
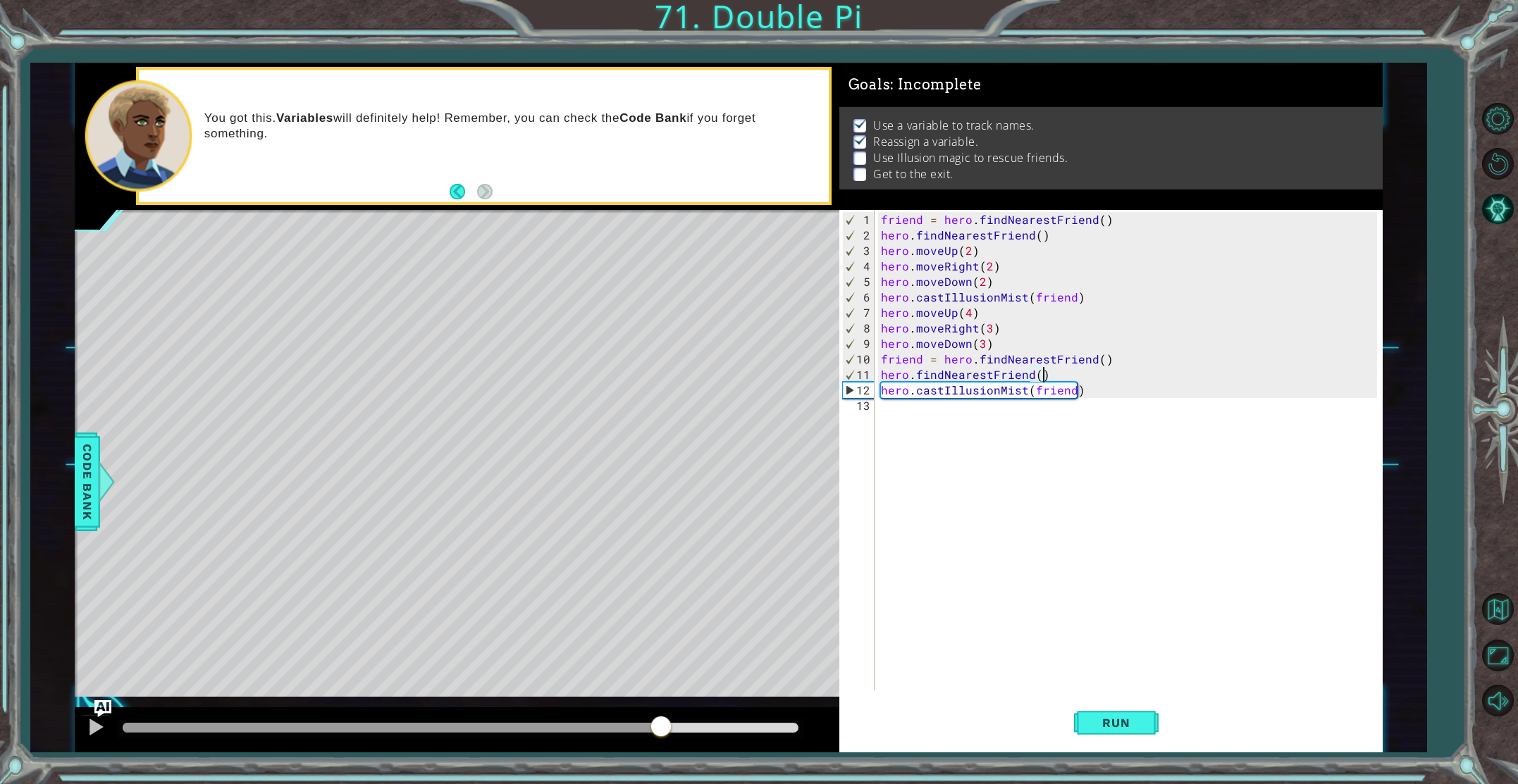
click at [661, 724] on div at bounding box center [461, 728] width 676 height 10
click at [105, 728] on button at bounding box center [96, 728] width 28 height 29
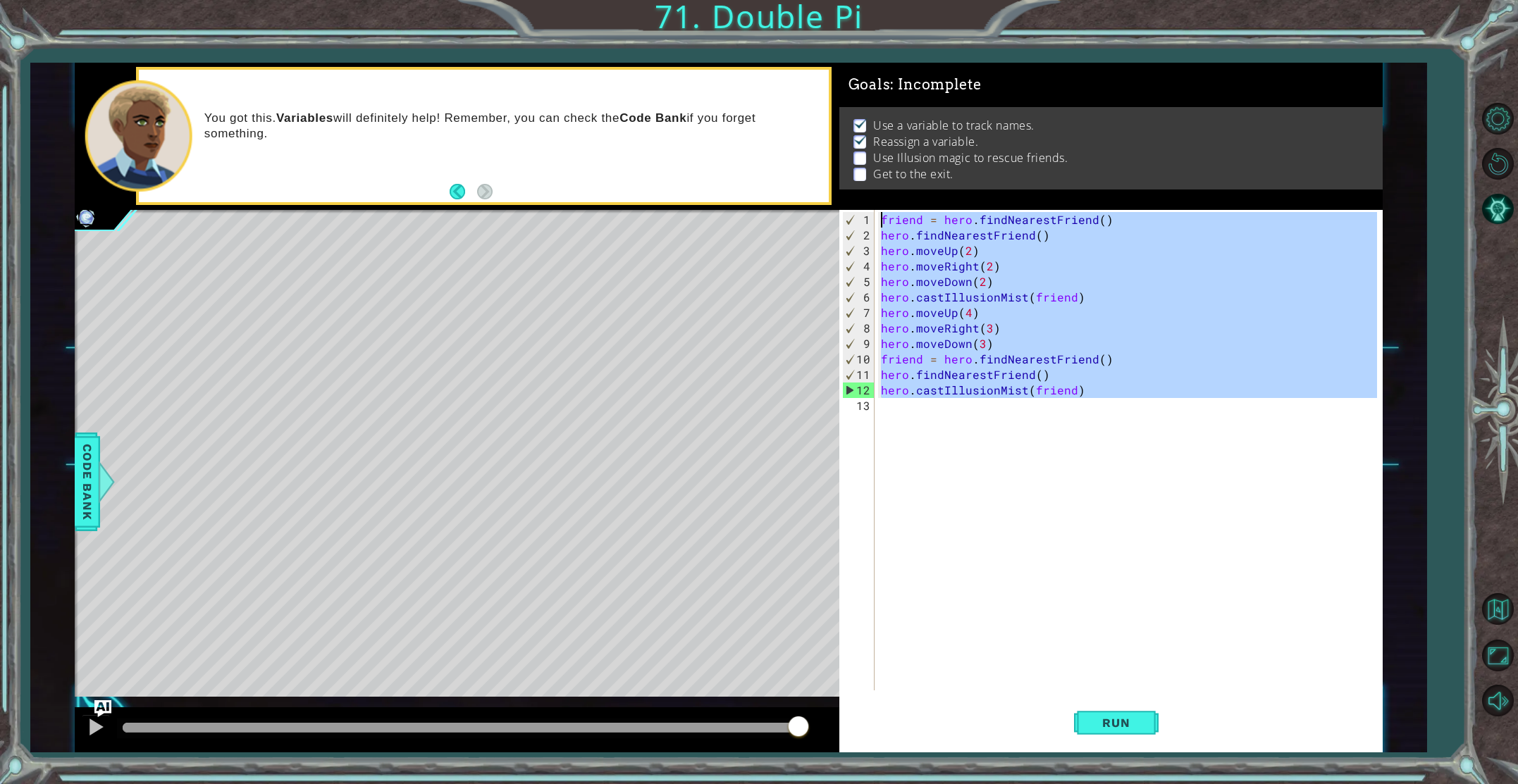
drag, startPoint x: 1096, startPoint y: 444, endPoint x: 848, endPoint y: 198, distance: 349.3
click at [845, 199] on div "Goals : Incomplete Use а variable to track names. Reassign a variable. Use Illu…" at bounding box center [1111, 408] width 543 height 690
type textarea "friend = hero.findNearestFriend() hero.findNearestFriend()"
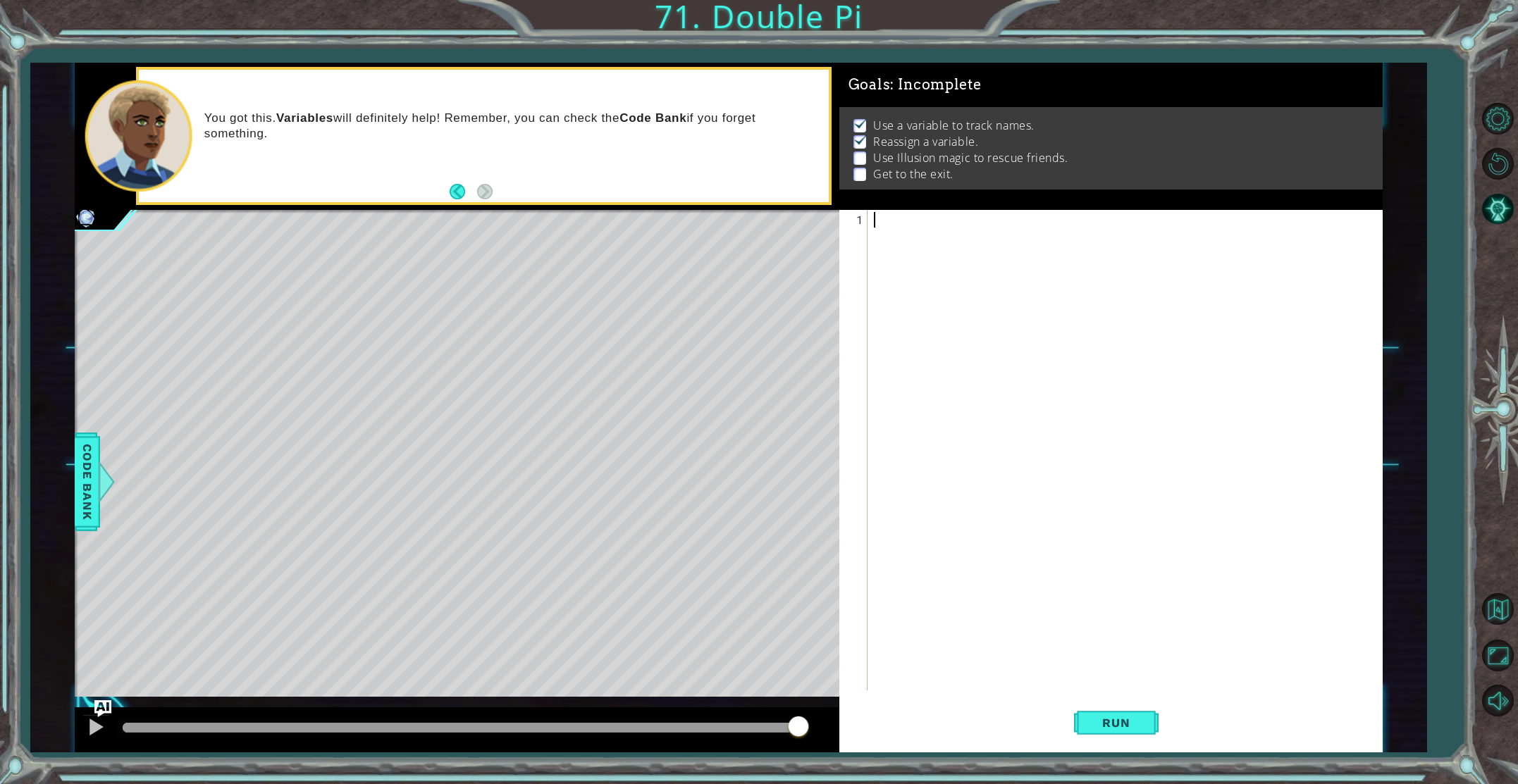
click at [919, 229] on div at bounding box center [1128, 468] width 513 height 512
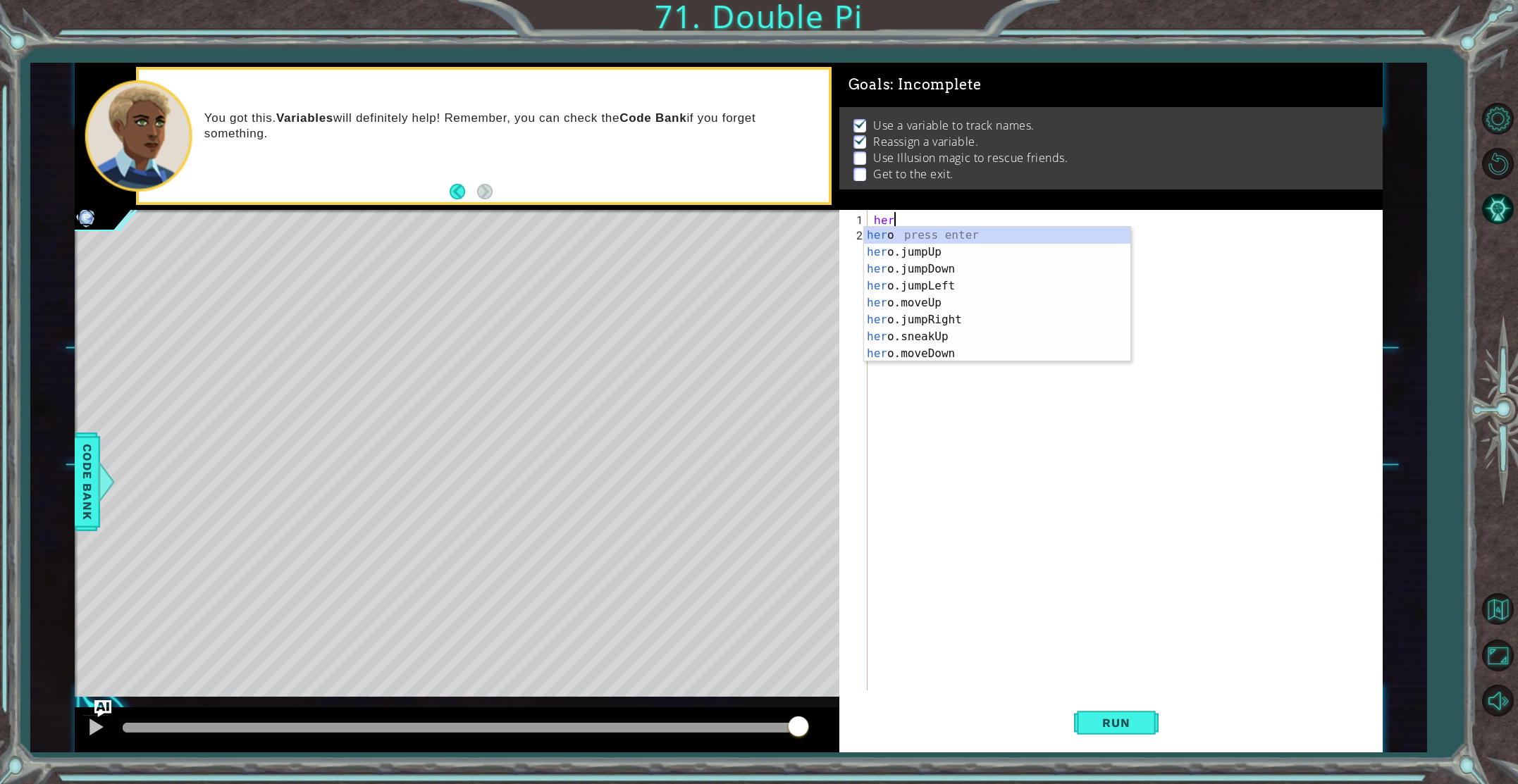
scroll to position [0, 1]
type textarea "h"
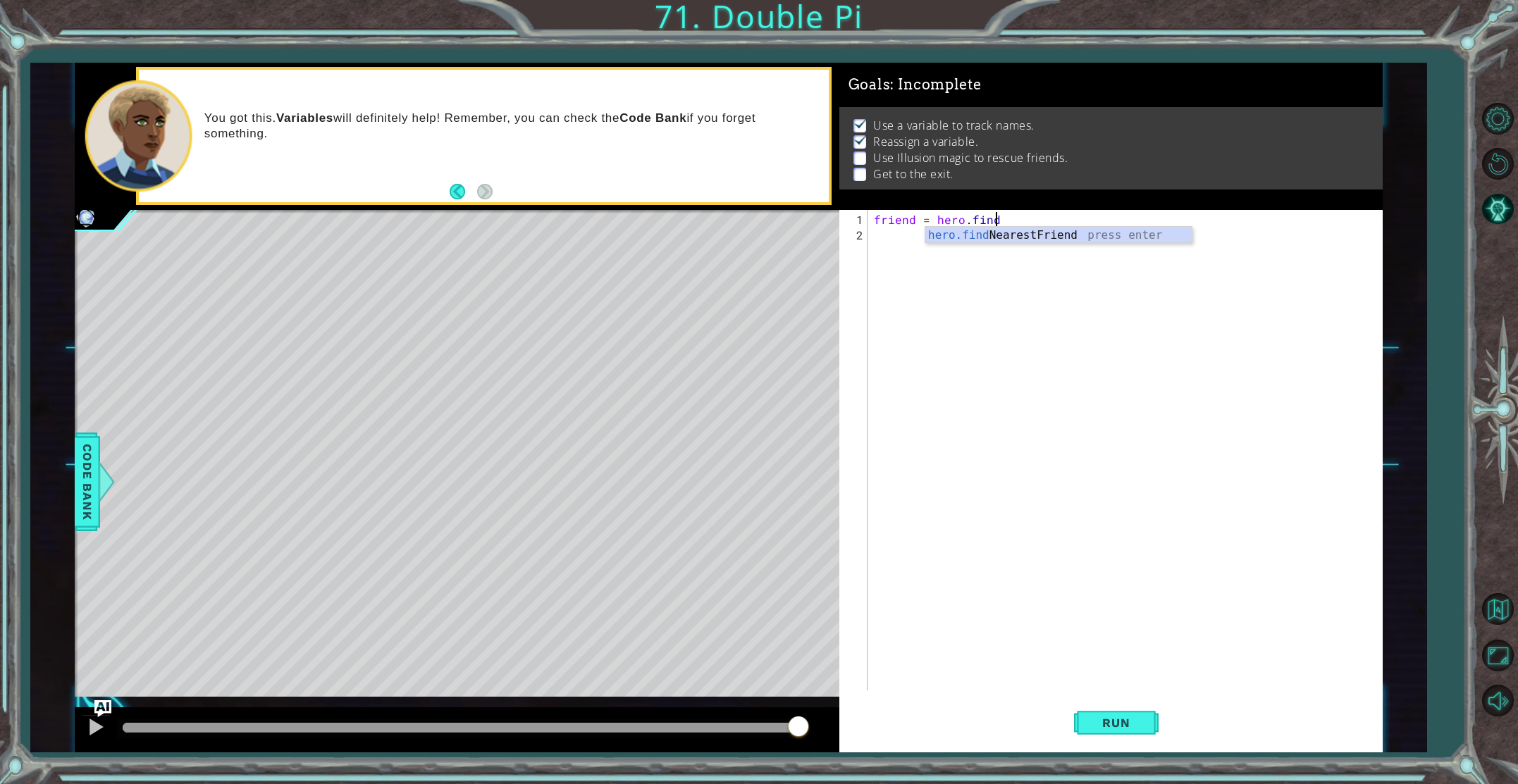
scroll to position [0, 7]
type textarea "friend = hero.find"
type textarea "hero.moveUp(2)"
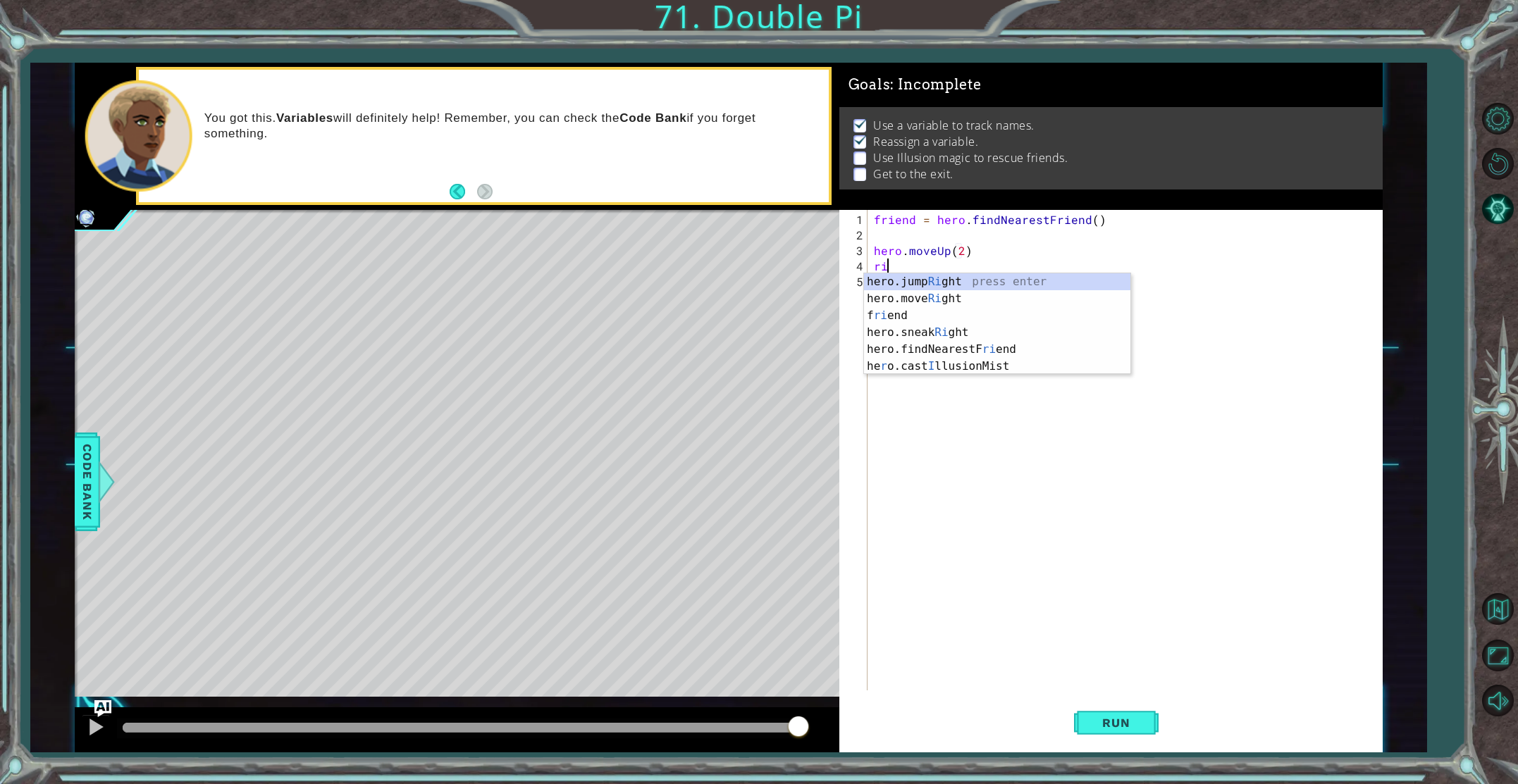
scroll to position [0, 0]
type textarea "right"
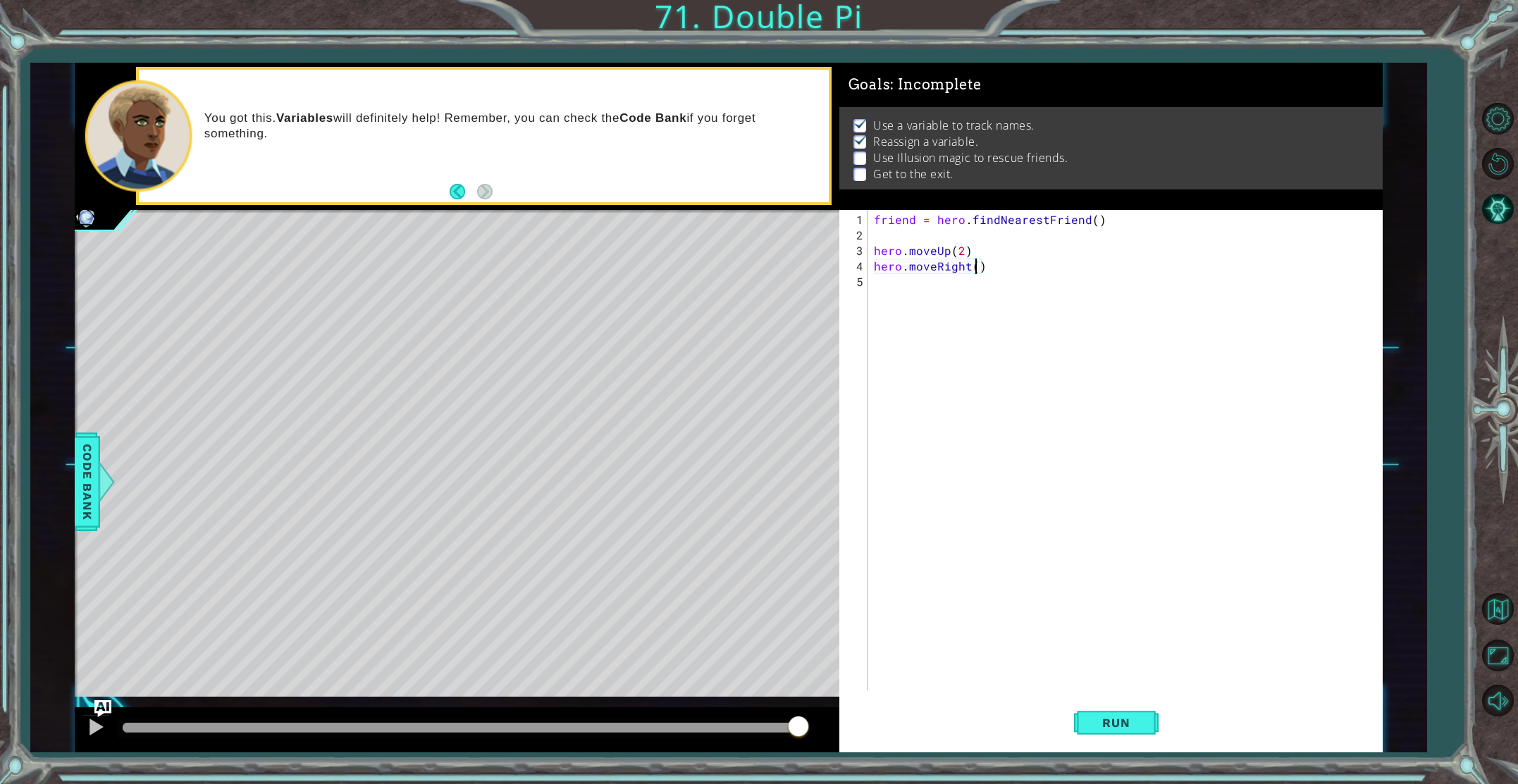
type textarea "hero.moveRight(2)"
type textarea "d"
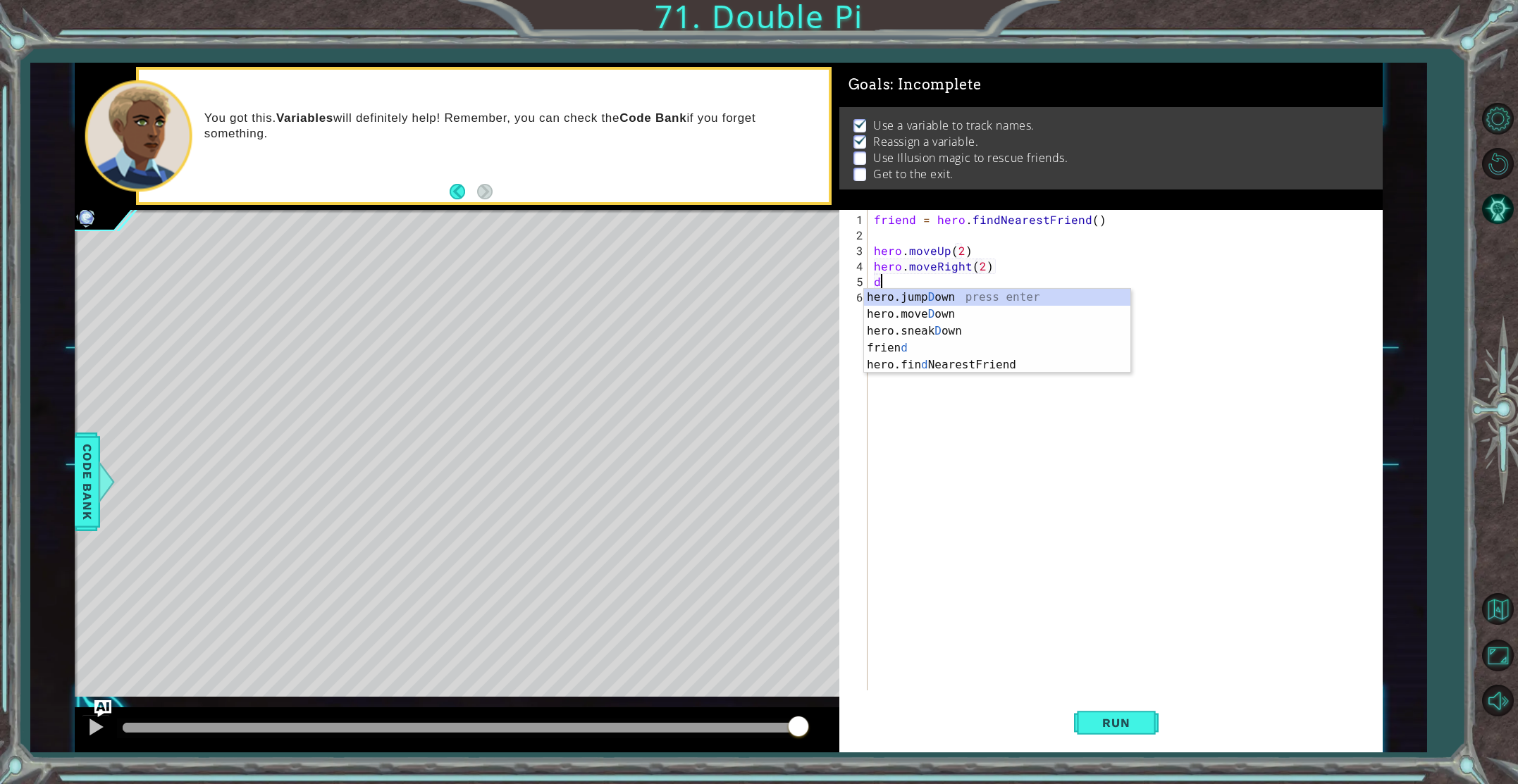
type textarea "hero.moveRight(2)"
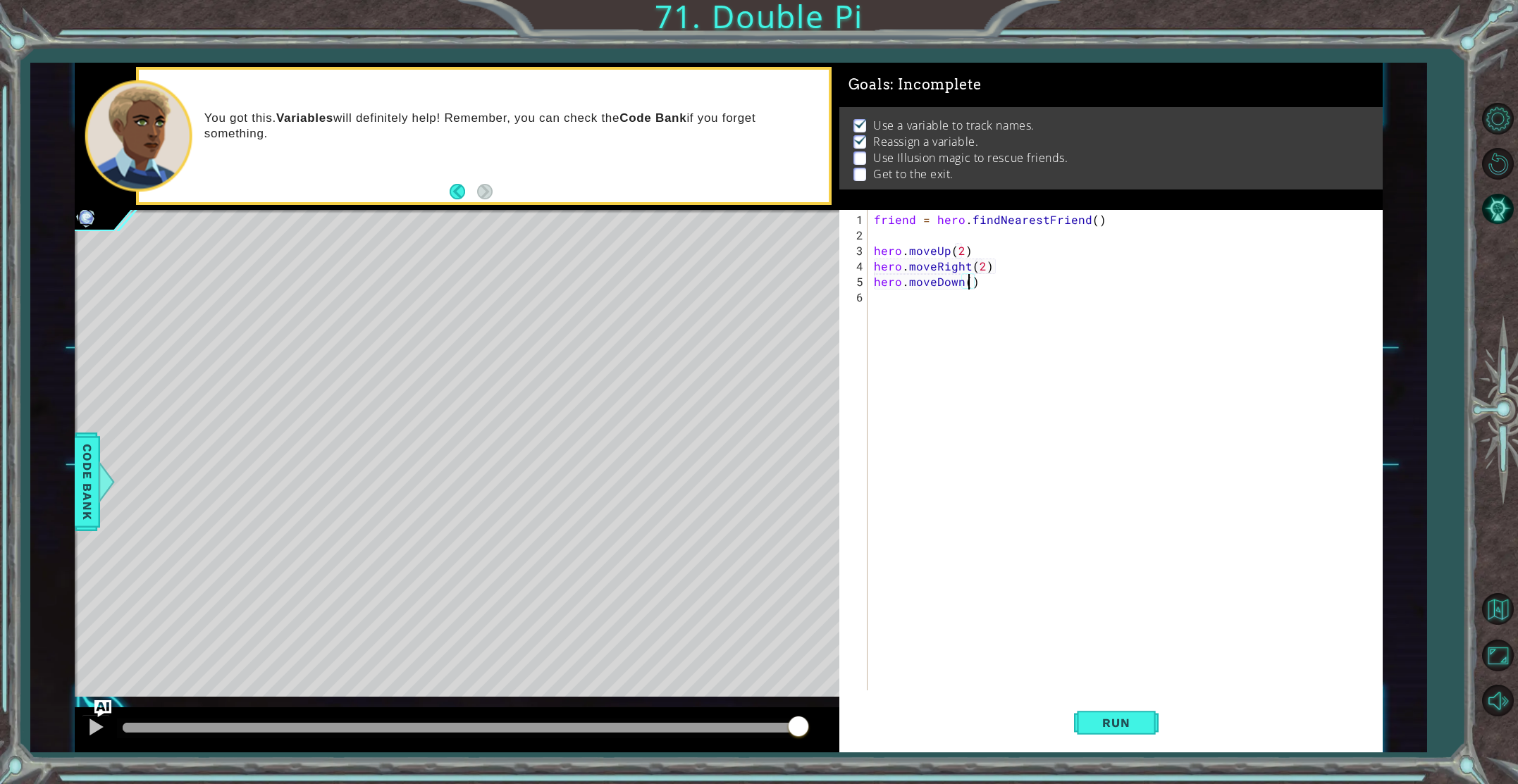
type textarea "hero.moveDown(2)"
type textarea "hero.moveUp(3)"
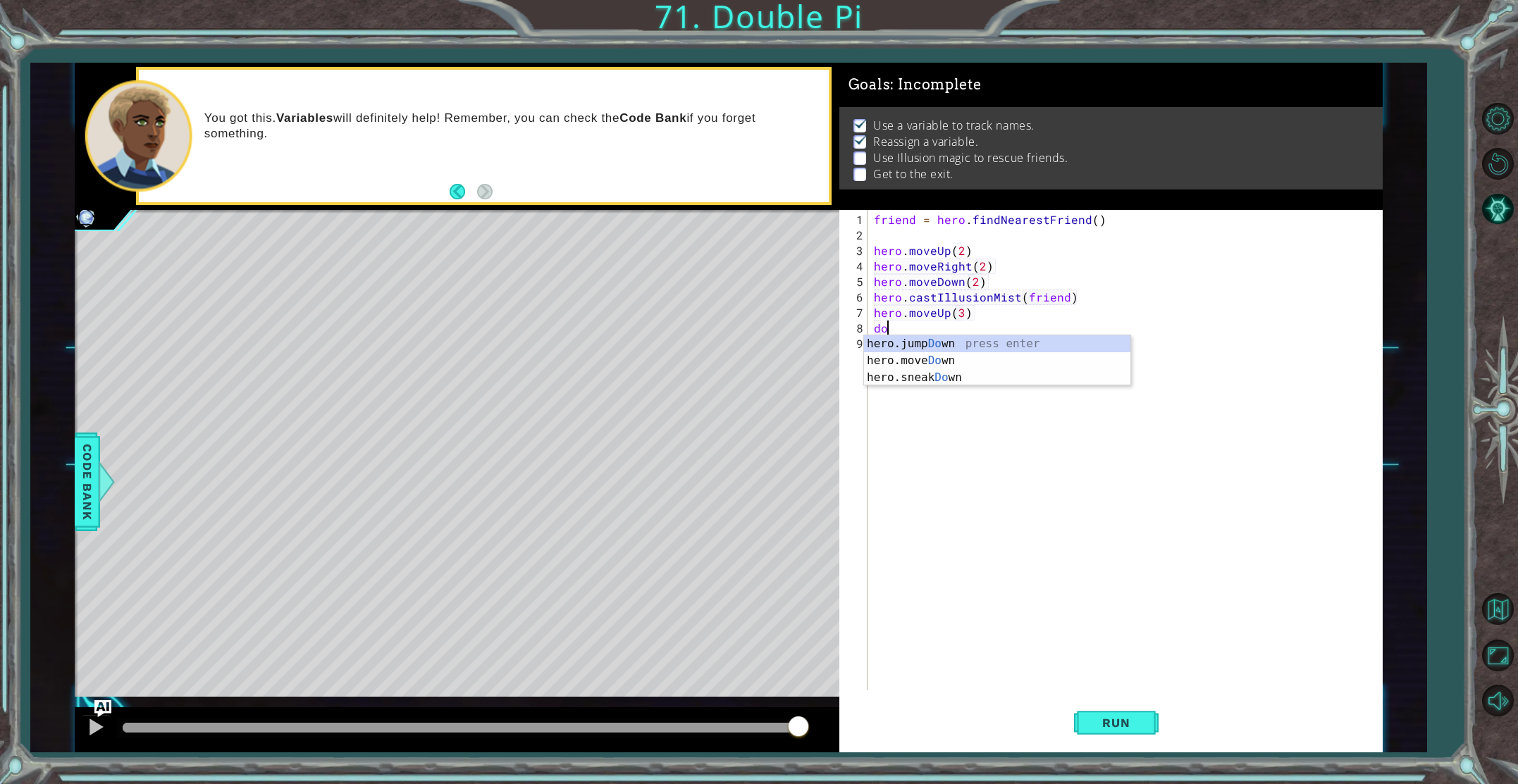
scroll to position [0, 0]
type textarea "d"
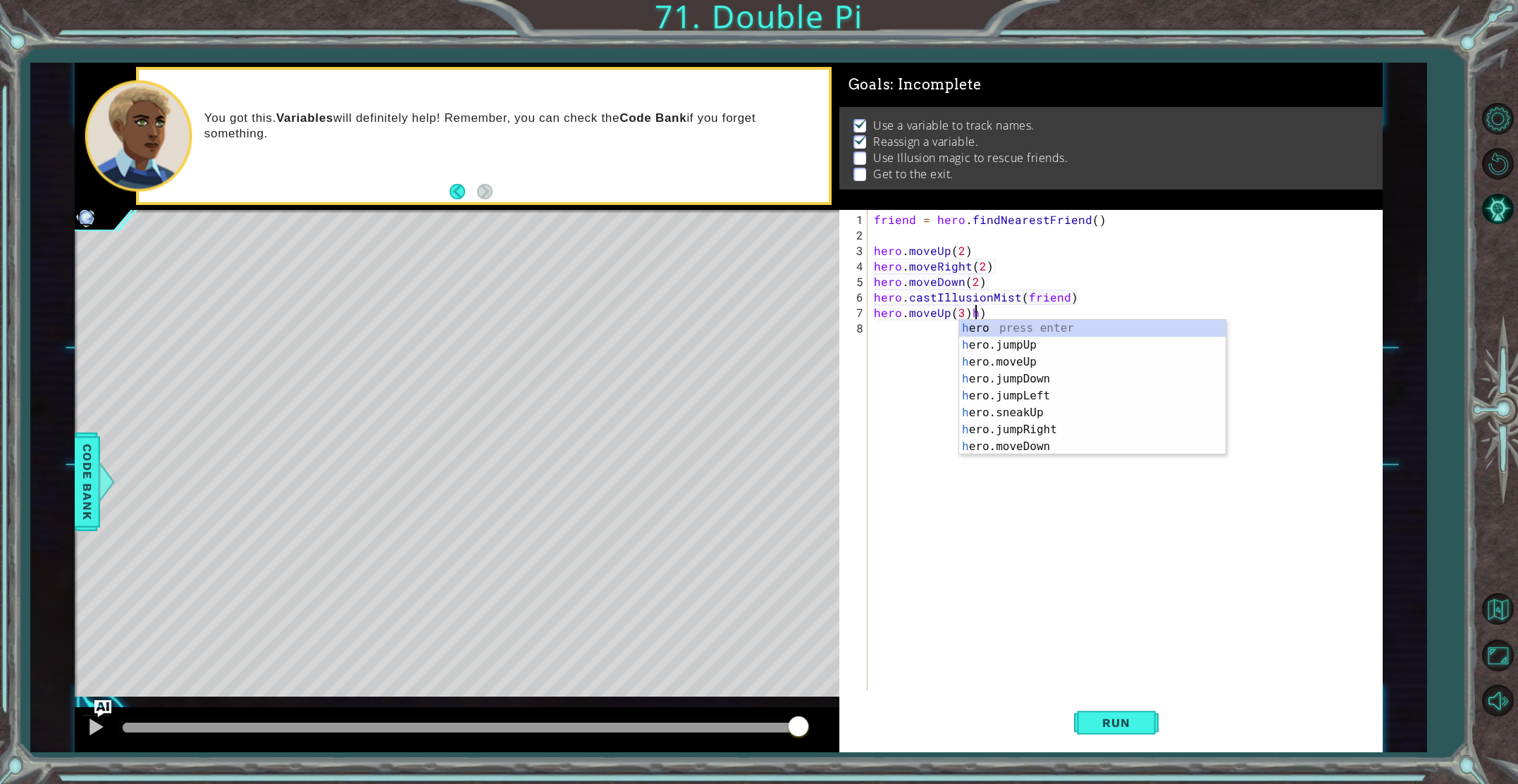
type textarea "hero.moveUp(3))"
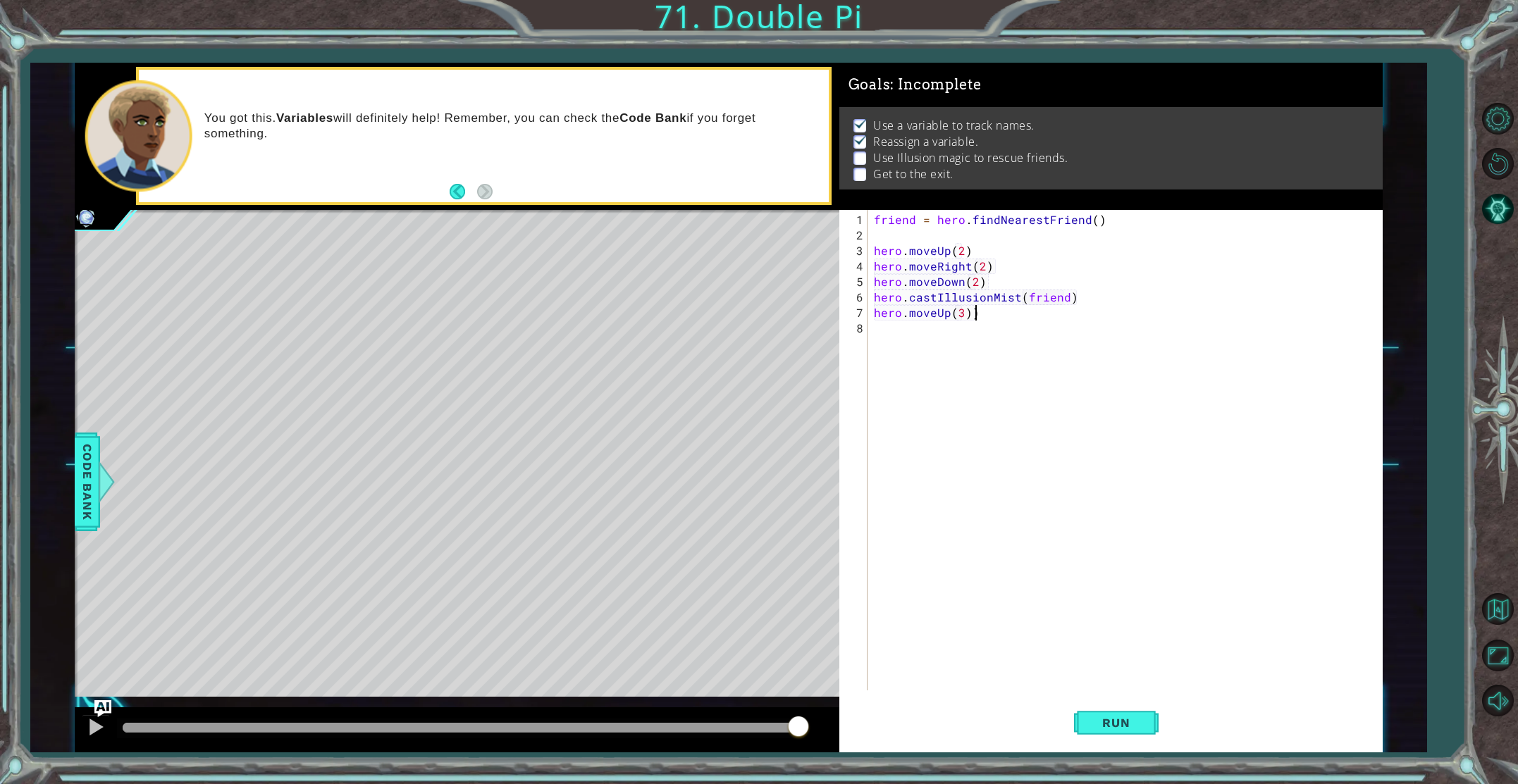
type textarea "hero.moveUp(3)"
type textarea "hero.moveRight(3)"
type textarea "hero.moveDown(3)"
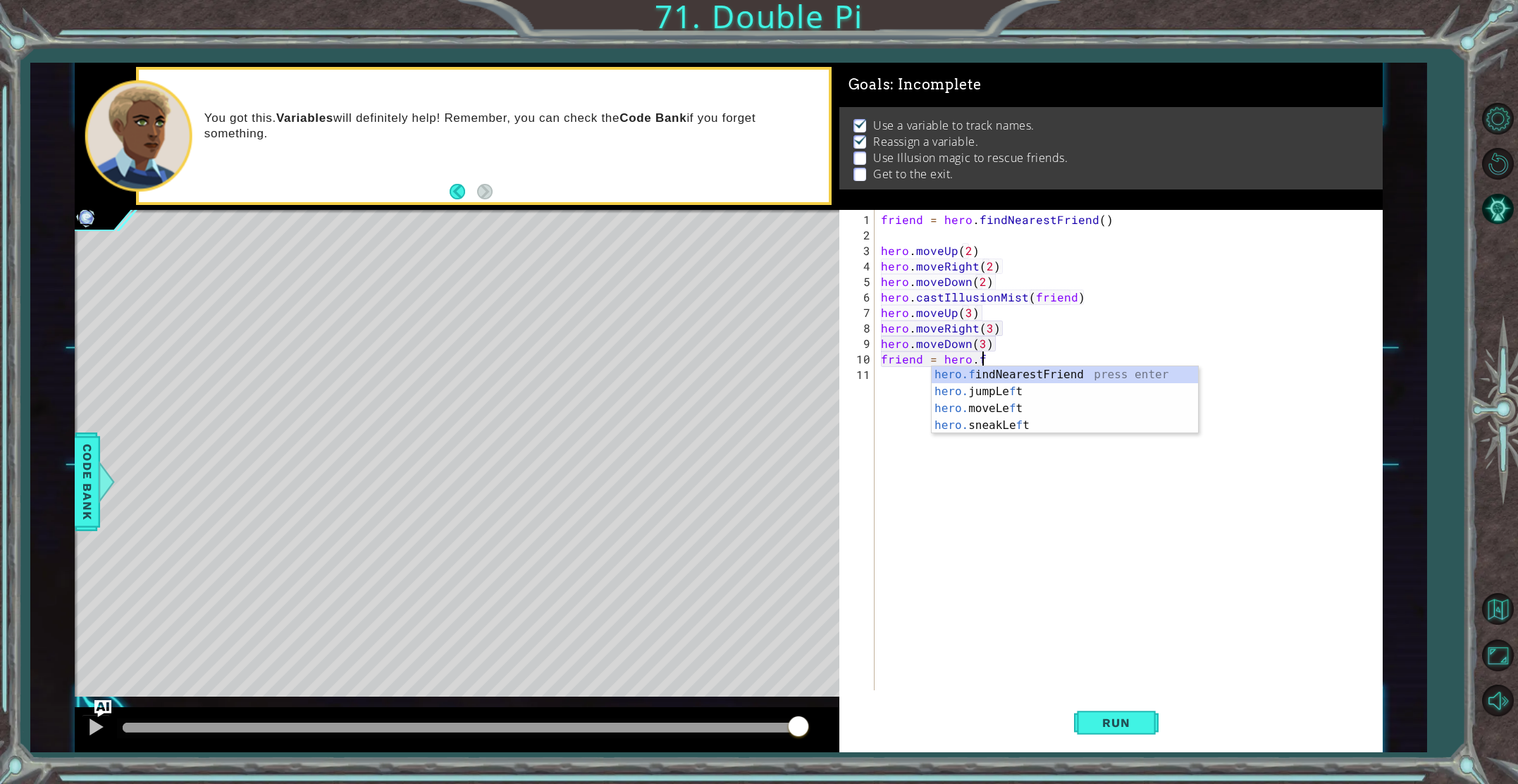
type textarea "friend = hero.fin"
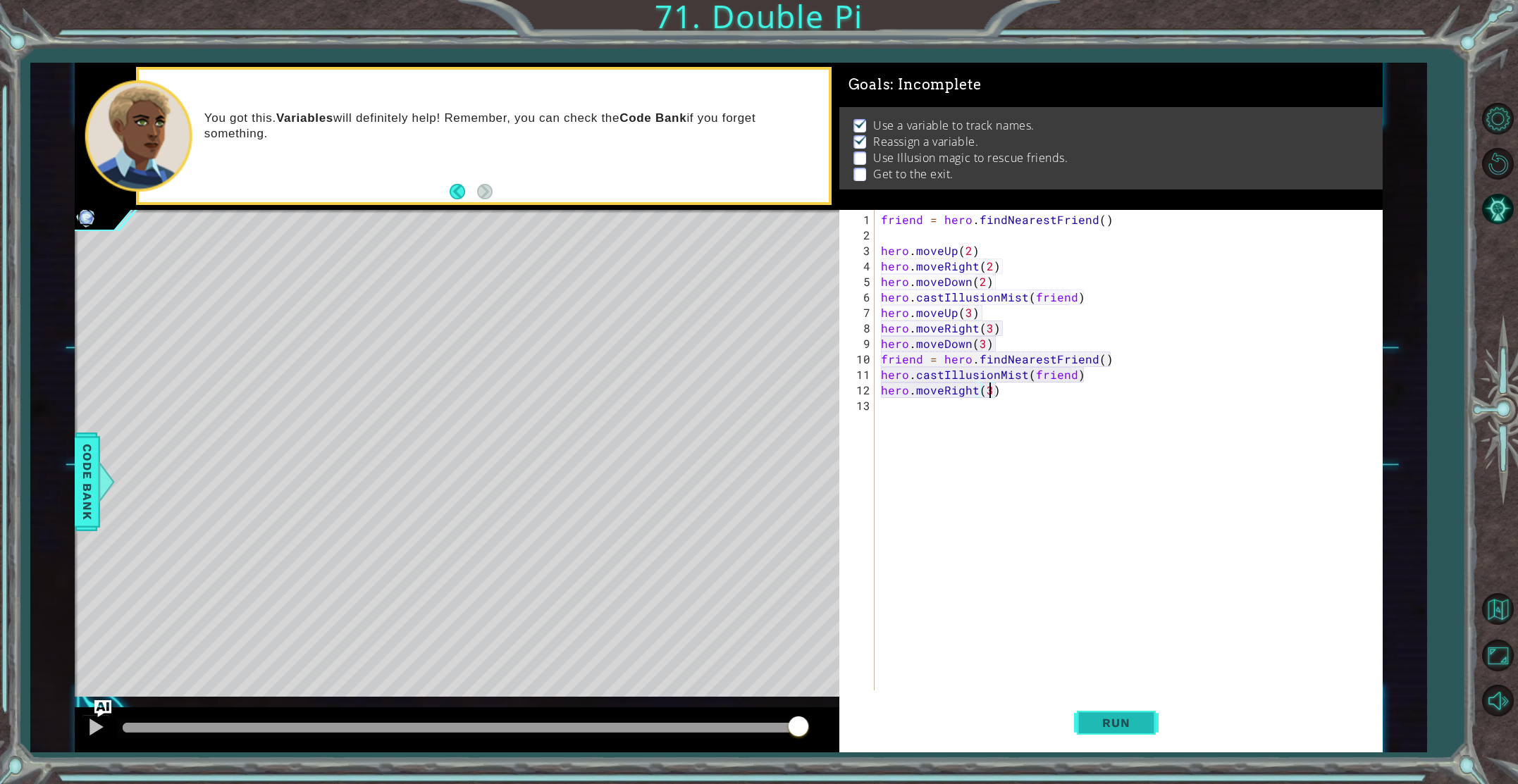
type textarea "hero.moveRight(3)"
click at [1106, 708] on button "Run" at bounding box center [1116, 722] width 84 height 54
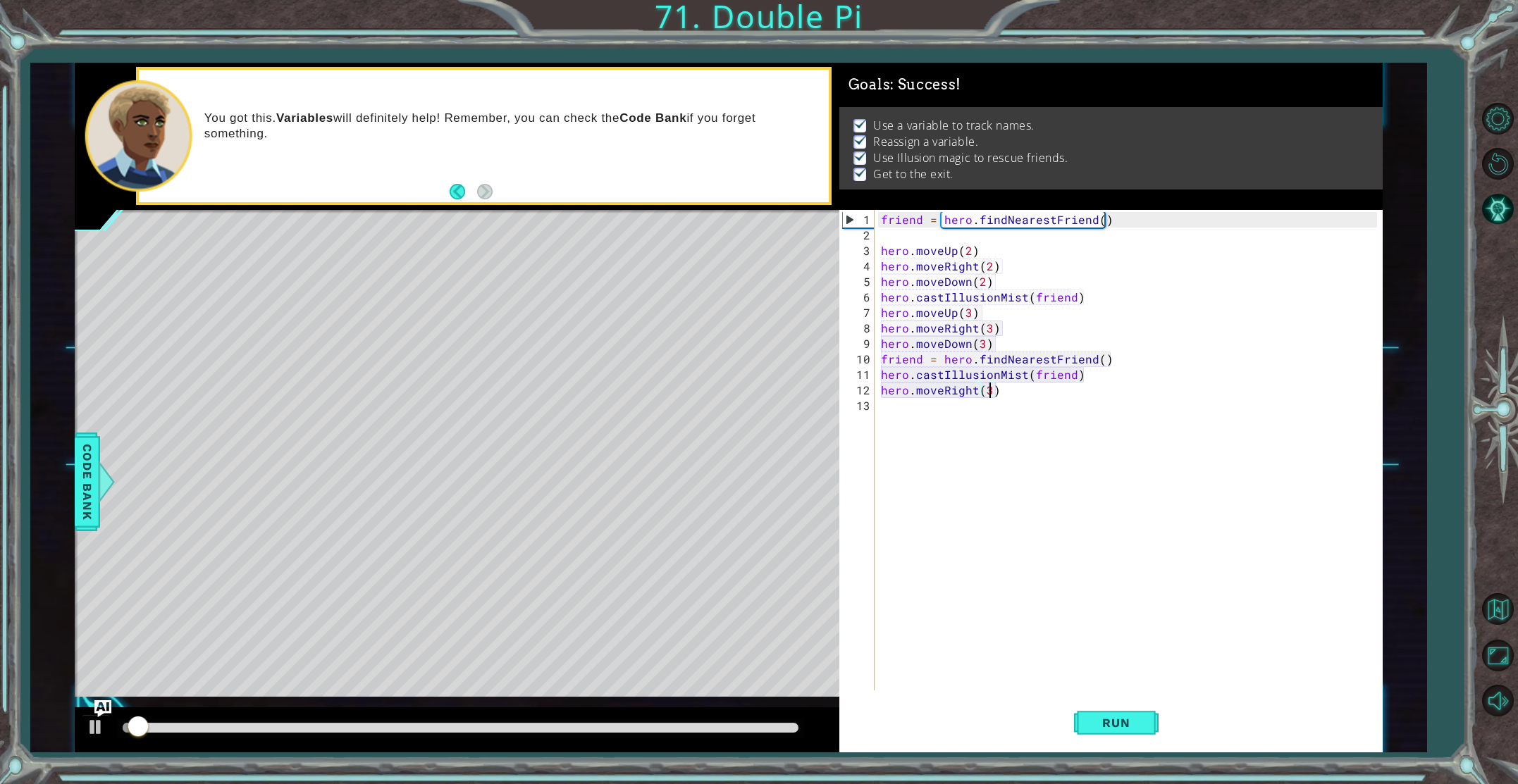
click at [743, 722] on div at bounding box center [461, 728] width 688 height 20
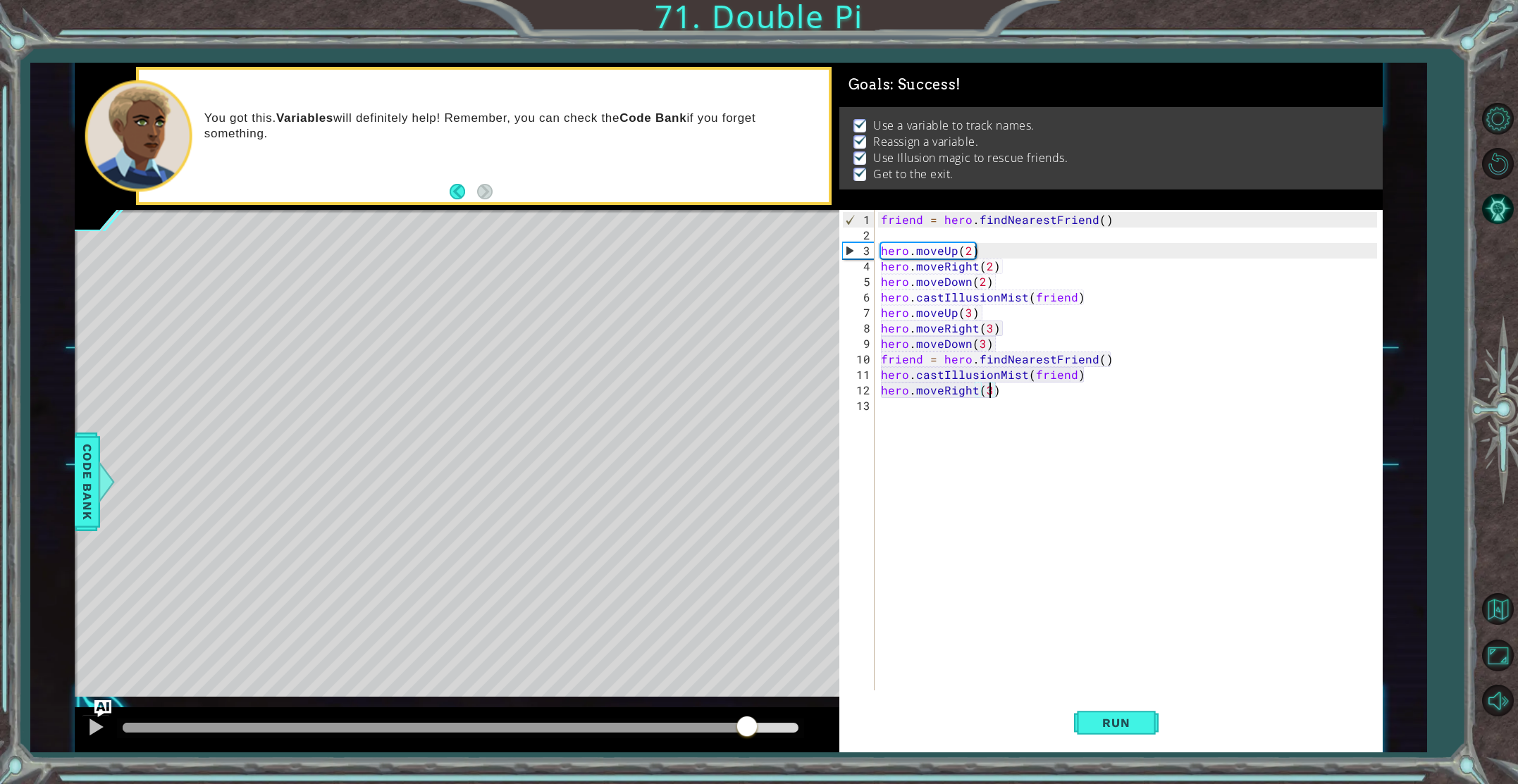
click at [747, 728] on div at bounding box center [461, 728] width 676 height 10
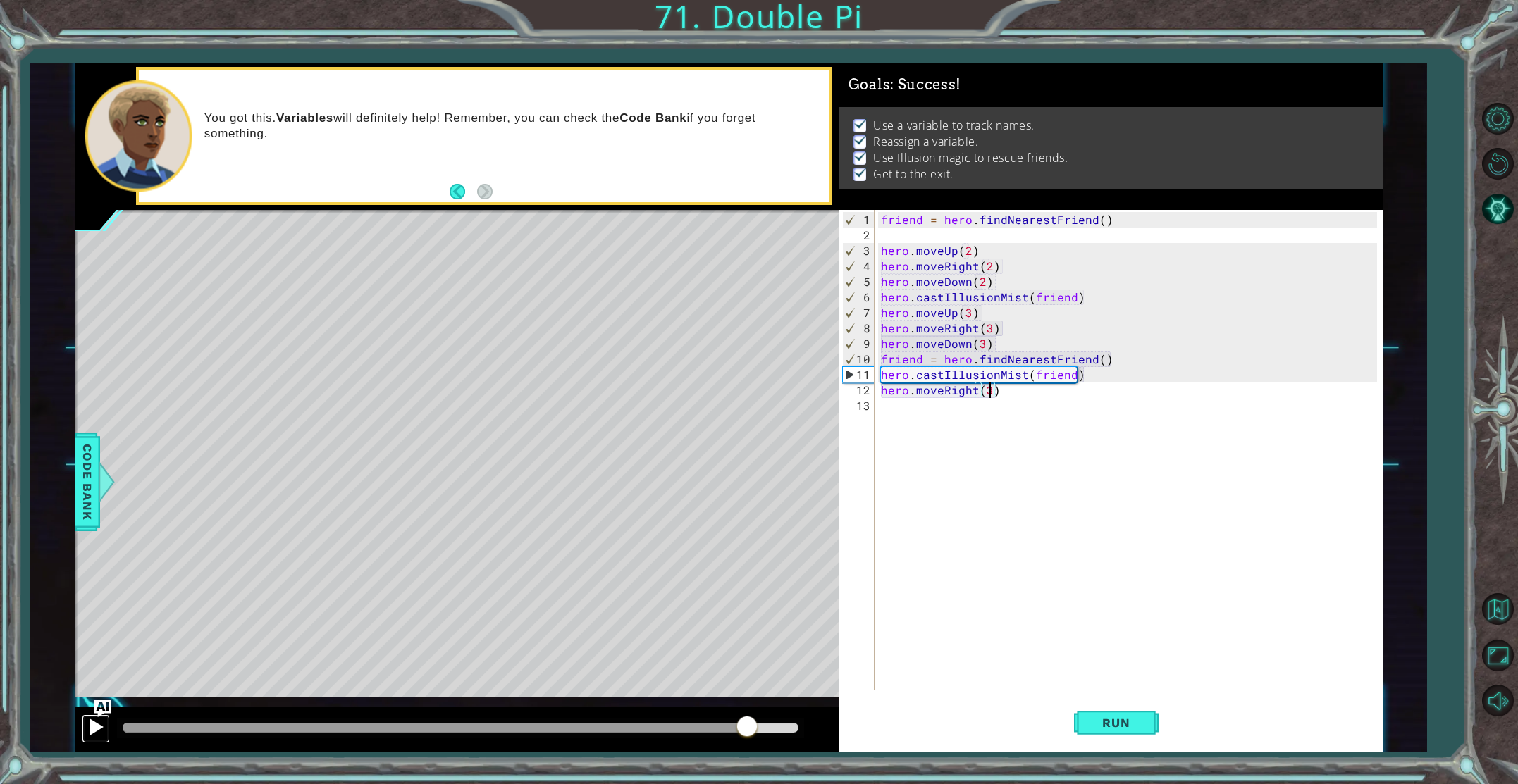
click at [95, 727] on div at bounding box center [96, 727] width 18 height 18
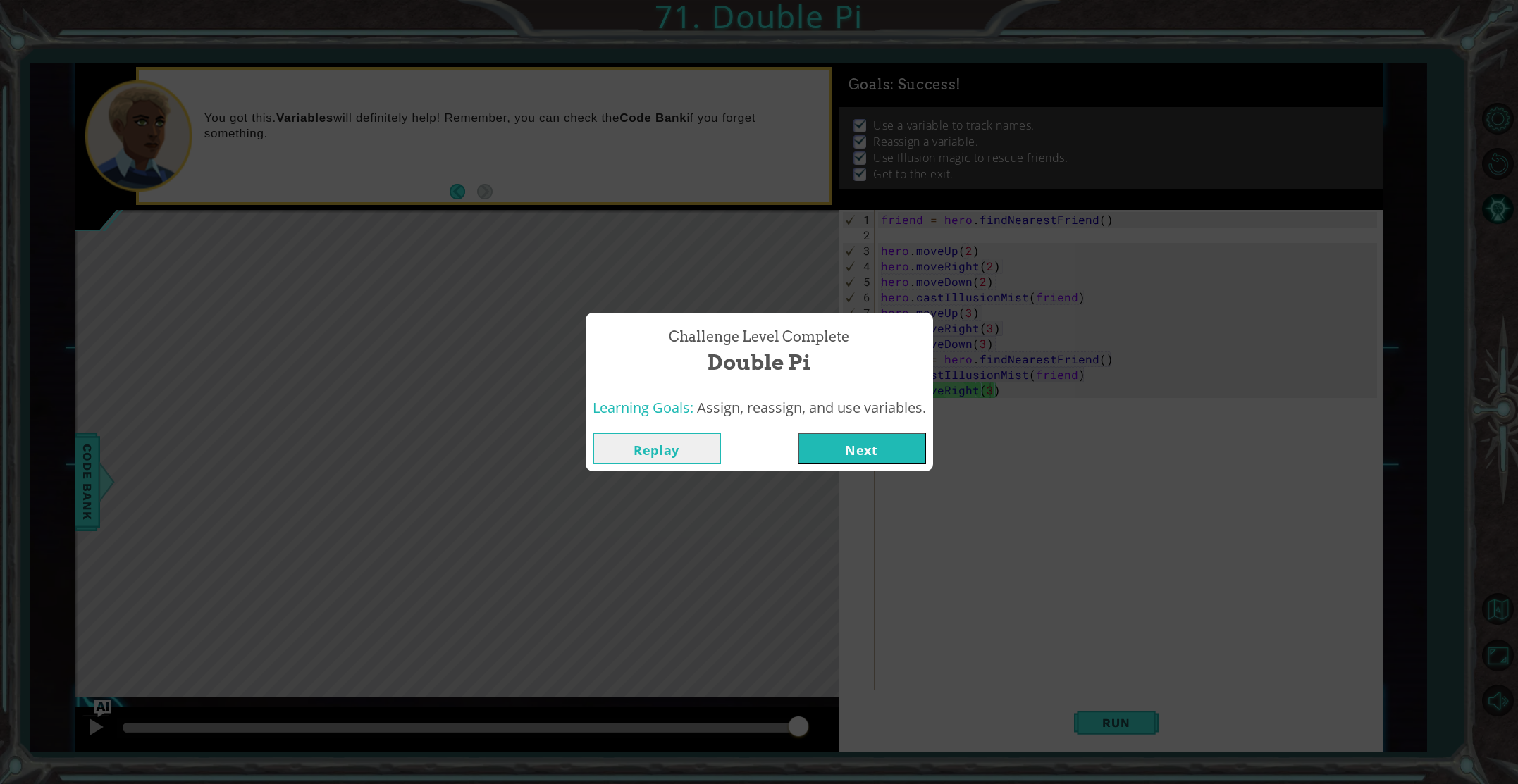
click at [882, 442] on button "Next" at bounding box center [862, 448] width 129 height 31
